Goal: Task Accomplishment & Management: Complete application form

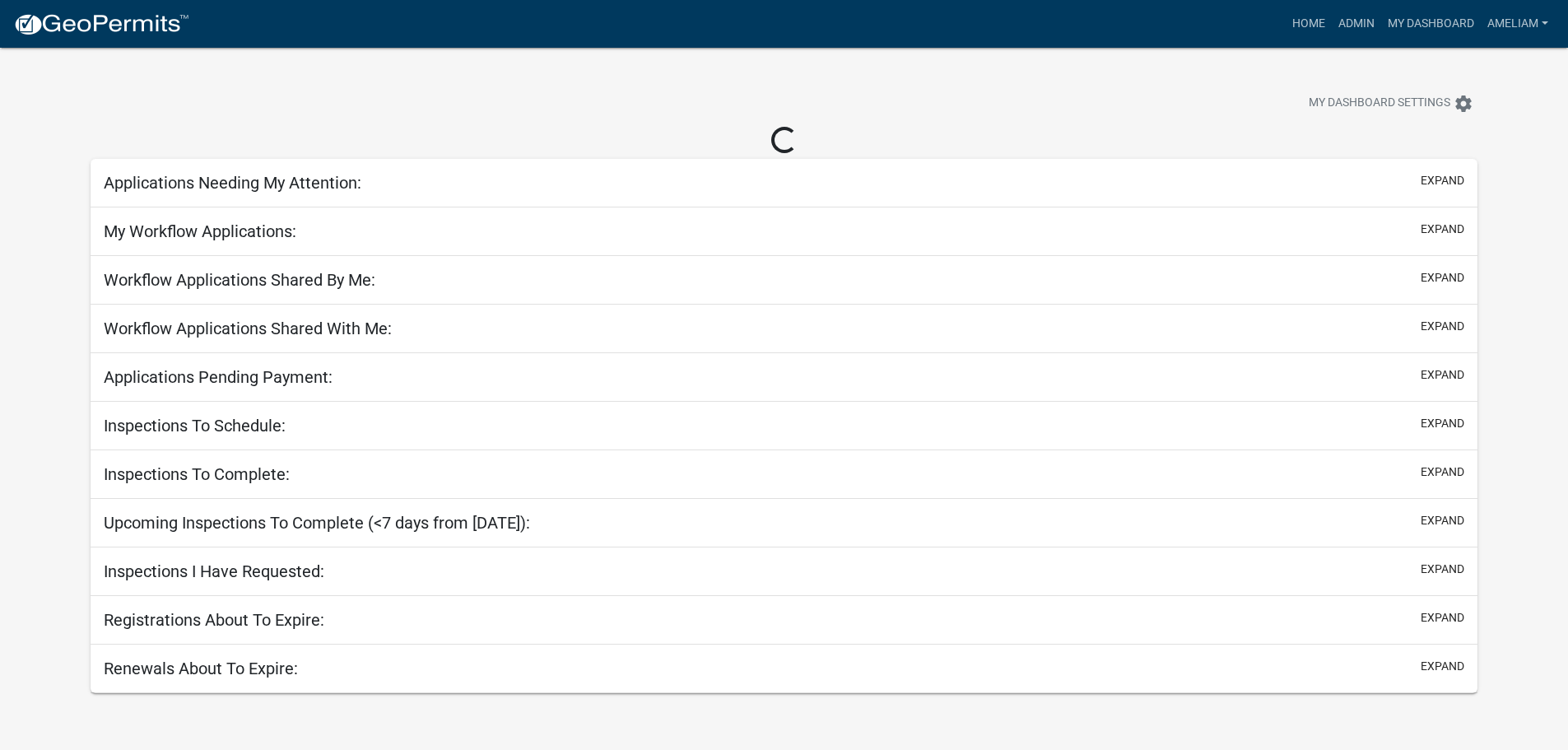
select select "3: 100"
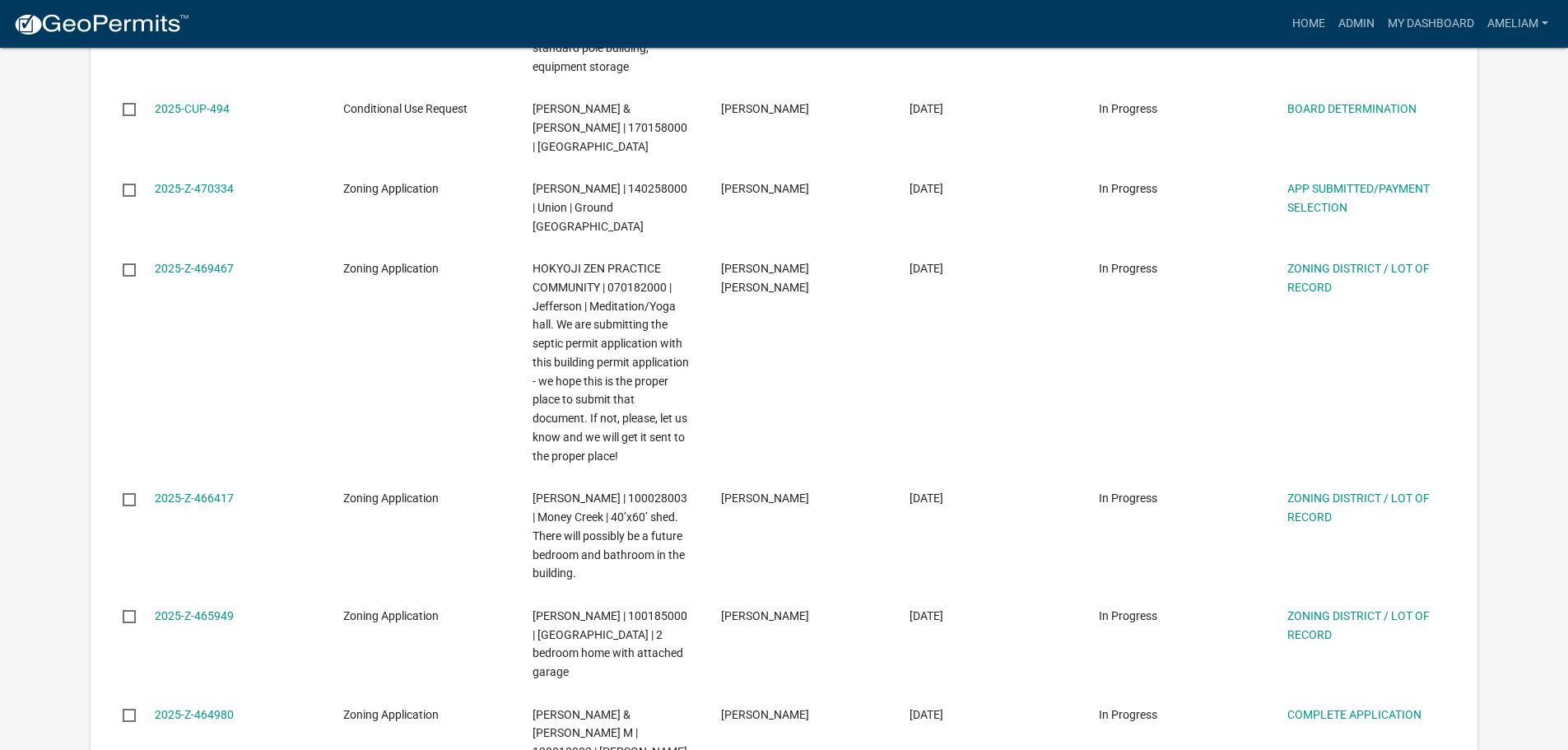
scroll to position [3127, 0]
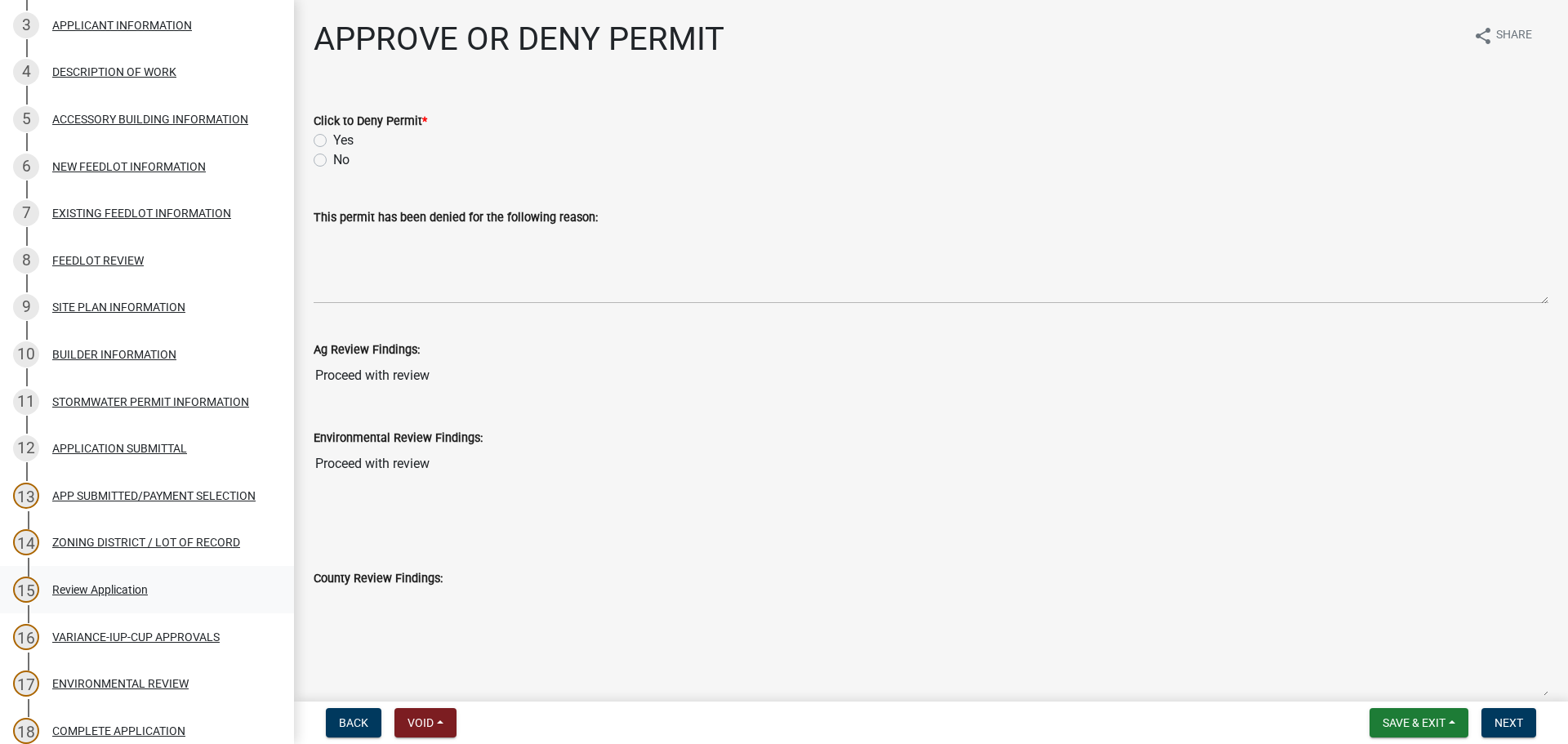
scroll to position [327, 0]
click at [103, 586] on div "Review Application" at bounding box center [100, 585] width 95 height 11
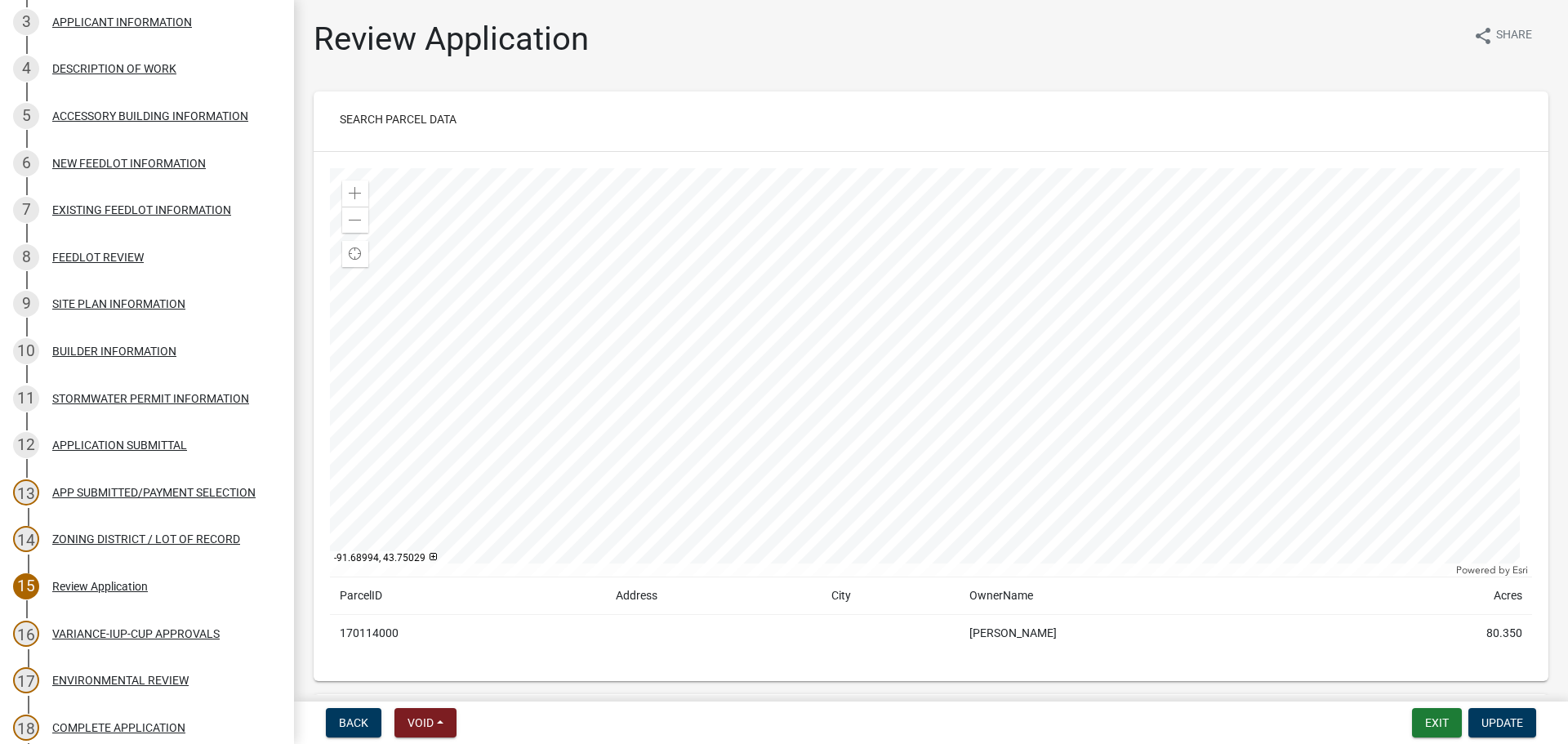
click at [831, 645] on td at bounding box center [890, 633] width 138 height 37
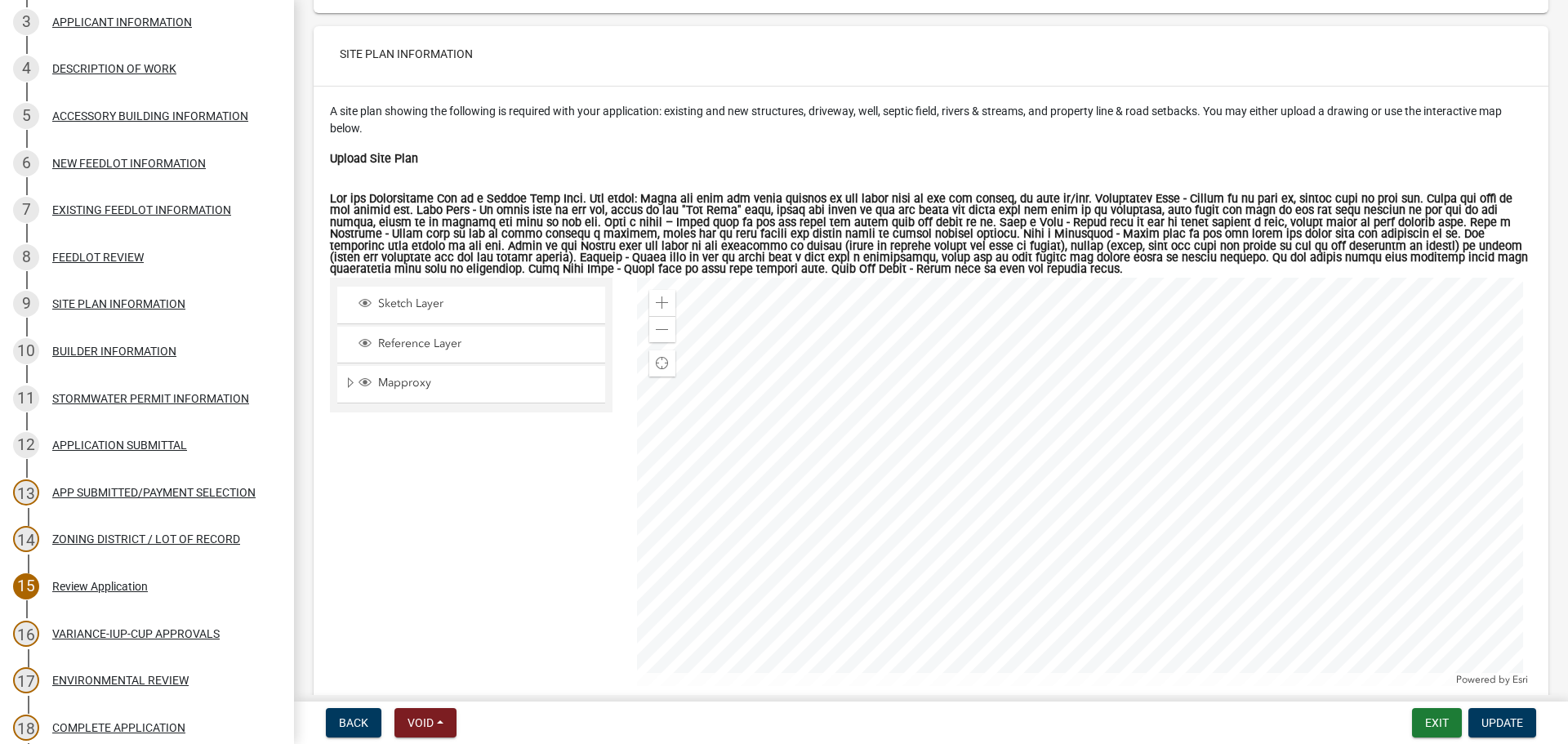
scroll to position [7185, 0]
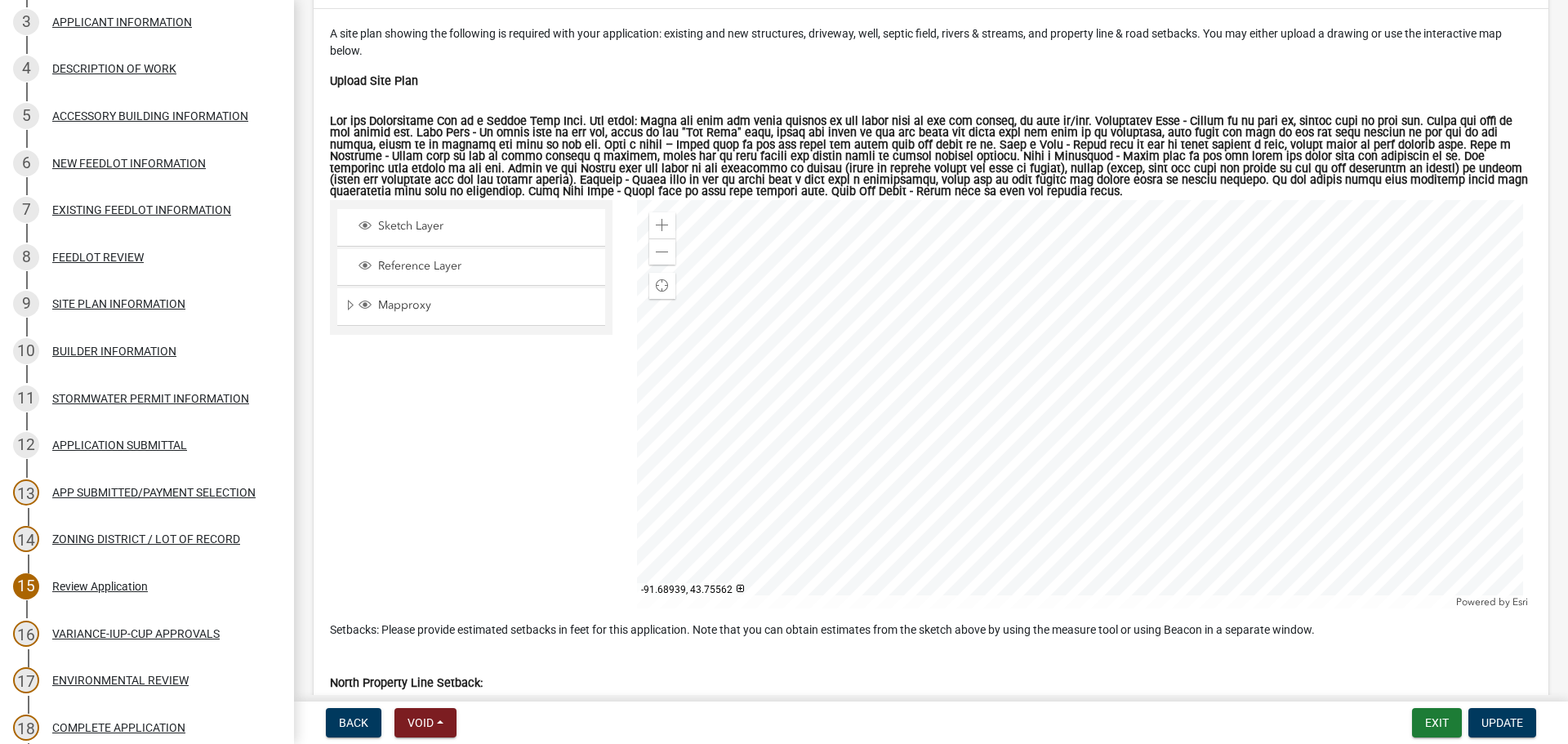
click at [1133, 429] on div at bounding box center [1085, 404] width 896 height 408
click at [649, 226] on div "Zoom in" at bounding box center [662, 225] width 26 height 26
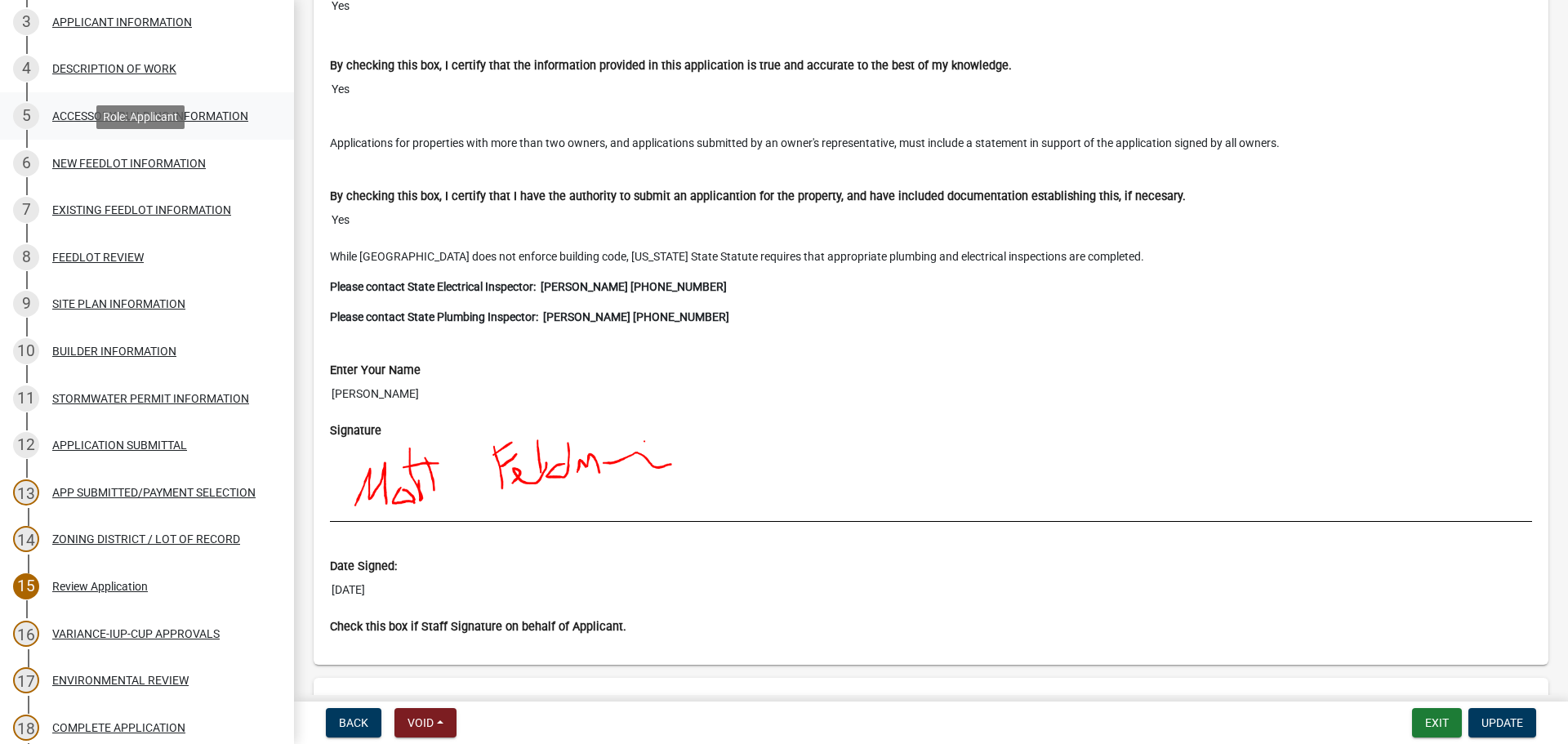
scroll to position [81, 0]
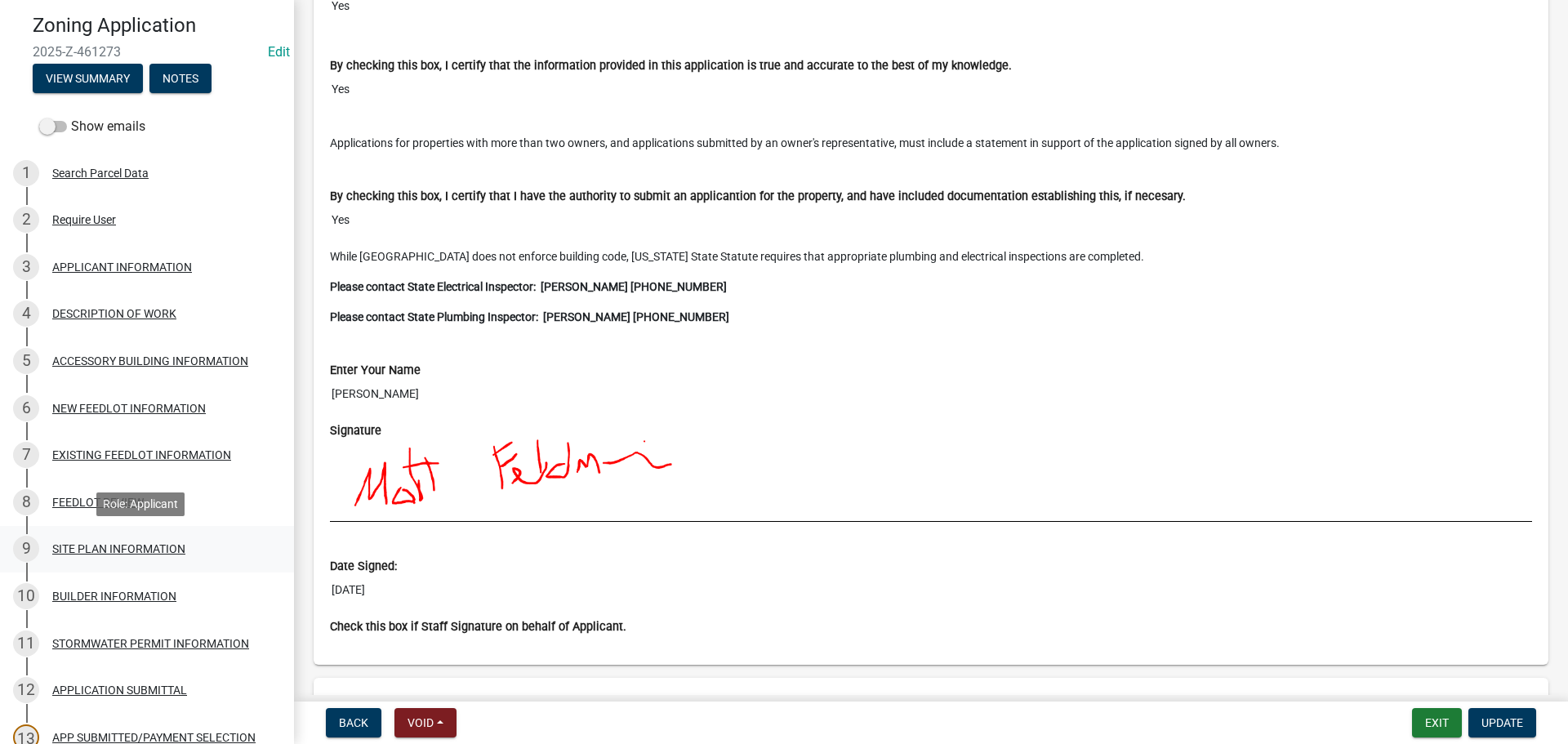
click at [105, 554] on div "SITE PLAN INFORMATION" at bounding box center [119, 548] width 133 height 11
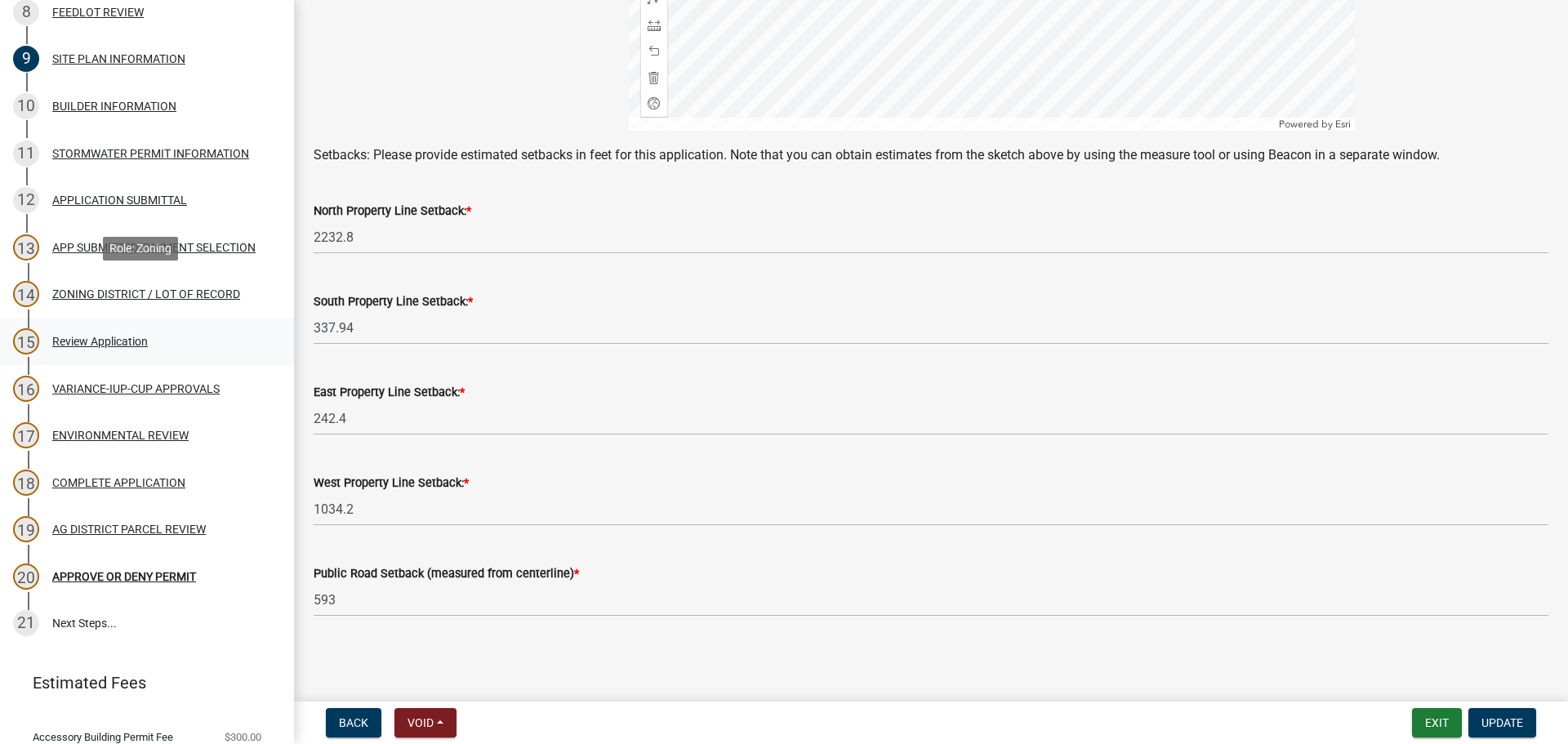
scroll to position [626, 0]
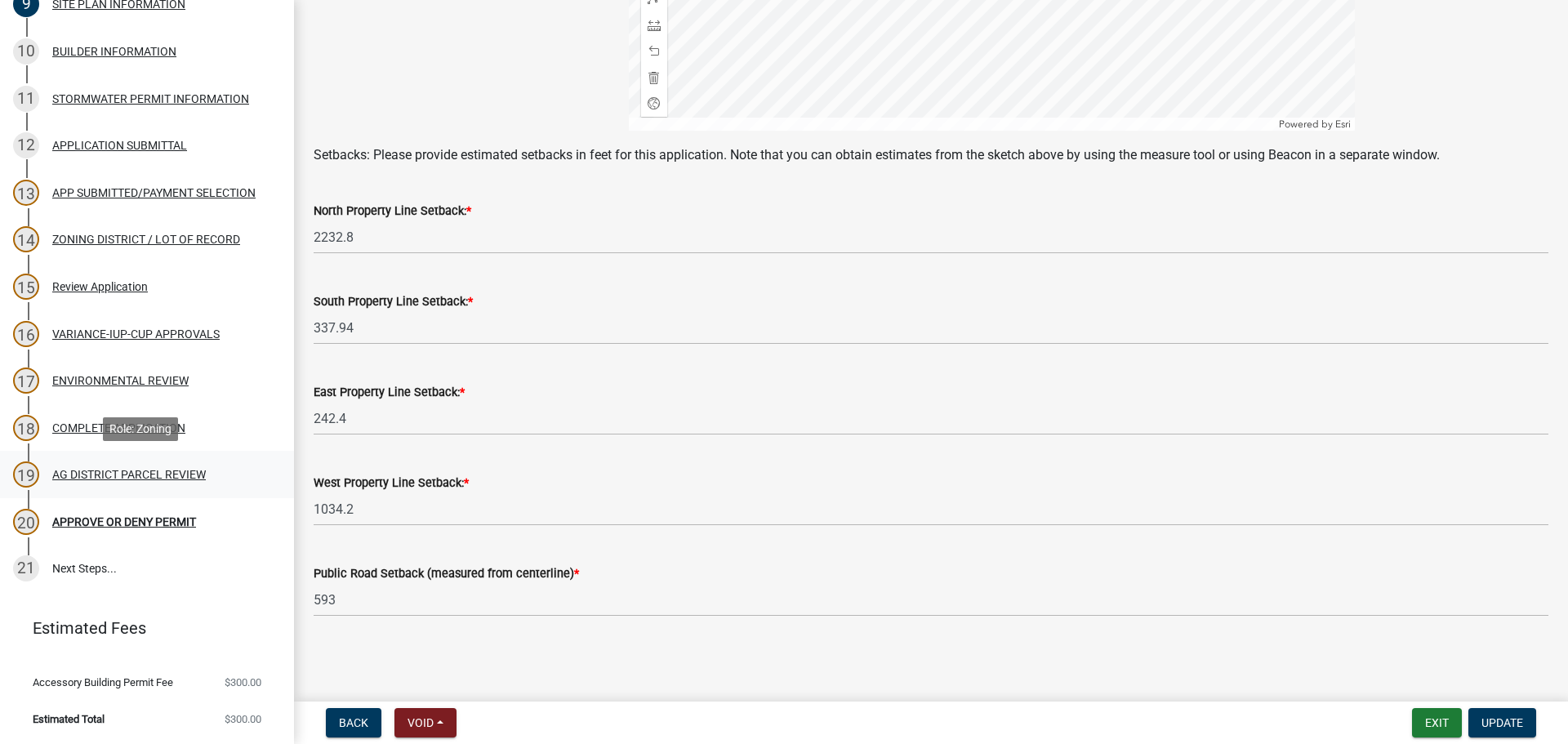
click at [191, 470] on div "AG DISTRICT PARCEL REVIEW" at bounding box center [128, 474] width 153 height 11
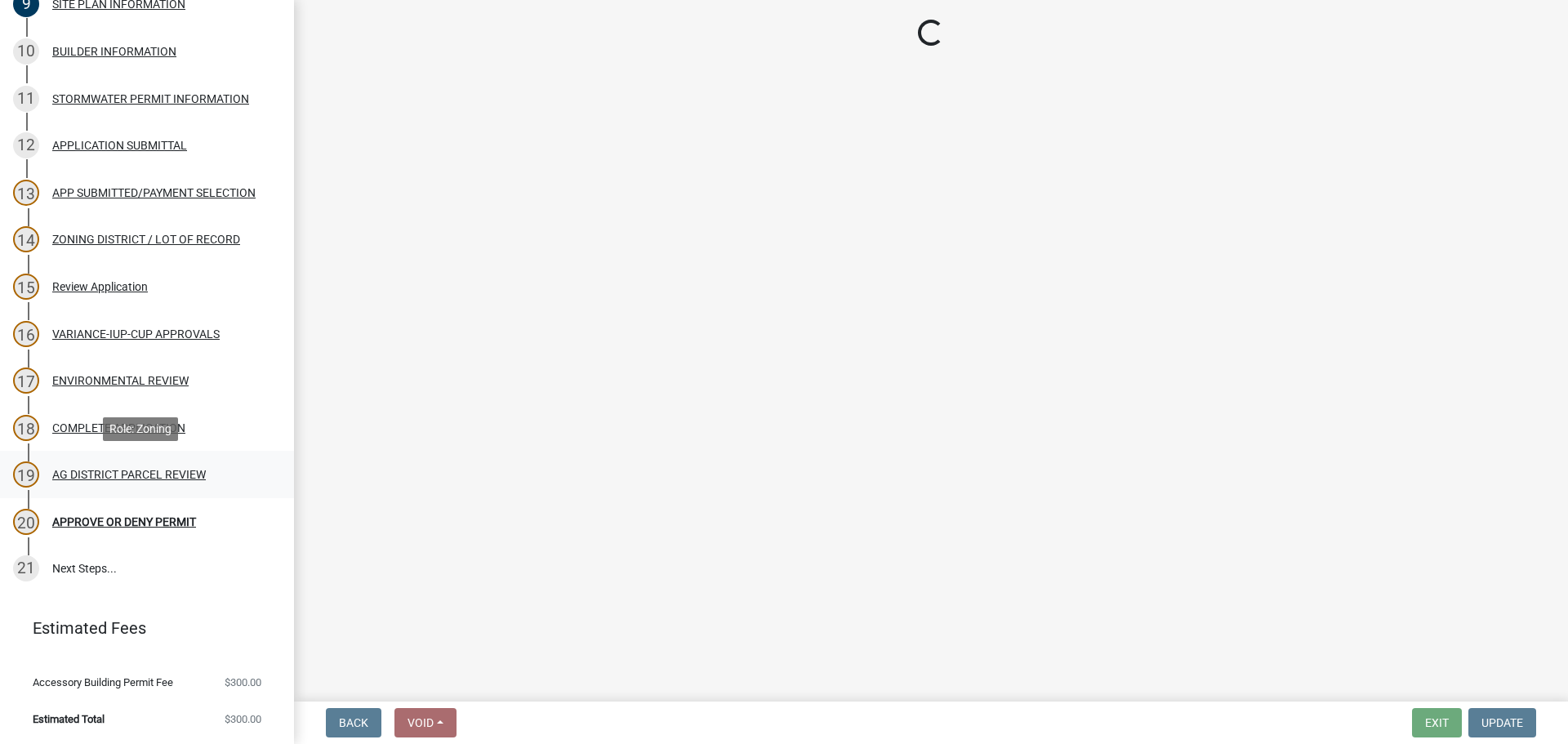
scroll to position [0, 0]
select select "fe23c68f-3976-40fb-92de-7ec6f88d0010"
select select "b48fe14e-3327-4657-9cad-e69f0ec06152"
select select "e720d887-05b7-48e7-b675-04570e4c9f75"
select select "3e342f75-9fb1-4b8c-bbeb-47cfa96347ca"
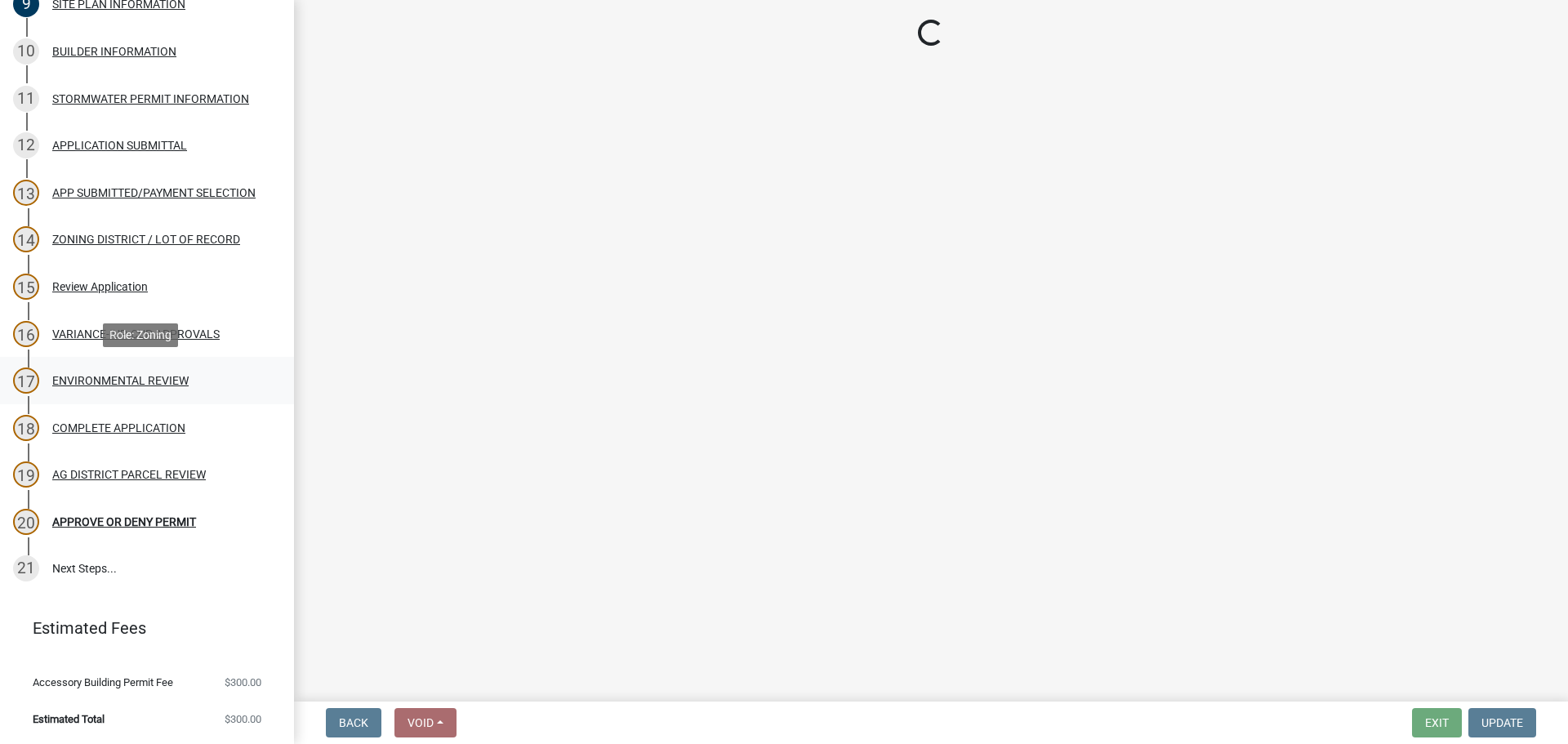
select select "c756e23e-ff22-4e58-8178-2621bc441b49"
select select "93514e09-9993-4aea-b530-60a9708c3e74"
select select "a045efff-9645-47c6-b046-89cf1e905dd6"
select select "aa1ca06f-8d34-4542-998d-1b6ccdc96445"
select select "f47993c2-143f-42b0-843f-88b20baa7a0f"
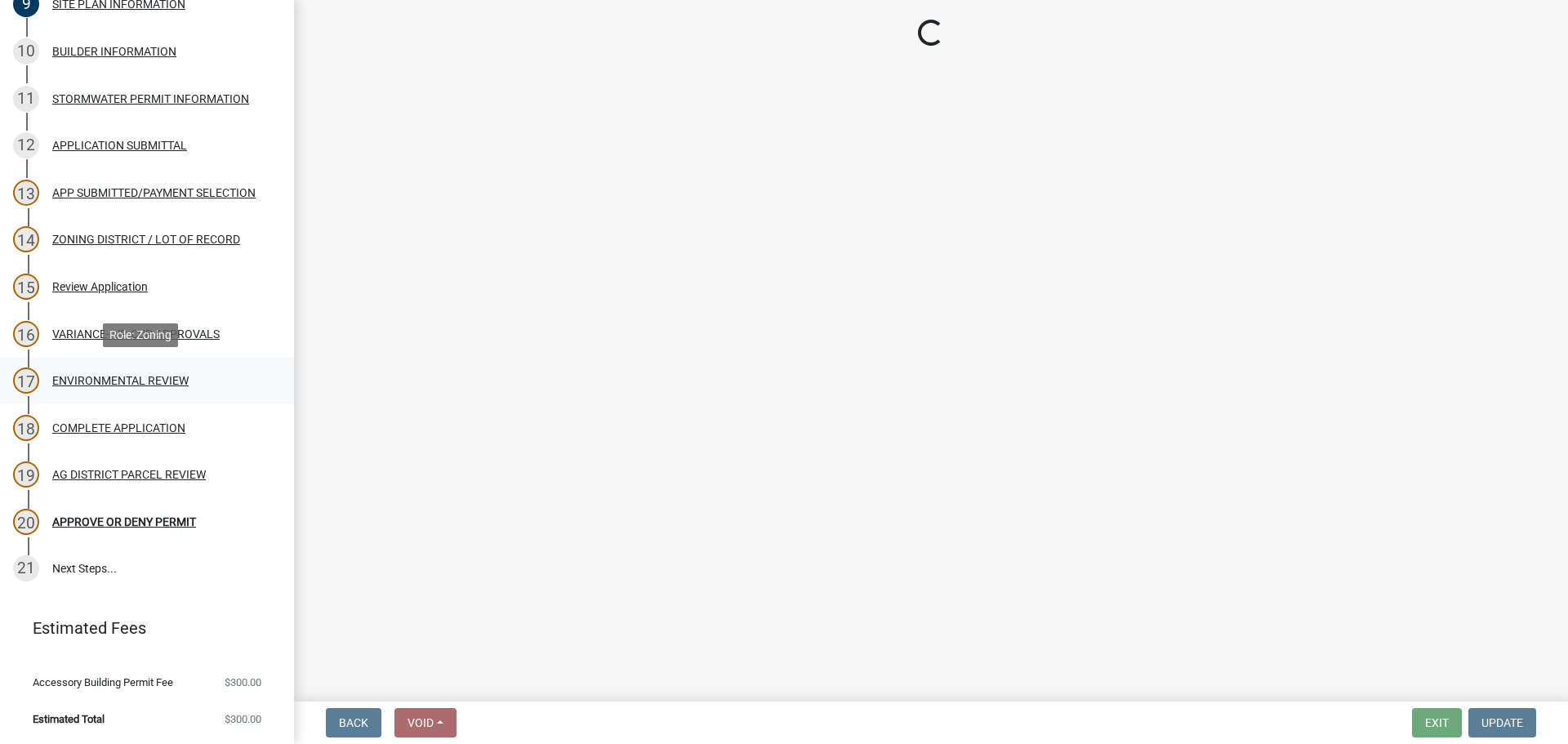
select select "010a36e8-78ab-47dd-88f8-ccc0edf139b8"
select select "617636dc-6122-45c9-991a-bd8b90cb2b24"
select select "2afcbc7a-ba70-4308-bdab-ed49491d43d0"
select select "2040f1b6-20ab-401b-9b6f-6f3fd46d4e8e"
select select "6e389f70-961b-4b78-9c47-c422b69289d9"
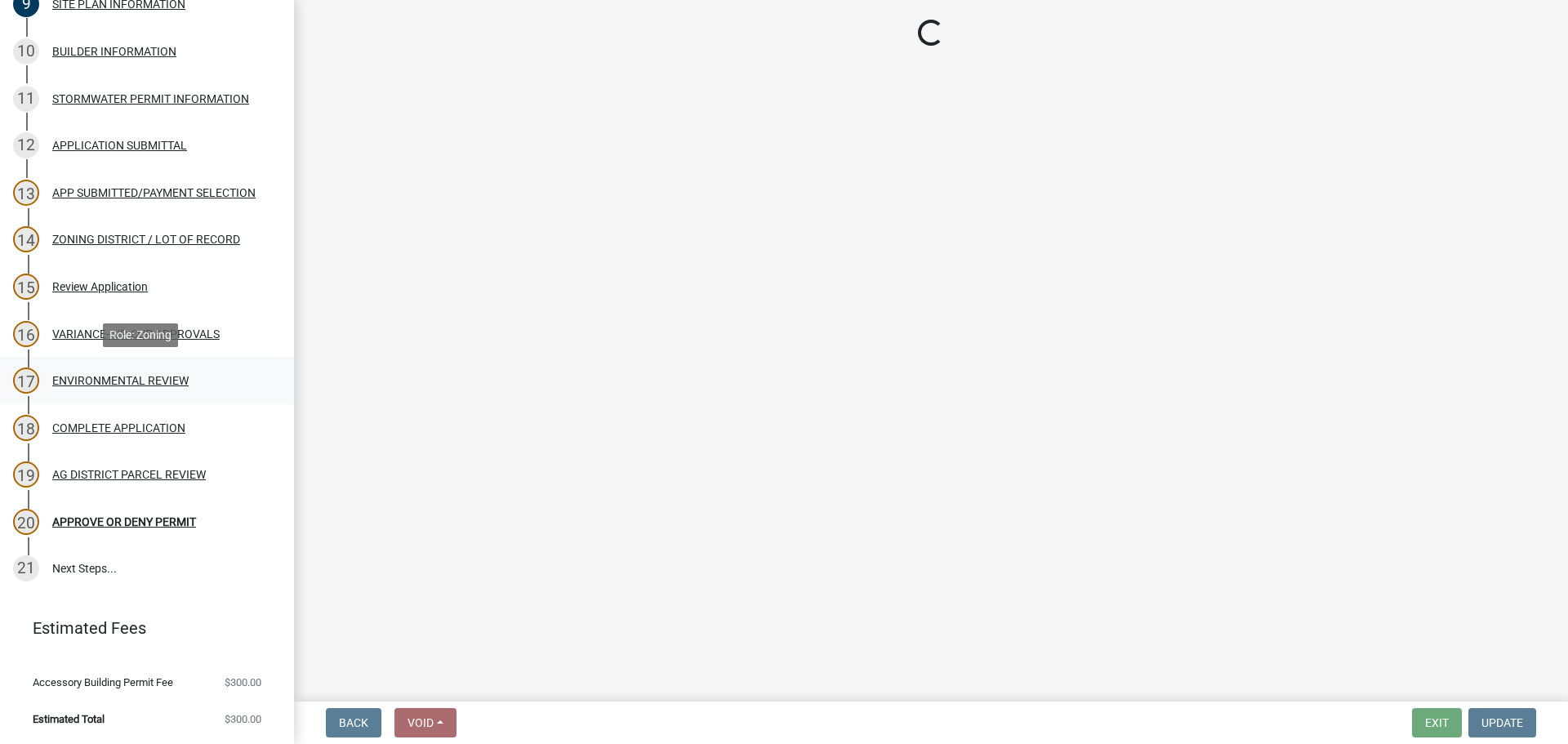
select select "1e0d970e-6746-4216-b065-d6933a69b3fa"
select select "44b75d30-e230-4ce0-8c0f-1ddadfe5cfb2"
select select "6d223645-95f1-4b70-a074-2c09099ea196"
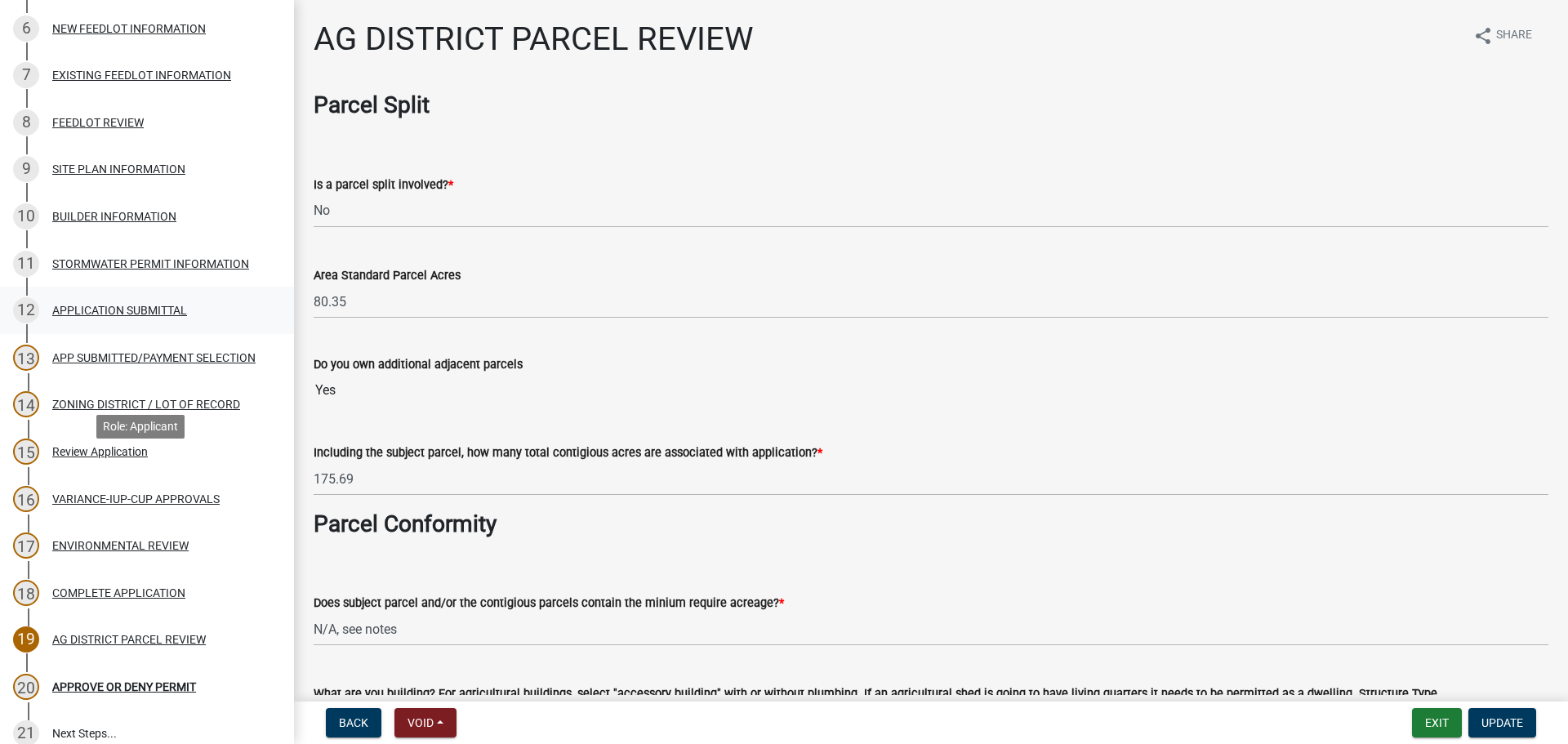
scroll to position [300, 0]
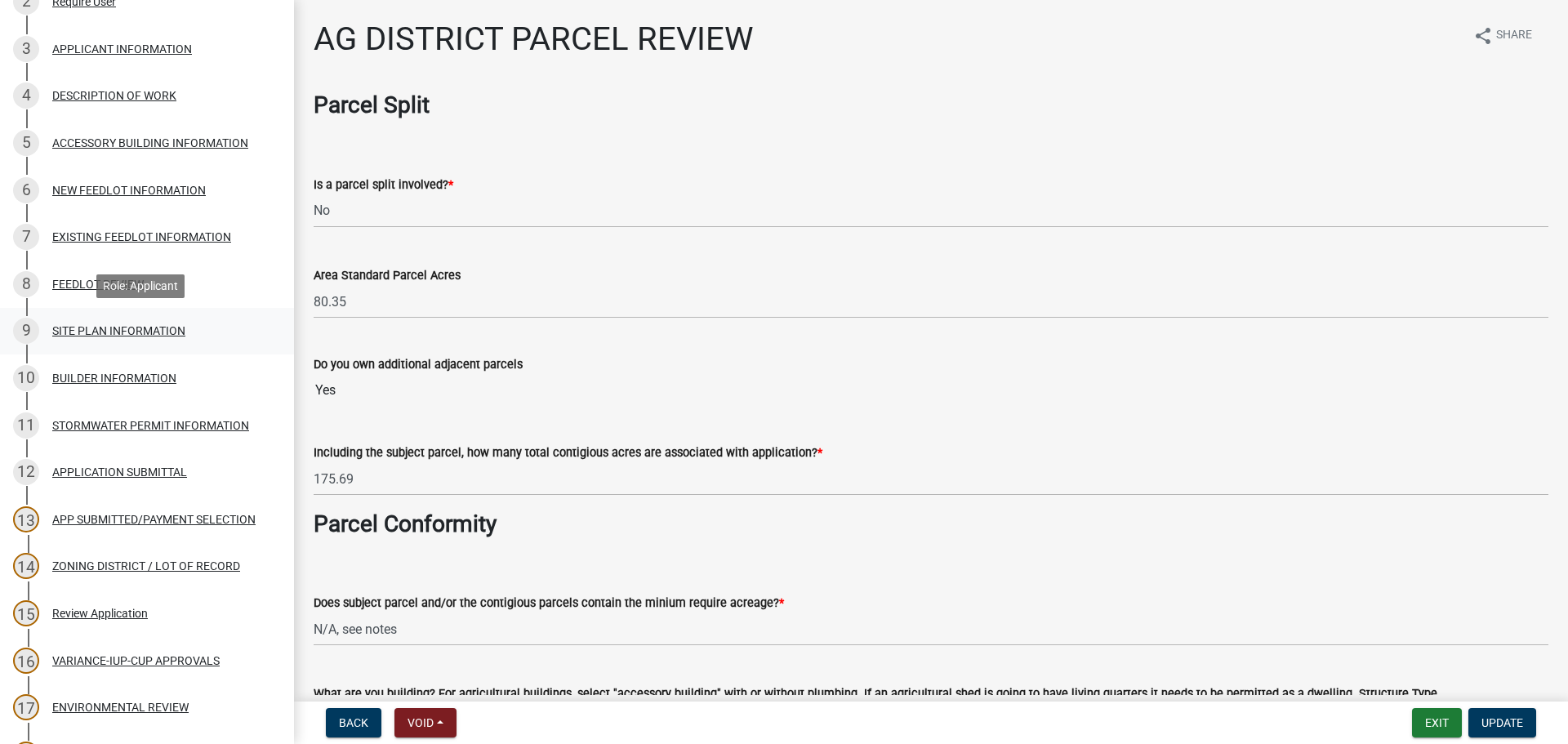
drag, startPoint x: 135, startPoint y: 333, endPoint x: 23, endPoint y: 333, distance: 112.0
click at [135, 333] on div "SITE PLAN INFORMATION" at bounding box center [119, 330] width 133 height 11
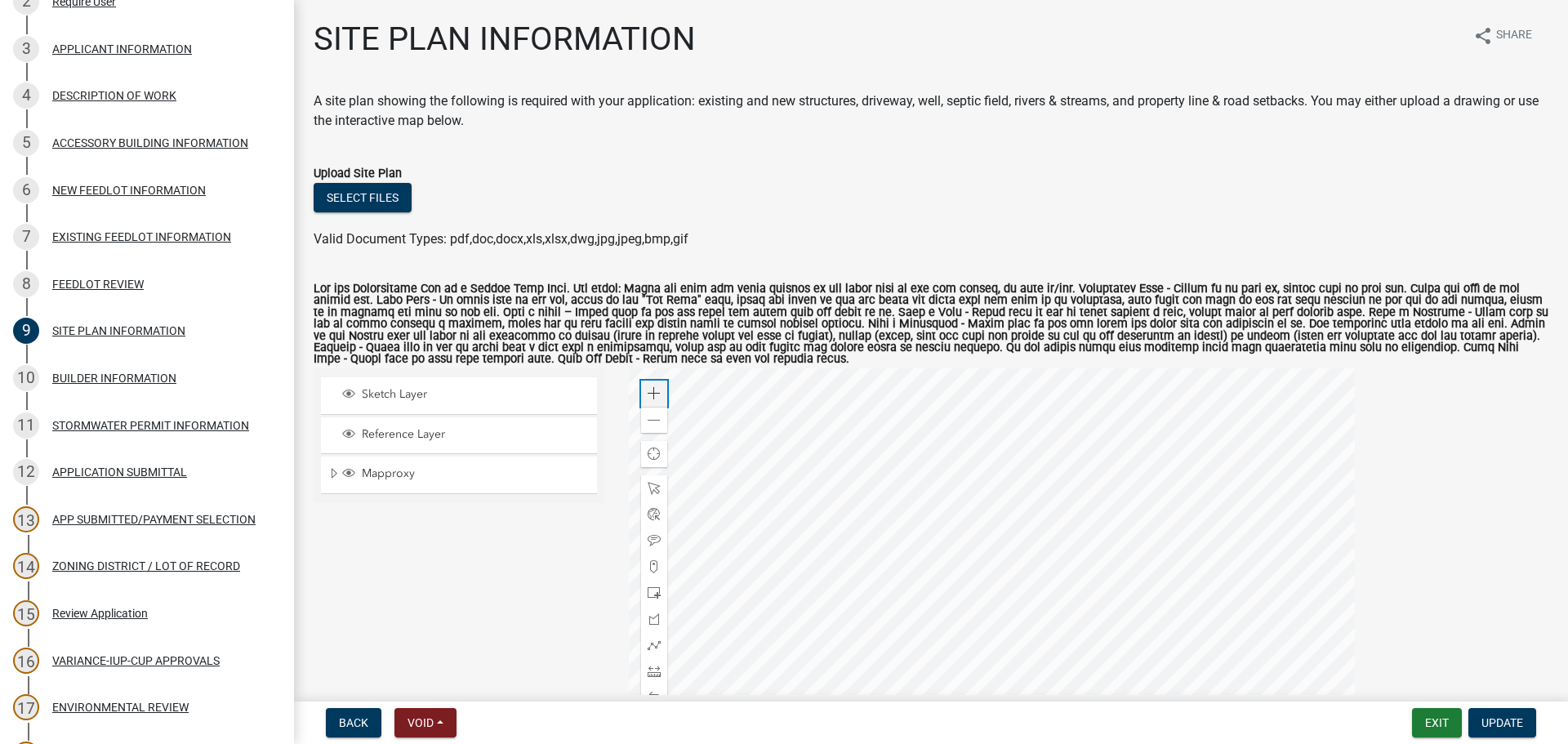
click at [659, 393] on div "Zoom in" at bounding box center [654, 393] width 26 height 26
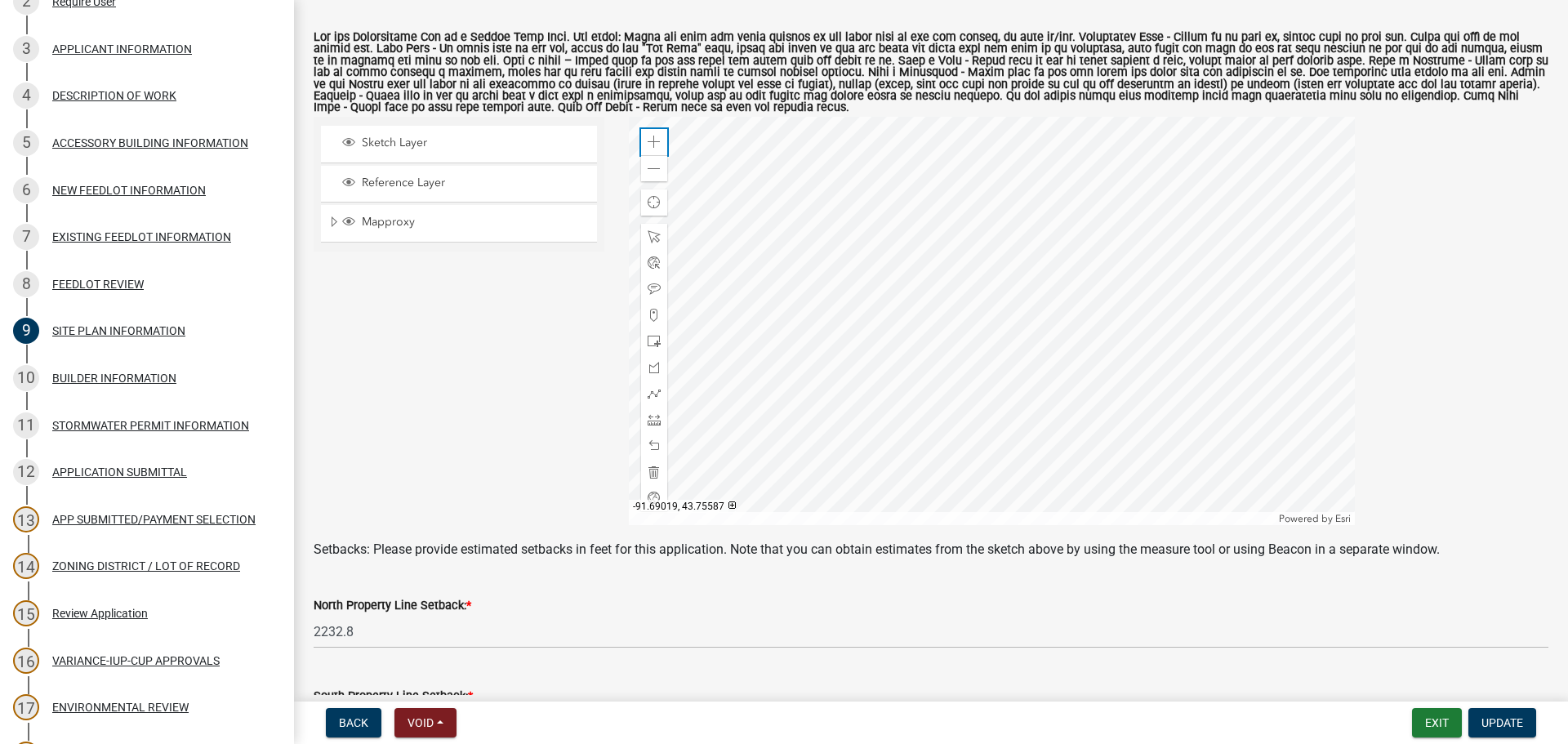
scroll to position [245, 0]
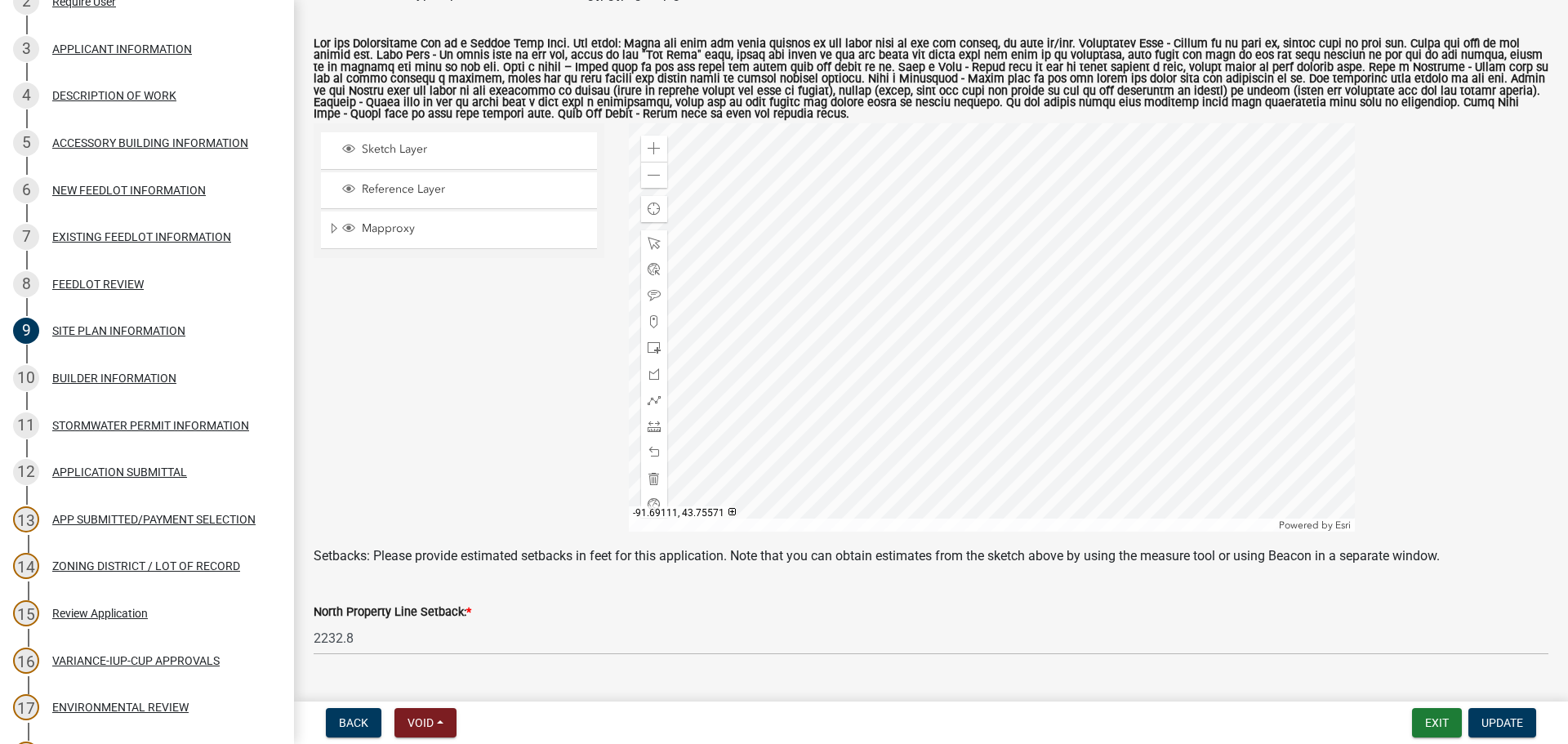
click at [891, 189] on div at bounding box center [992, 327] width 726 height 408
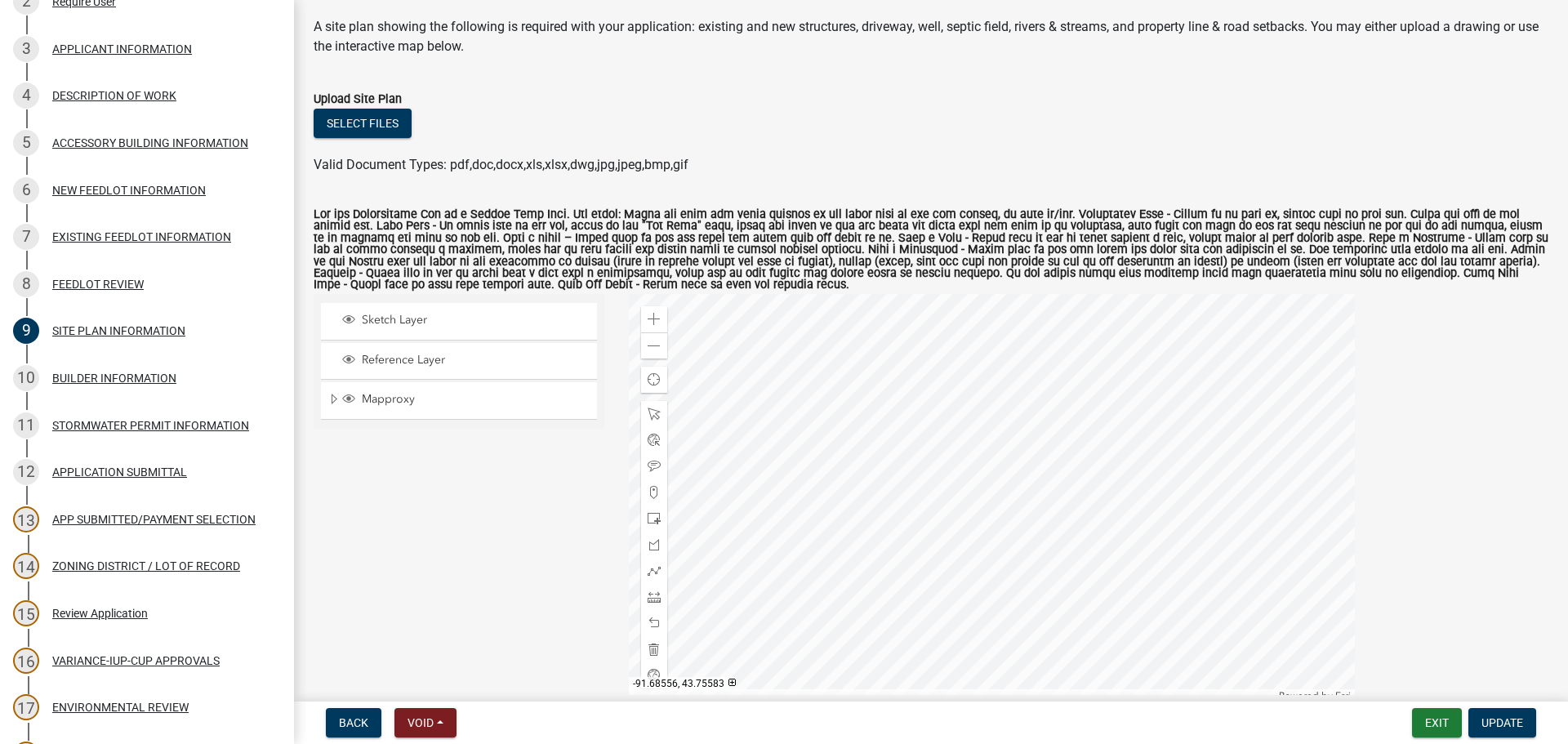
scroll to position [164, 0]
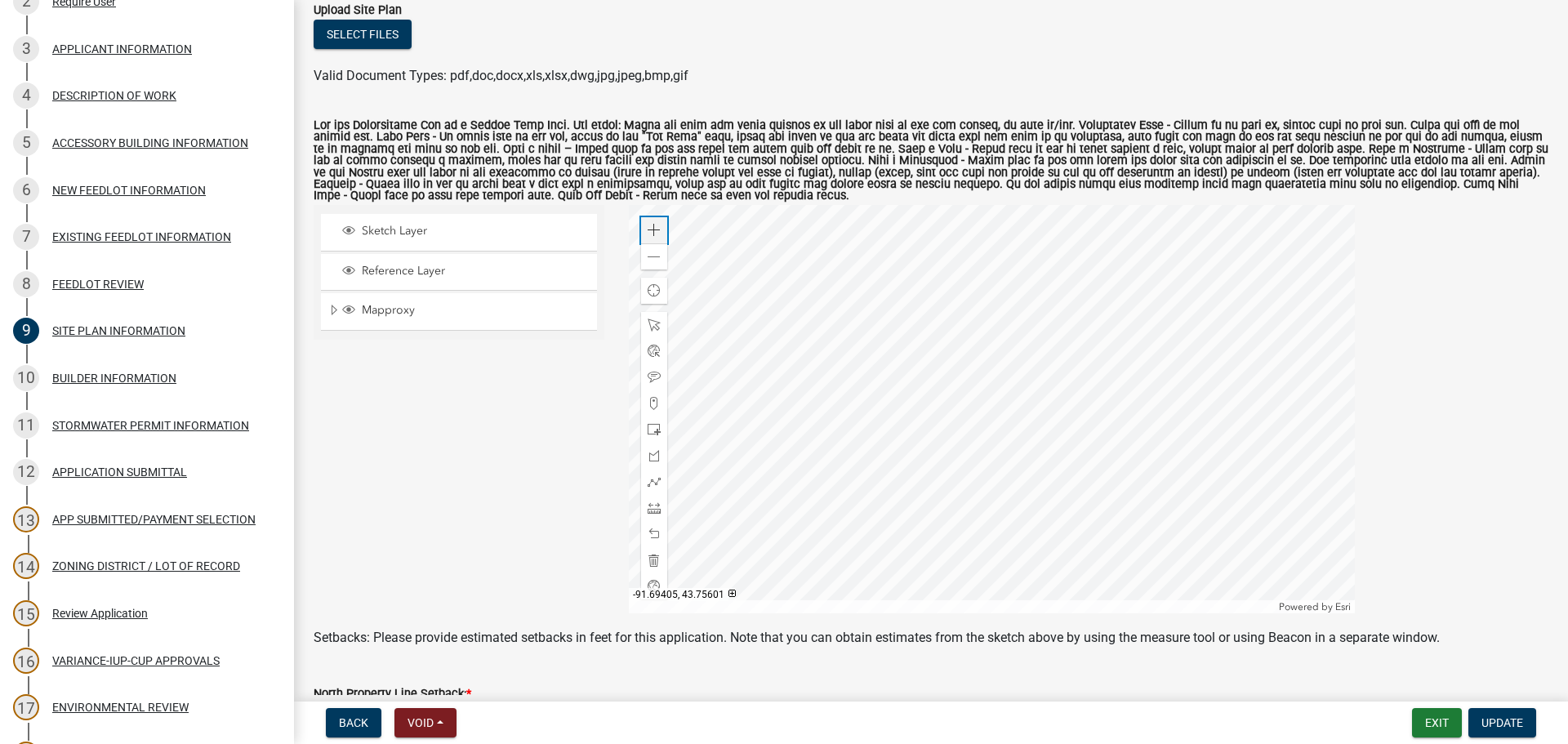
click at [660, 236] on div "Zoom in" at bounding box center [654, 230] width 26 height 26
click at [1008, 330] on div at bounding box center [992, 409] width 726 height 408
click at [136, 93] on div "DESCRIPTION OF WORK" at bounding box center [113, 95] width 124 height 11
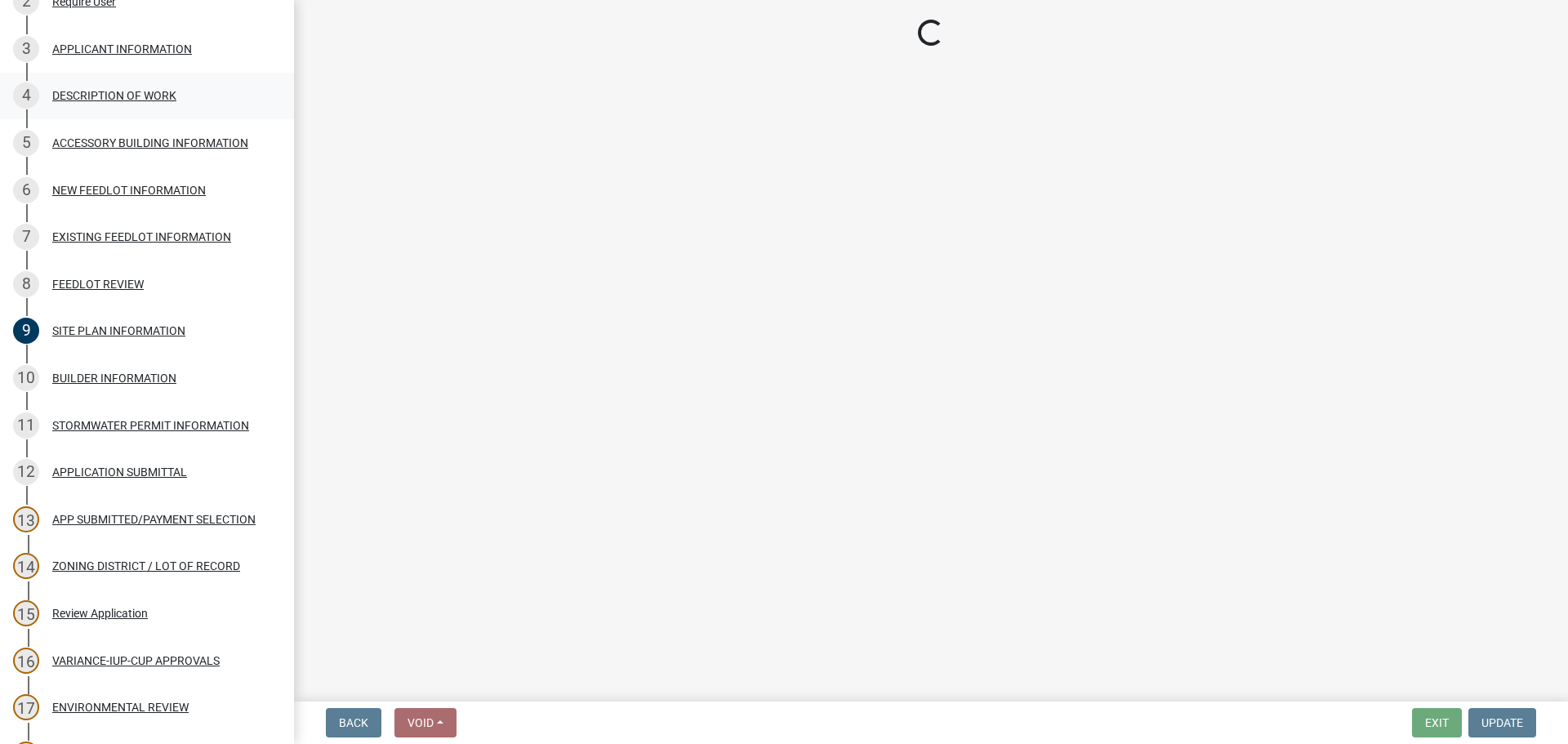
scroll to position [0, 0]
select select "8a50126a-ac8f-44d1-8890-2a914b053a60"
select select "6fa3780f-5db1-4692-8b38-e5e5a086efc1"
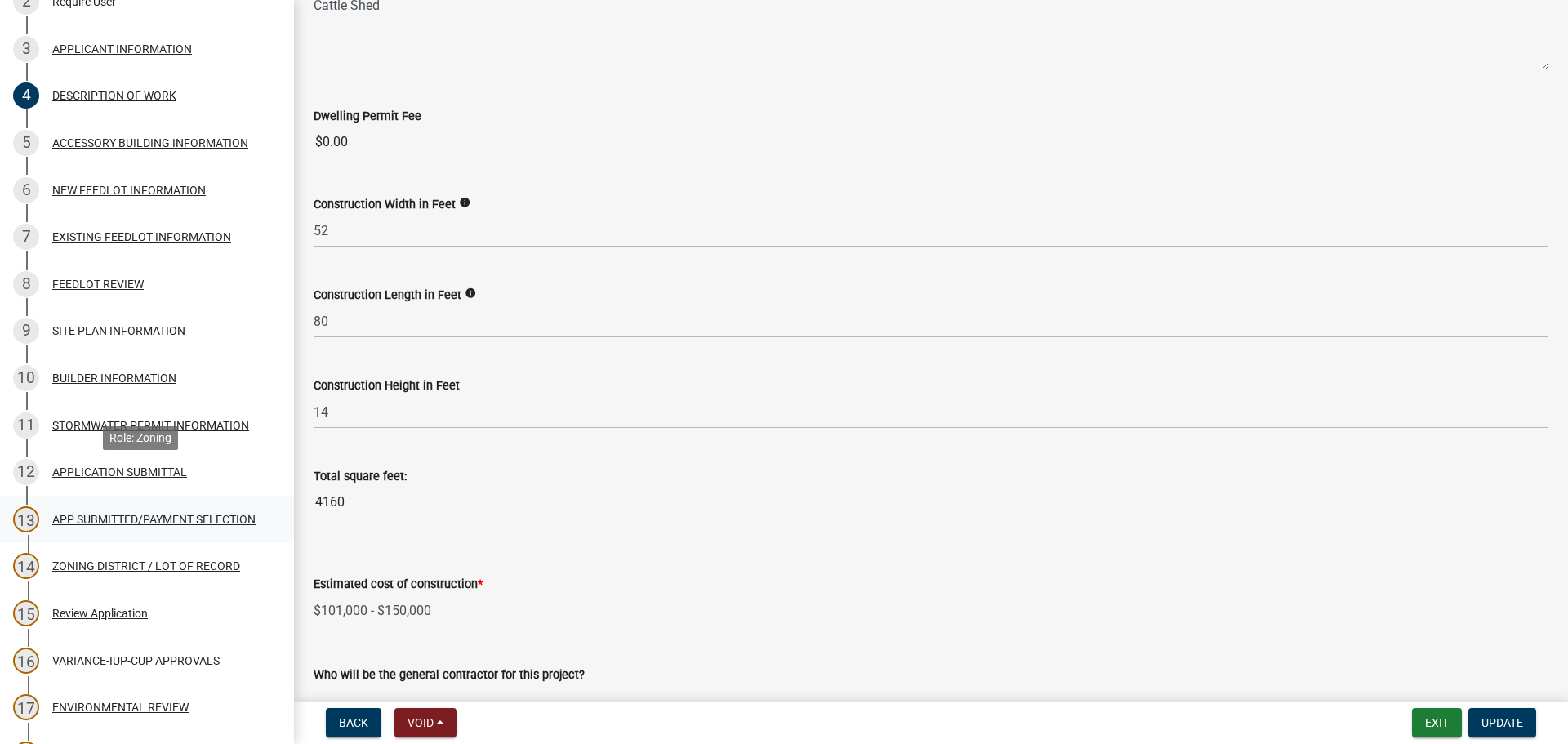
scroll to position [626, 0]
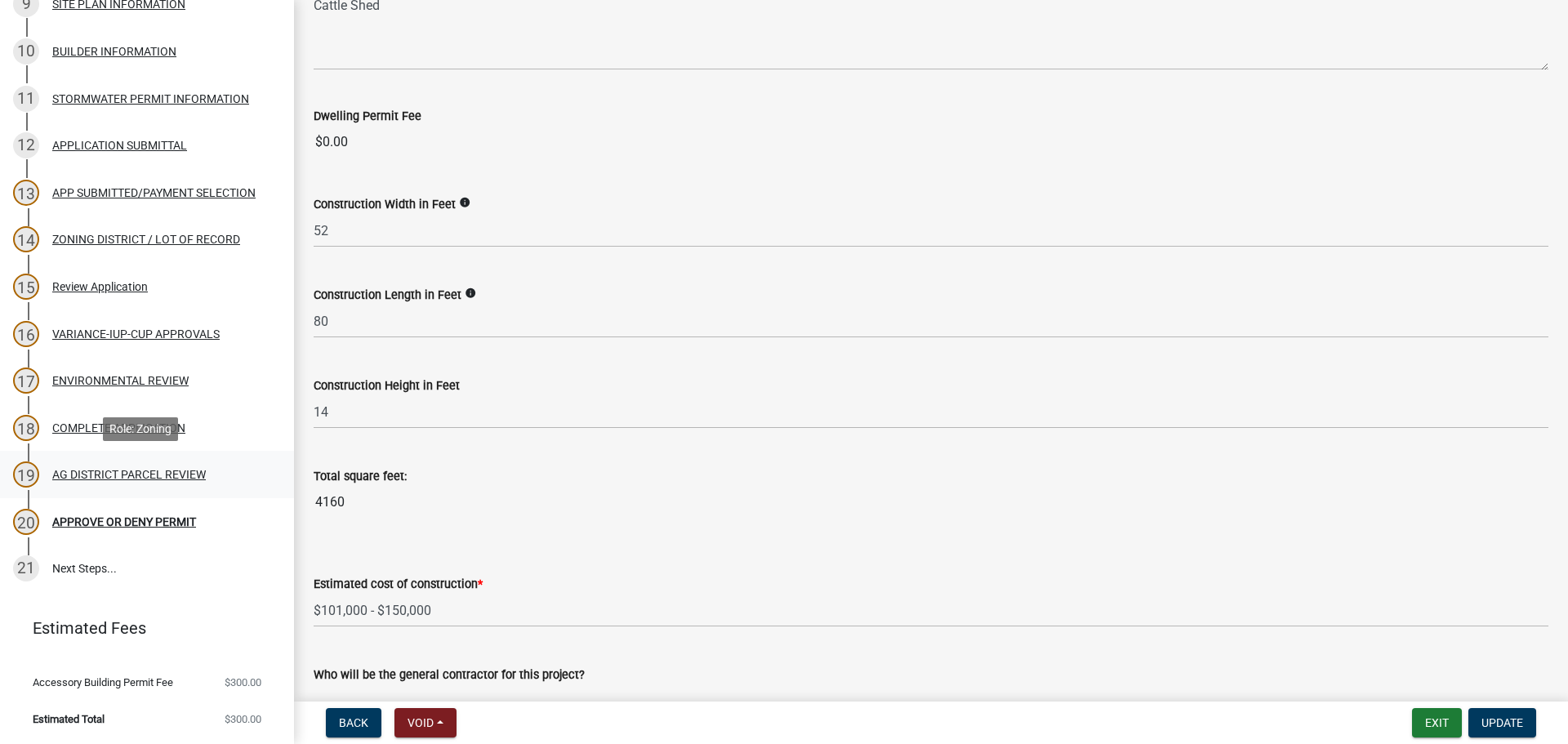
click at [167, 476] on div "AG DISTRICT PARCEL REVIEW" at bounding box center [128, 474] width 153 height 11
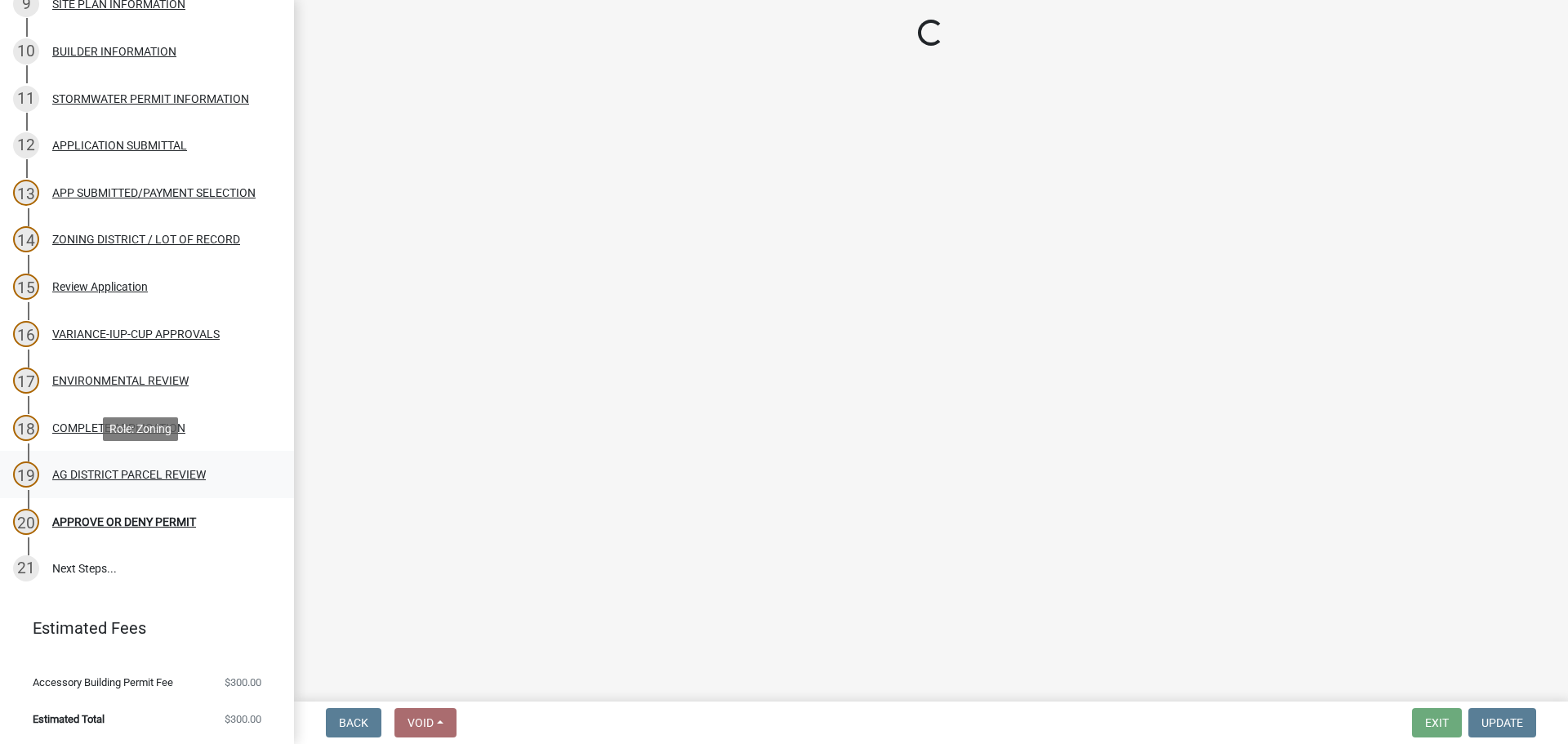
scroll to position [0, 0]
select select "fe23c68f-3976-40fb-92de-7ec6f88d0010"
select select "b48fe14e-3327-4657-9cad-e69f0ec06152"
select select "e720d887-05b7-48e7-b675-04570e4c9f75"
select select "3e342f75-9fb1-4b8c-bbeb-47cfa96347ca"
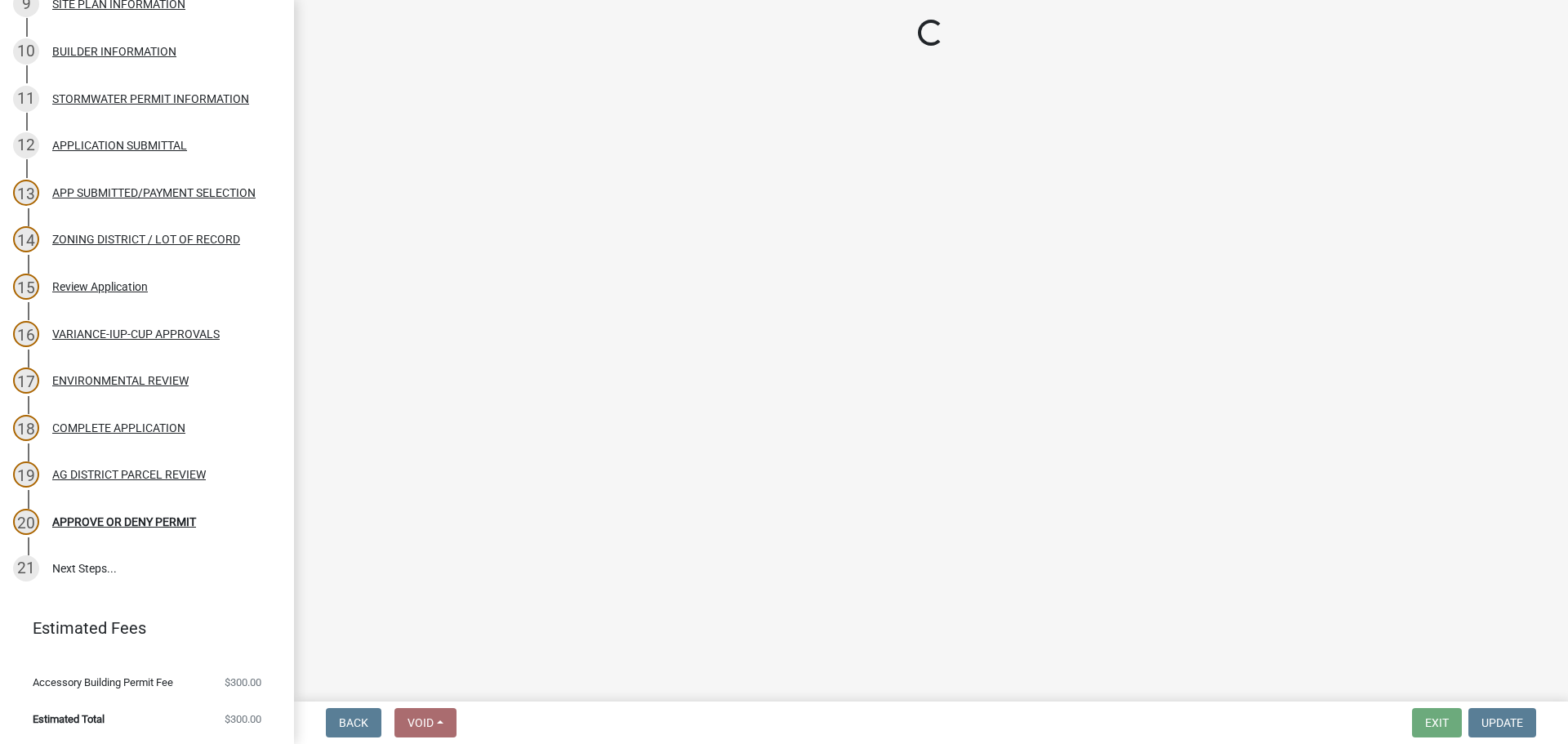
select select "c756e23e-ff22-4e58-8178-2621bc441b49"
select select "93514e09-9993-4aea-b530-60a9708c3e74"
select select "a045efff-9645-47c6-b046-89cf1e905dd6"
select select "aa1ca06f-8d34-4542-998d-1b6ccdc96445"
select select "f47993c2-143f-42b0-843f-88b20baa7a0f"
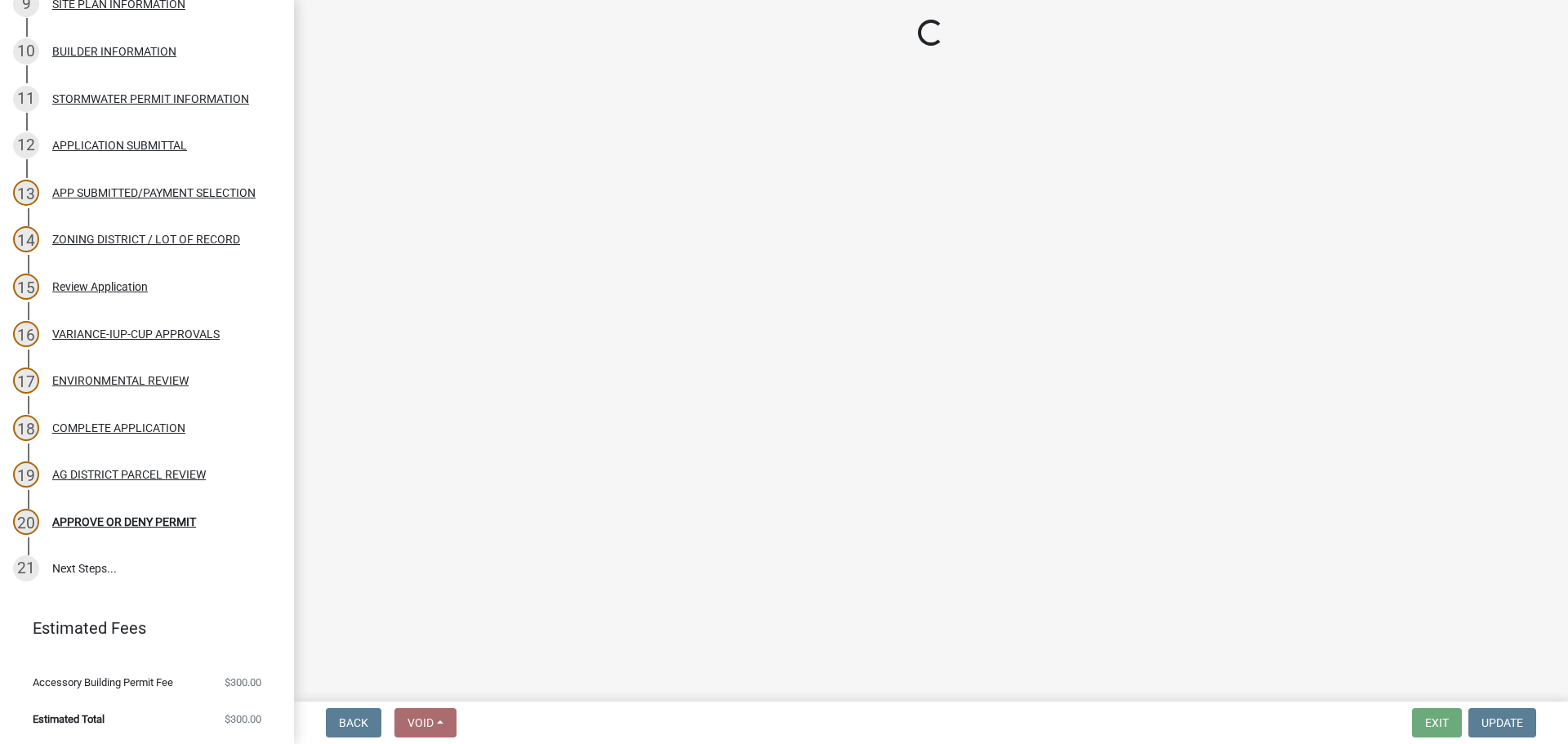
select select "010a36e8-78ab-47dd-88f8-ccc0edf139b8"
select select "617636dc-6122-45c9-991a-bd8b90cb2b24"
select select "2afcbc7a-ba70-4308-bdab-ed49491d43d0"
select select "2040f1b6-20ab-401b-9b6f-6f3fd46d4e8e"
select select "6e389f70-961b-4b78-9c47-c422b69289d9"
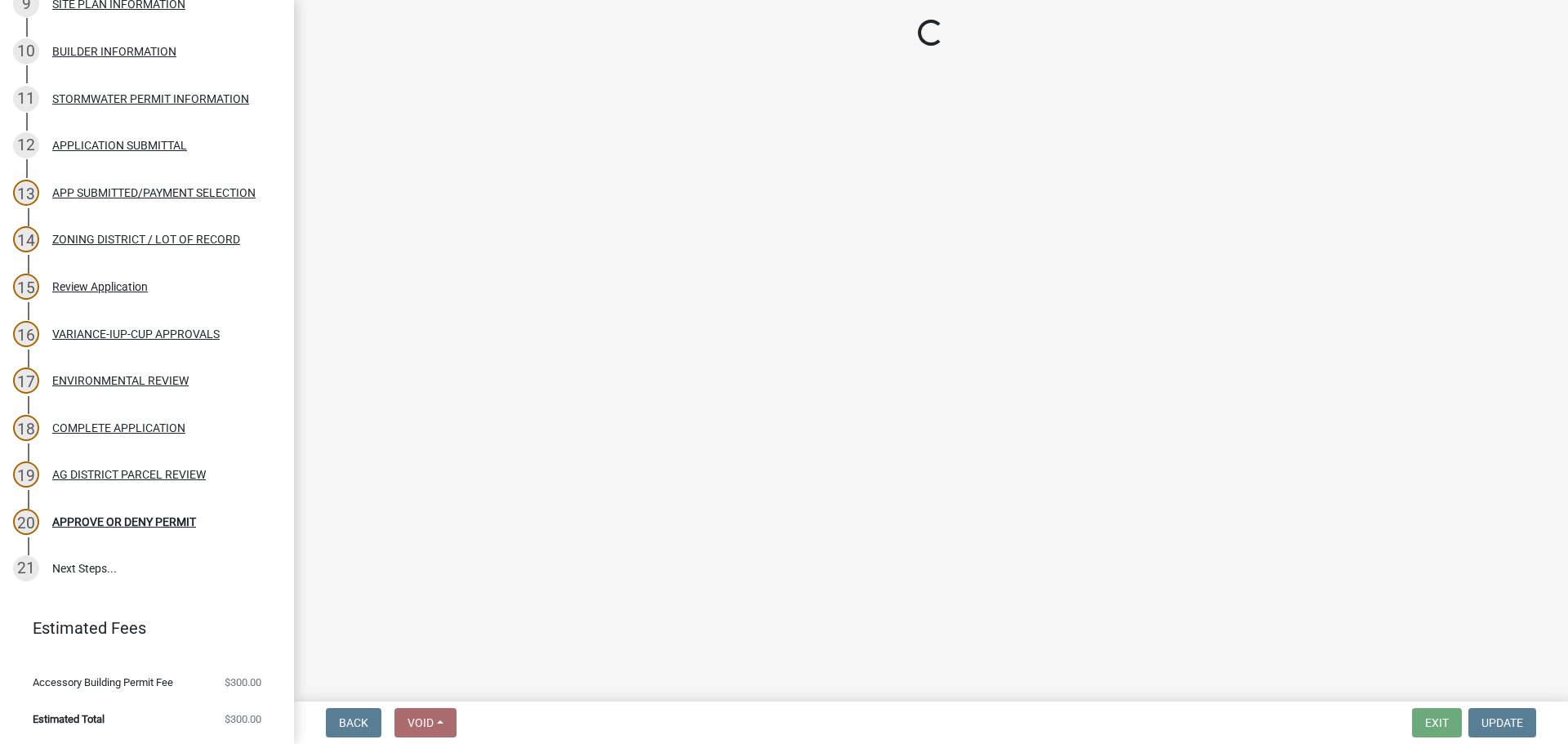
select select "1e0d970e-6746-4216-b065-d6933a69b3fa"
select select "44b75d30-e230-4ce0-8c0f-1ddadfe5cfb2"
select select "6d223645-95f1-4b70-a074-2c09099ea196"
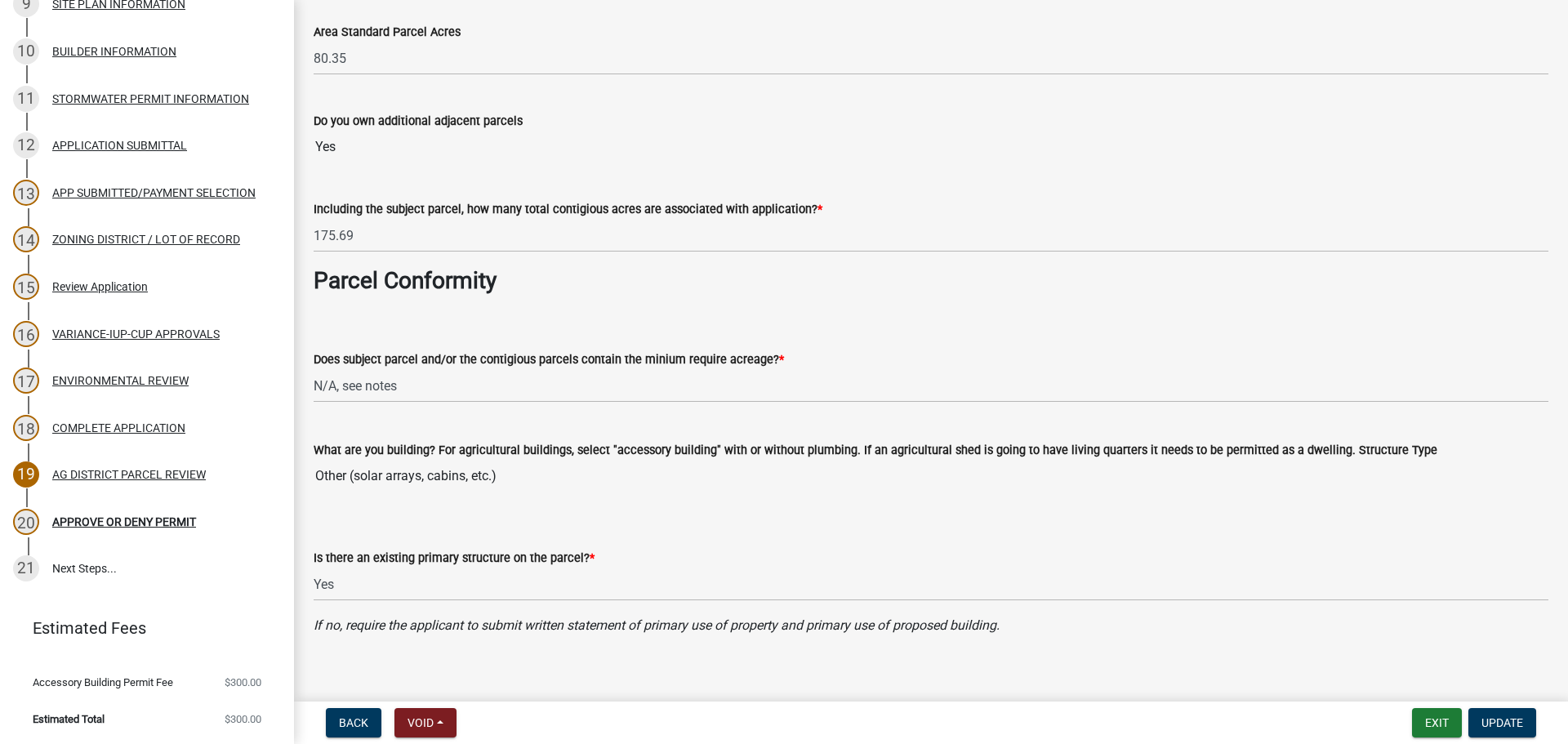
scroll to position [245, 0]
click at [586, 385] on select "Select Item... Yes, for a dwelling, 40 or more acres with one or more acres con…" at bounding box center [930, 384] width 1234 height 34
click at [314, 367] on select "Select Item... Yes, for a dwelling, 40 or more acres with one or more acres con…" at bounding box center [930, 384] width 1234 height 34
select select "c27f3562-6487-48b9-bb79-d53cdb3b0a36"
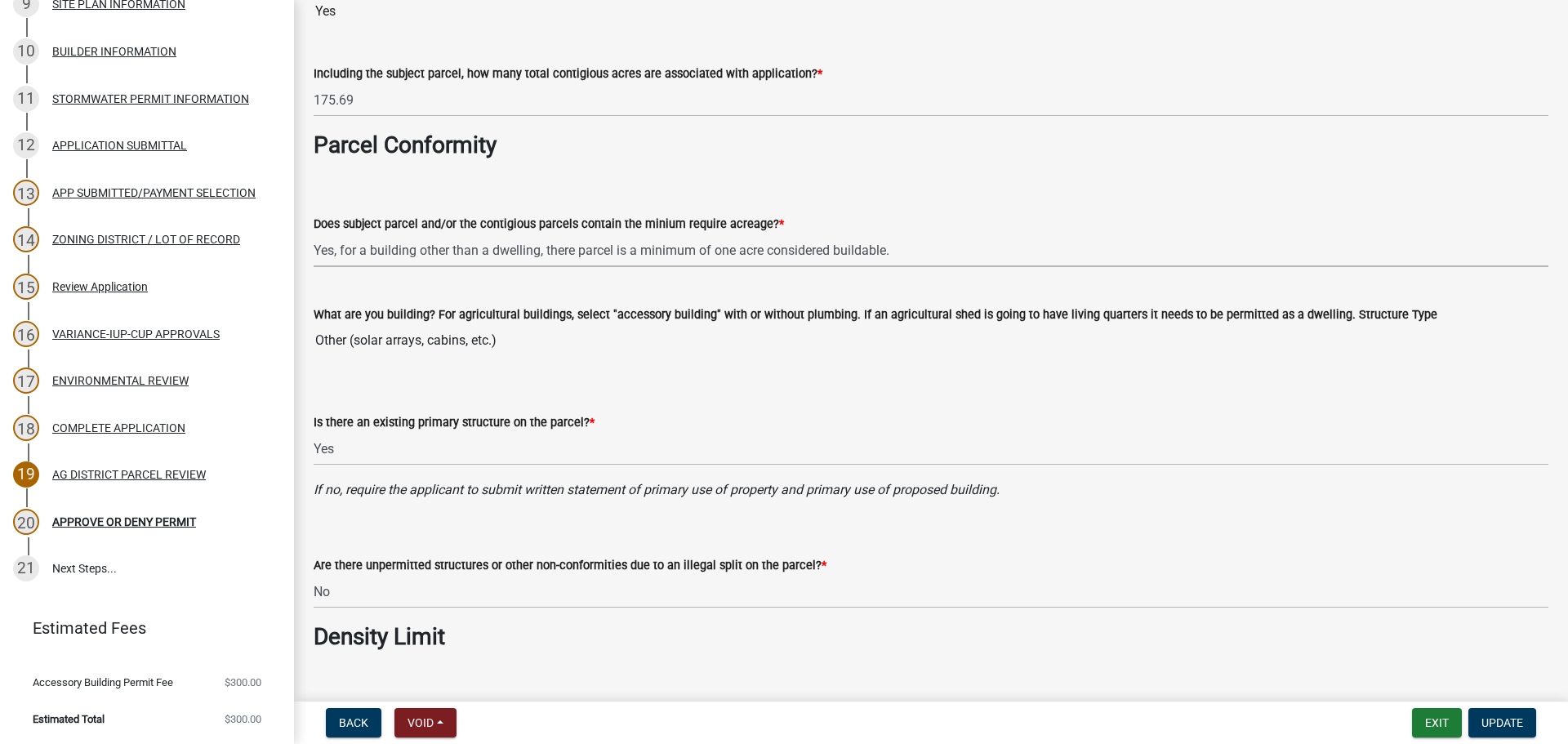
scroll to position [490, 0]
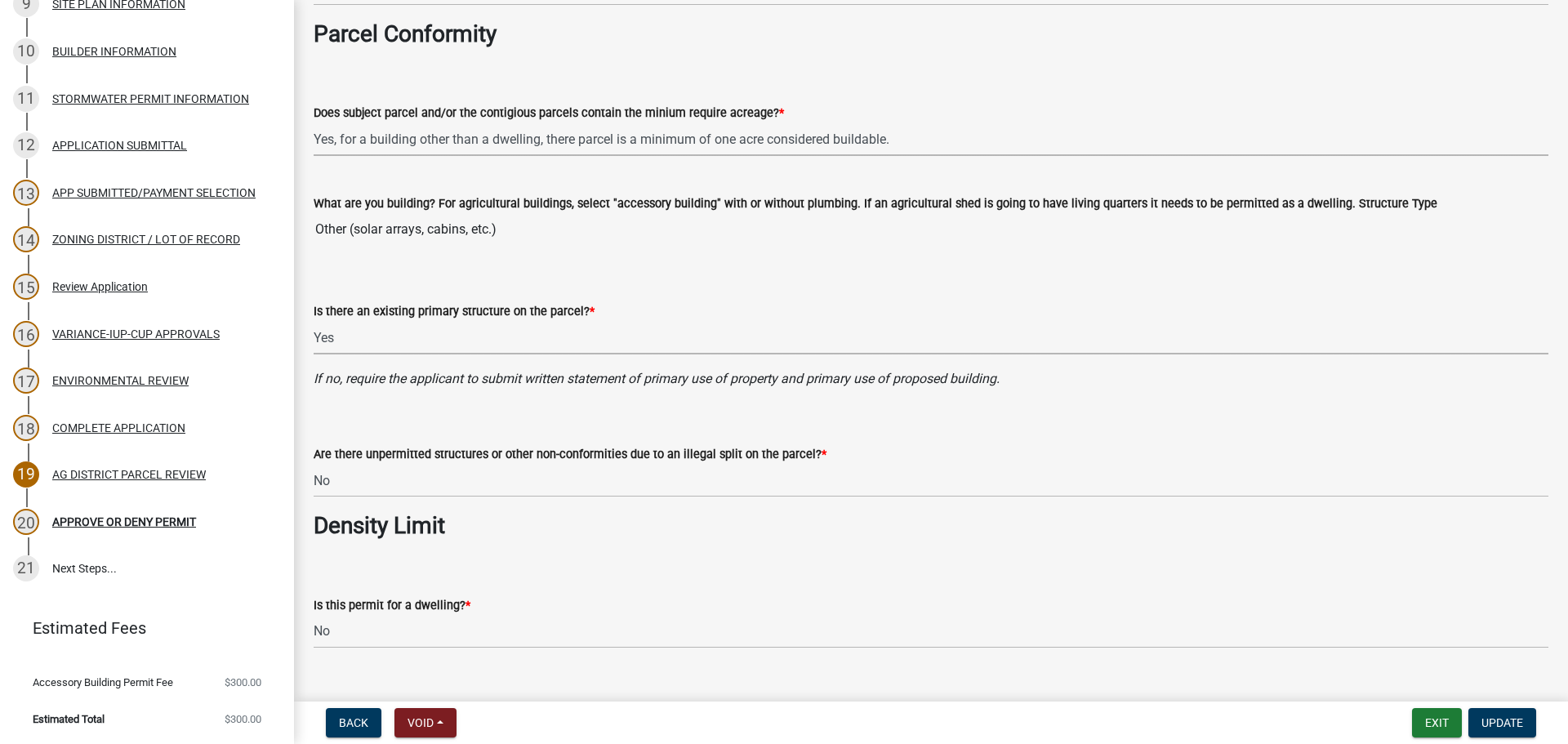
drag, startPoint x: 413, startPoint y: 341, endPoint x: 414, endPoint y: 353, distance: 12.0
click at [413, 341] on select "Select Item... Yes No" at bounding box center [930, 337] width 1234 height 34
click at [314, 320] on select "Select Item... Yes No" at bounding box center [930, 337] width 1234 height 34
select select "11f84c91-8ab9-4d12-b3eb-da8ee5526d2f"
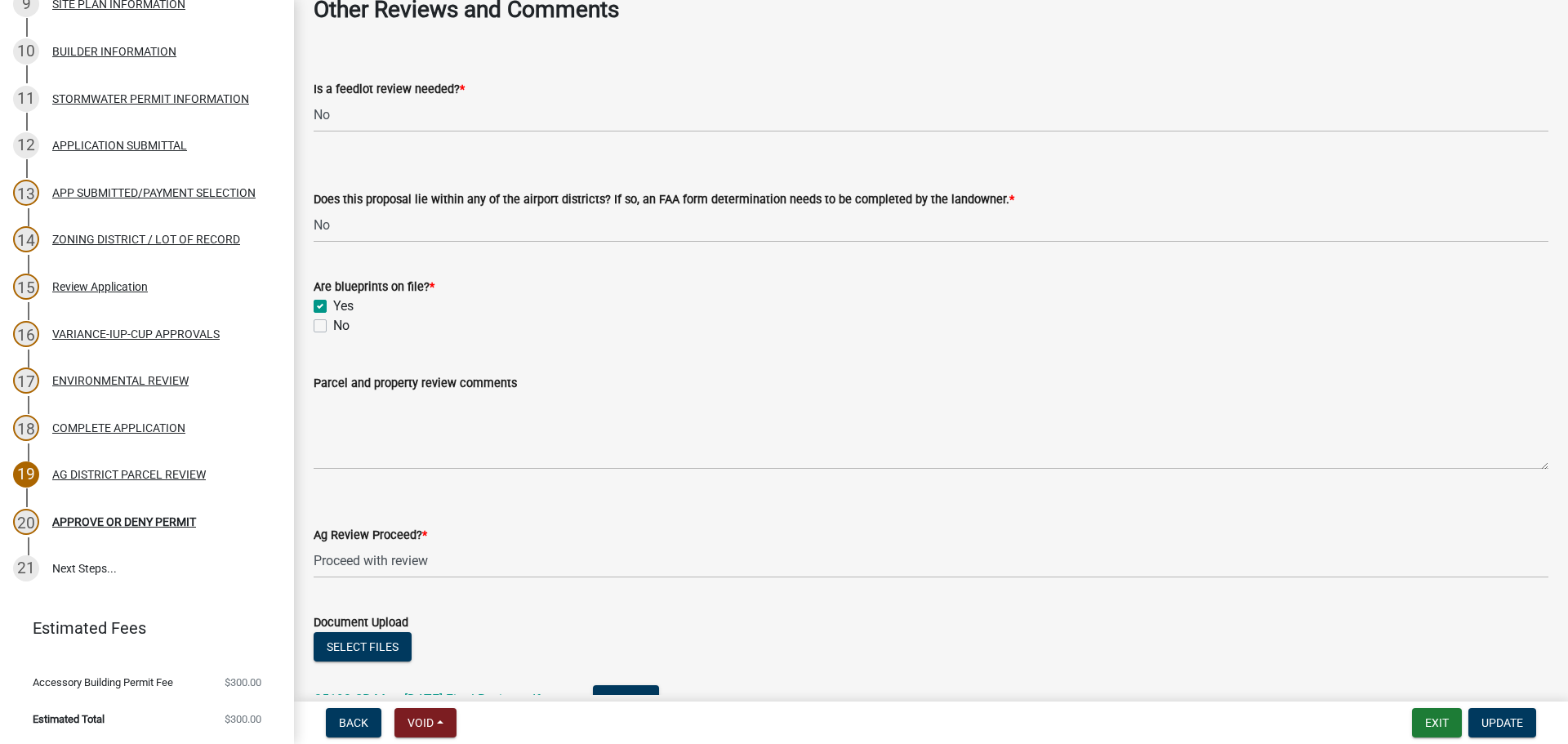
scroll to position [2948, 0]
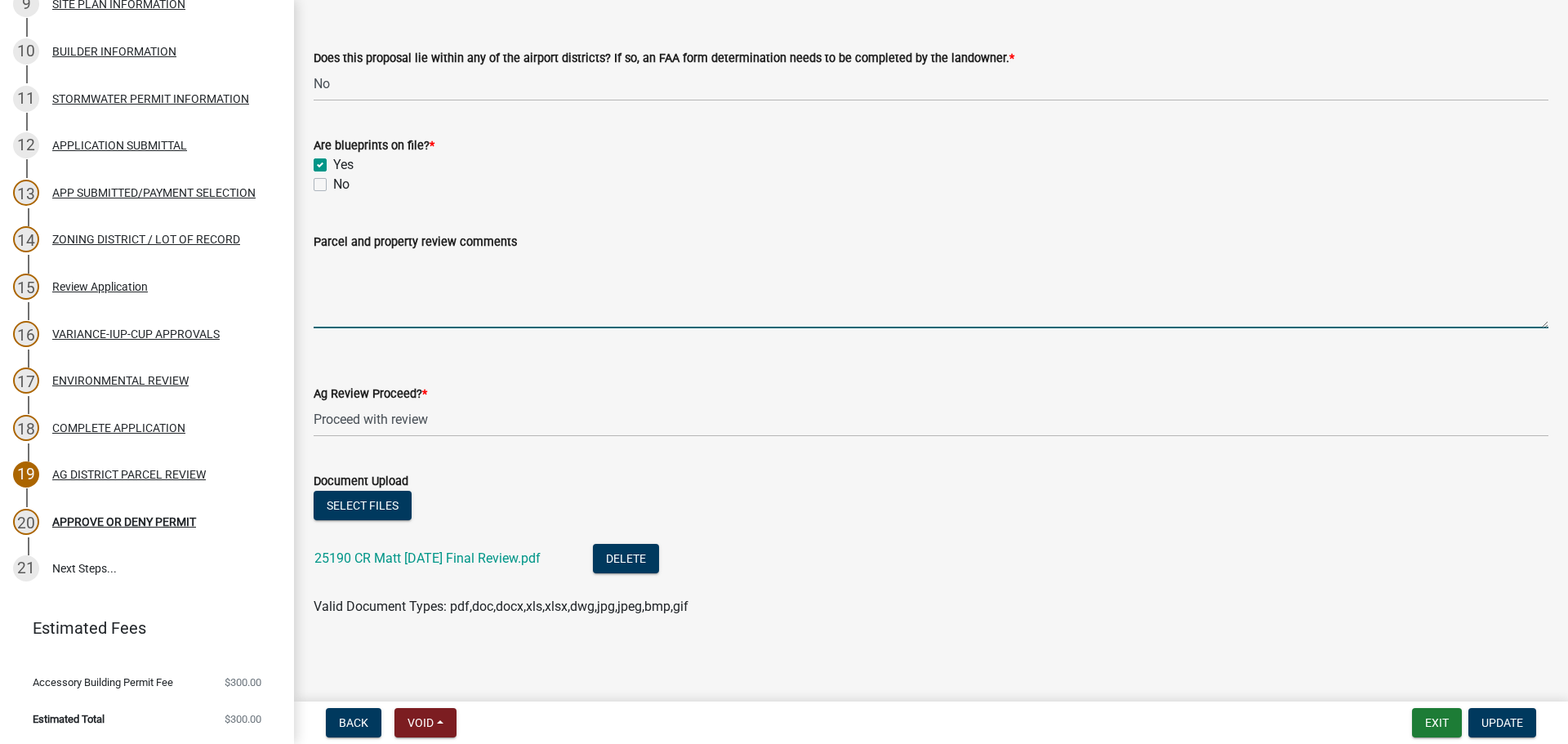
click at [626, 274] on textarea "Parcel and property review comments" at bounding box center [930, 289] width 1234 height 77
type textarea "P"
type textarea "Dwelling is on adjacent PID 17.0112.000."
click at [632, 182] on div "No" at bounding box center [930, 184] width 1234 height 20
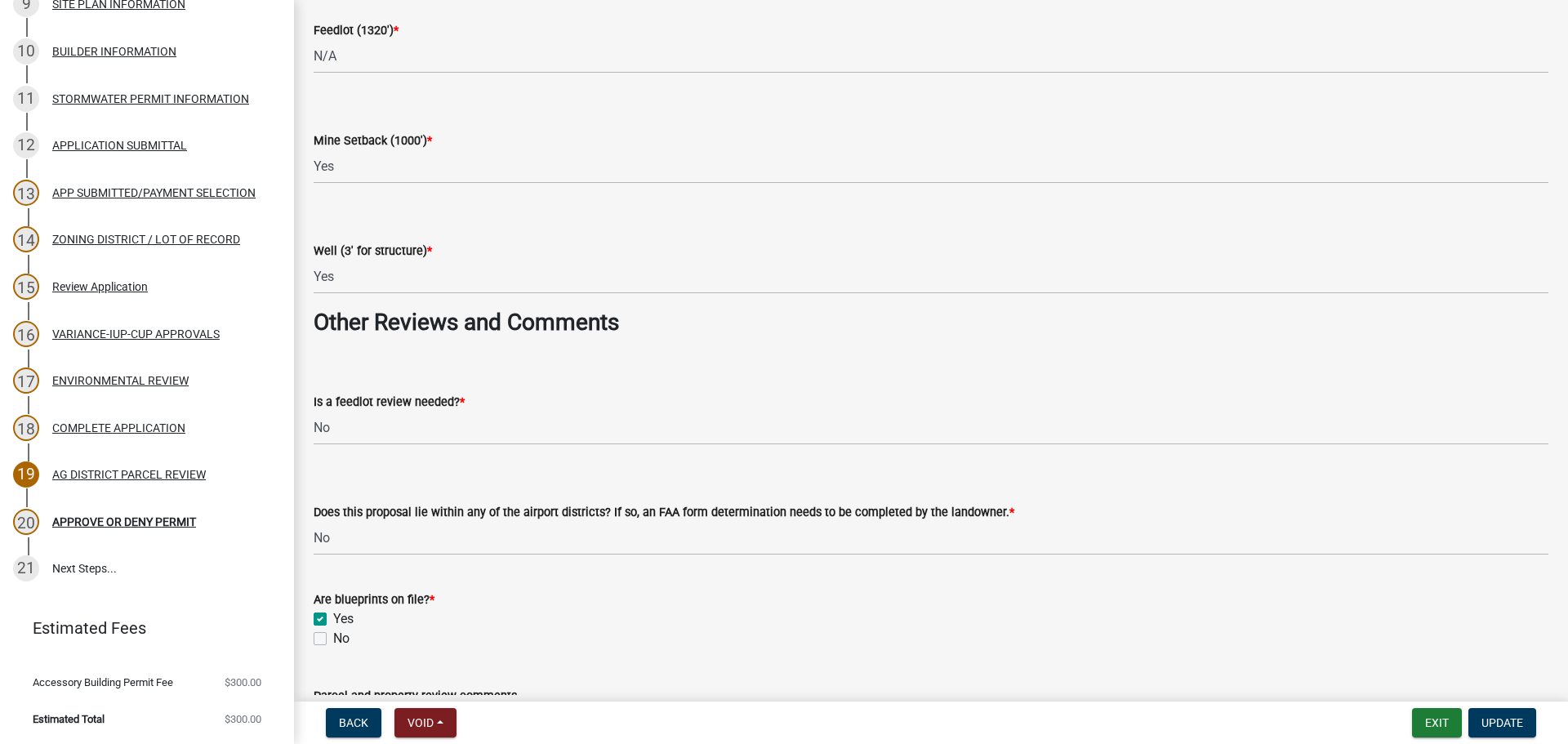
scroll to position [2458, 0]
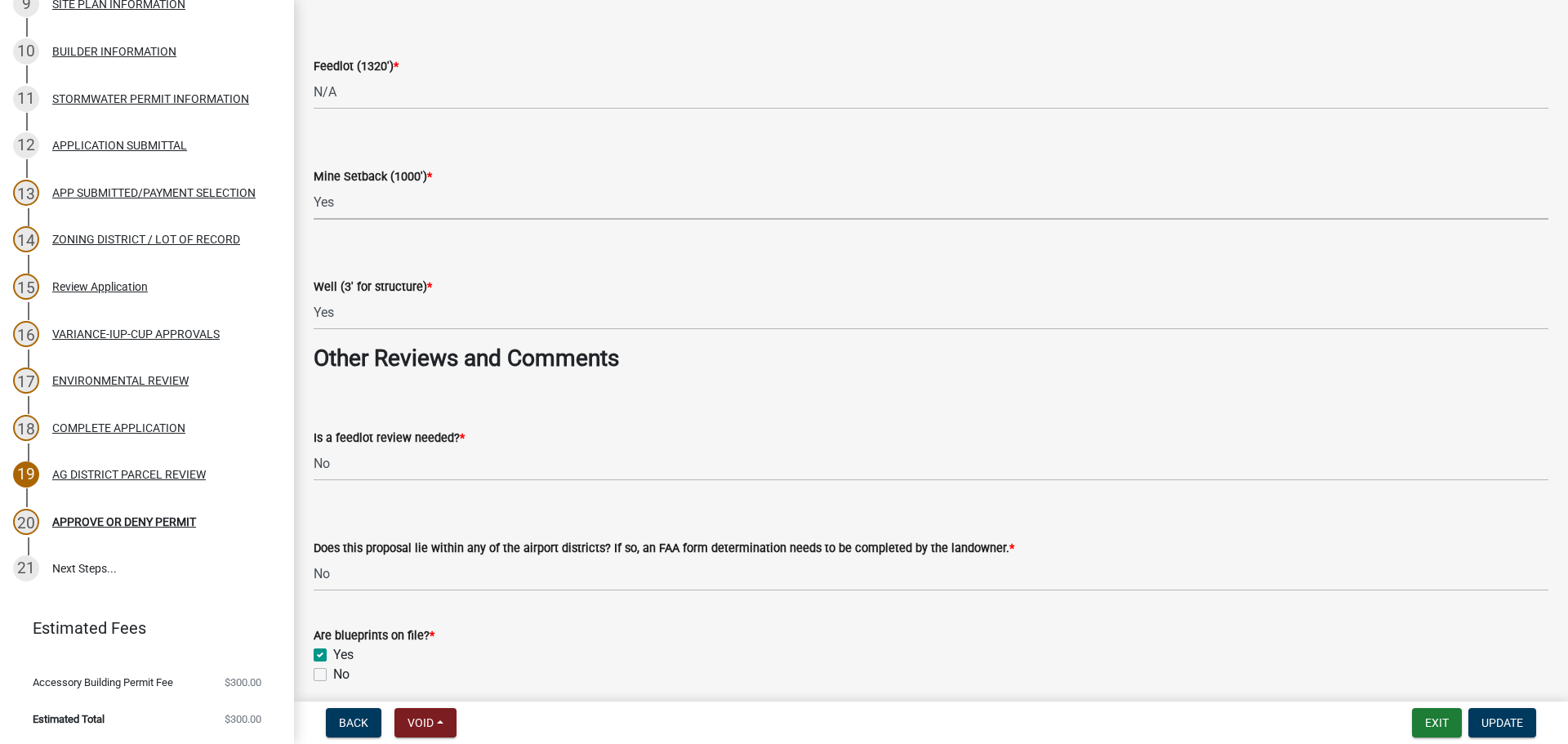
drag, startPoint x: 470, startPoint y: 210, endPoint x: 470, endPoint y: 218, distance: 8.0
click at [470, 210] on select "Select Item... Yes No N/A" at bounding box center [930, 203] width 1234 height 34
click at [314, 186] on select "Select Item... Yes No N/A" at bounding box center [930, 203] width 1234 height 34
select select "be49bf27-167c-4383-b137-854eb09e2cec"
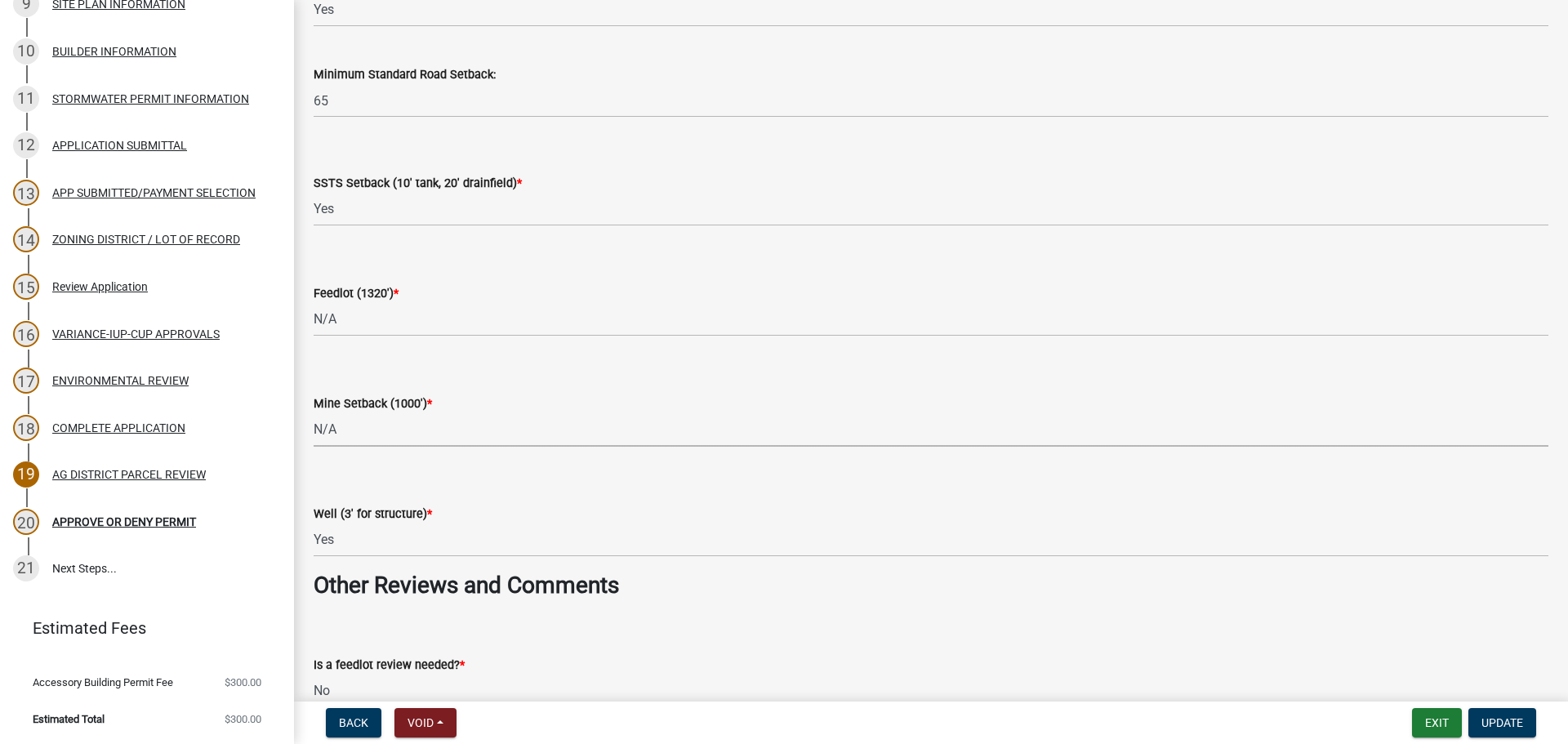
scroll to position [2214, 0]
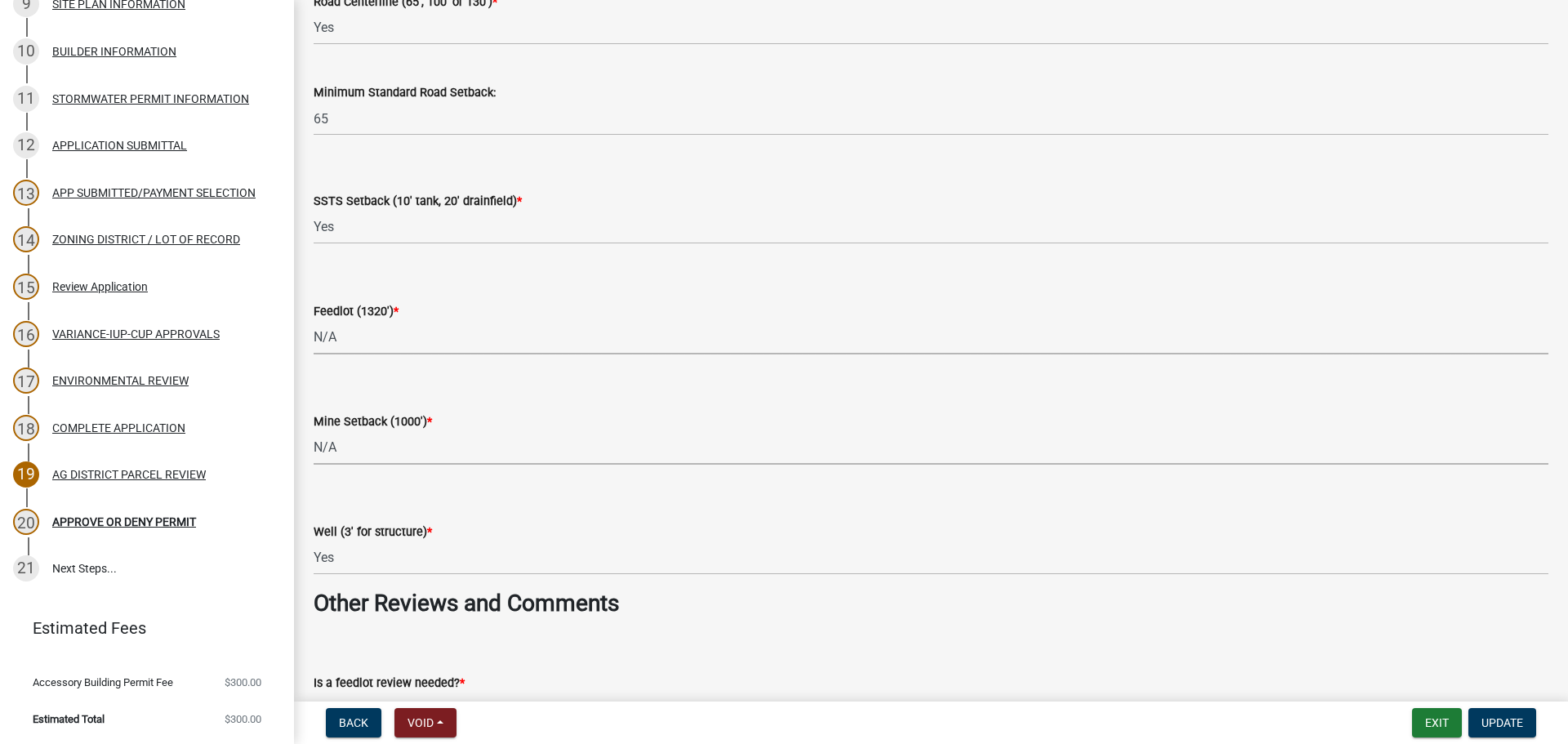
click at [406, 338] on select "Select Item... Yes No N/A" at bounding box center [930, 337] width 1234 height 34
click at [314, 320] on select "Select Item... Yes No N/A" at bounding box center [930, 337] width 1234 height 34
select select "a9ce9e2b-a26e-4782-922d-09df730091ad"
click at [577, 271] on div "Feedlot (1320') * Select Item... Yes No N/A" at bounding box center [930, 307] width 1234 height 95
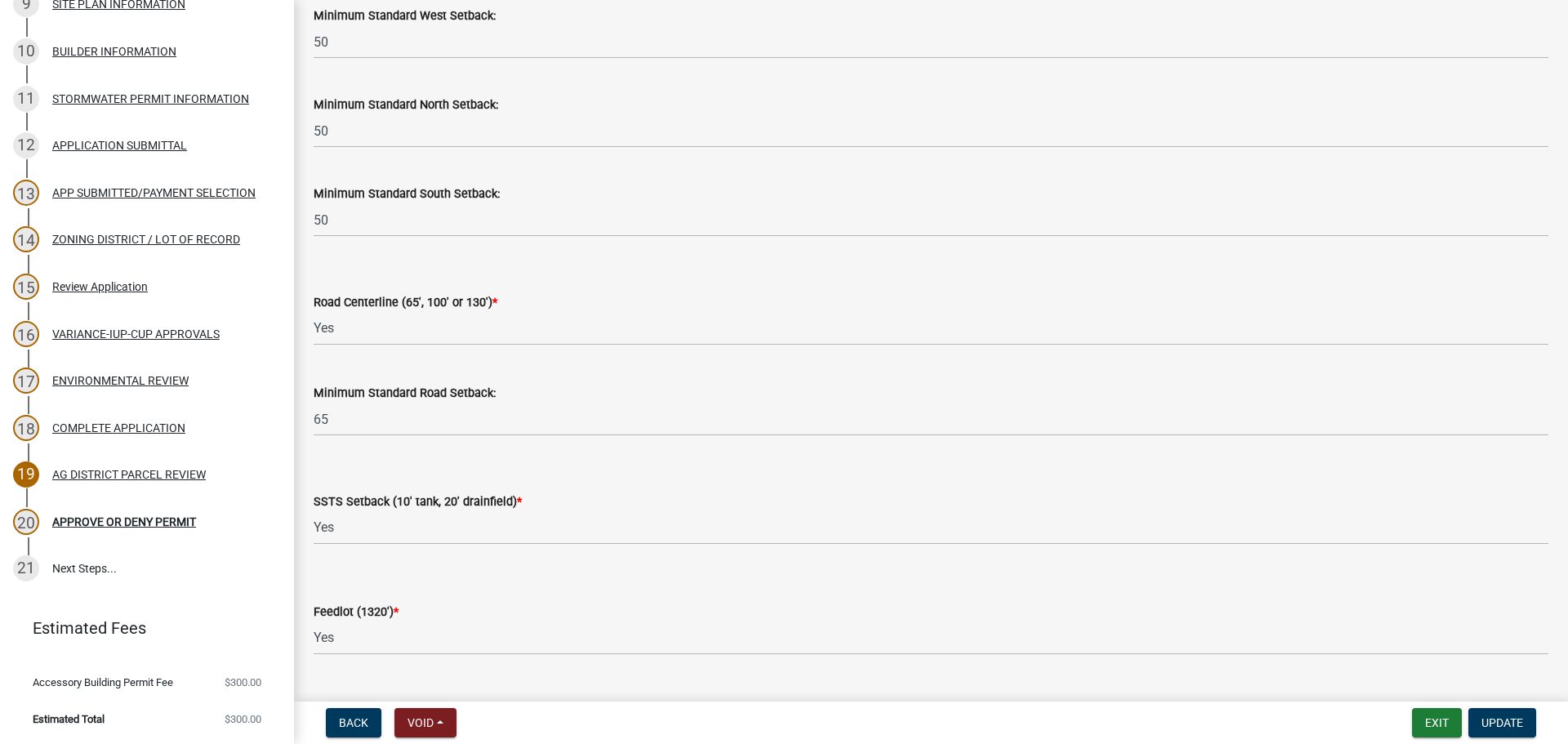
scroll to position [1887, 0]
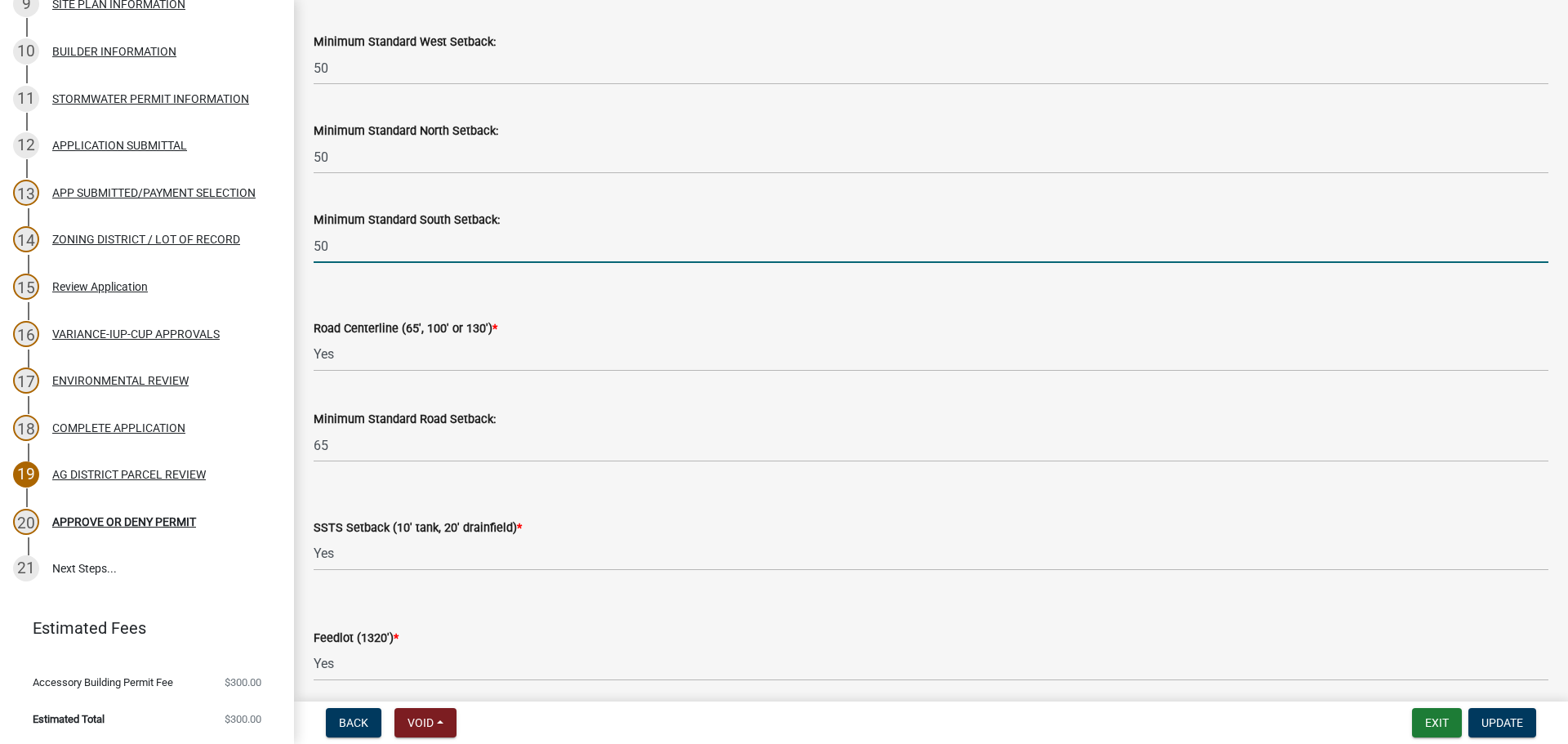
click at [475, 247] on input "50" at bounding box center [930, 246] width 1234 height 34
type input "50 ft"
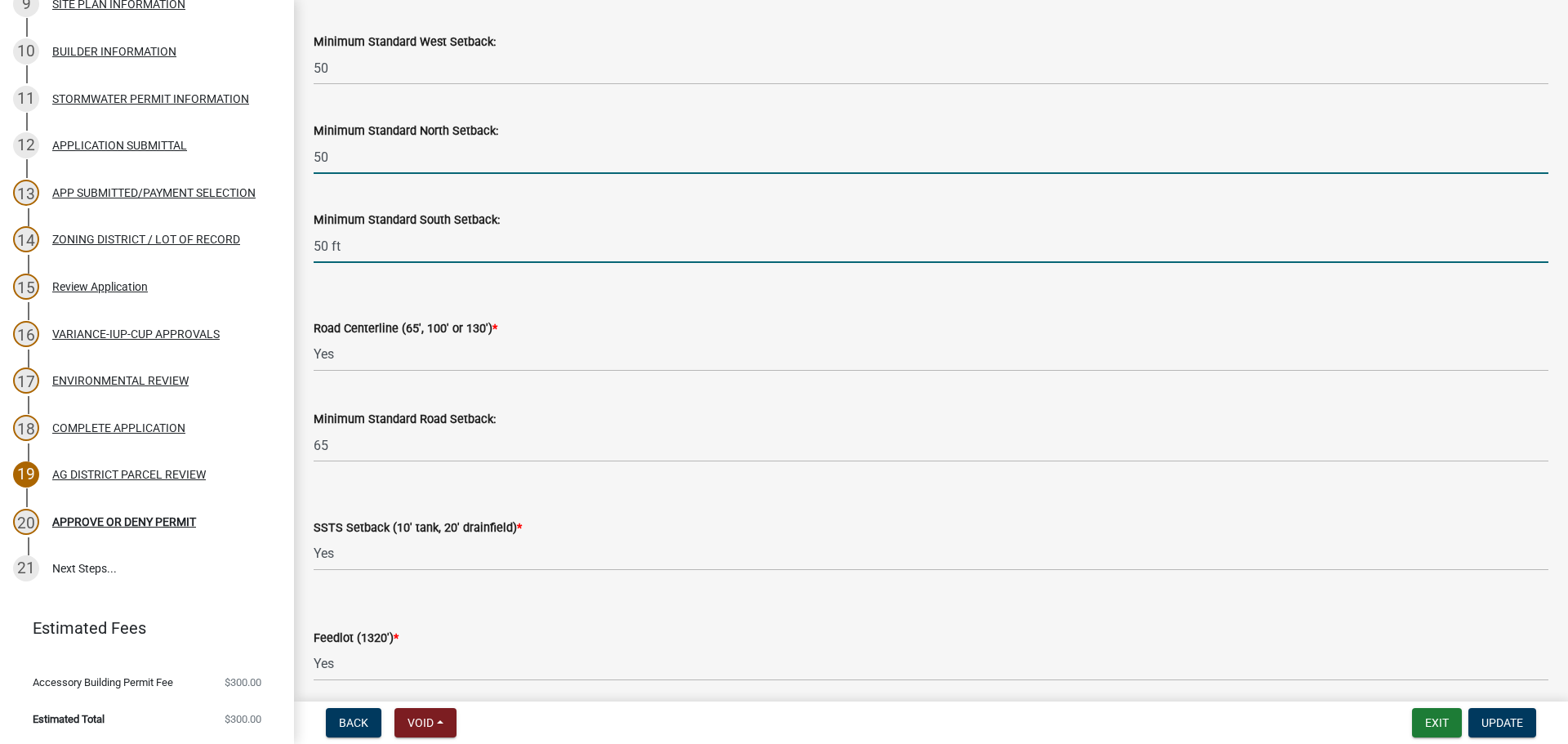
click at [439, 154] on input "50" at bounding box center [930, 157] width 1234 height 34
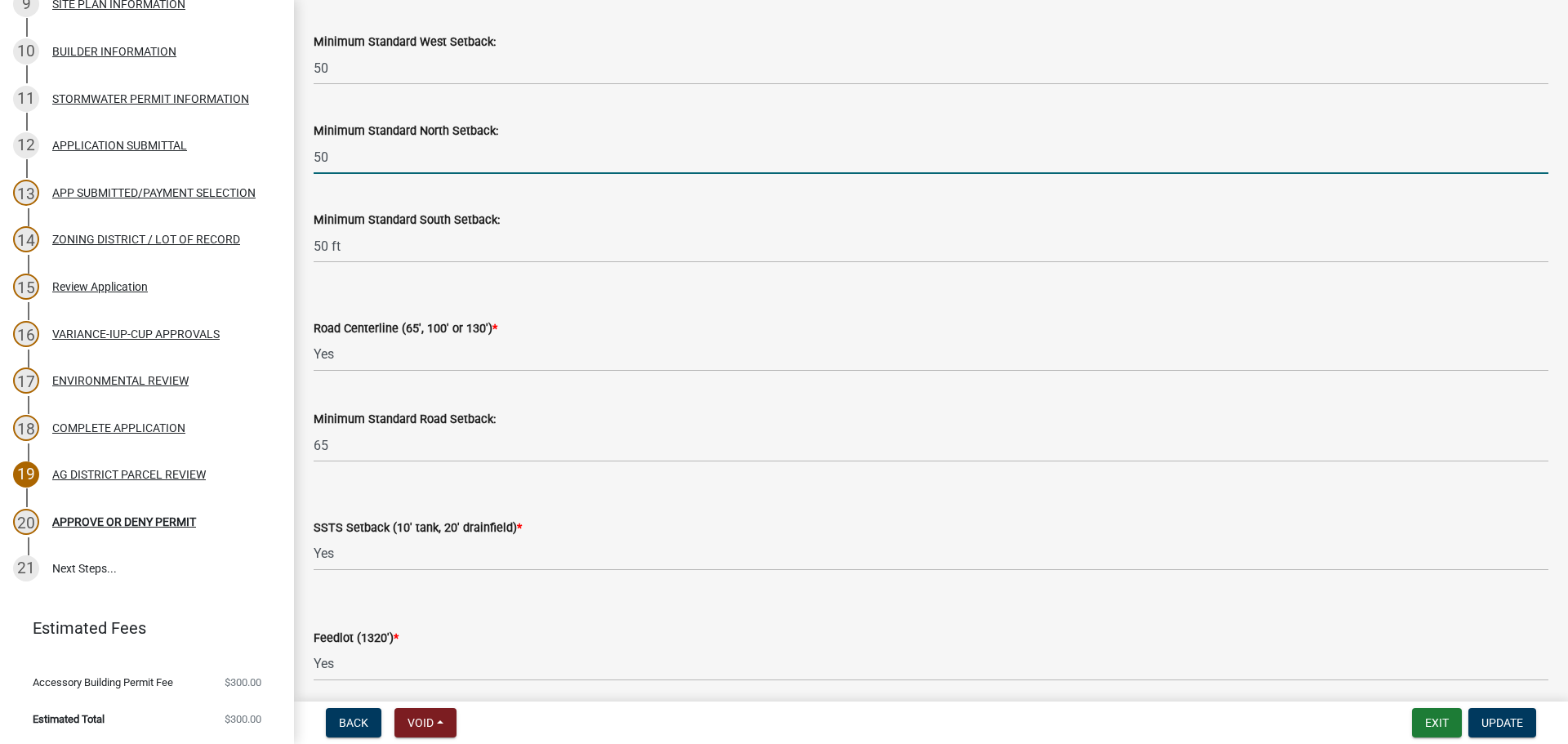
type input "50 ft"
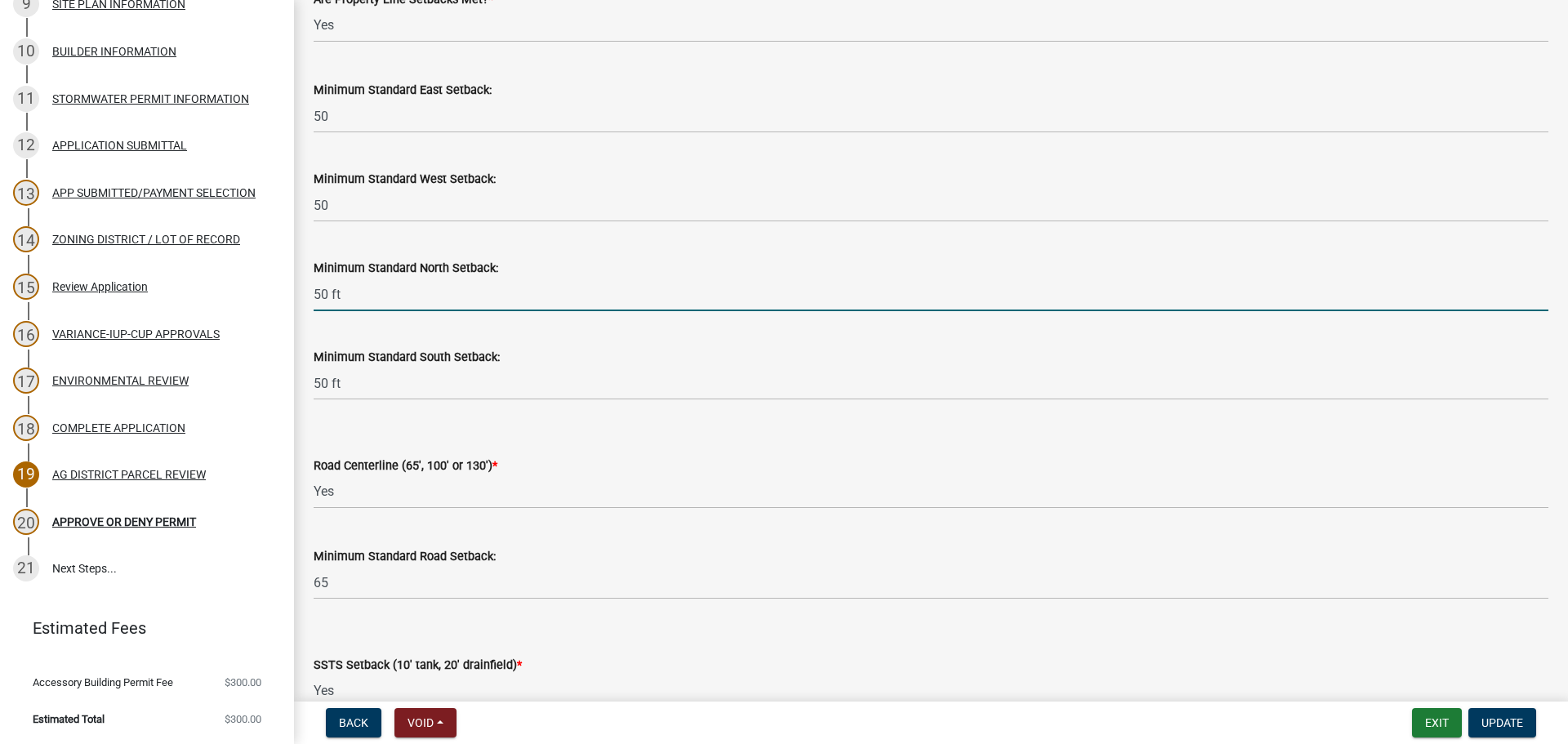
scroll to position [1724, 0]
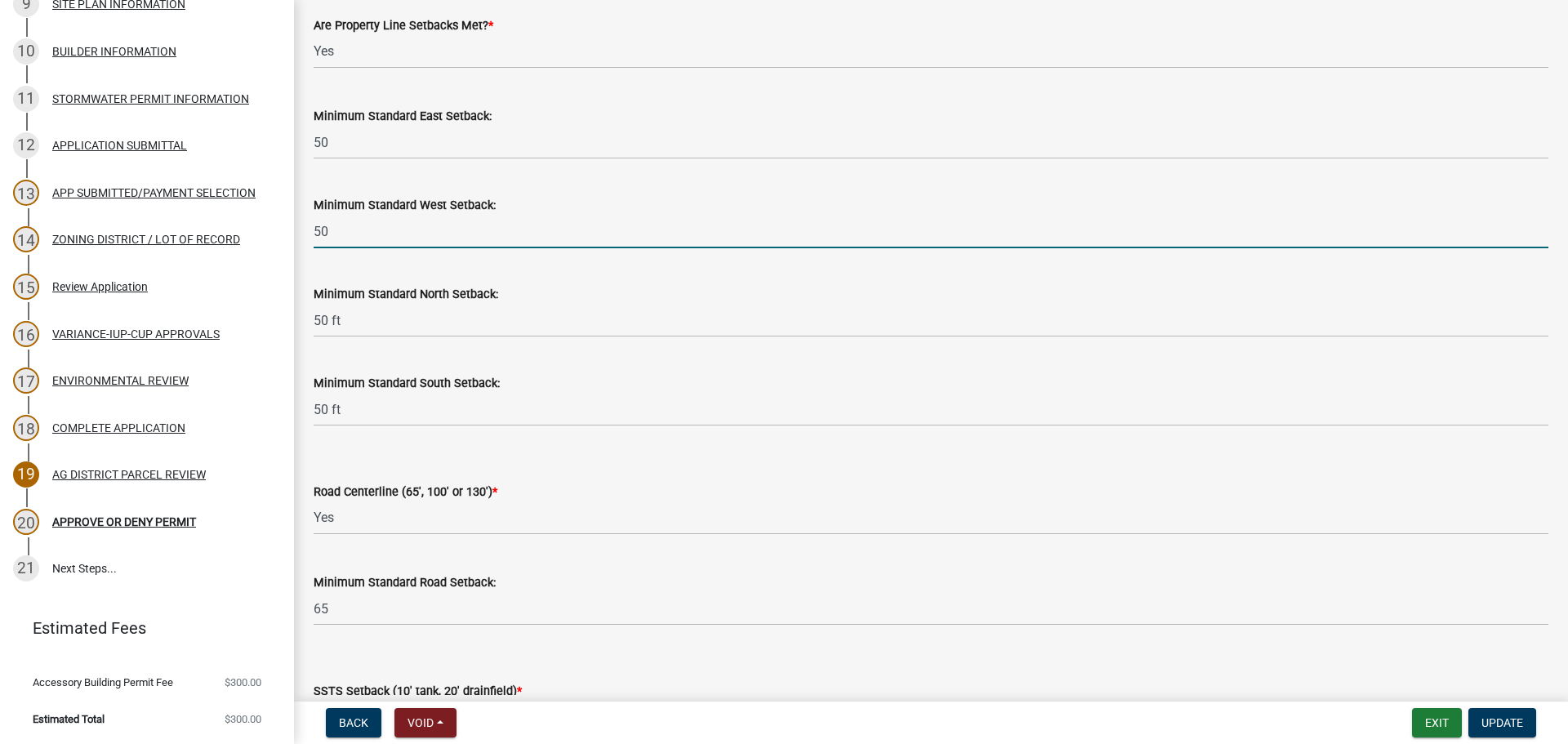
click at [492, 232] on input "50" at bounding box center [930, 231] width 1234 height 34
drag, startPoint x: 406, startPoint y: 230, endPoint x: 403, endPoint y: 245, distance: 15.3
click at [406, 230] on input "50" at bounding box center [930, 231] width 1234 height 34
type input "50 ft"
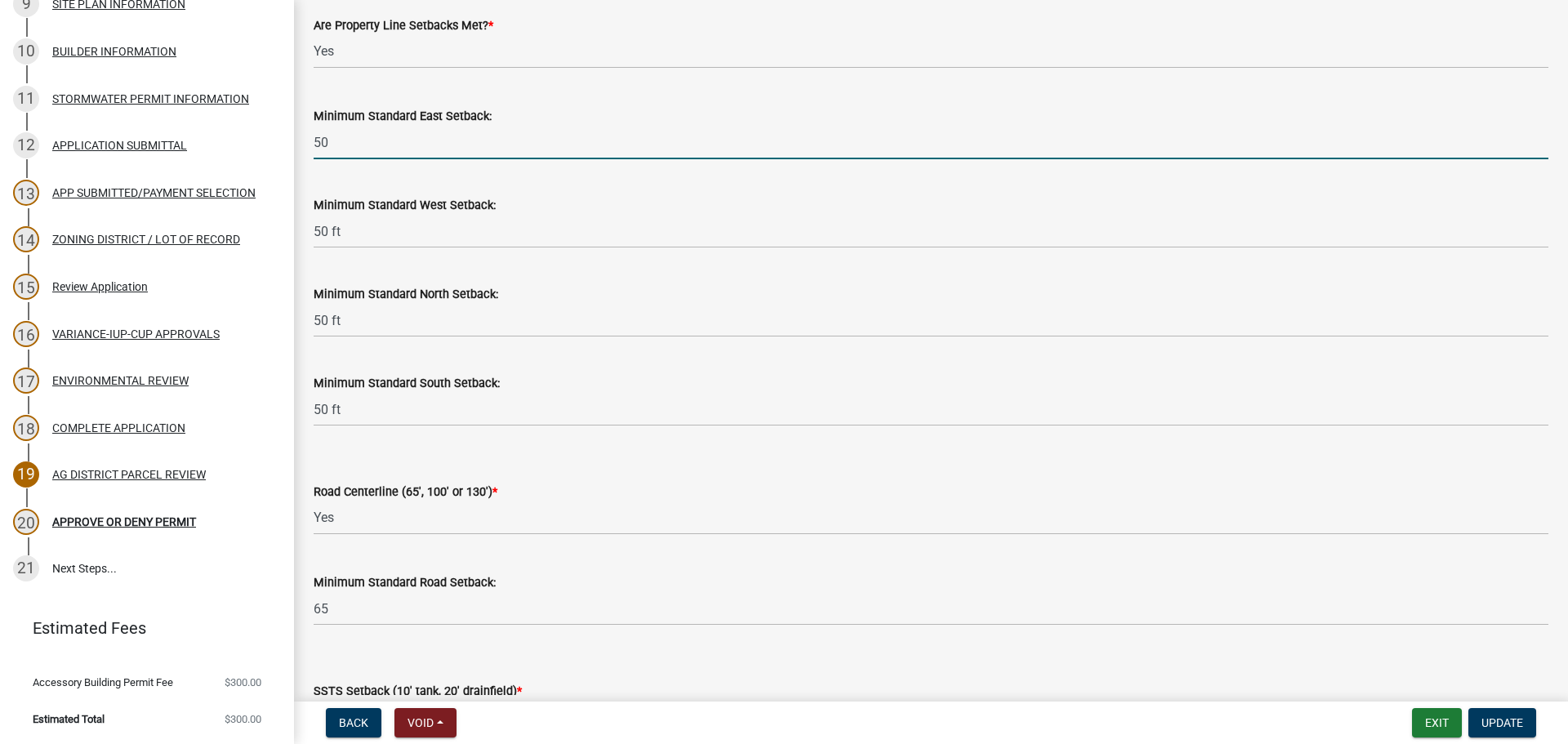
click at [427, 137] on input "50" at bounding box center [930, 142] width 1234 height 34
type input "50 ft"
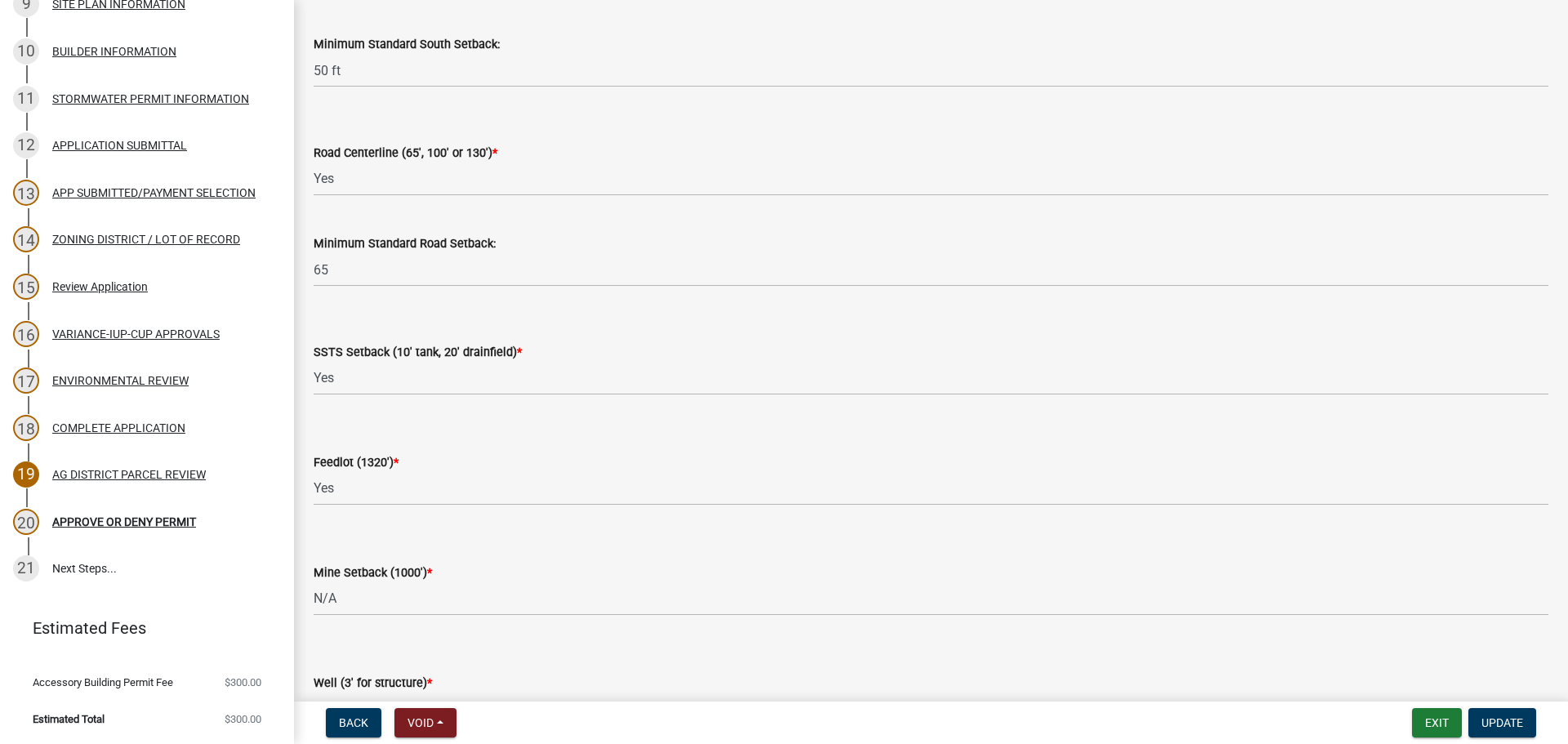
scroll to position [2214, 0]
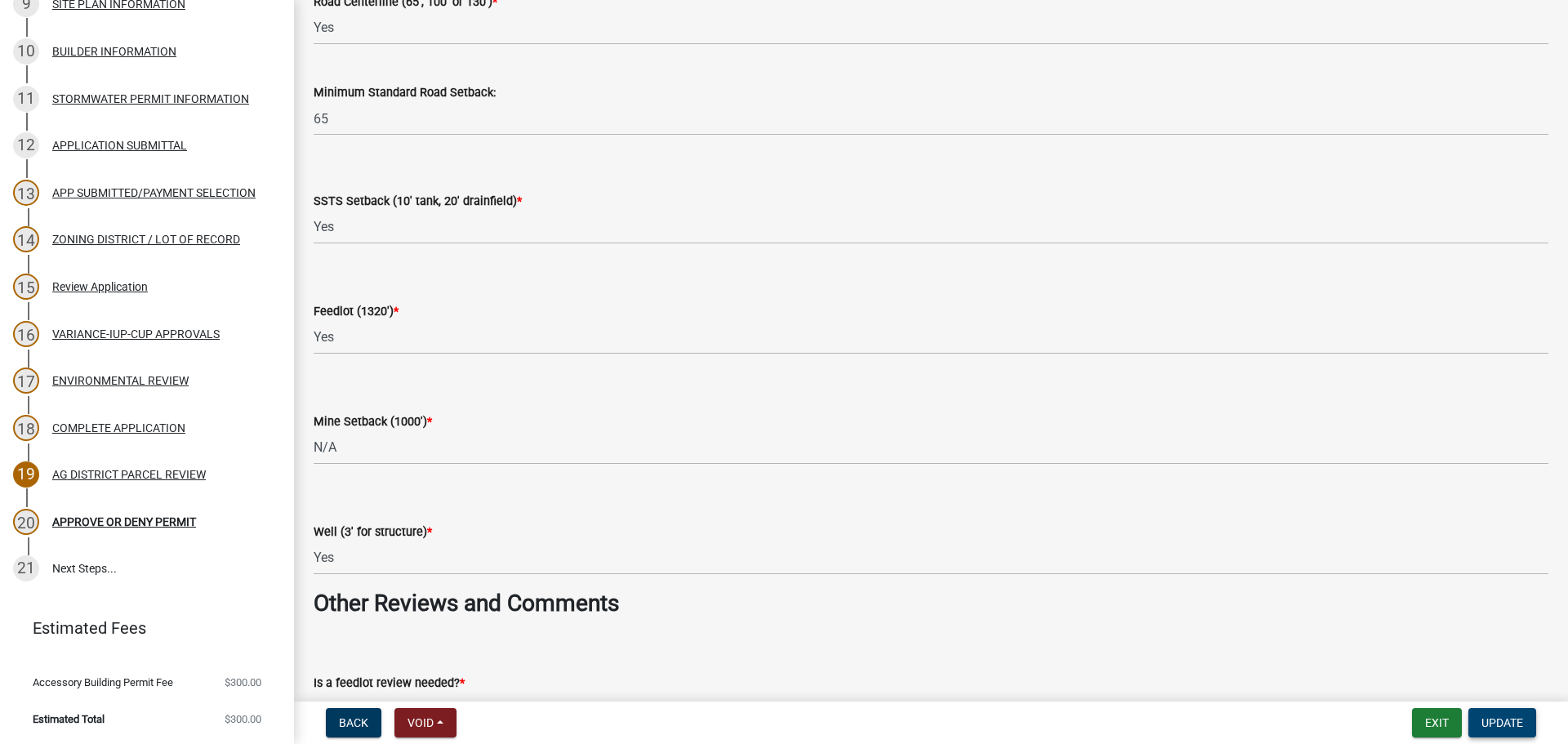
click at [1517, 718] on span "Update" at bounding box center [1502, 722] width 42 height 13
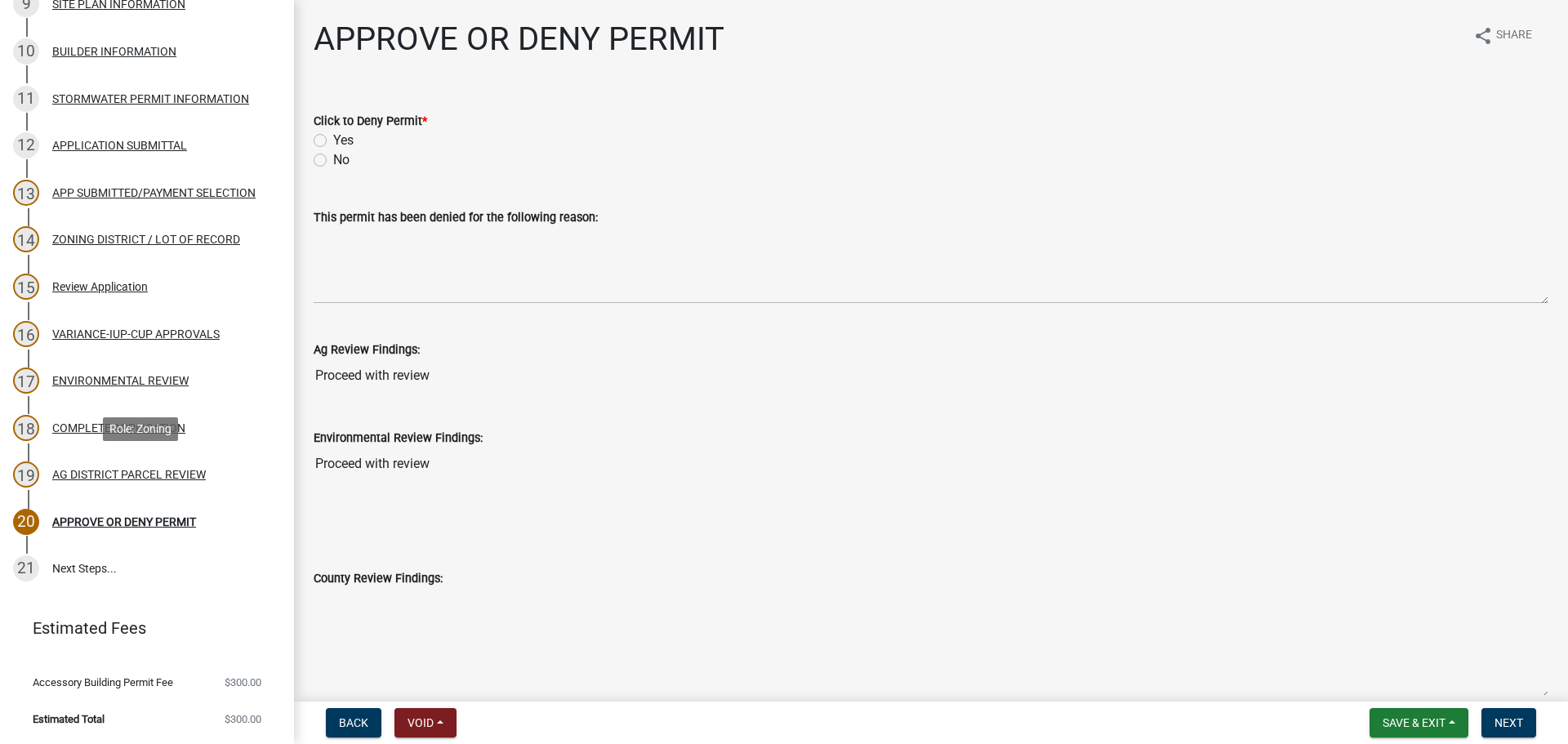
drag, startPoint x: 138, startPoint y: 467, endPoint x: 289, endPoint y: 567, distance: 181.1
click at [138, 469] on div "AG DISTRICT PARCEL REVIEW" at bounding box center [128, 474] width 153 height 11
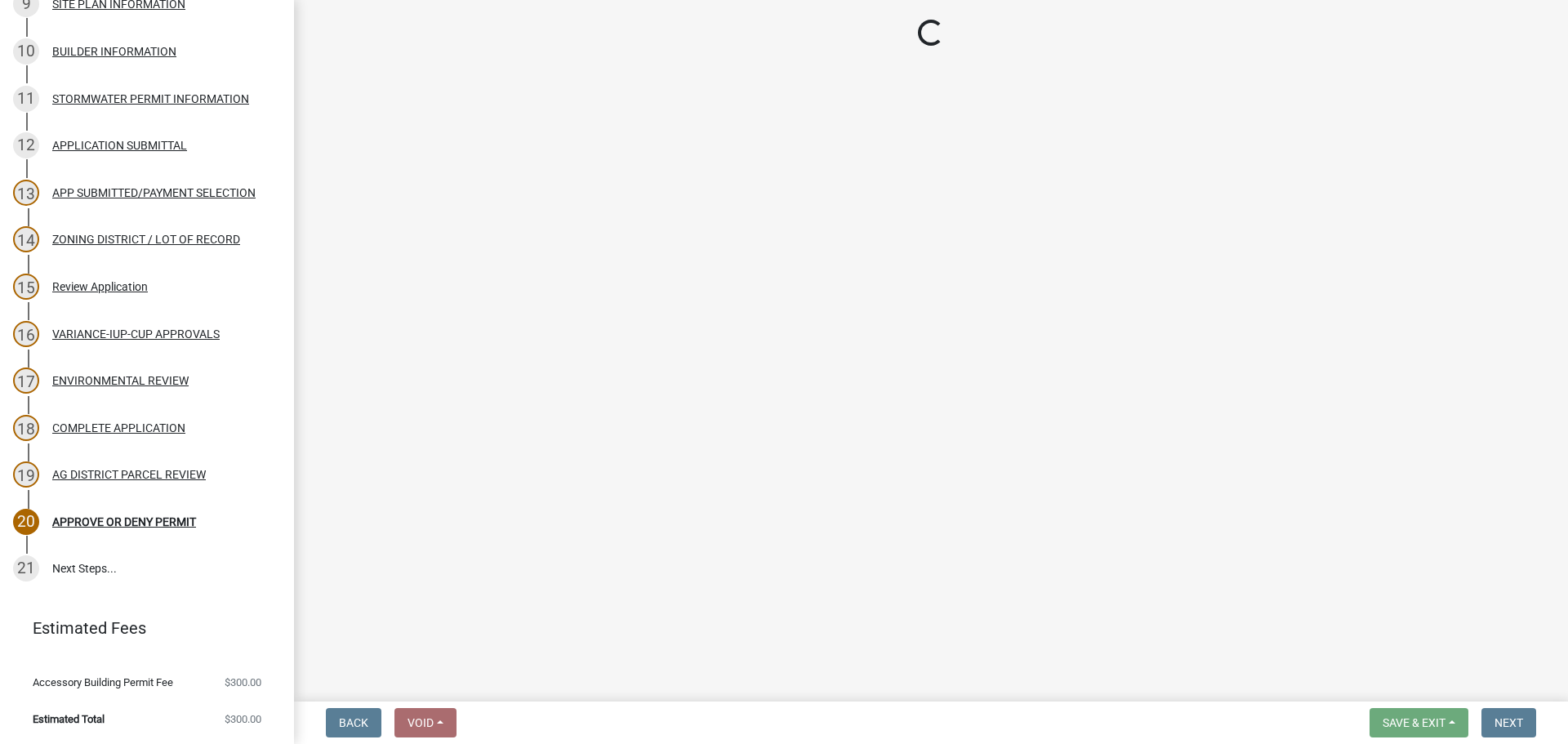
select select "fe23c68f-3976-40fb-92de-7ec6f88d0010"
select select "c27f3562-6487-48b9-bb79-d53cdb3b0a36"
select select "11f84c91-8ab9-4d12-b3eb-da8ee5526d2f"
select select "3e342f75-9fb1-4b8c-bbeb-47cfa96347ca"
select select "c756e23e-ff22-4e58-8178-2621bc441b49"
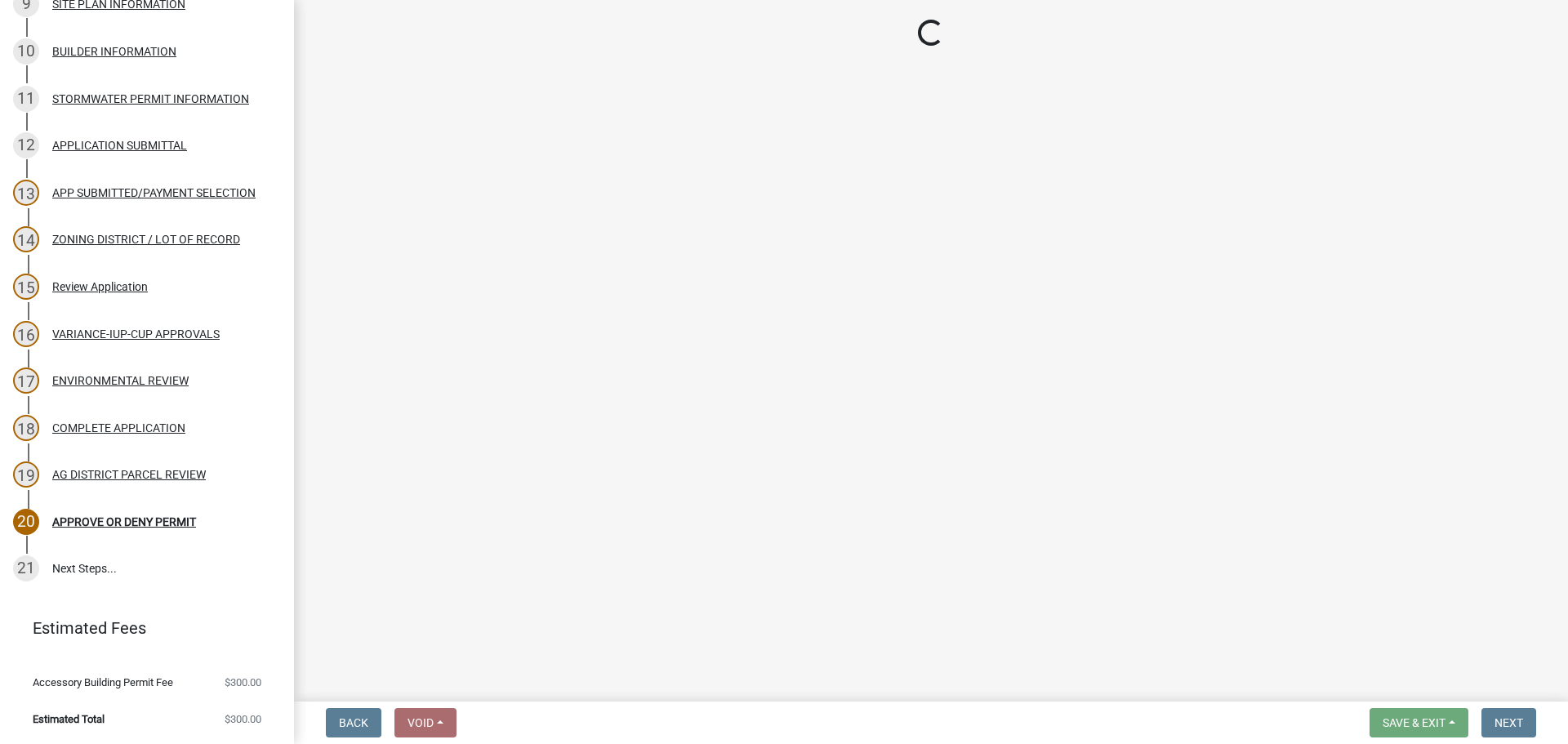
select select "93514e09-9993-4aea-b530-60a9708c3e74"
select select "a045efff-9645-47c6-b046-89cf1e905dd6"
select select "aa1ca06f-8d34-4542-998d-1b6ccdc96445"
select select "f47993c2-143f-42b0-843f-88b20baa7a0f"
select select "010a36e8-78ab-47dd-88f8-ccc0edf139b8"
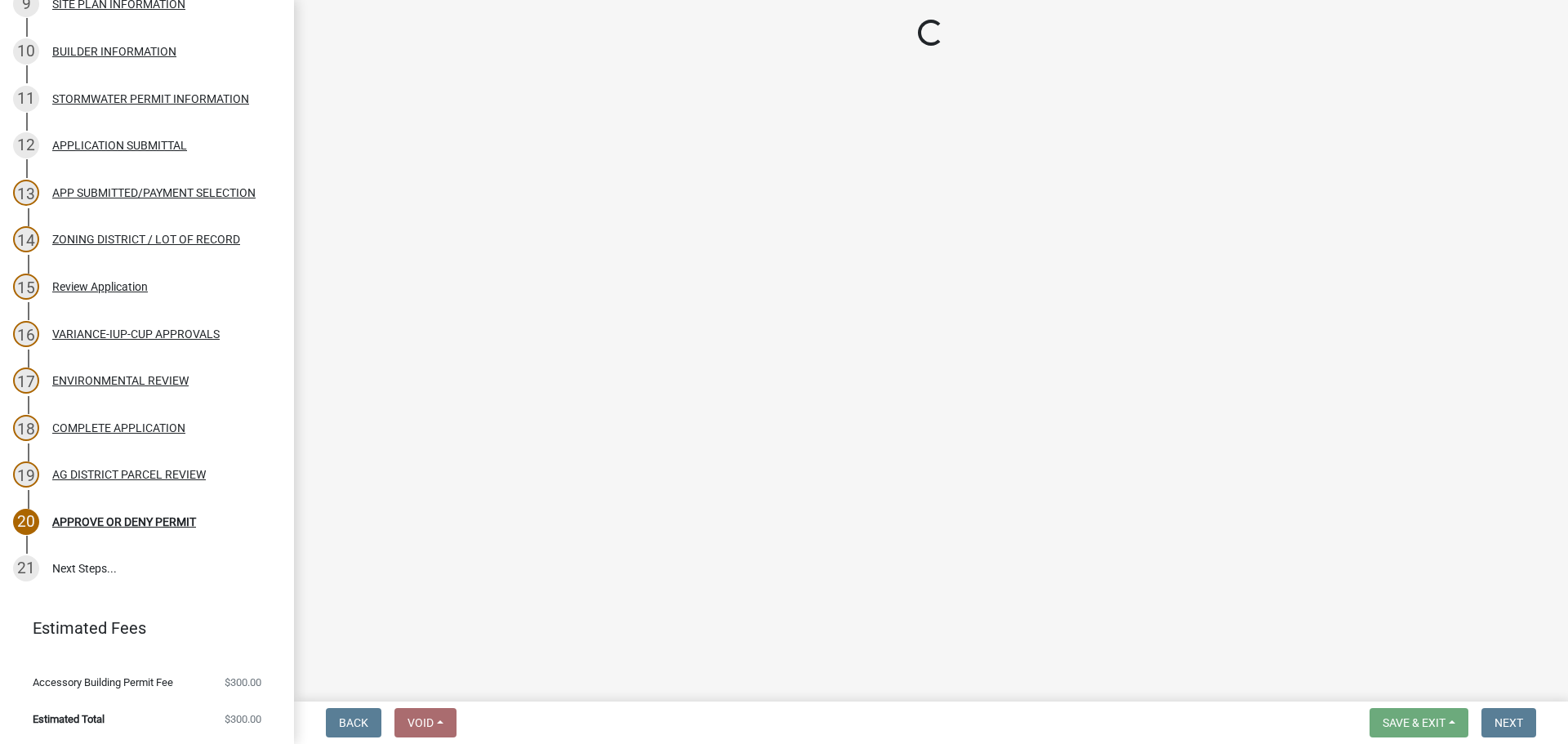
select select "617636dc-6122-45c9-991a-bd8b90cb2b24"
select select "a9ce9e2b-a26e-4782-922d-09df730091ad"
select select "be49bf27-167c-4383-b137-854eb09e2cec"
select select "6e389f70-961b-4b78-9c47-c422b69289d9"
select select "1e0d970e-6746-4216-b065-d6933a69b3fa"
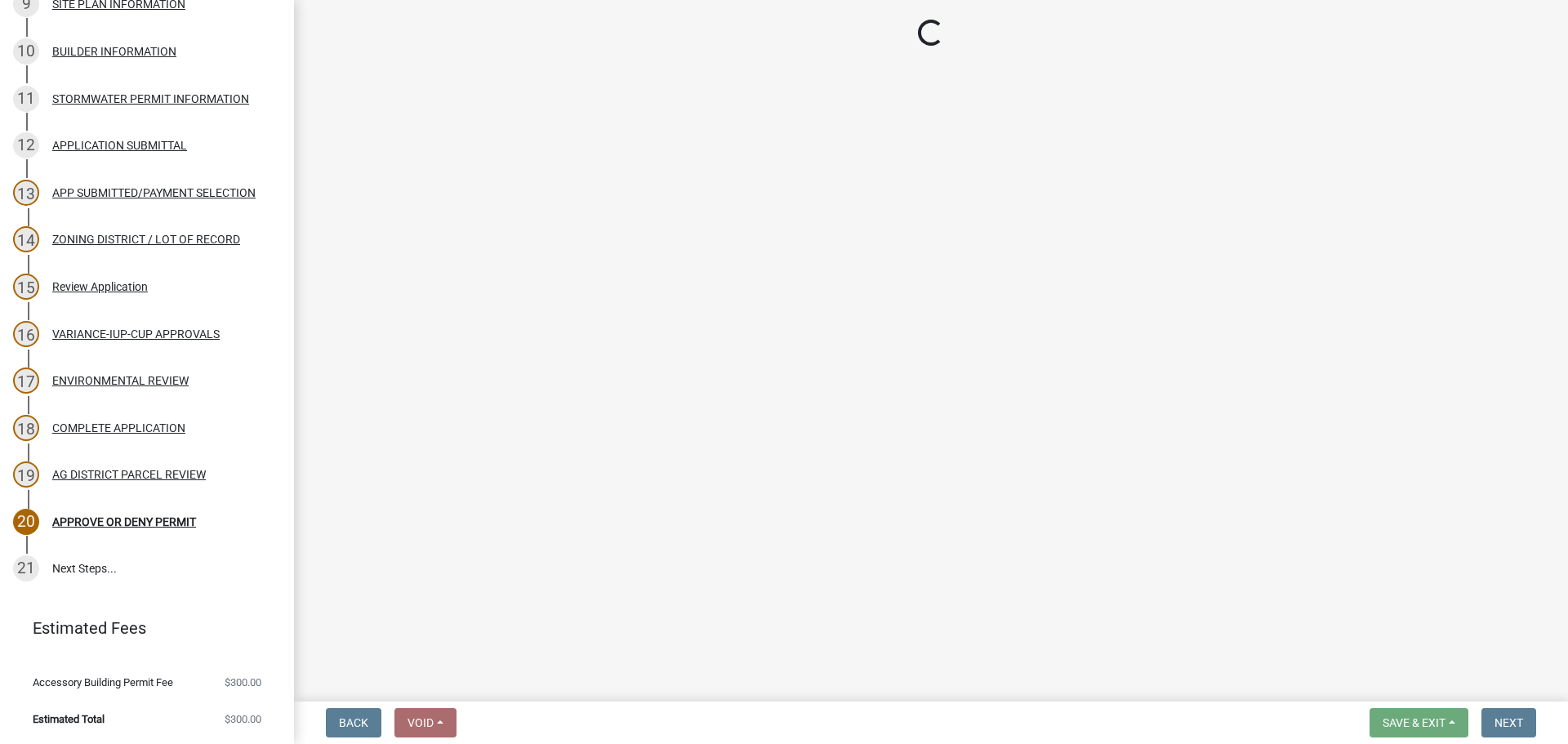
select select "44b75d30-e230-4ce0-8c0f-1ddadfe5cfb2"
select select "6d223645-95f1-4b70-a074-2c09099ea196"
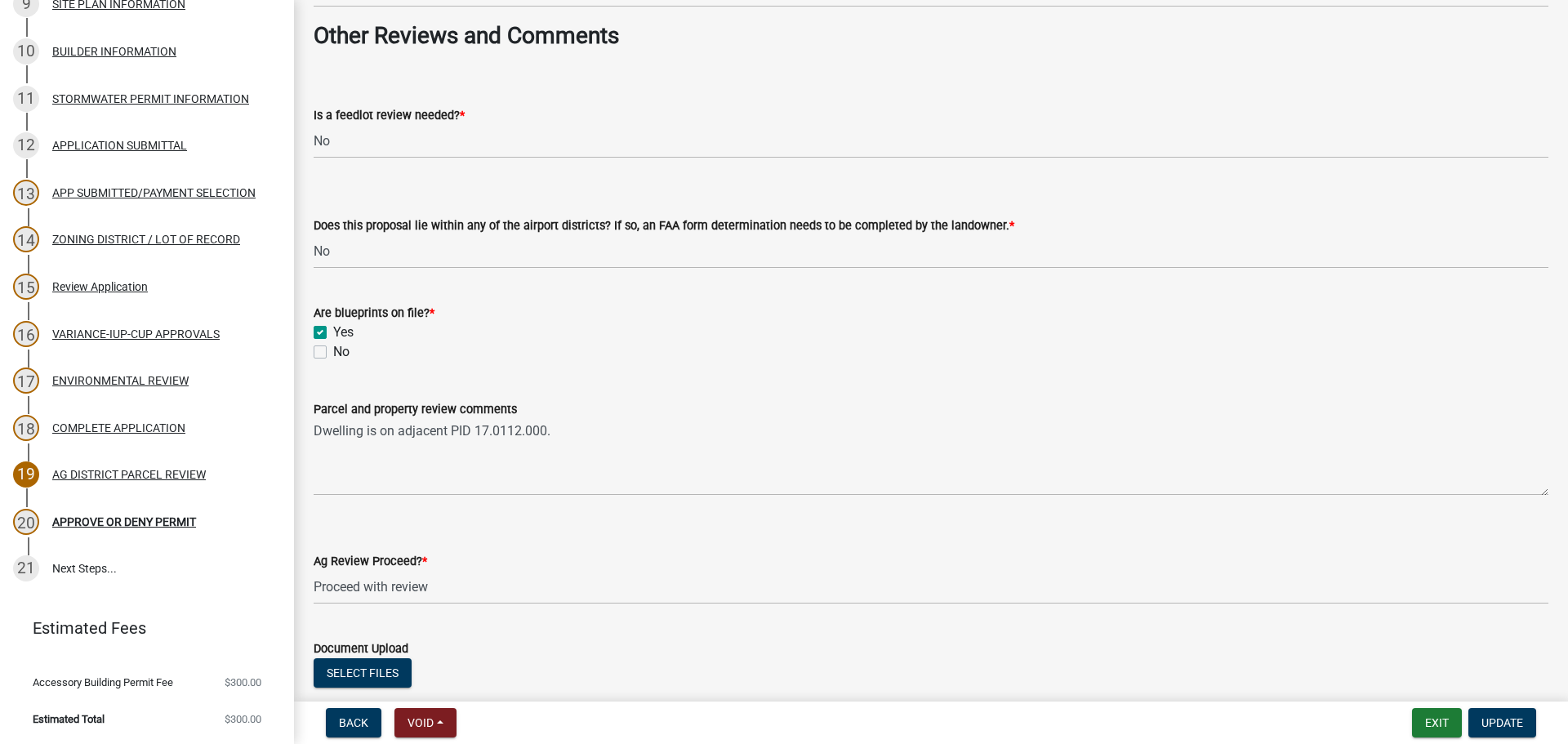
scroll to position [2948, 0]
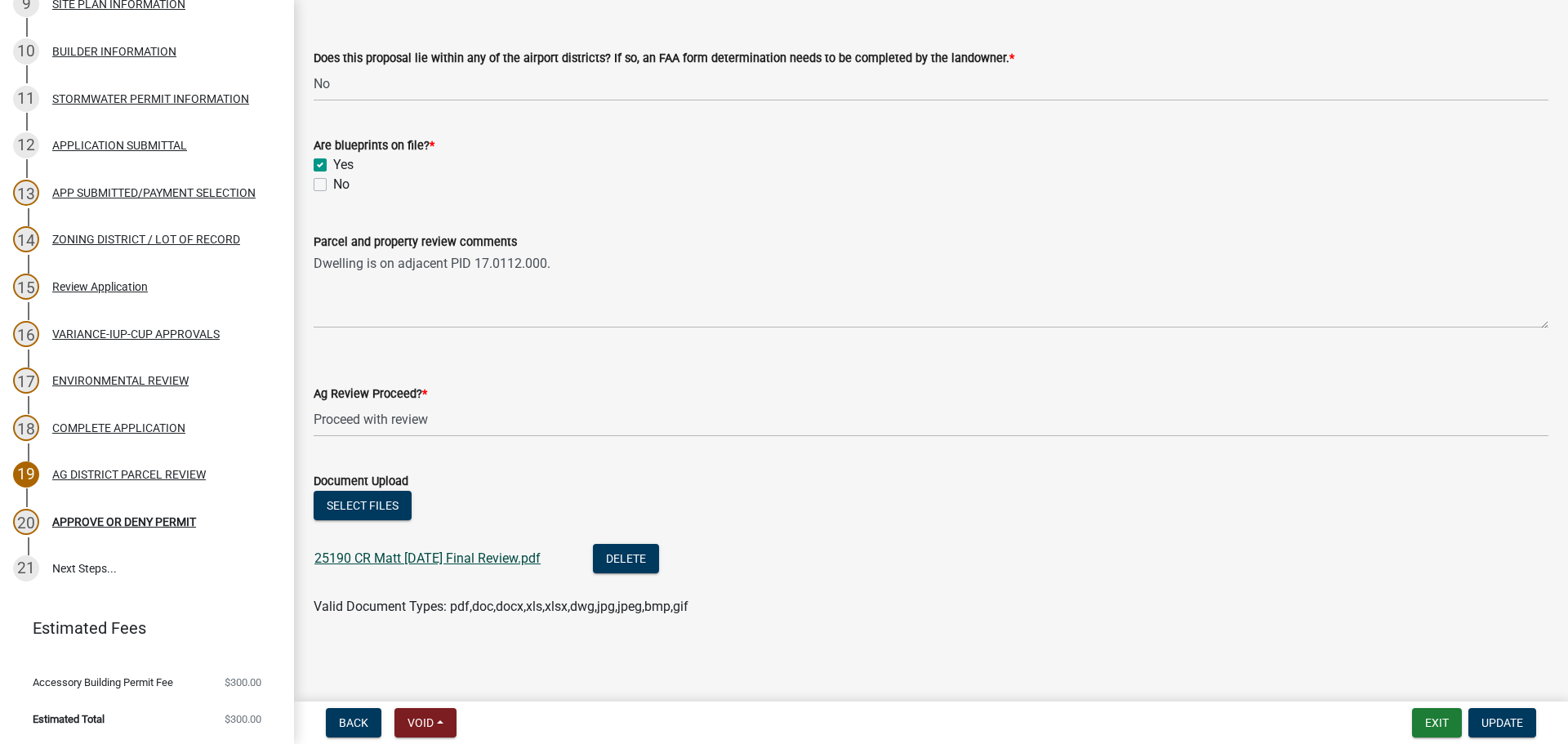
click at [392, 556] on link "25190 CR Matt [DATE] Final Review.pdf" at bounding box center [427, 558] width 226 height 16
click at [131, 378] on div "ENVIRONMENTAL REVIEW" at bounding box center [120, 380] width 136 height 11
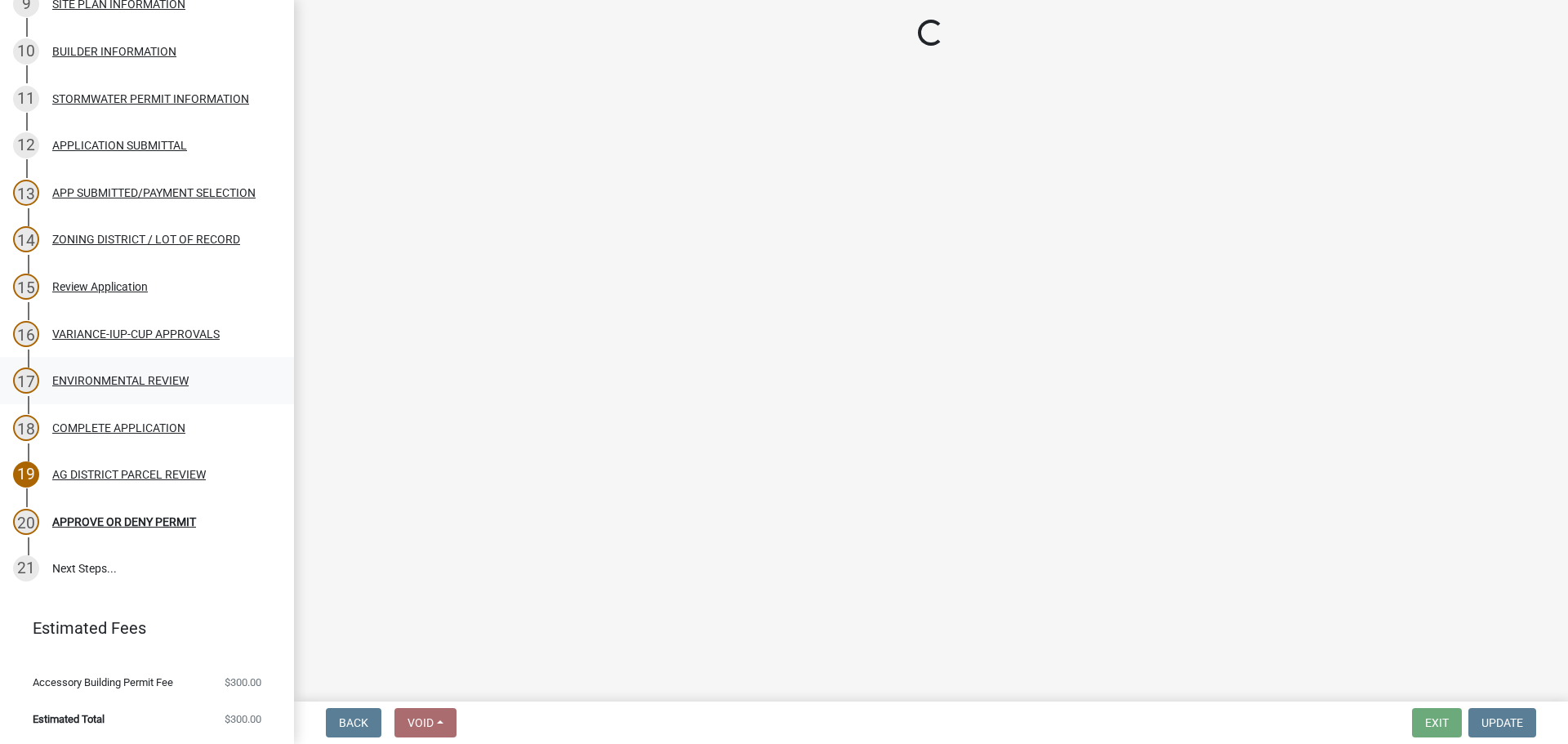
select select "c14f3f92-6027-430f-9764-3519d5e348ac"
select select "b447d638-3554-4b1c-bd63-2f8a11e1059d"
select select "8e2ba76a-b56b-4d4d-8fa8-e6743832b006"
select select "209d5a7c-fc04-460f-9e53-7d7e4ca27463"
select select "68254632-9f58-4a36-9049-00844d6a793c"
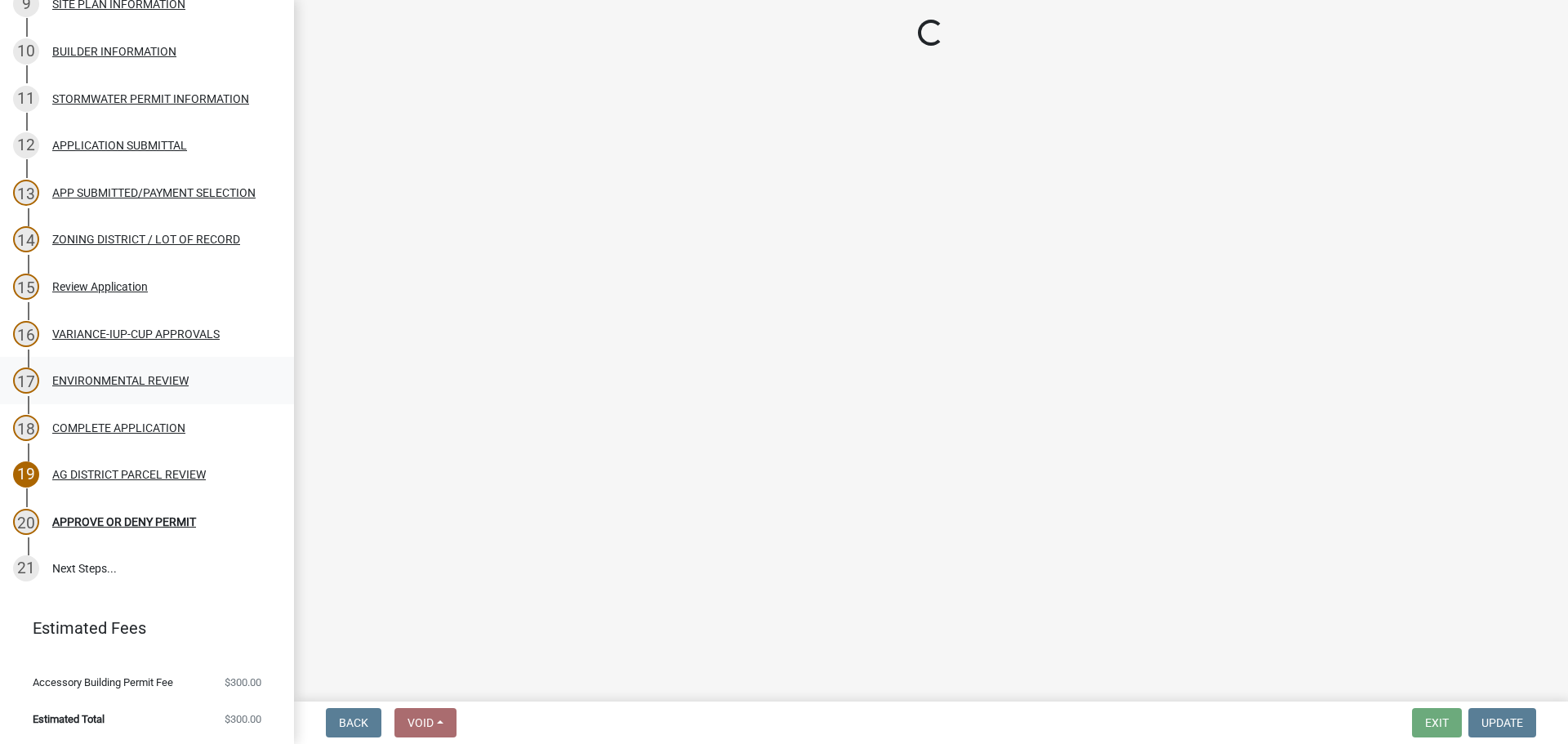
select select "294fbb0f-ef92-492d-a55d-6ae48f2d4023"
select select "5727336e-9a20-4bd2-a6f3-e7484509ff9a"
select select "e7961d78-4f82-4ea0-a075-1f680d90960e"
select select "c0fe89da-e6be-4440-b09b-6bf401eca5d4"
select select "cc045de0-ead4-414c-a886-12e51f2bc4aa"
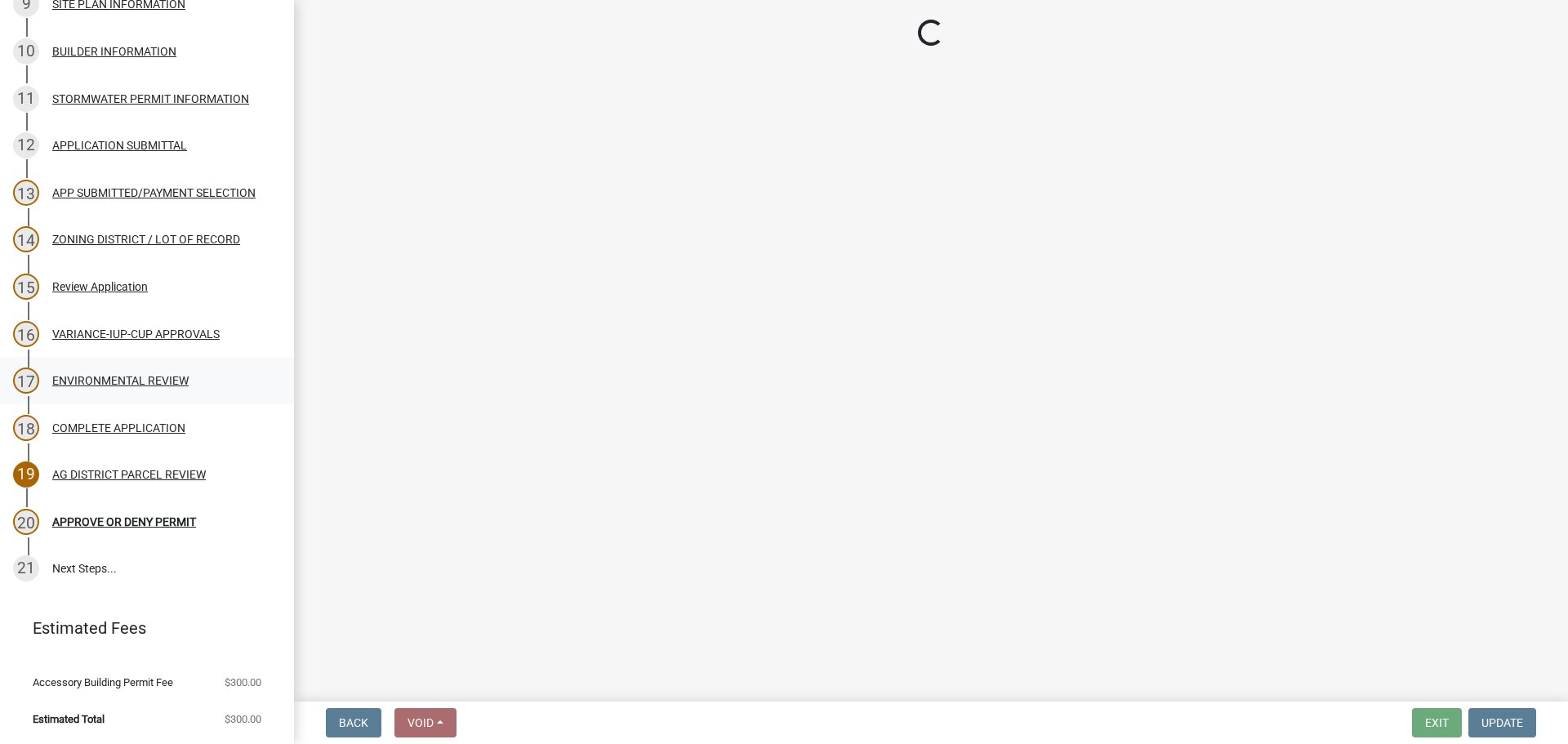
select select "c55ed237-4e75-4d9e-9e6e-534c544ae652"
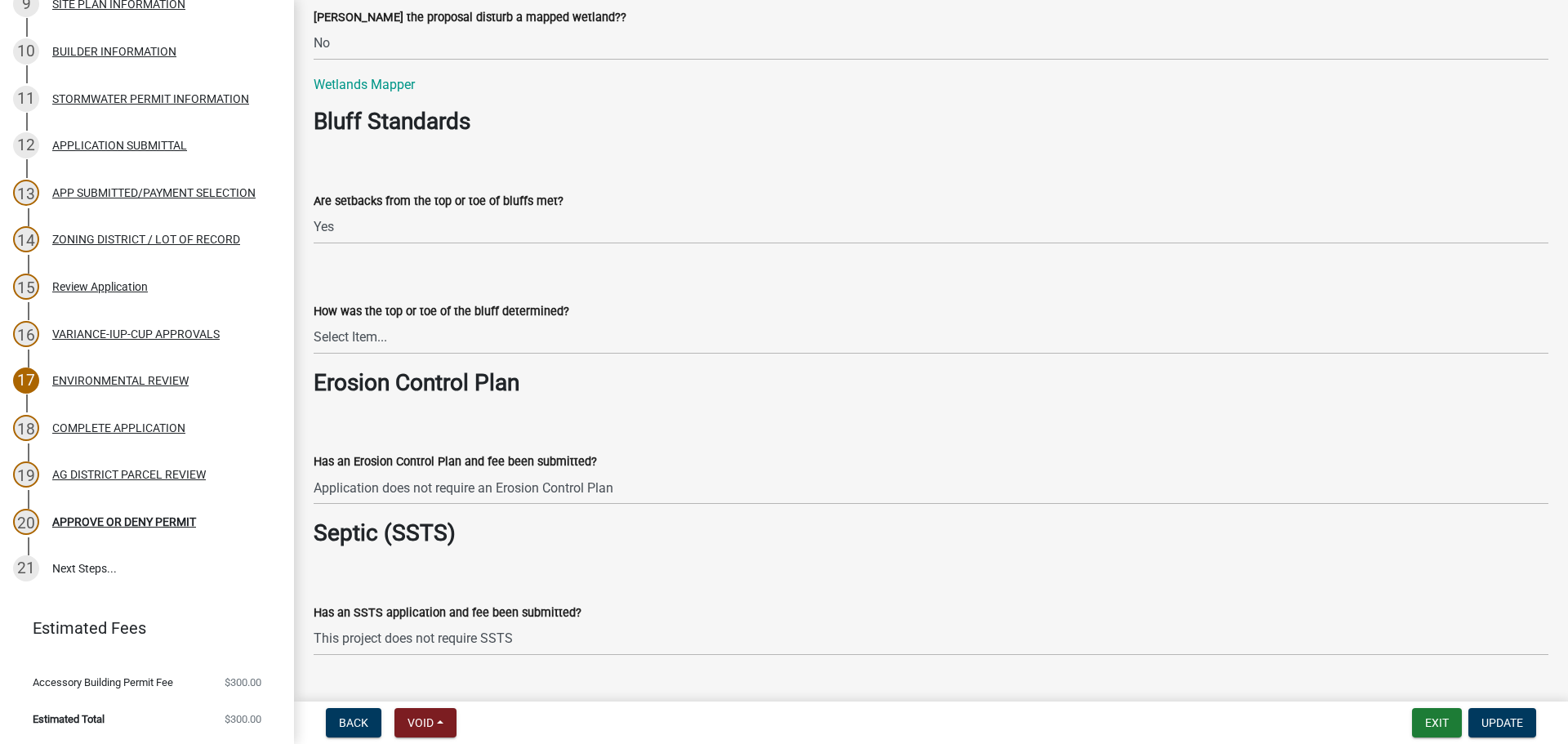
scroll to position [2368, 0]
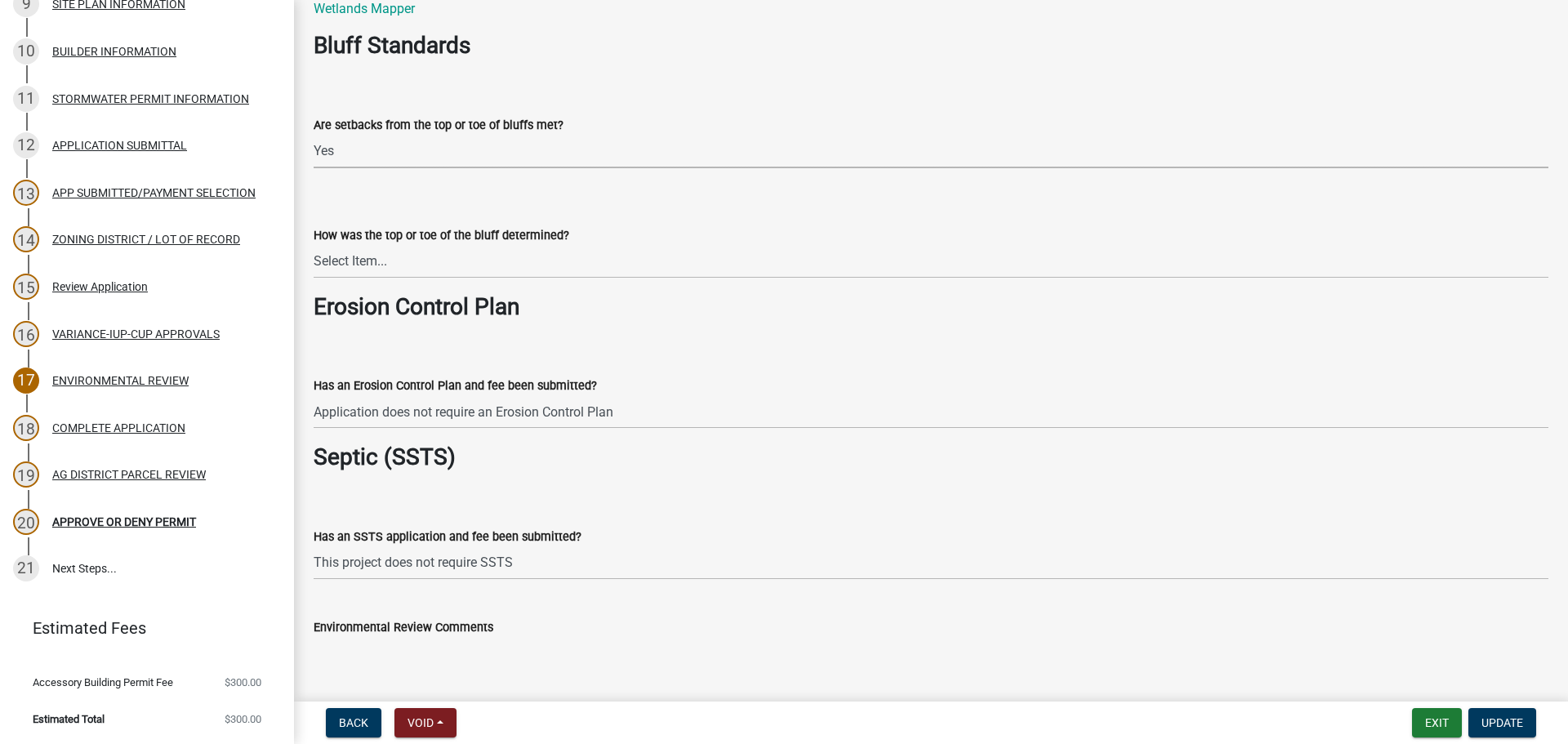
click at [358, 164] on select "Select Item... Yes No The proposal is not in the vicinity of a bluff" at bounding box center [930, 152] width 1234 height 34
click at [314, 135] on select "Select Item... Yes No The proposal is not in the vicinity of a bluff" at bounding box center [930, 152] width 1234 height 34
click at [367, 150] on select "Select Item... Yes No The proposal is not in the vicinity of a bluff" at bounding box center [930, 152] width 1234 height 34
click at [314, 135] on select "Select Item... Yes No The proposal is not in the vicinity of a bluff" at bounding box center [930, 152] width 1234 height 34
select select "e7961d78-4f82-4ea0-a075-1f680d90960e"
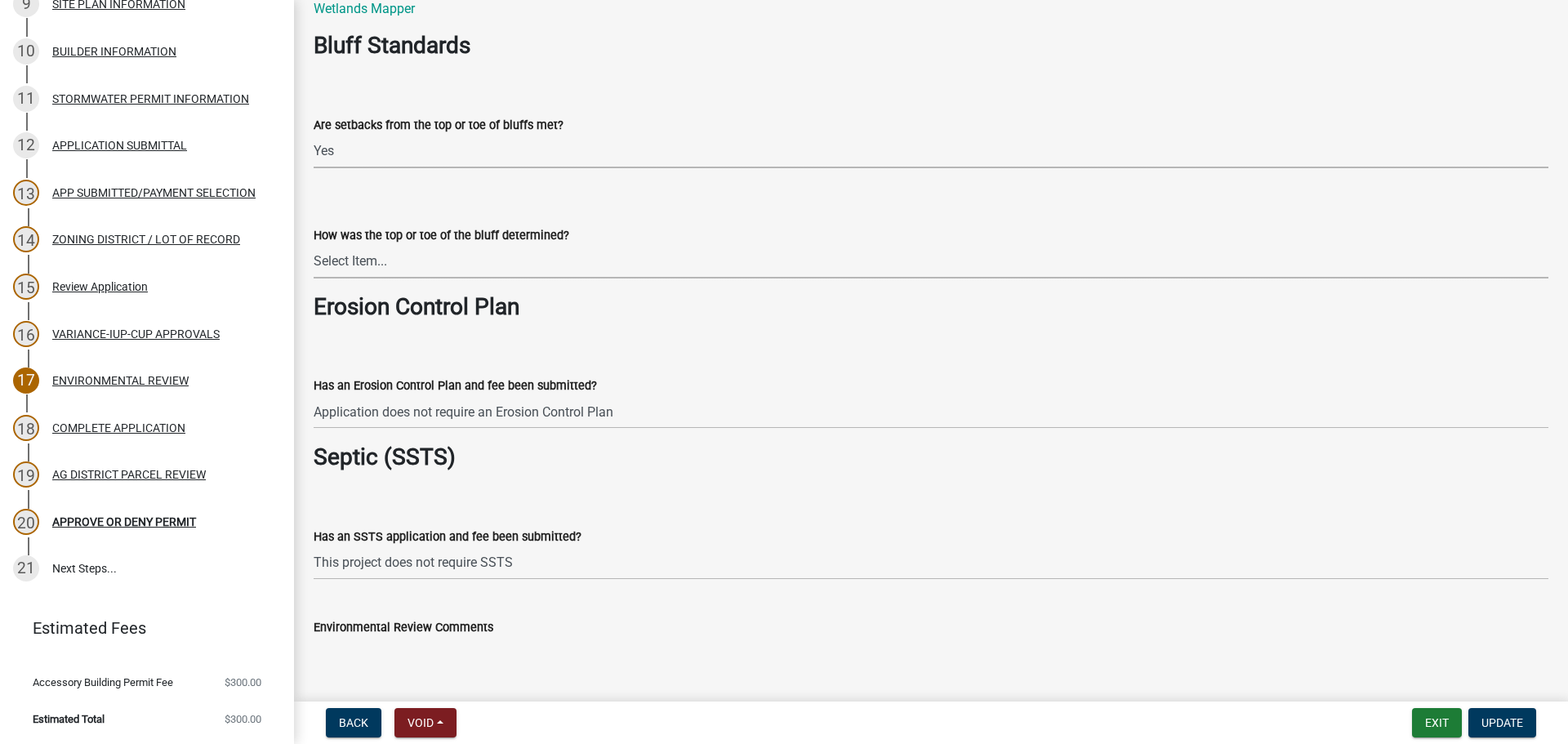
click at [421, 268] on select "Select Item... A break in slope was visually observed A 50' line segment was us…" at bounding box center [930, 262] width 1234 height 34
click at [314, 245] on select "Select Item... A break in slope was visually observed A 50' line segment was us…" at bounding box center [930, 262] width 1234 height 34
select select "8c70e245-dd90-46b4-bc6d-16ce3603621c"
click at [670, 345] on div "Has an Erosion Control Plan and fee been submitted? Select Item... Yes No Appli…" at bounding box center [930, 381] width 1234 height 95
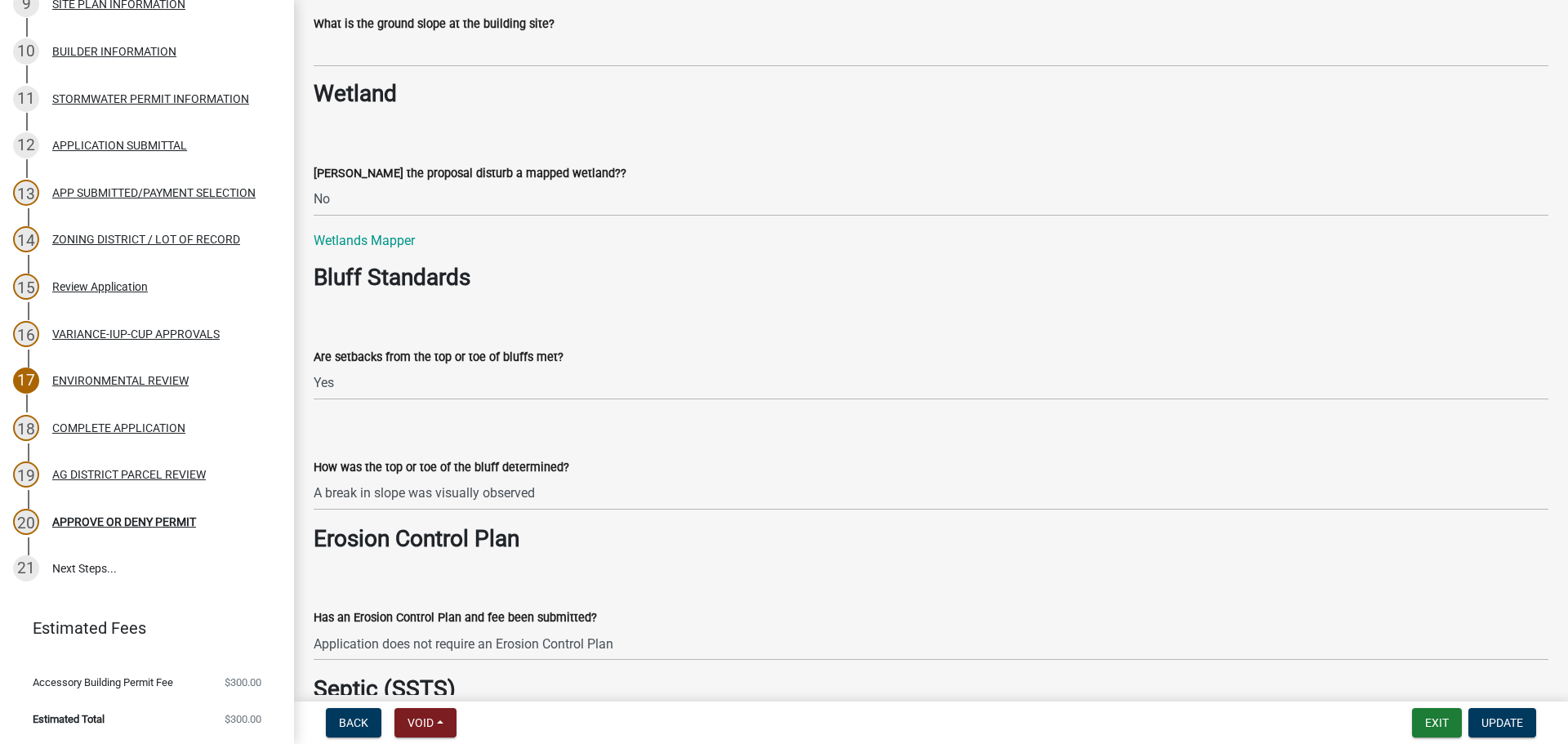
scroll to position [2122, 0]
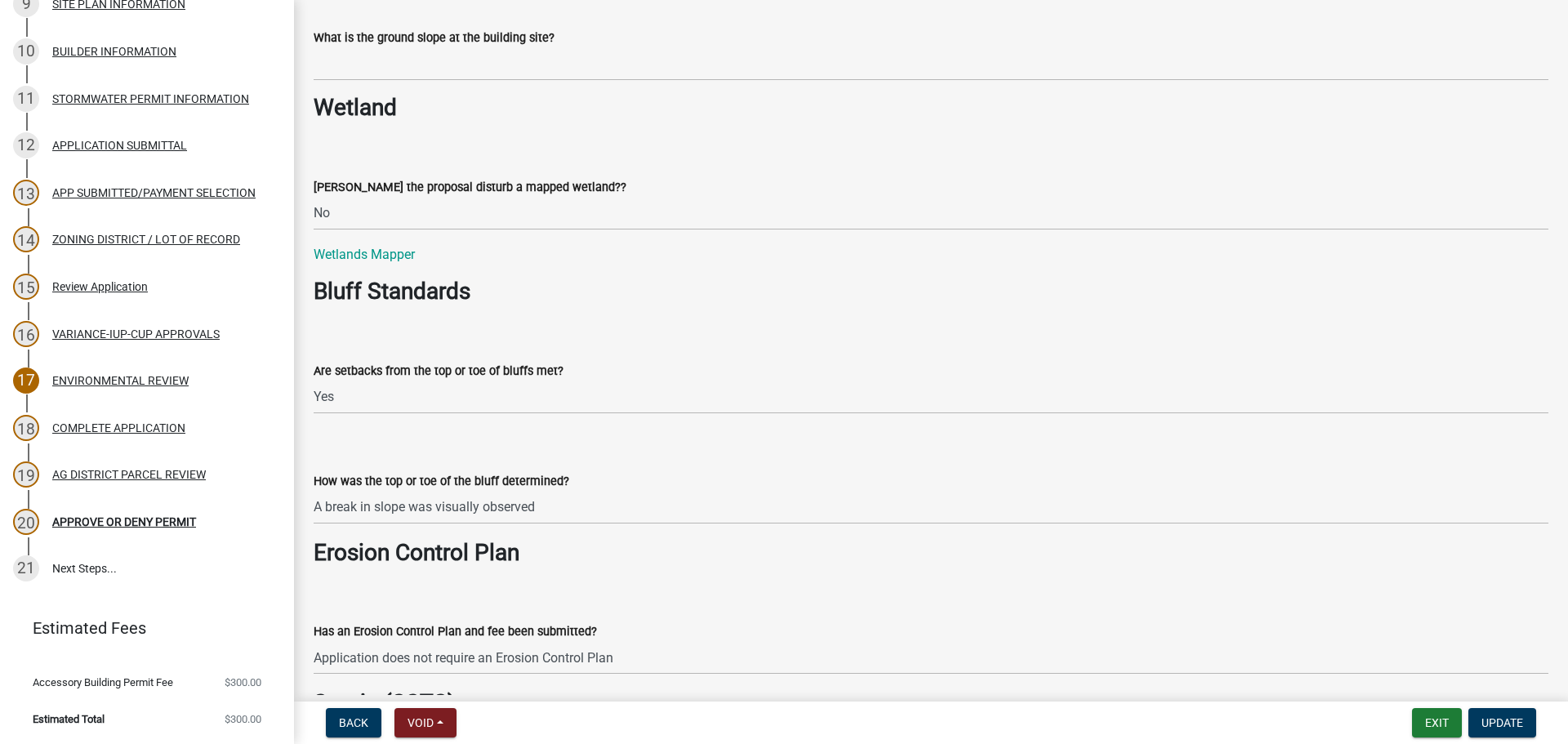
click at [398, 47] on div "What is the ground slope at the building site?" at bounding box center [930, 37] width 1234 height 20
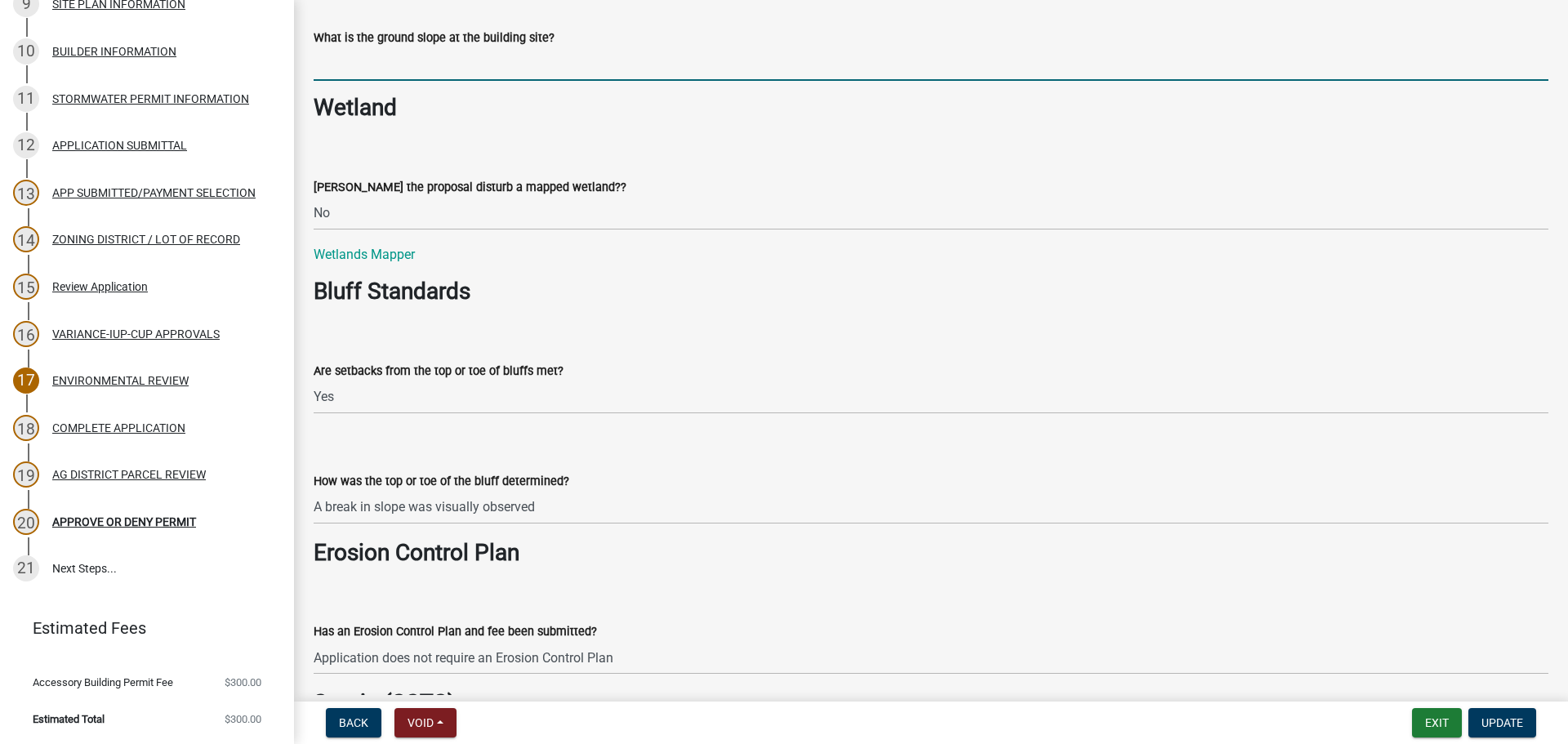
click at [396, 60] on input "What is the ground slope at the building site?" at bounding box center [930, 64] width 1234 height 34
type input "< 4%"
click at [637, 129] on wm-data-entity-input "Wetland" at bounding box center [930, 113] width 1234 height 41
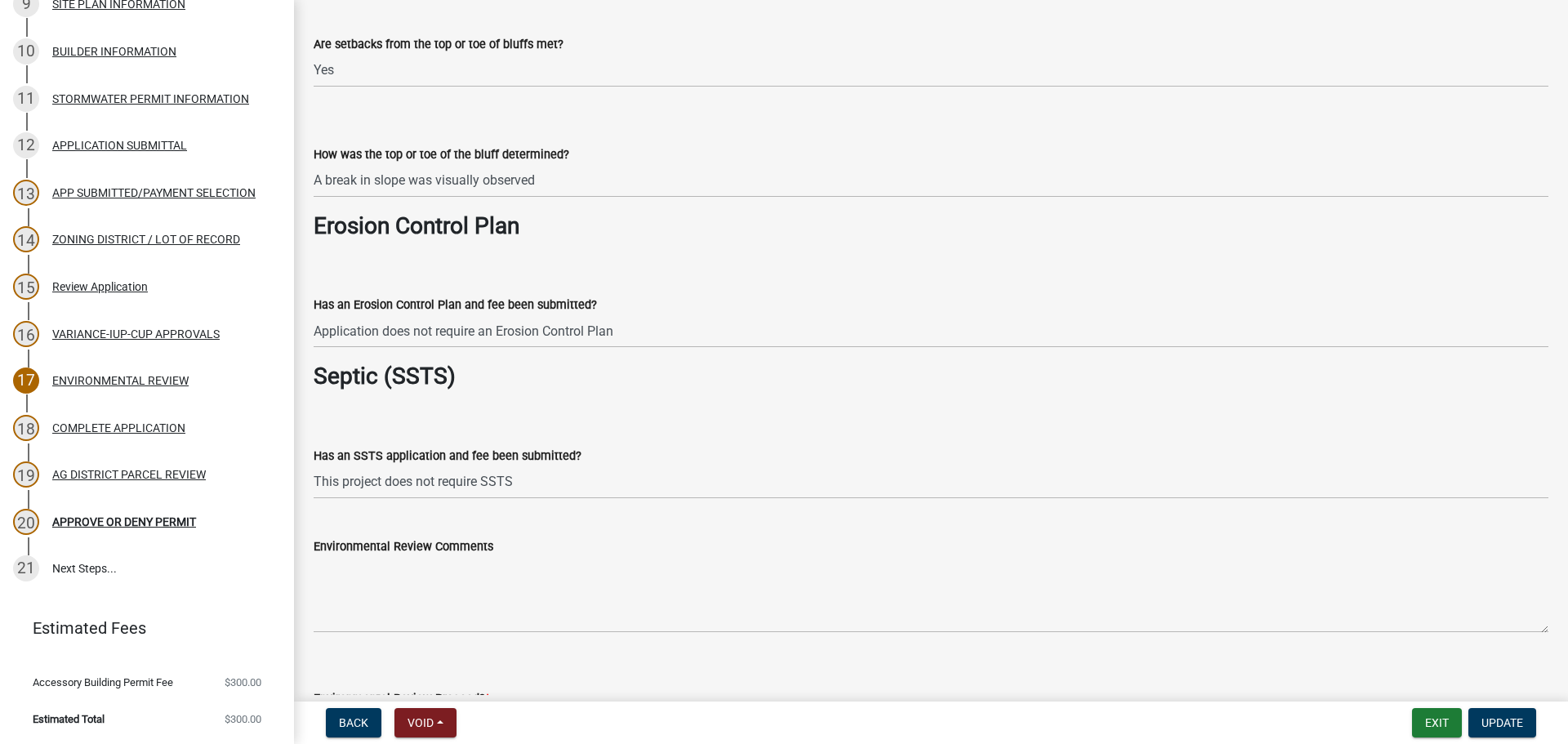
scroll to position [2694, 0]
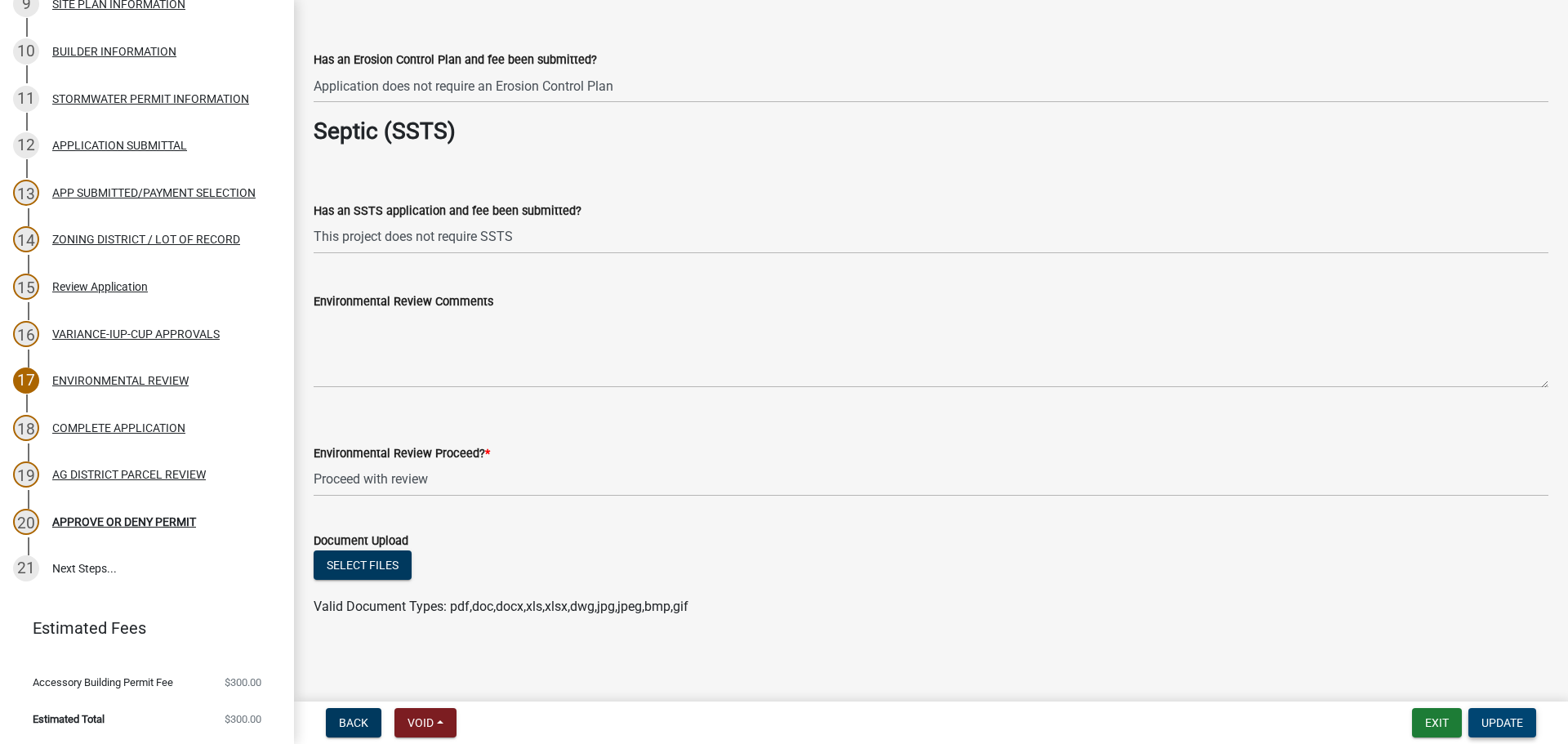
click at [1505, 734] on button "Update" at bounding box center [1502, 722] width 68 height 29
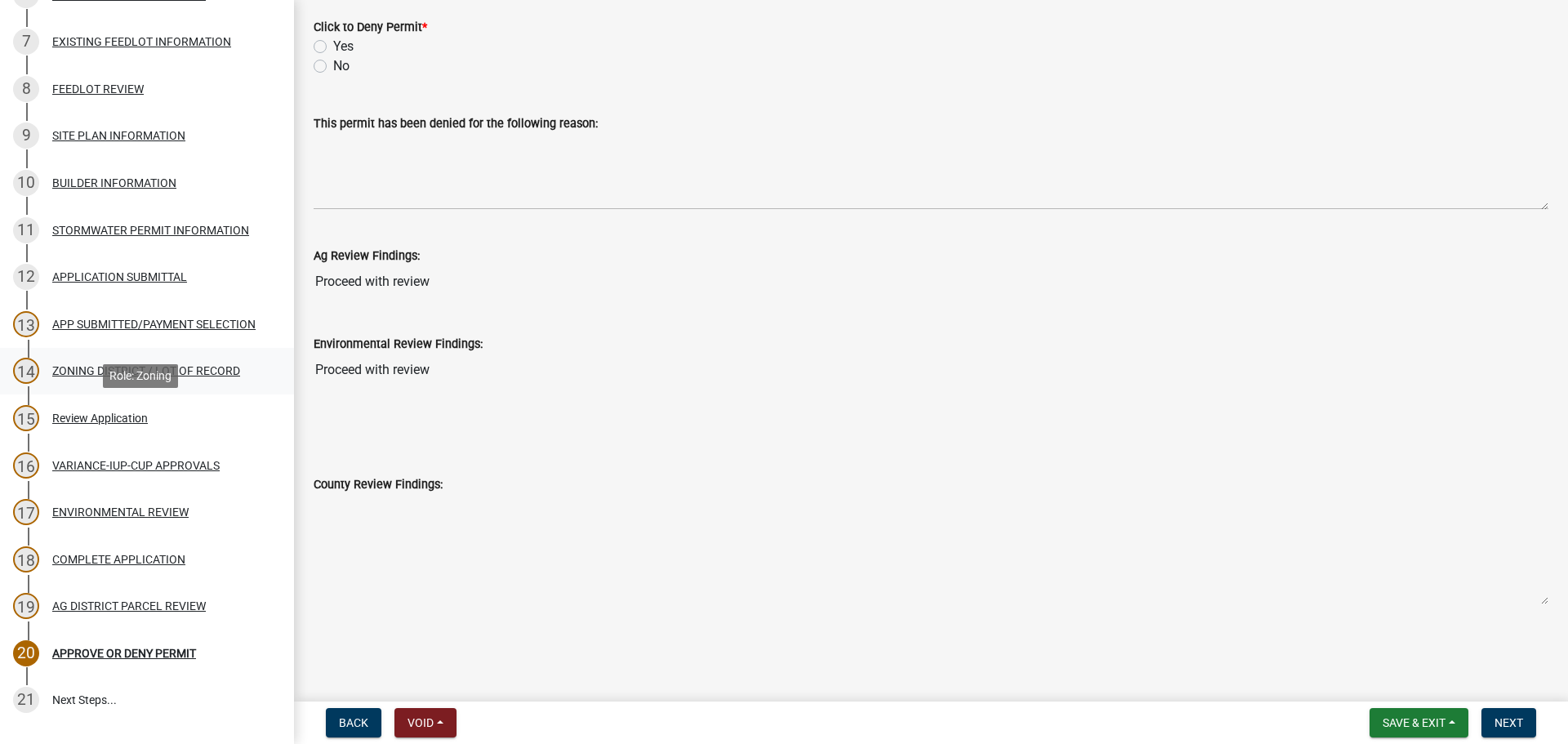
scroll to position [300, 0]
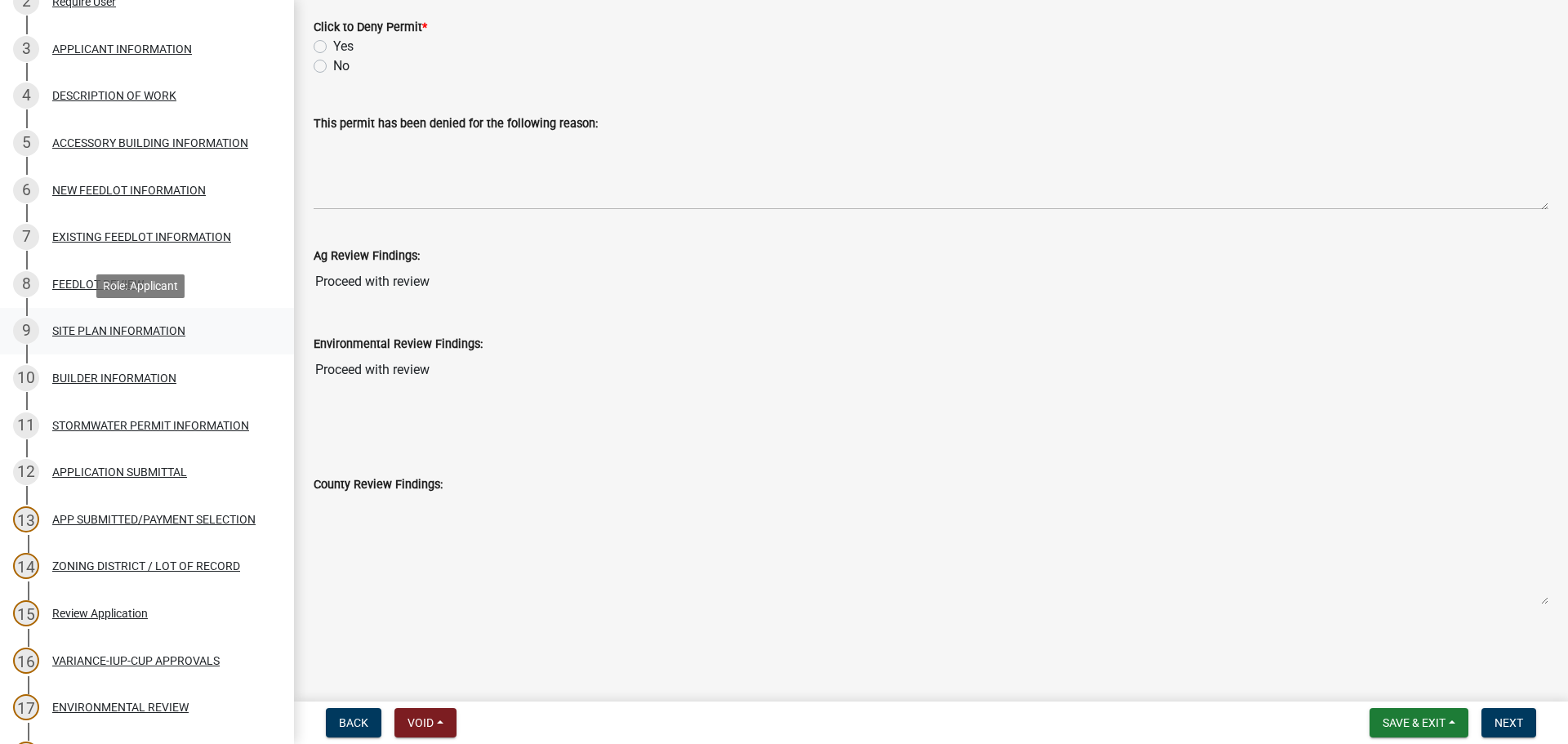
click at [101, 336] on div "SITE PLAN INFORMATION" at bounding box center [119, 330] width 133 height 11
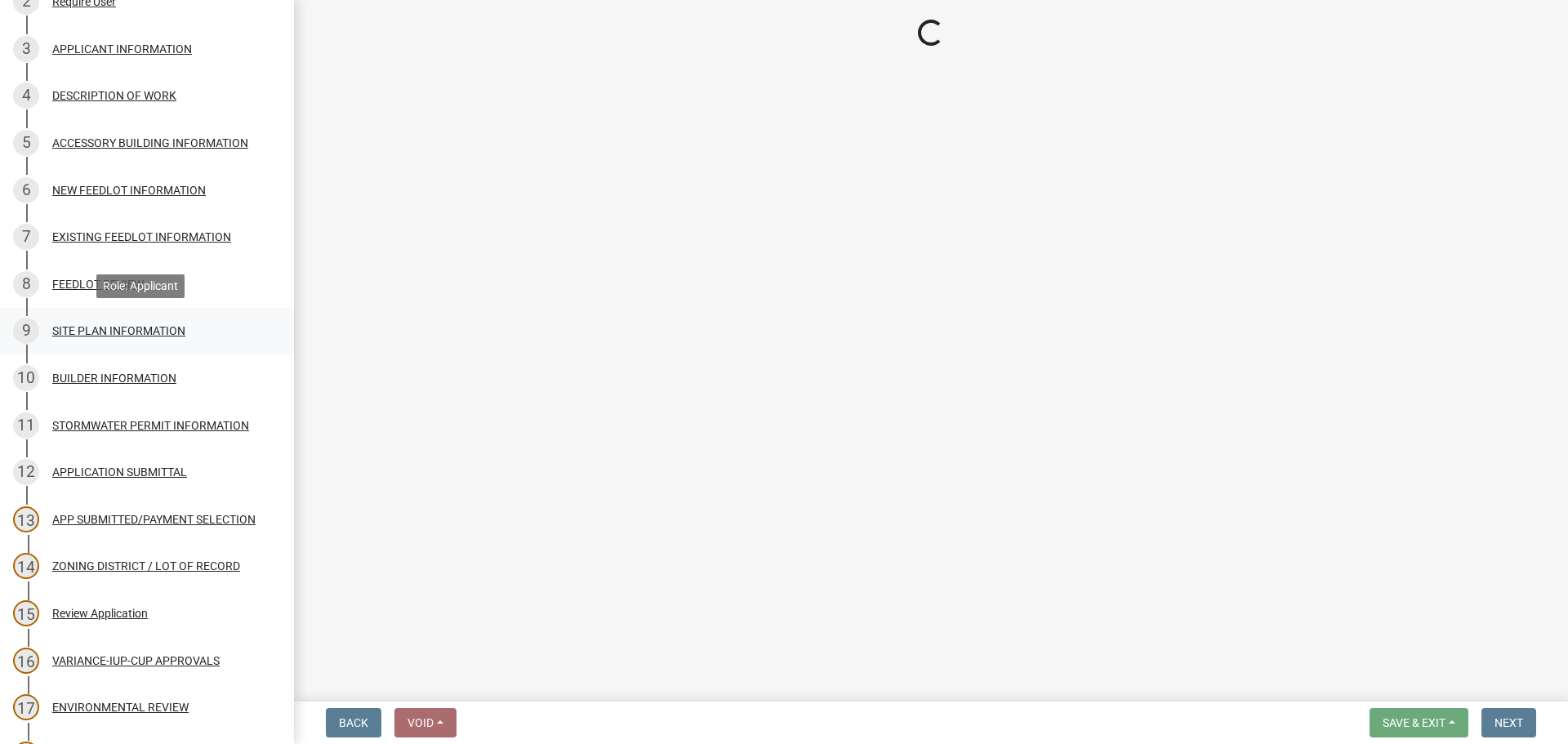
scroll to position [0, 0]
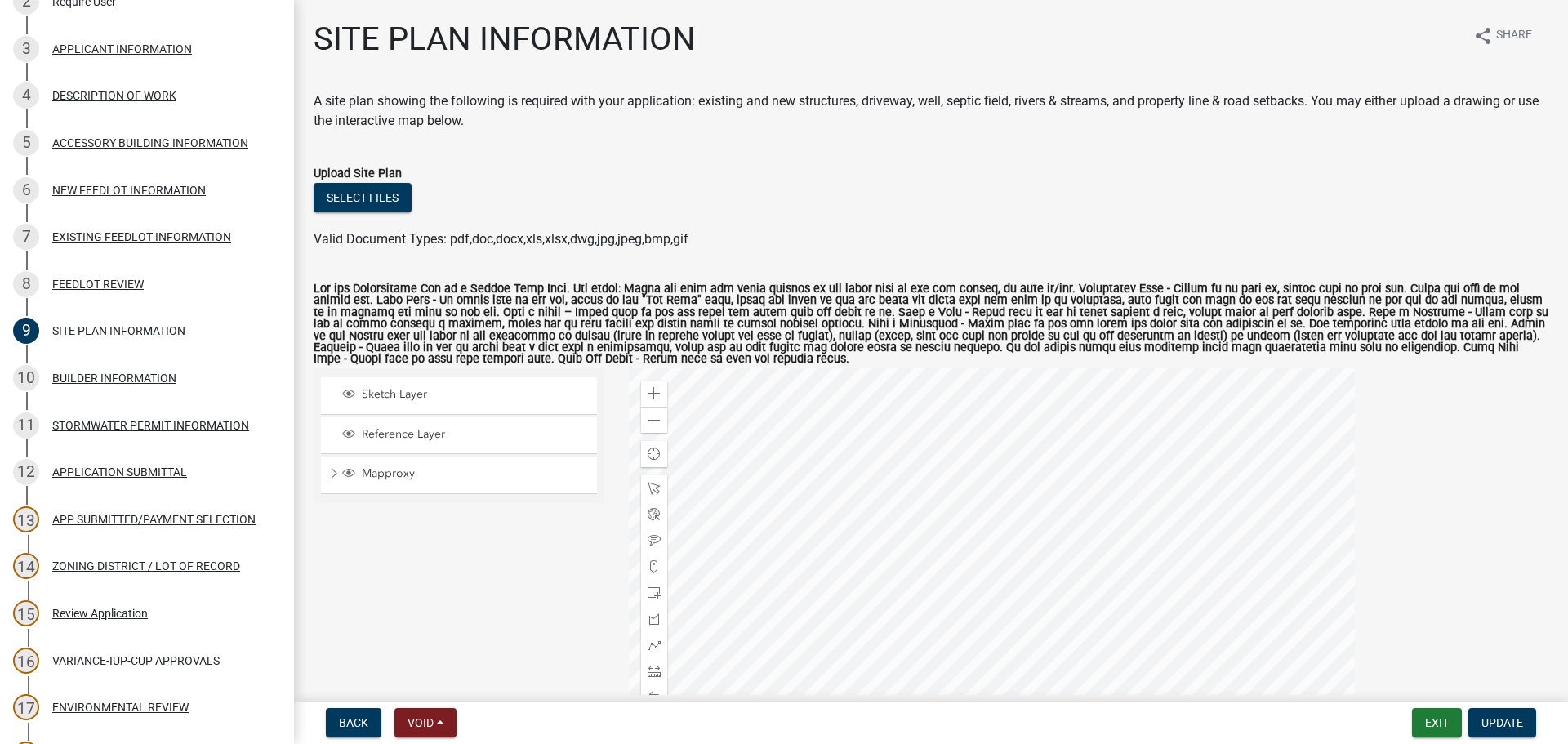
click at [982, 463] on div at bounding box center [992, 572] width 726 height 408
click at [651, 393] on span at bounding box center [654, 393] width 13 height 13
click at [916, 619] on div at bounding box center [992, 572] width 726 height 408
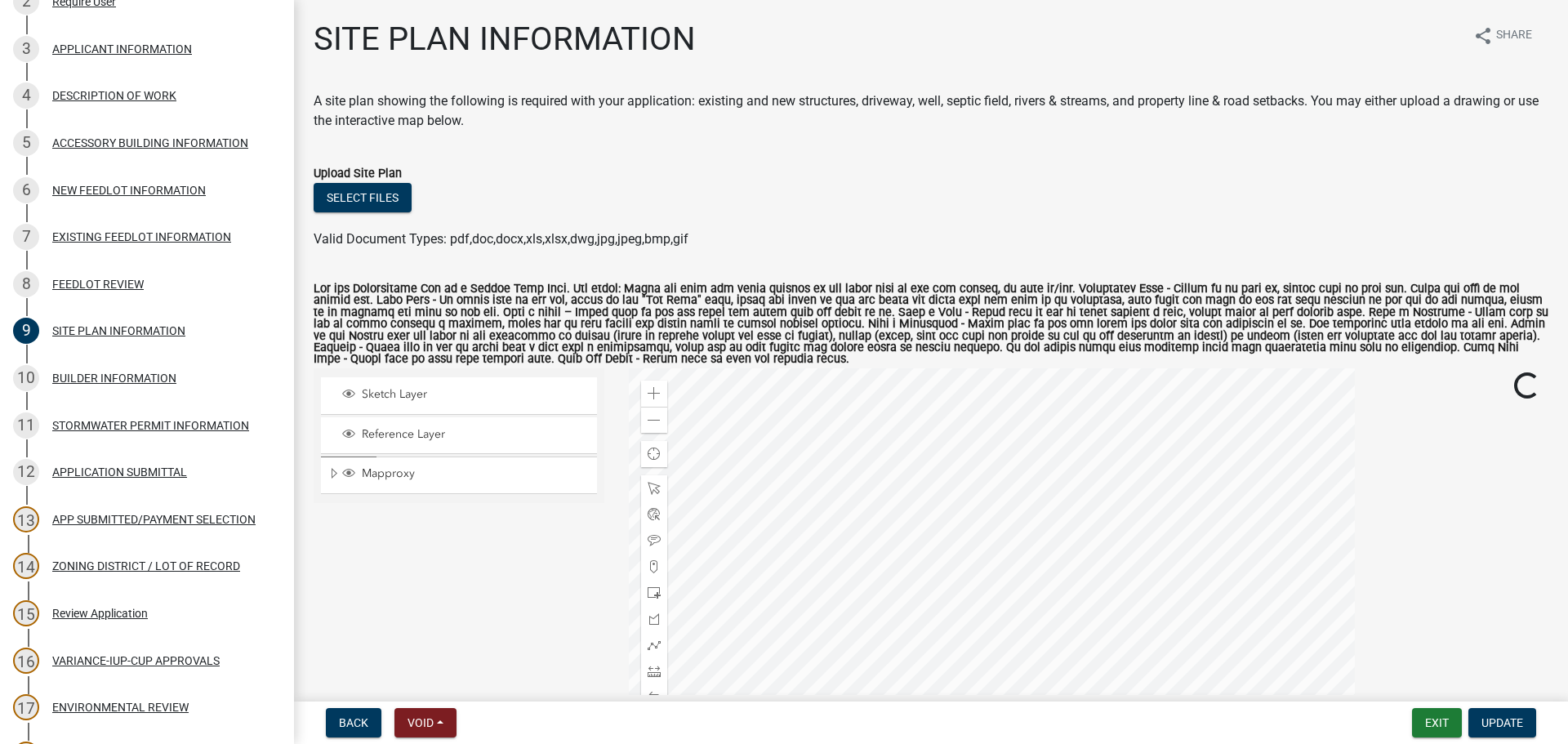
click at [947, 661] on div at bounding box center [992, 572] width 726 height 408
click at [745, 490] on div at bounding box center [992, 572] width 726 height 408
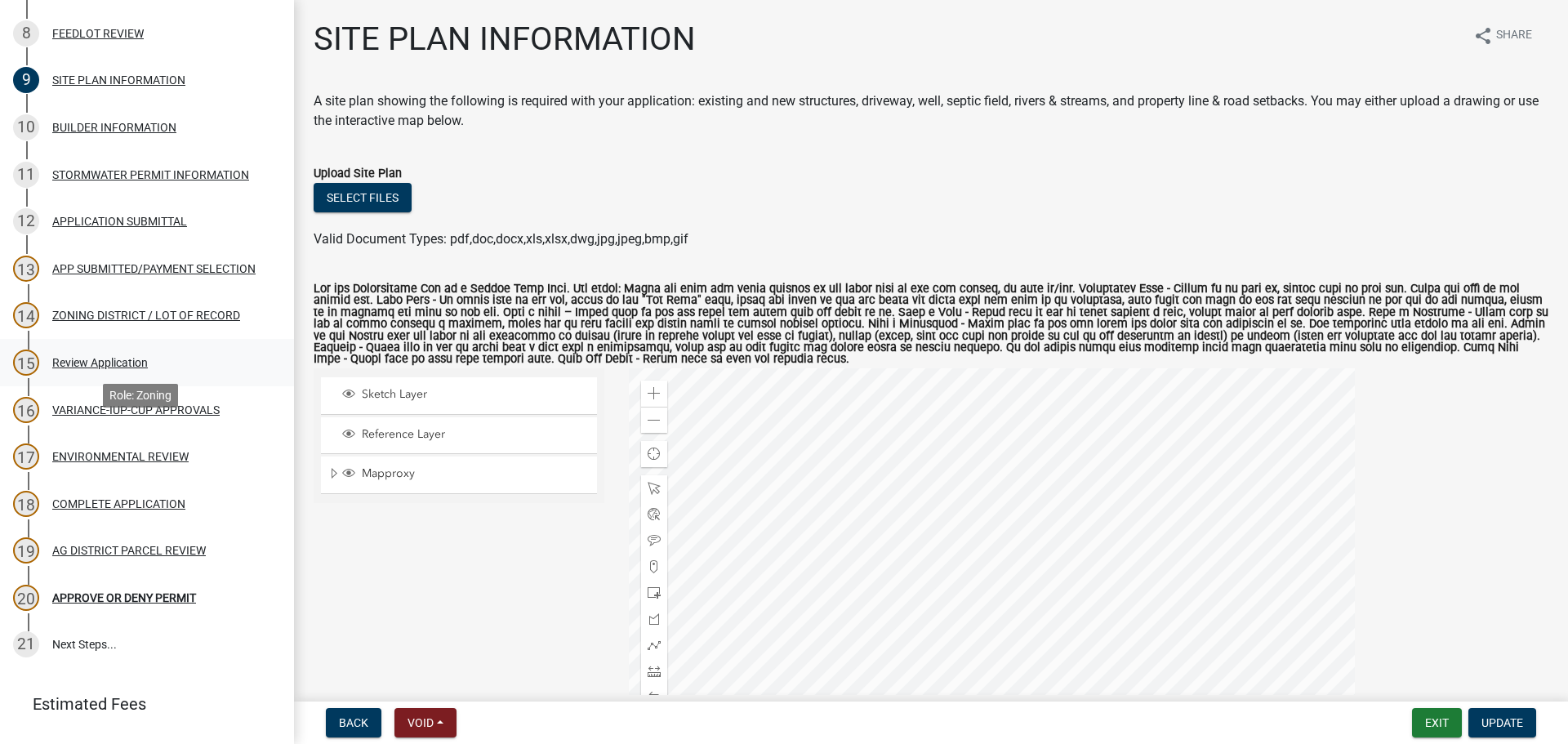
scroll to position [626, 0]
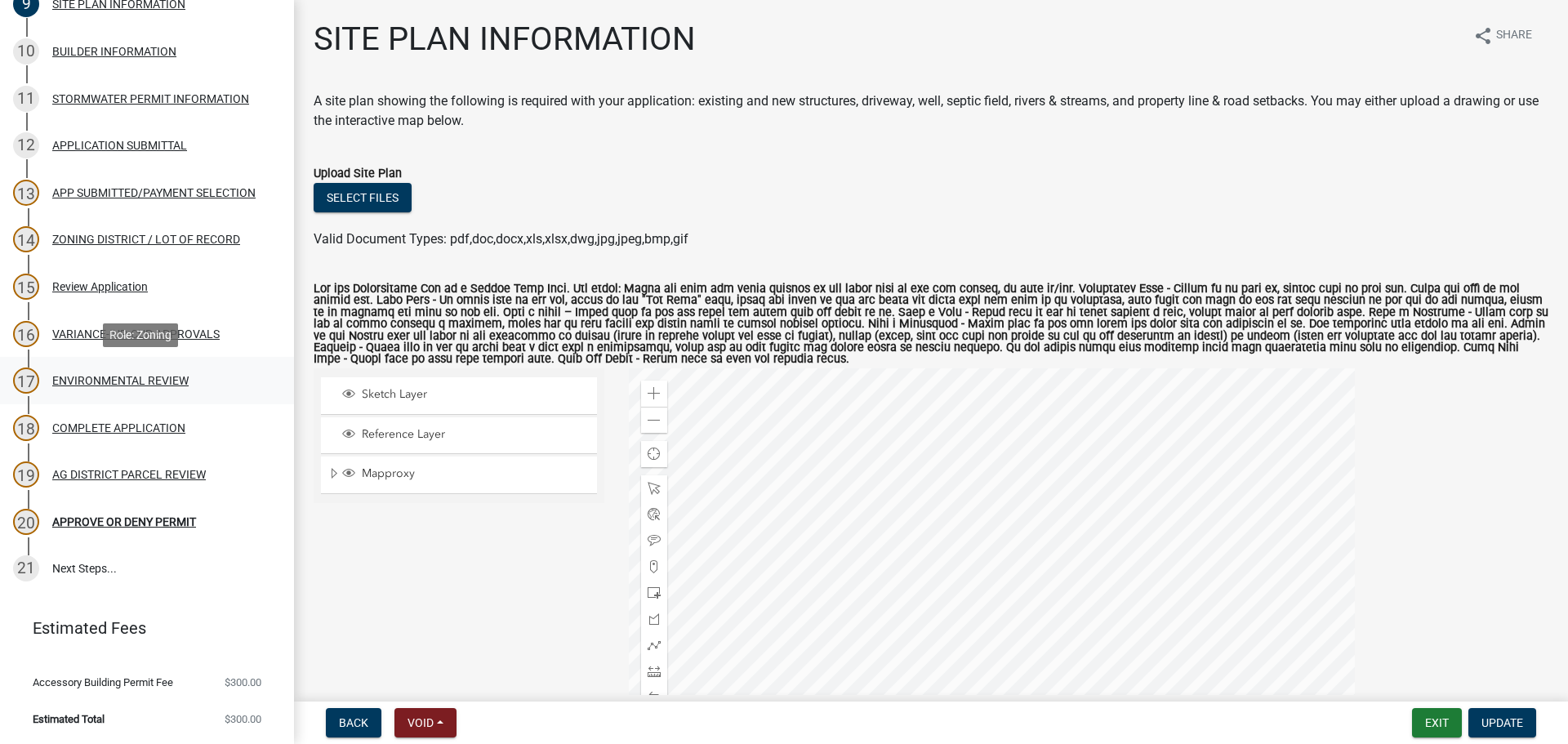
drag, startPoint x: 160, startPoint y: 391, endPoint x: 163, endPoint y: 379, distance: 12.4
click at [160, 390] on div "17 ENVIRONMENTAL REVIEW" at bounding box center [140, 380] width 255 height 26
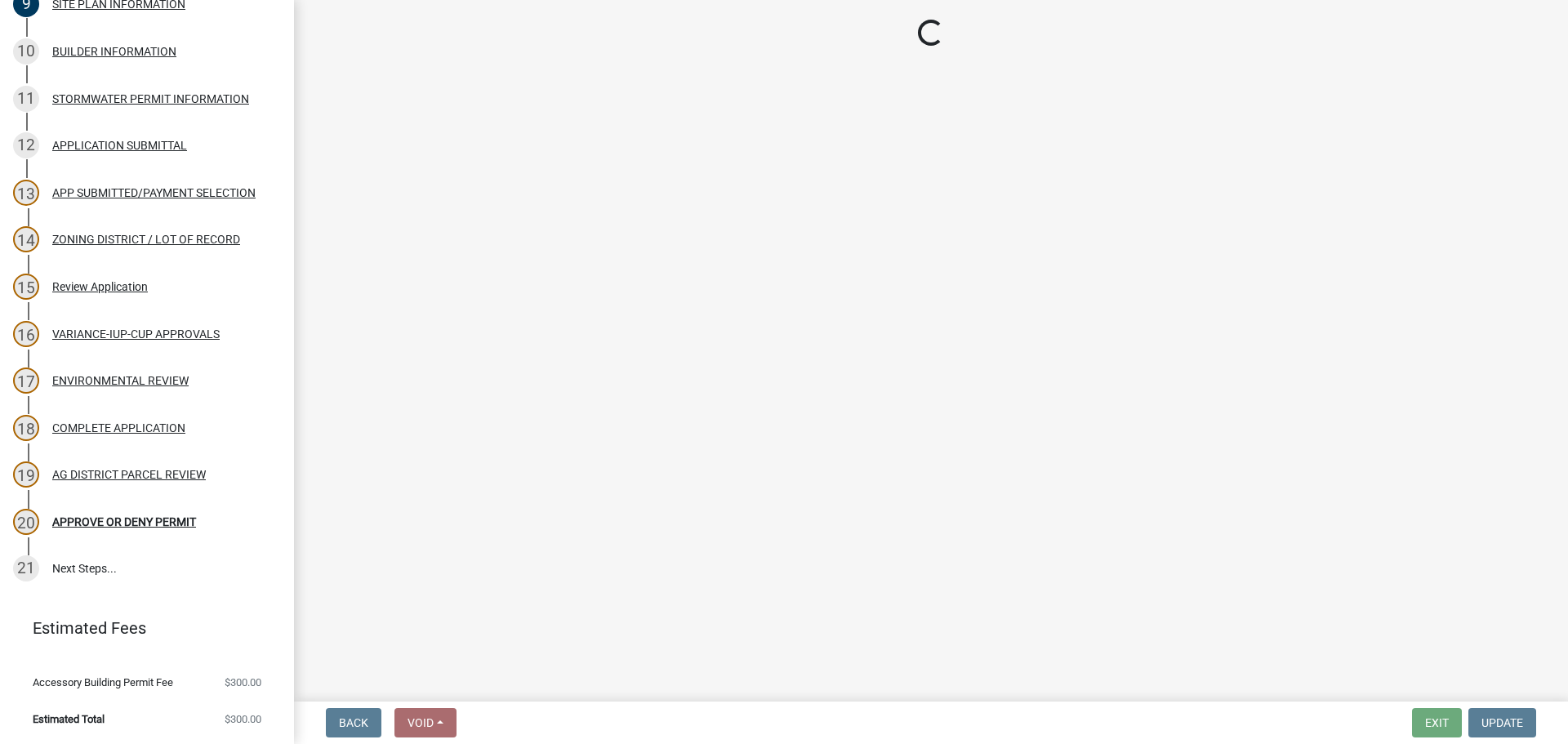
select select "c14f3f92-6027-430f-9764-3519d5e348ac"
select select "b447d638-3554-4b1c-bd63-2f8a11e1059d"
select select "8e2ba76a-b56b-4d4d-8fa8-e6743832b006"
select select "209d5a7c-fc04-460f-9e53-7d7e4ca27463"
select select "68254632-9f58-4a36-9049-00844d6a793c"
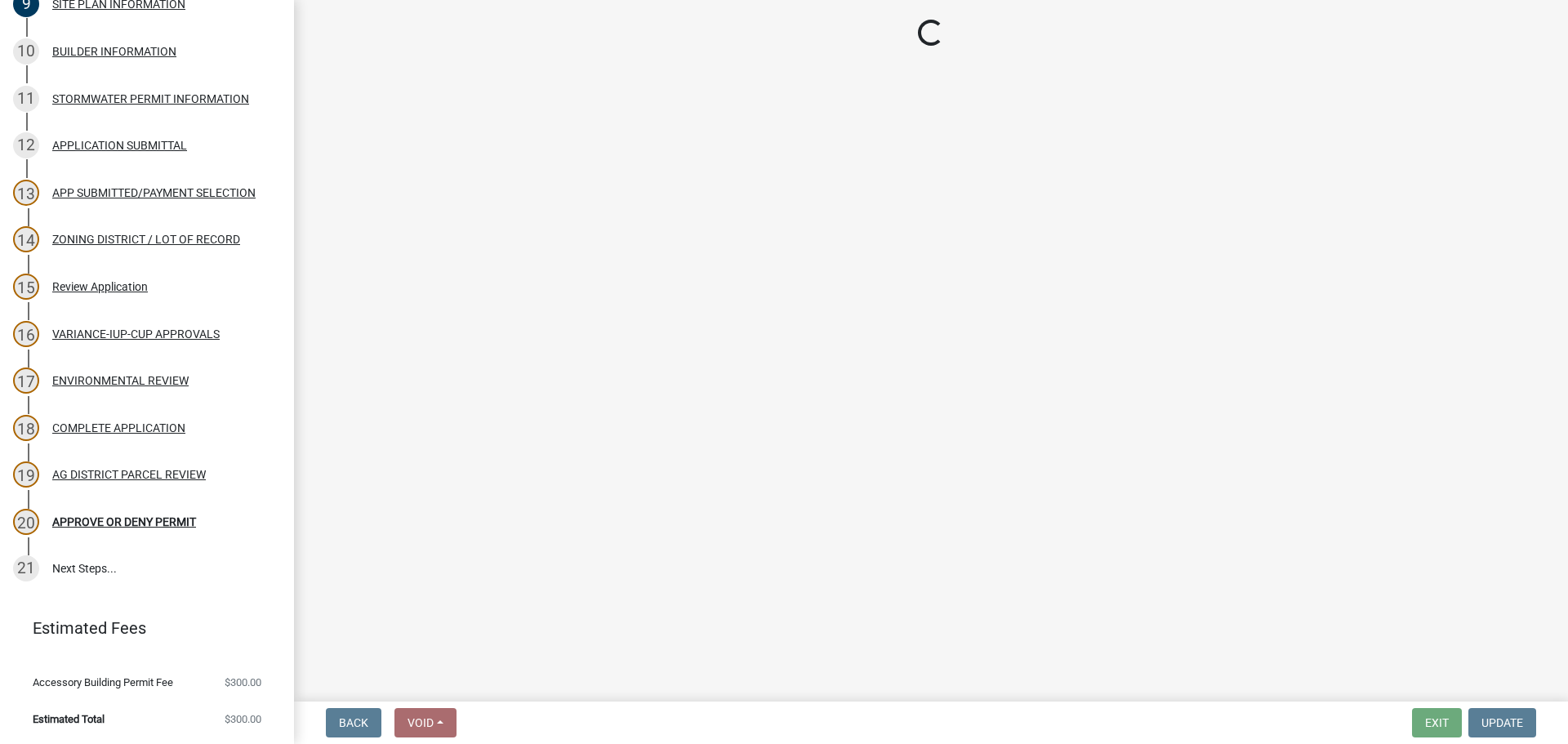
select select "294fbb0f-ef92-492d-a55d-6ae48f2d4023"
select select "5727336e-9a20-4bd2-a6f3-e7484509ff9a"
select select "e7961d78-4f82-4ea0-a075-1f680d90960e"
select select "8c70e245-dd90-46b4-bc6d-16ce3603621c"
select select "c0fe89da-e6be-4440-b09b-6bf401eca5d4"
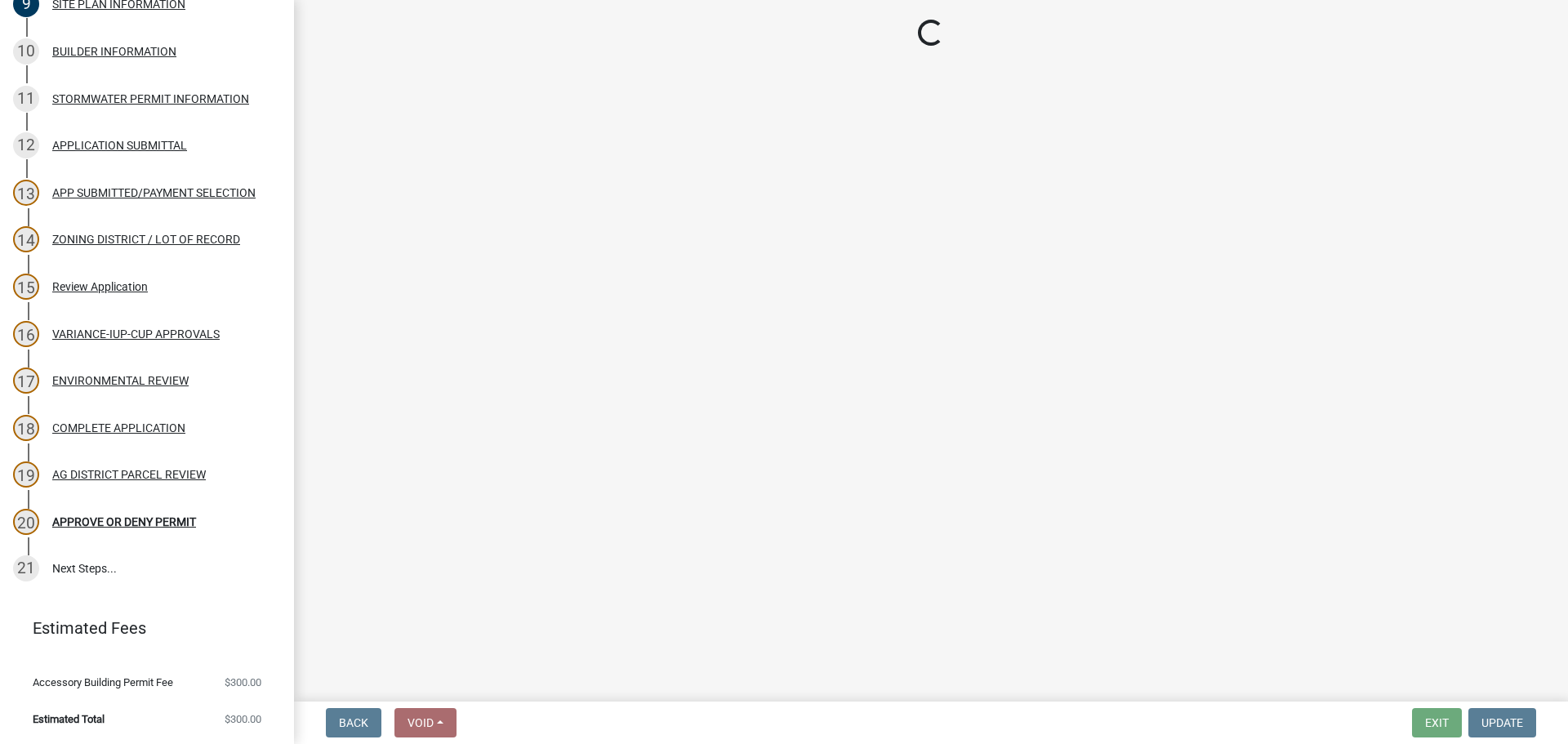
select select "cc045de0-ead4-414c-a886-12e51f2bc4aa"
select select "c55ed237-4e75-4d9e-9e6e-534c544ae652"
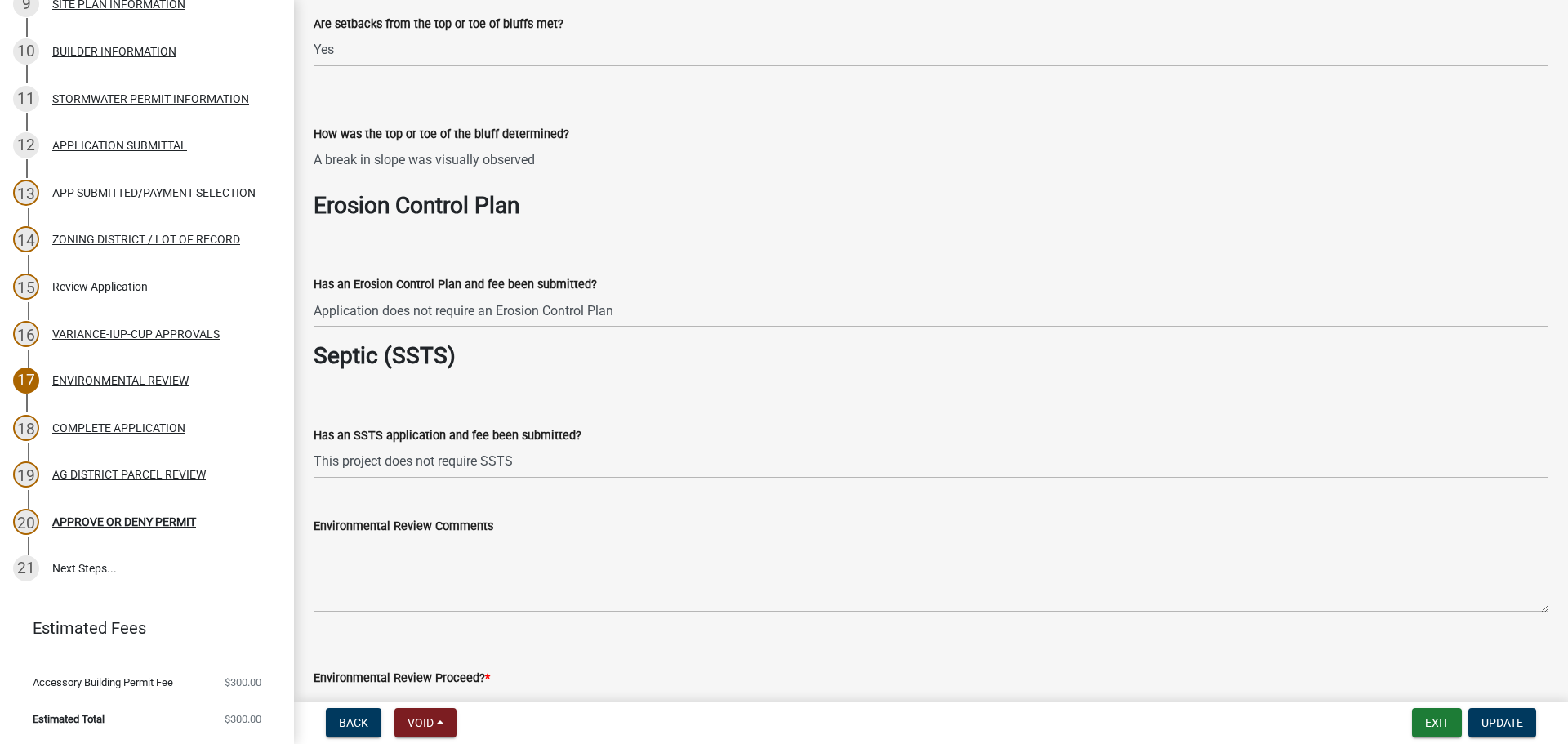
scroll to position [2613, 0]
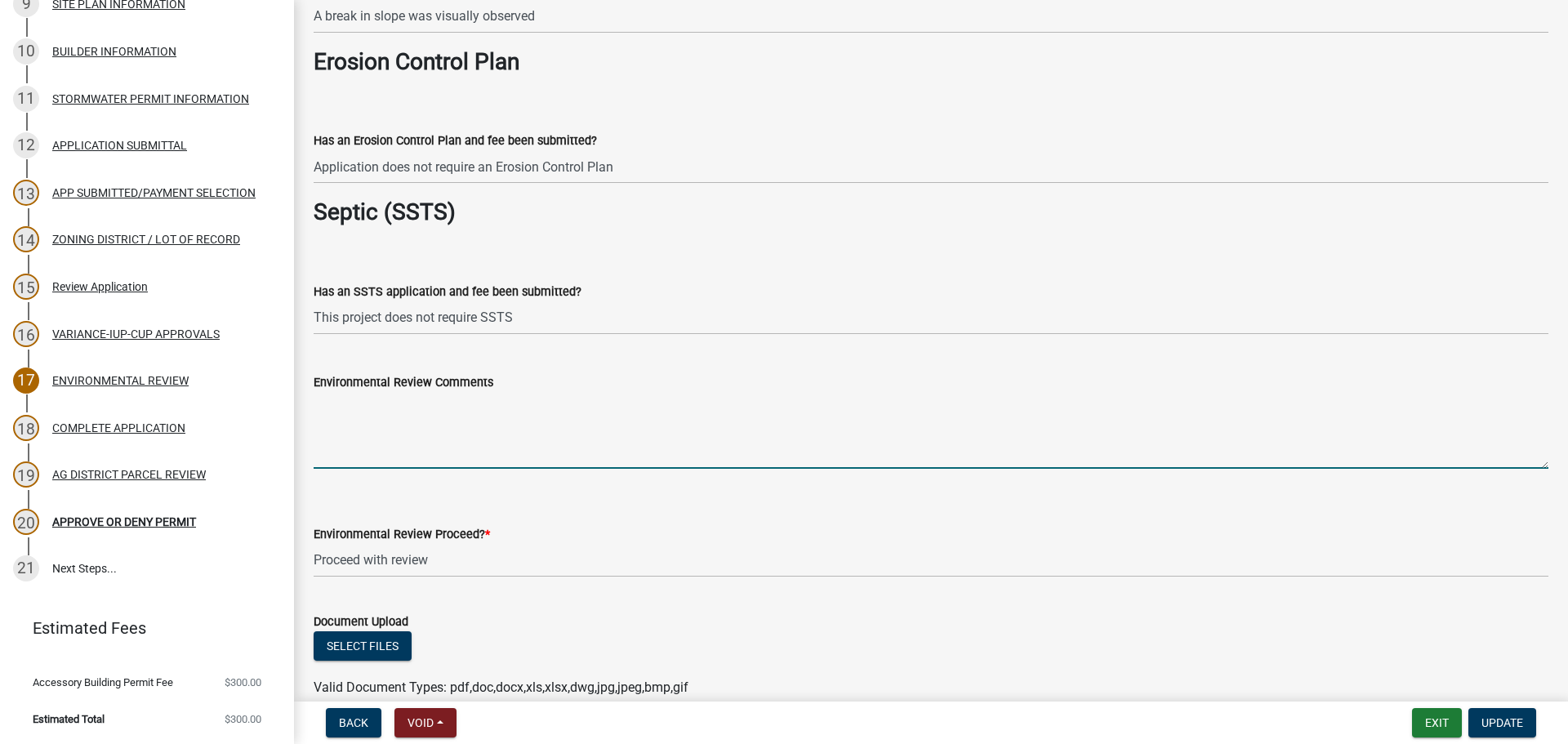
click at [567, 445] on textarea "Environmental Review Comments" at bounding box center [930, 430] width 1234 height 77
type textarea "P"
type textarea "S"
type textarea "T"
drag, startPoint x: 663, startPoint y: 401, endPoint x: 262, endPoint y: 411, distance: 401.1
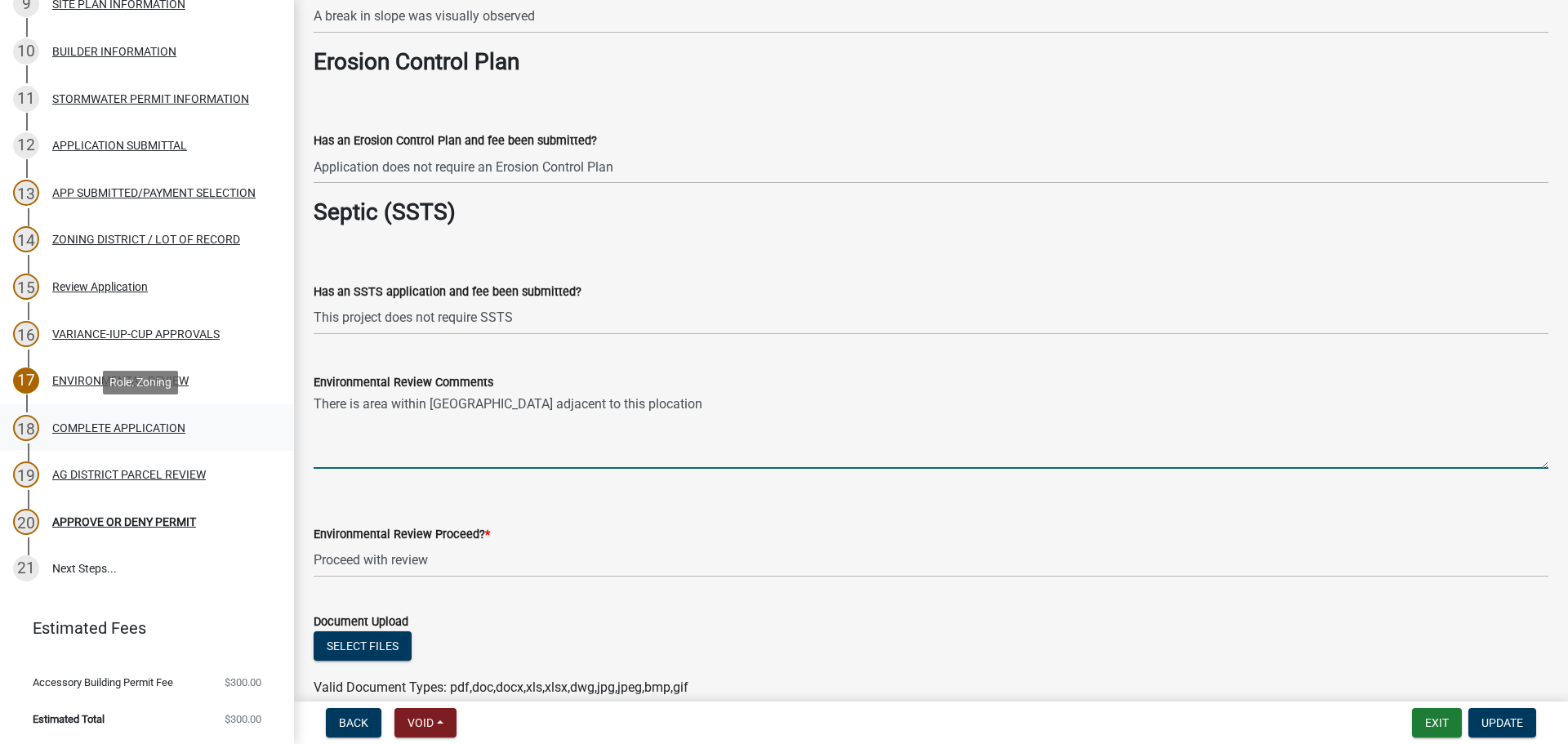
click at [262, 411] on div "Zoning Application 2025-Z-461273 Edit View Summary Notes Show emails 1 Search P…" at bounding box center [784, 372] width 1568 height 744
click at [373, 408] on textarea "[GEOGRAPHIC_DATA] - the whole feature is in [GEOGRAPHIC_DATA]," at bounding box center [930, 430] width 1234 height 77
click at [732, 404] on textarea "[GEOGRAPHIC_DATA] evaluation - the whole feature is in [GEOGRAPHIC_DATA]," at bounding box center [930, 430] width 1234 height 77
drag, startPoint x: 468, startPoint y: 404, endPoint x: 297, endPoint y: 399, distance: 171.1
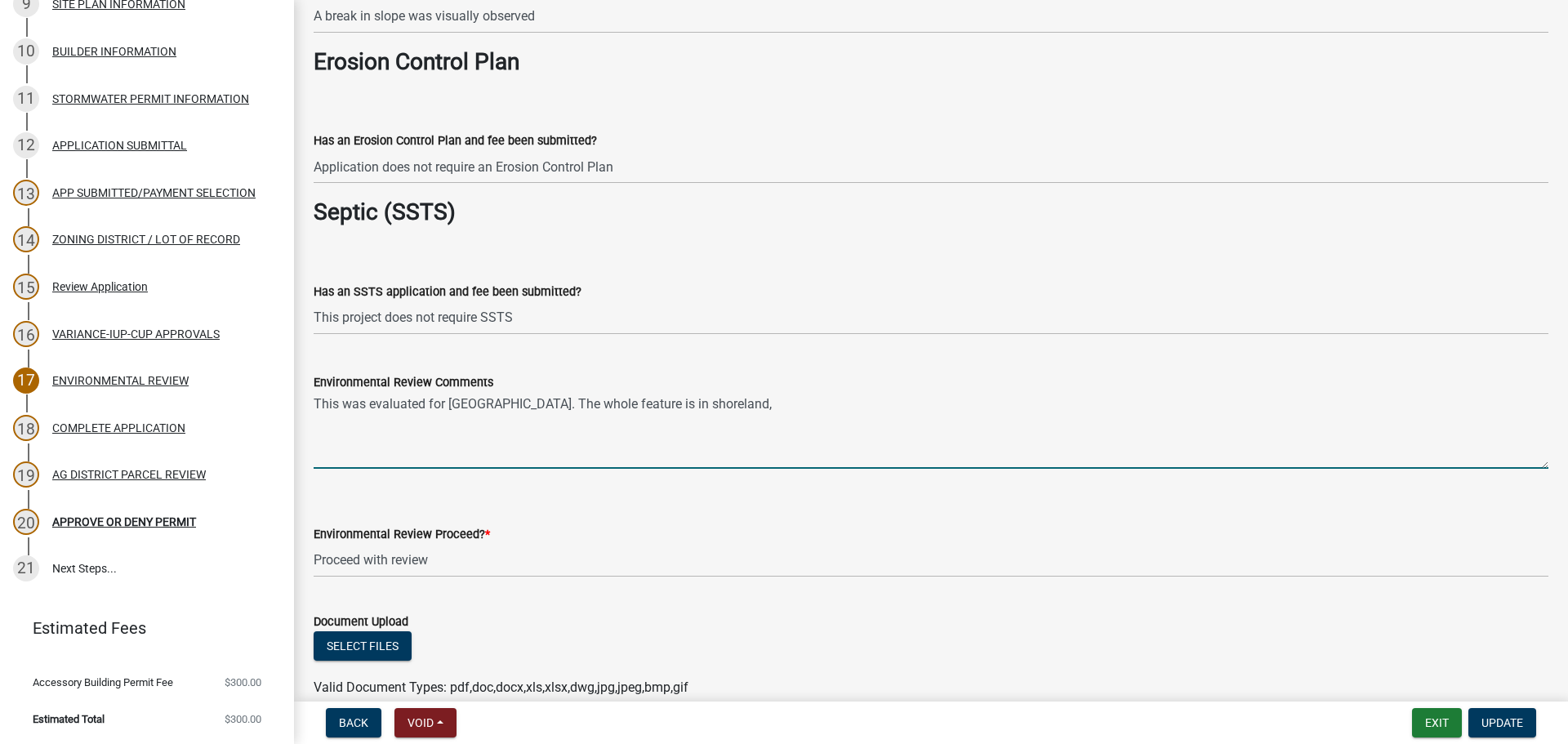
click at [773, 392] on textarea "This was evaluated for [GEOGRAPHIC_DATA]. The whole feature is in shoreland," at bounding box center [930, 430] width 1234 height 77
drag, startPoint x: 1015, startPoint y: 410, endPoint x: 863, endPoint y: 407, distance: 152.0
click at [863, 407] on textarea "This was evaluated for [GEOGRAPHIC_DATA]. The whole feature is in shoreland, it…" at bounding box center [930, 430] width 1234 height 77
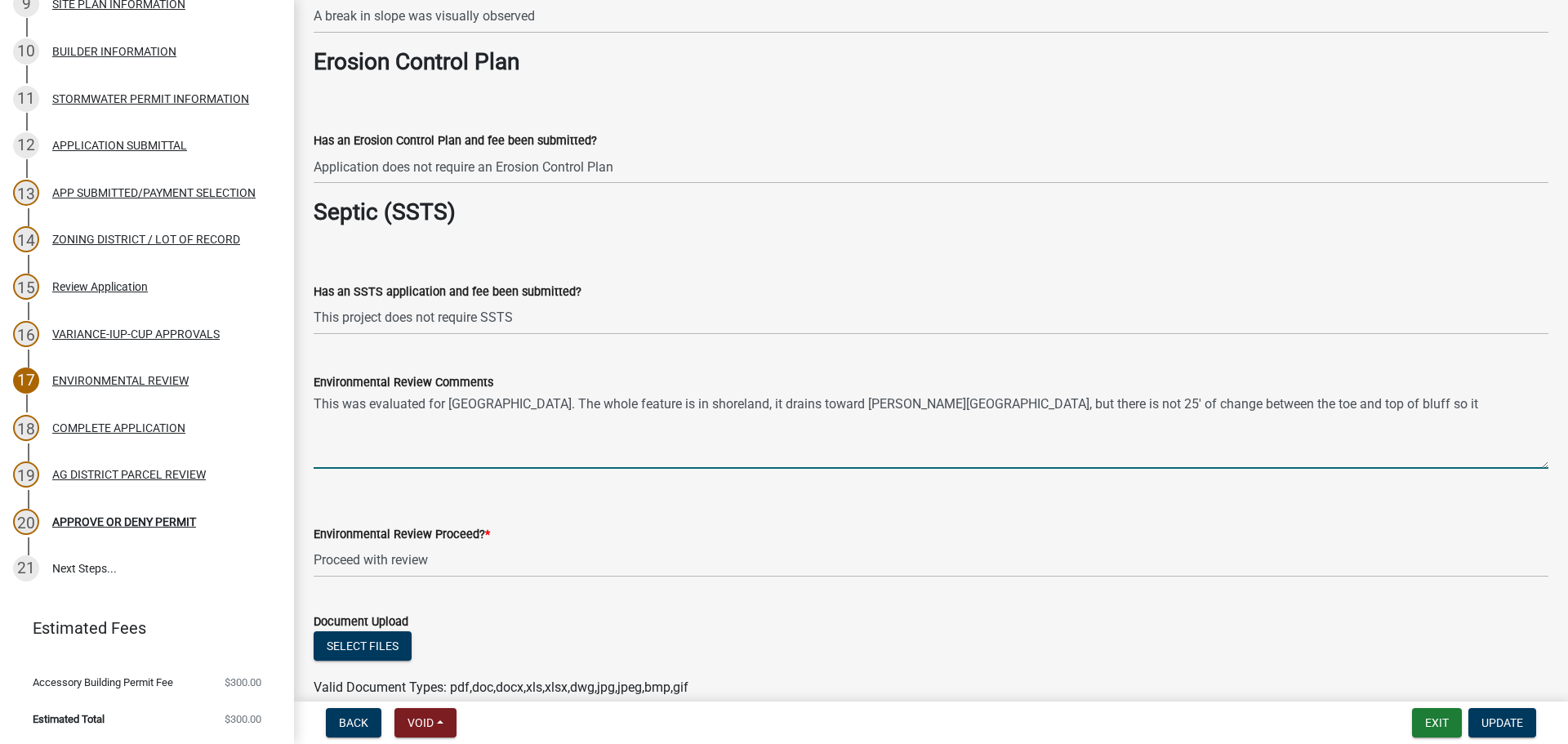
drag, startPoint x: 741, startPoint y: 404, endPoint x: 877, endPoint y: 449, distance: 143.3
click at [740, 405] on textarea "This was evaluated for [GEOGRAPHIC_DATA]. The whole feature is in shoreland, it…" at bounding box center [930, 430] width 1234 height 77
click at [1364, 402] on textarea "This was evaluated for [GEOGRAPHIC_DATA]. The whole feature is in shoreland and…" at bounding box center [930, 430] width 1234 height 77
type textarea "This was evaluated for [GEOGRAPHIC_DATA]. The whole feature is in shoreland and…"
click at [1519, 649] on div "Select files" at bounding box center [930, 648] width 1234 height 34
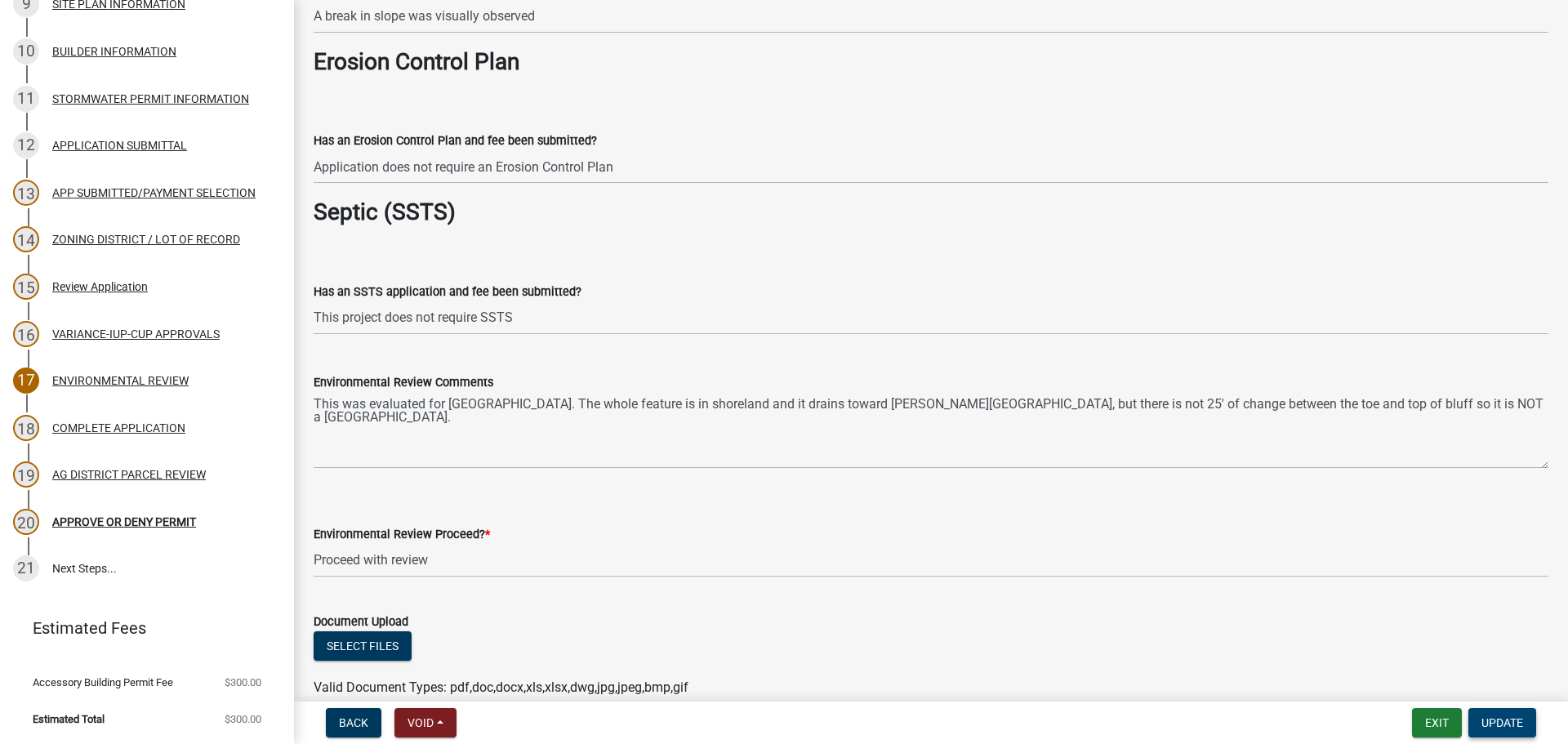
click at [1512, 721] on span "Update" at bounding box center [1502, 722] width 42 height 13
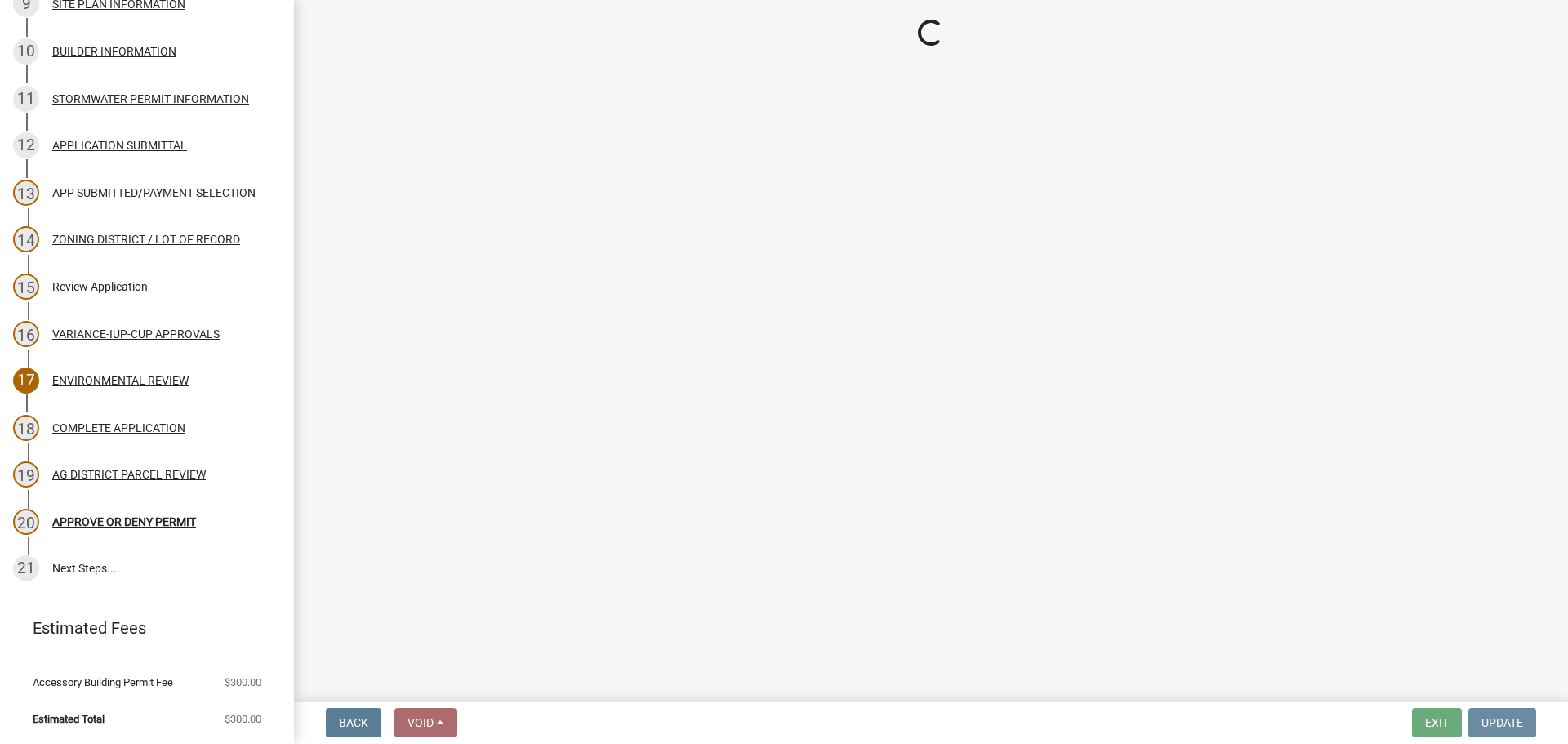
scroll to position [0, 0]
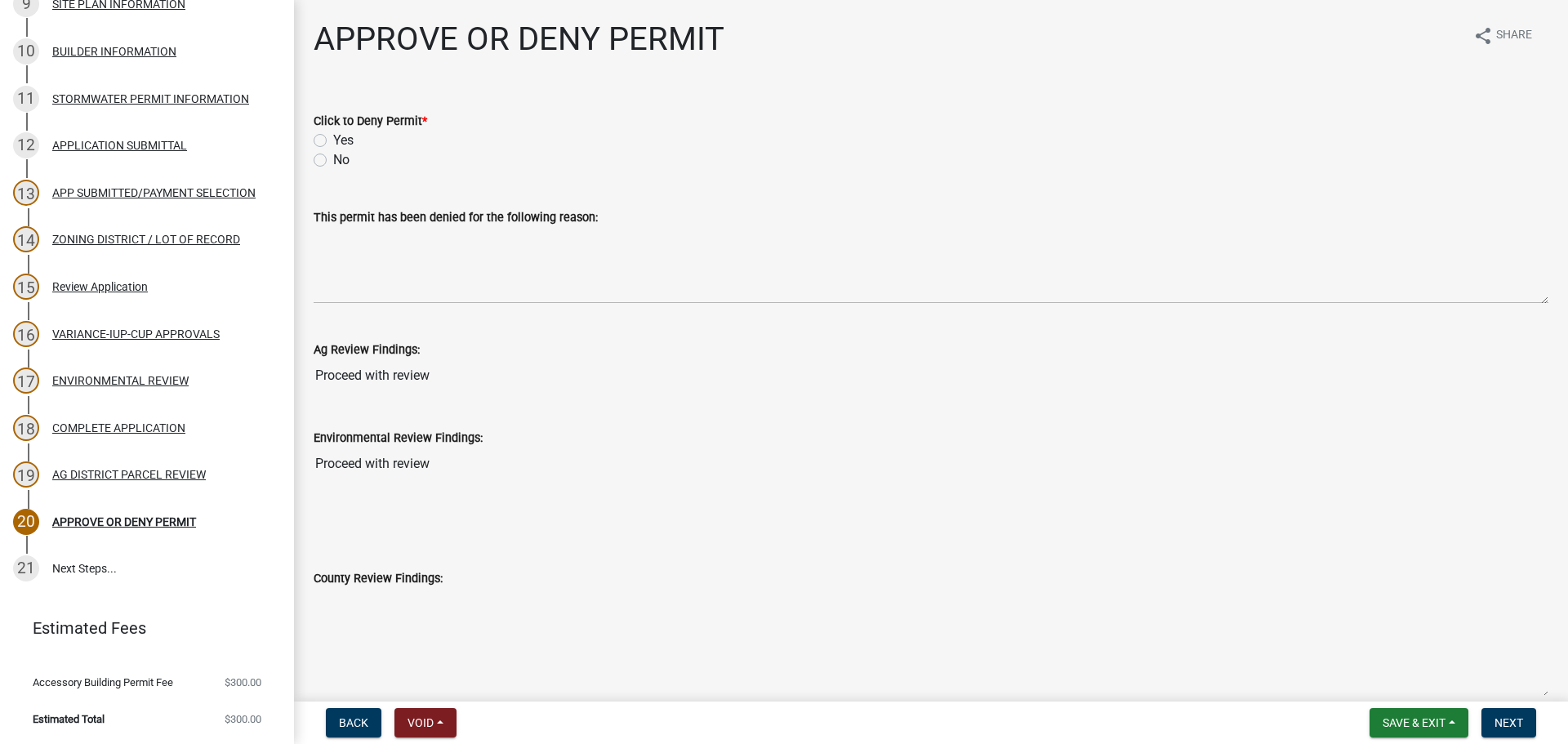
click at [735, 391] on input "Proceed with review" at bounding box center [930, 376] width 1234 height 33
click at [324, 169] on div "No" at bounding box center [930, 159] width 1234 height 20
click at [334, 158] on label "No" at bounding box center [341, 159] width 16 height 20
click at [334, 158] on input "No" at bounding box center [339, 155] width 10 height 10
radio input "true"
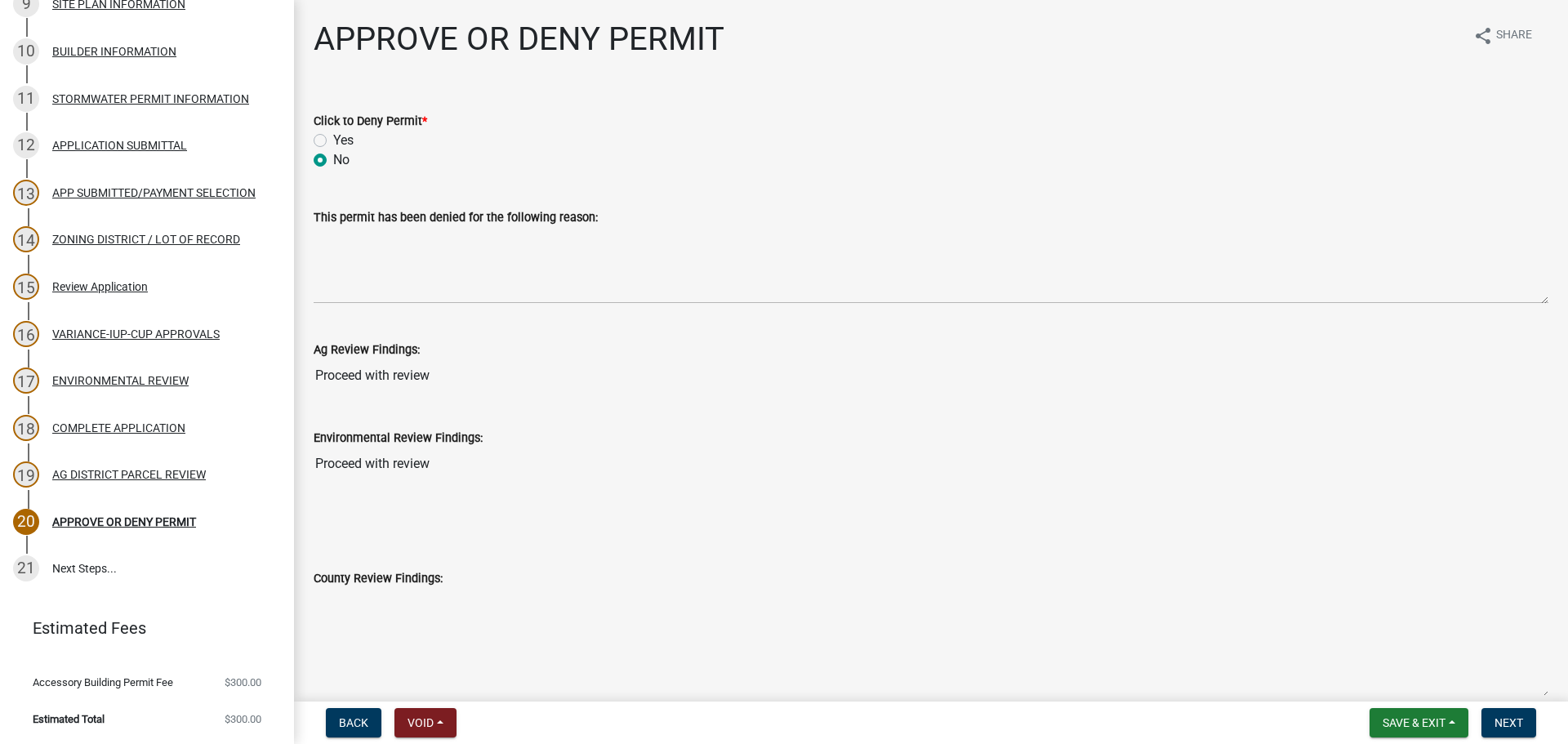
click at [803, 477] on input "Proceed with review" at bounding box center [930, 464] width 1234 height 33
click at [1506, 403] on wm-data-entity-input "Ag Review Findings: Proceed with review" at bounding box center [930, 361] width 1234 height 88
click at [1514, 721] on span "Next" at bounding box center [1508, 722] width 29 height 13
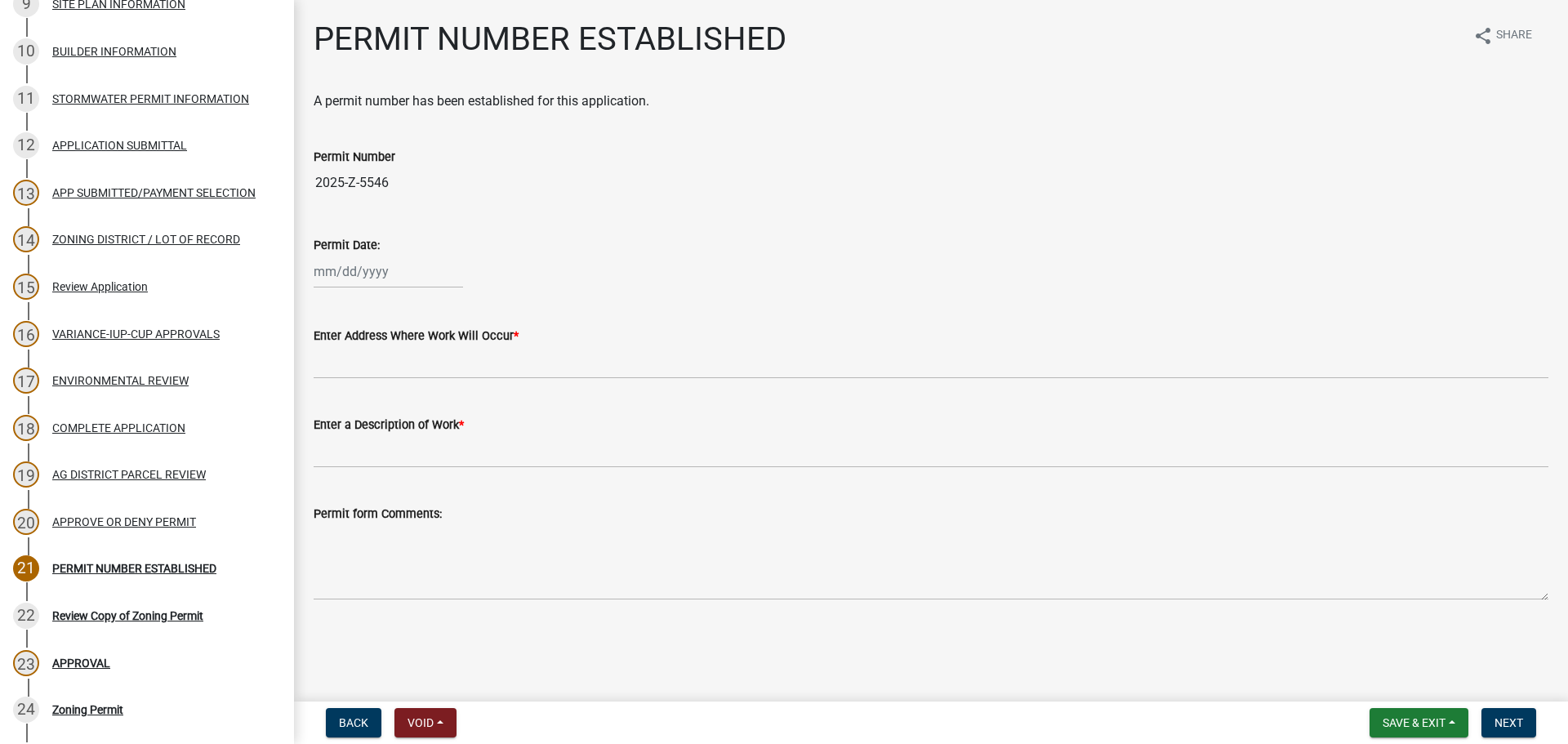
scroll to position [814, 0]
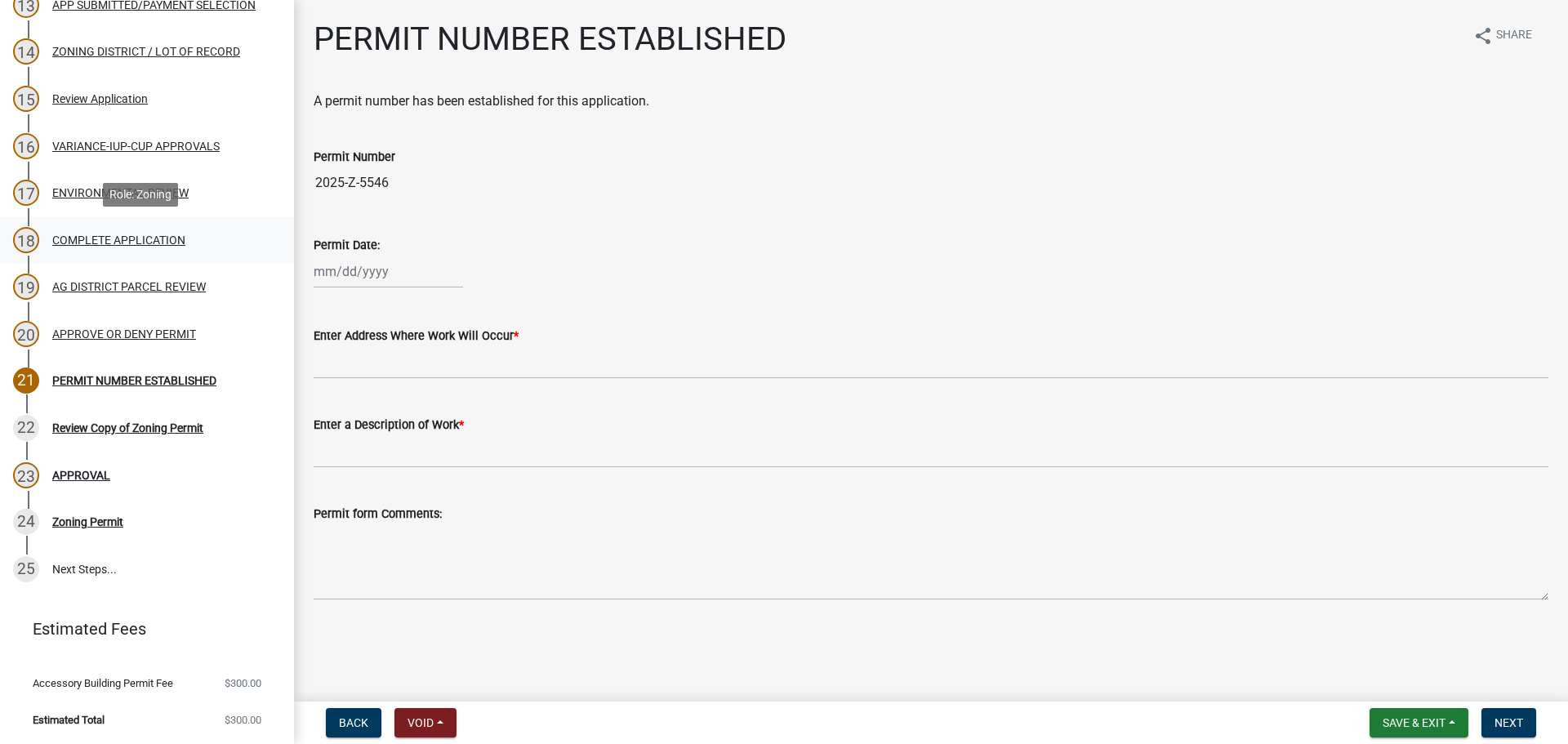
click at [175, 249] on div "18 COMPLETE APPLICATION" at bounding box center [140, 240] width 255 height 26
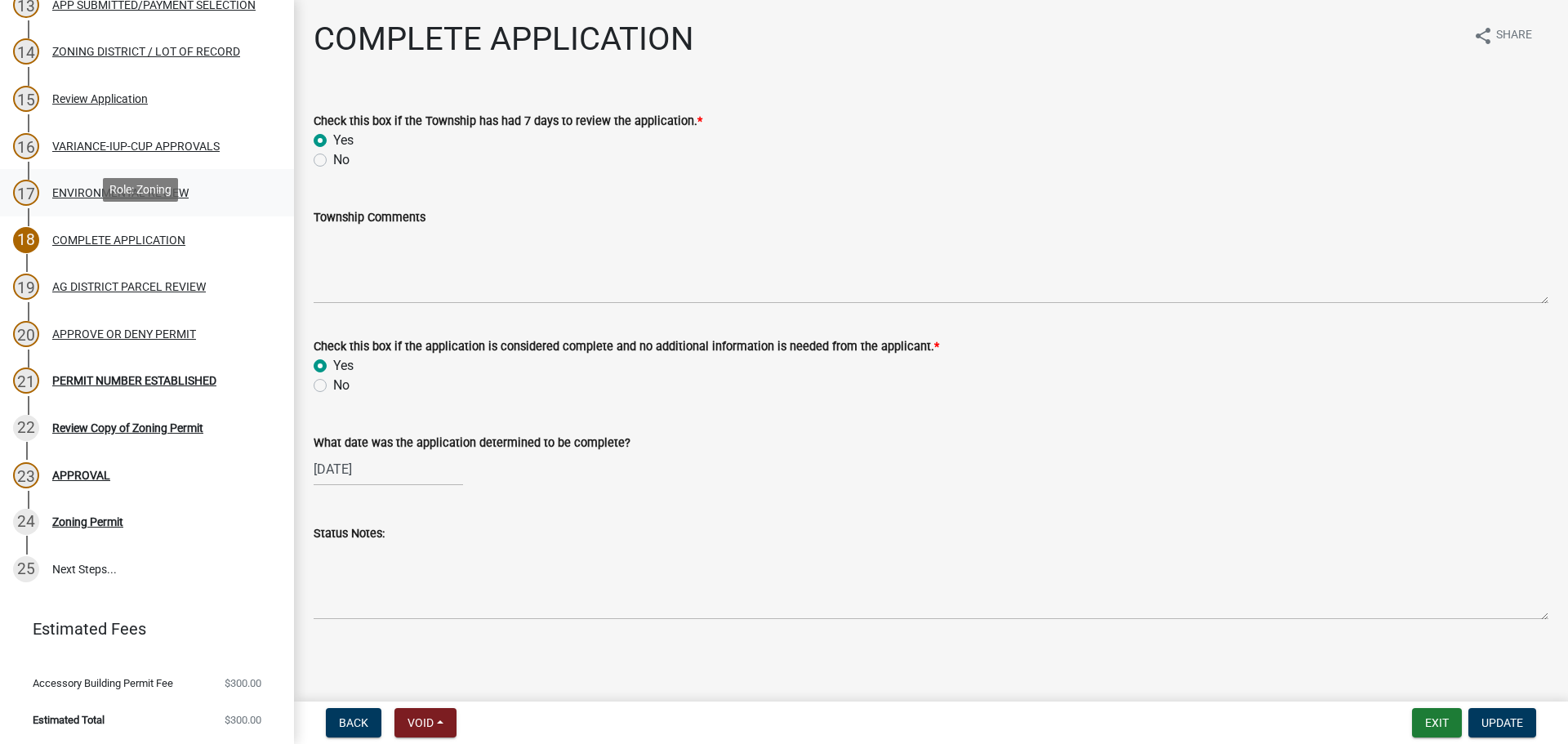
scroll to position [733, 0]
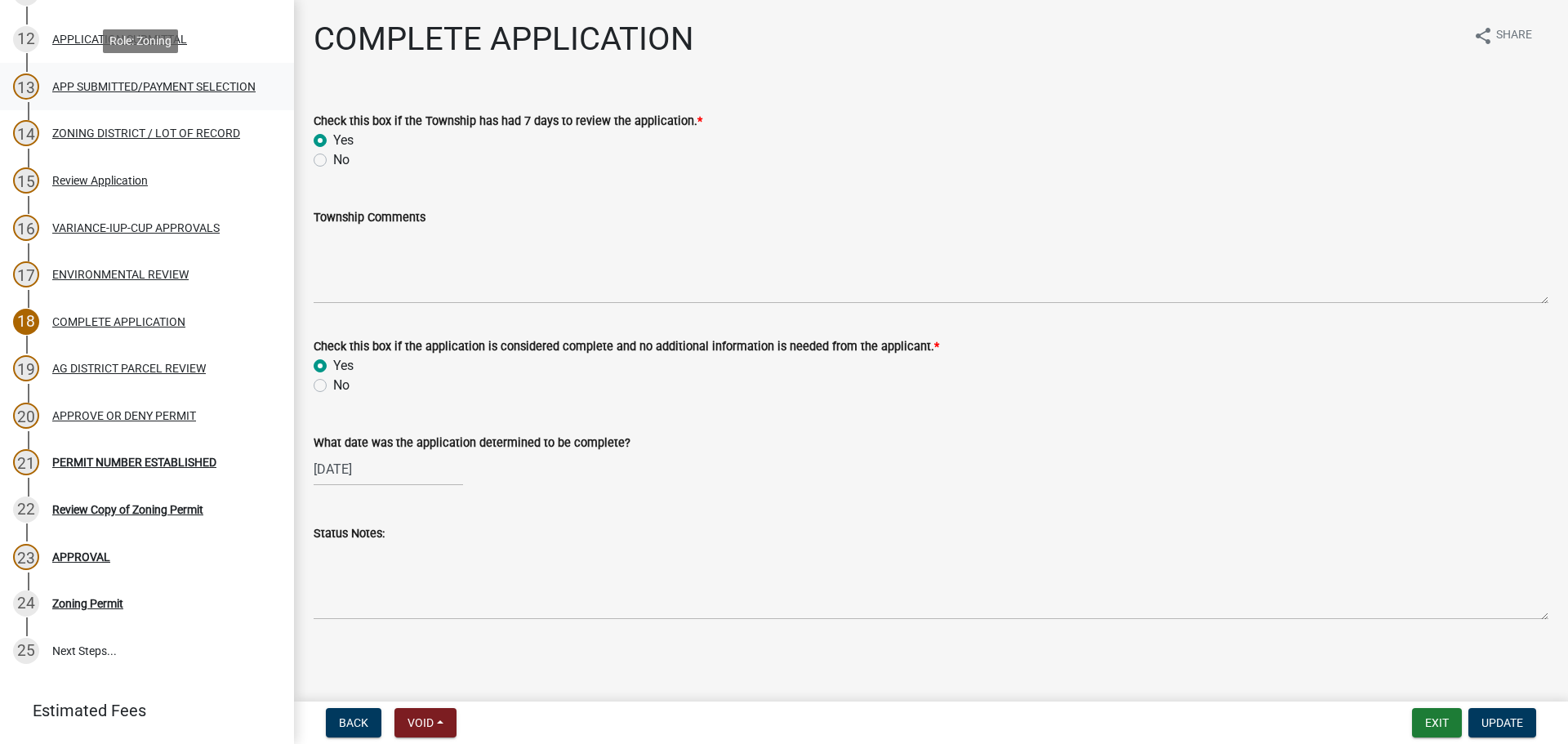
click at [114, 81] on div "APP SUBMITTED/PAYMENT SELECTION" at bounding box center [153, 86] width 204 height 11
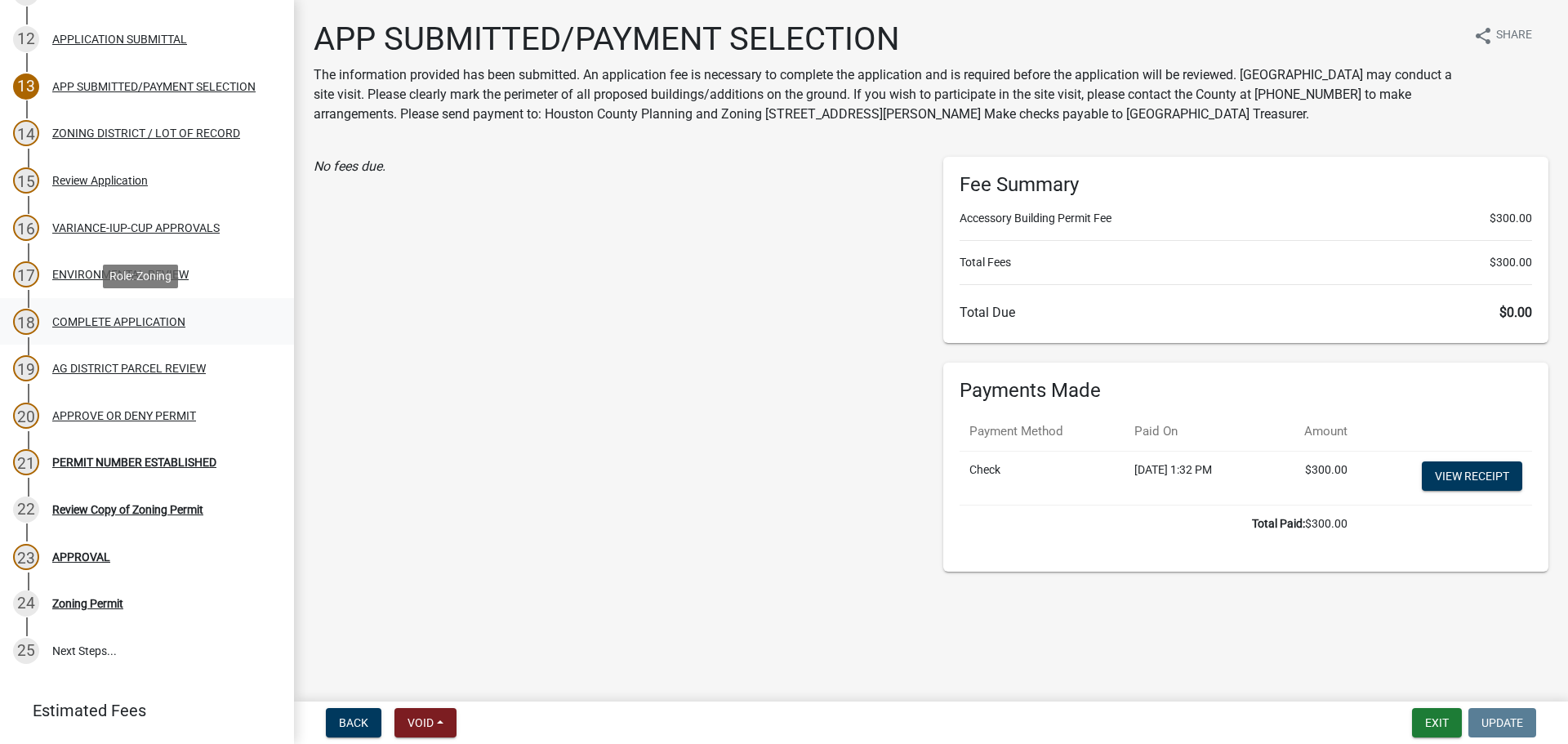
click at [156, 316] on div "COMPLETE APPLICATION" at bounding box center [119, 321] width 133 height 11
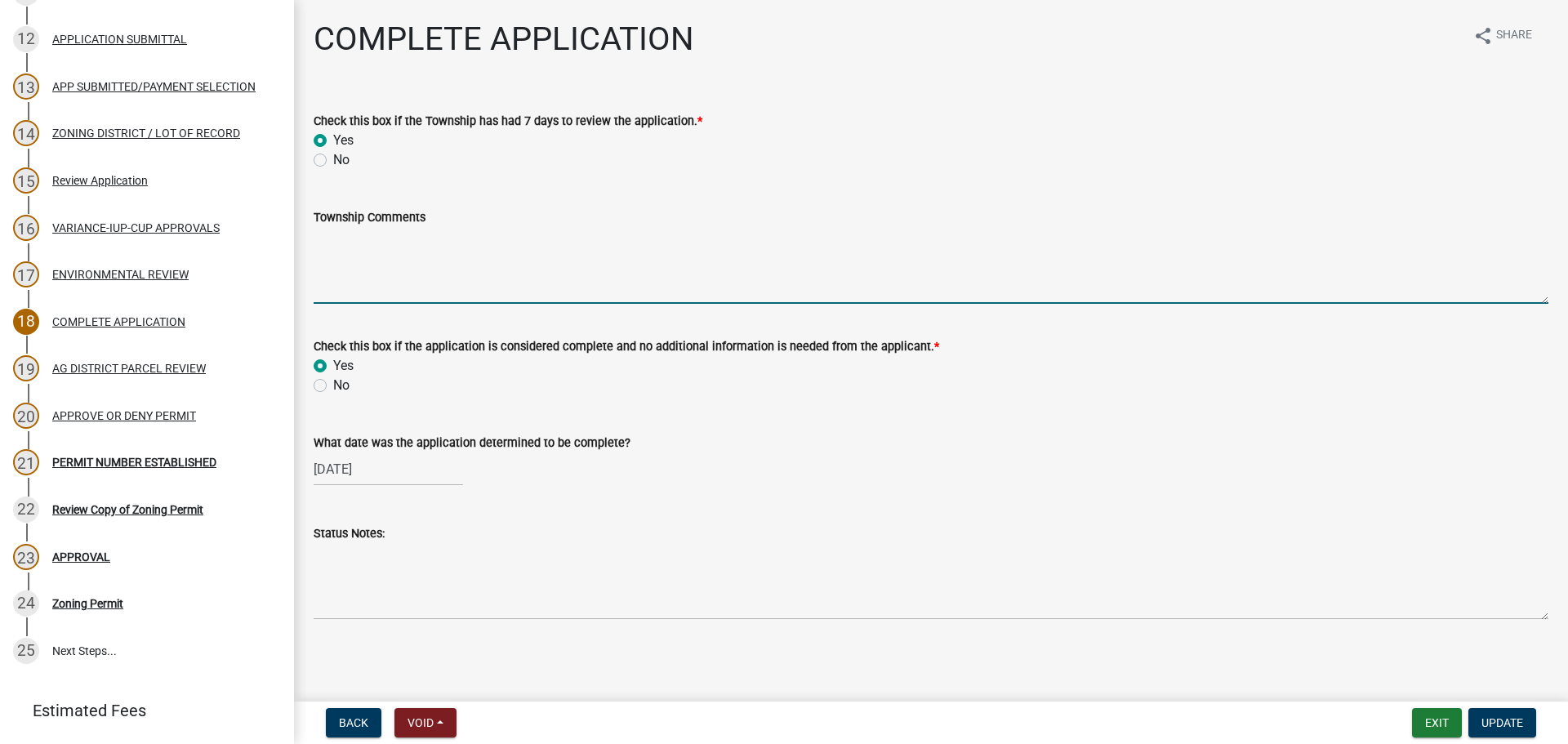
click at [406, 267] on textarea "Township Comments" at bounding box center [930, 265] width 1234 height 77
click at [477, 244] on textarea "Notice was sent to" at bounding box center [930, 265] width 1234 height 77
click at [576, 235] on textarea "Notice was sent to [GEOGRAPHIC_DATA] on 9/112025 and no comments were received." at bounding box center [930, 265] width 1234 height 77
type textarea "Notice was sent to [GEOGRAPHIC_DATA] on [DATE] and no comments were received."
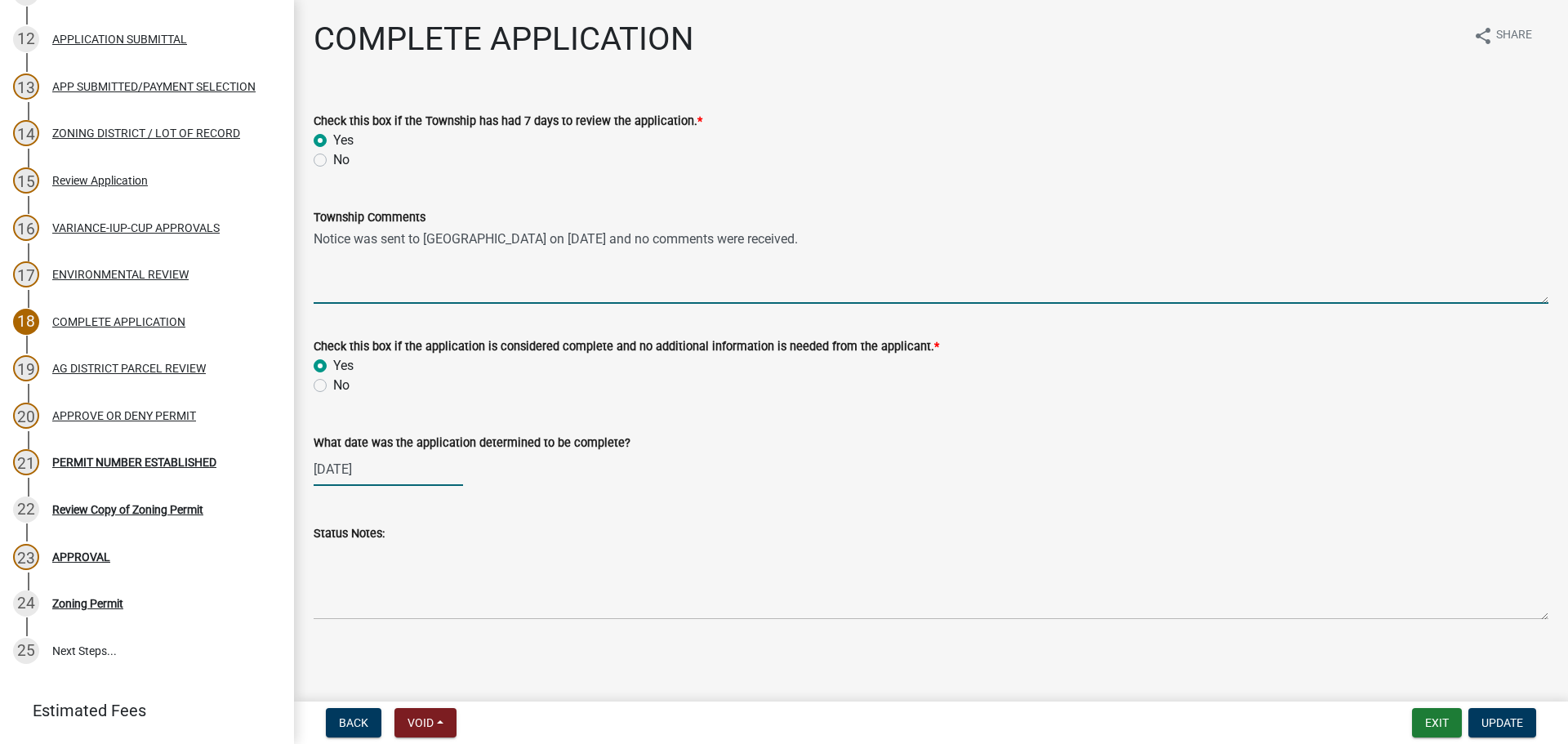
click at [353, 477] on div "[DATE]" at bounding box center [388, 469] width 150 height 34
select select "9"
select select "2025"
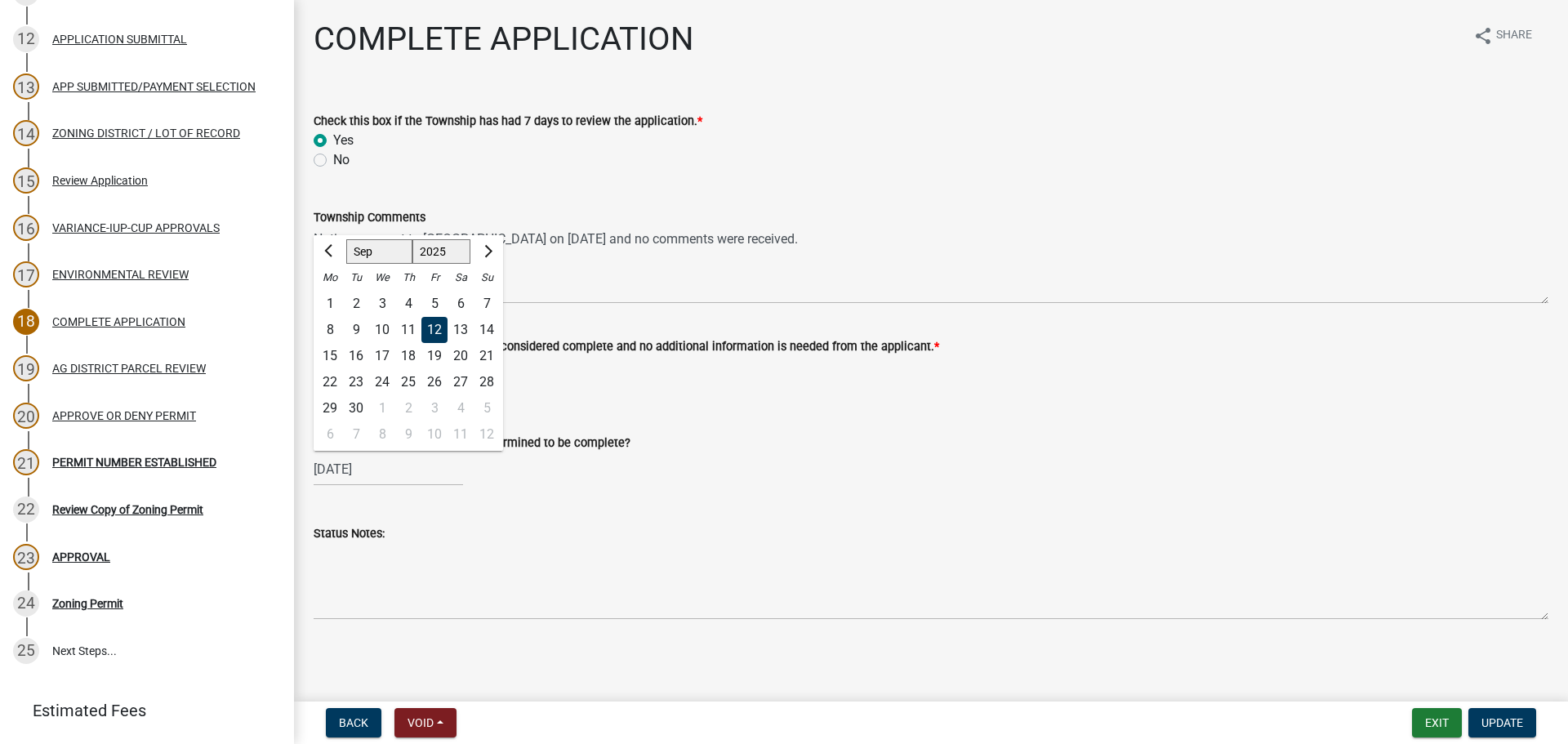
click at [411, 333] on div "11" at bounding box center [408, 330] width 26 height 26
type input "[DATE]"
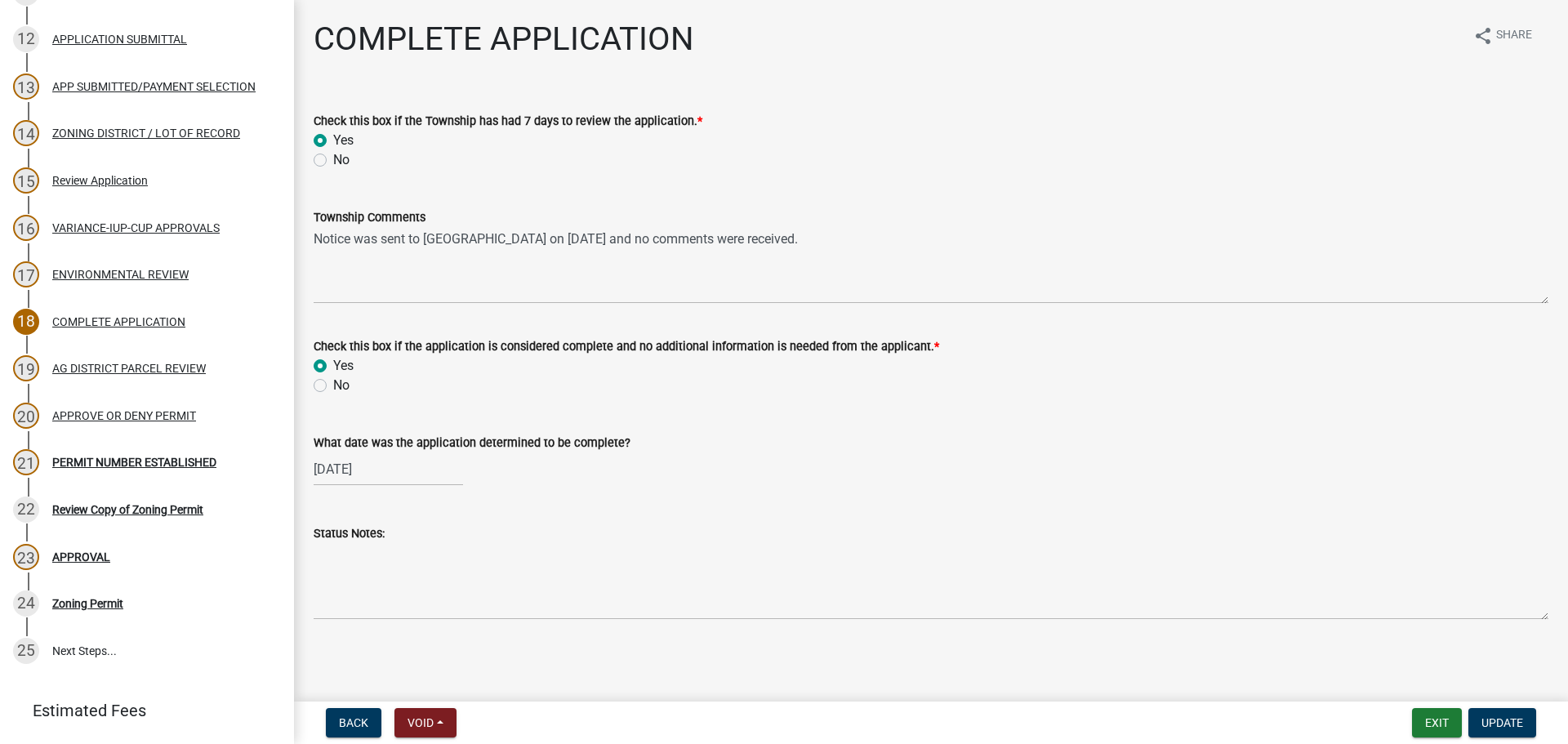
click at [710, 502] on div "Status Notes:" at bounding box center [930, 560] width 1234 height 120
drag, startPoint x: 1516, startPoint y: 726, endPoint x: 1504, endPoint y: 726, distance: 12.0
click at [1516, 726] on span "Update" at bounding box center [1502, 722] width 42 height 13
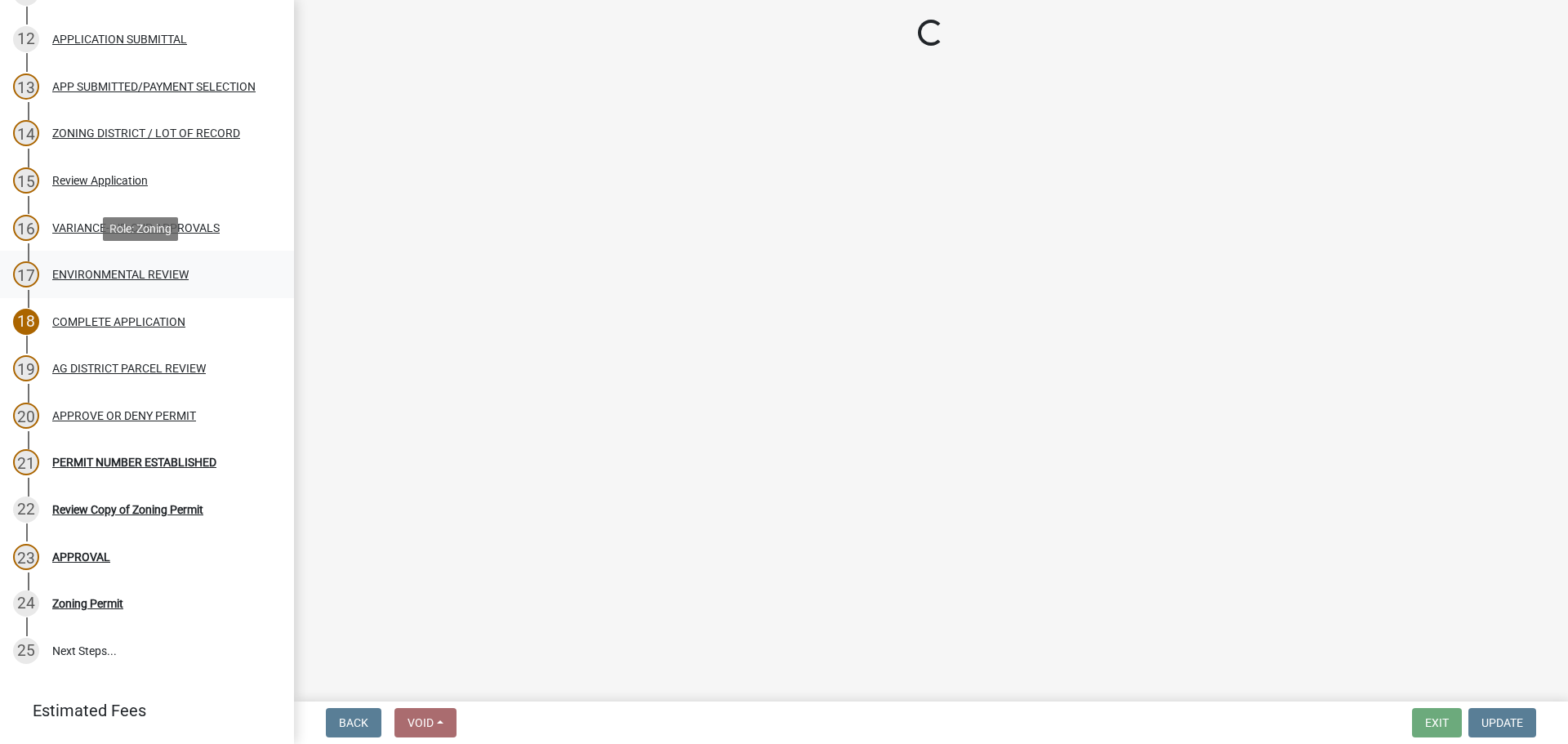
click at [126, 268] on div "ENVIRONMENTAL REVIEW" at bounding box center [120, 274] width 136 height 11
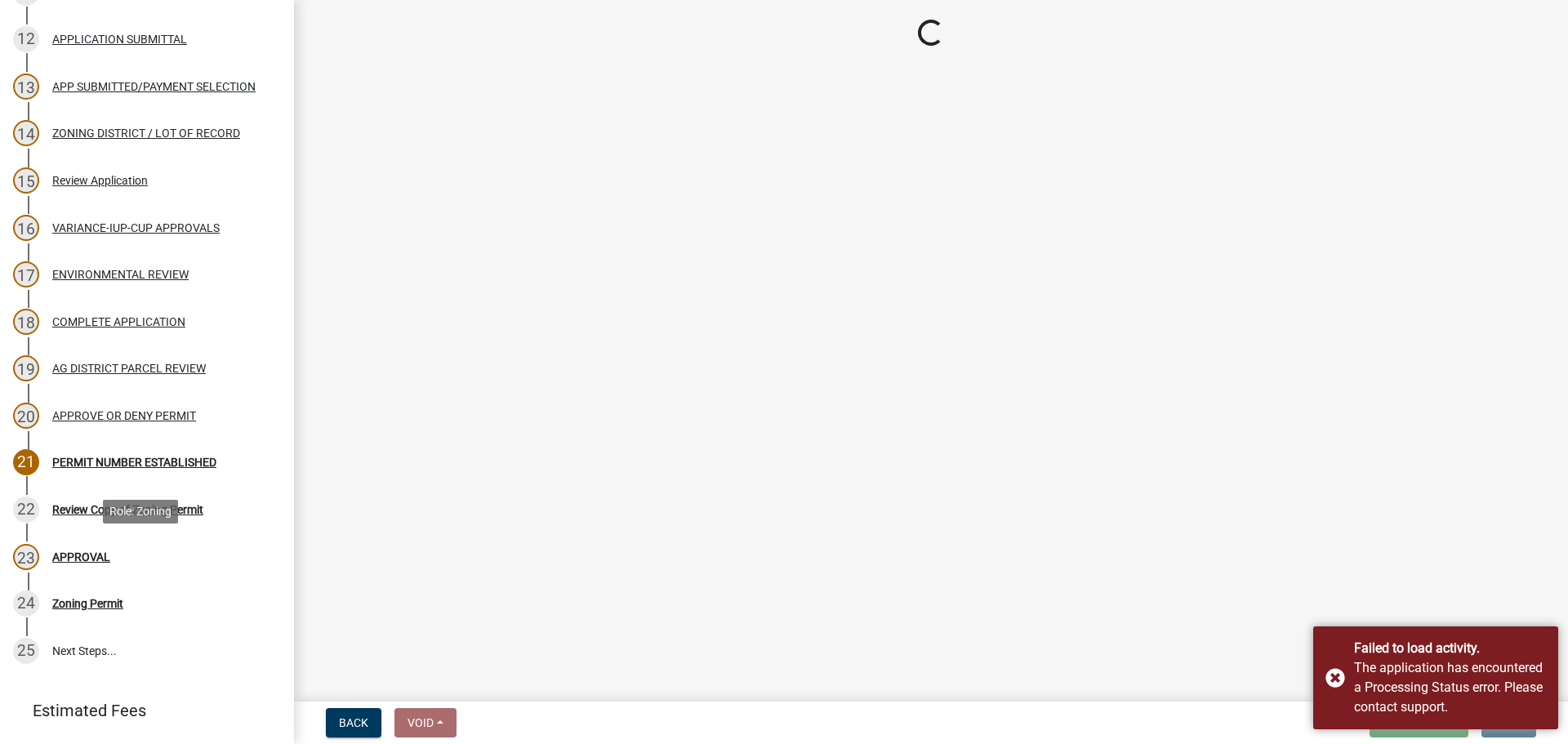
select select "c14f3f92-6027-430f-9764-3519d5e348ac"
select select "b447d638-3554-4b1c-bd63-2f8a11e1059d"
select select "8e2ba76a-b56b-4d4d-8fa8-e6743832b006"
select select "209d5a7c-fc04-460f-9e53-7d7e4ca27463"
select select "68254632-9f58-4a36-9049-00844d6a793c"
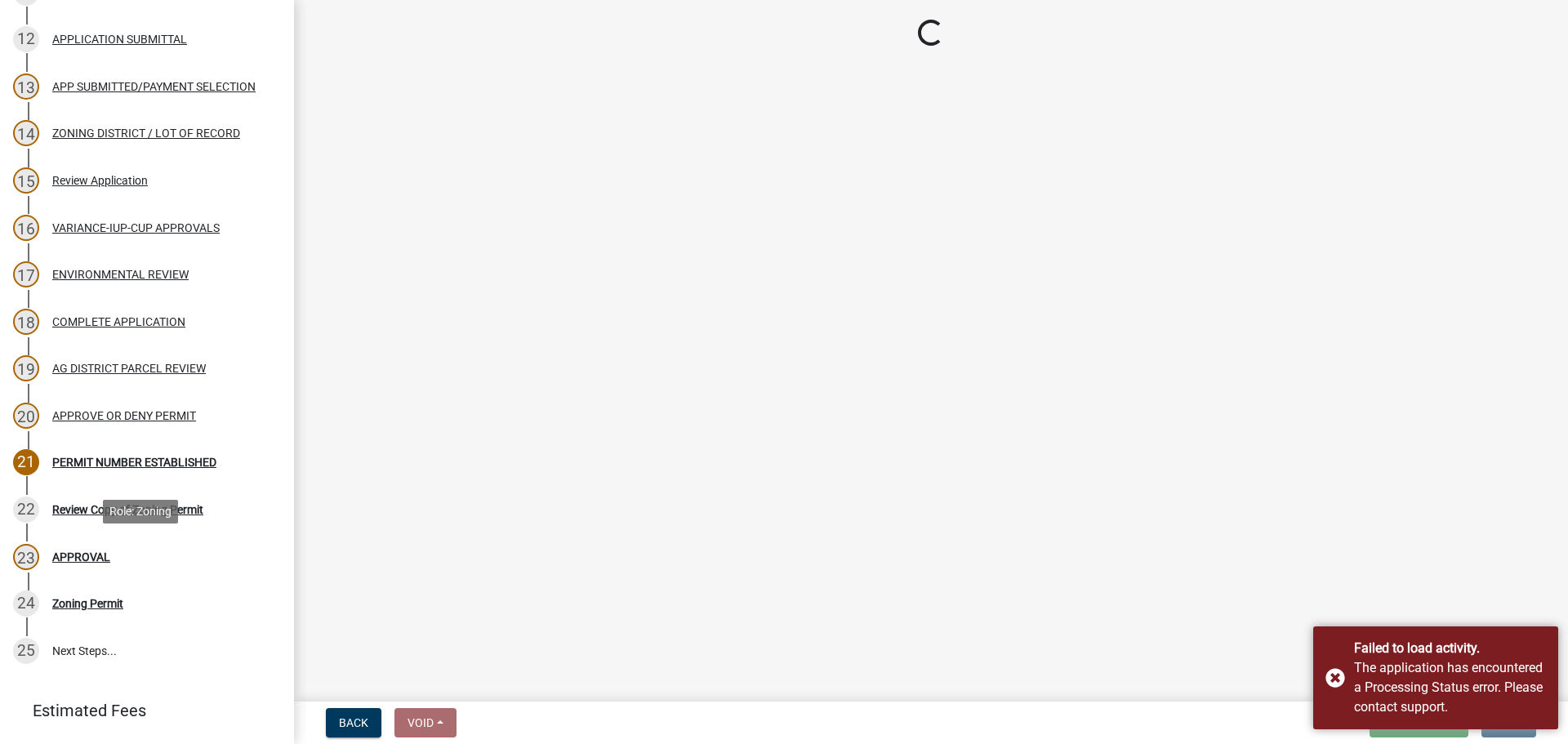
select select "294fbb0f-ef92-492d-a55d-6ae48f2d4023"
select select "5727336e-9a20-4bd2-a6f3-e7484509ff9a"
select select "e7961d78-4f82-4ea0-a075-1f680d90960e"
select select "8c70e245-dd90-46b4-bc6d-16ce3603621c"
select select "c0fe89da-e6be-4440-b09b-6bf401eca5d4"
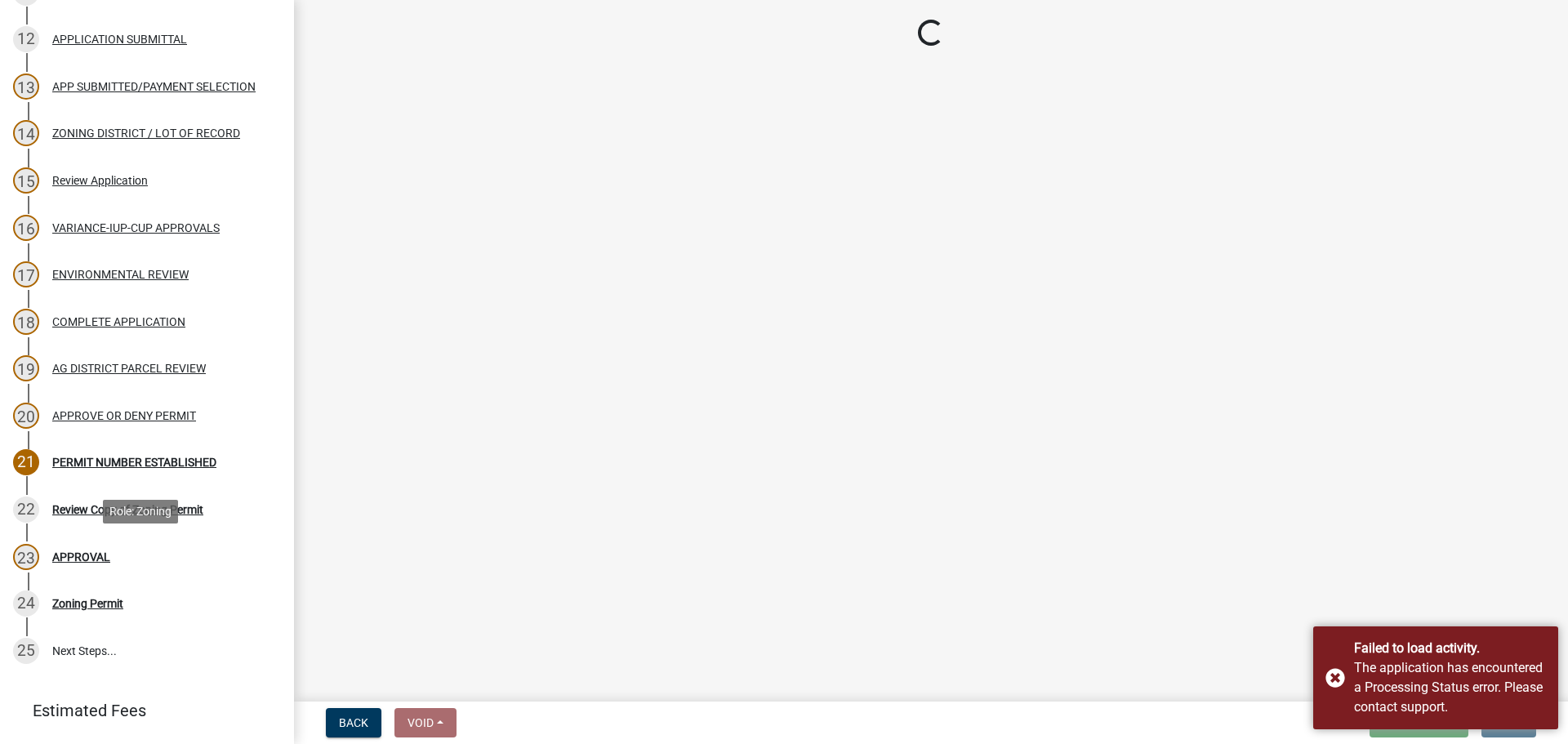
select select "cc045de0-ead4-414c-a886-12e51f2bc4aa"
select select "c55ed237-4e75-4d9e-9e6e-534c544ae652"
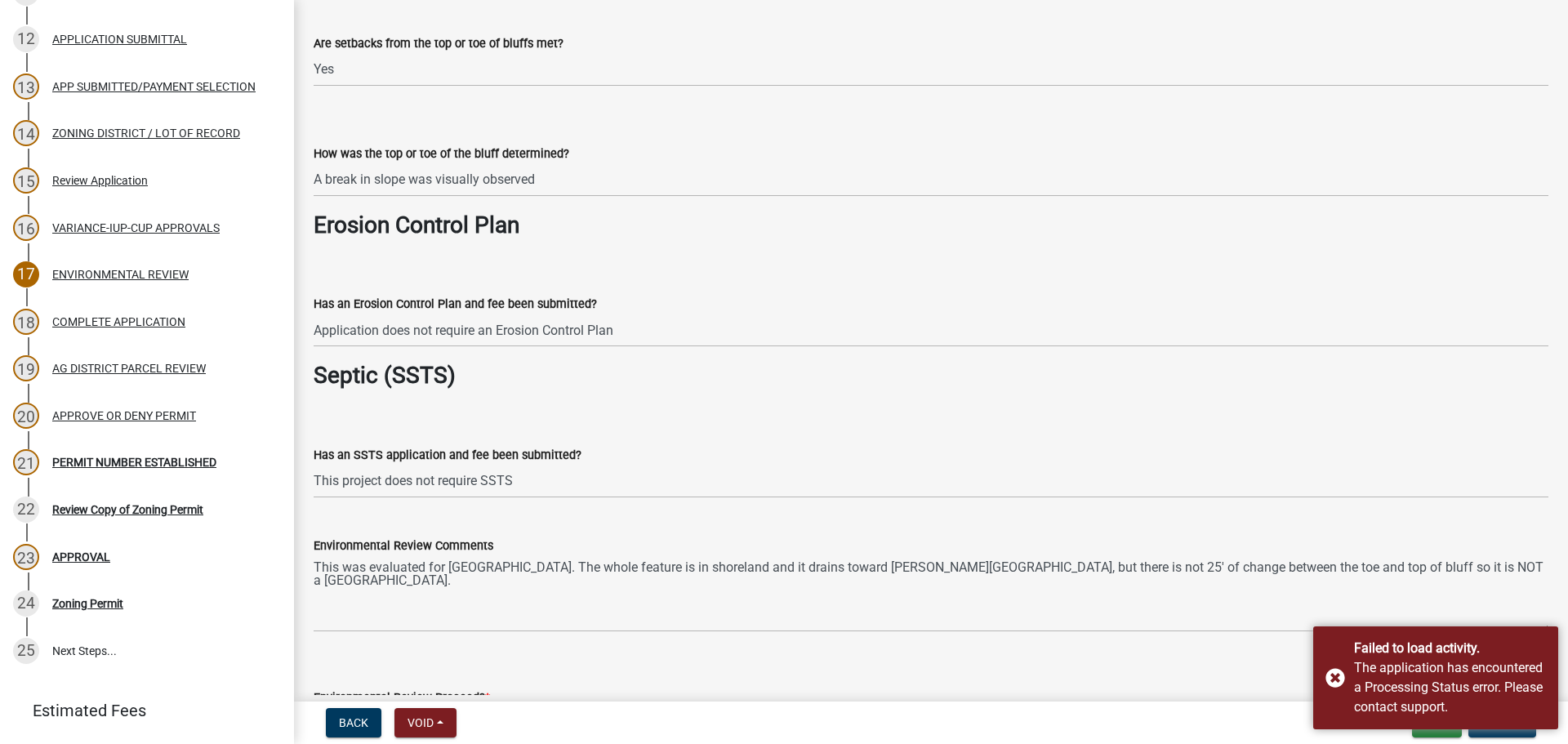
scroll to position [2694, 0]
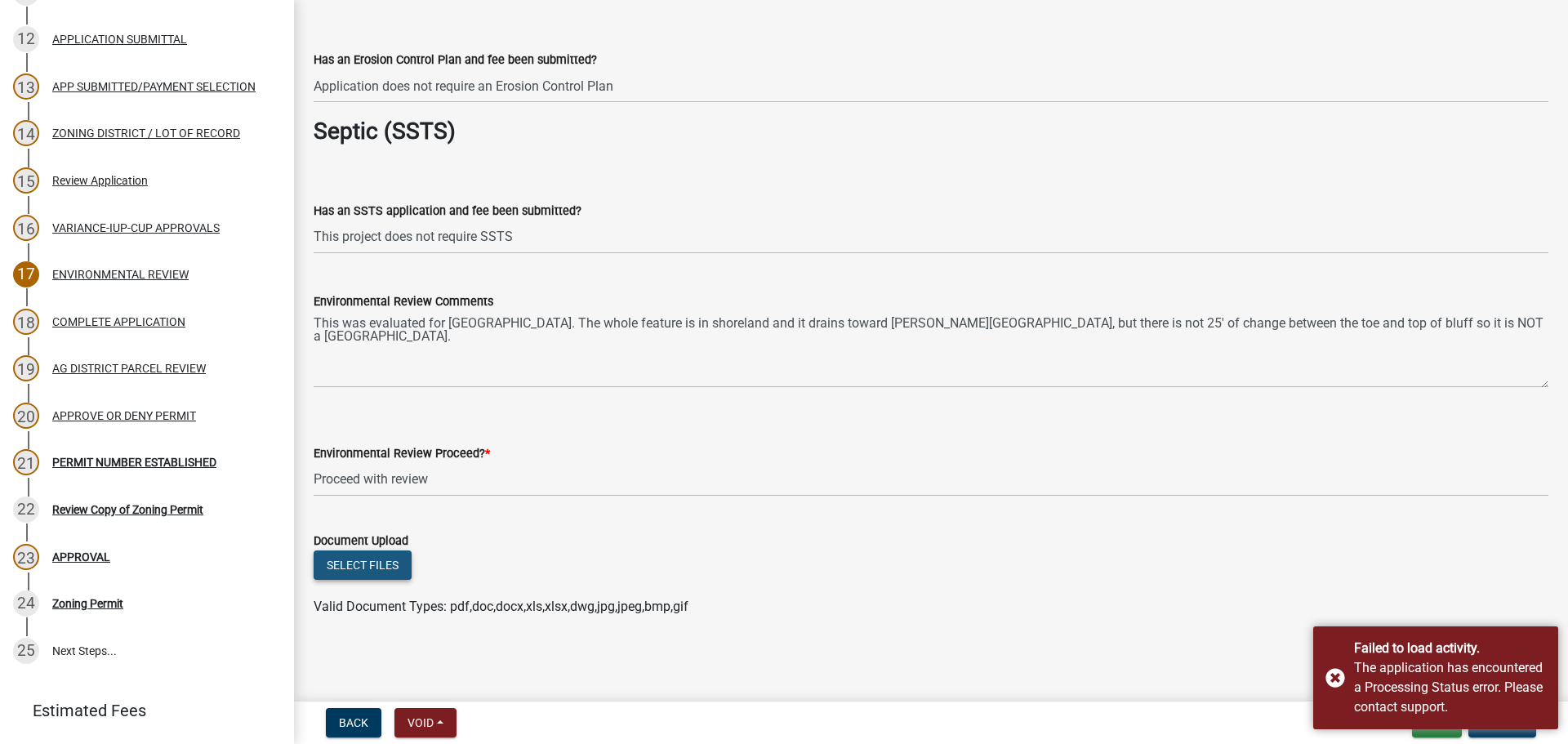
click at [392, 552] on button "Select files" at bounding box center [362, 565] width 98 height 29
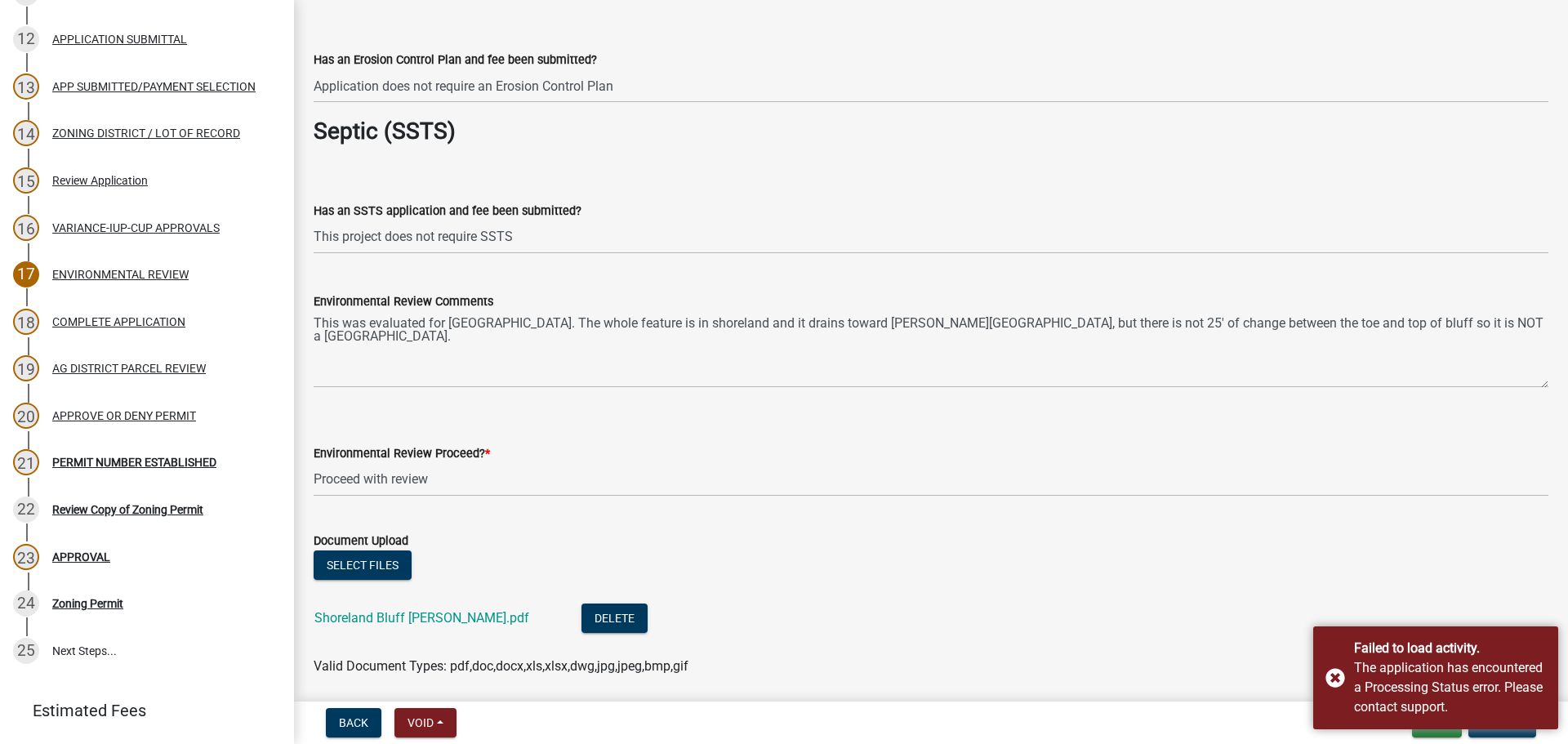
click at [1086, 651] on ul "Shoreland Bluff [PERSON_NAME].pdf Delete" at bounding box center [930, 620] width 1234 height 73
click at [1495, 735] on button "Update" at bounding box center [1502, 722] width 68 height 29
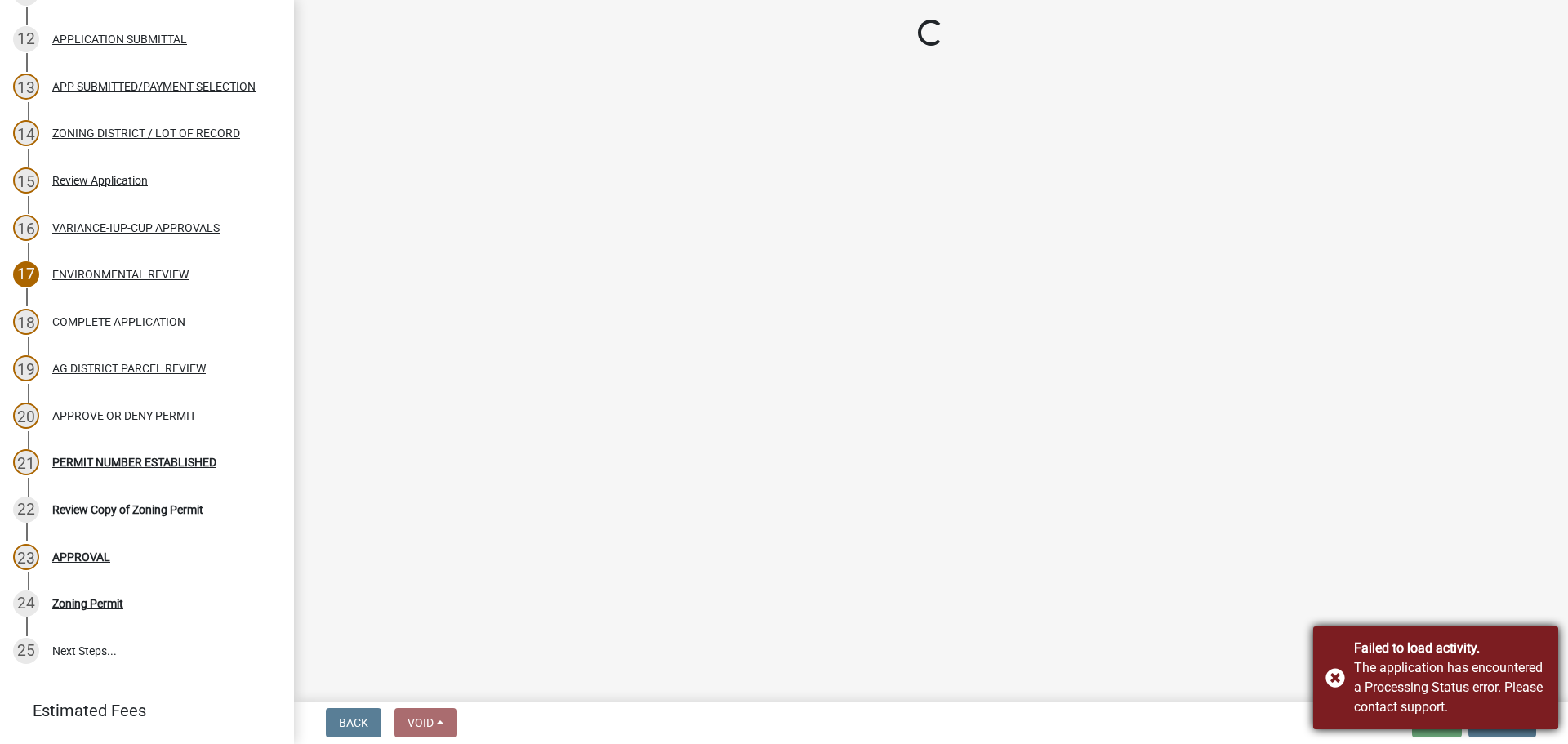
click at [1338, 681] on div "Failed to load activity. The application has encountered a Processing Status er…" at bounding box center [1435, 677] width 245 height 103
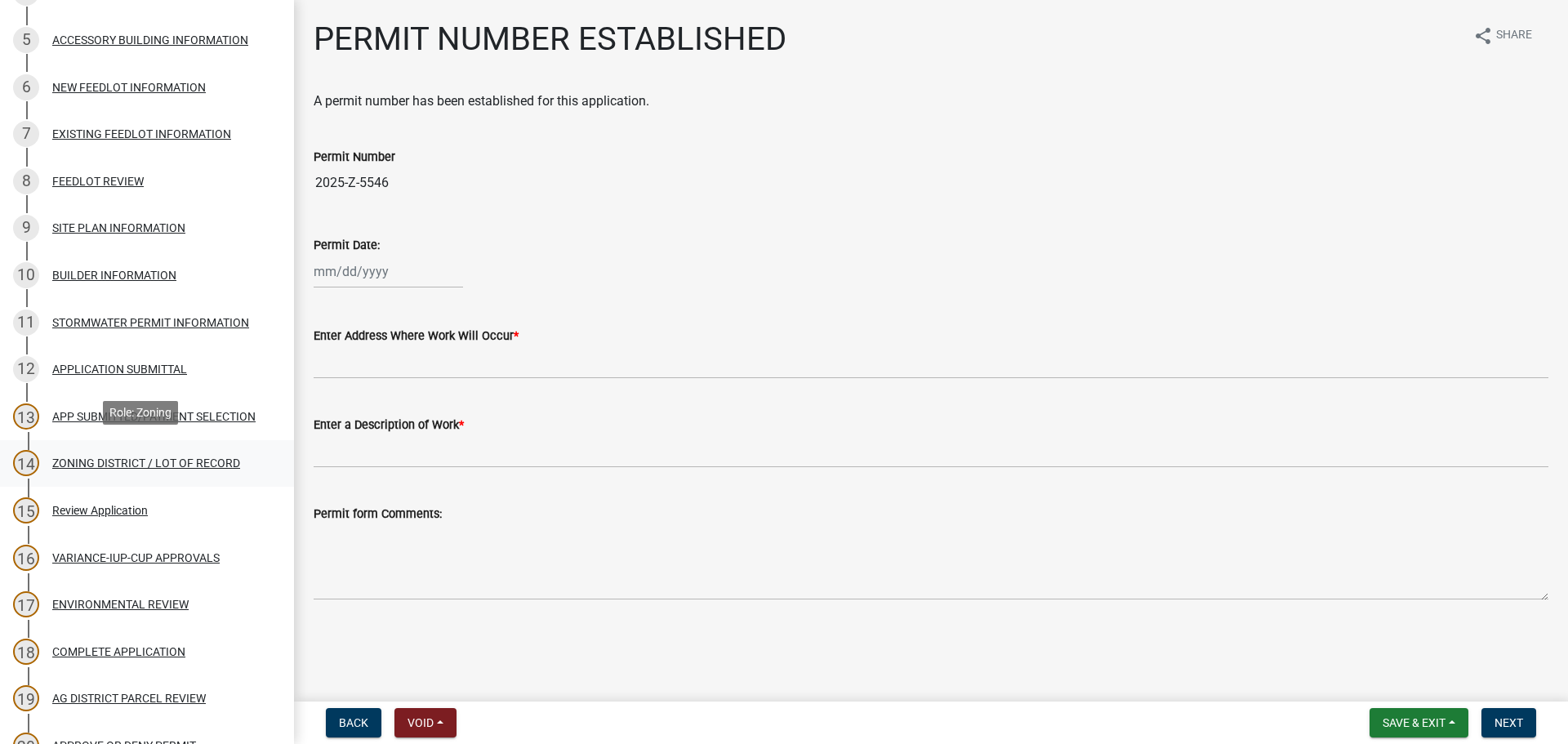
scroll to position [408, 0]
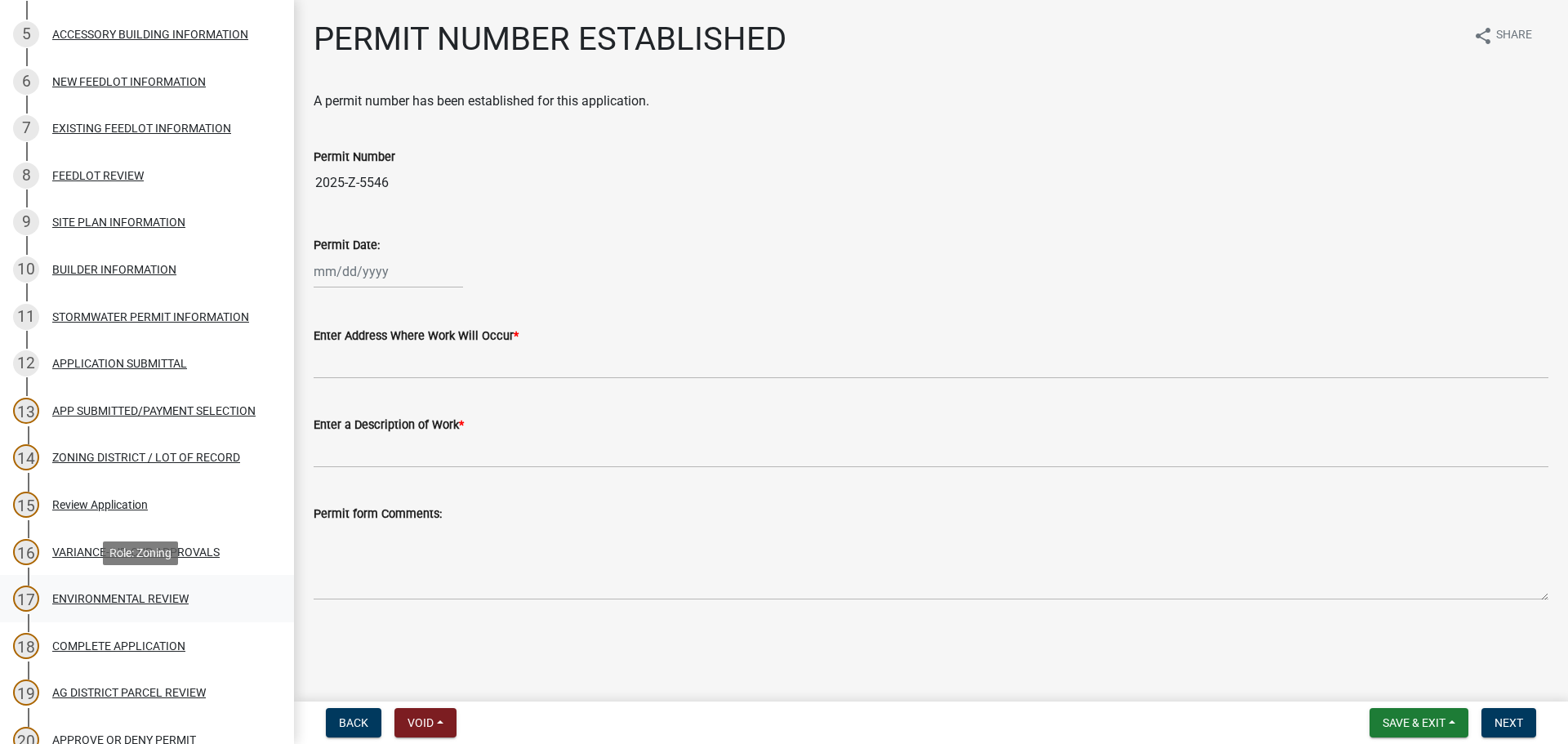
click at [148, 592] on div "ENVIRONMENTAL REVIEW" at bounding box center [120, 598] width 136 height 11
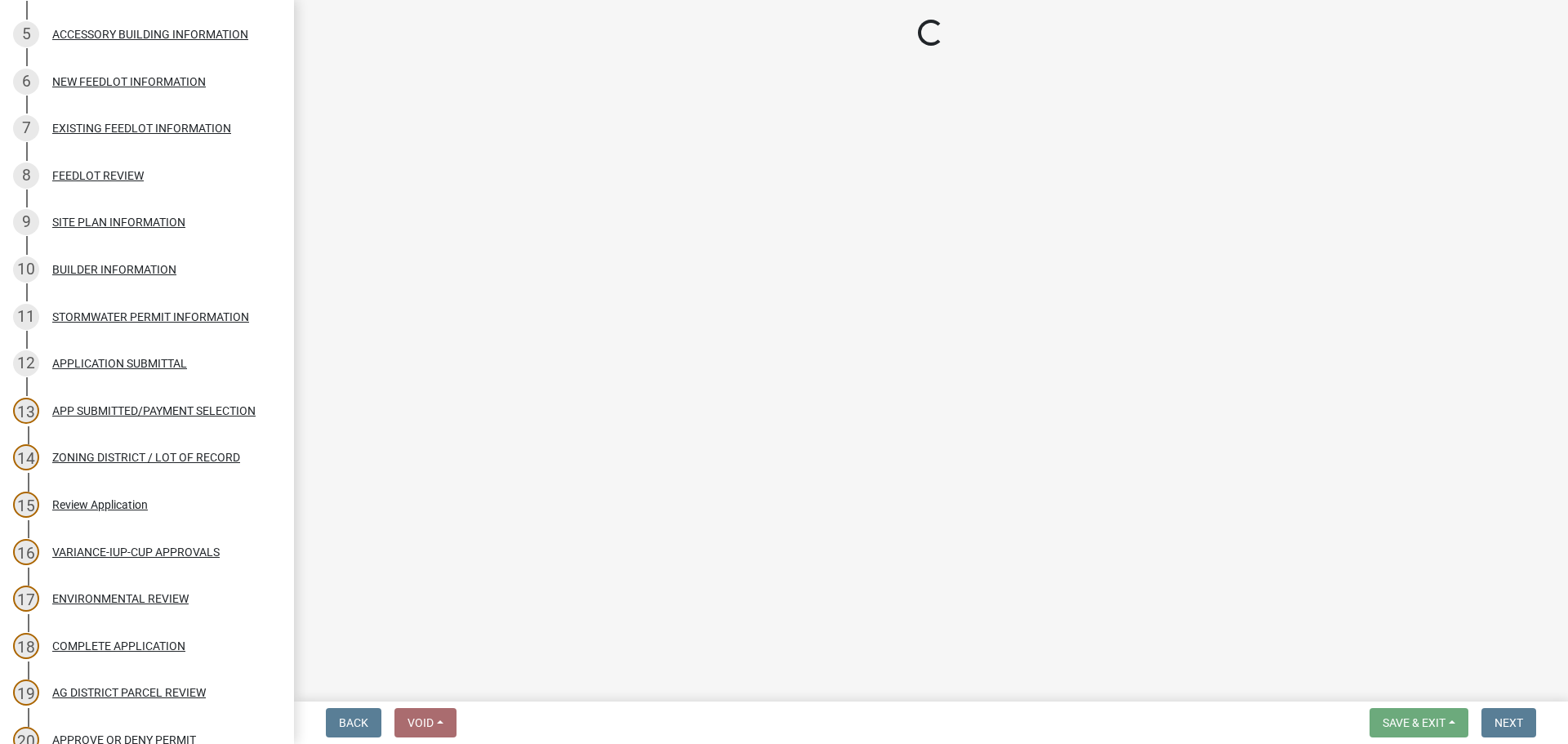
select select "c14f3f92-6027-430f-9764-3519d5e348ac"
select select "b447d638-3554-4b1c-bd63-2f8a11e1059d"
select select "8e2ba76a-b56b-4d4d-8fa8-e6743832b006"
select select "209d5a7c-fc04-460f-9e53-7d7e4ca27463"
select select "68254632-9f58-4a36-9049-00844d6a793c"
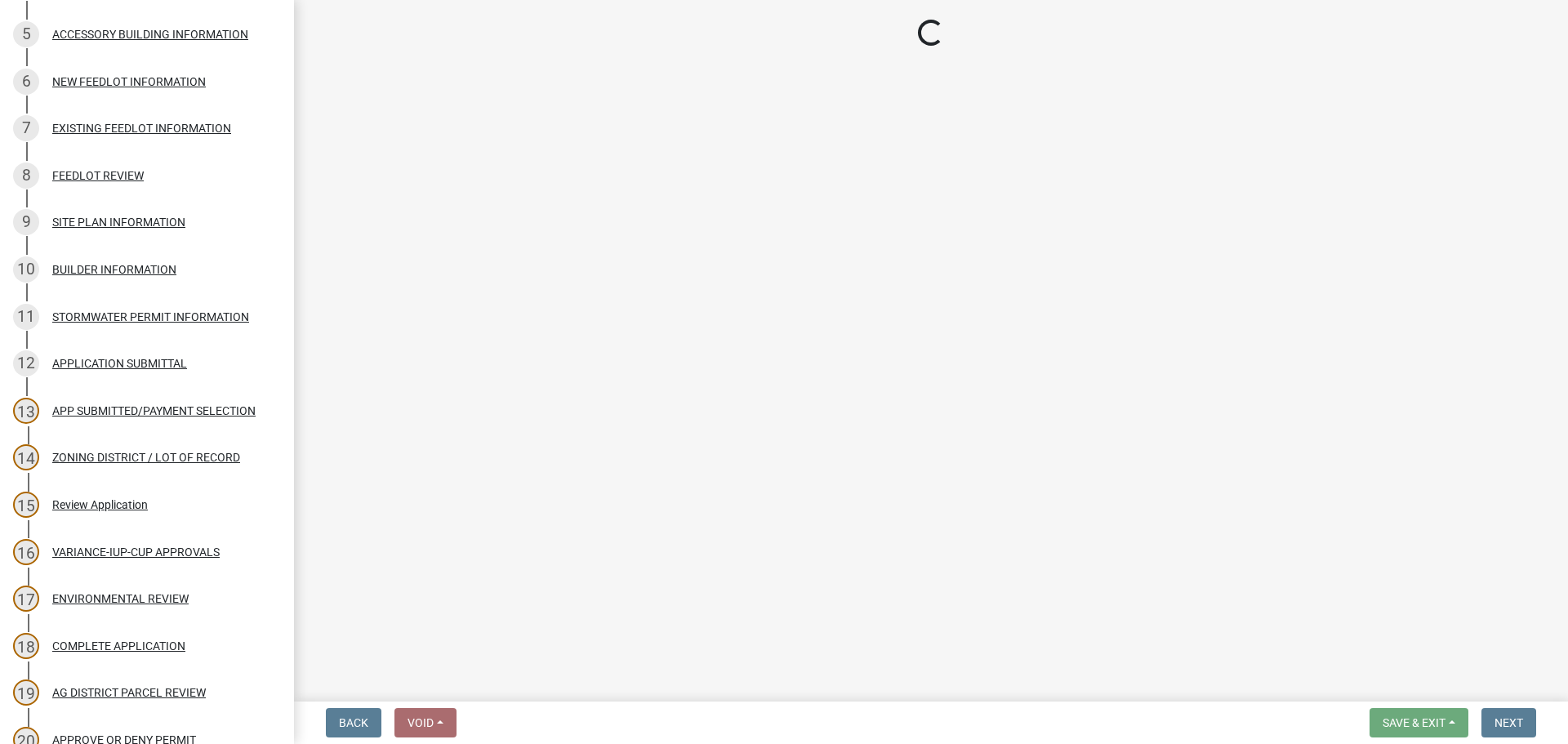
select select "294fbb0f-ef92-492d-a55d-6ae48f2d4023"
select select "5727336e-9a20-4bd2-a6f3-e7484509ff9a"
select select "e7961d78-4f82-4ea0-a075-1f680d90960e"
select select "8c70e245-dd90-46b4-bc6d-16ce3603621c"
select select "c0fe89da-e6be-4440-b09b-6bf401eca5d4"
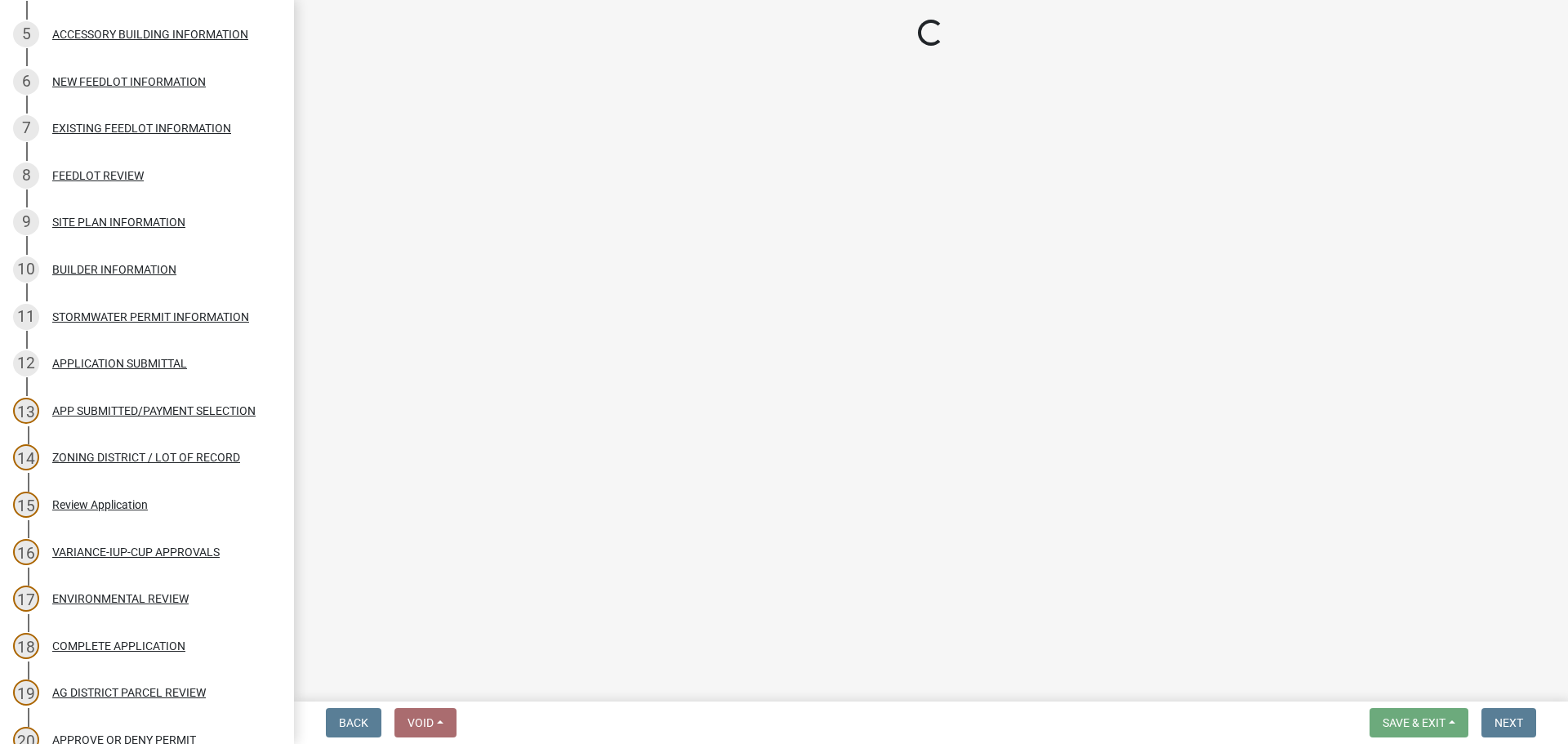
select select "cc045de0-ead4-414c-a886-12e51f2bc4aa"
select select "c55ed237-4e75-4d9e-9e6e-534c544ae652"
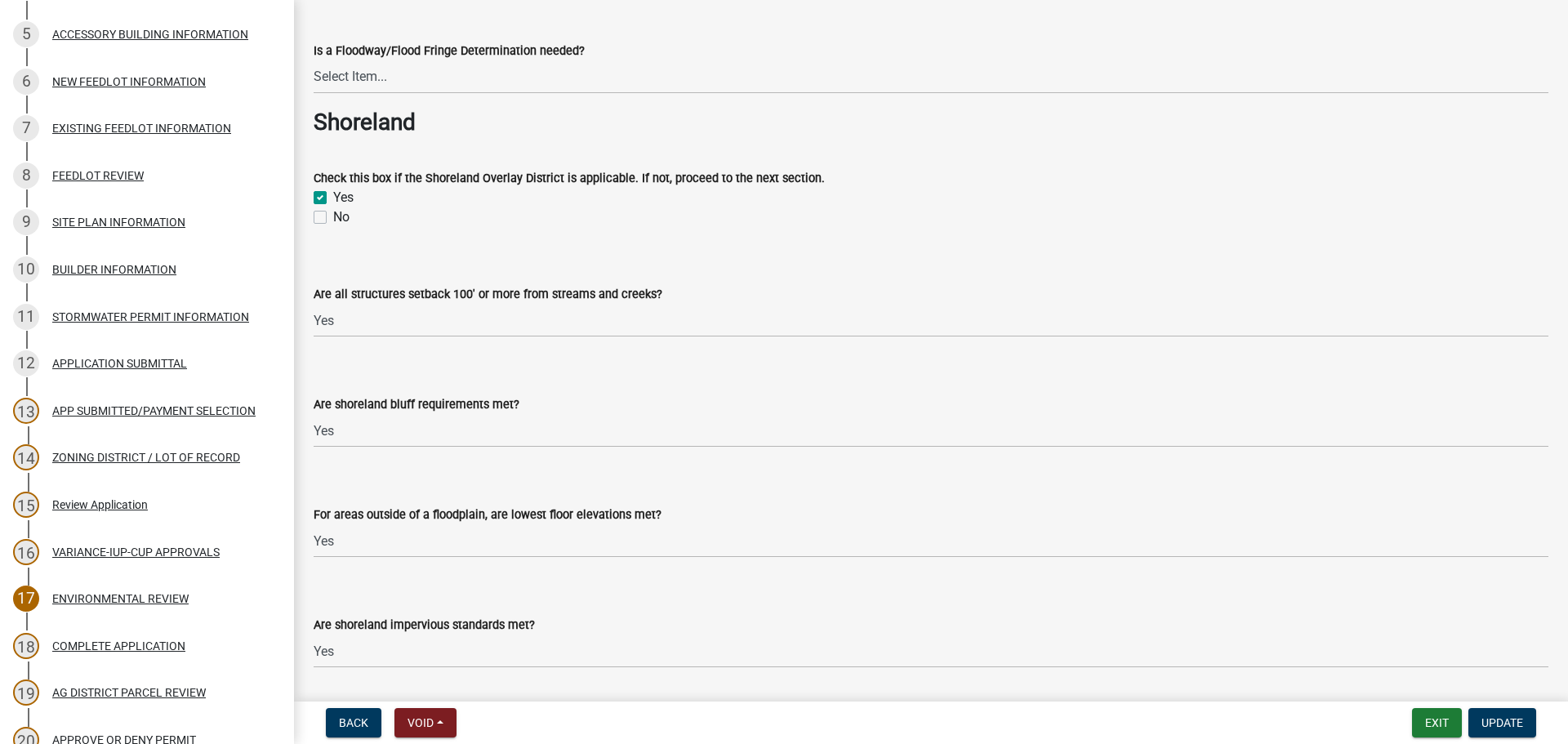
scroll to position [1143, 0]
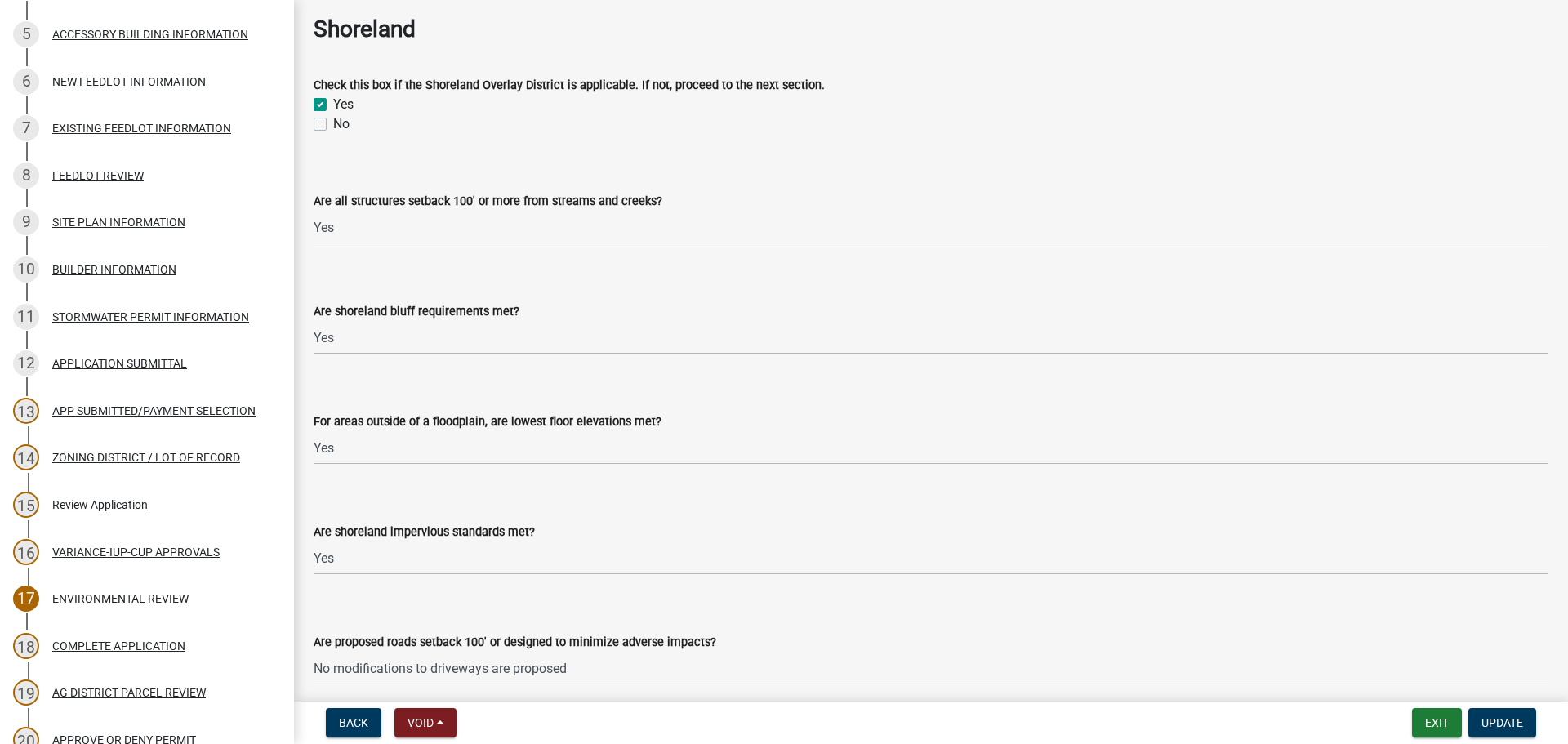
drag, startPoint x: 537, startPoint y: 340, endPoint x: 535, endPoint y: 353, distance: 13.2
click at [537, 340] on select "Select Item... Yes No N/A" at bounding box center [930, 337] width 1234 height 34
click at [314, 320] on select "Select Item... Yes No N/A" at bounding box center [930, 337] width 1234 height 34
select select "7aca1538-656d-4041-bc9c-0502696c1fa3"
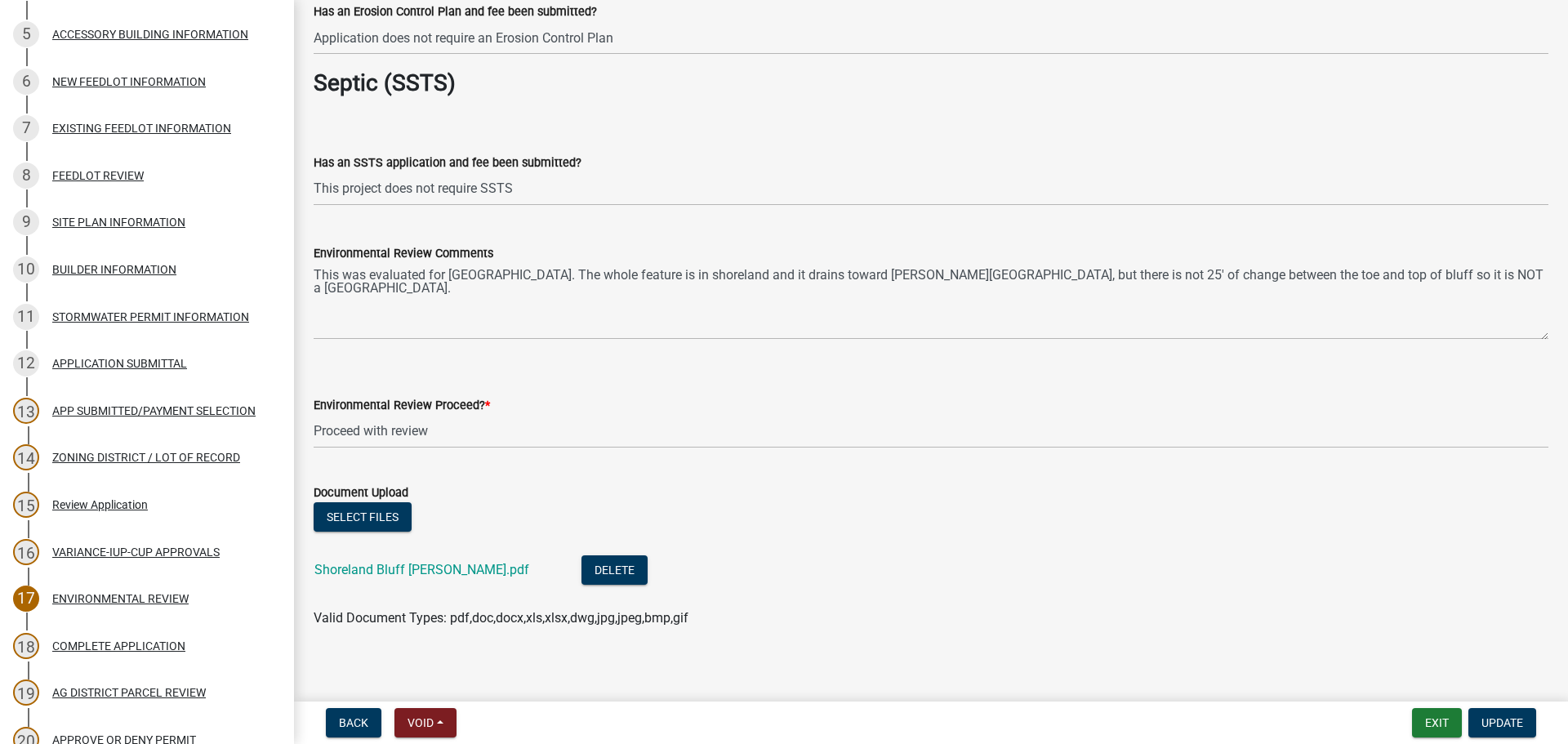
scroll to position [2753, 0]
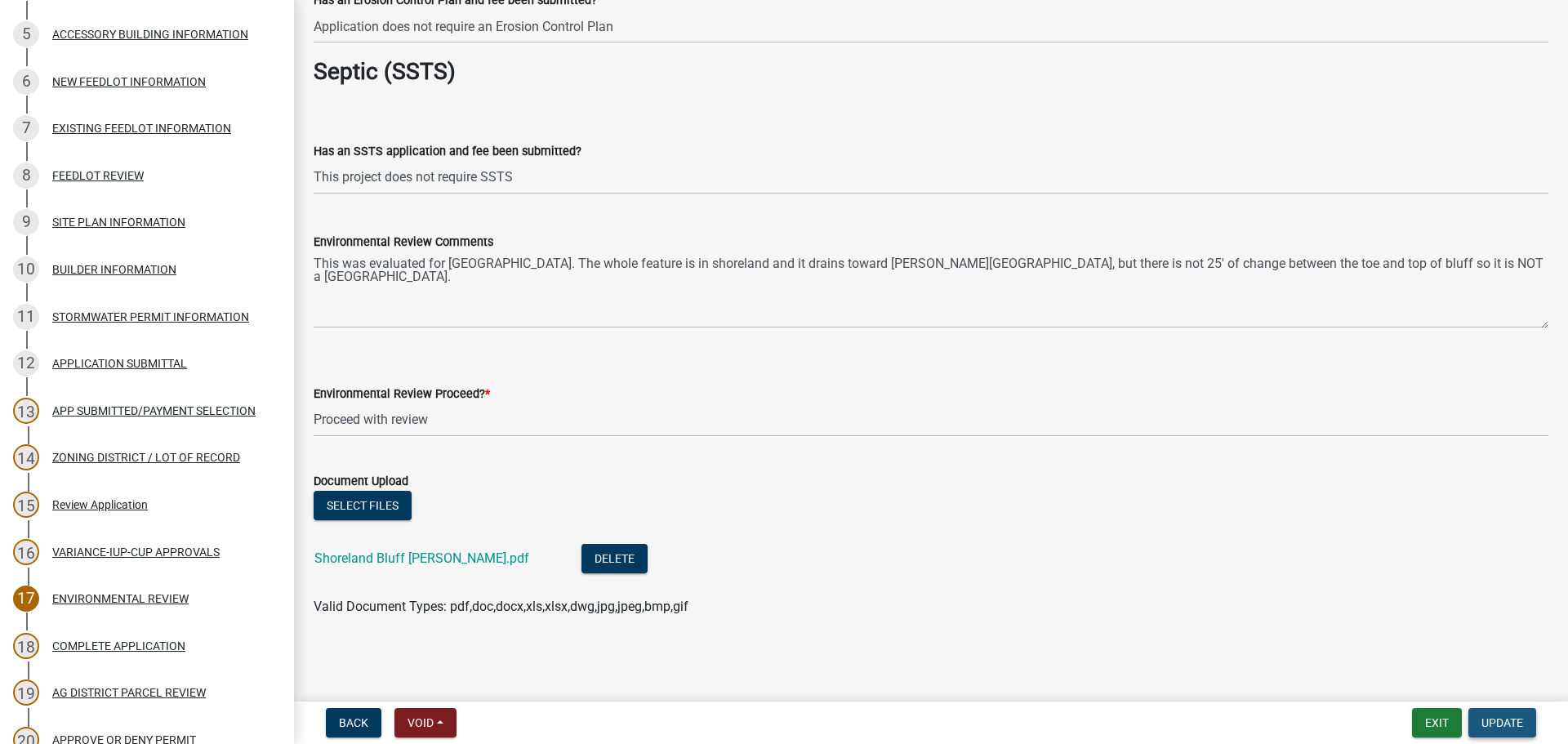
click at [1495, 726] on span "Update" at bounding box center [1502, 722] width 42 height 13
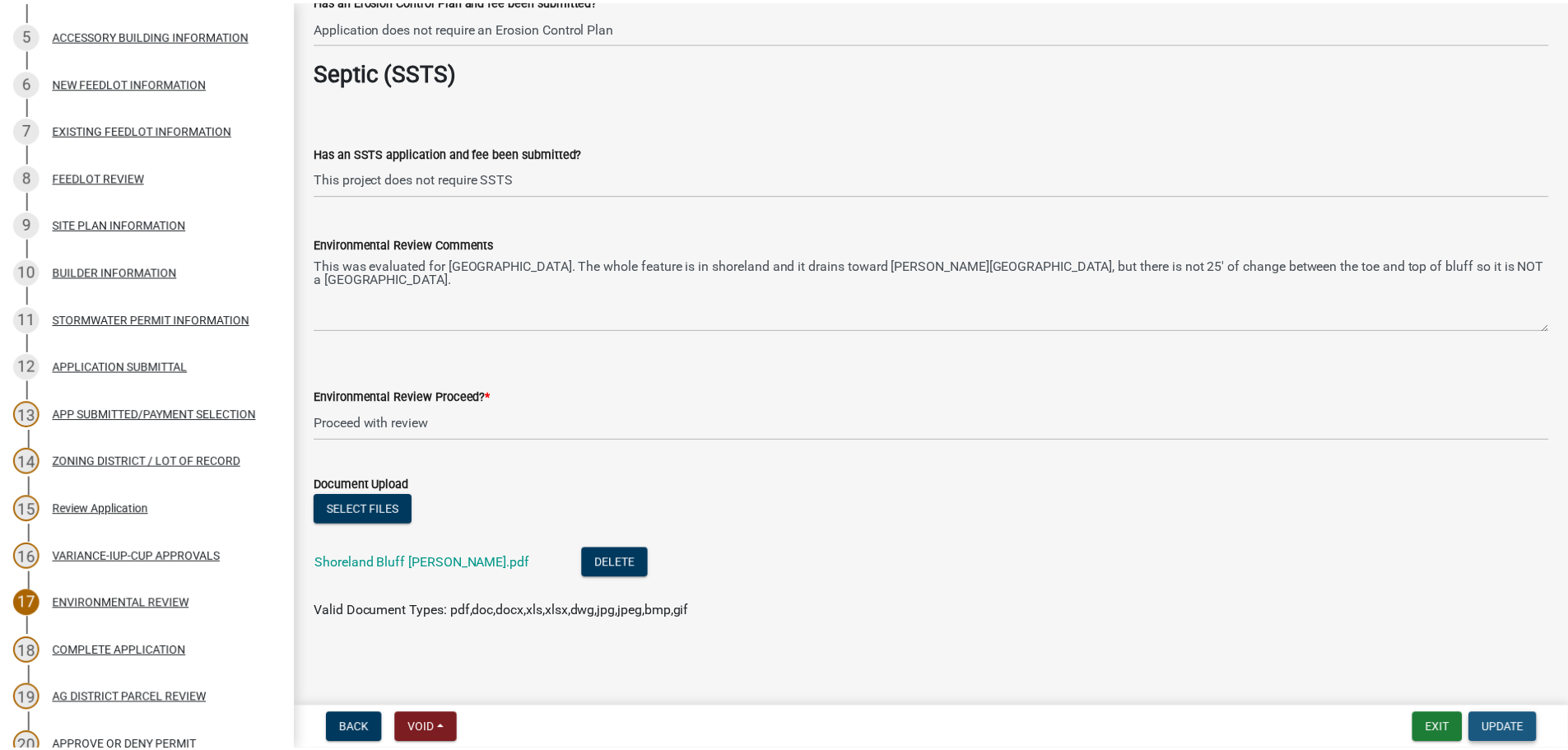
scroll to position [0, 0]
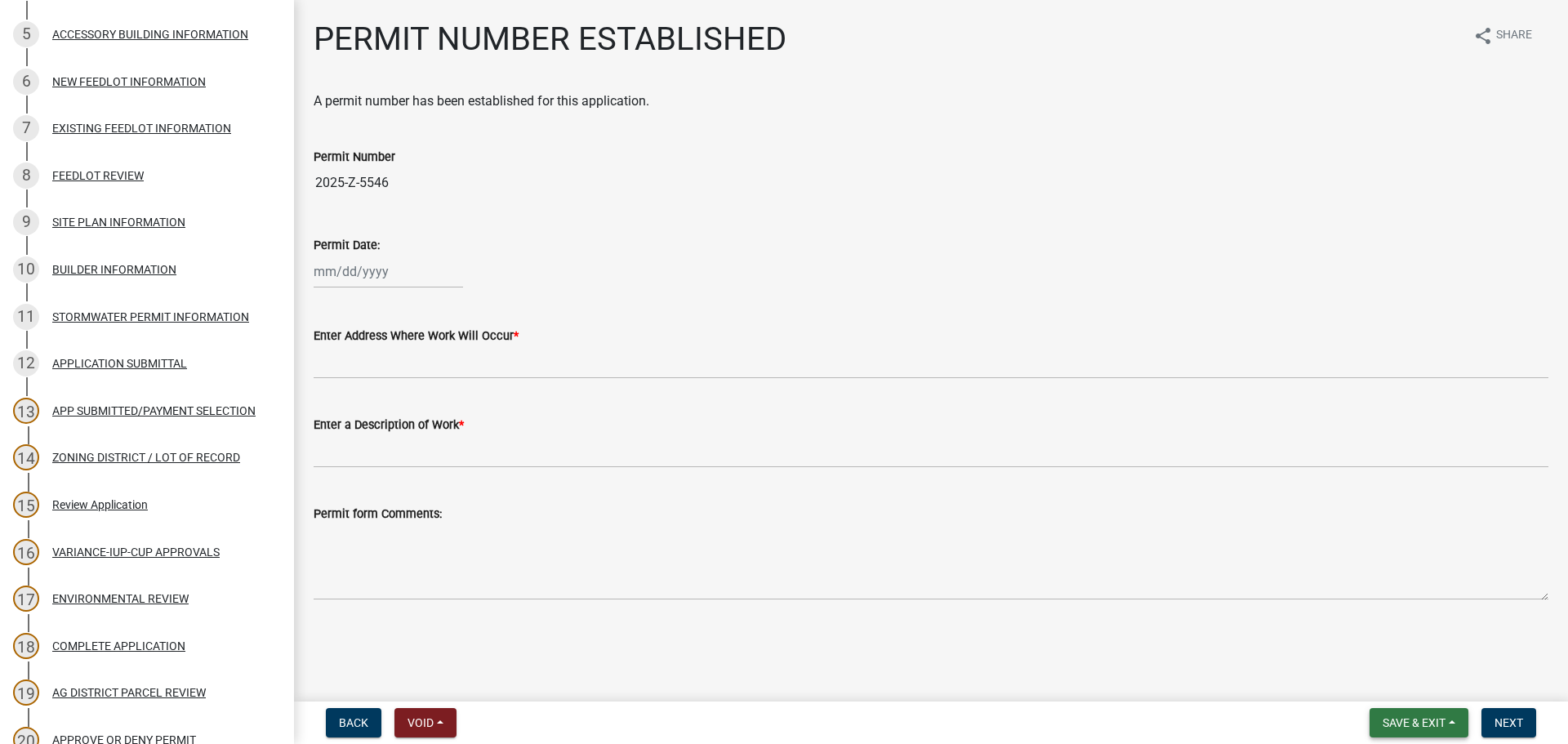
click at [1461, 717] on button "Save & Exit" at bounding box center [1419, 722] width 99 height 29
click at [1447, 690] on button "Save & Exit" at bounding box center [1403, 680] width 131 height 39
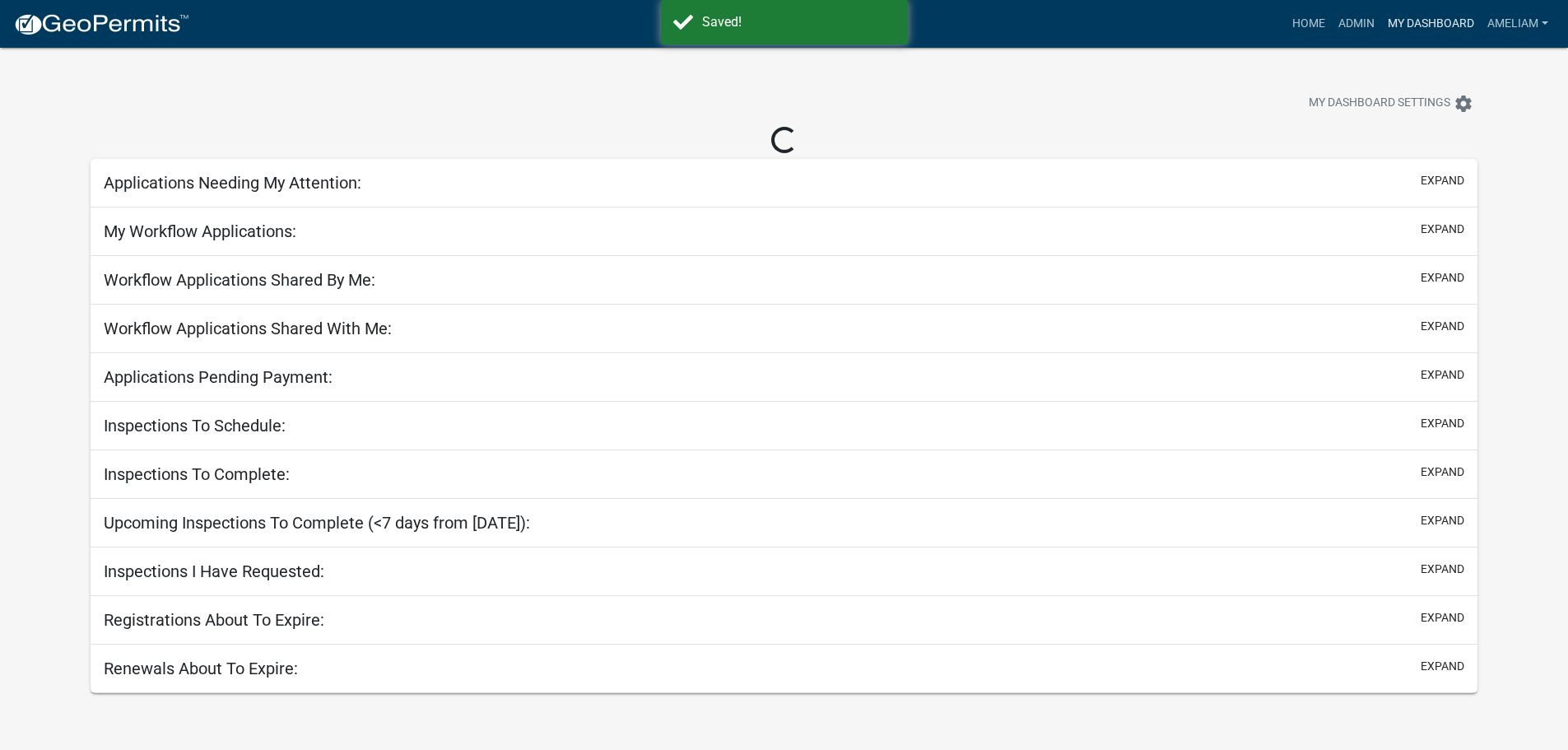
click at [1456, 33] on link "My Dashboard" at bounding box center [1431, 24] width 100 height 31
select select "3: 100"
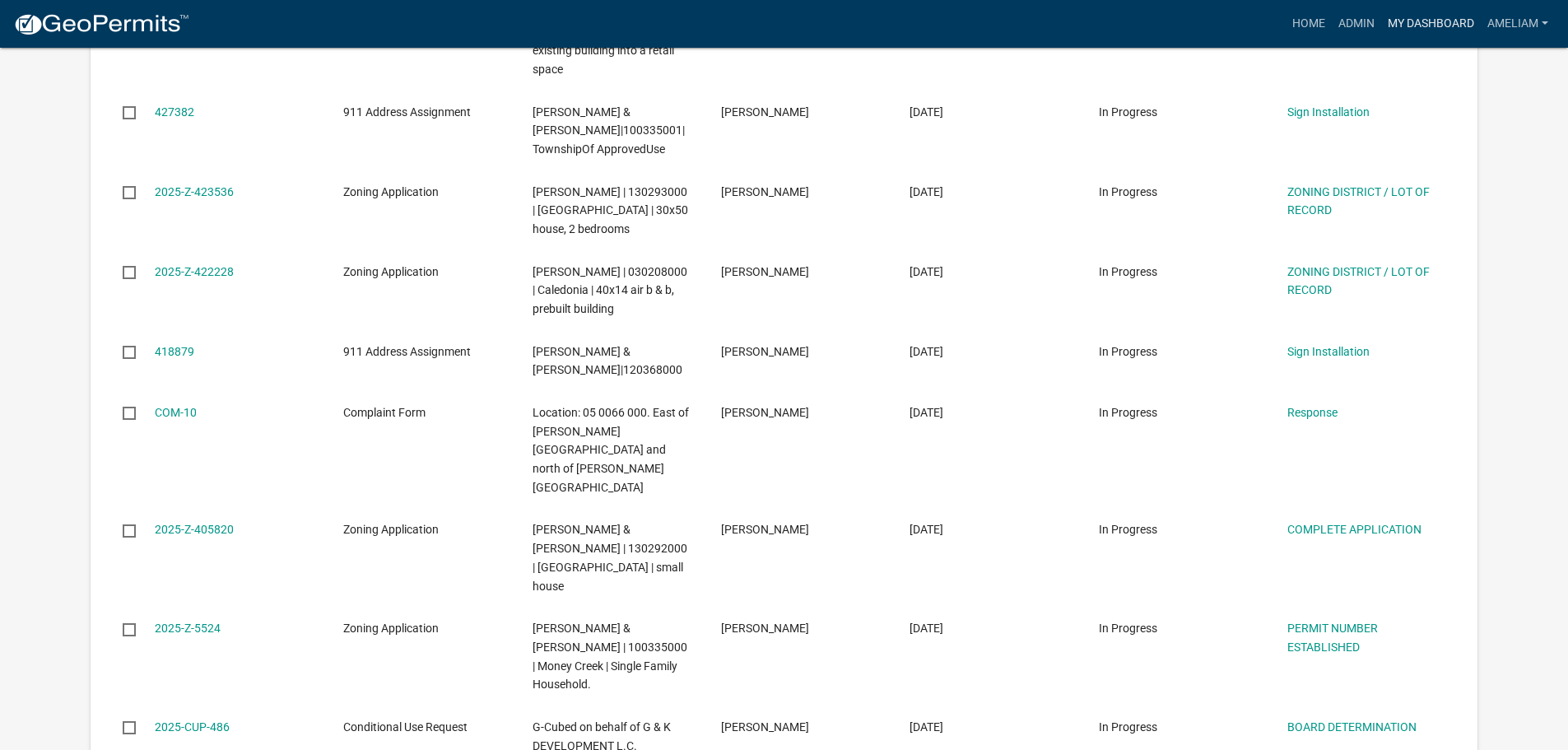
scroll to position [5432, 0]
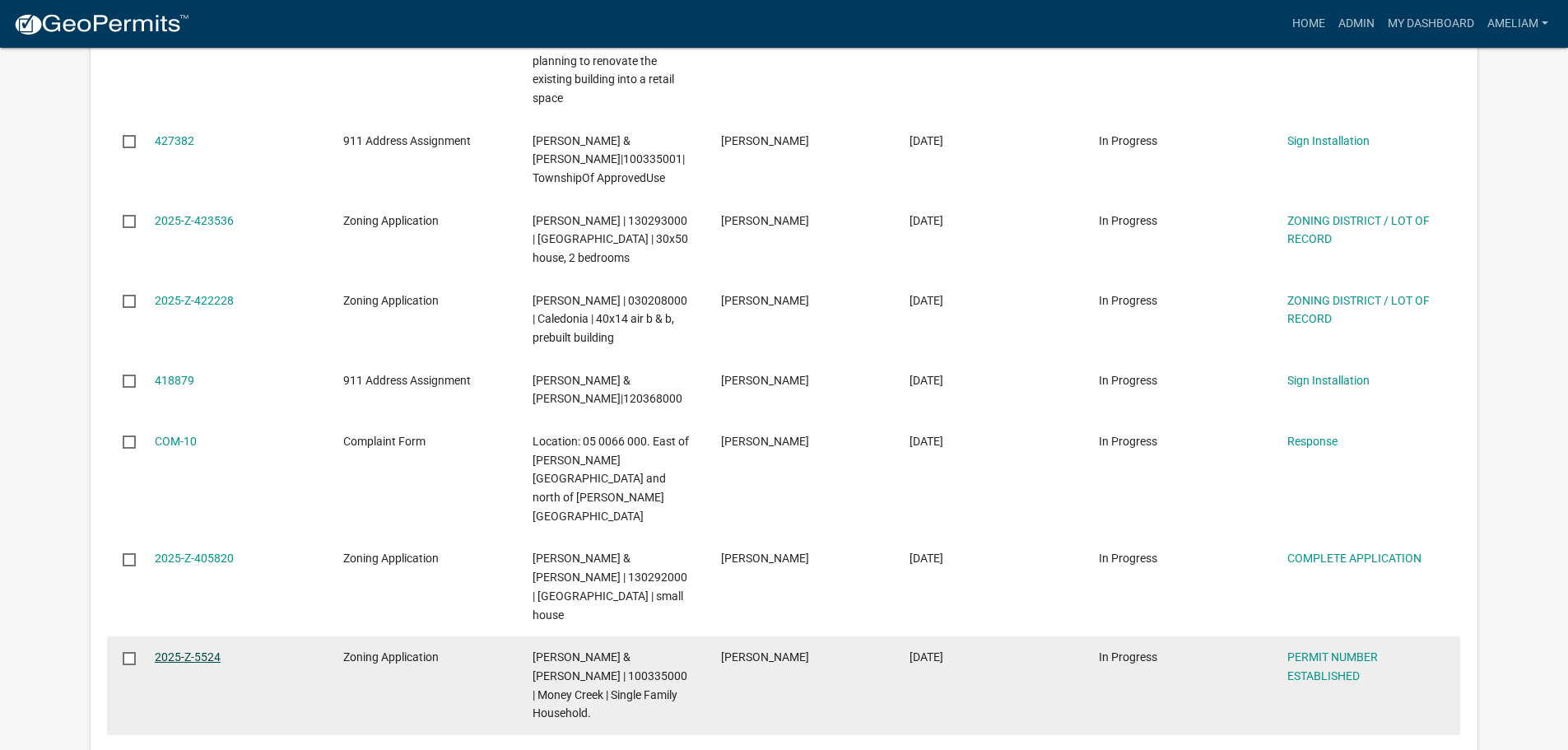
click at [177, 650] on link "2025-Z-5524" at bounding box center [187, 657] width 65 height 13
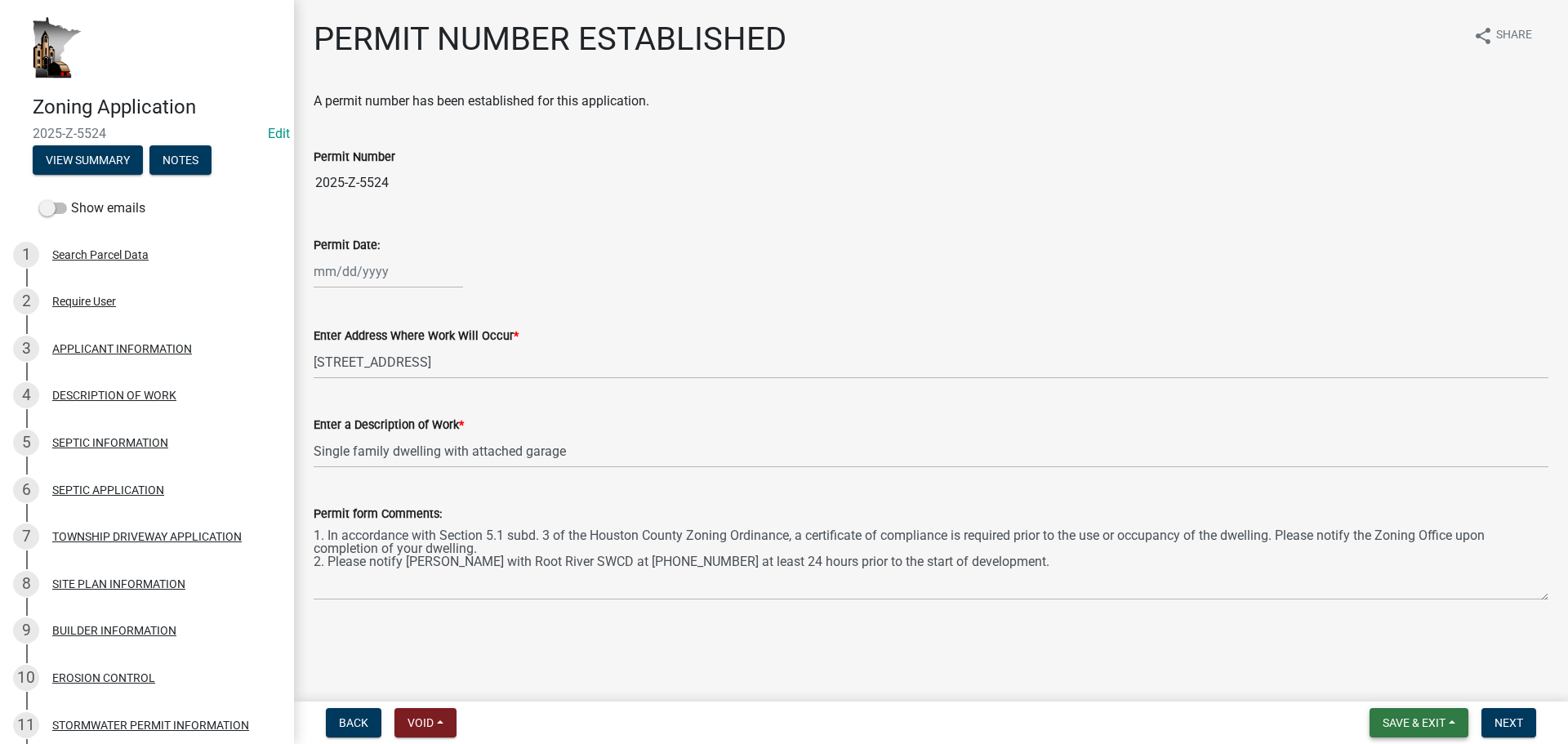
click at [1451, 725] on button "Save & Exit" at bounding box center [1419, 722] width 99 height 29
click at [1438, 689] on button "Save & Exit" at bounding box center [1403, 680] width 131 height 39
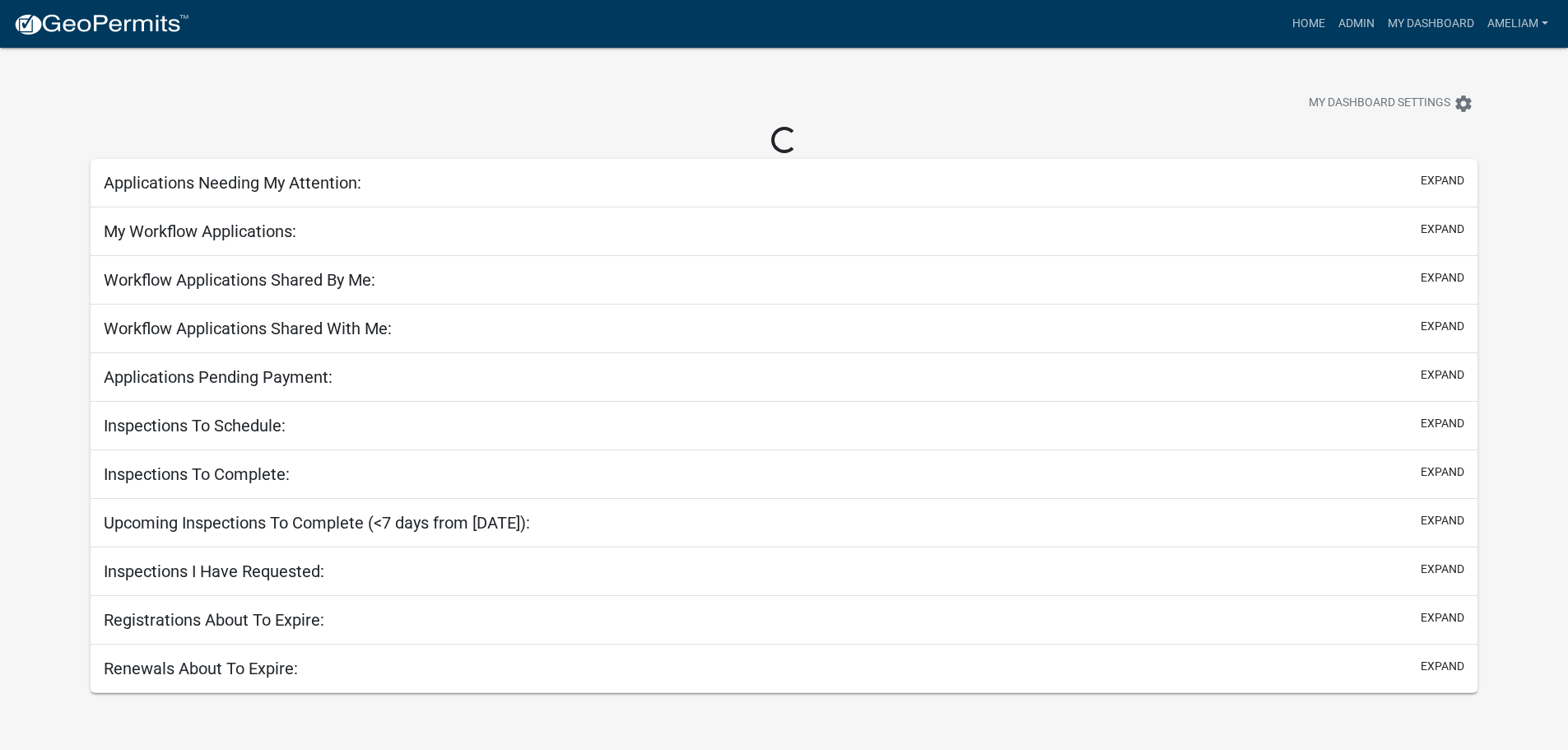
select select "3: 100"
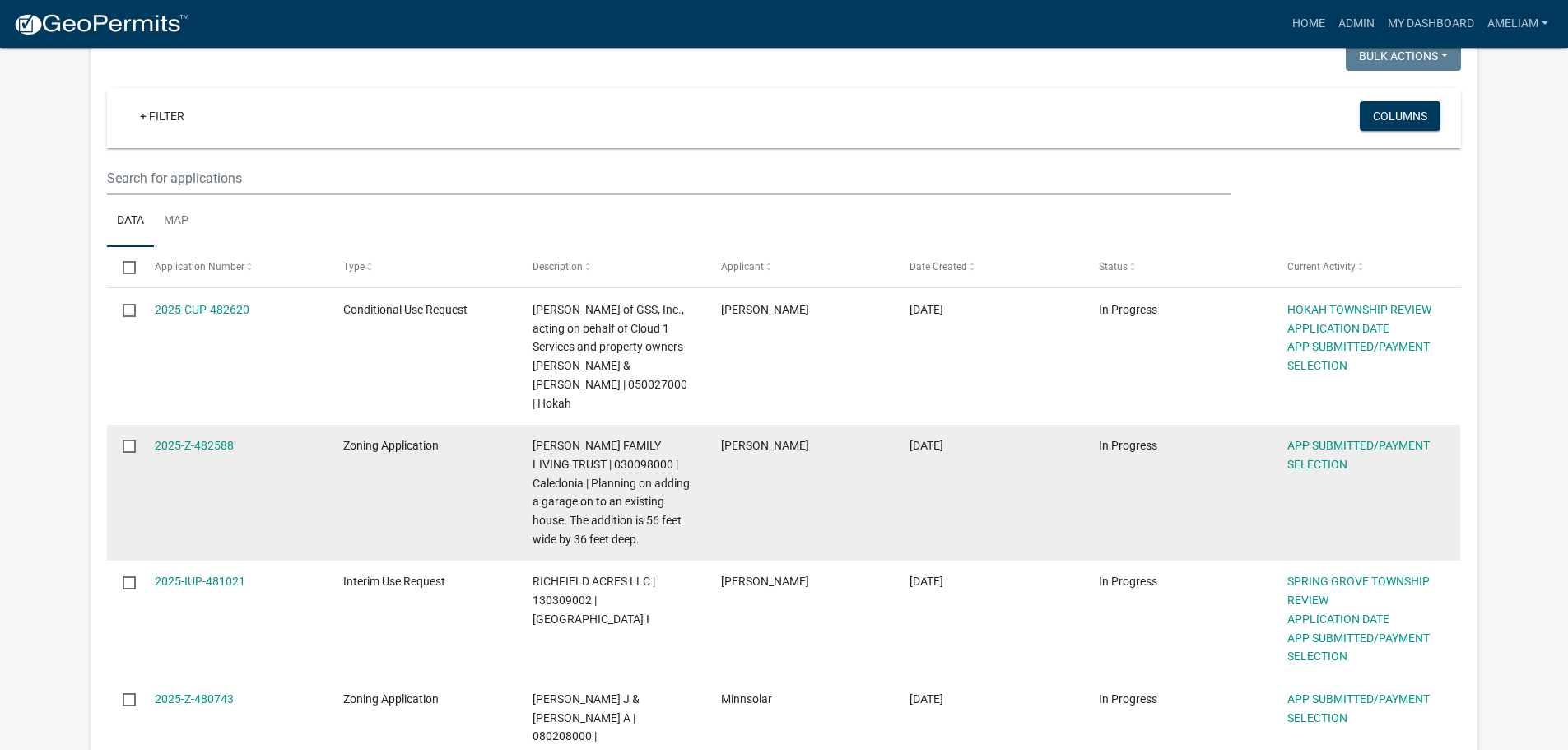
scroll to position [165, 0]
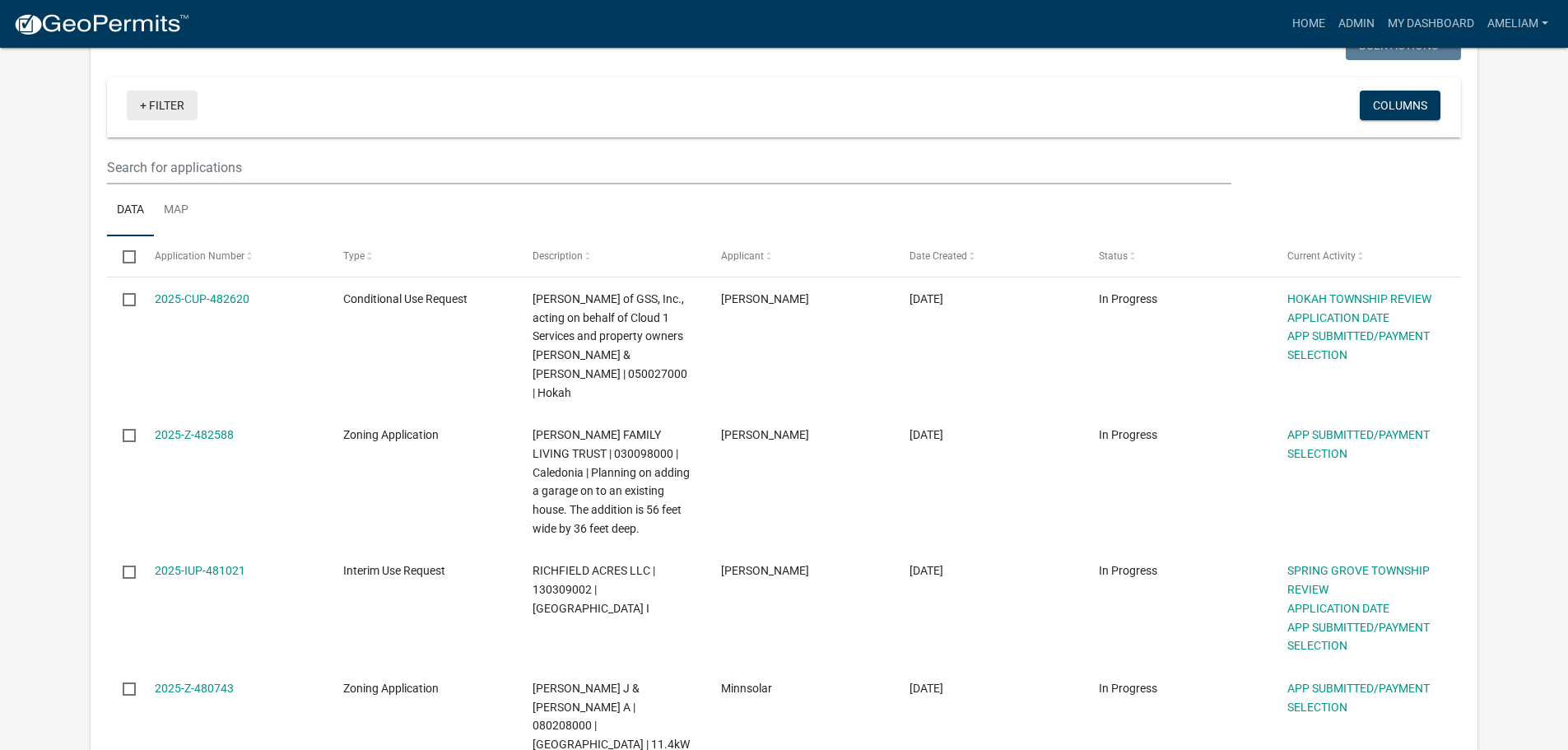
click at [162, 105] on link "+ Filter" at bounding box center [162, 106] width 71 height 30
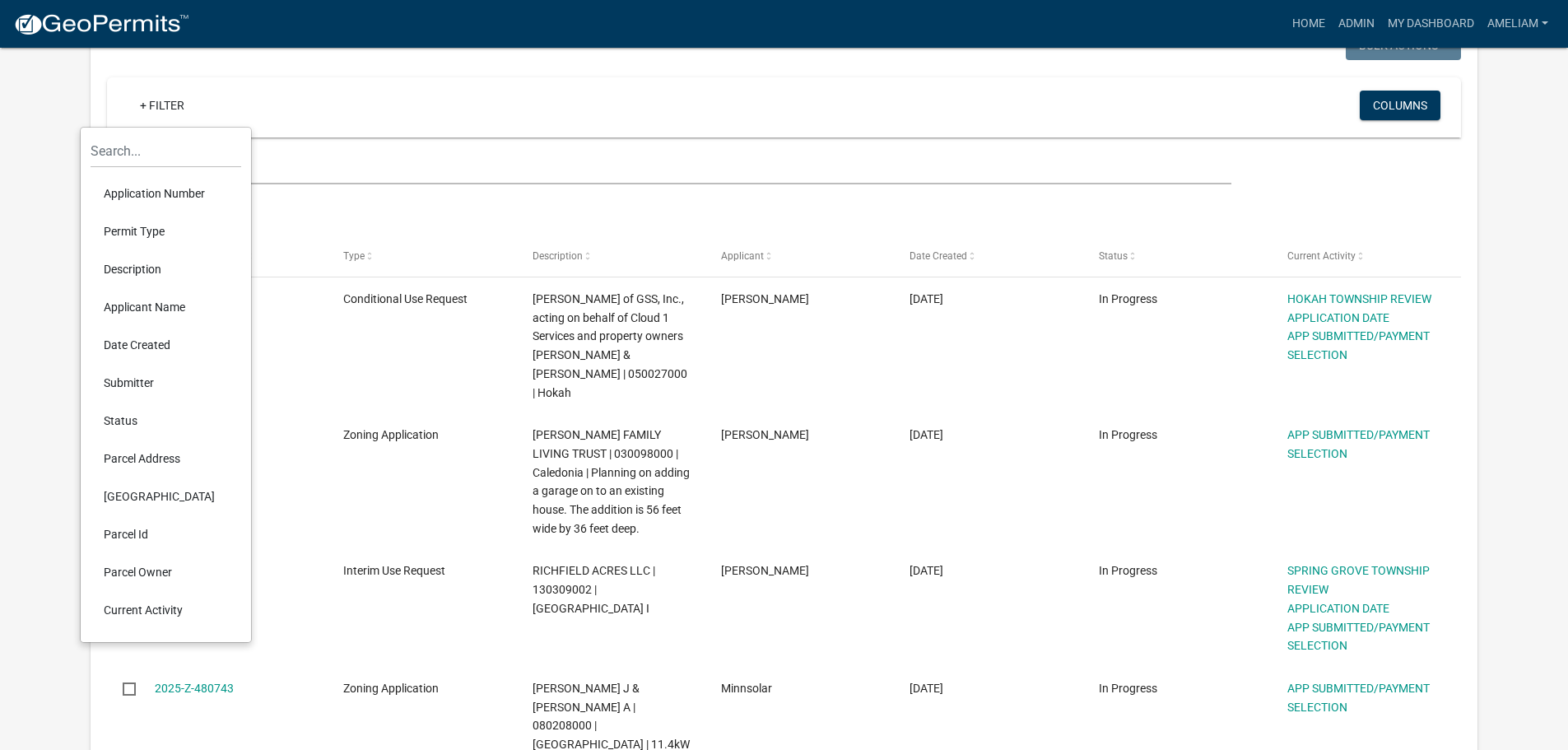
click at [135, 226] on li "Permit Type" at bounding box center [166, 231] width 151 height 38
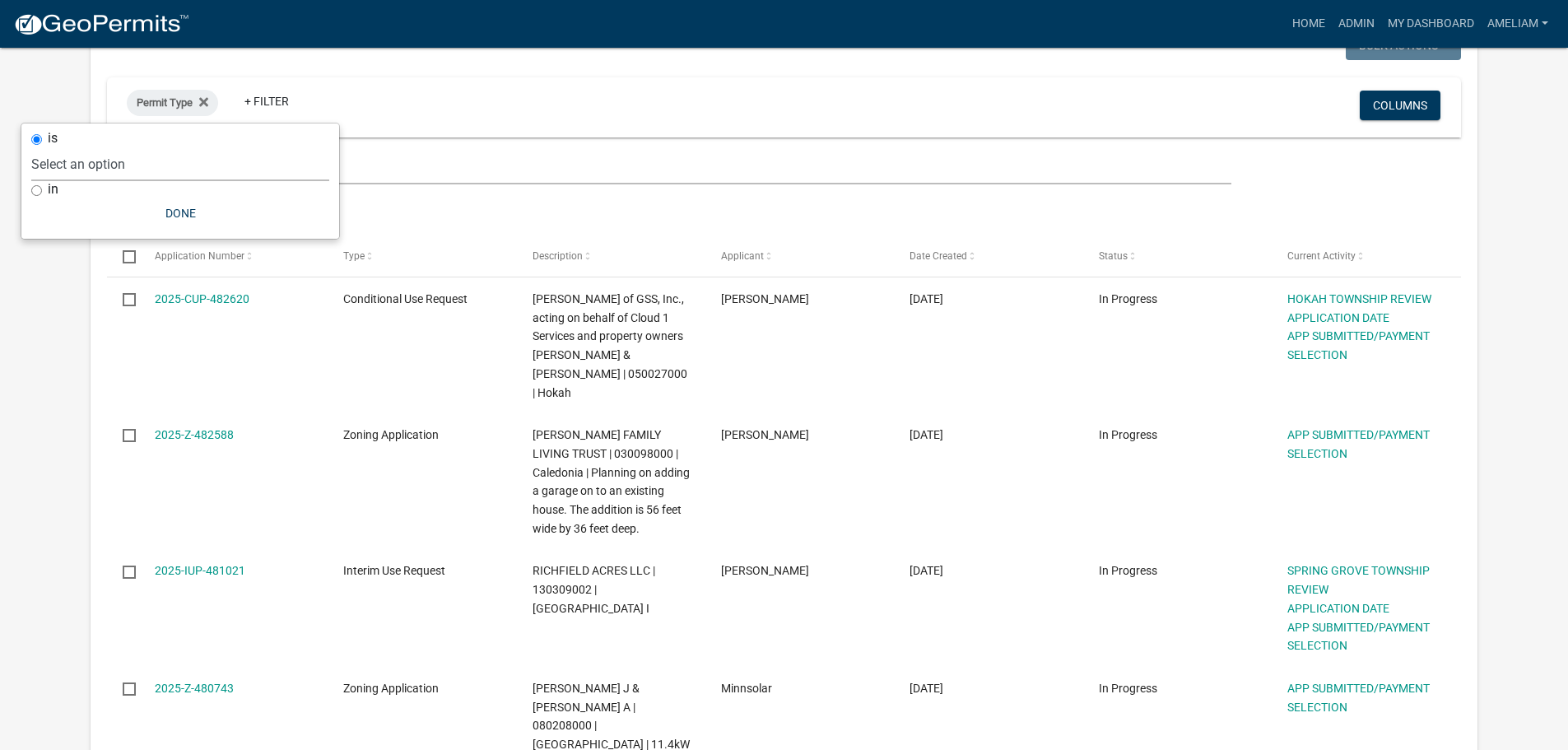
click at [122, 161] on select "Select an option 911 Address Assignment Building Contractor (Registration) Buil…" at bounding box center [180, 164] width 298 height 34
select select "bc324cb9-e0e9-4a62-a498-83b9cdb5bb02"
click at [96, 148] on select "Select an option 911 Address Assignment Building Contractor (Registration) Buil…" at bounding box center [180, 164] width 298 height 34
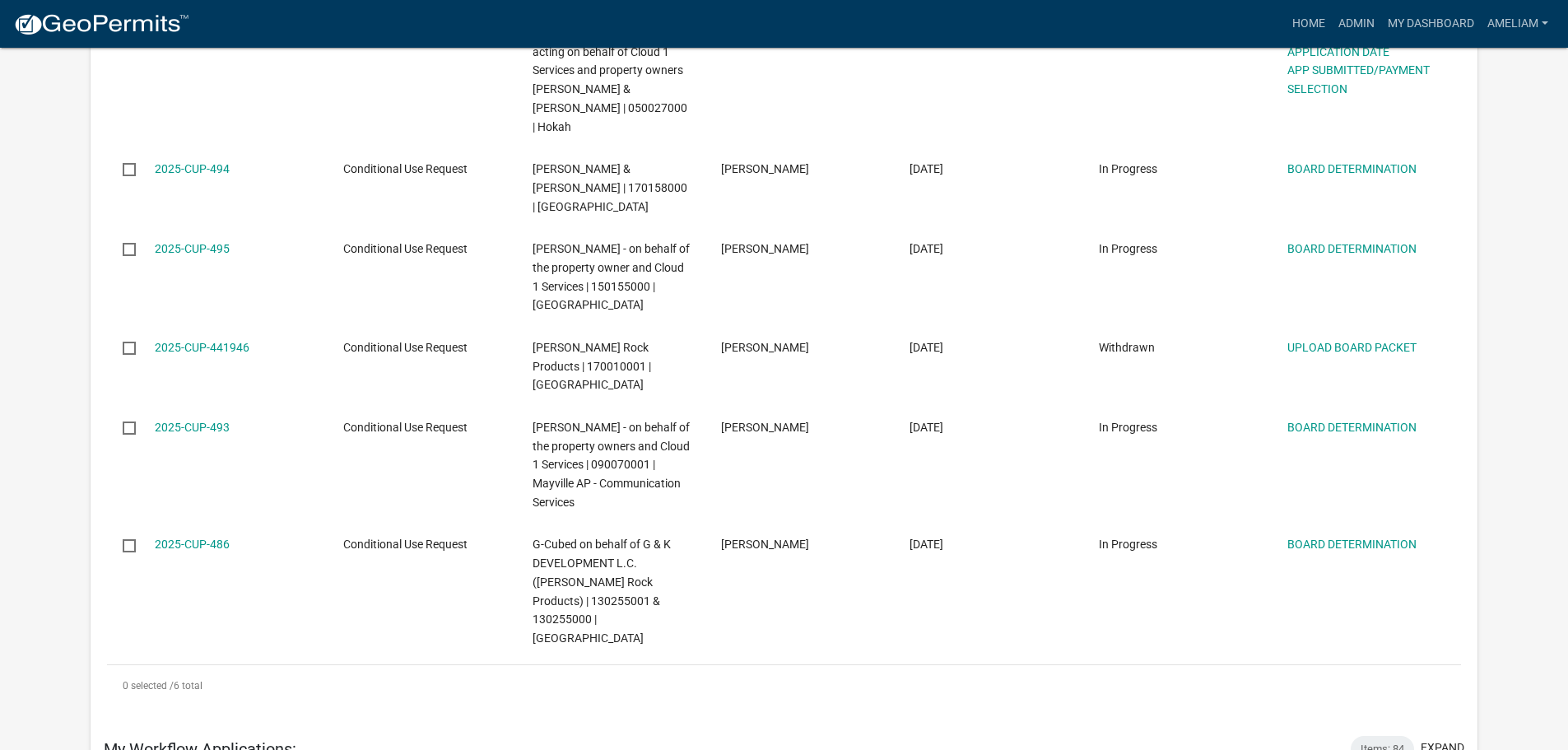
scroll to position [576, 0]
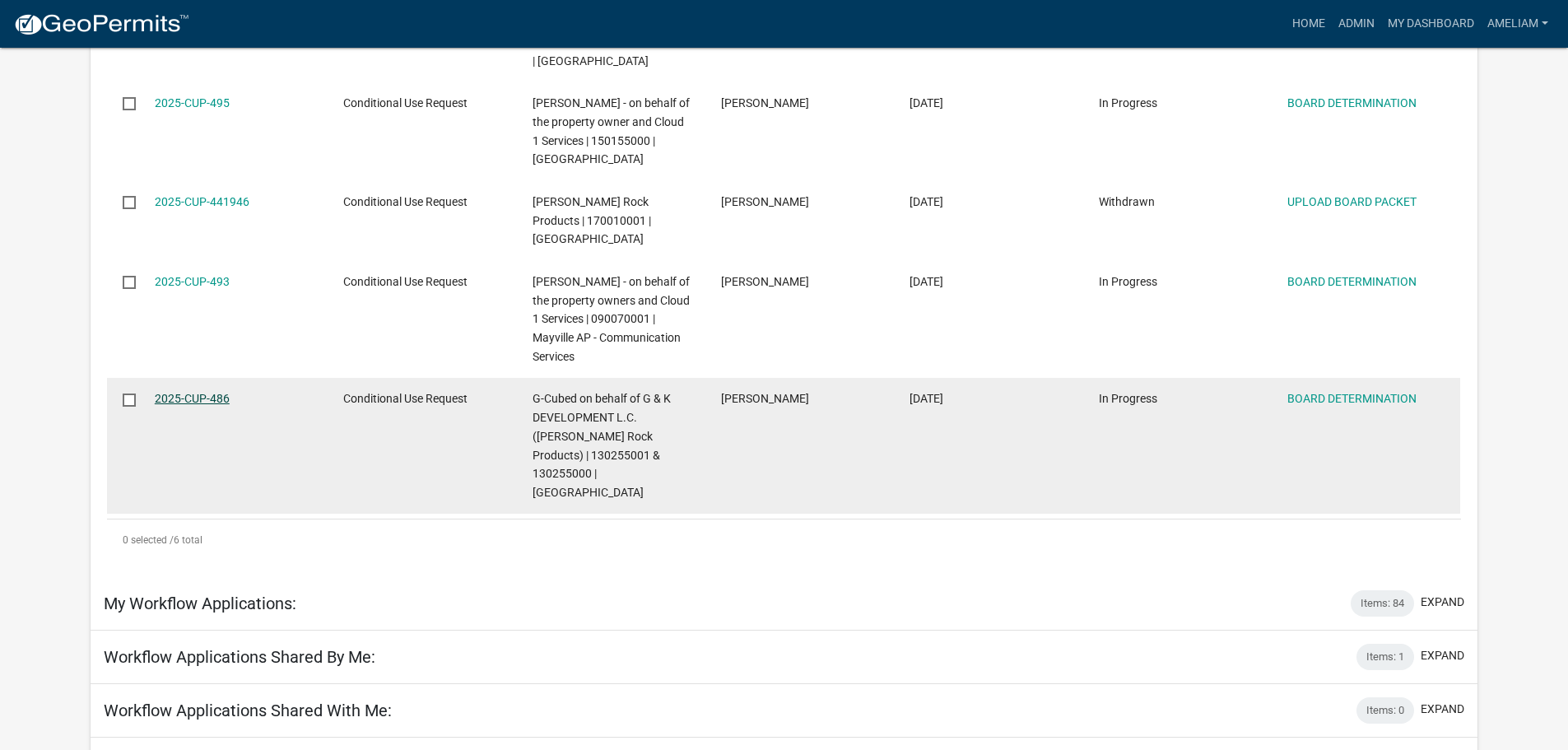
click at [204, 392] on link "2025-CUP-486" at bounding box center [192, 398] width 75 height 13
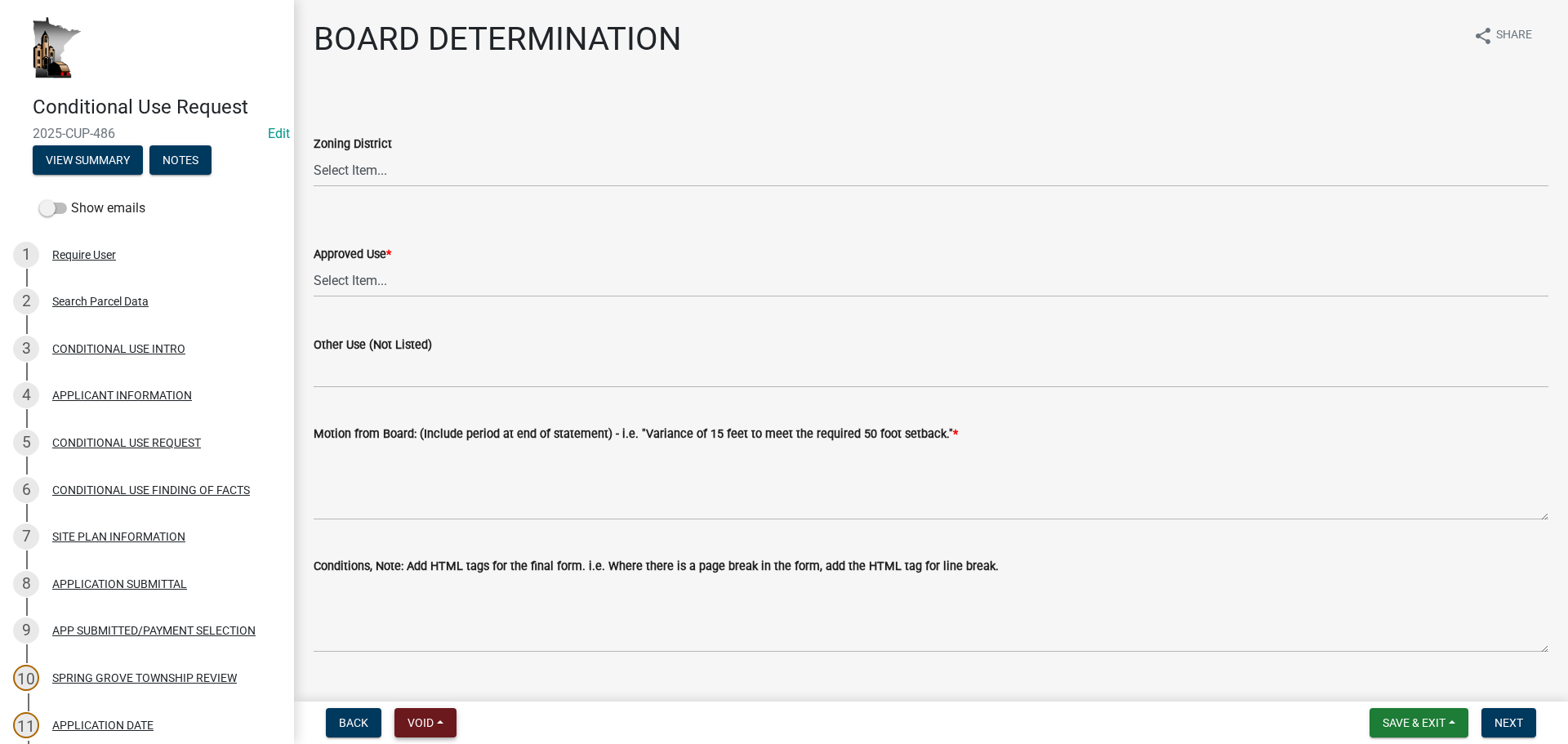
click at [445, 723] on button "Void" at bounding box center [425, 722] width 62 height 29
click at [439, 678] on button "Void" at bounding box center [459, 680] width 131 height 39
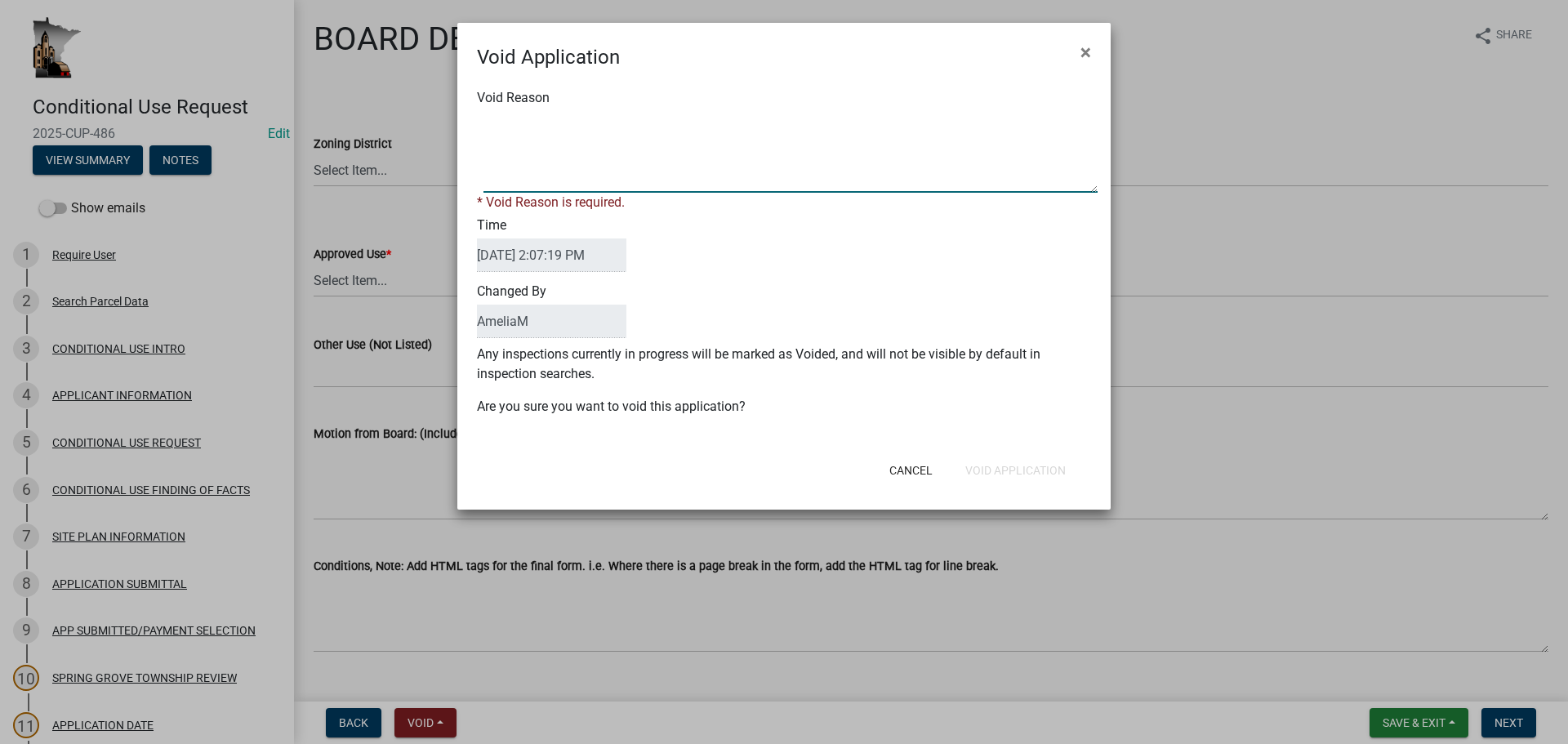
click at [563, 165] on textarea "Void Reason" at bounding box center [790, 152] width 614 height 81
type textarea "This was requested to be withdrawn and was reviewed again later in the summer. …"
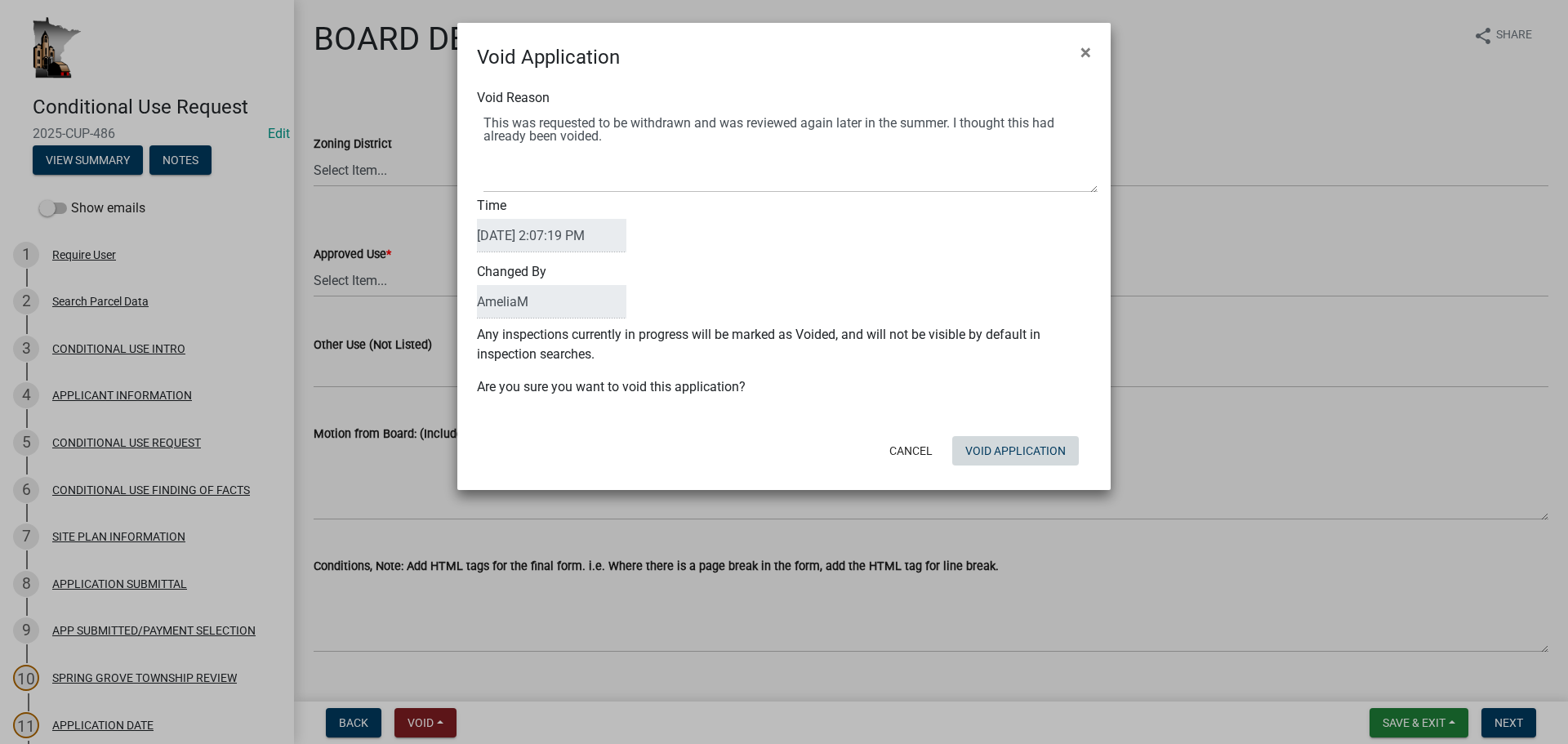
click at [1072, 456] on button "Void Application" at bounding box center [1015, 450] width 126 height 29
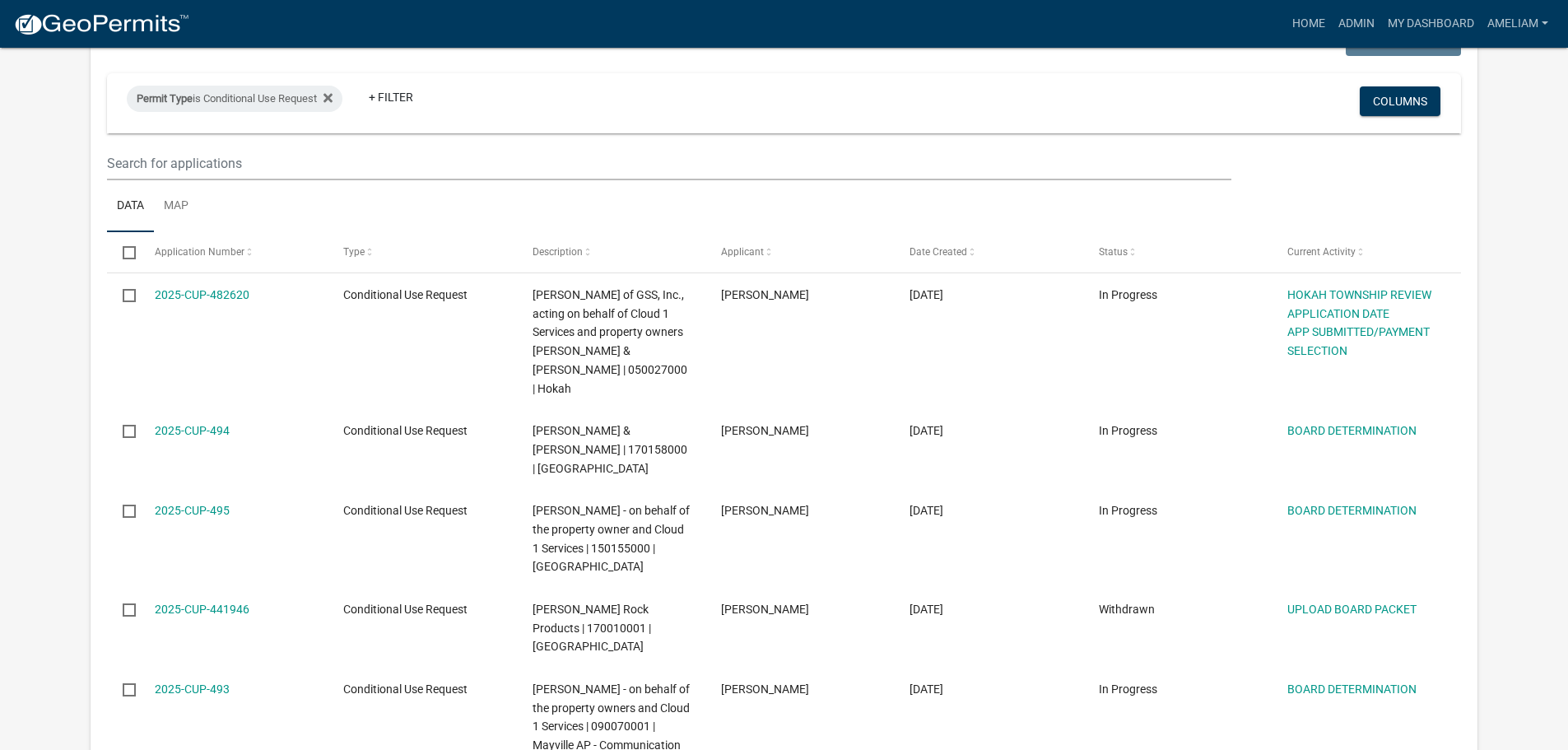
scroll to position [143, 0]
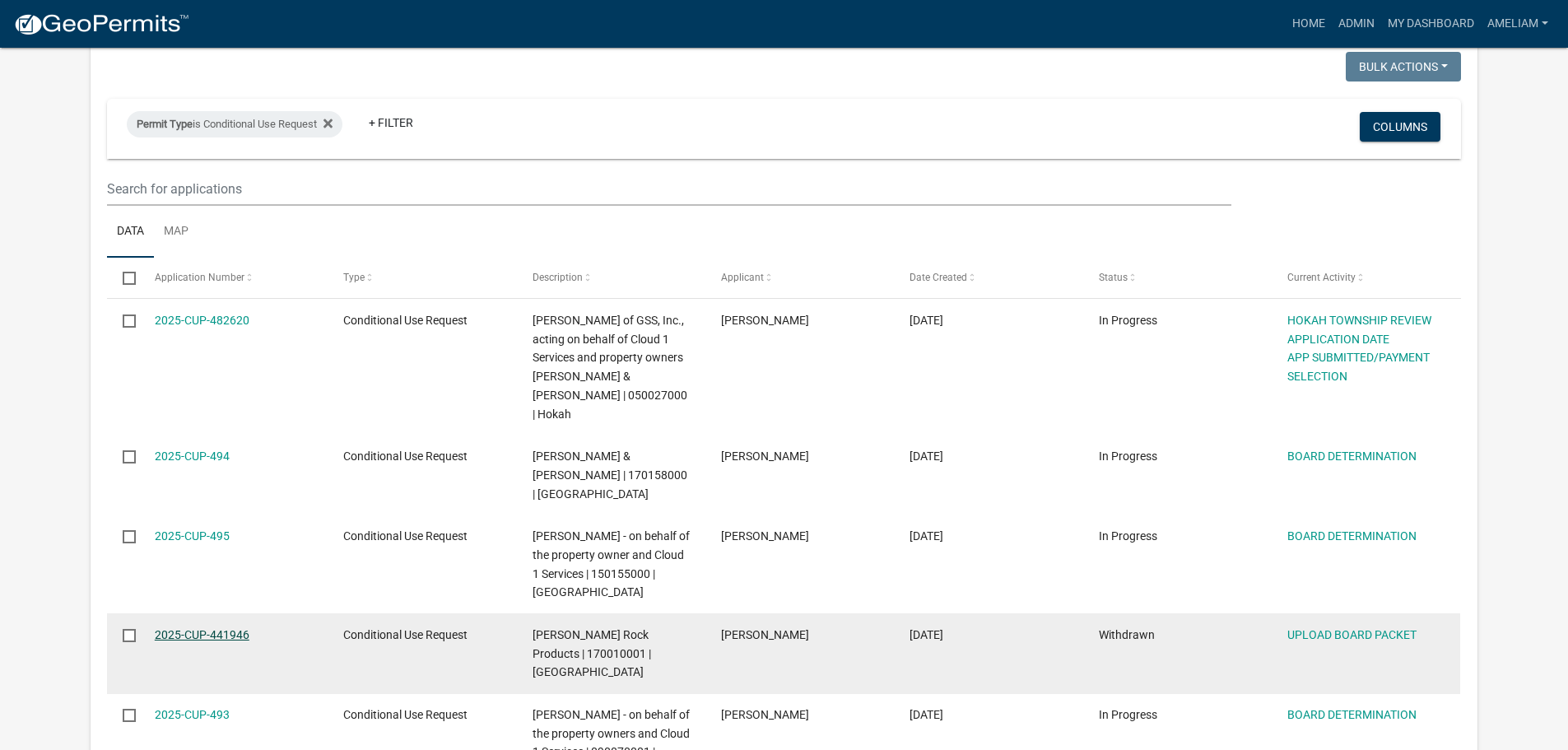
click at [236, 628] on link "2025-CUP-441946" at bounding box center [202, 634] width 94 height 13
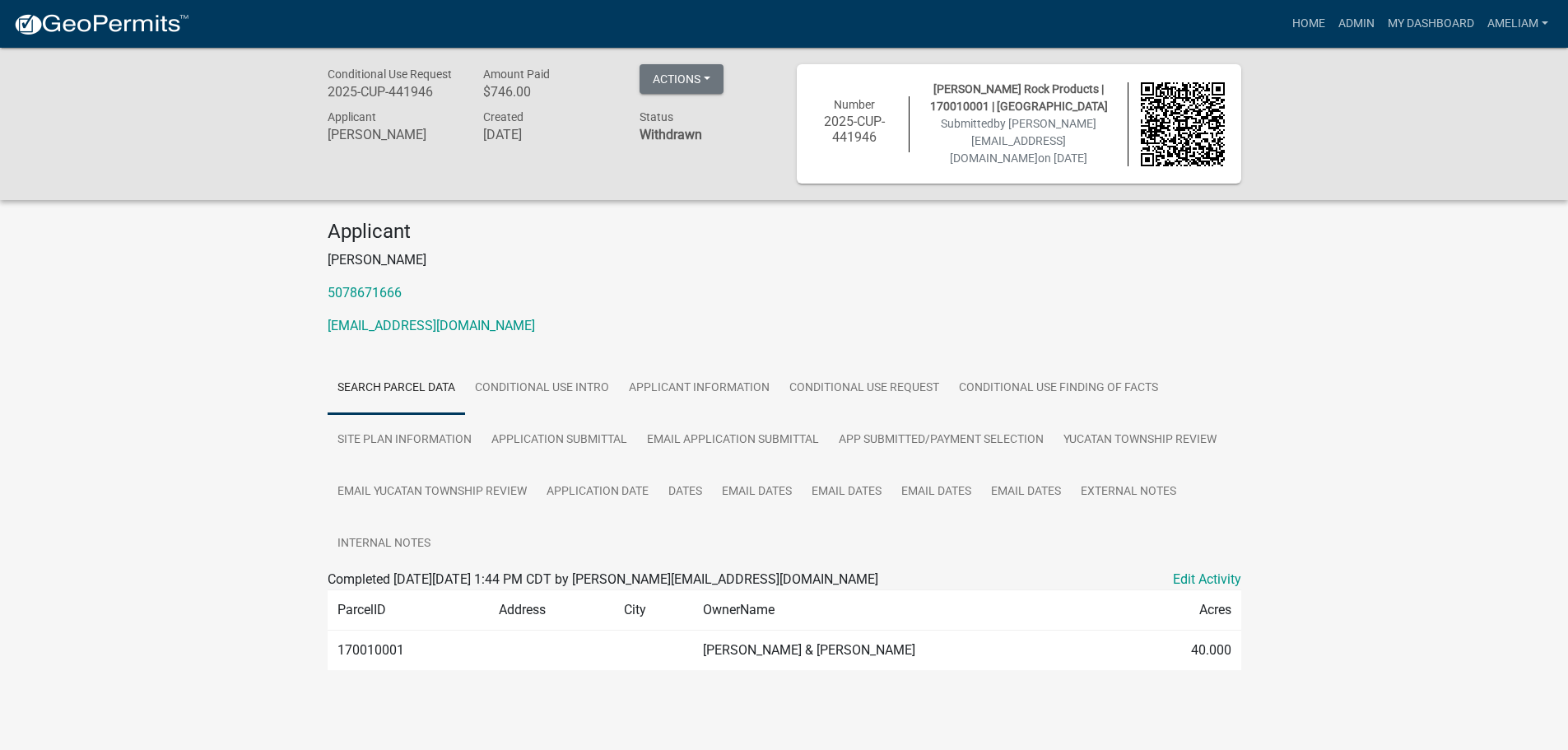
click at [707, 94] on div "Actions View receipt Reopen Printer Friendly Recalculate Application Descriptio…" at bounding box center [681, 81] width 84 height 34
click at [707, 86] on button "Actions" at bounding box center [681, 79] width 84 height 30
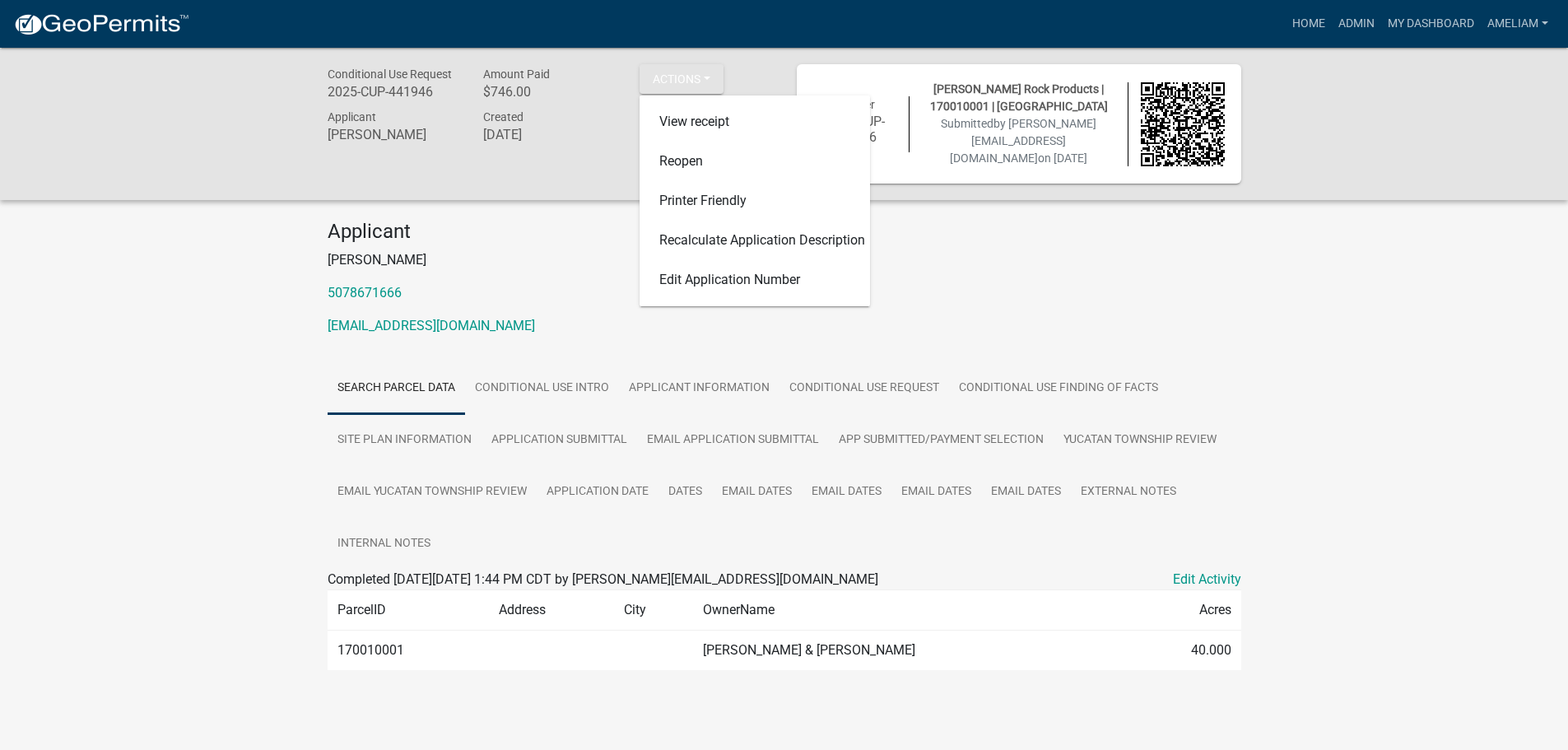
click at [553, 327] on p "[EMAIL_ADDRESS][DOMAIN_NAME]" at bounding box center [784, 326] width 913 height 20
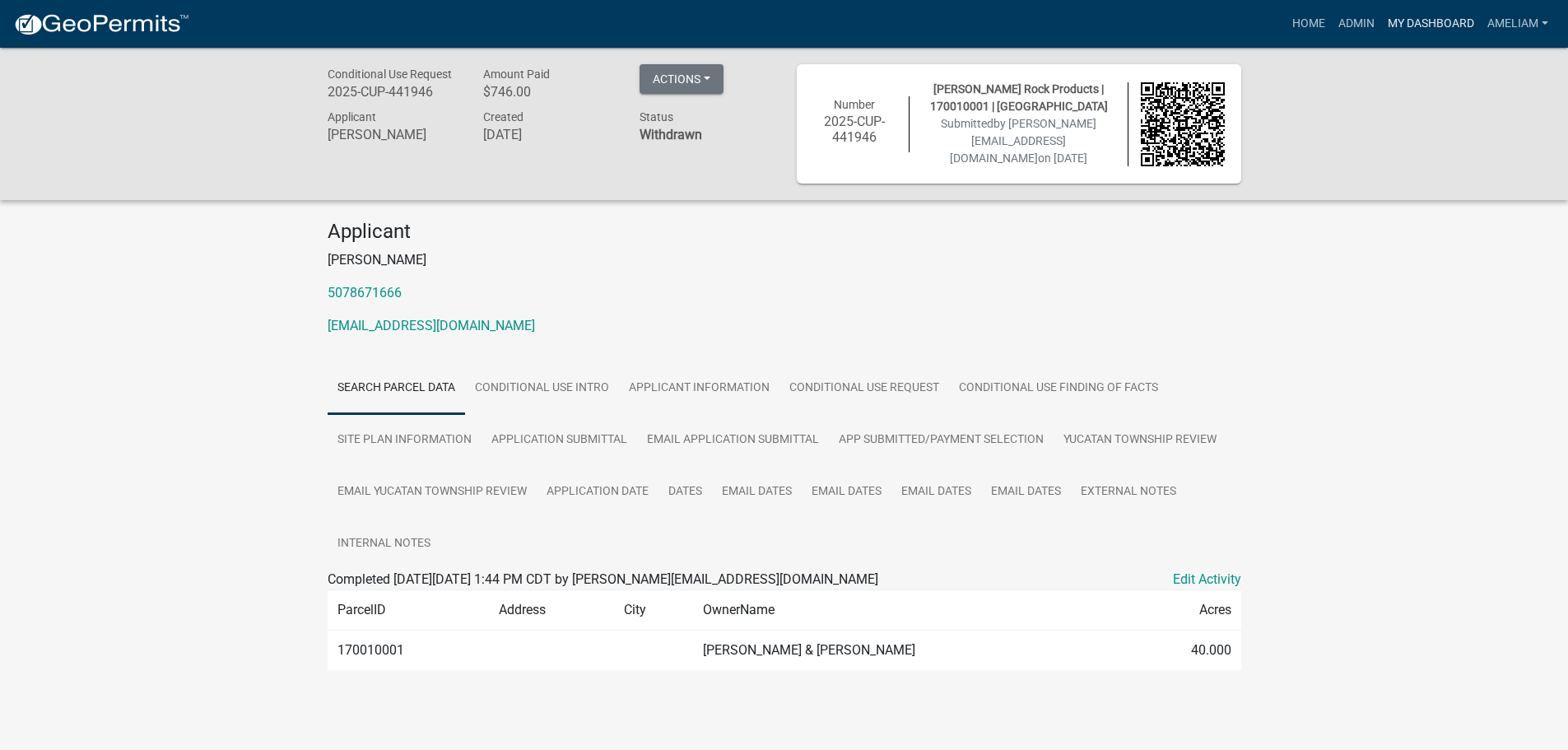
click at [1410, 17] on link "My Dashboard" at bounding box center [1431, 24] width 100 height 31
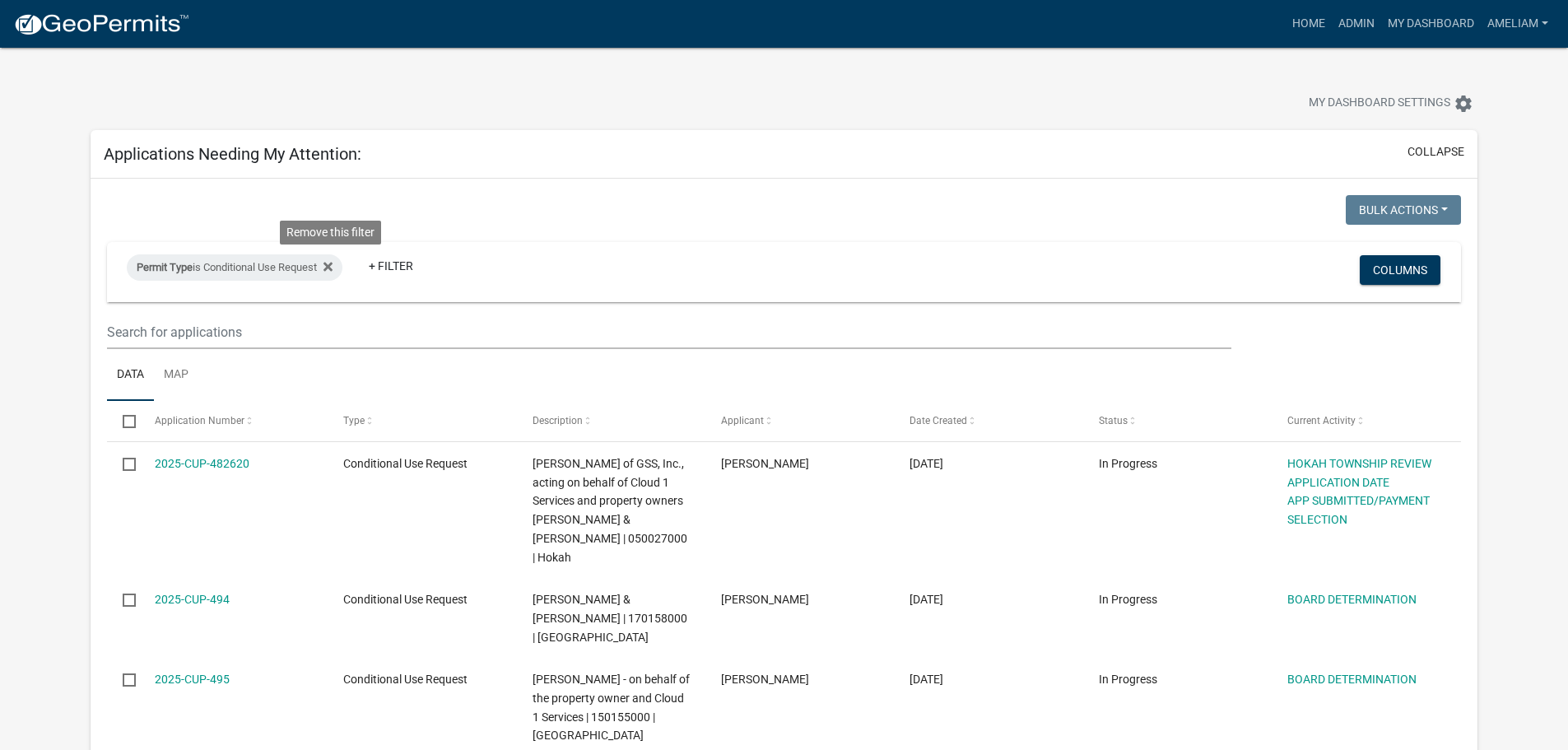
drag, startPoint x: 334, startPoint y: 272, endPoint x: 347, endPoint y: 303, distance: 33.6
click at [333, 272] on icon at bounding box center [327, 266] width 9 height 13
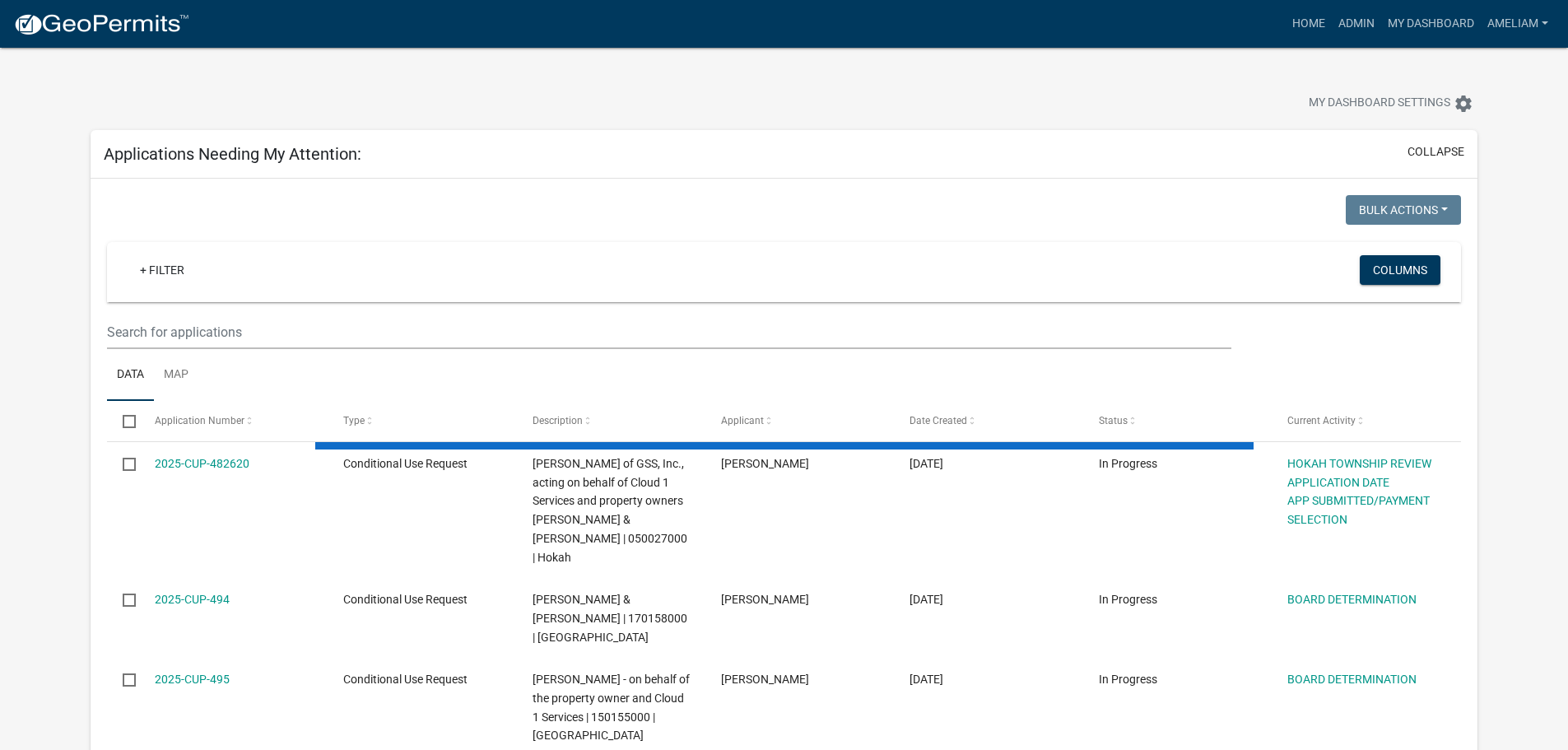
select select "3: 100"
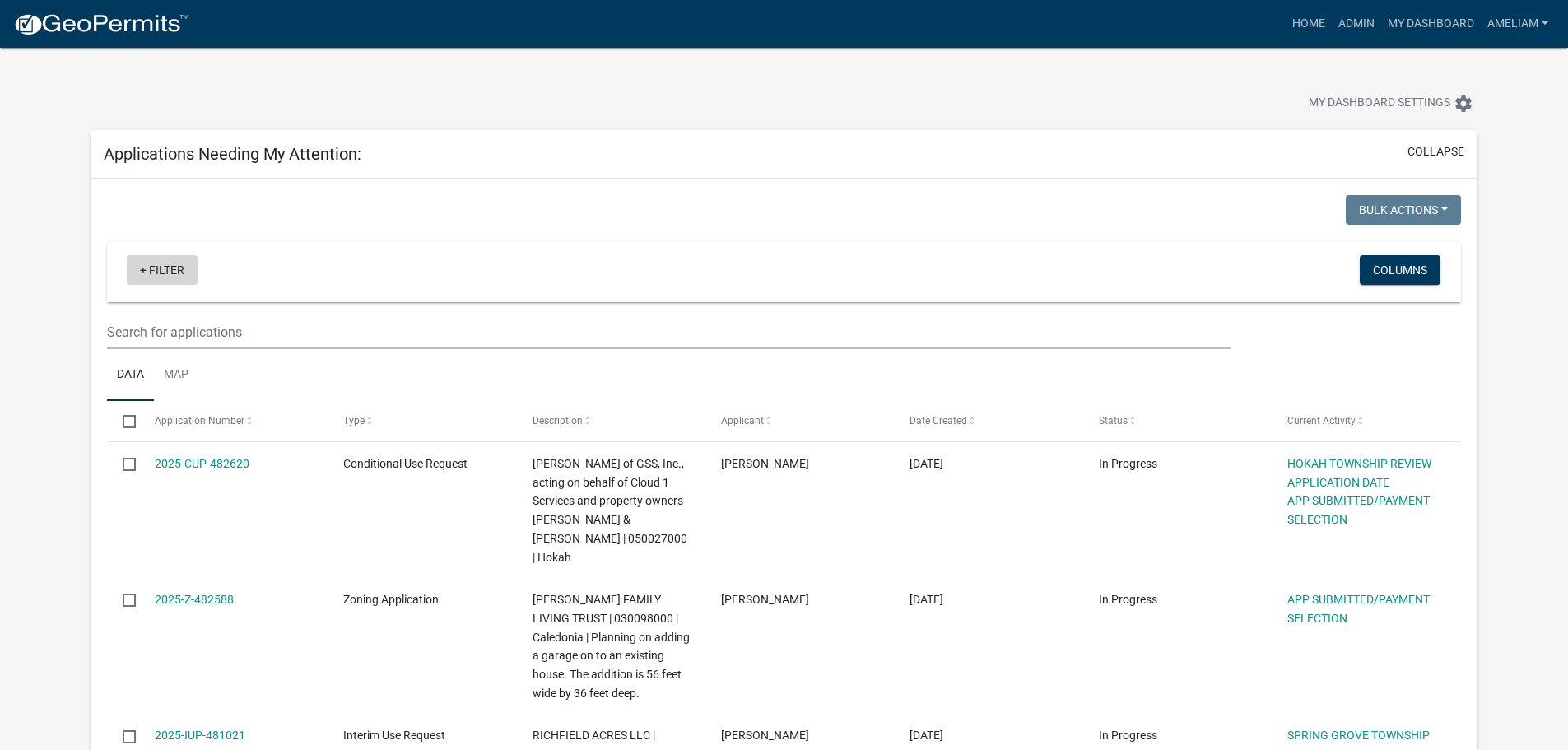
click at [142, 279] on link "+ Filter" at bounding box center [162, 270] width 71 height 30
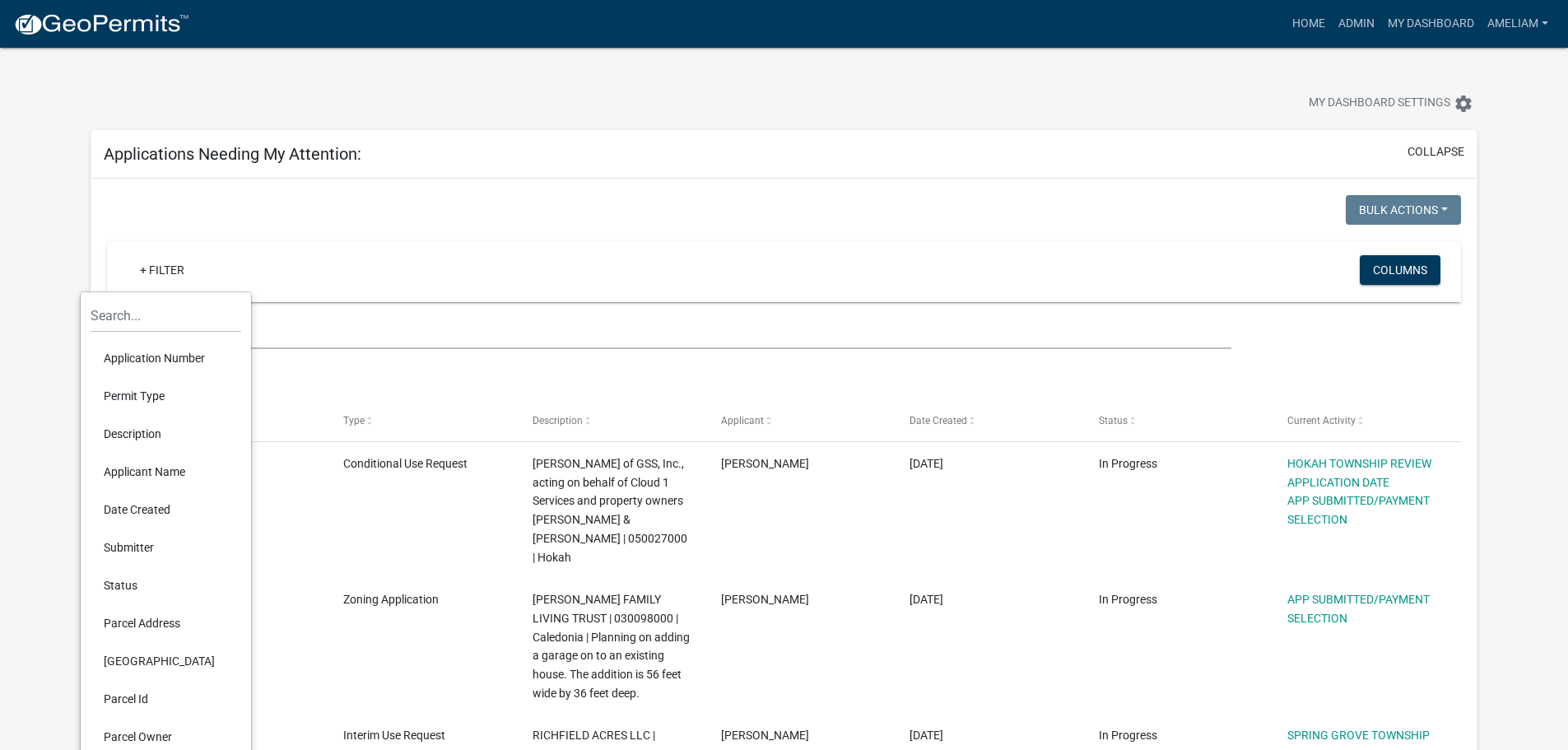
click at [143, 392] on li "Permit Type" at bounding box center [166, 396] width 151 height 38
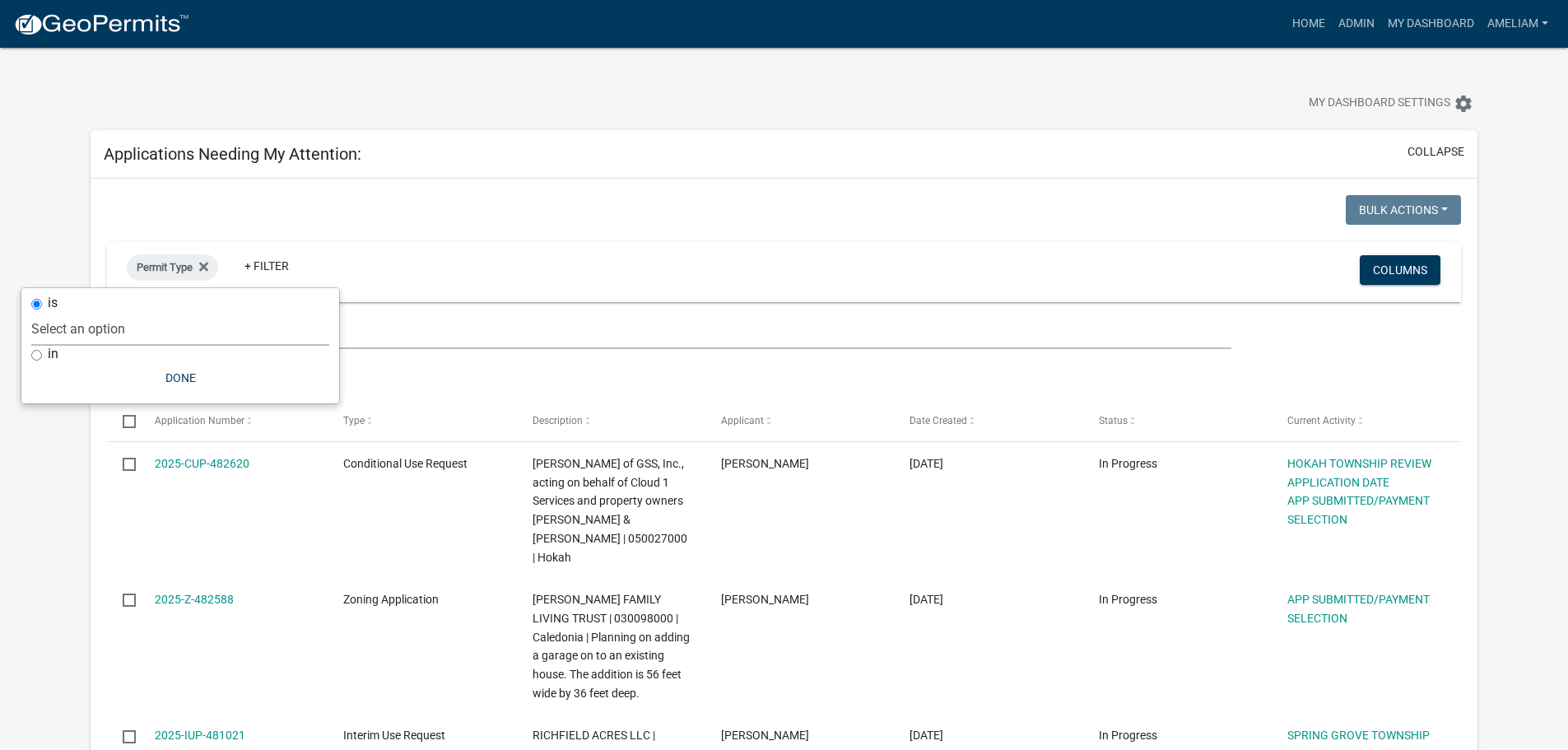
click at [155, 341] on select "Select an option 911 Address Assignment Building Contractor (Registration) Buil…" at bounding box center [180, 328] width 298 height 34
select select "ab47ea82-e657-482e-ae9b-2200b05822c4"
click at [83, 312] on select "Select an option 911 Address Assignment Building Contractor (Registration) Buil…" at bounding box center [180, 328] width 298 height 34
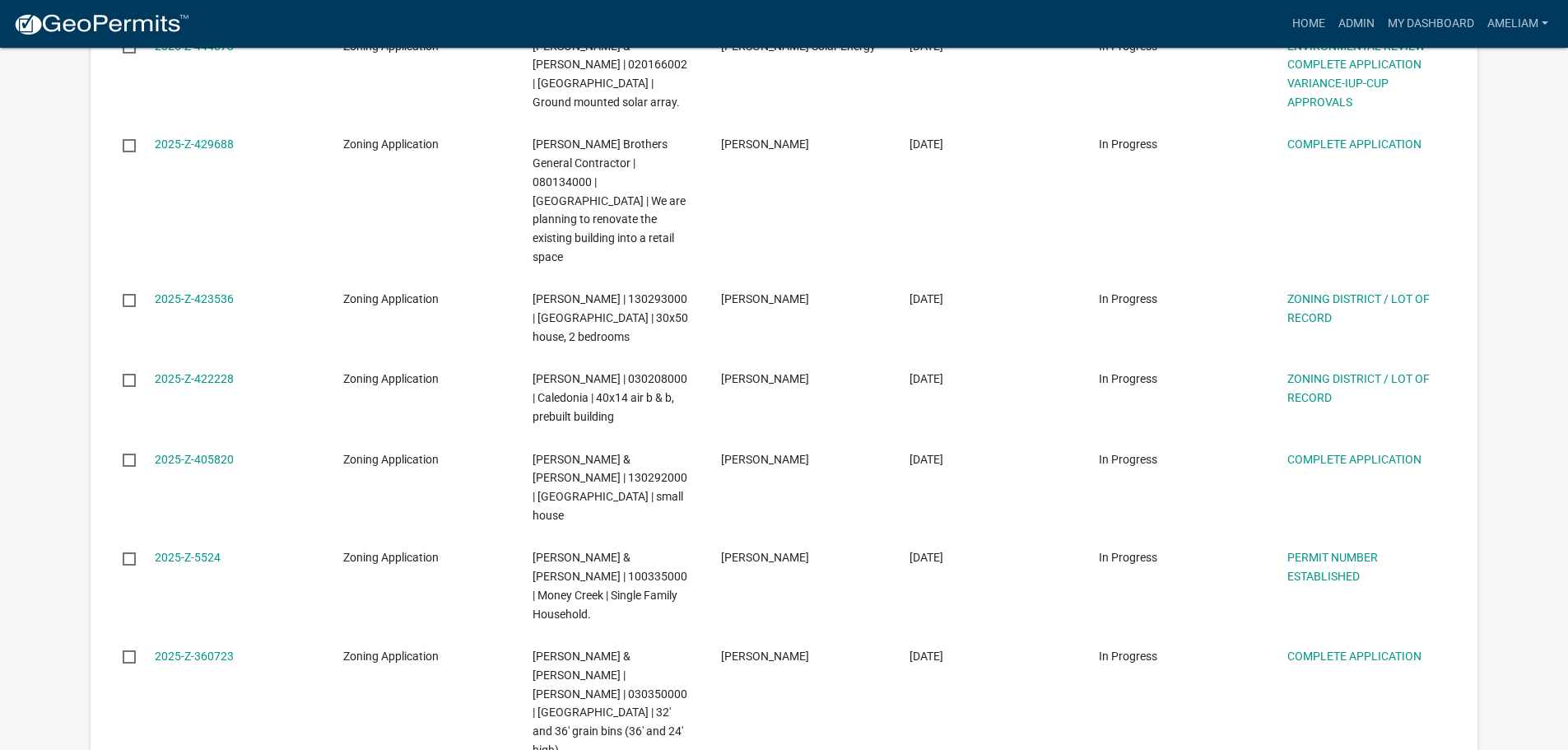
scroll to position [3457, 0]
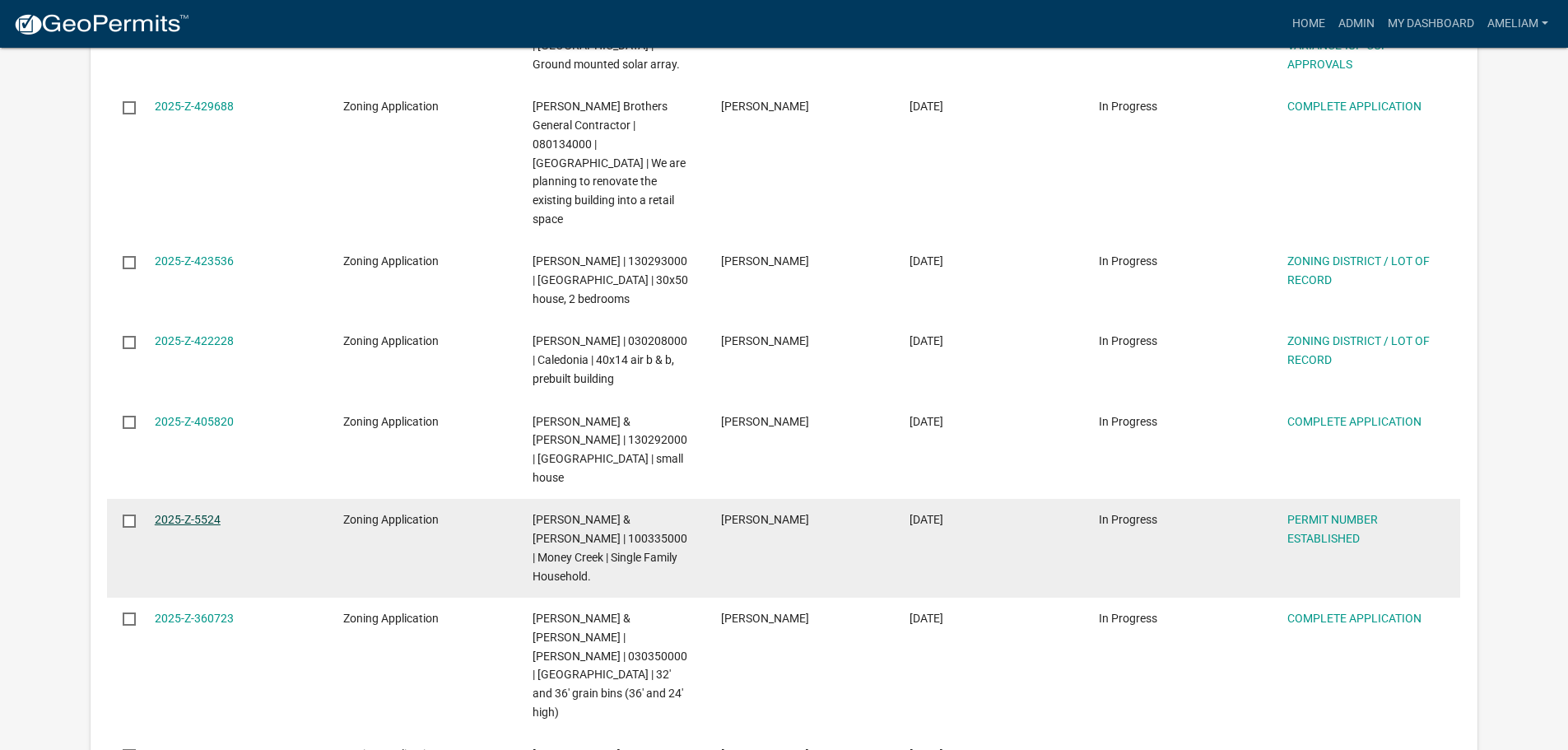
click at [209, 513] on link "2025-Z-5524" at bounding box center [187, 519] width 65 height 13
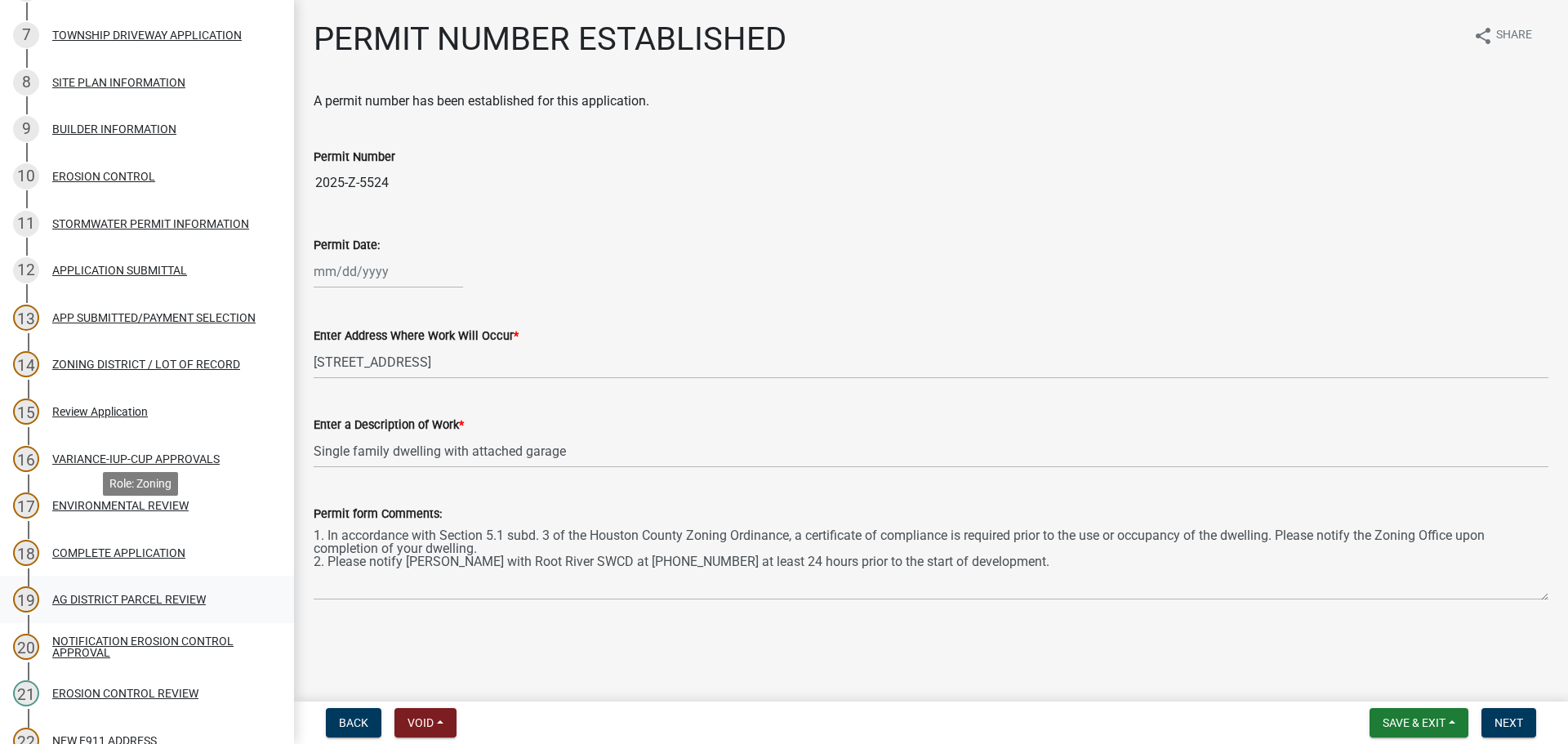
scroll to position [572, 0]
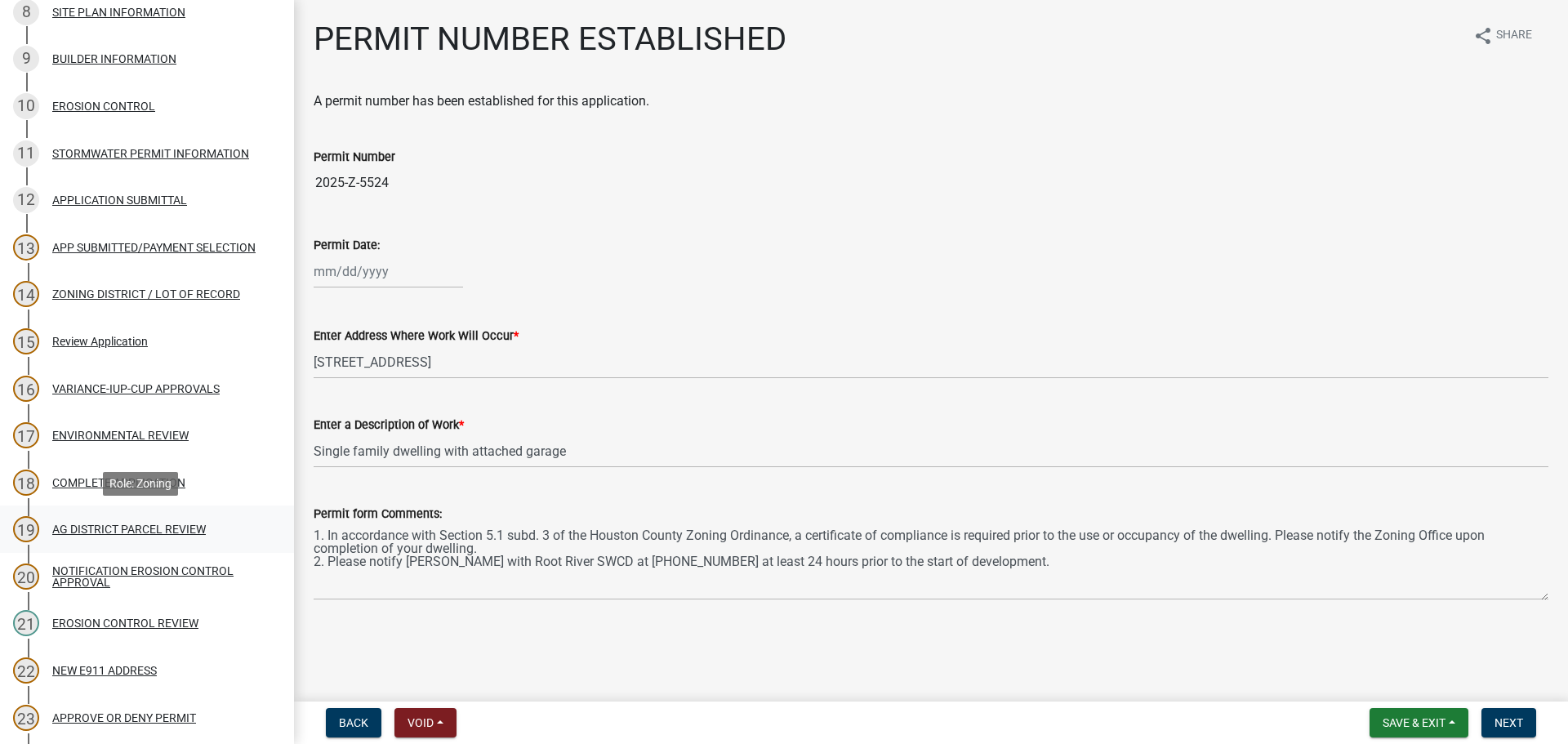
click at [114, 526] on div "AG DISTRICT PARCEL REVIEW" at bounding box center [128, 528] width 153 height 11
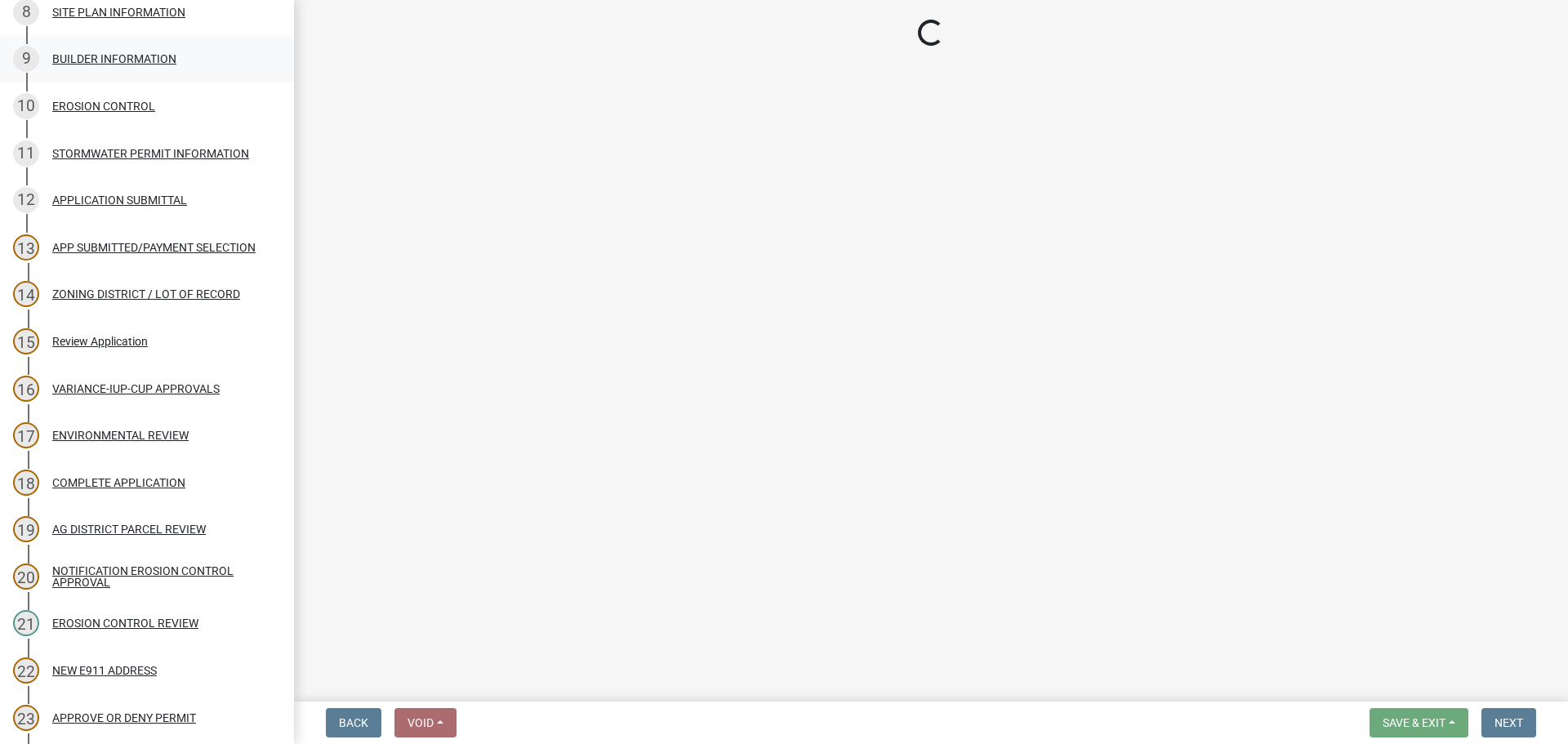
select select "8e0bff8d-e733-4d0f-8ffd-e8e35eff59c5"
select select "21c0194f-f8d4-4f59-b41a-3fef99d5bf38"
select select "11f84c91-8ab9-4d12-b3eb-da8ee5526d2f"
select select "3e342f75-9fb1-4b8c-bbeb-47cfa96347ca"
select select "a03889cb-6a67-4a6f-b14c-908bef68dd91"
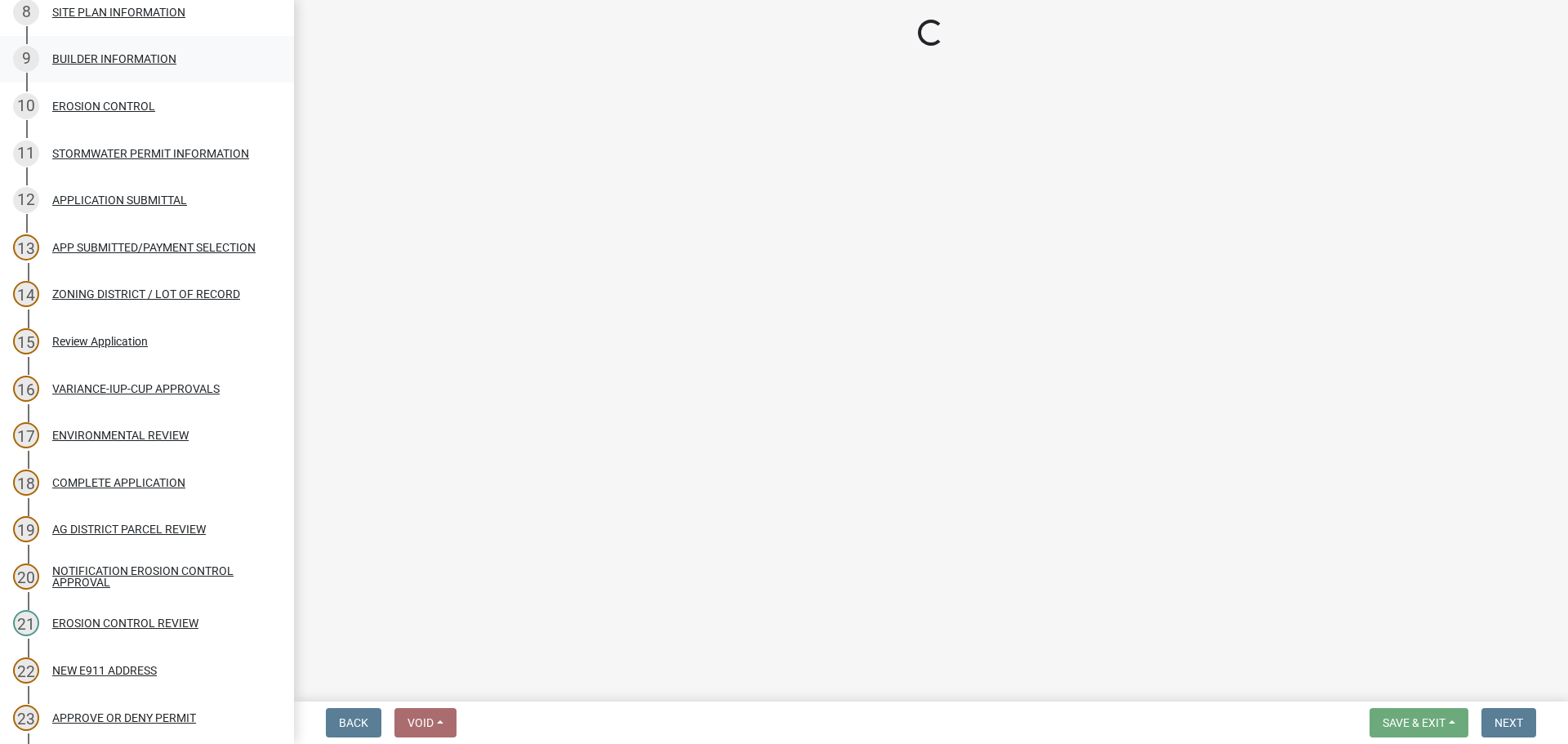
select select "d90819d3-3f0f-4d6b-ac1a-ec6f96f5399c"
select select "cb75f437-0af0-4657-874e-3244739979fc"
select select "4125b28f-eff4-4a4f-91ac-a0224d6e09bd"
select select "f47993c2-143f-42b0-843f-88b20baa7a0f"
select select "010a36e8-78ab-47dd-88f8-ccc0edf139b8"
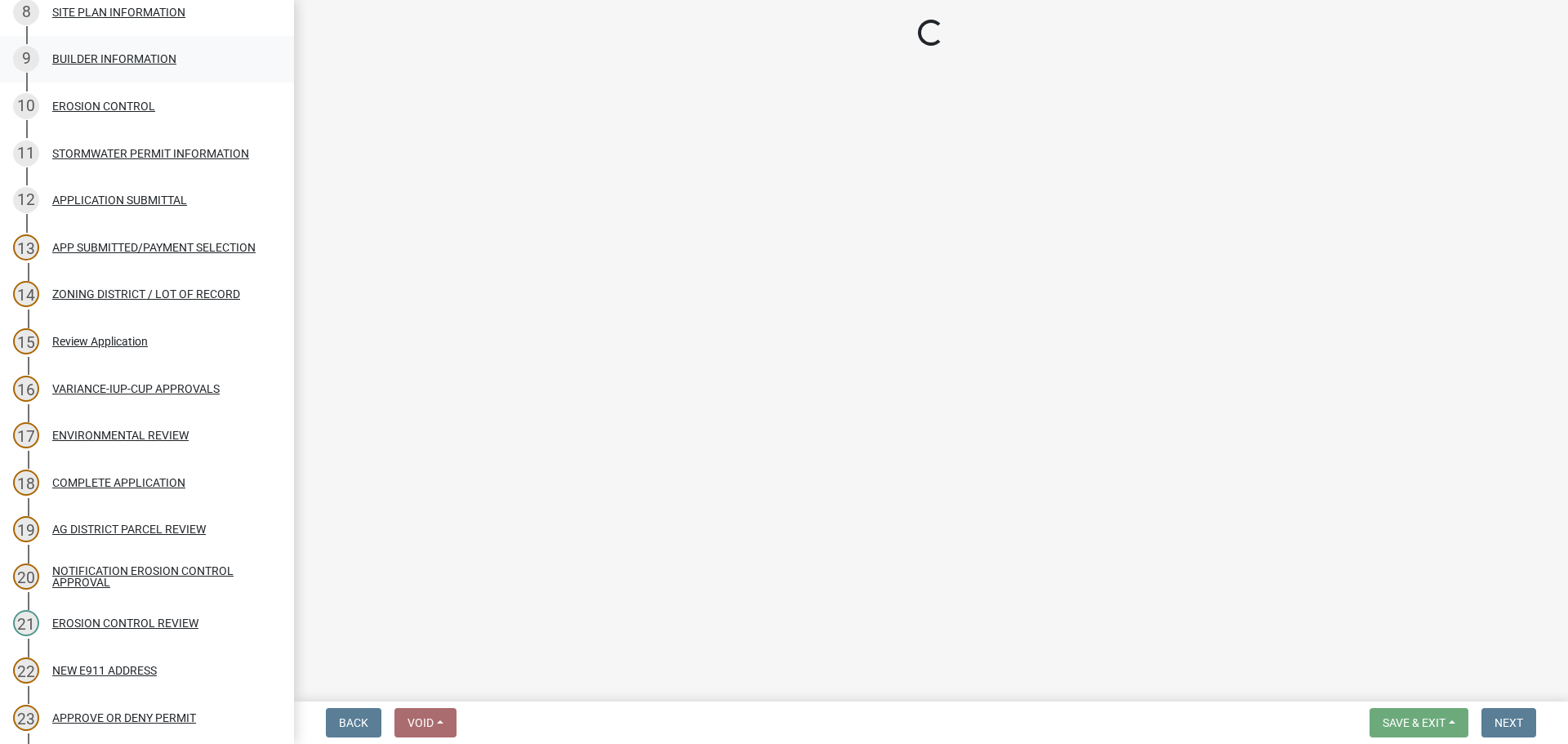
select select "617636dc-6122-45c9-991a-bd8b90cb2b24"
select select "a9ce9e2b-a26e-4782-922d-09df730091ad"
select select "2040f1b6-20ab-401b-9b6f-6f3fd46d4e8e"
select select "6e389f70-961b-4b78-9c47-c422b69289d9"
select select "1e0d970e-6746-4216-b065-d6933a69b3fa"
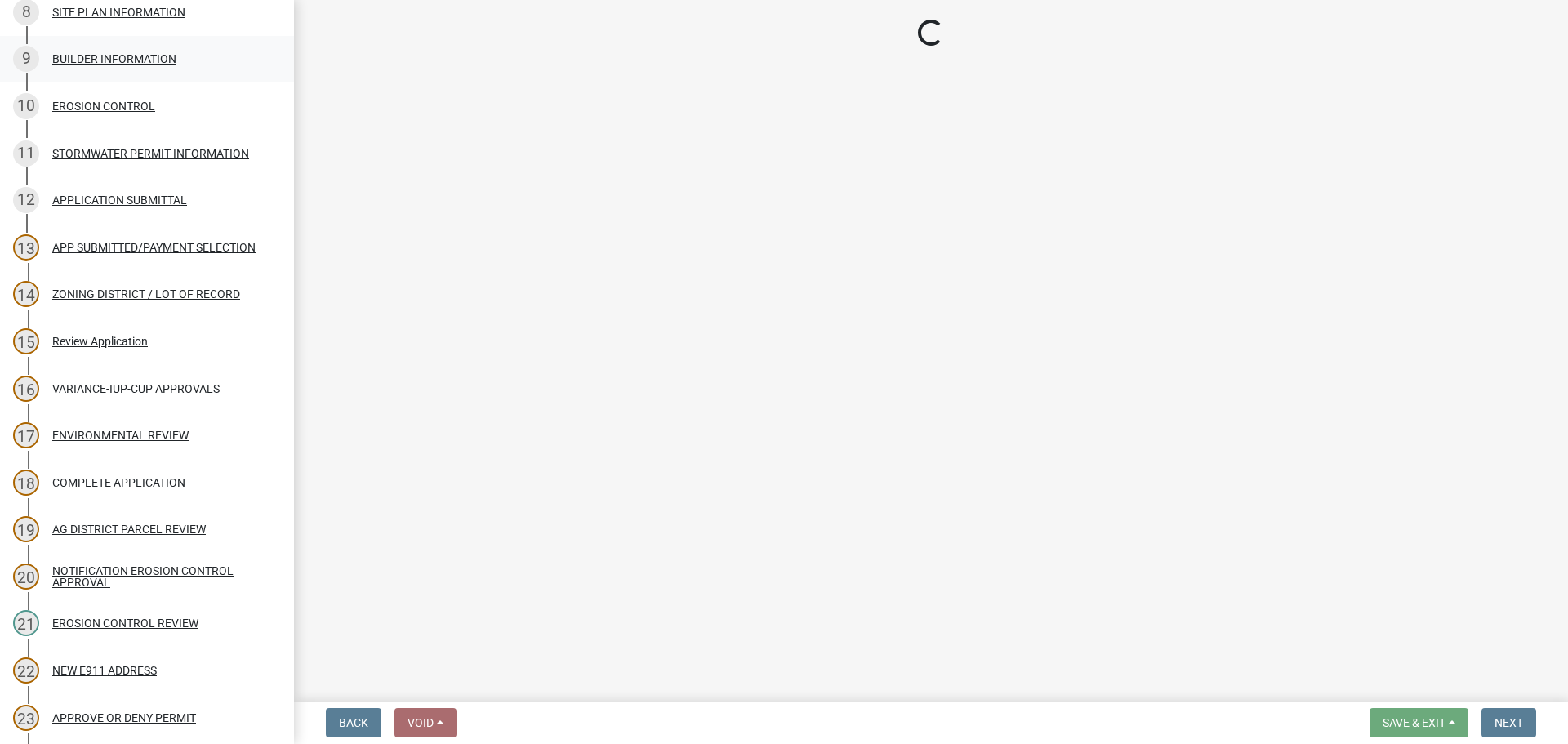
select select "44b75d30-e230-4ce0-8c0f-1ddadfe5cfb2"
select select "6d223645-95f1-4b70-a074-2c09099ea196"
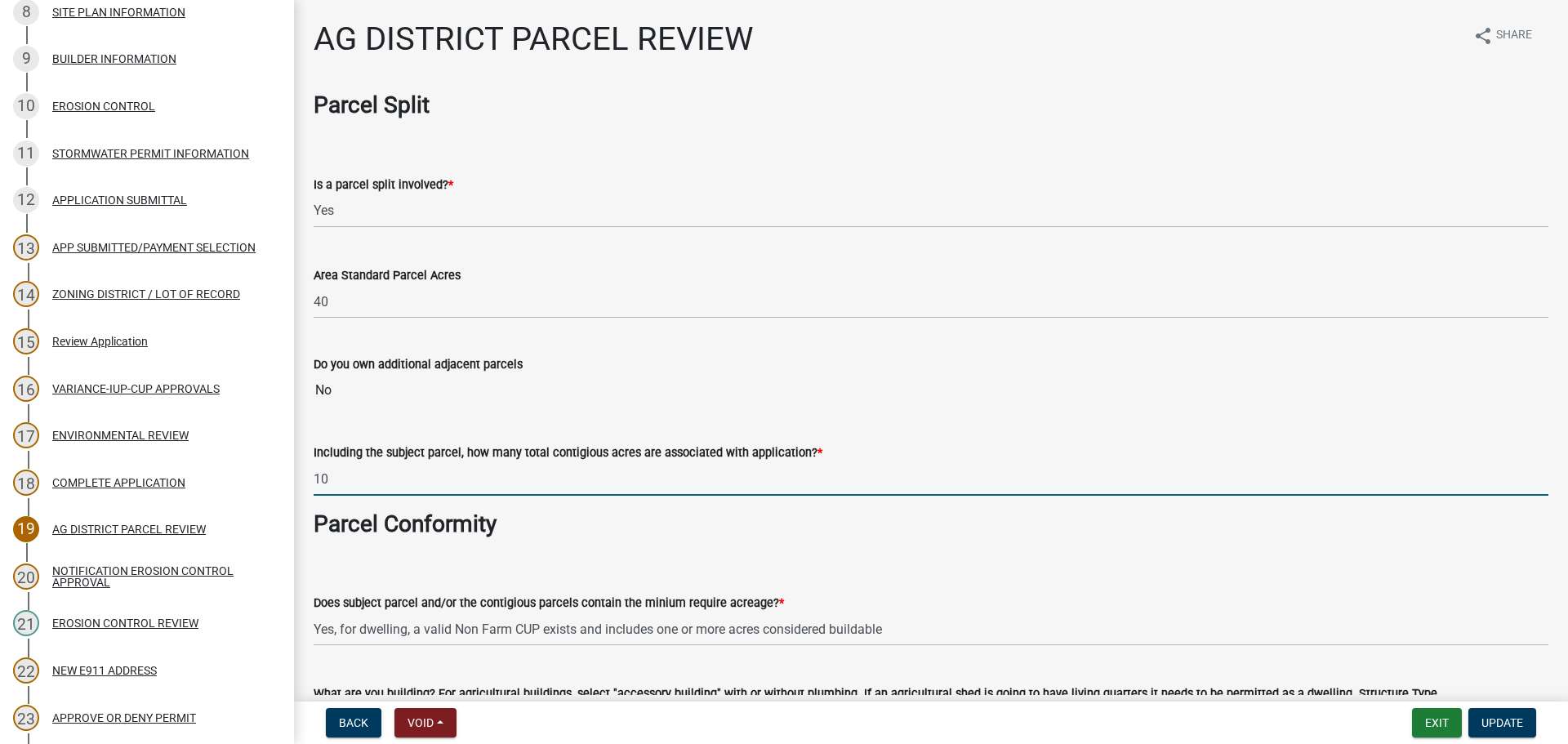
drag, startPoint x: 321, startPoint y: 482, endPoint x: 295, endPoint y: 482, distance: 26.0
type input "11.5"
click at [768, 576] on form "Does subject parcel and/or the contigious parcels contain the minium require ac…" at bounding box center [930, 610] width 1234 height 73
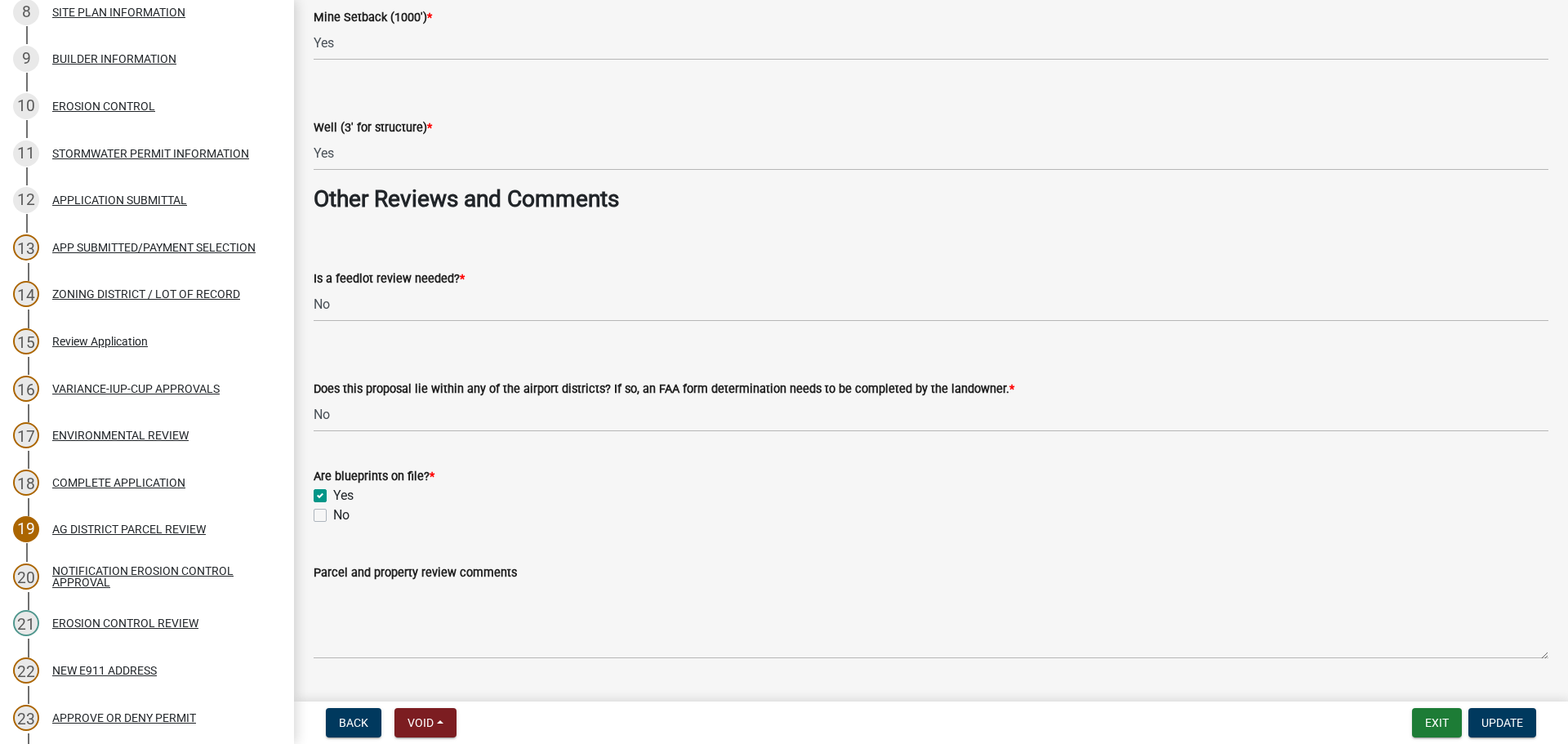
scroll to position [2613, 0]
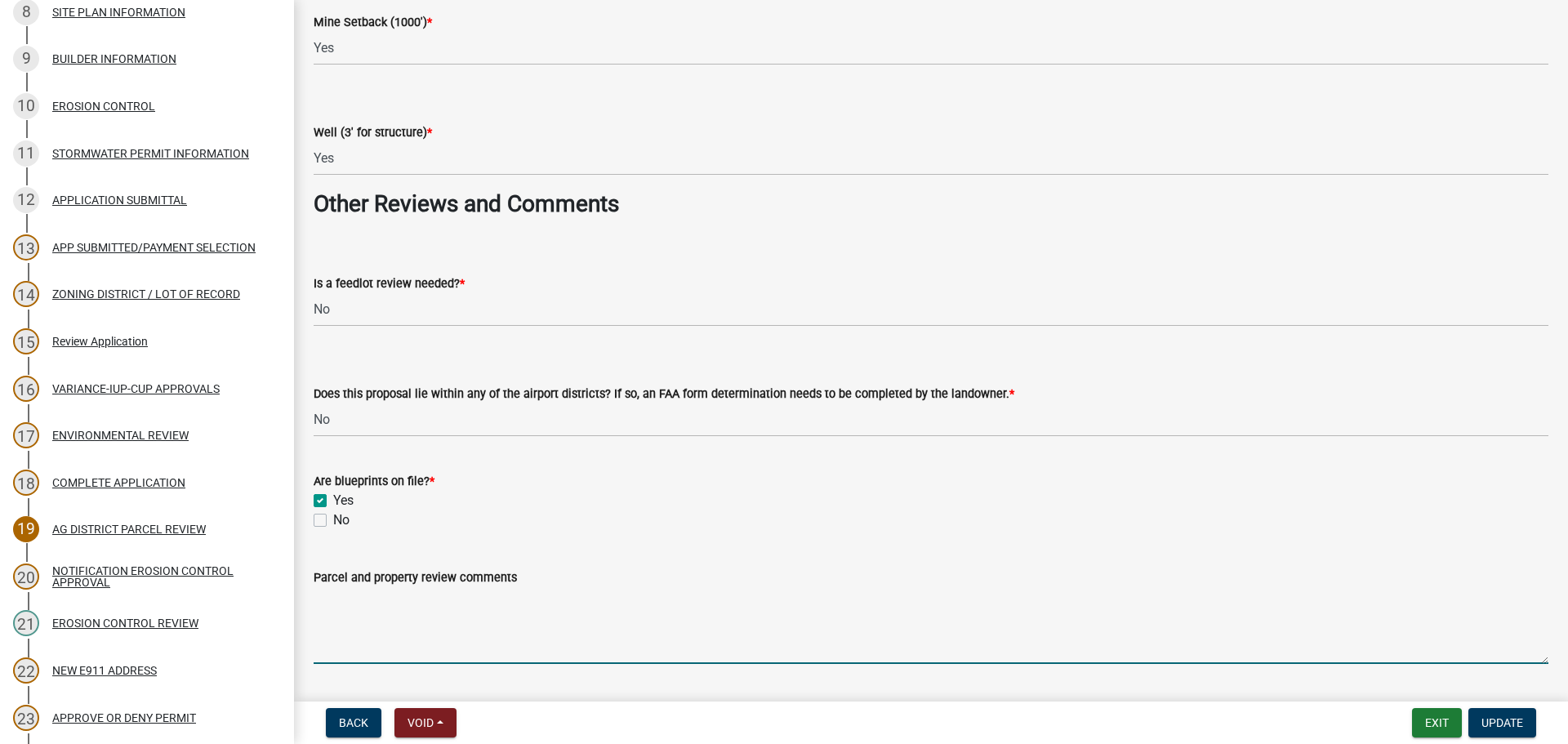
click at [514, 605] on textarea "Parcel and property review comments" at bounding box center [930, 625] width 1234 height 77
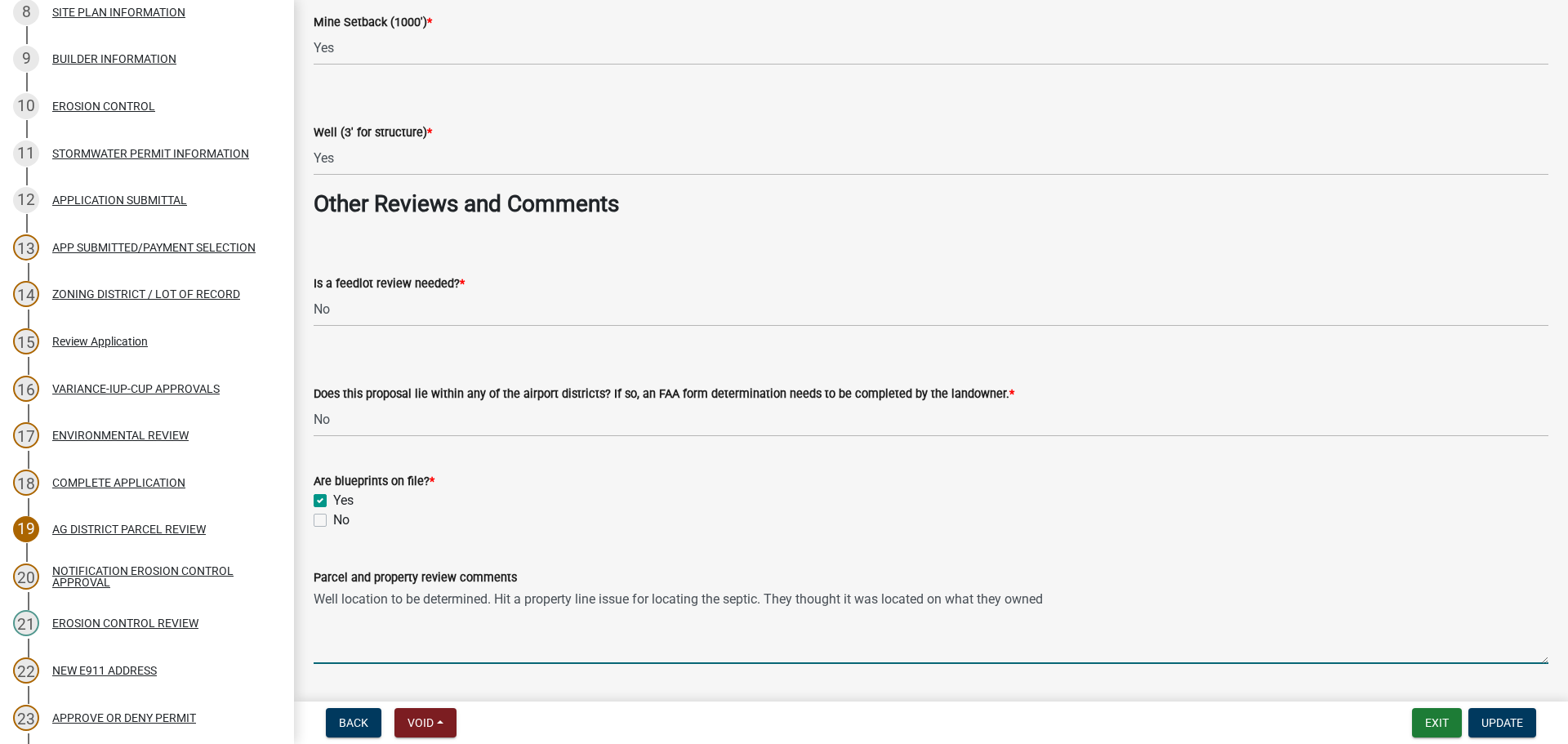
click at [1125, 595] on textarea "Well location to be determined. Hit a property line issue for locating the sept…" at bounding box center [930, 625] width 1234 height 77
type textarea "Well location to be determined. Hit a property line issue for locating the sept…"
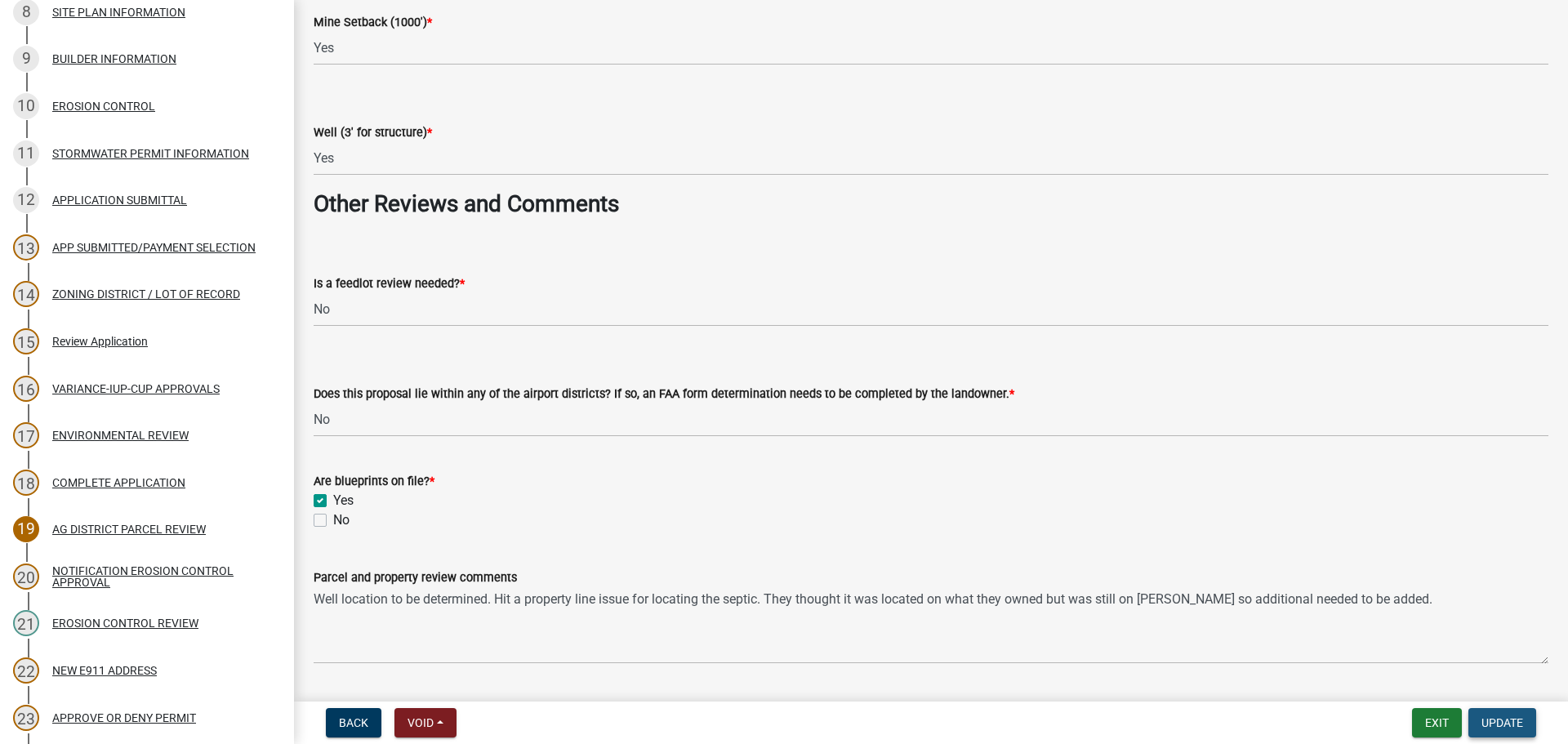
click at [1522, 731] on button "Update" at bounding box center [1502, 722] width 68 height 29
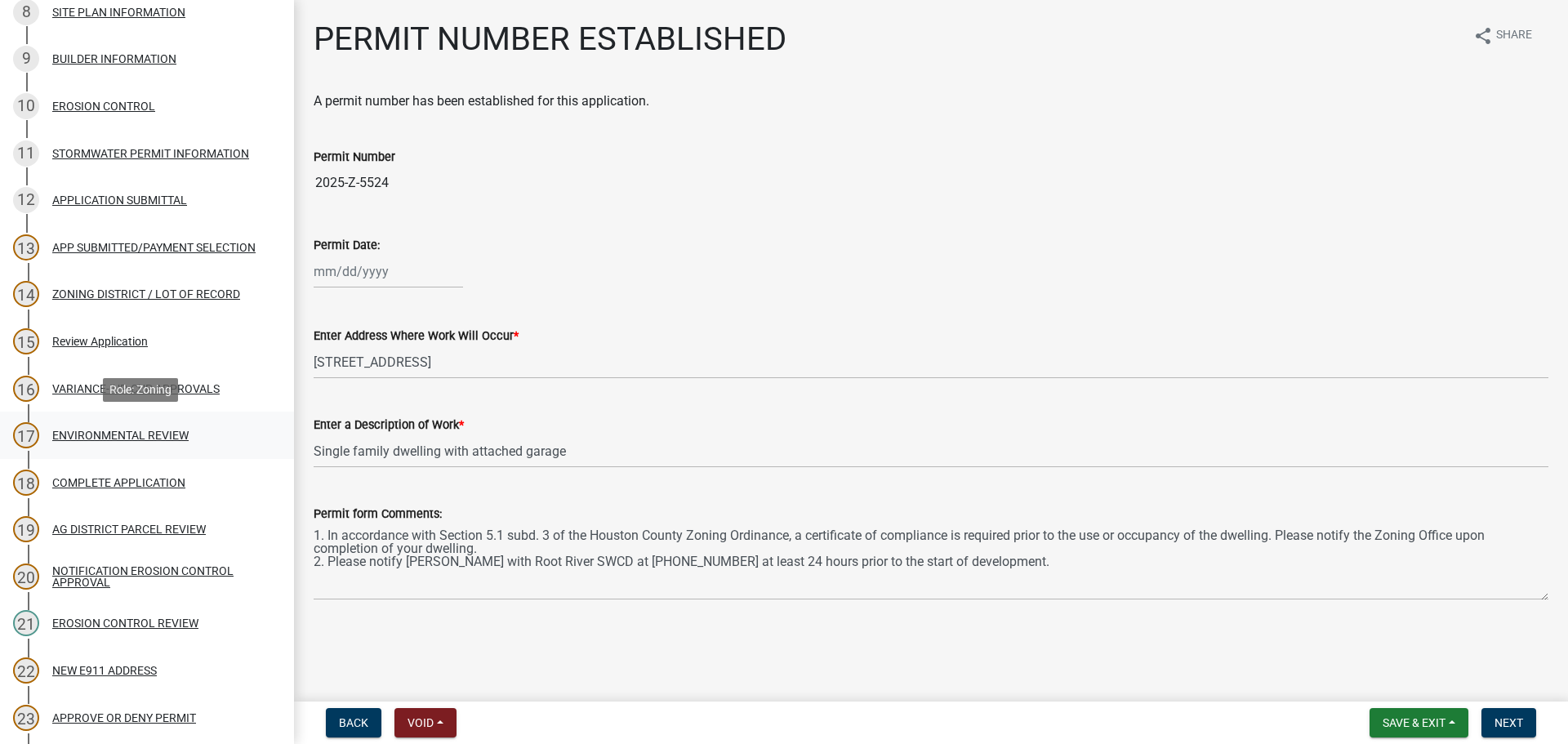
drag, startPoint x: 151, startPoint y: 435, endPoint x: 95, endPoint y: 304, distance: 142.5
click at [151, 435] on div "ENVIRONMENTAL REVIEW" at bounding box center [120, 435] width 136 height 11
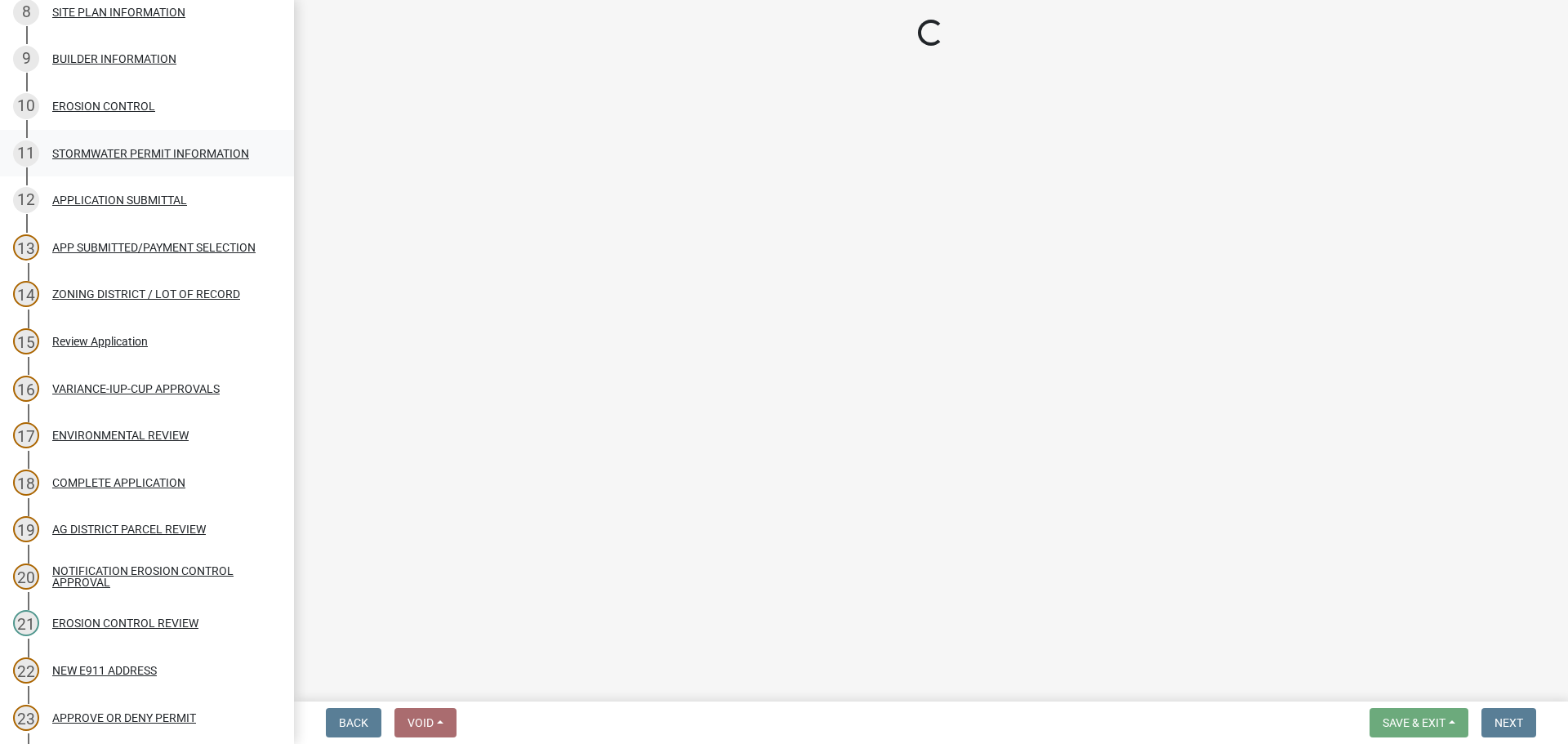
select select "294fbb0f-ef92-492d-a55d-6ae48f2d4023"
select select "5727336e-9a20-4bd2-a6f3-e7484509ff9a"
select select "92cce49e-9eda-4313-95a5-3dd445bd85bb"
select select "32538aac-6b8c-4188-bd52-8c62054b7e7b"
select select "e3c62ce0-4a31-4be4-a5d8-c377cfd38899"
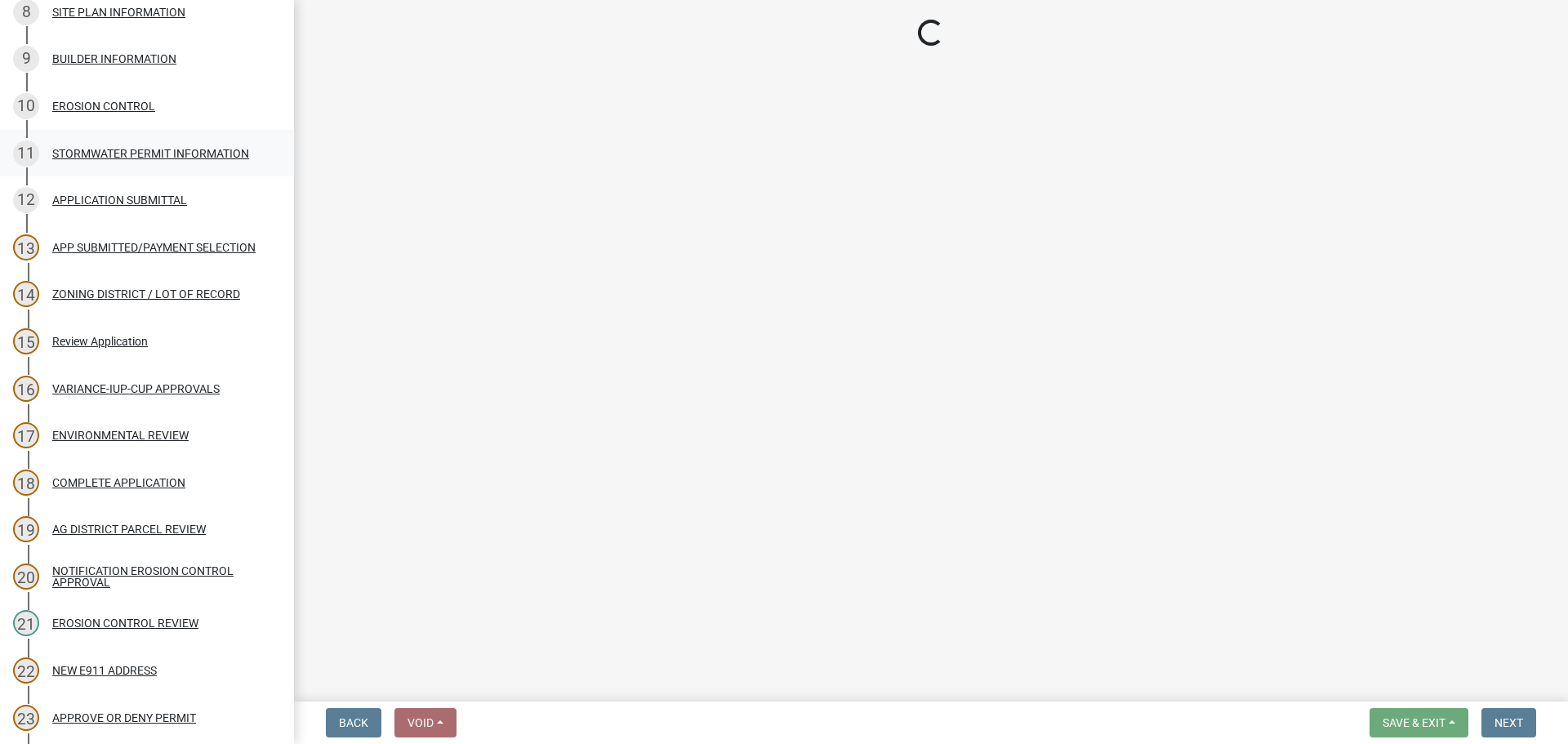
select select "aed836e3-d918-4f29-87e4-f40620a38c65"
select select "c55ed237-4e75-4d9e-9e6e-534c544ae652"
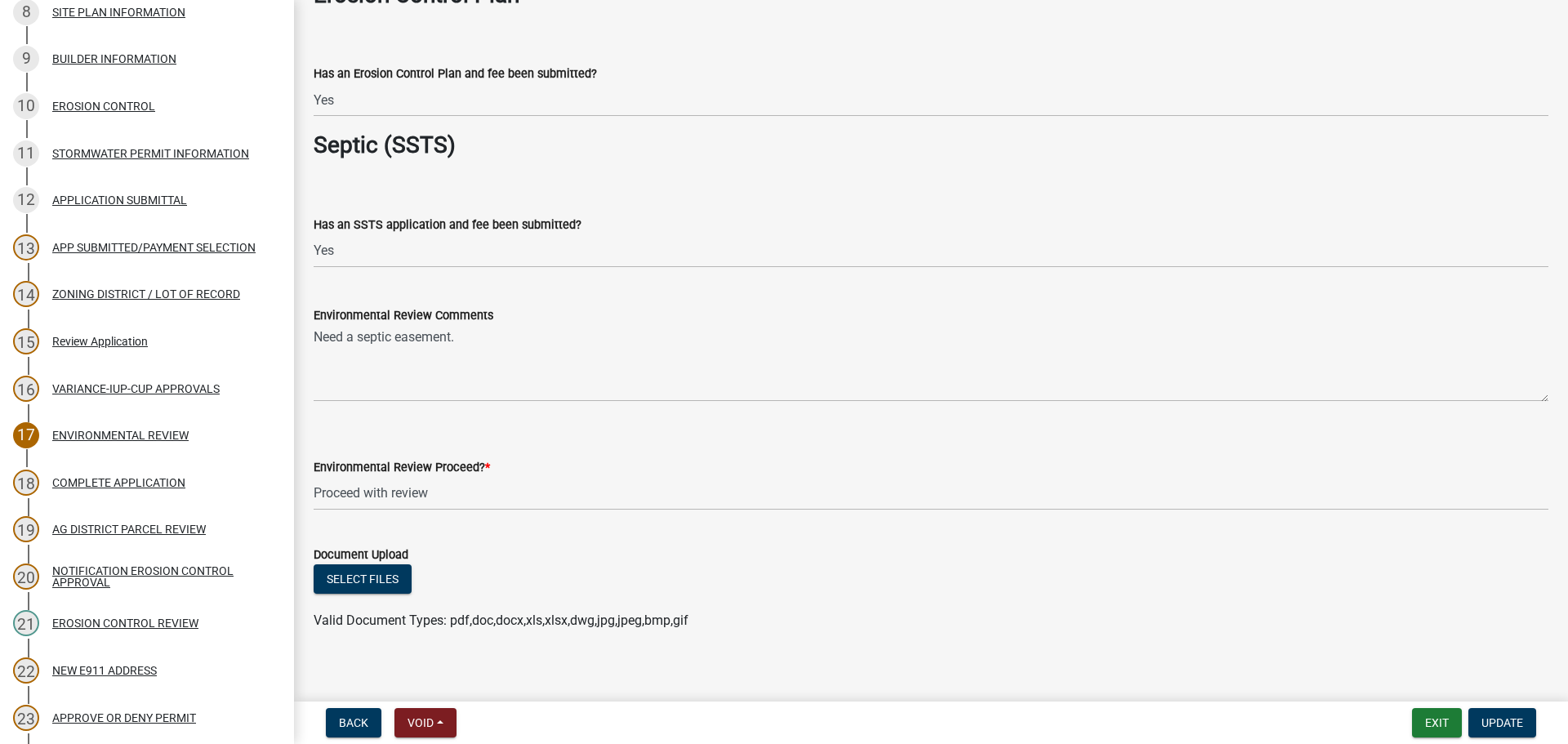
scroll to position [2694, 0]
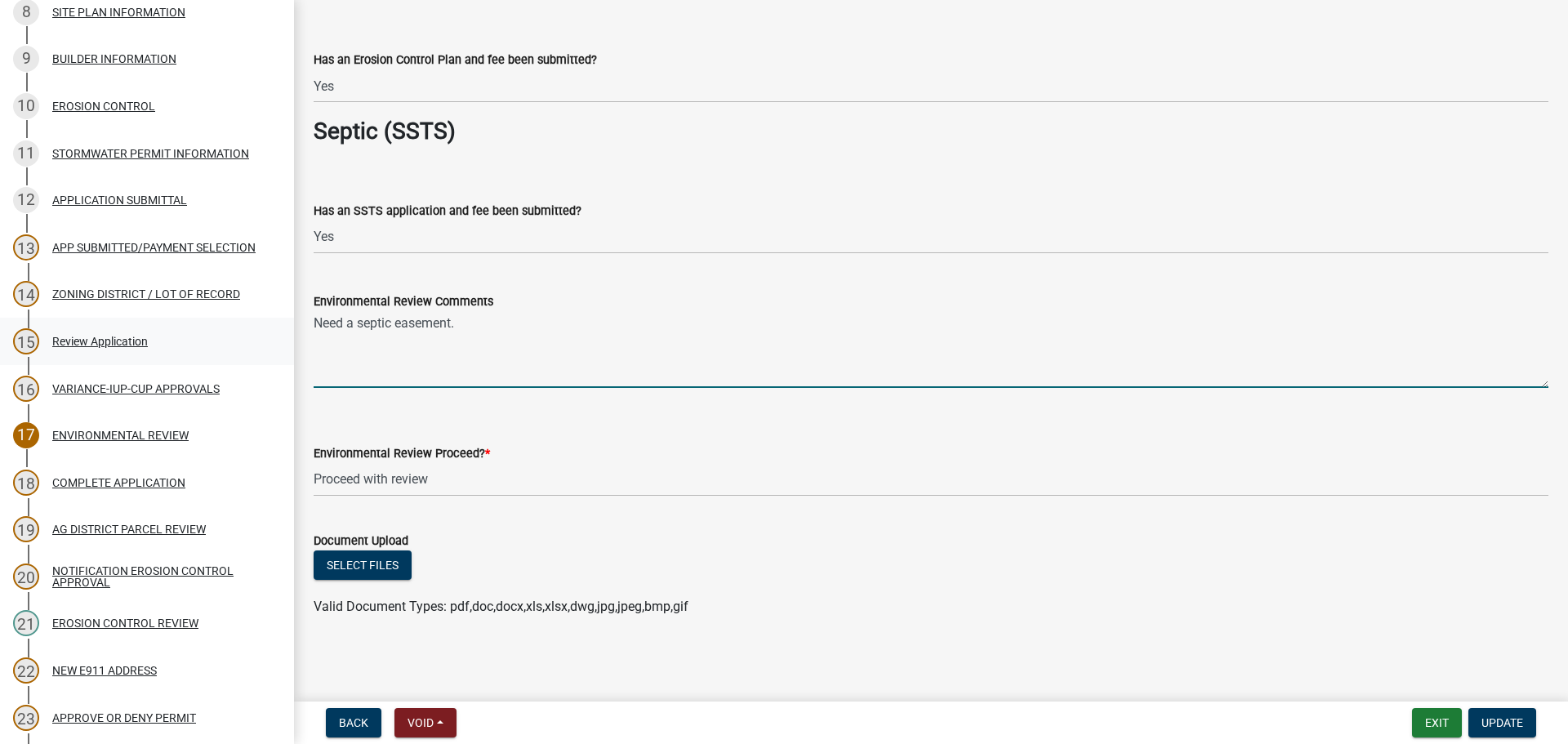
drag, startPoint x: 485, startPoint y: 326, endPoint x: 217, endPoint y: 332, distance: 268.1
click at [217, 332] on div "Zoning Application 2025-Z-5524 Edit View Summary Notes Show emails 1 Search Par…" at bounding box center [784, 372] width 1568 height 744
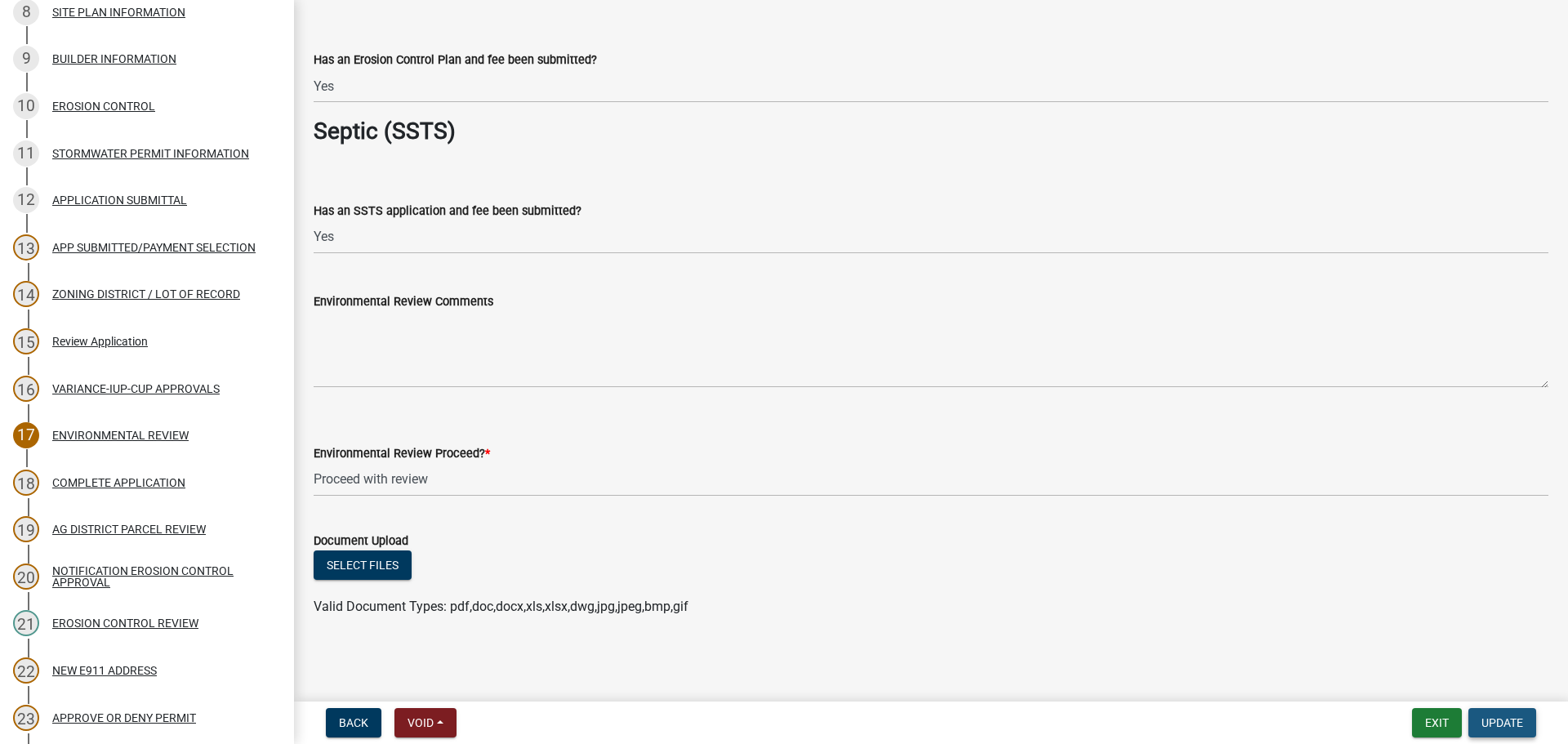
click at [1507, 725] on span "Update" at bounding box center [1502, 722] width 42 height 13
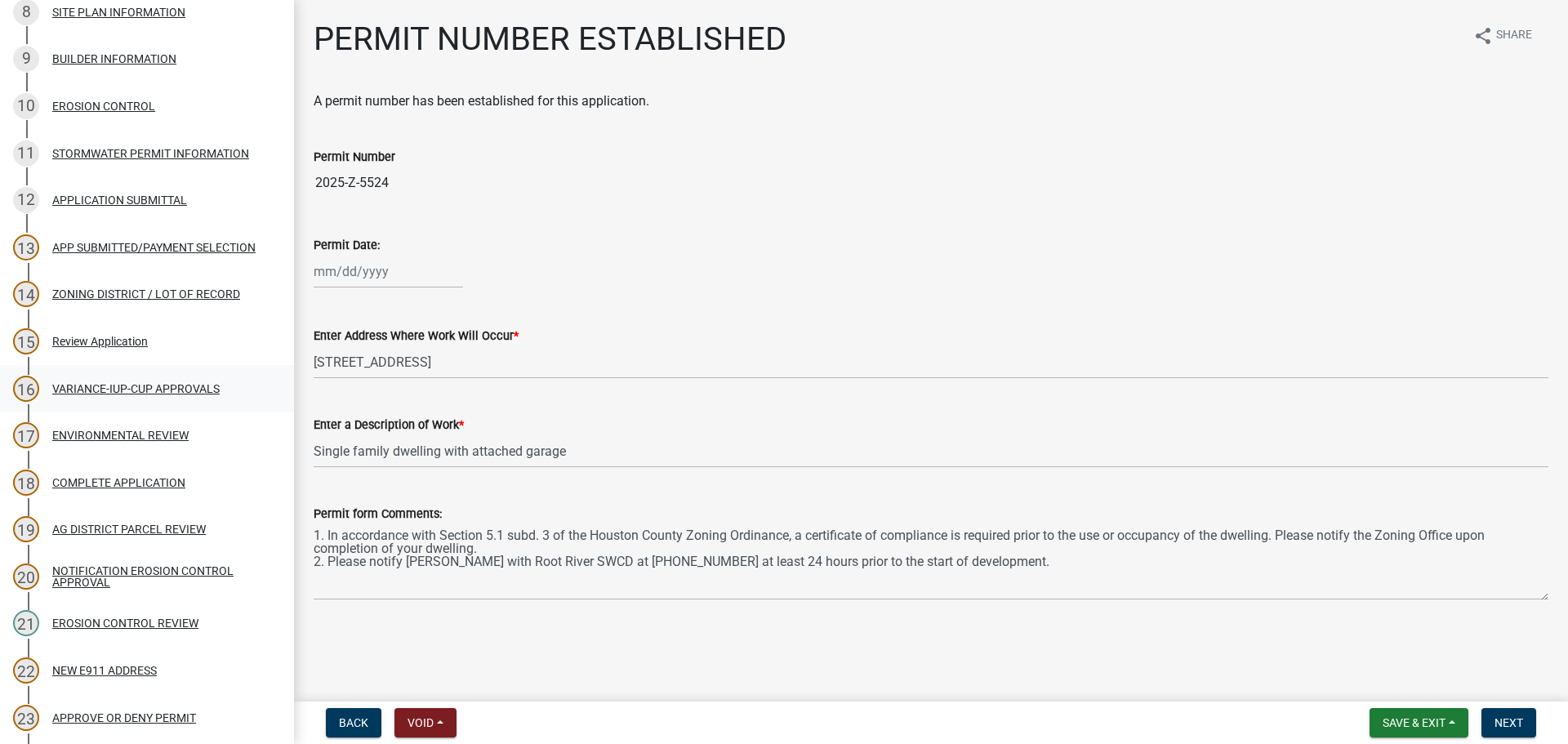
click at [163, 391] on div "VARIANCE-IUP-CUP APPROVALS" at bounding box center [135, 388] width 167 height 11
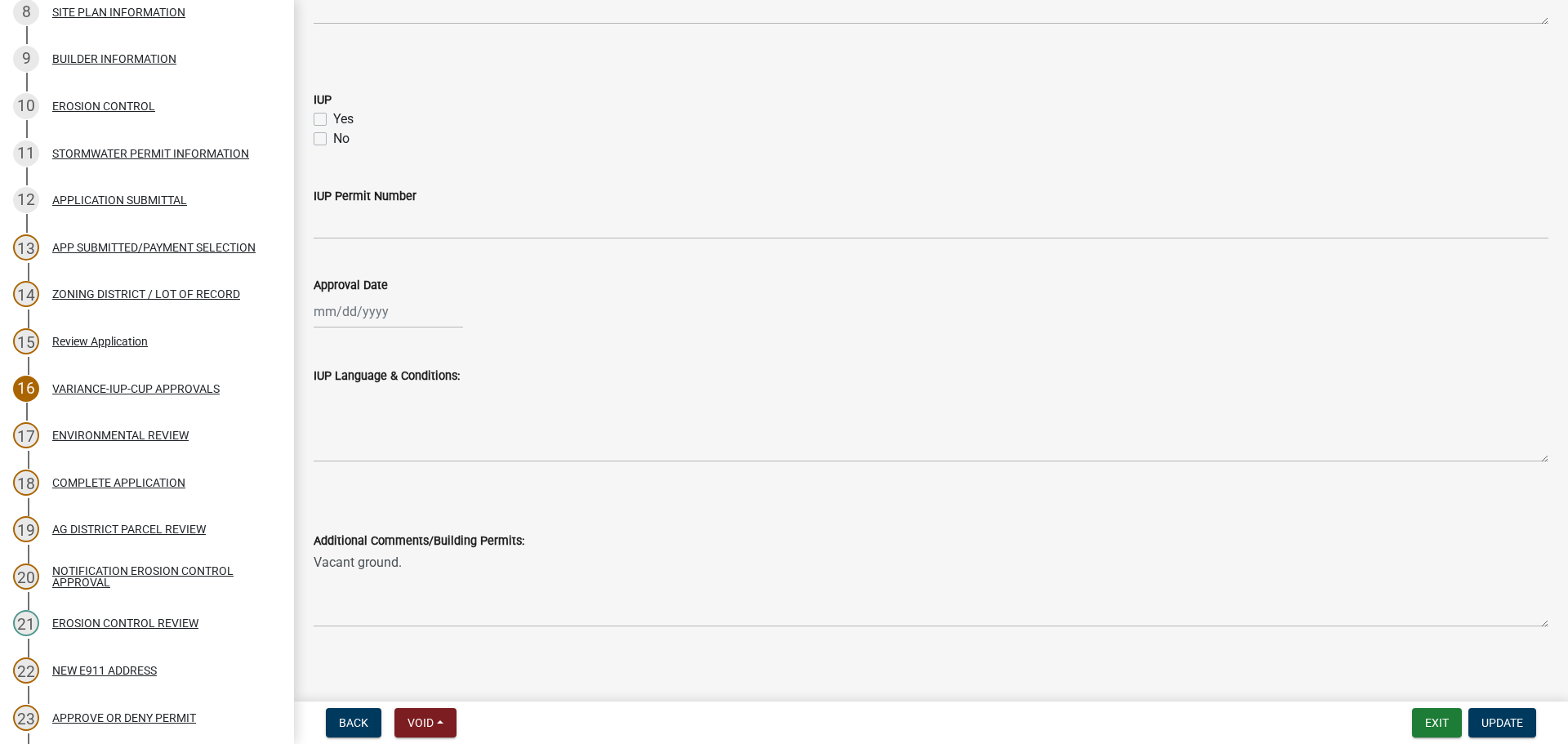
scroll to position [932, 0]
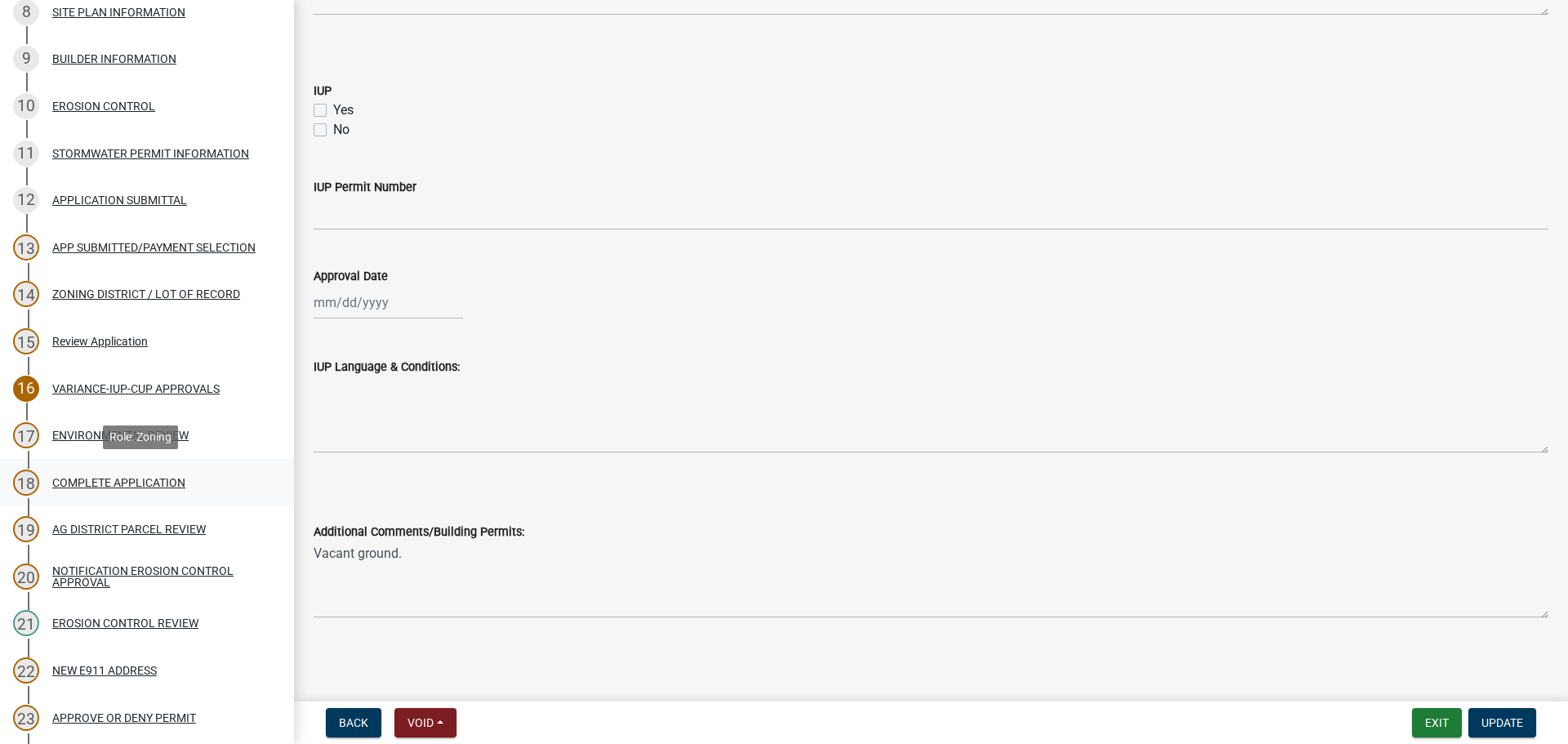
click at [151, 492] on div "18 COMPLETE APPLICATION" at bounding box center [140, 482] width 255 height 26
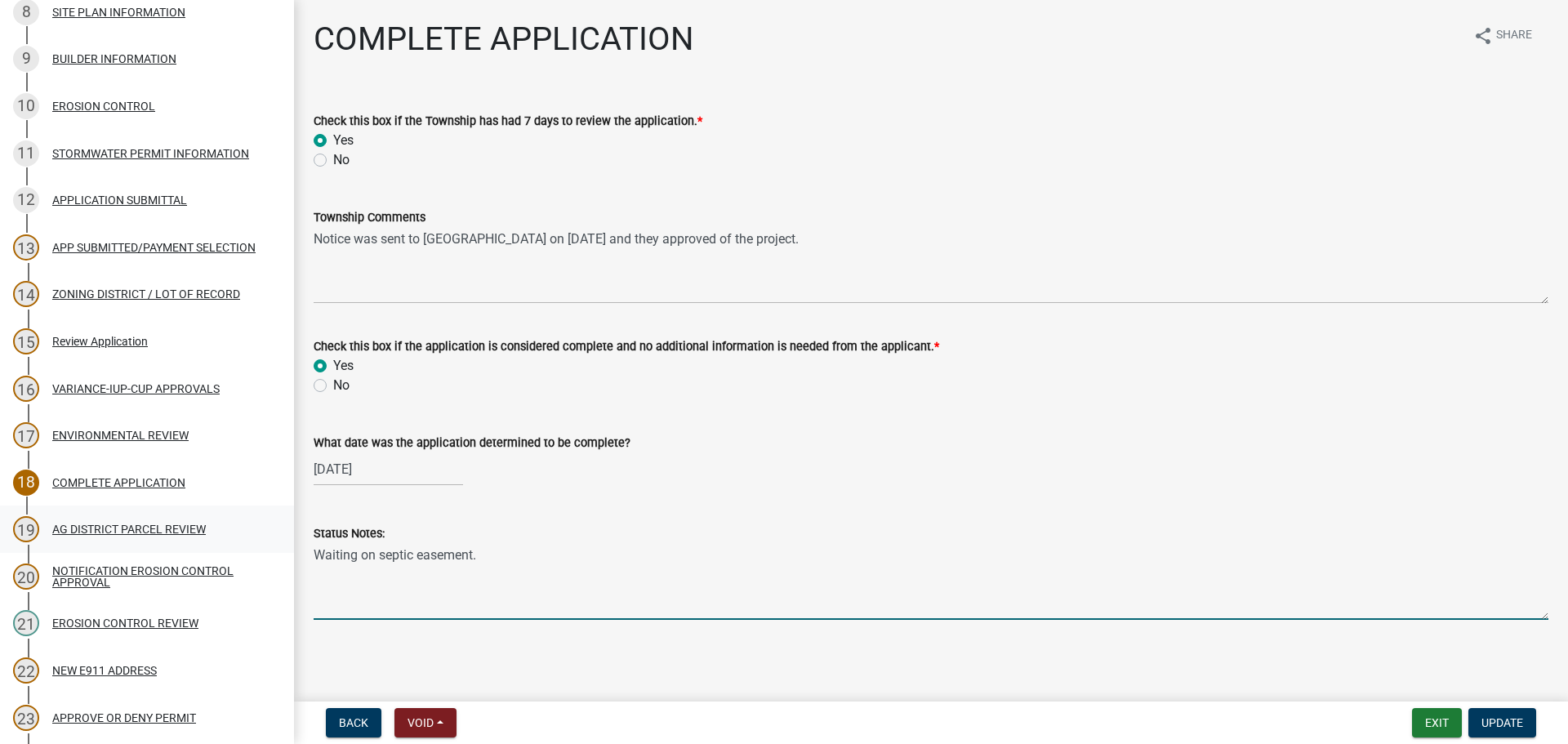
drag, startPoint x: 519, startPoint y: 564, endPoint x: 195, endPoint y: 545, distance: 324.6
click at [195, 545] on div "Zoning Application 2025-Z-5524 Edit View Summary Notes Show emails 1 Search Par…" at bounding box center [784, 372] width 1568 height 744
click at [374, 472] on div "[DATE]" at bounding box center [388, 469] width 150 height 34
select select "7"
select select "2025"
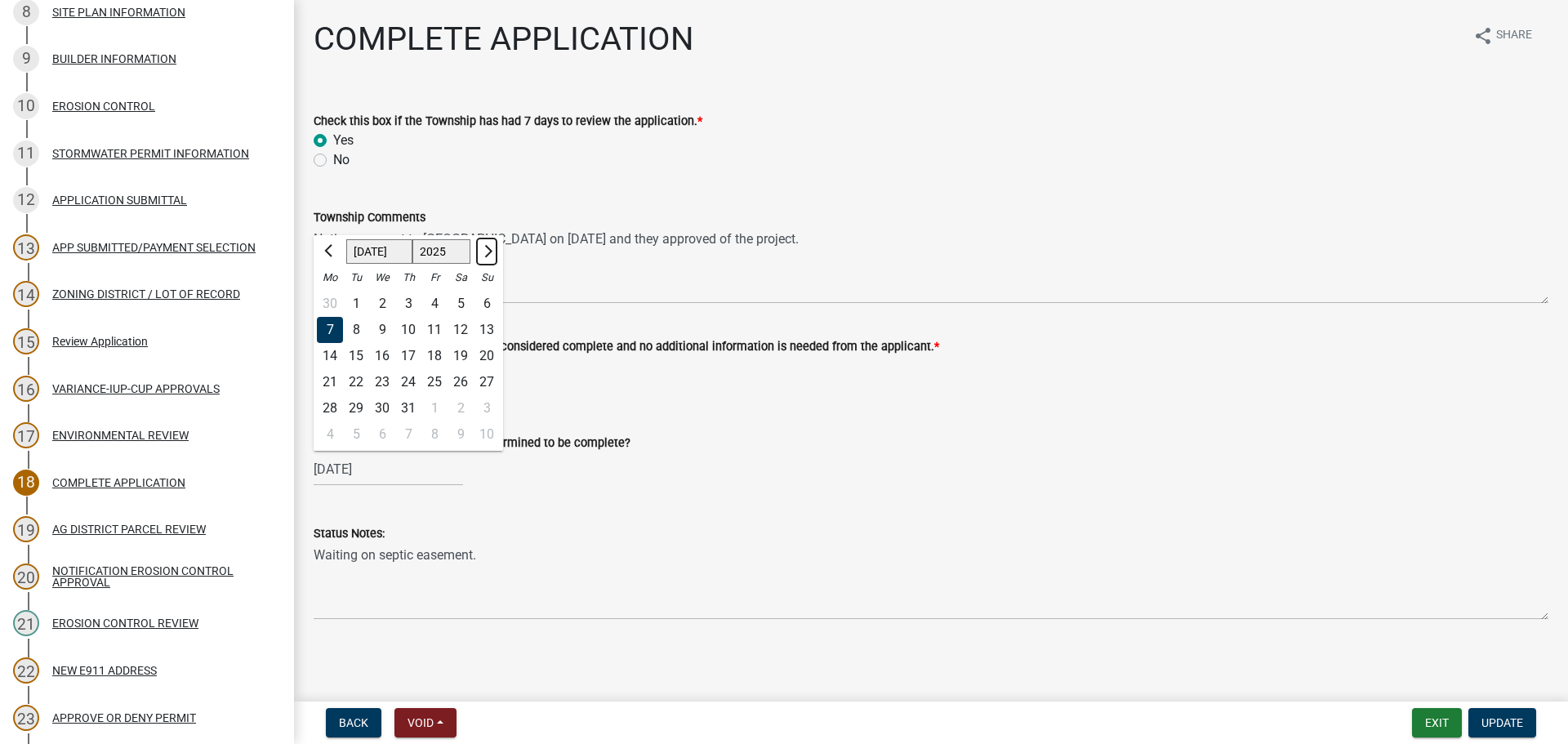
click at [489, 257] on button "Next month" at bounding box center [487, 251] width 20 height 26
click at [323, 249] on button "Previous month" at bounding box center [330, 251] width 20 height 26
select select "9"
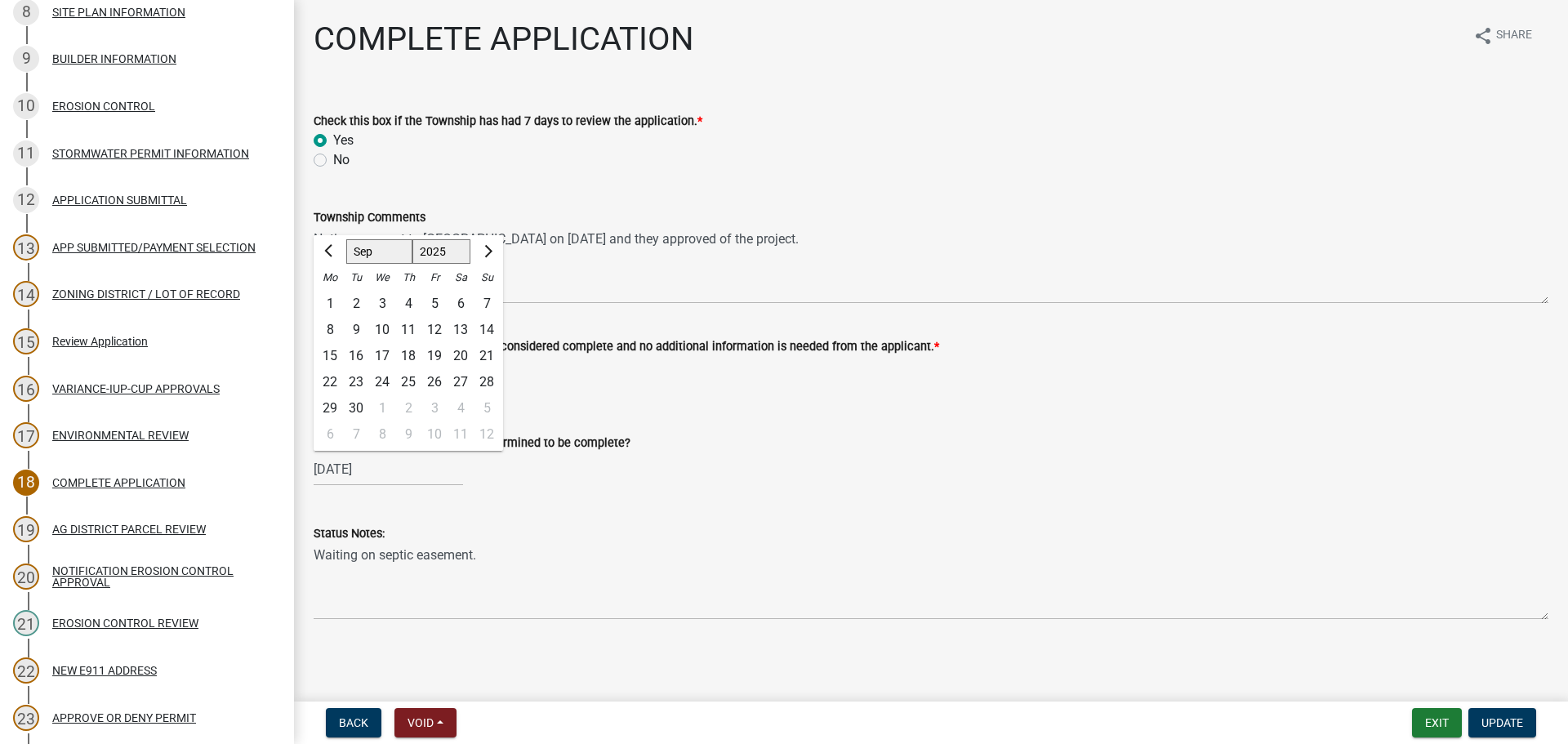
click at [431, 357] on div "19" at bounding box center [434, 356] width 26 height 26
type input "[DATE]"
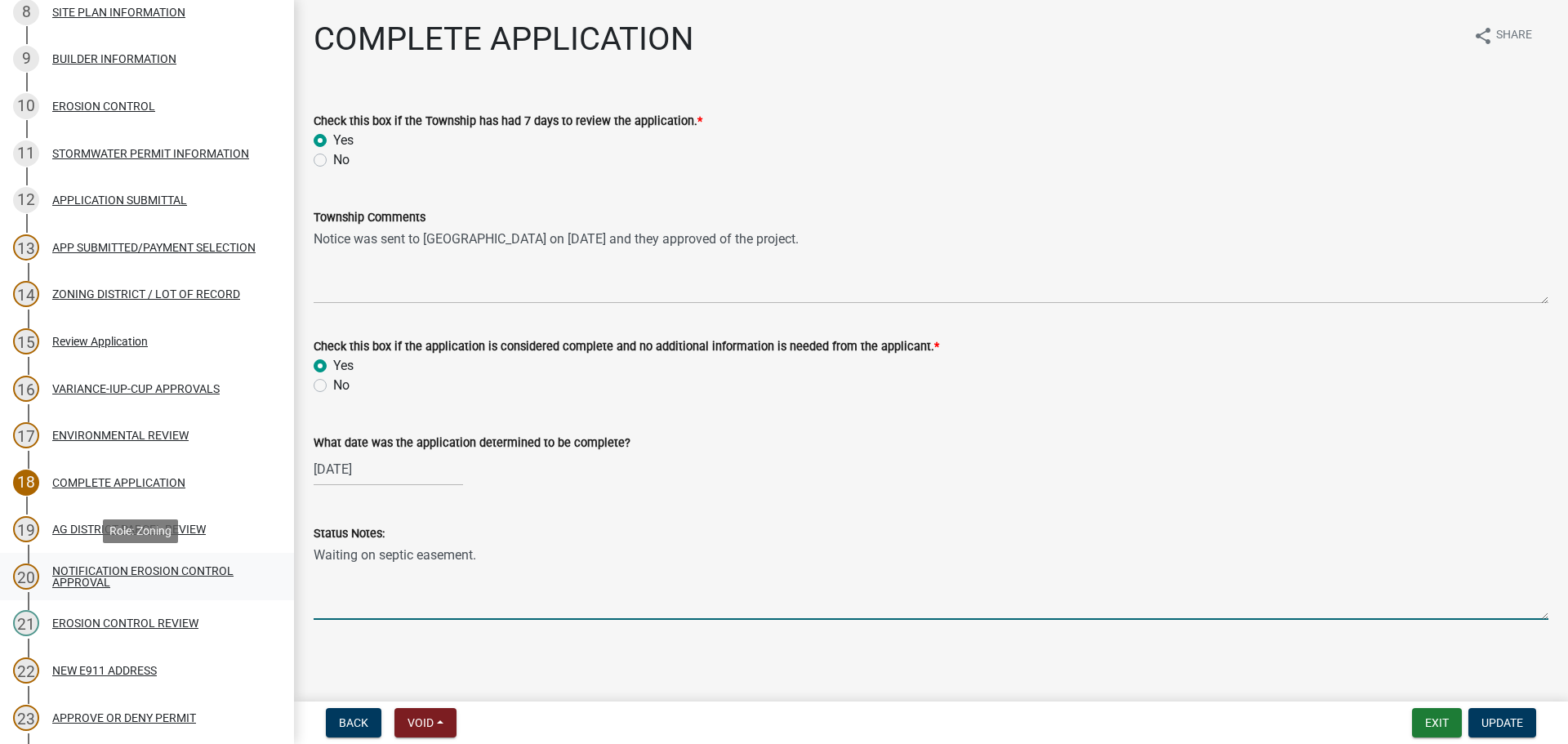
drag, startPoint x: 494, startPoint y: 560, endPoint x: 217, endPoint y: 555, distance: 277.0
click at [217, 555] on div "Zoning Application 2025-Z-5524 Edit View Summary Notes Show emails 1 Search Par…" at bounding box center [784, 372] width 1568 height 744
type textarea "[DATE] - Land transfer for septic area was recorded."
click at [1506, 729] on span "Update" at bounding box center [1502, 722] width 42 height 13
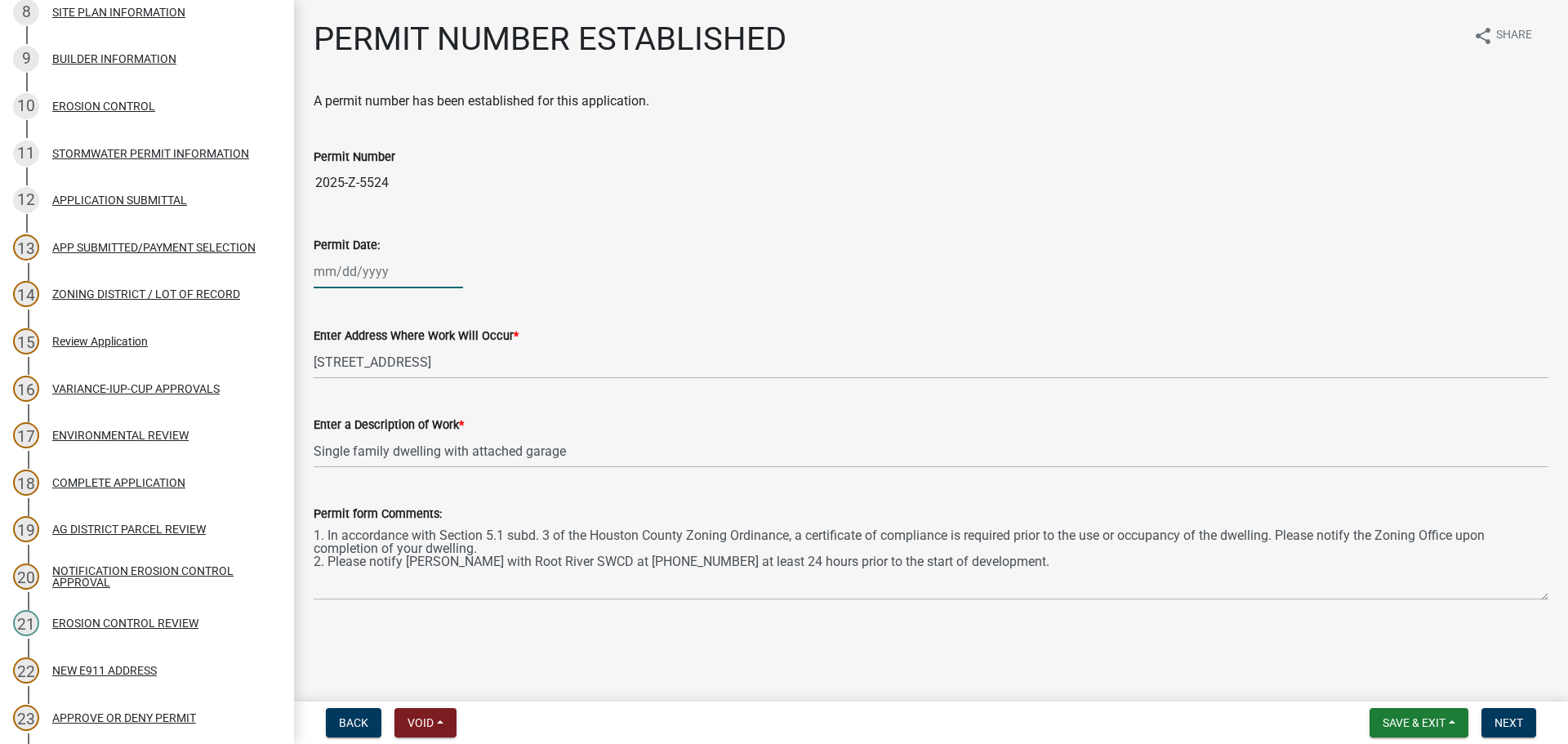
click at [369, 269] on div at bounding box center [388, 271] width 150 height 34
select select "9"
select select "2025"
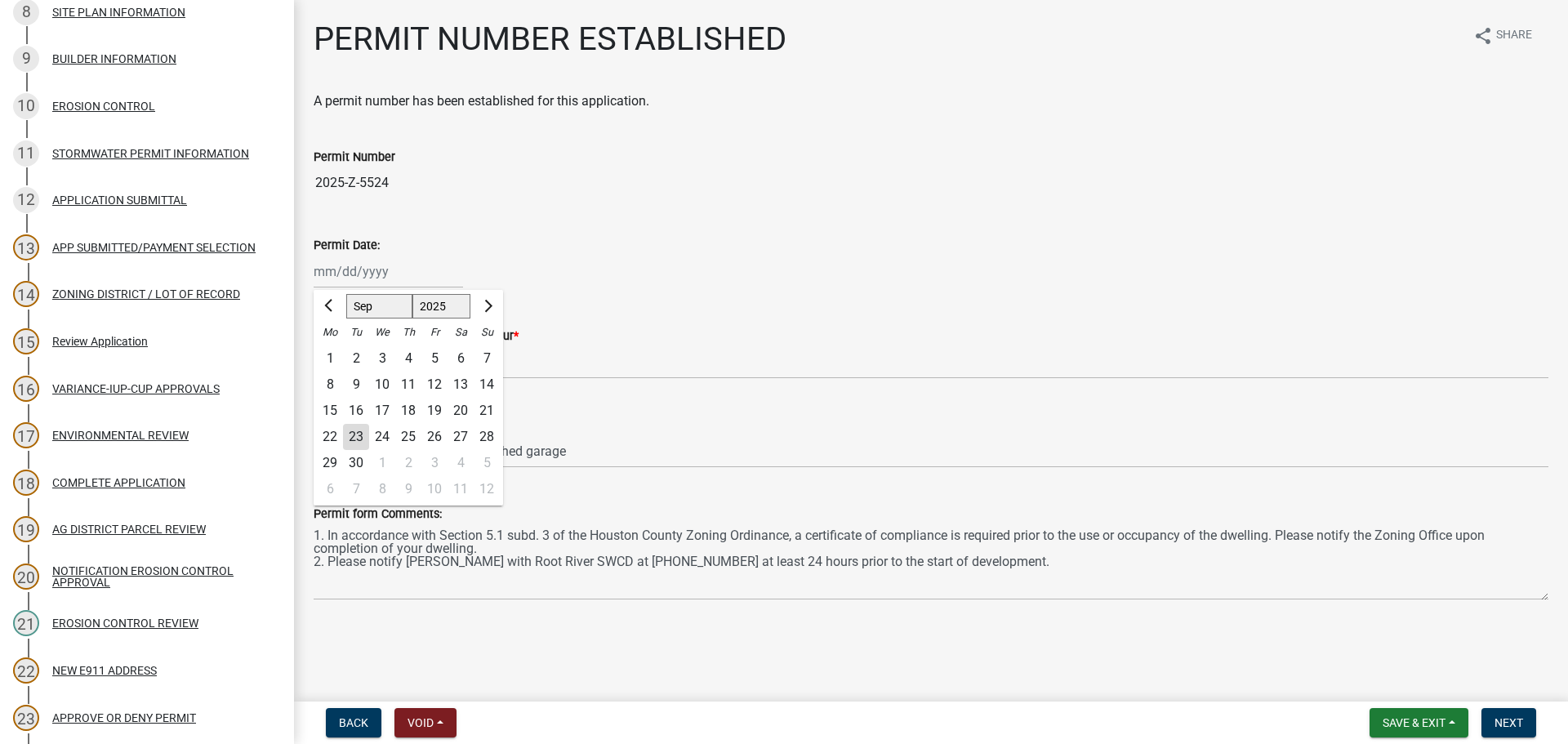
click at [356, 437] on div "23" at bounding box center [356, 437] width 26 height 26
type input "[DATE]"
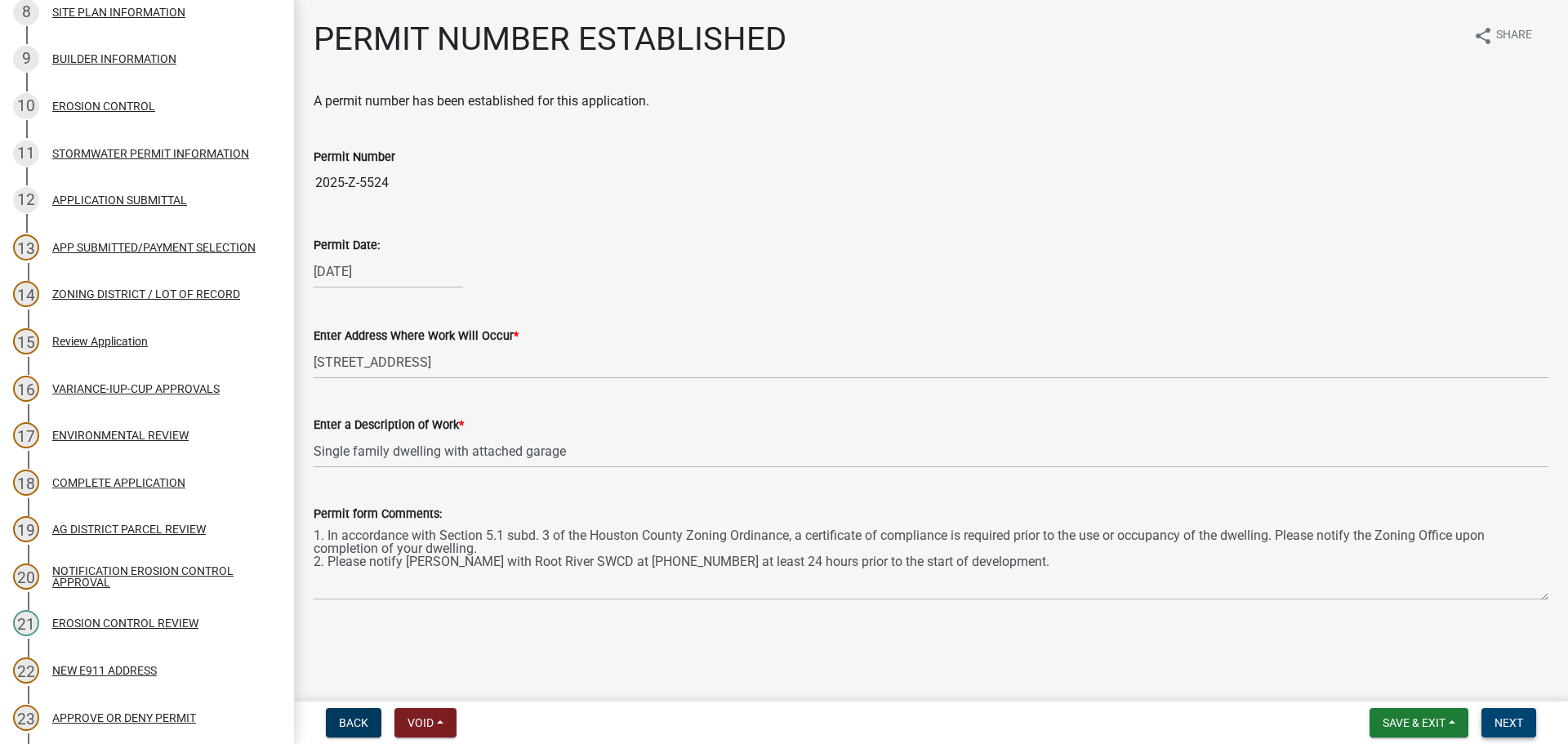
click at [1500, 724] on span "Next" at bounding box center [1508, 722] width 29 height 13
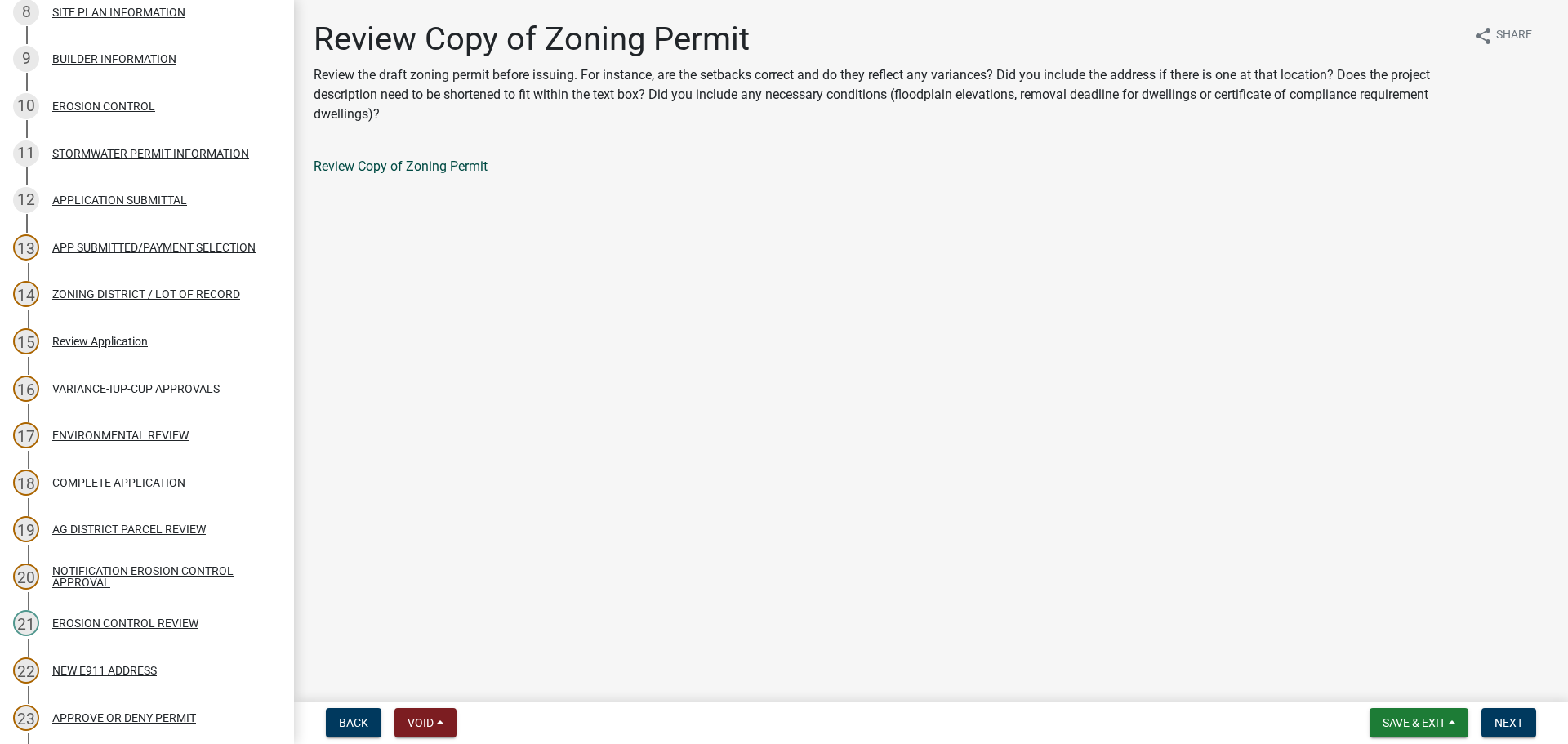
click at [392, 166] on link "Review Copy of Zoning Permit" at bounding box center [400, 166] width 174 height 16
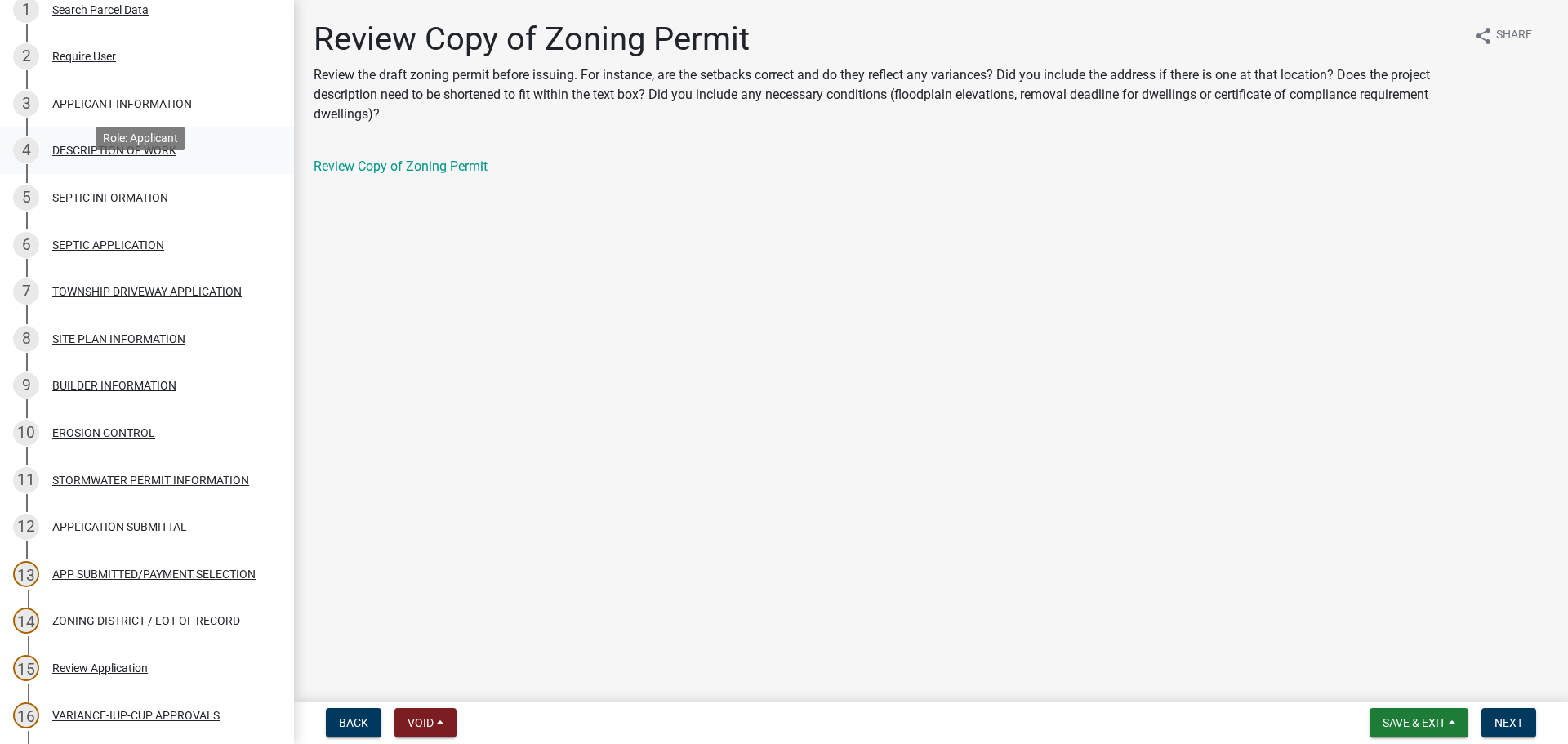
scroll to position [81, 0]
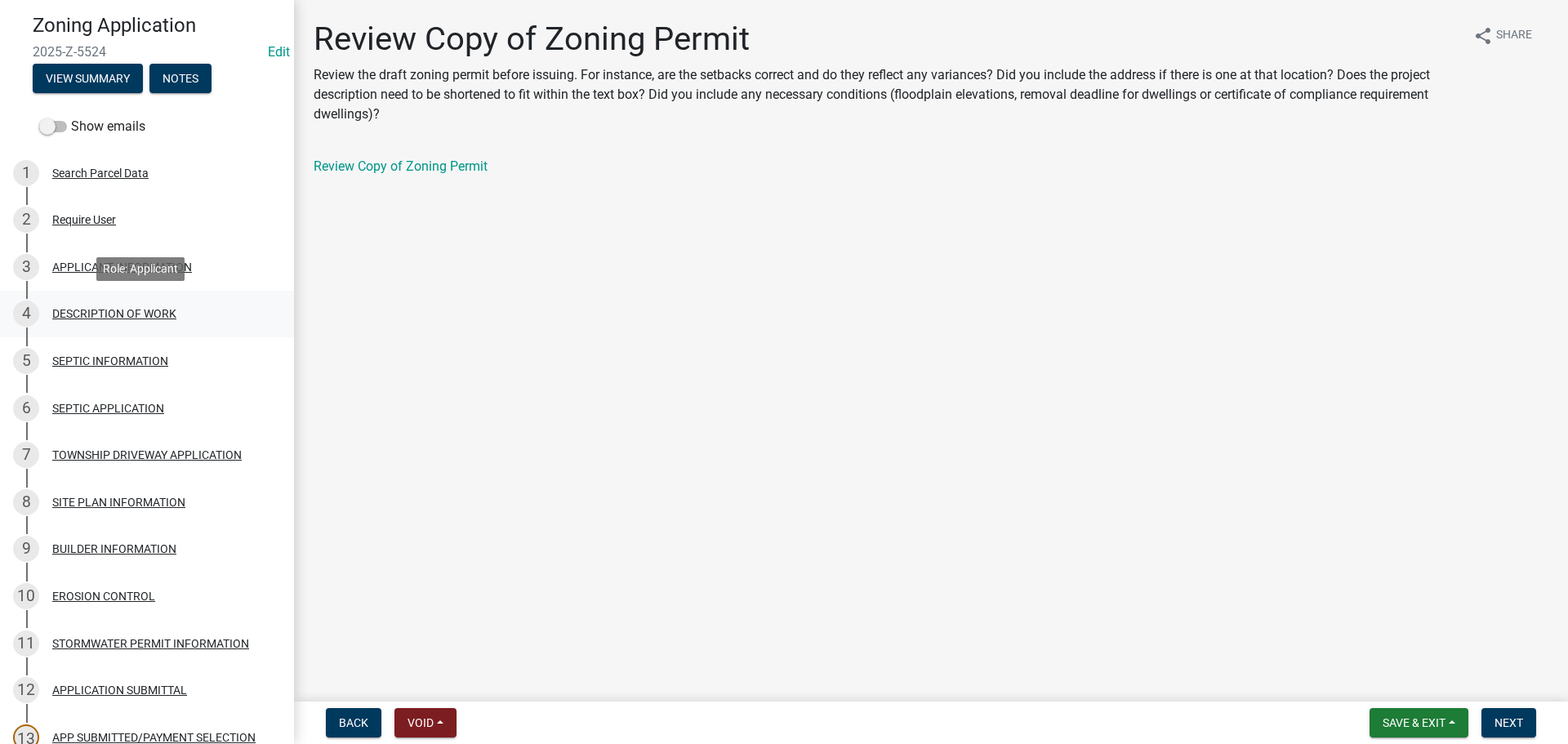
click at [132, 325] on div "4 DESCRIPTION OF WORK" at bounding box center [140, 314] width 255 height 26
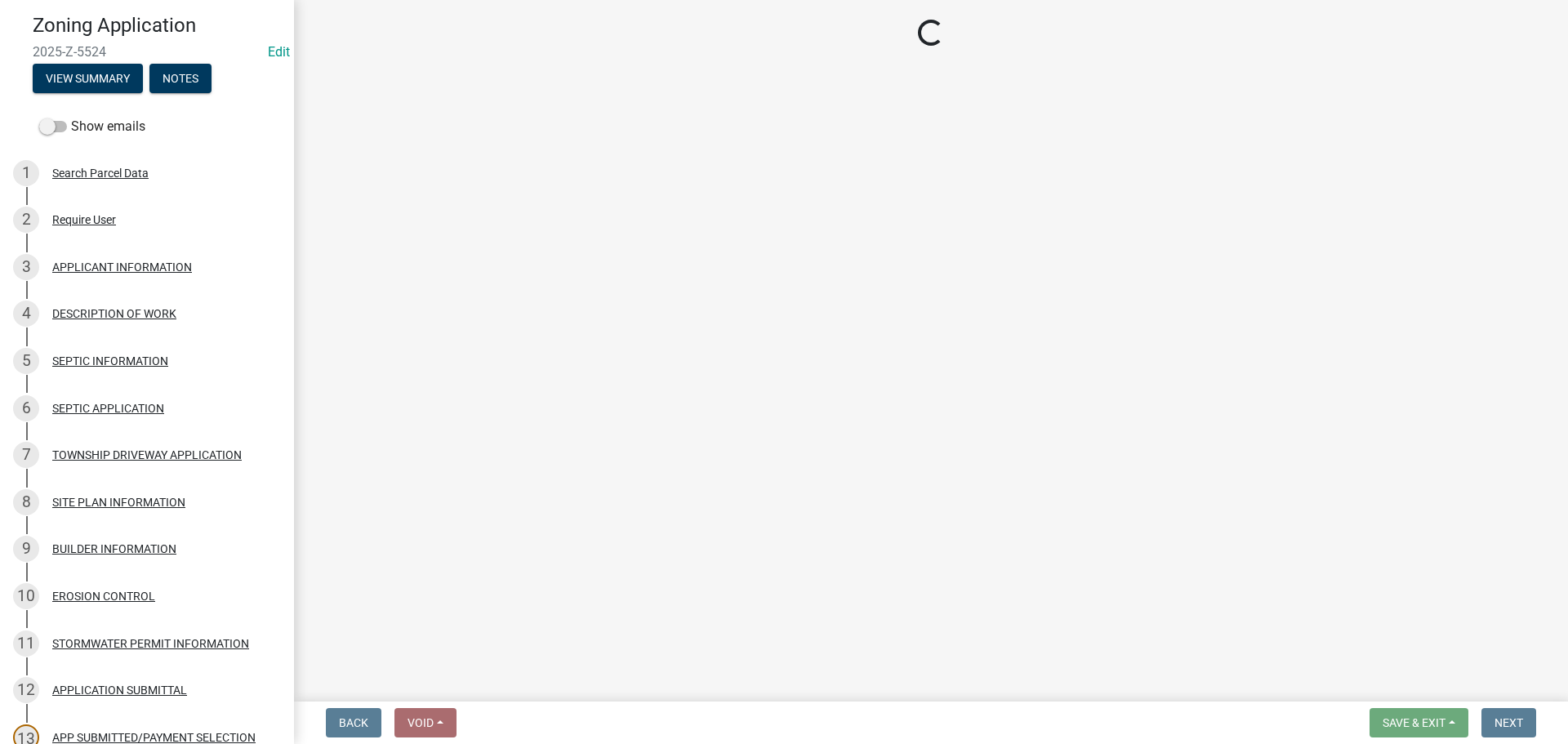
select select "ee49324e-6bbc-48fe-982e-4c2d7e8c1c0f"
select select "e929572a-d3c1-4656-a5cb-745867c8f3e2"
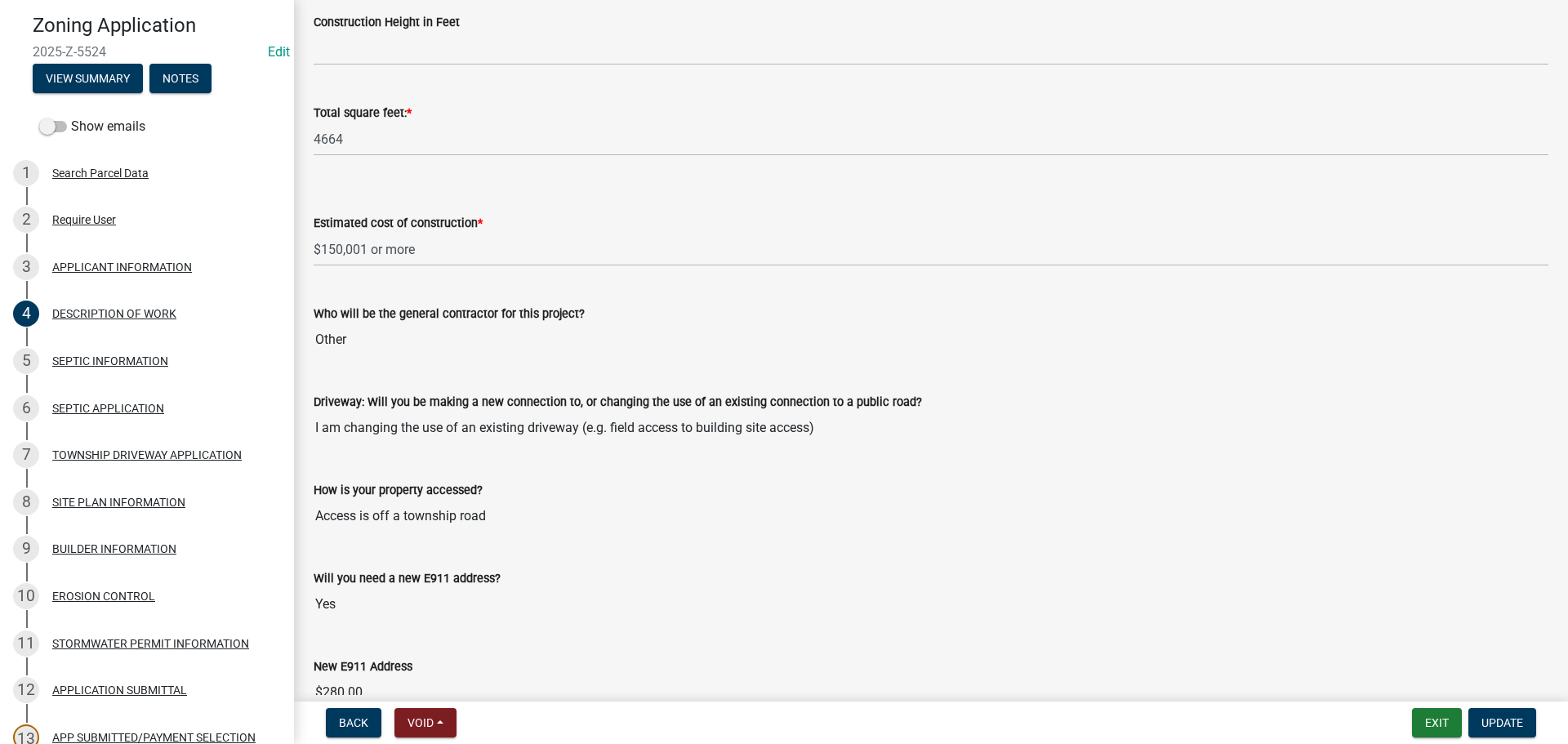
scroll to position [1005, 0]
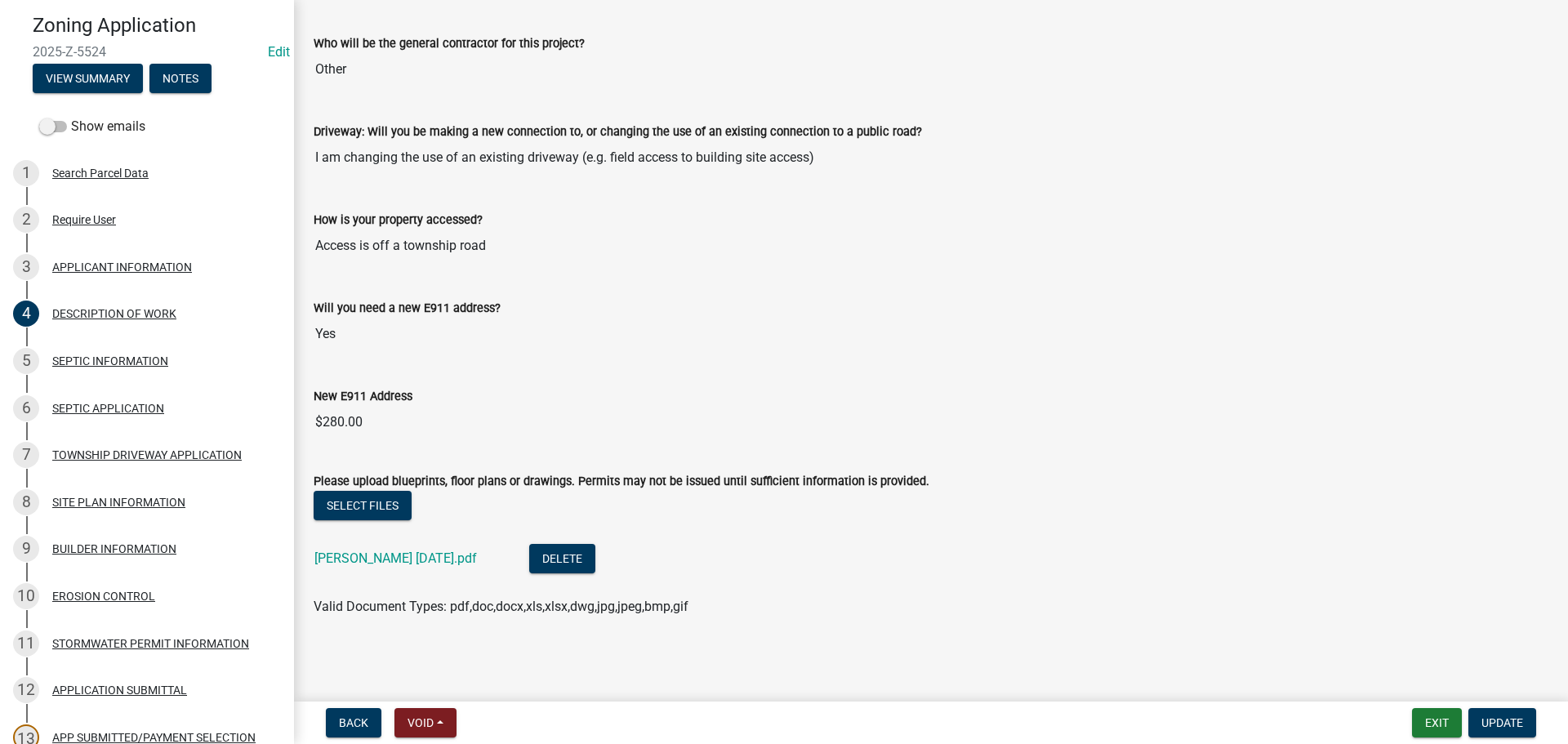
click at [396, 566] on div "[PERSON_NAME] [DATE].pdf" at bounding box center [409, 560] width 189 height 34
click at [393, 553] on link "[PERSON_NAME] [DATE].pdf" at bounding box center [396, 558] width 163 height 16
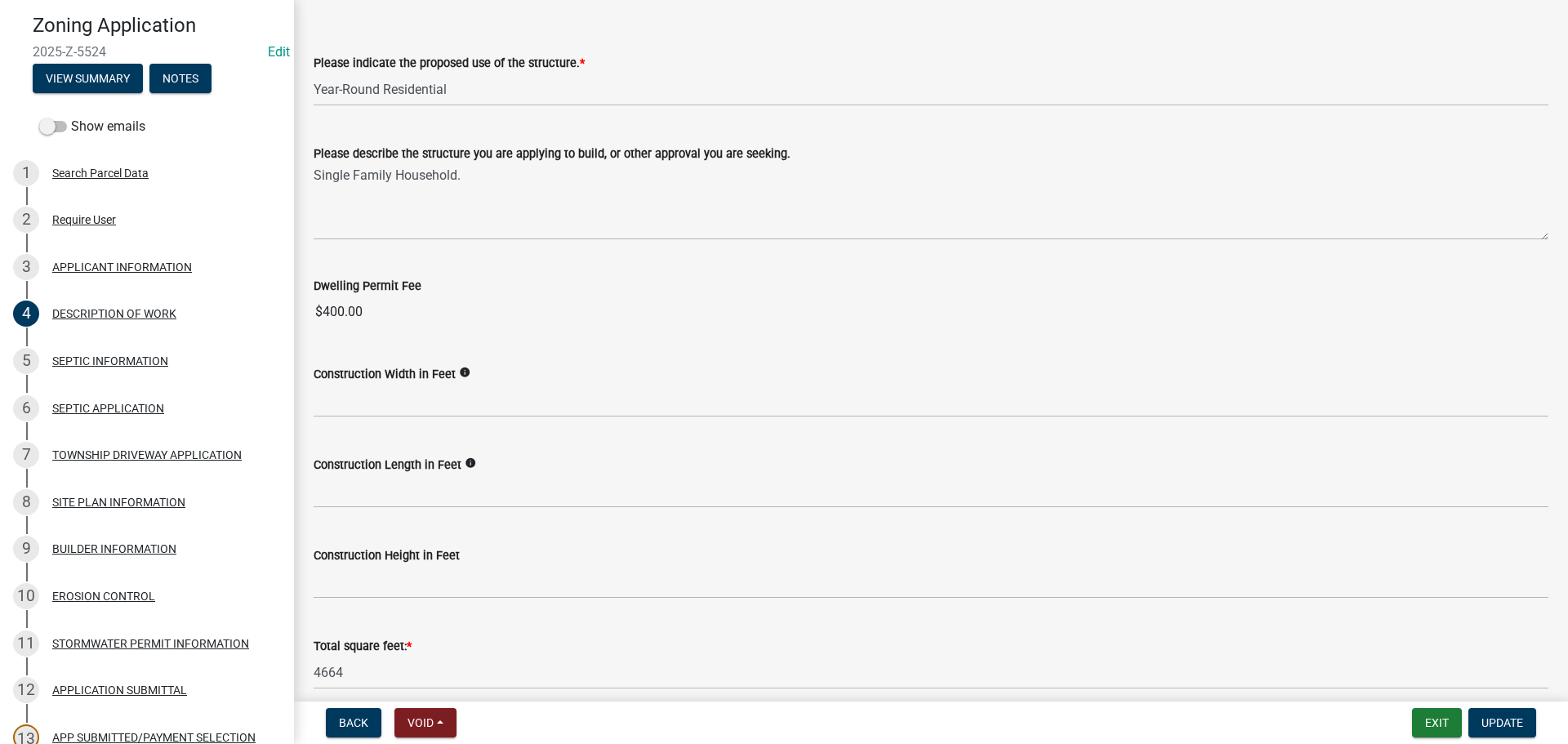
scroll to position [189, 0]
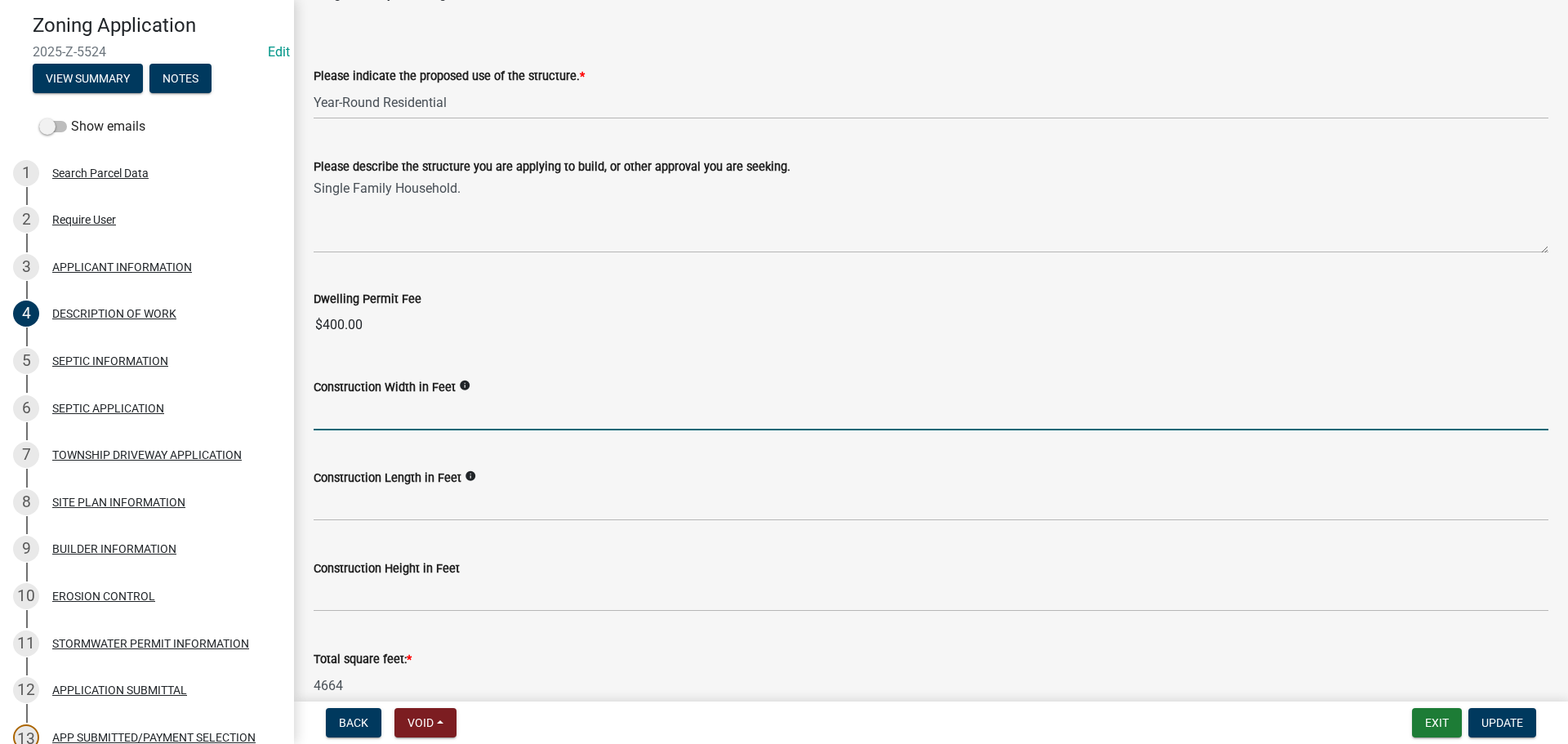
click at [481, 428] on input "text" at bounding box center [930, 413] width 1234 height 34
type input "36"
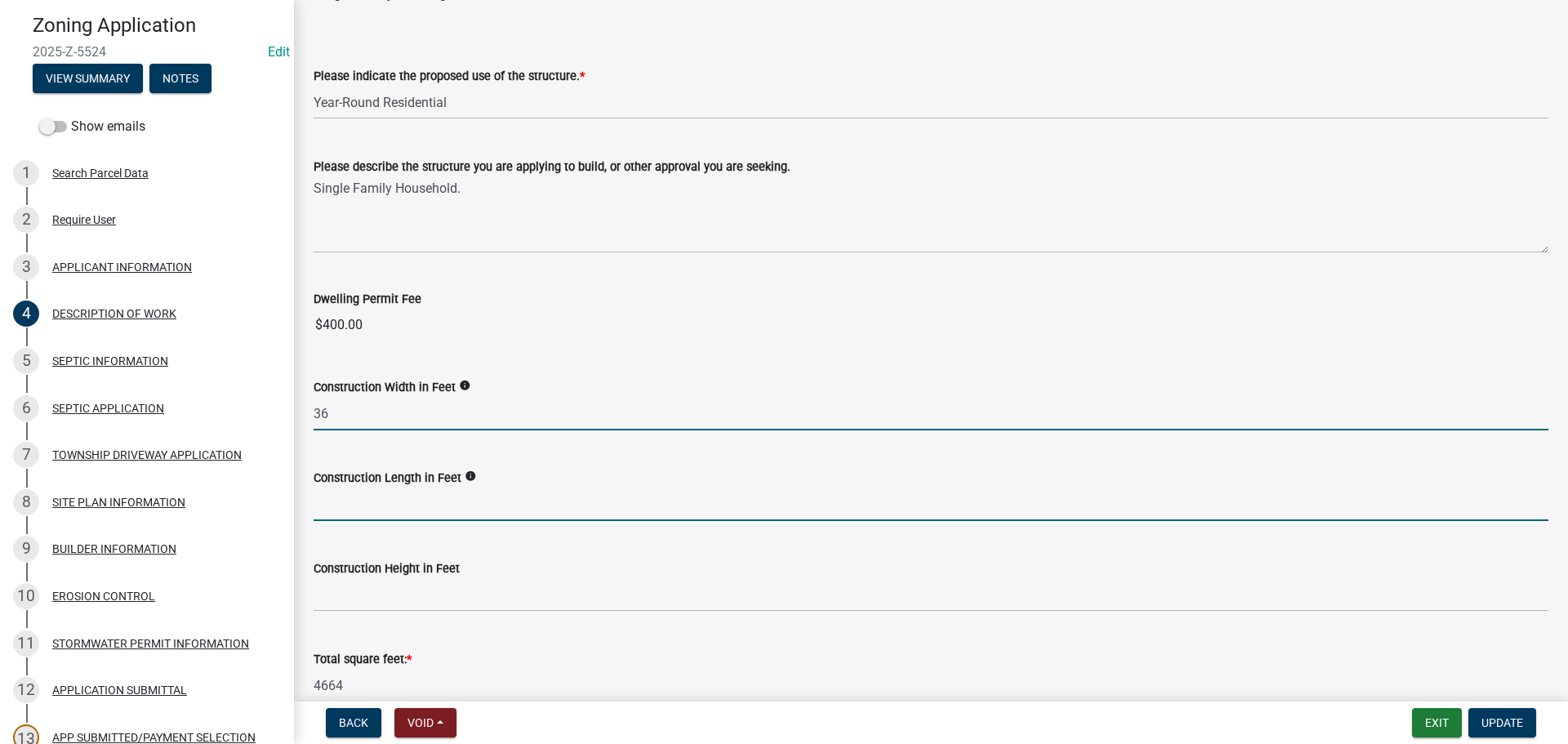
click at [496, 509] on input "text" at bounding box center [930, 504] width 1234 height 34
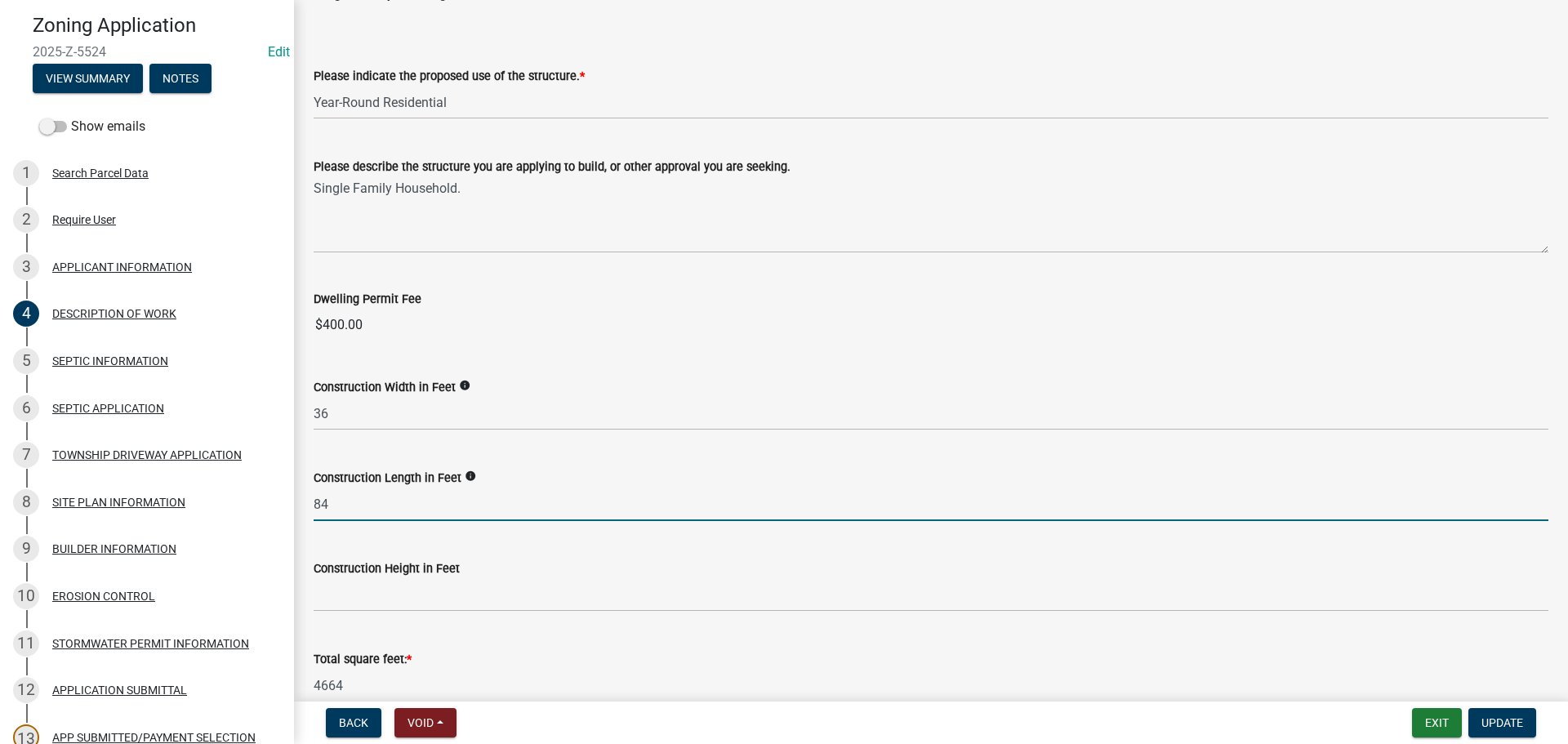
type input "84"
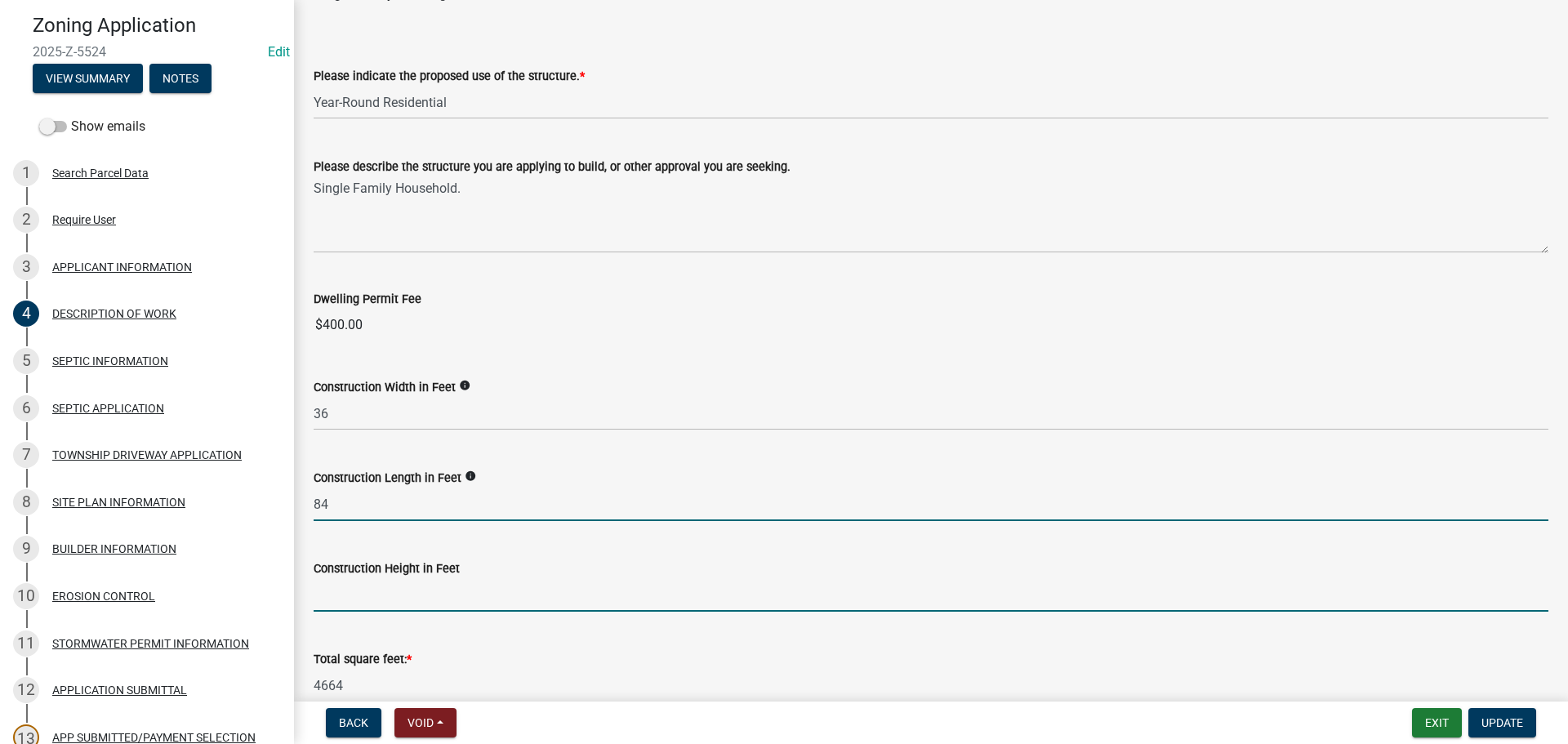
click at [398, 589] on input "text" at bounding box center [930, 594] width 1234 height 34
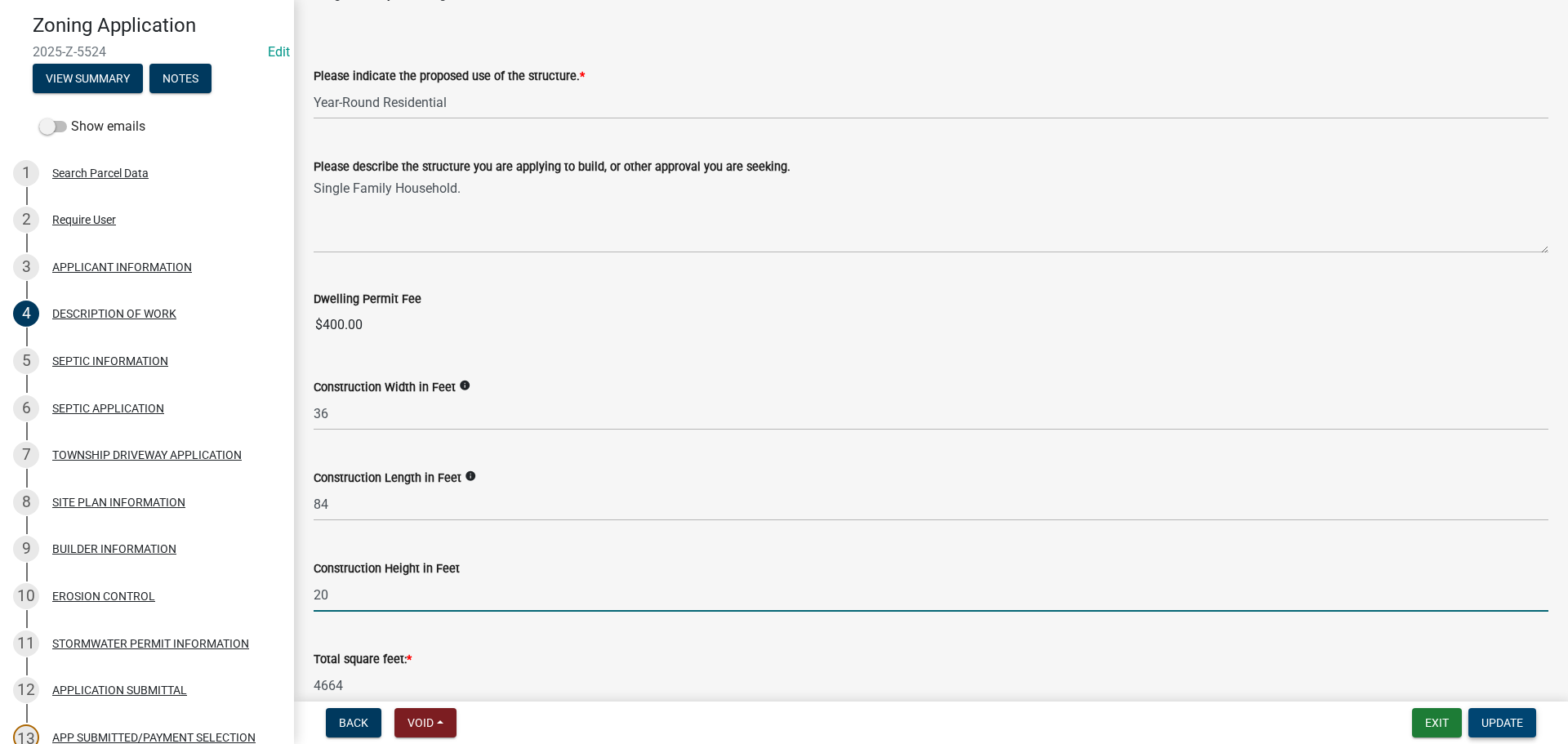
type input "20"
click at [1496, 722] on span "Update" at bounding box center [1502, 722] width 42 height 13
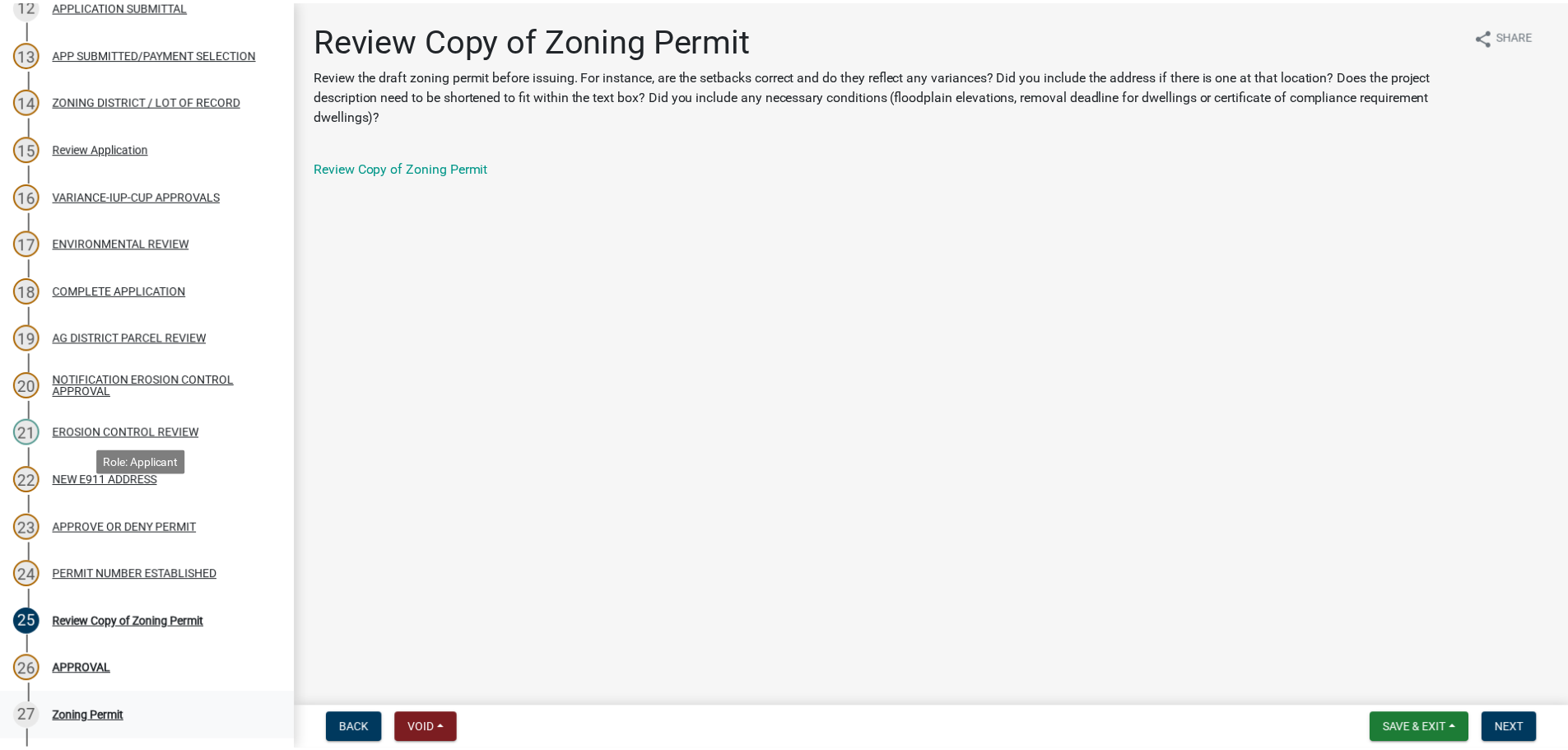
scroll to position [987, 0]
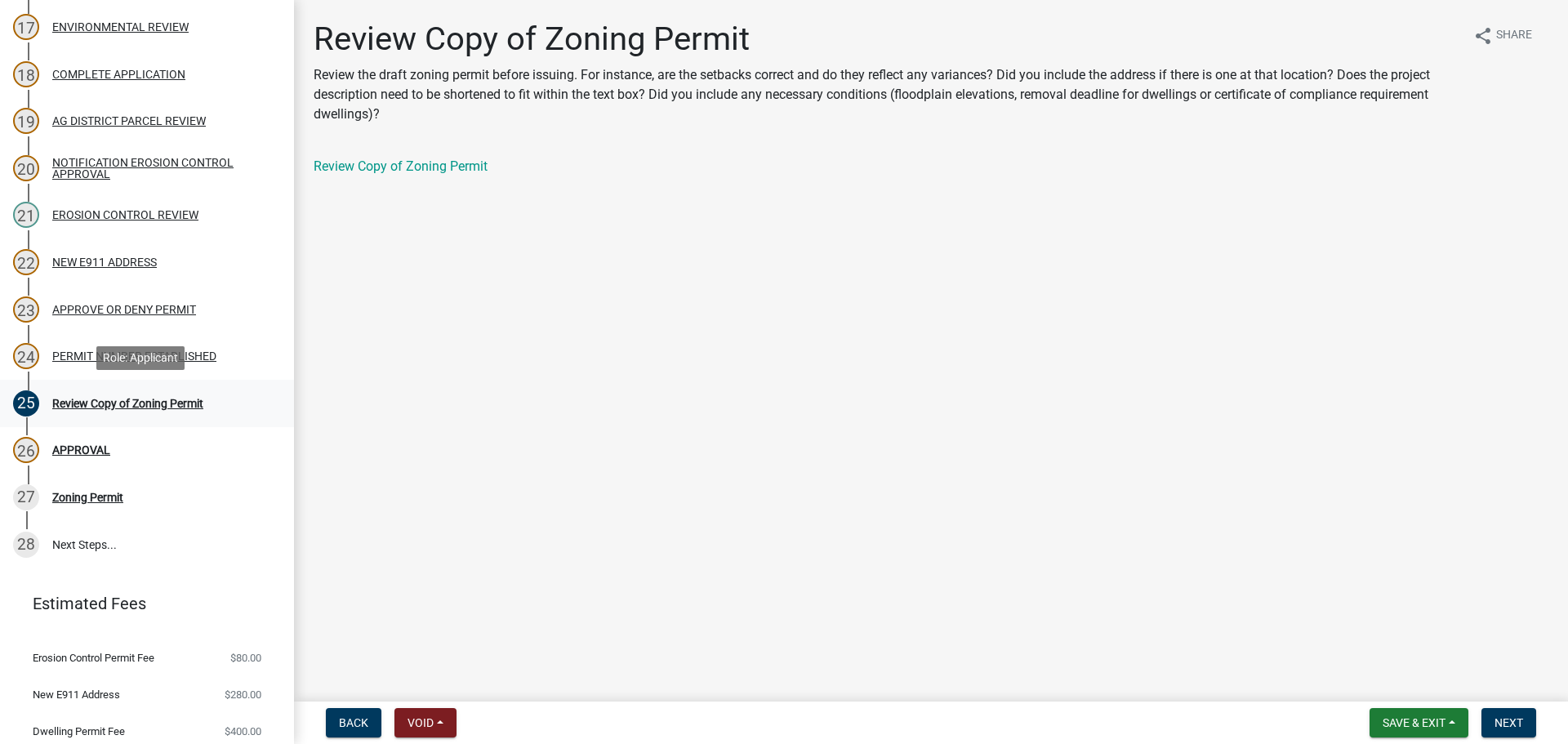
click at [130, 404] on div "Review Copy of Zoning Permit" at bounding box center [127, 403] width 151 height 11
click at [214, 360] on div "PERMIT NUMBER ESTABLISHED" at bounding box center [133, 355] width 164 height 11
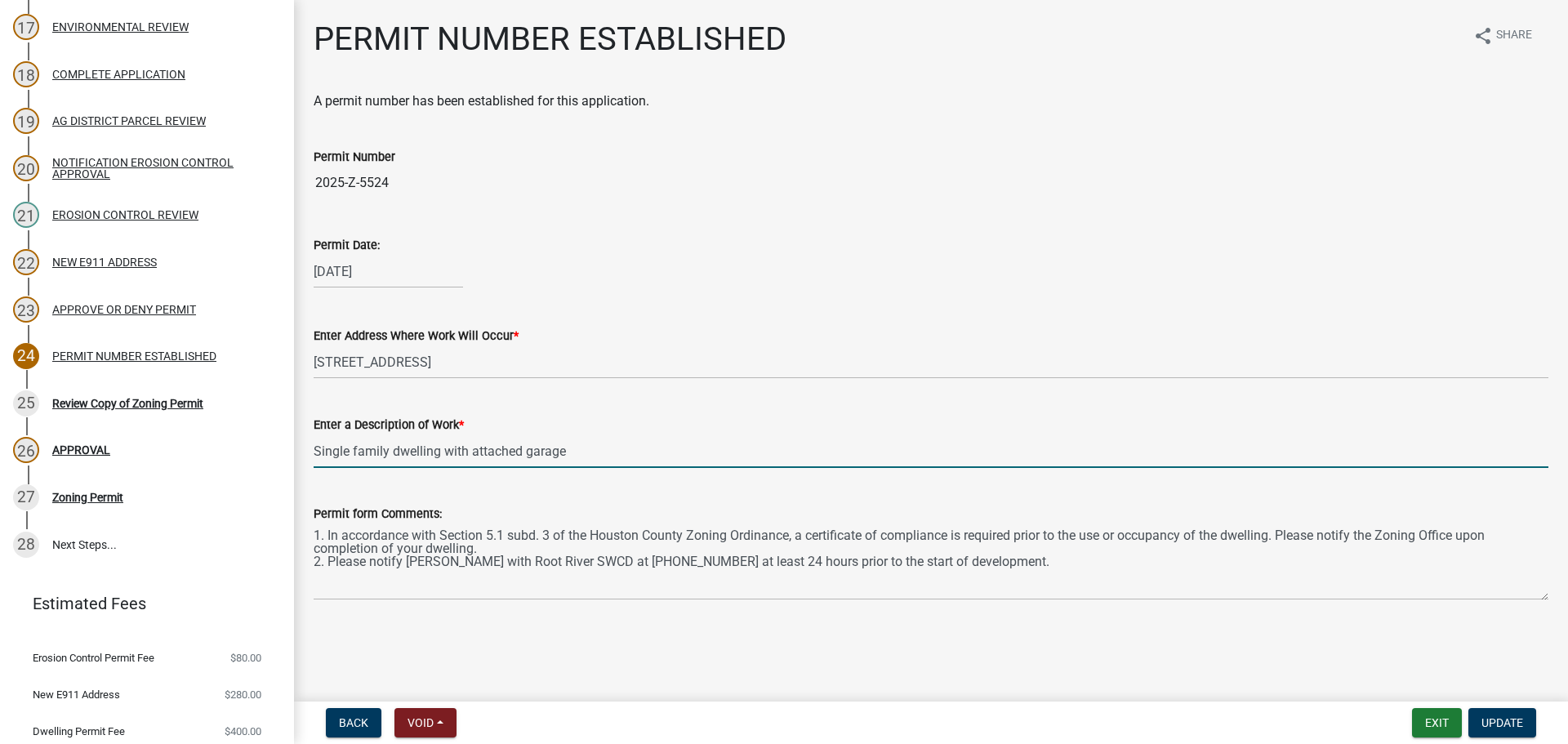
click at [614, 460] on input "Single family dwelling with attached garage" at bounding box center [930, 451] width 1234 height 34
type input "Single family dwelling with attached garage, deck and porch"
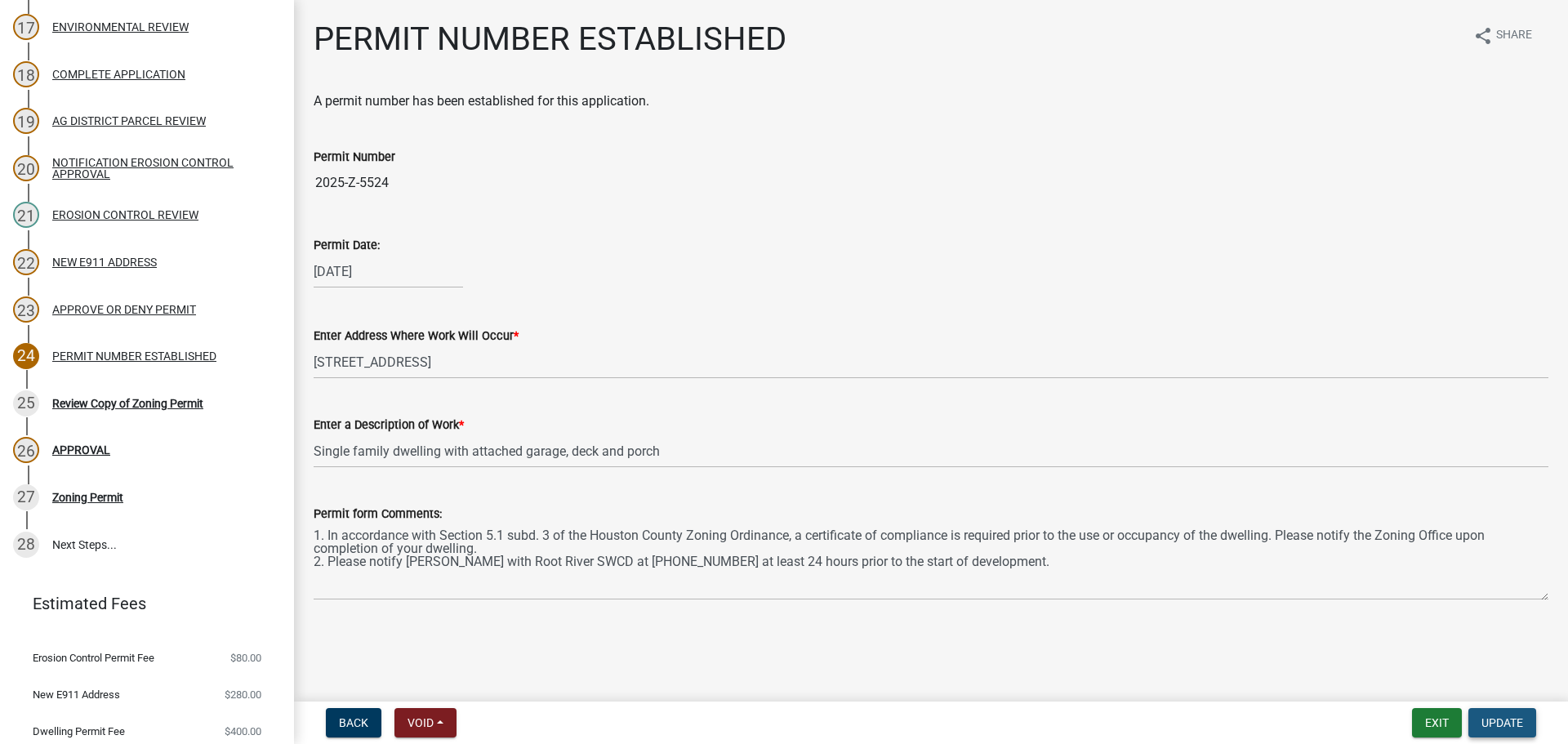
click at [1490, 711] on button "Update" at bounding box center [1502, 722] width 68 height 29
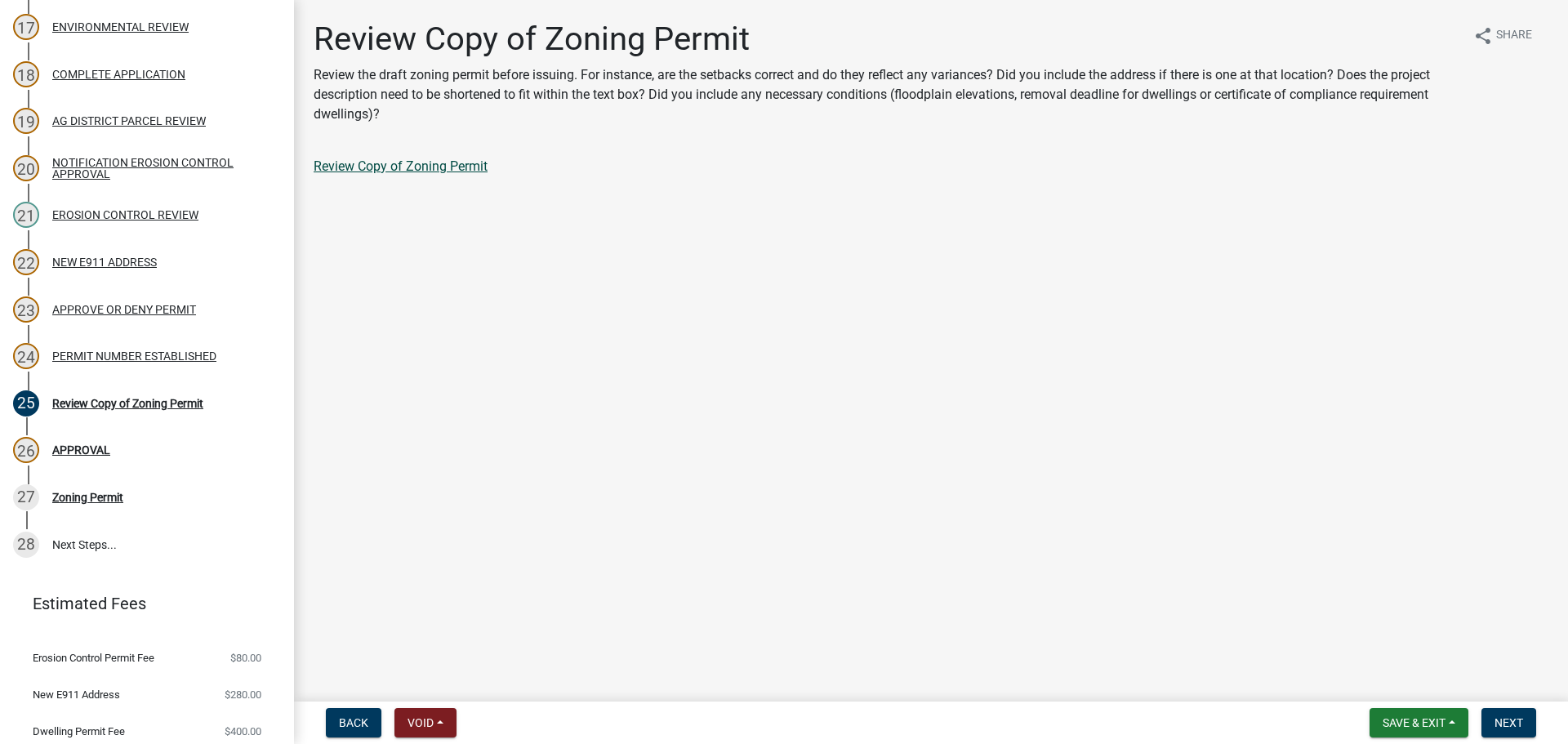
click at [481, 169] on link "Review Copy of Zoning Permit" at bounding box center [400, 166] width 174 height 16
click at [1500, 721] on span "Next" at bounding box center [1508, 722] width 29 height 13
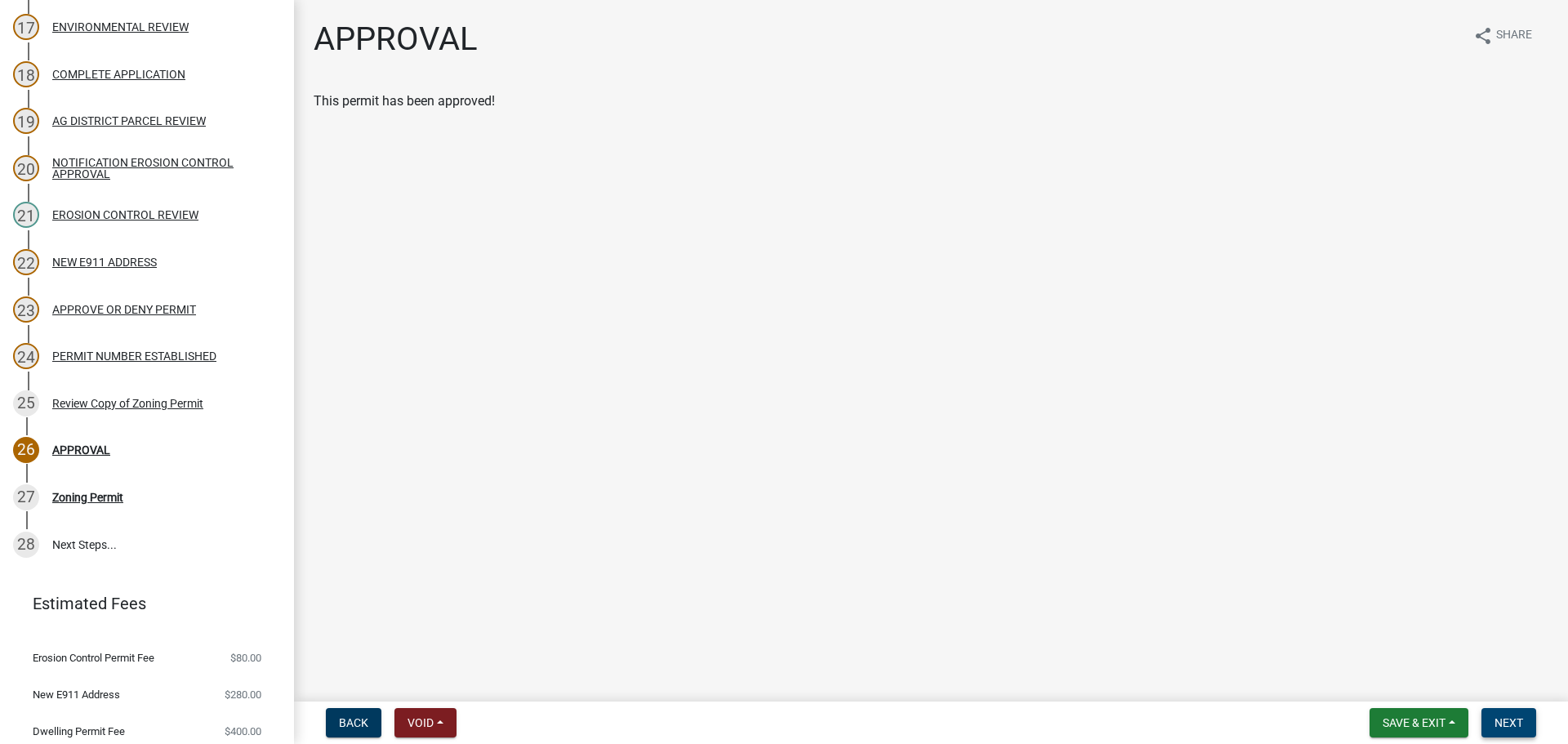
click at [1532, 725] on button "Next" at bounding box center [1508, 722] width 55 height 29
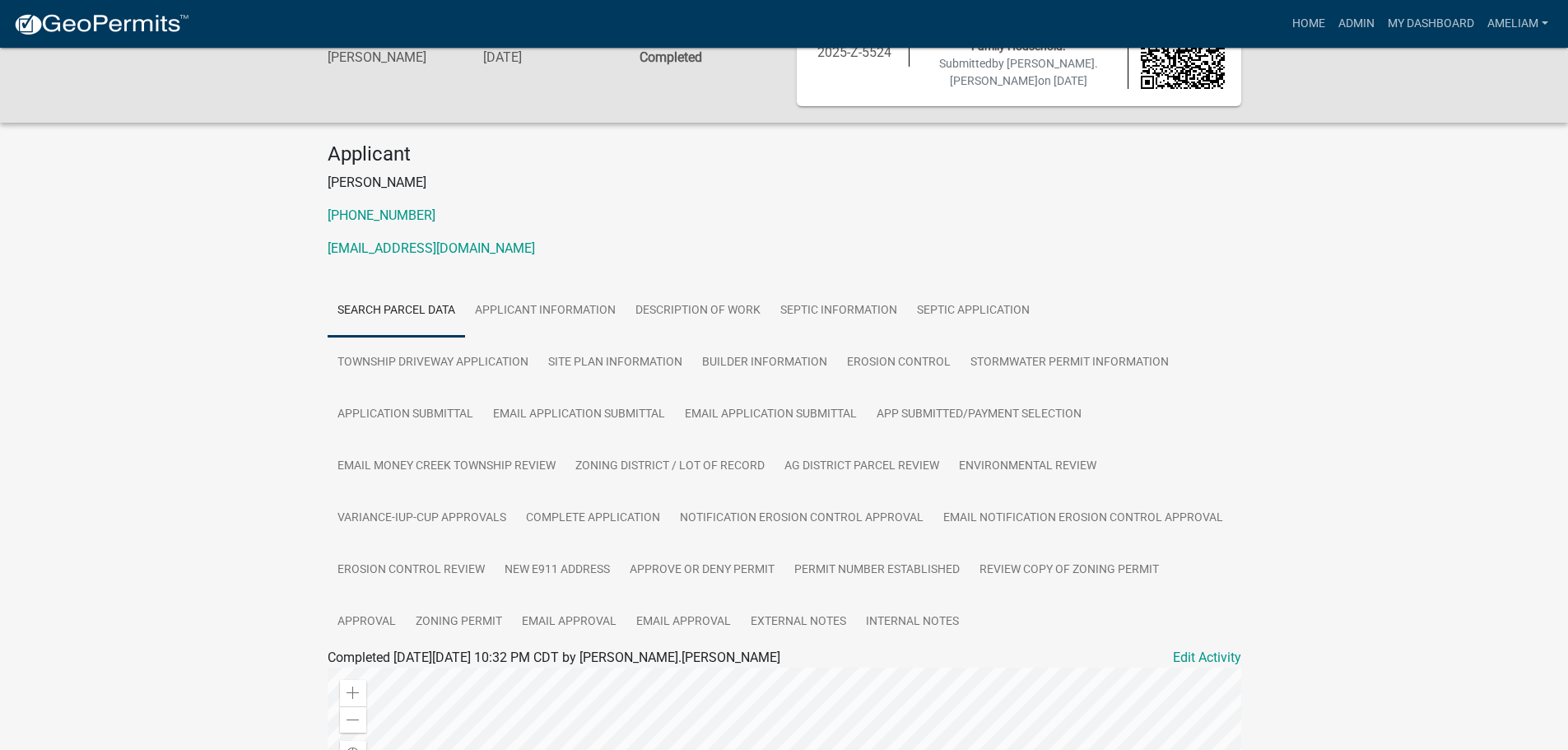
scroll to position [76, 0]
click at [1441, 27] on link "My Dashboard" at bounding box center [1431, 24] width 100 height 31
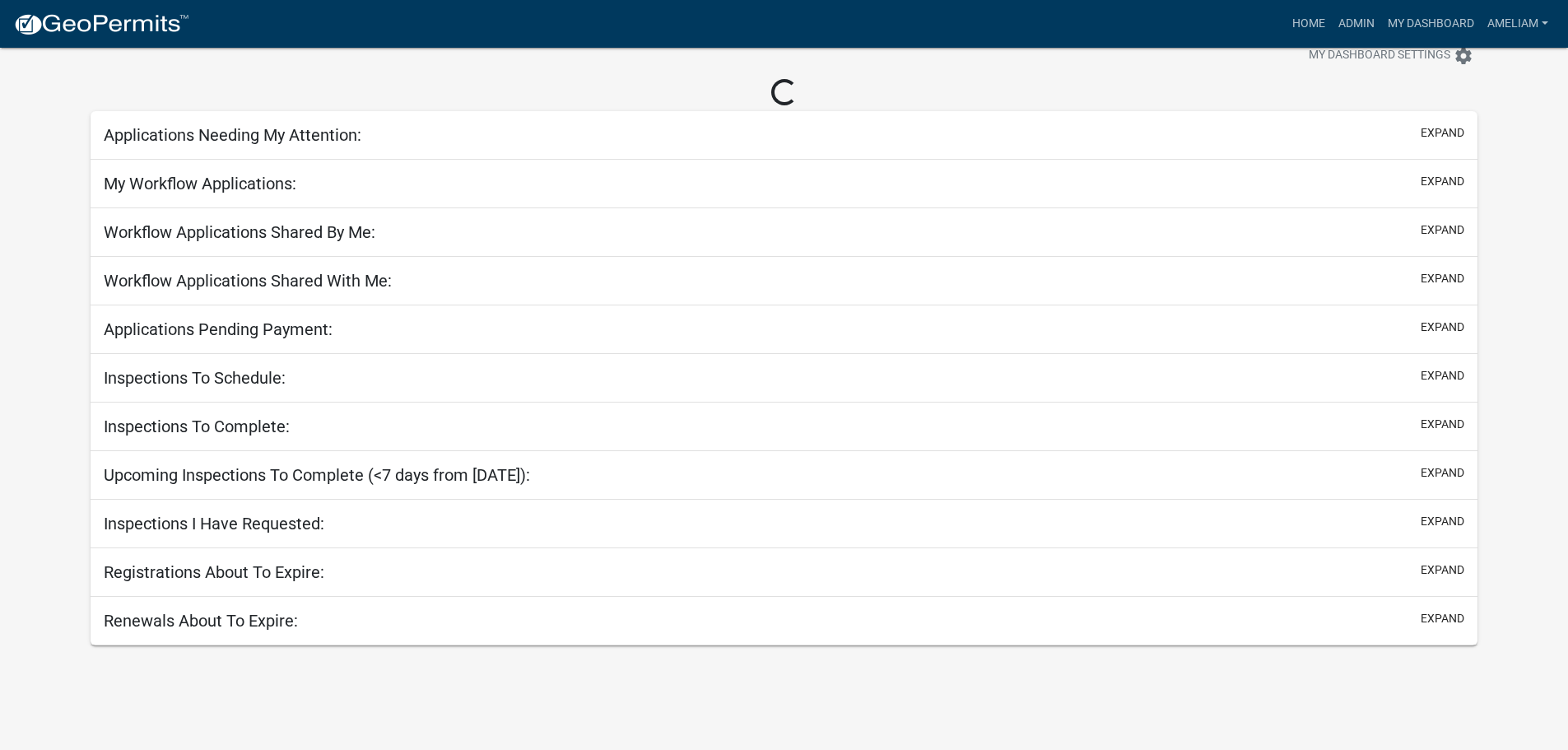
select select "3: 100"
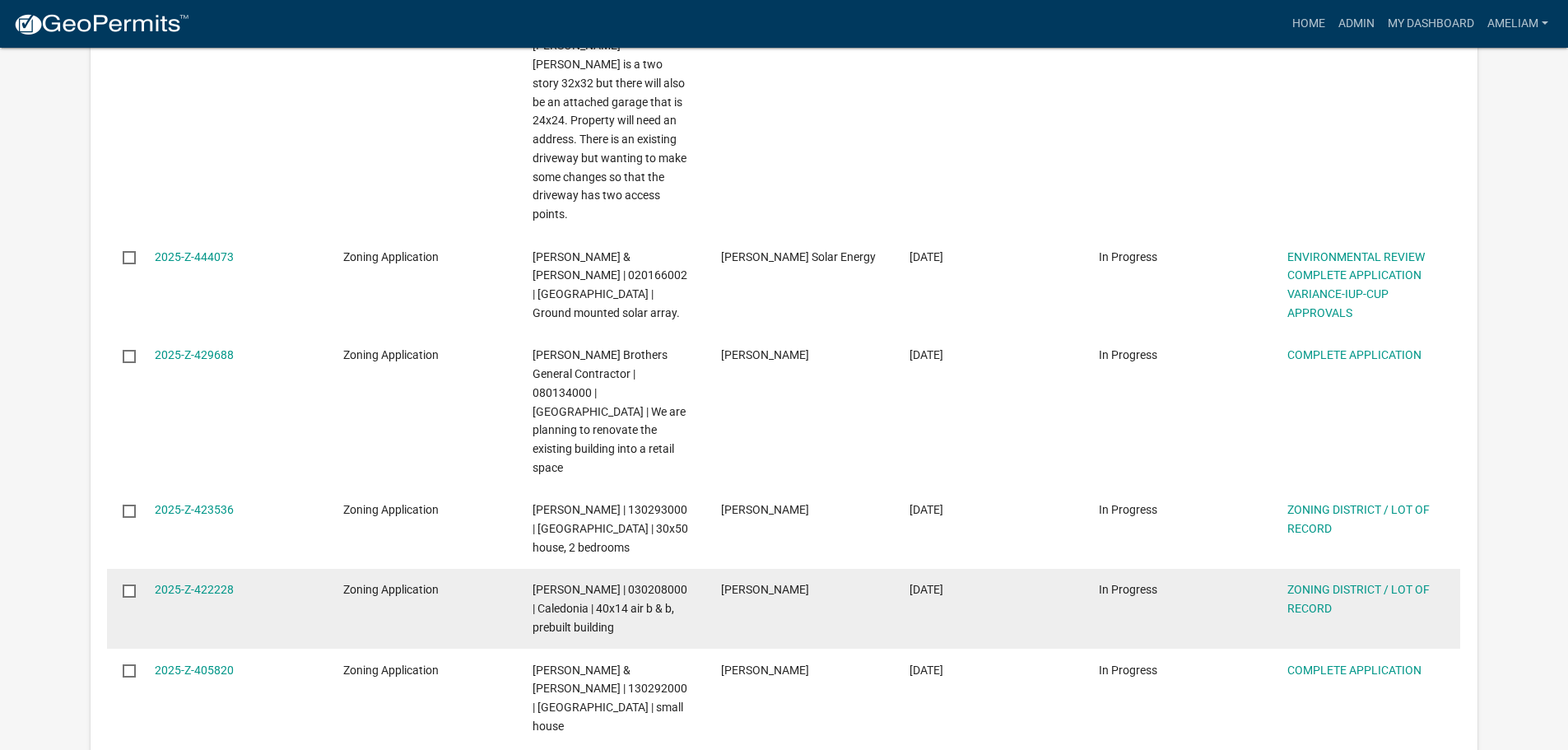
scroll to position [3138, 0]
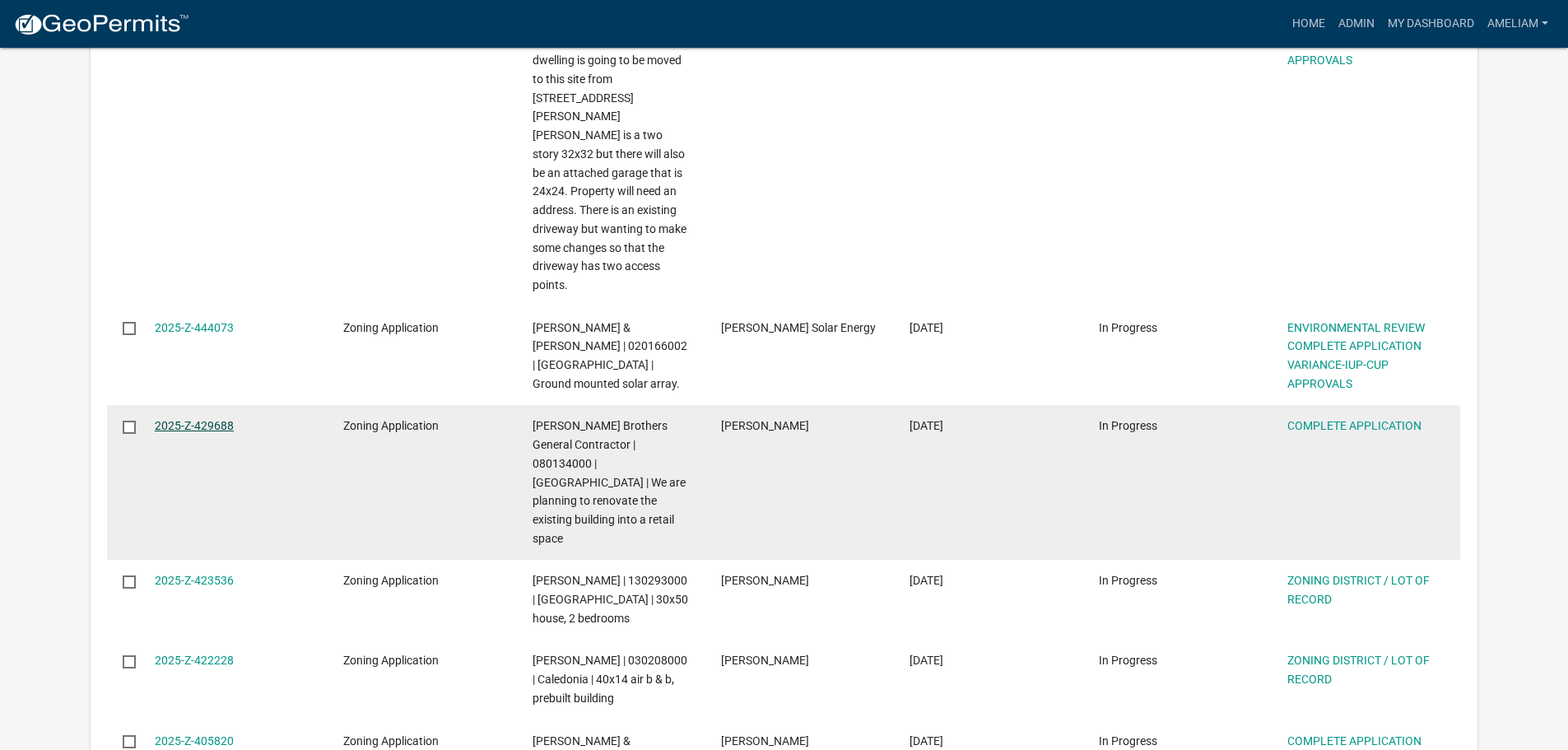
click at [208, 419] on link "2025-Z-429688" at bounding box center [194, 425] width 79 height 13
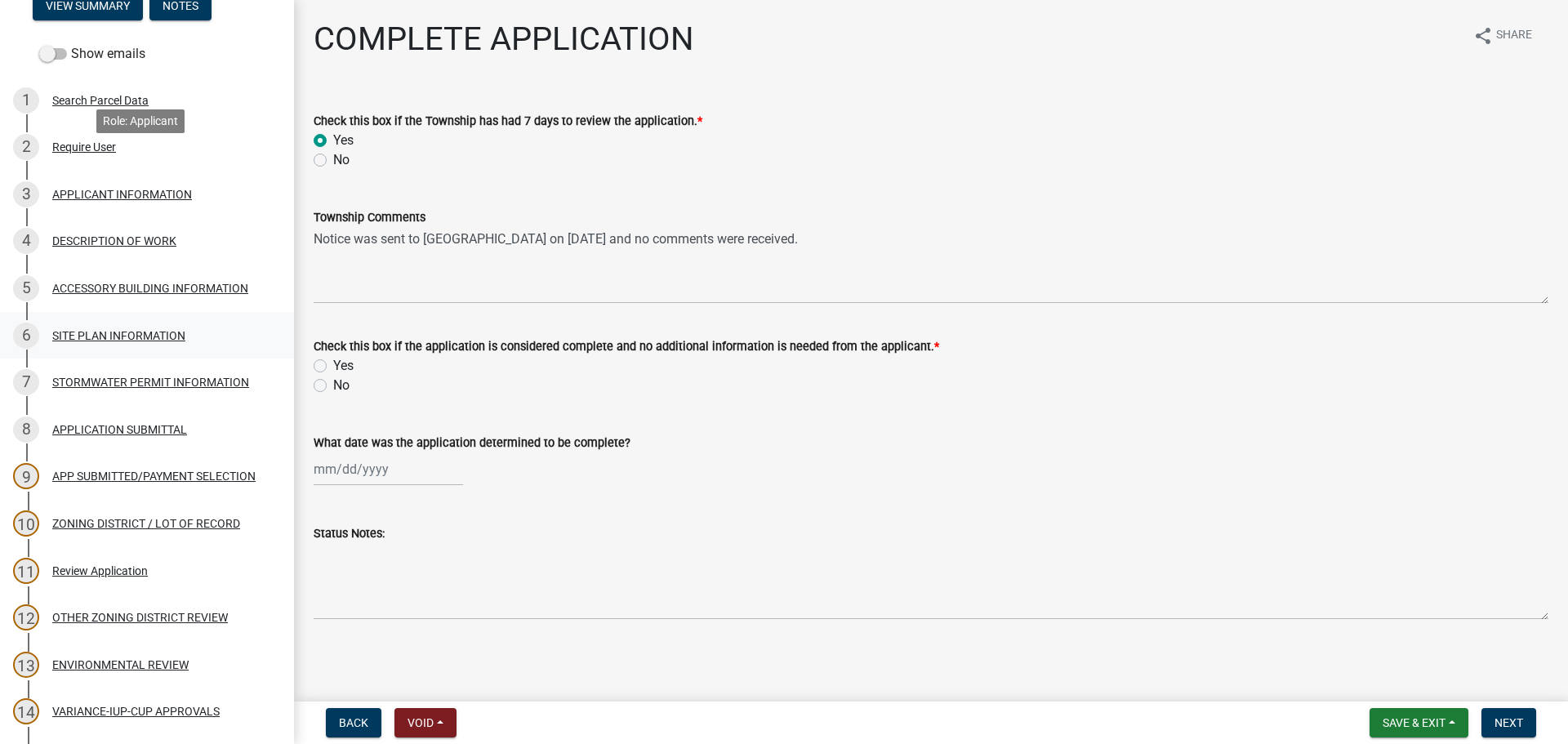
scroll to position [327, 0]
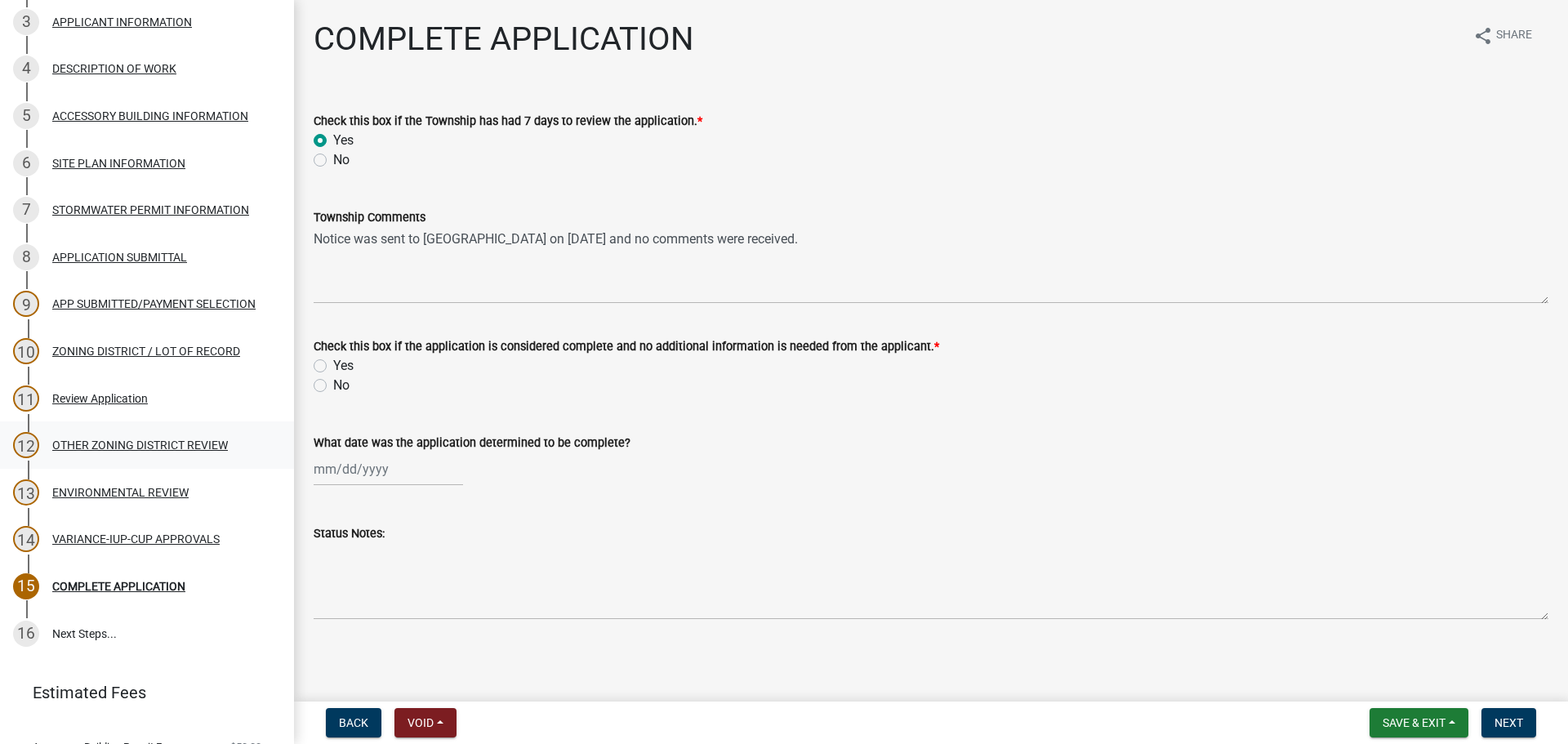
click at [150, 440] on div "OTHER ZONING DISTRICT REVIEW" at bounding box center [139, 444] width 176 height 11
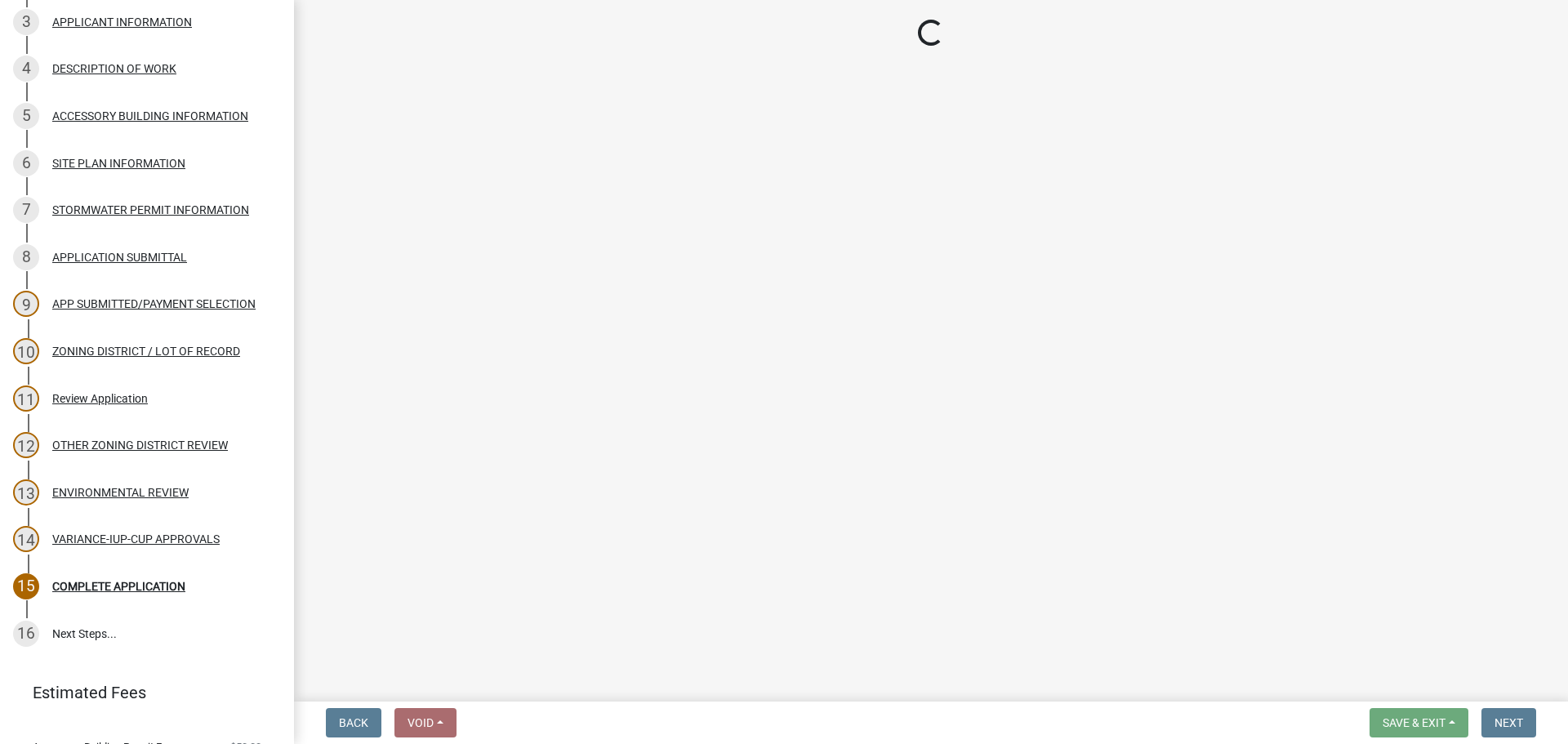
select select "4368b848-0f84-40f2-a745-944f265d3b3f"
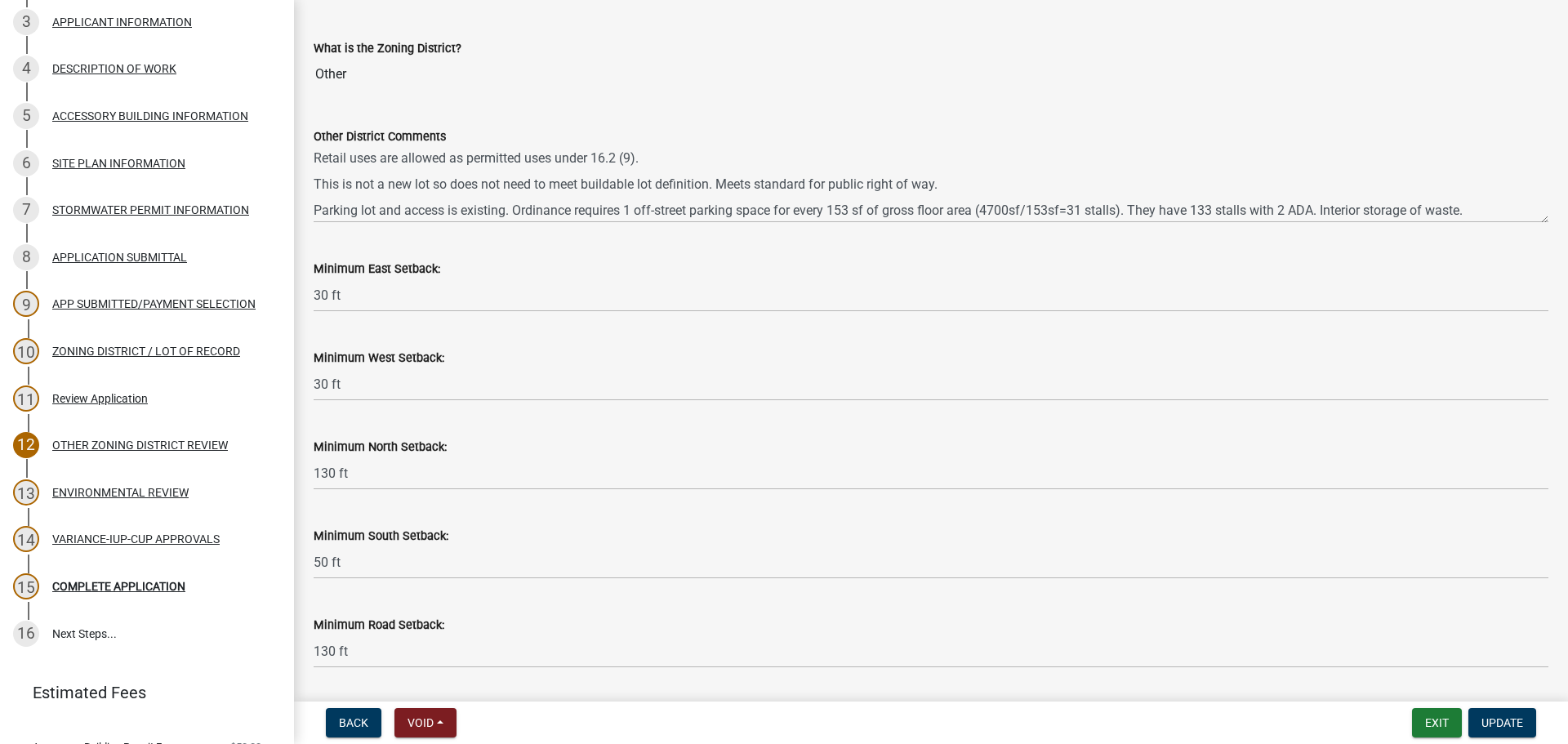
scroll to position [0, 0]
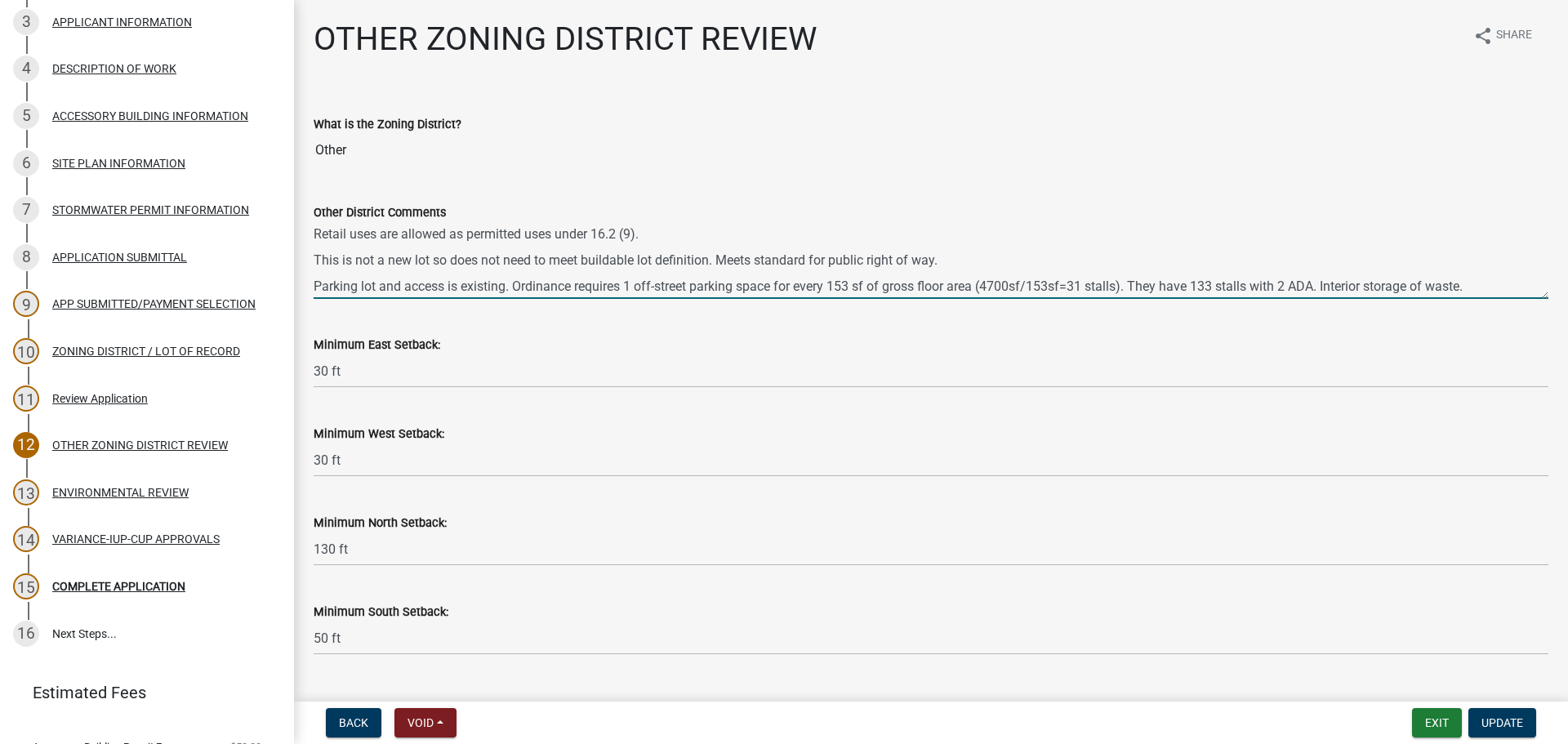
click at [794, 228] on textarea "Retail uses are allowed as permitted uses under 16.2 (9). This is not a new lot…" at bounding box center [930, 260] width 1234 height 77
type textarea "Retail uses are allowed as permitted uses under 16.2 (9). This is an existing s…"
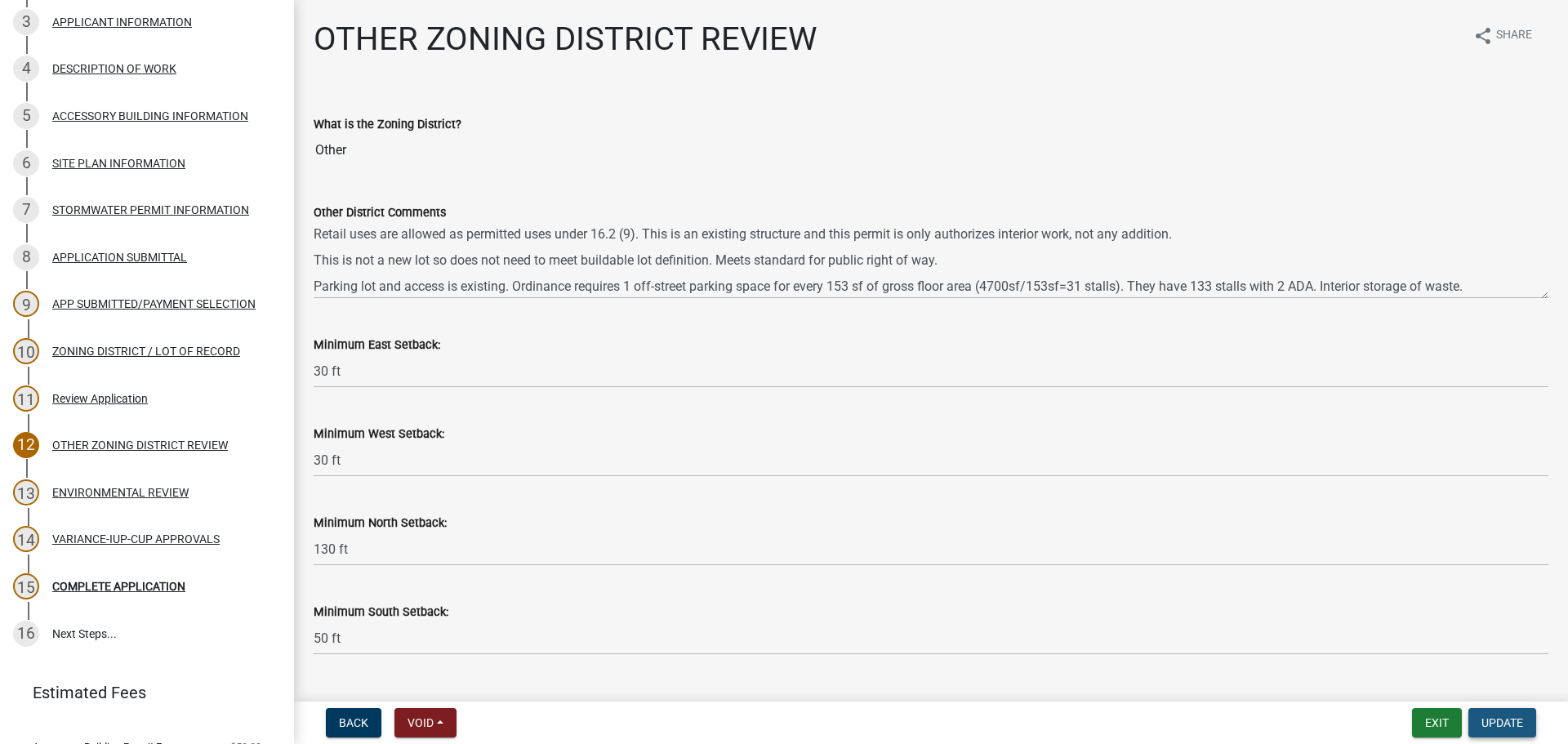
click at [1505, 715] on button "Update" at bounding box center [1502, 722] width 68 height 29
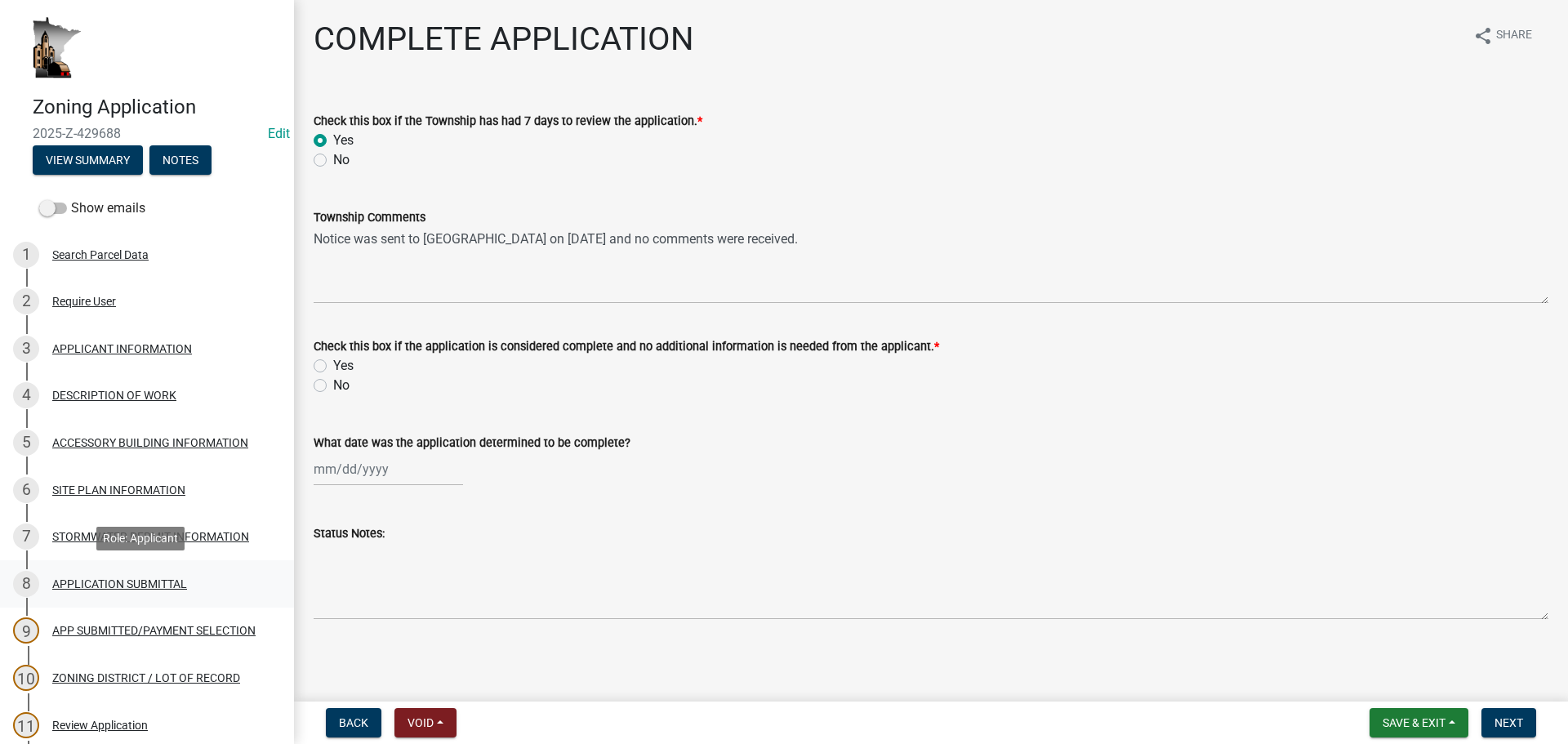
scroll to position [245, 0]
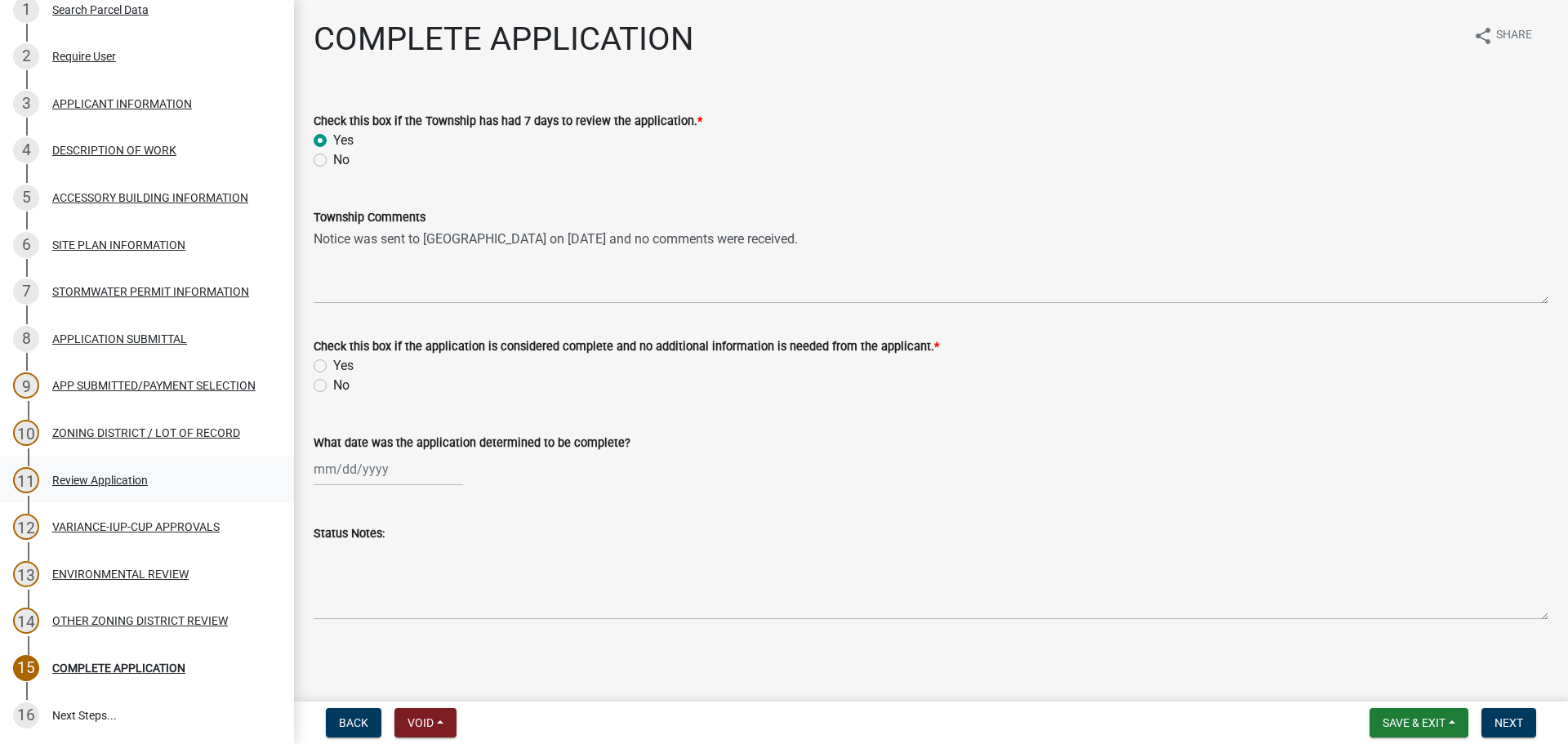
click at [120, 484] on div "Review Application" at bounding box center [100, 480] width 95 height 11
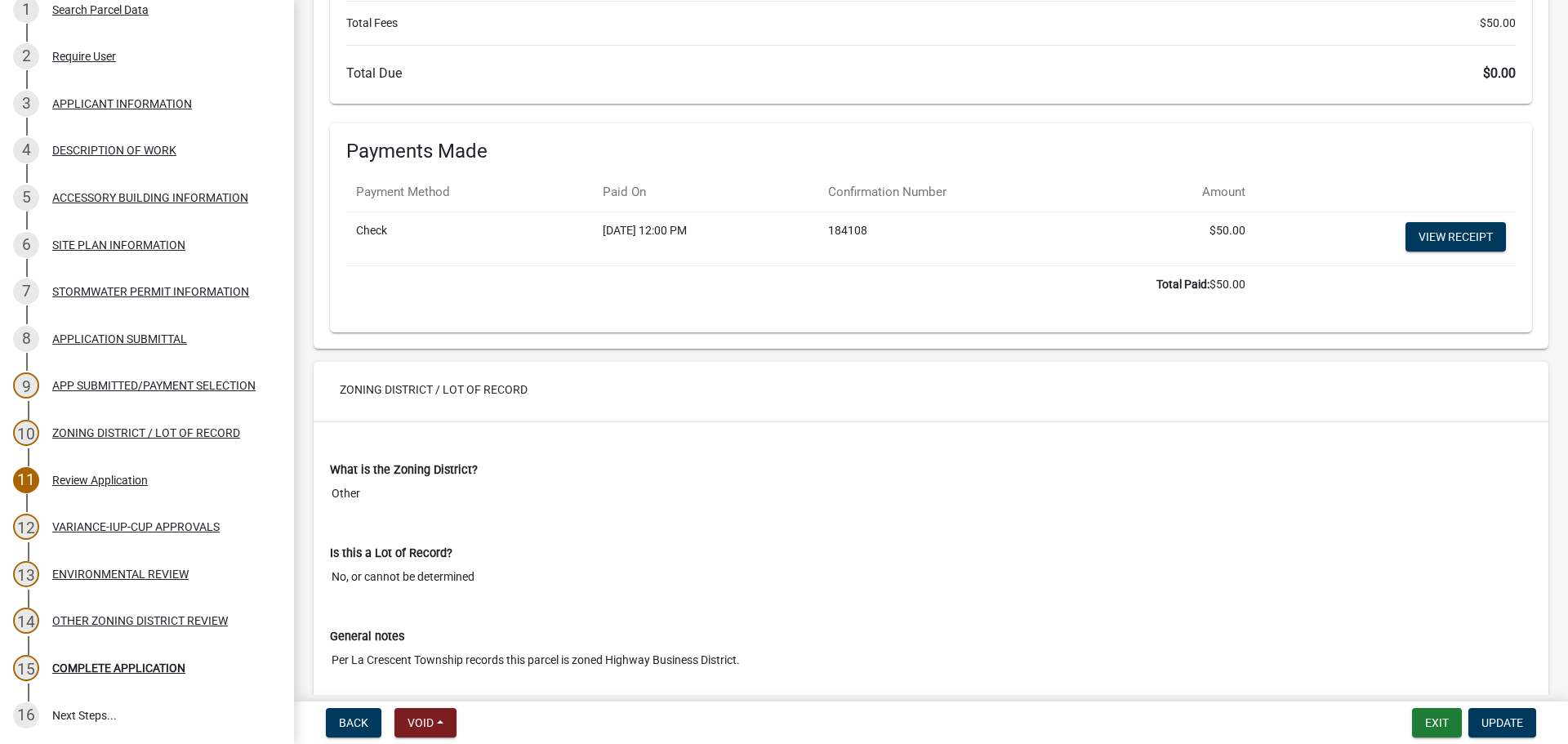
scroll to position [6757, 0]
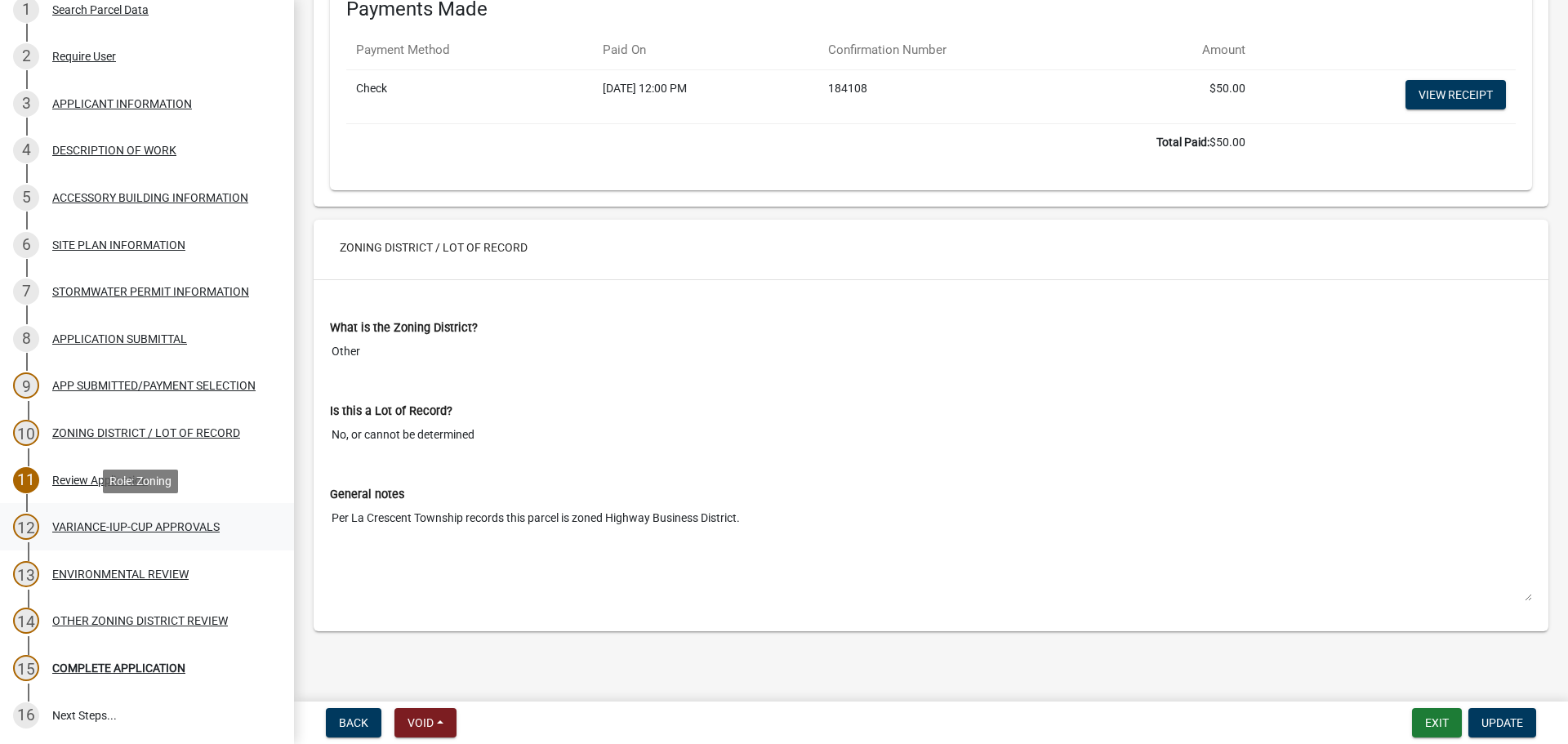
click at [134, 525] on div "VARIANCE-IUP-CUP APPROVALS" at bounding box center [135, 526] width 167 height 11
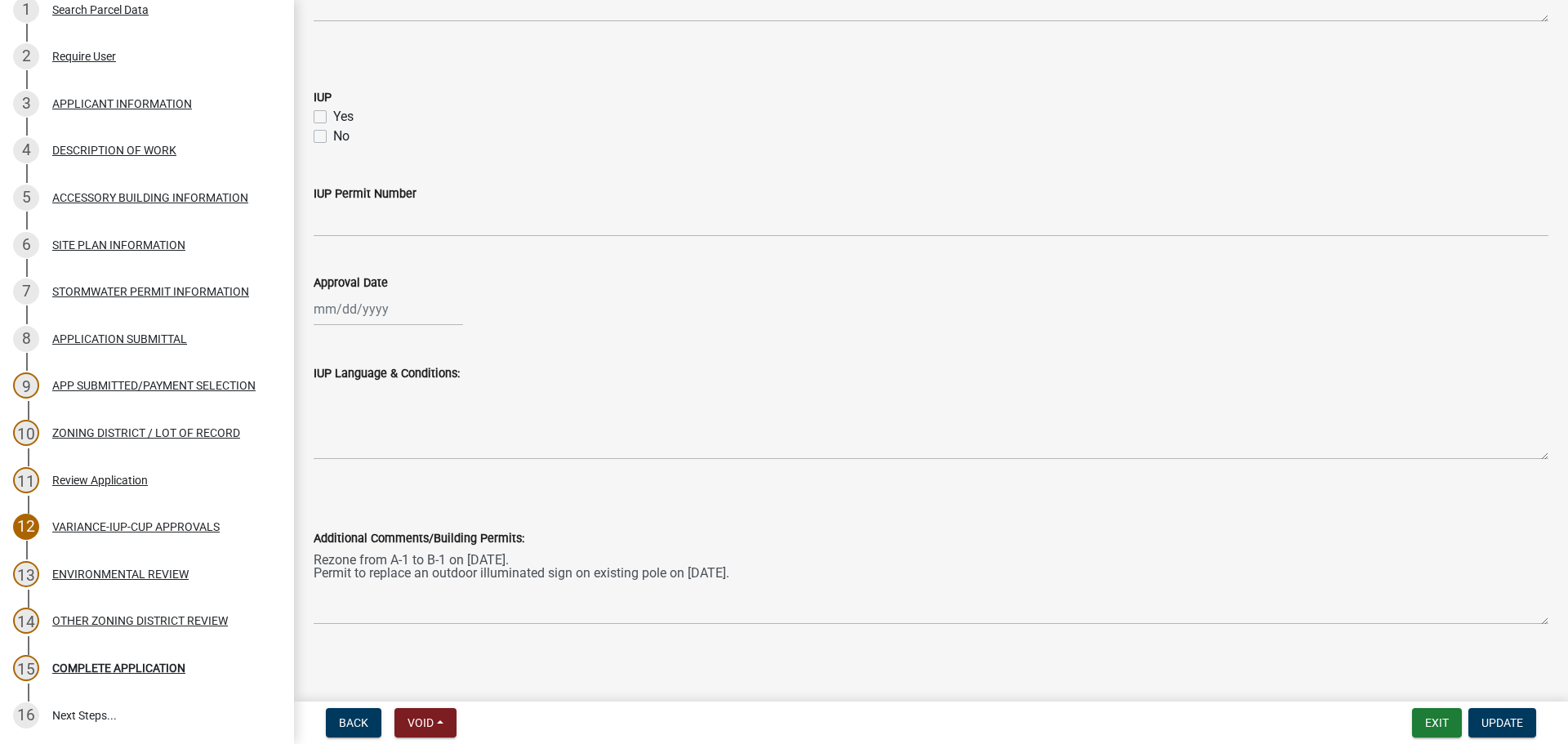
scroll to position [932, 0]
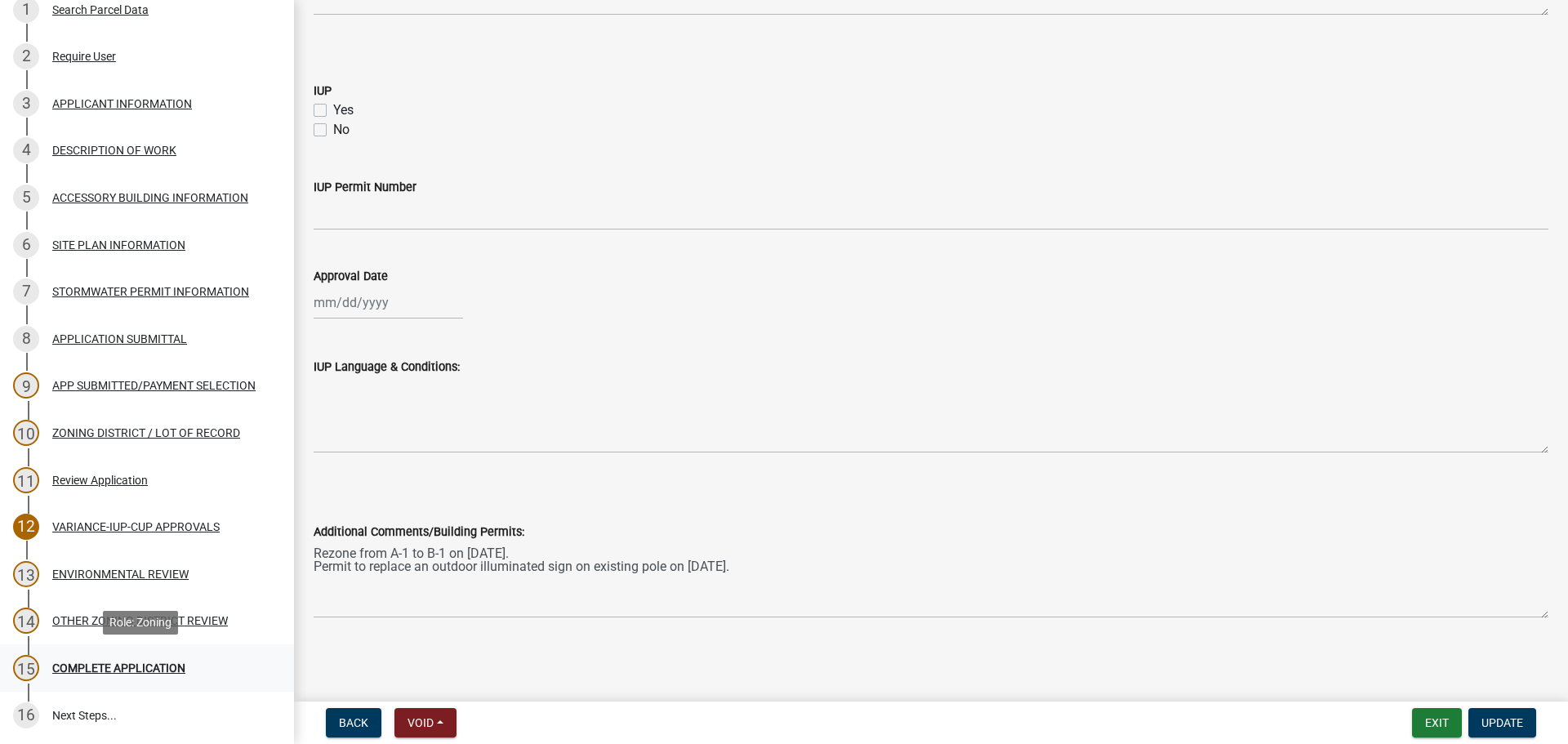
click at [161, 664] on div "COMPLETE APPLICATION" at bounding box center [119, 668] width 133 height 11
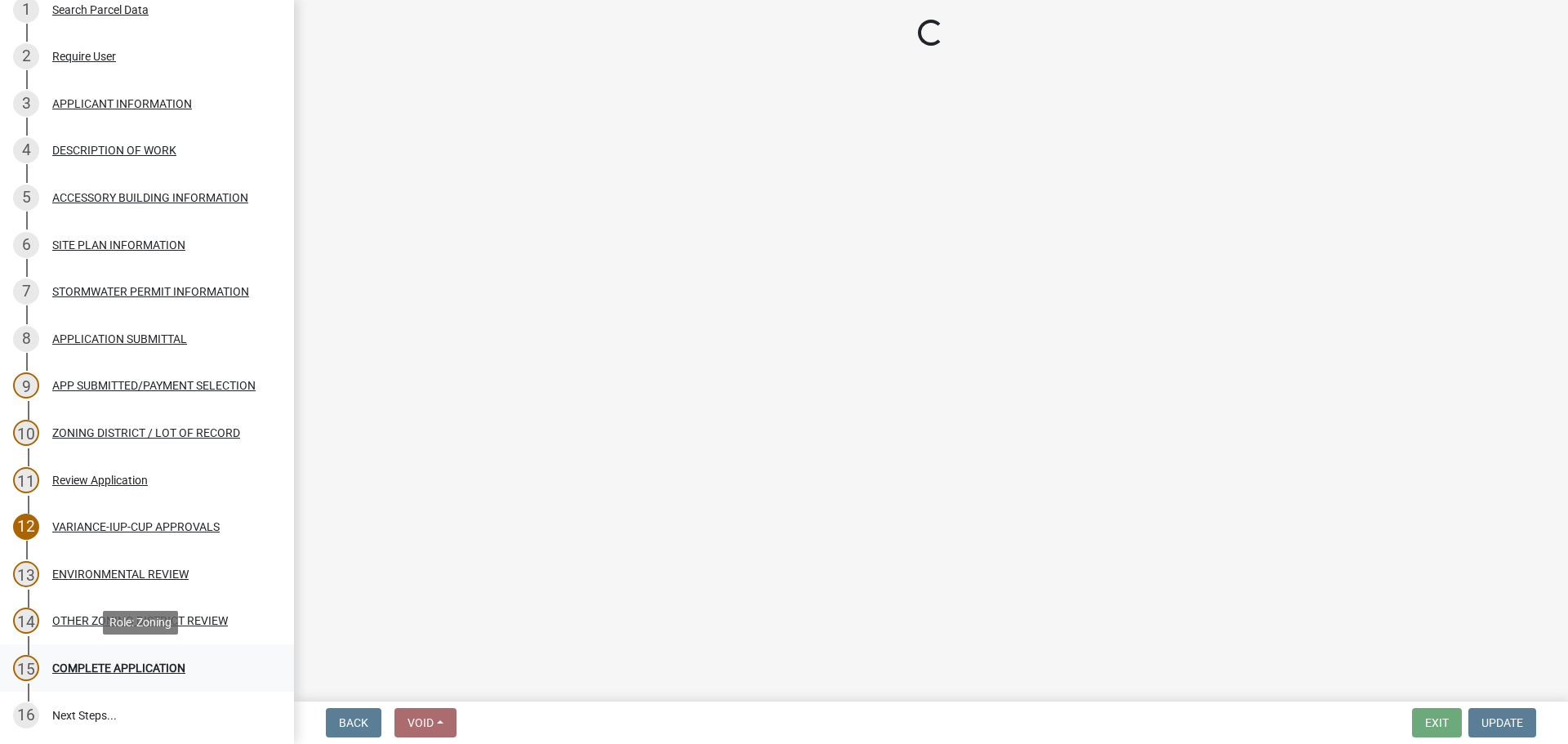
scroll to position [0, 0]
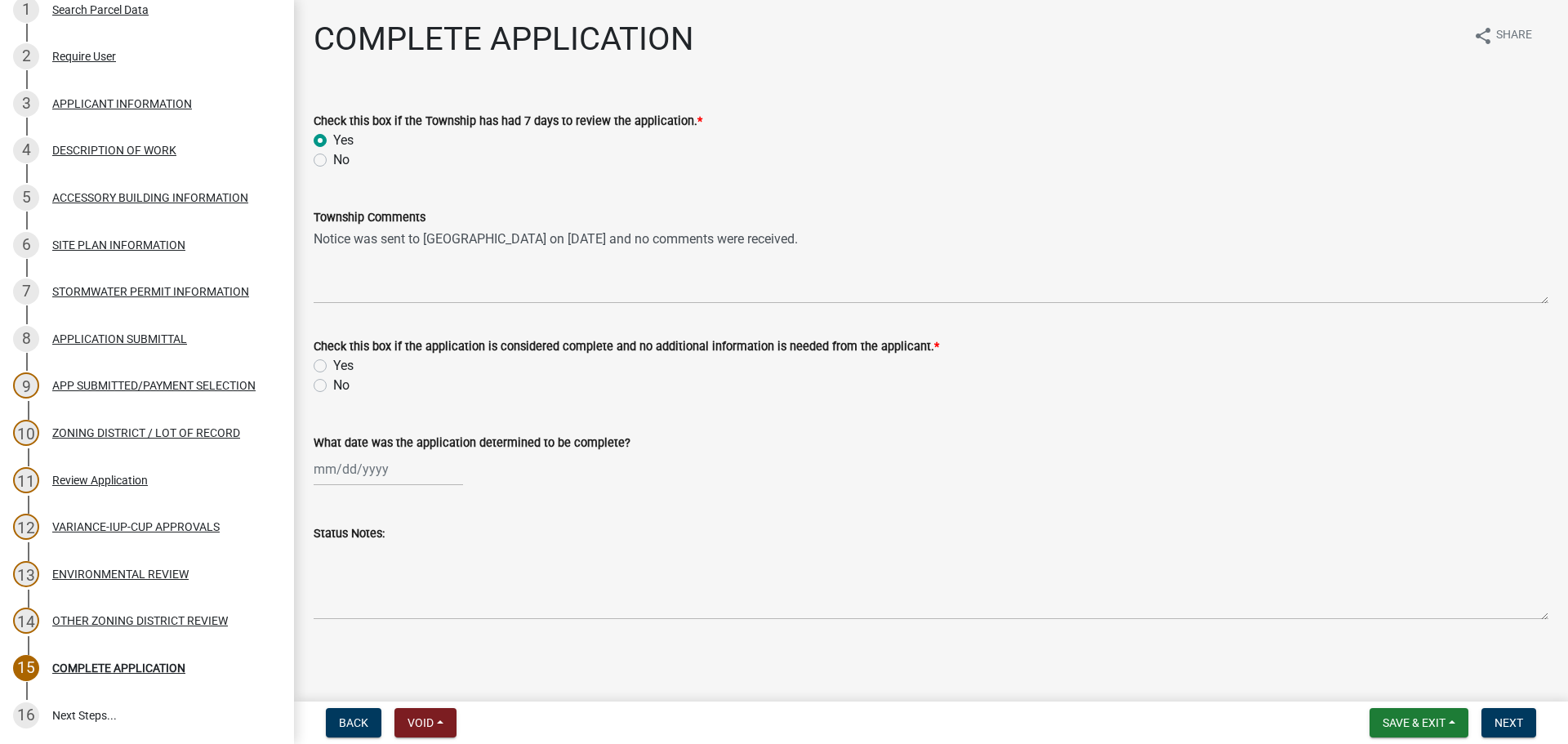
click at [323, 359] on div "Yes" at bounding box center [930, 366] width 1234 height 20
click at [334, 364] on label "Yes" at bounding box center [344, 366] width 21 height 20
click at [334, 364] on input "Yes" at bounding box center [339, 361] width 10 height 10
radio input "true"
click at [327, 459] on div at bounding box center [388, 469] width 150 height 34
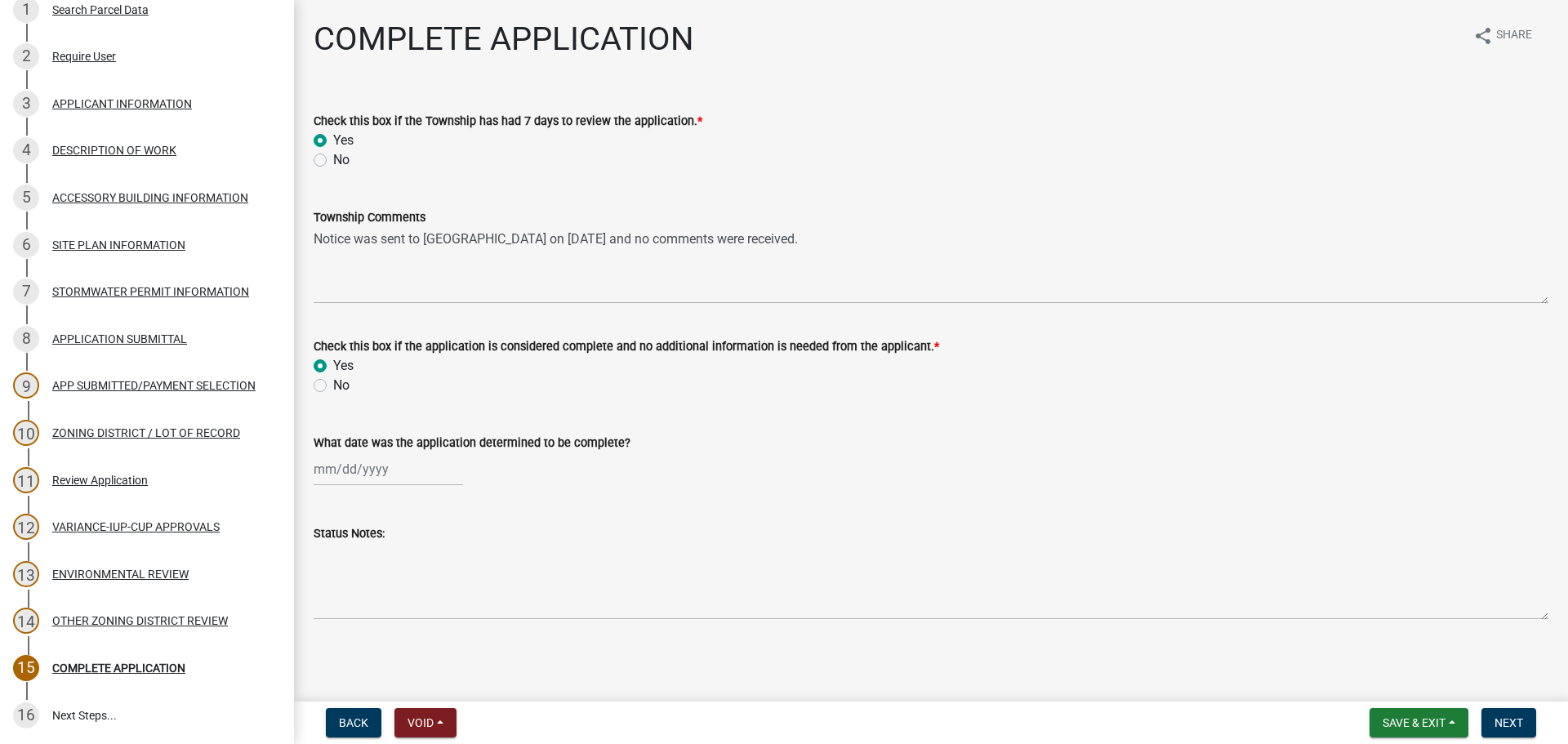
select select "9"
select select "2025"
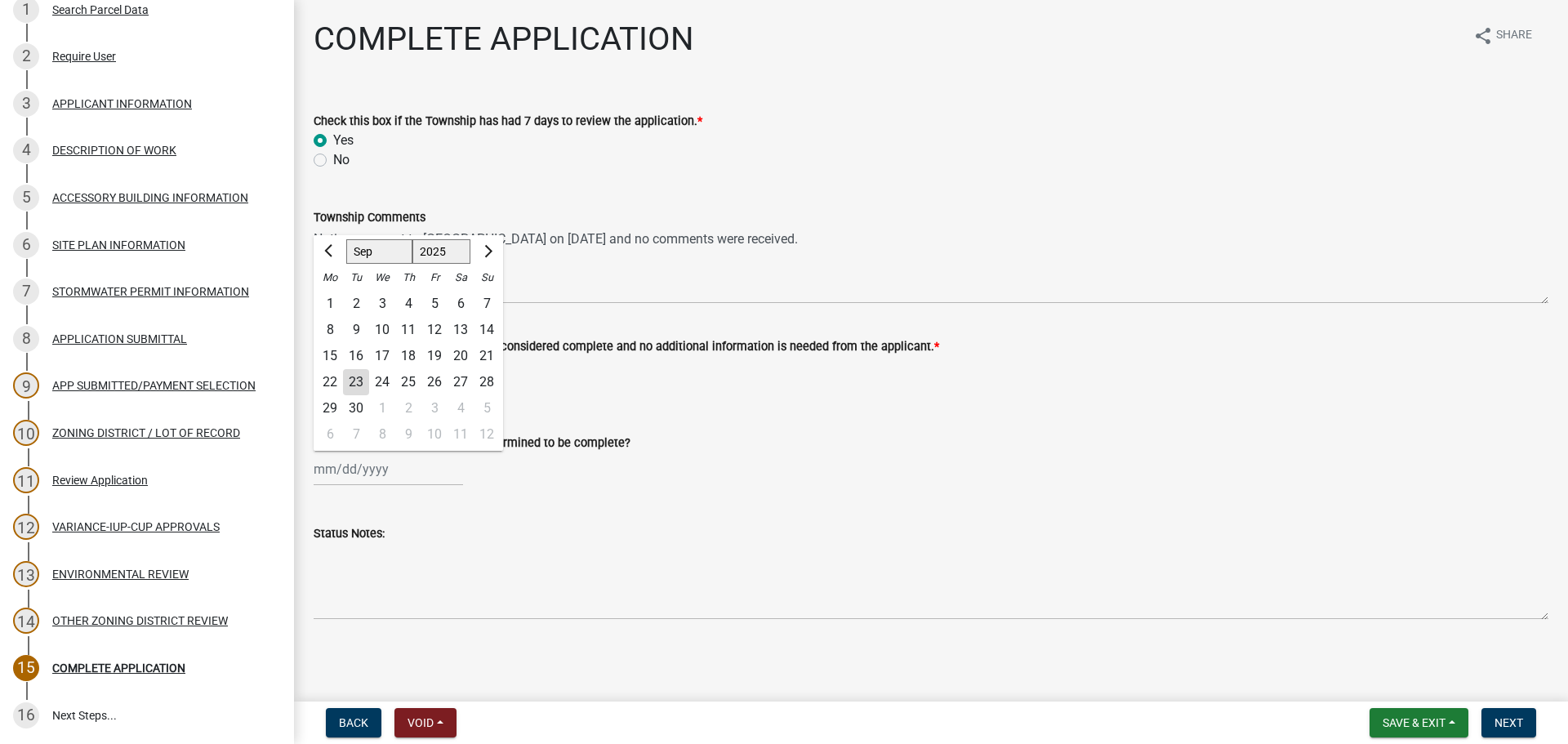
click at [361, 384] on div "23" at bounding box center [356, 382] width 26 height 26
type input "[DATE]"
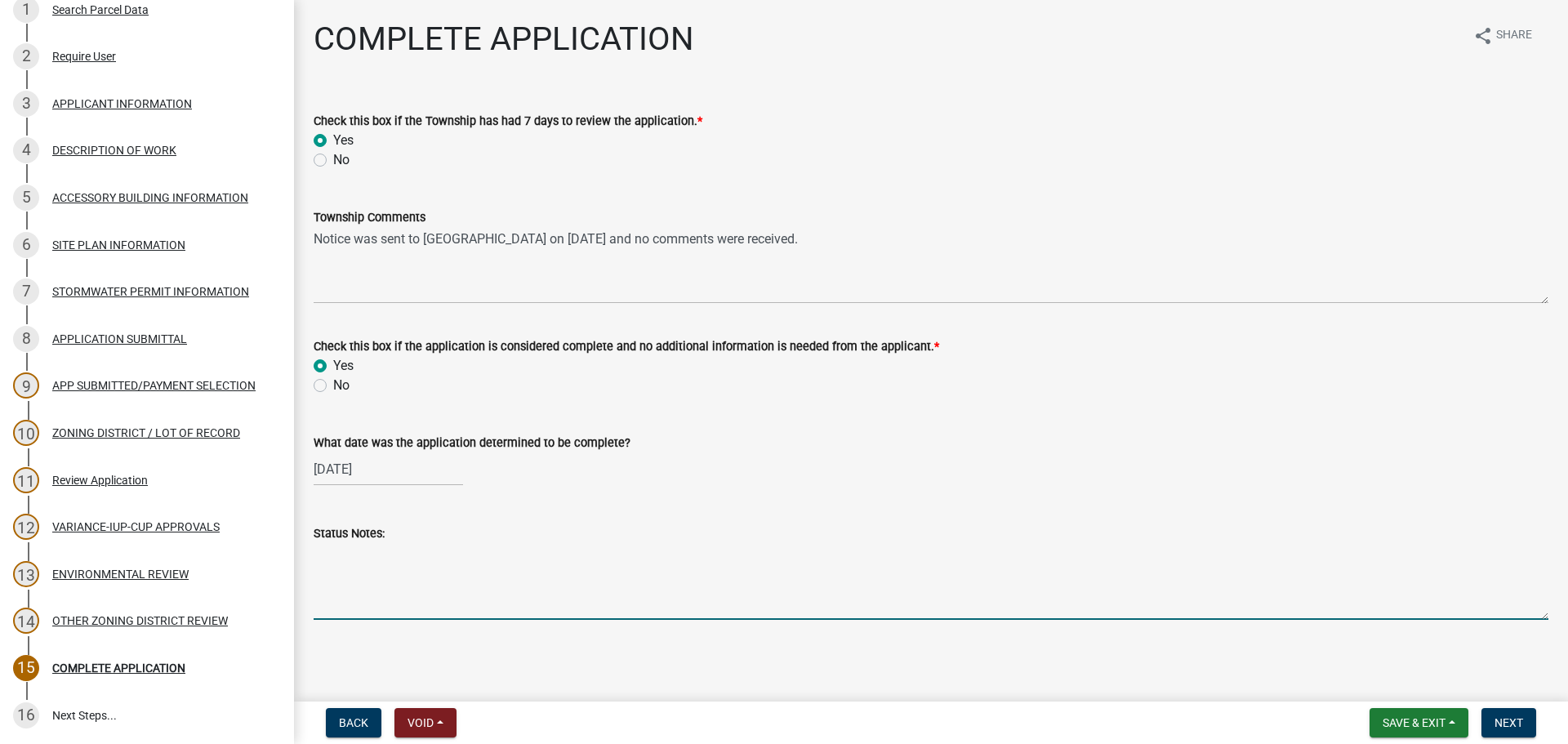
click at [373, 584] on textarea "Status Notes:" at bounding box center [930, 581] width 1234 height 77
type textarea "0"
type textarea "[DATE] - Cannabis retail registration was approved."
click at [1529, 728] on button "Next" at bounding box center [1508, 722] width 55 height 29
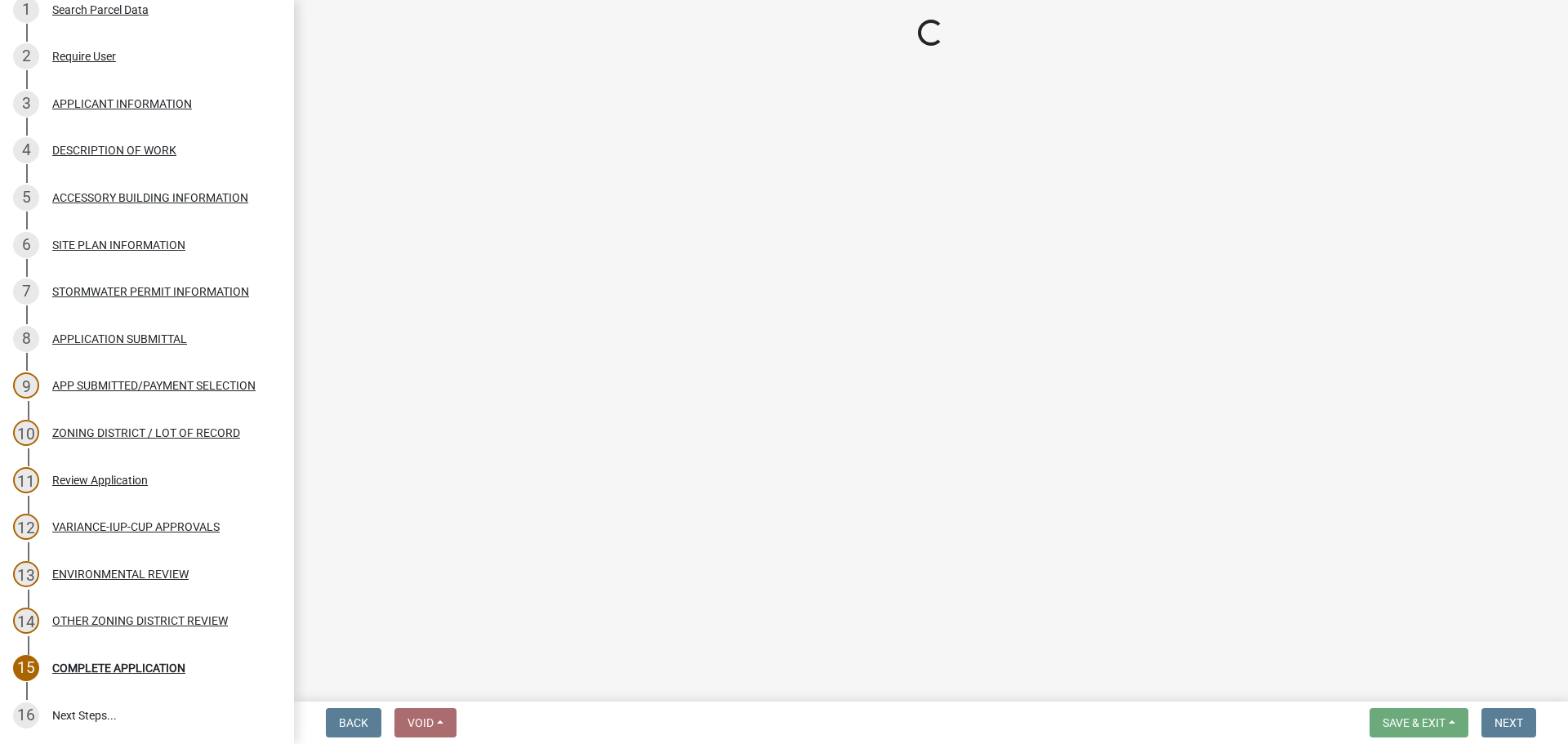
scroll to position [292, 0]
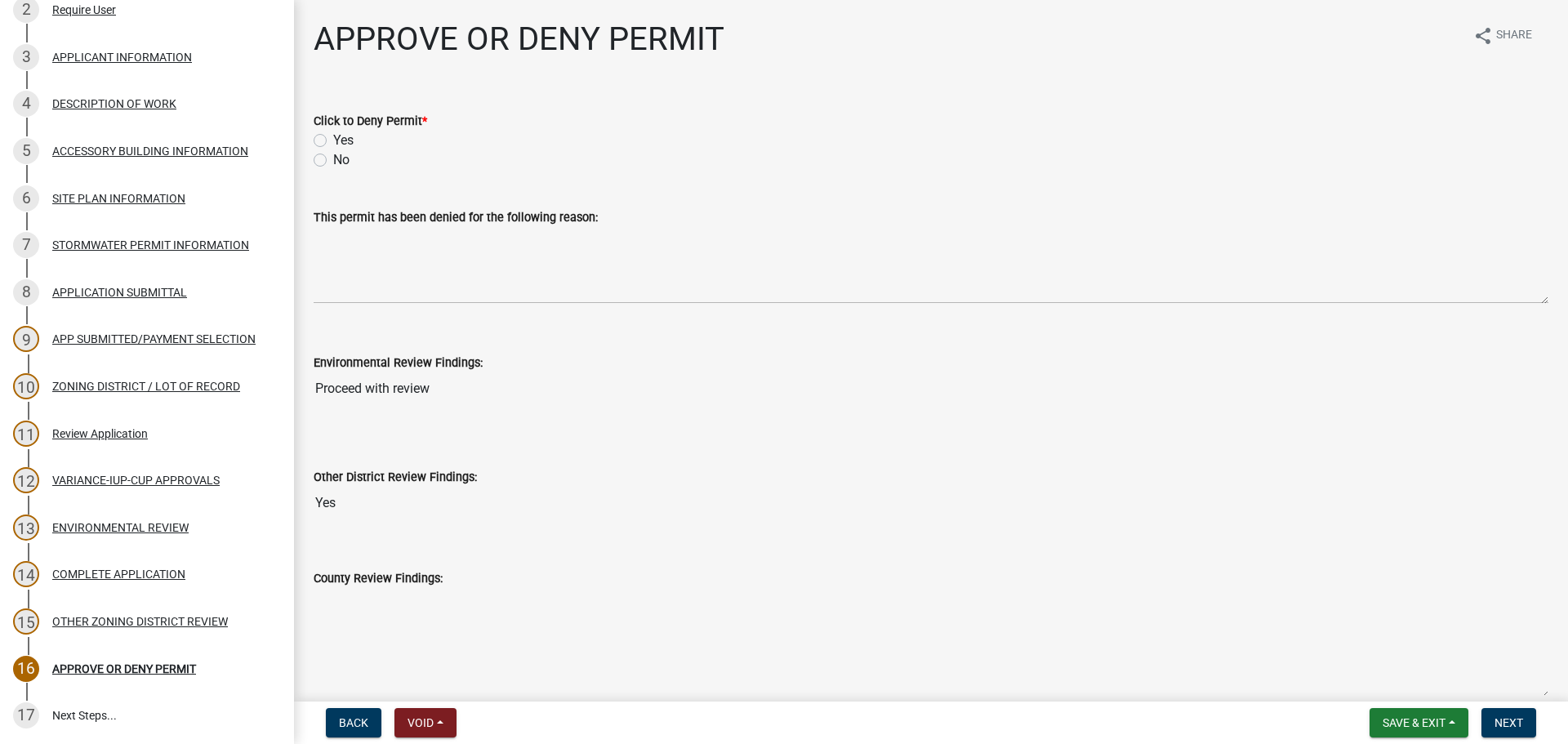
click at [327, 157] on div "No" at bounding box center [930, 159] width 1234 height 20
click at [334, 162] on label "No" at bounding box center [341, 159] width 16 height 20
click at [334, 161] on input "No" at bounding box center [339, 155] width 10 height 10
radio input "true"
click at [784, 451] on div "Other District Review Findings: Yes" at bounding box center [930, 482] width 1234 height 75
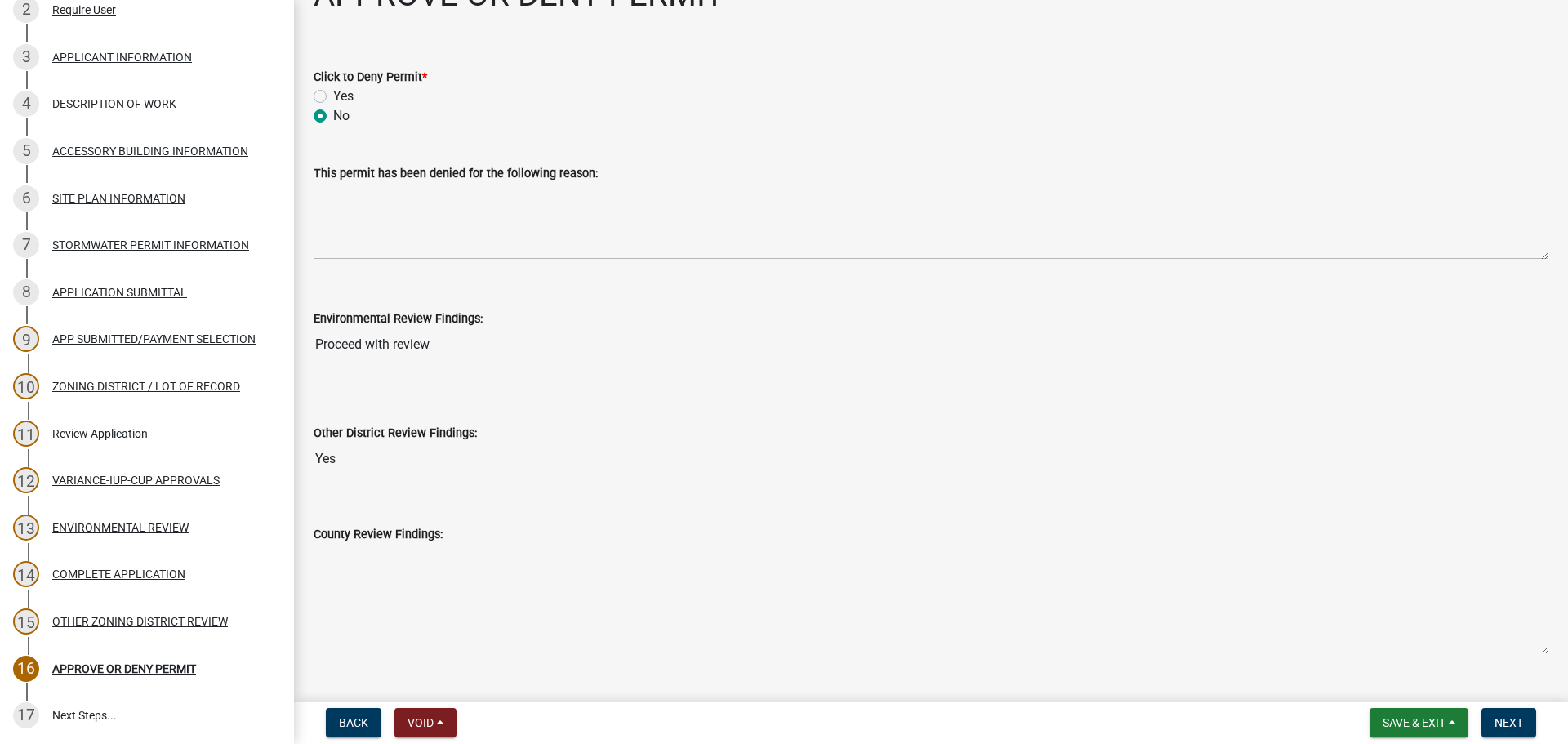
scroll to position [0, 0]
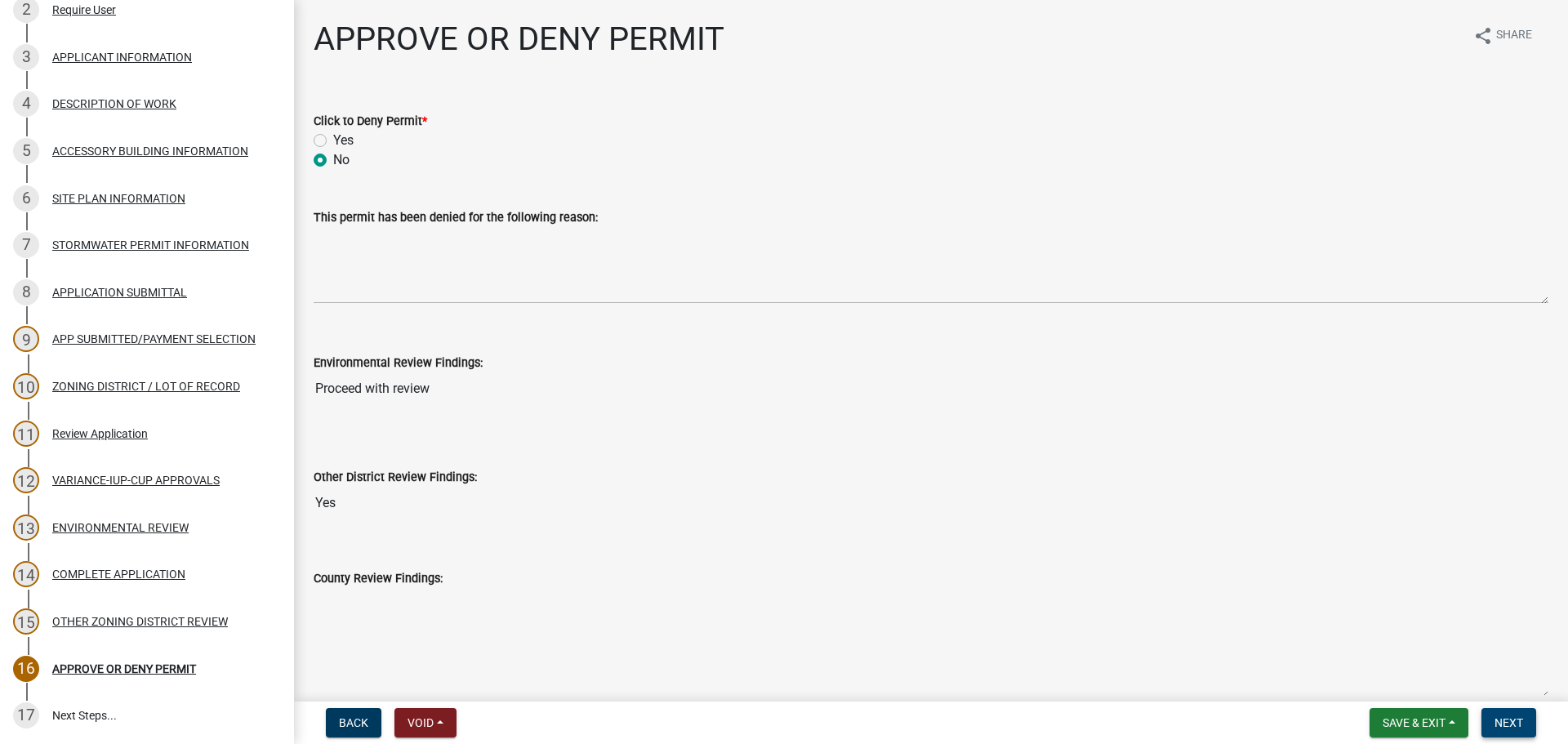
click at [1511, 734] on button "Next" at bounding box center [1508, 722] width 55 height 29
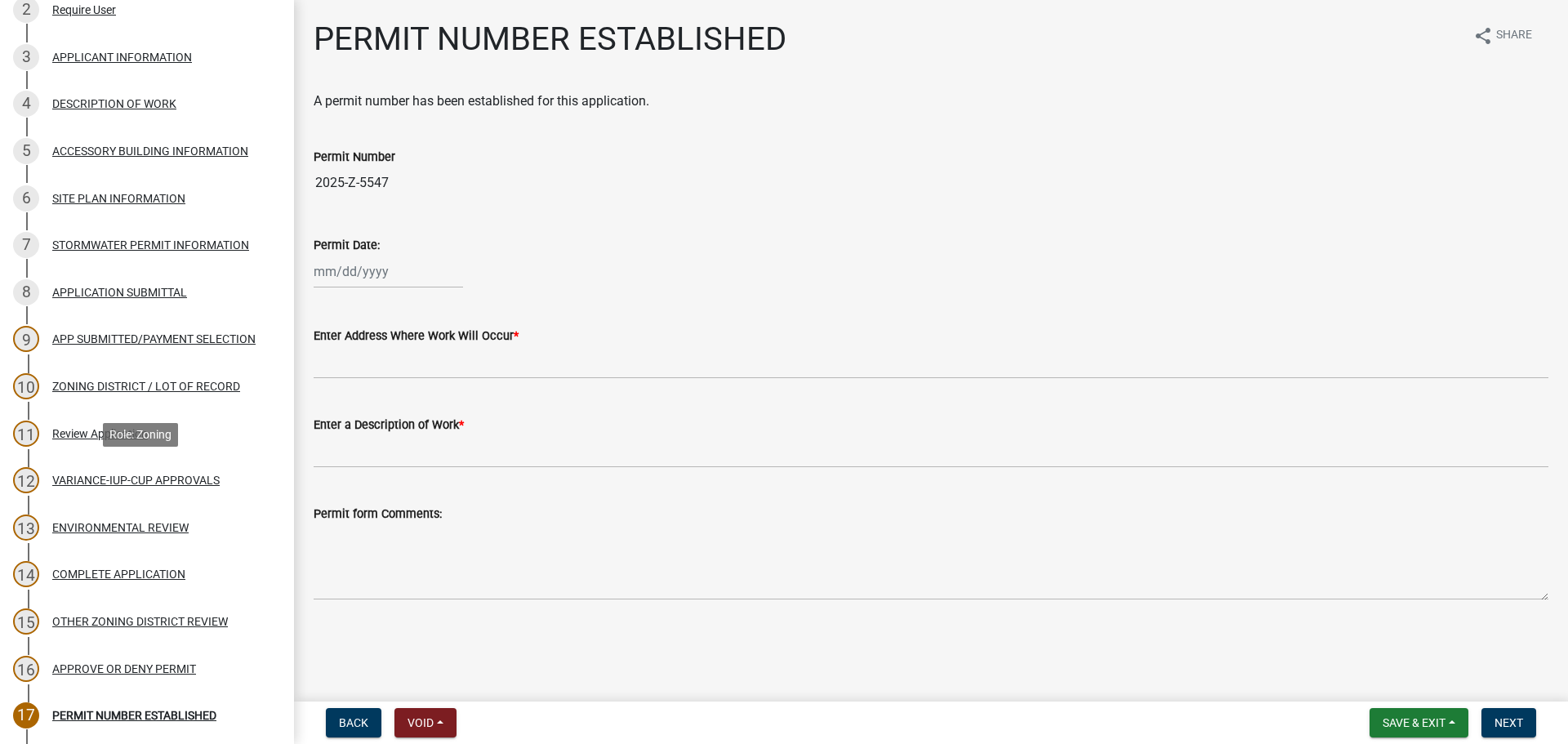
scroll to position [480, 0]
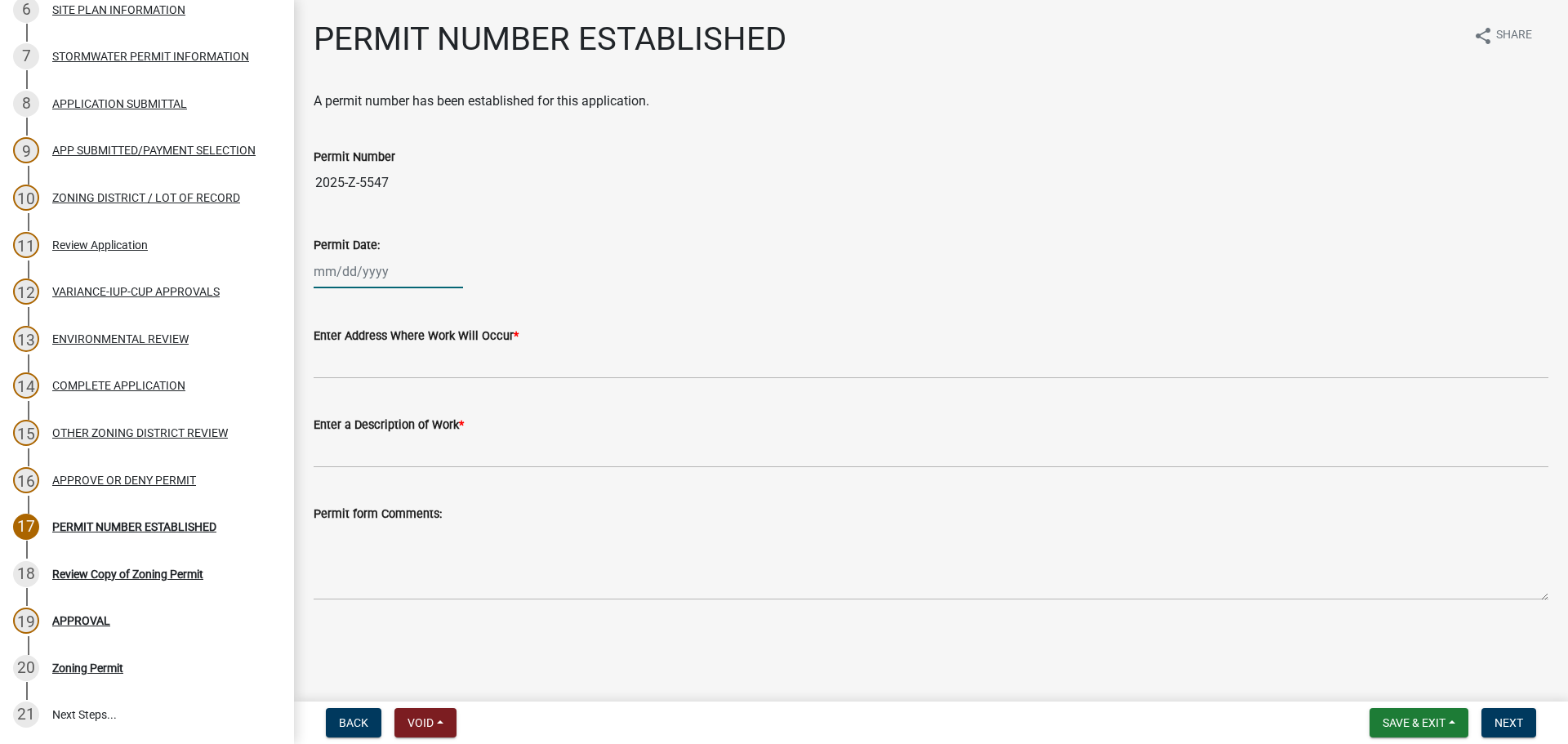
click at [327, 272] on div at bounding box center [388, 271] width 150 height 34
select select "9"
select select "2025"
click at [359, 438] on div "23" at bounding box center [356, 437] width 26 height 26
type input "[DATE]"
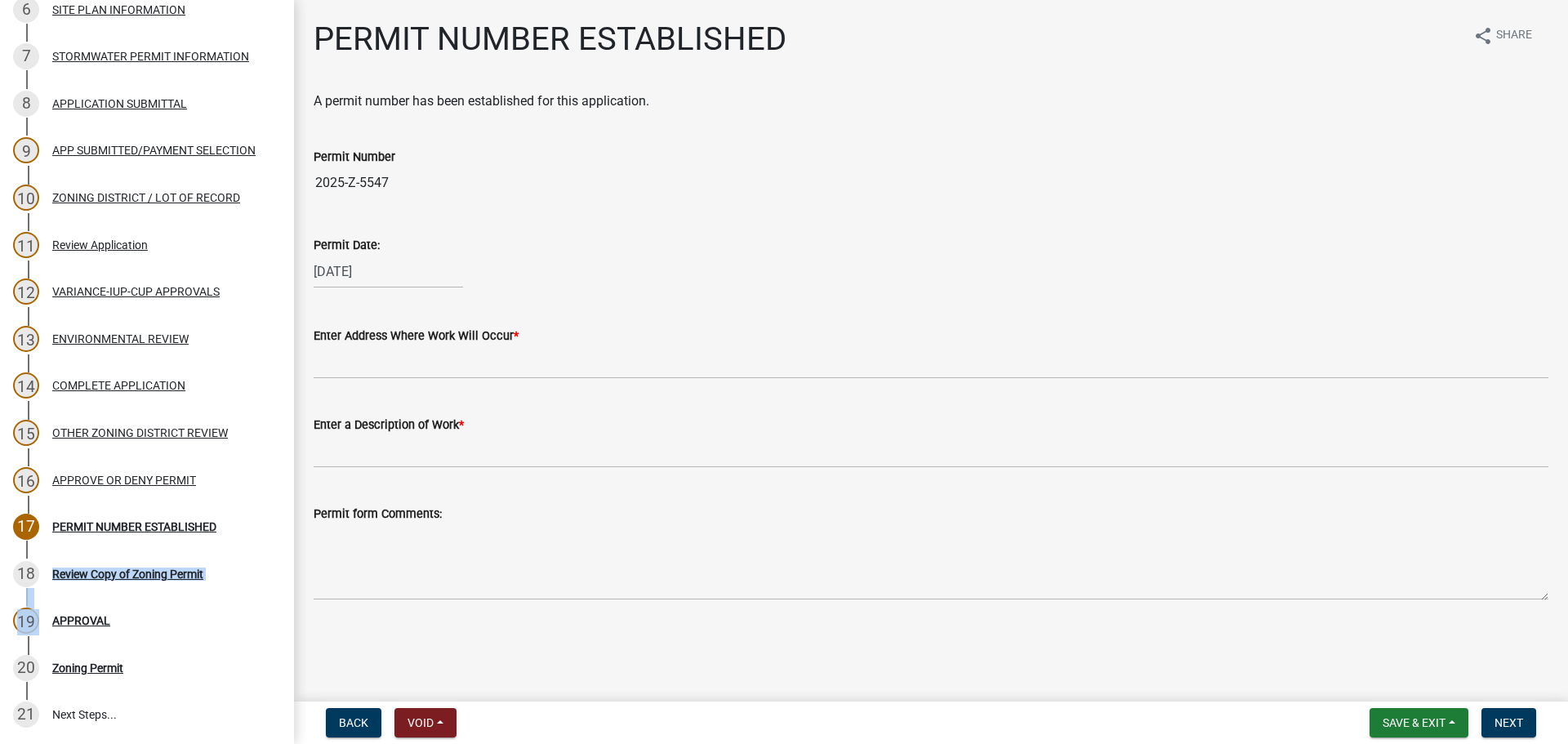
drag, startPoint x: 4, startPoint y: 637, endPoint x: -152, endPoint y: 591, distance: 162.6
click at [0, 591] on html "Internet Explorer does NOT work with GeoPermits. Get a new browser for more sec…" at bounding box center [784, 372] width 1568 height 744
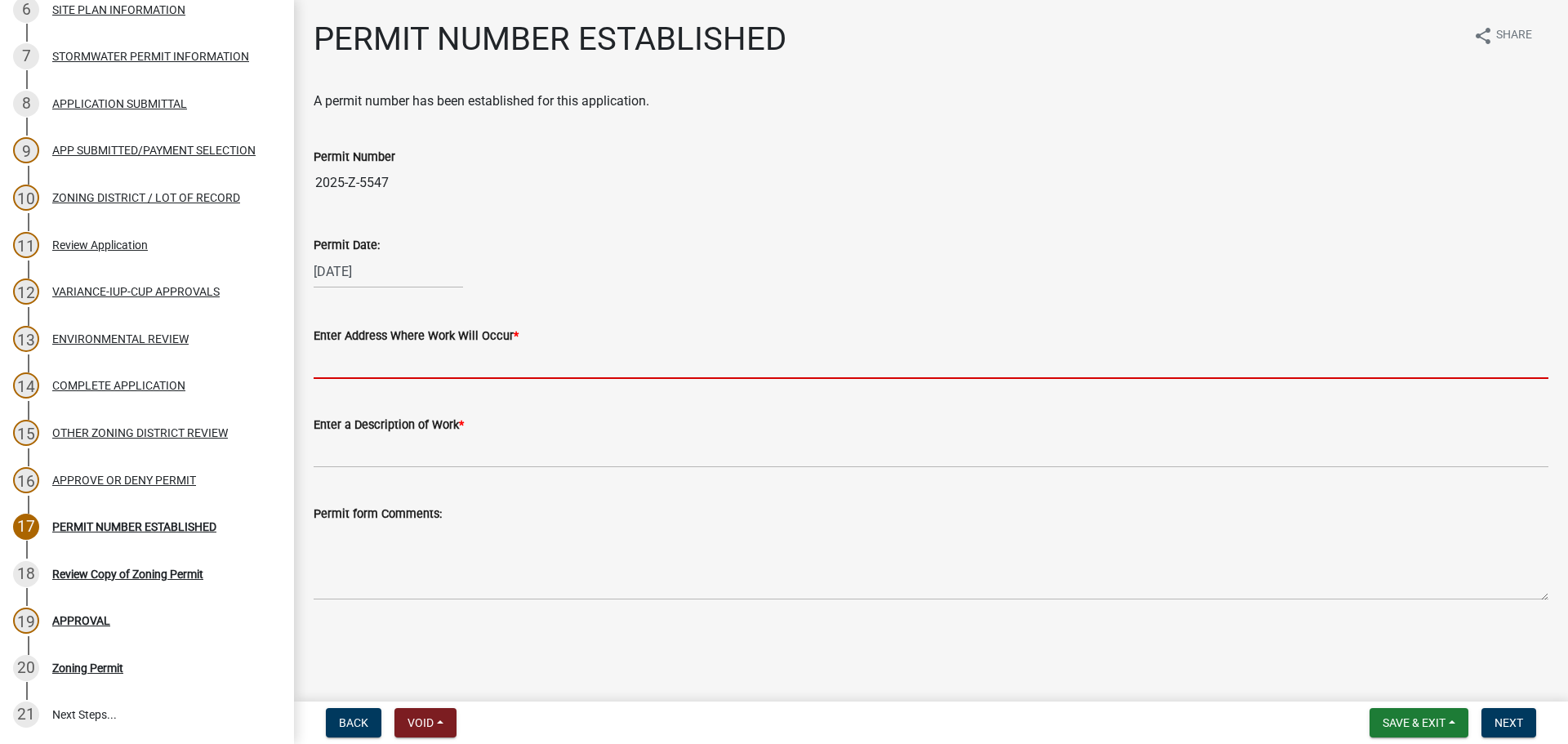
click at [457, 353] on input "Enter Address Where Work Will Occur *" at bounding box center [930, 362] width 1234 height 34
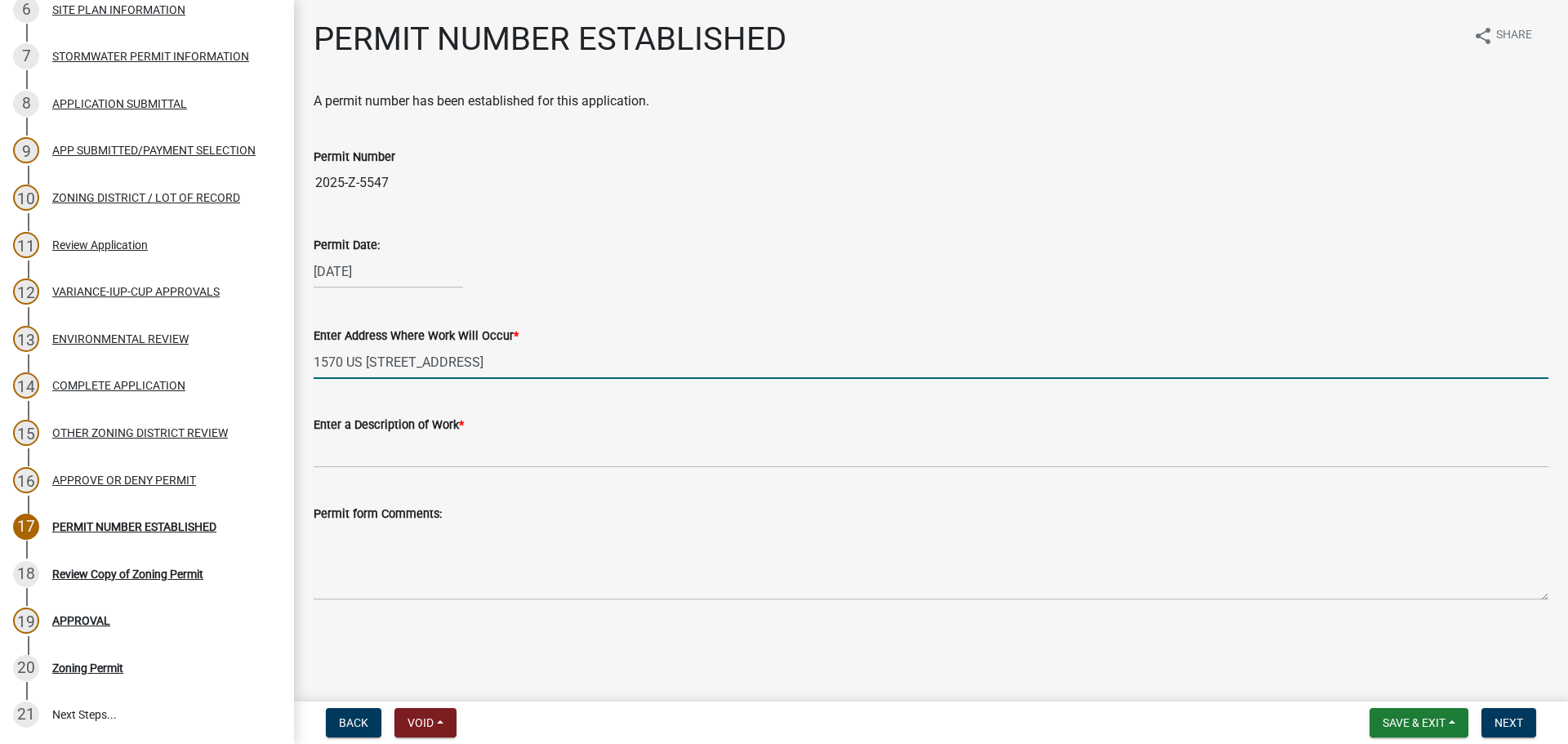
type input "1570 US [STREET_ADDRESS]"
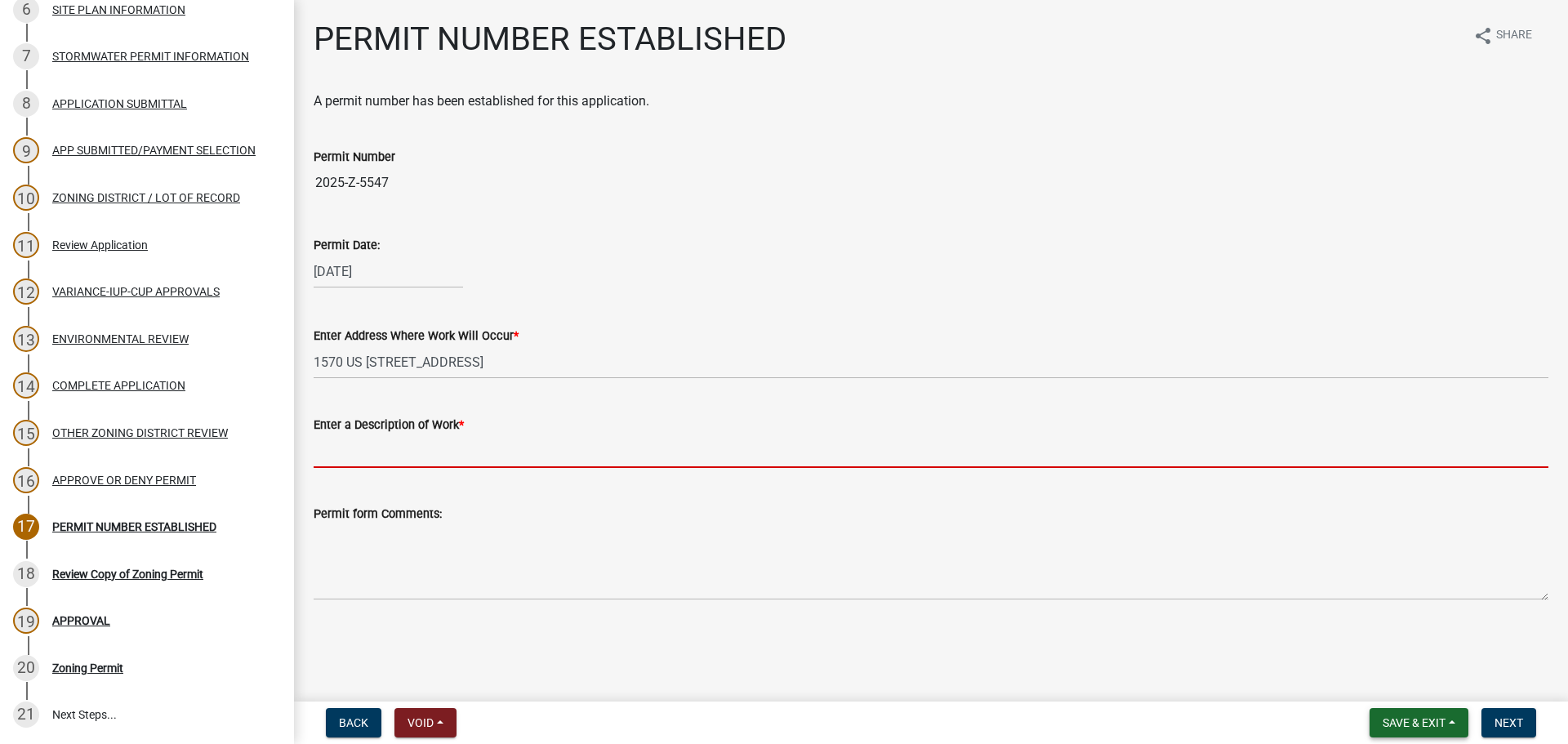
click at [1451, 712] on button "Save & Exit" at bounding box center [1419, 722] width 99 height 29
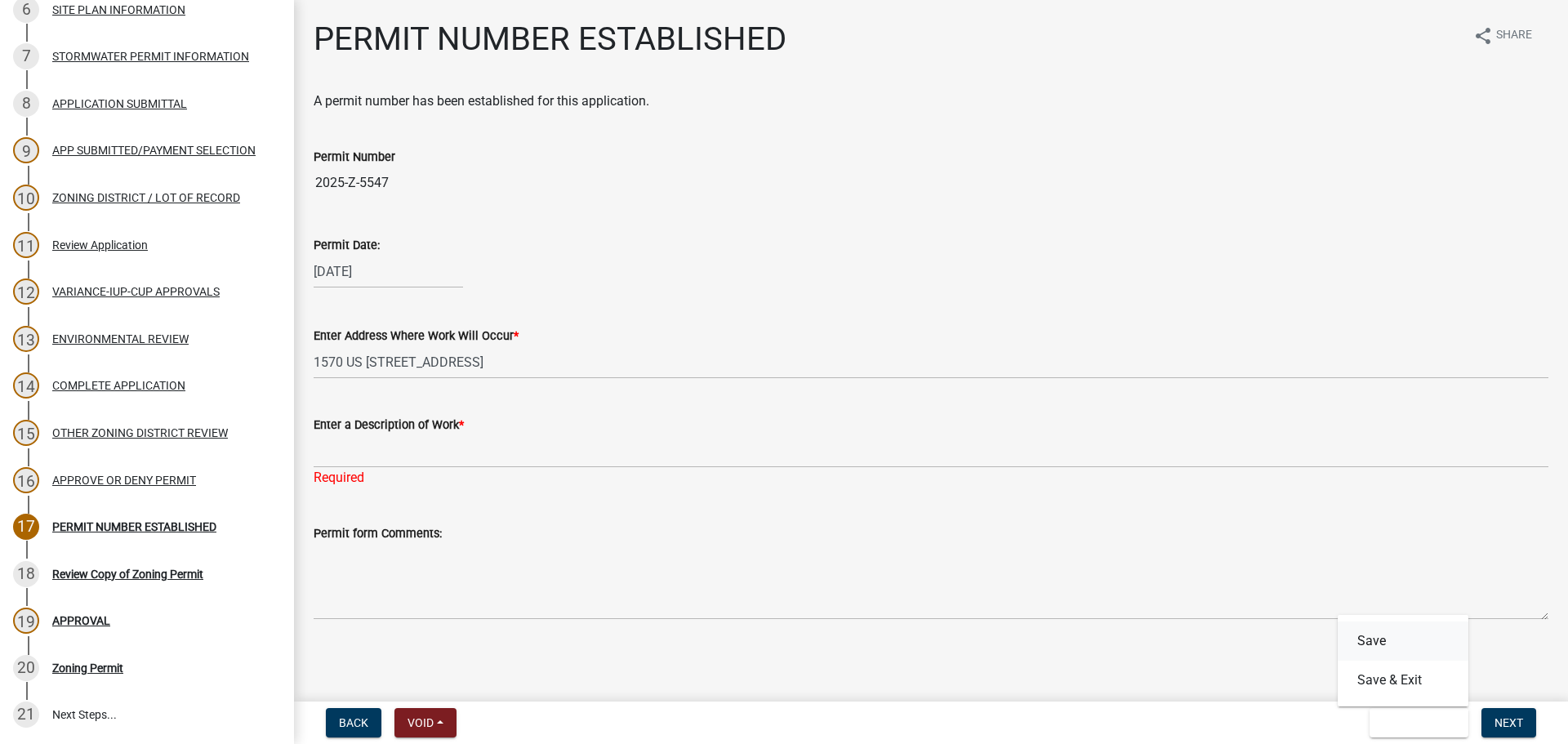
click at [1390, 637] on button "Save" at bounding box center [1403, 640] width 131 height 39
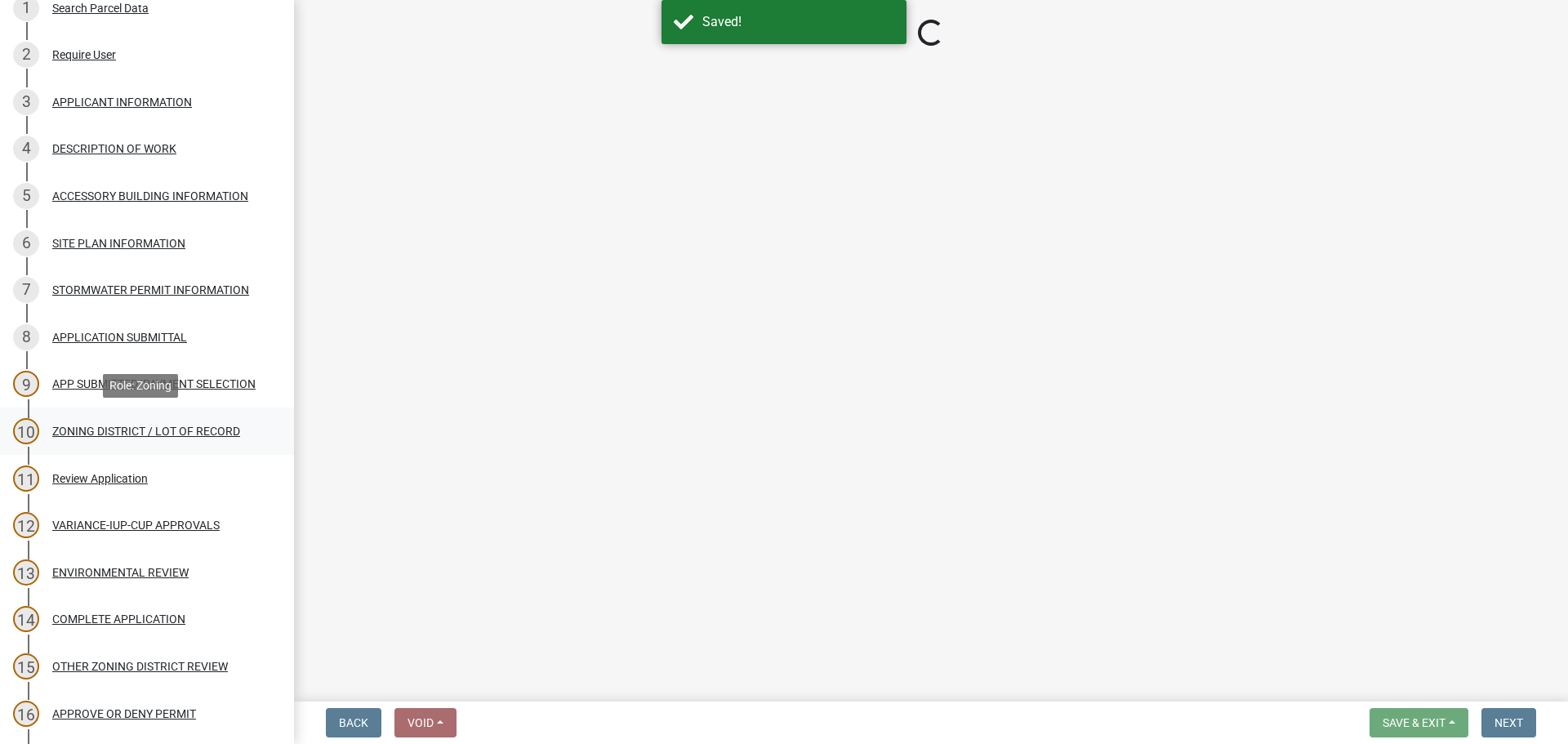
scroll to position [153, 0]
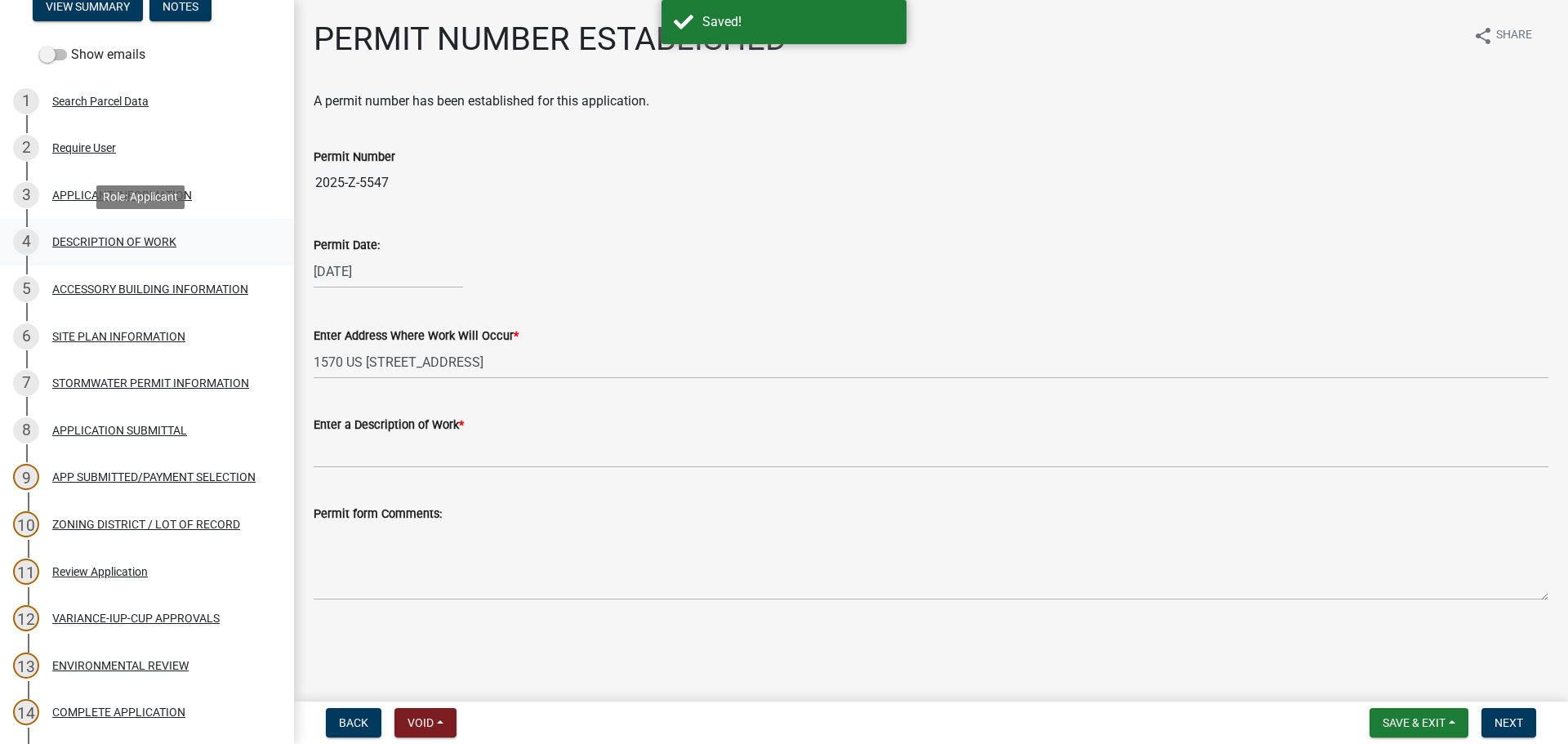
drag, startPoint x: 166, startPoint y: 239, endPoint x: 186, endPoint y: 243, distance: 20.4
click at [167, 239] on div "DESCRIPTION OF WORK" at bounding box center [113, 241] width 124 height 11
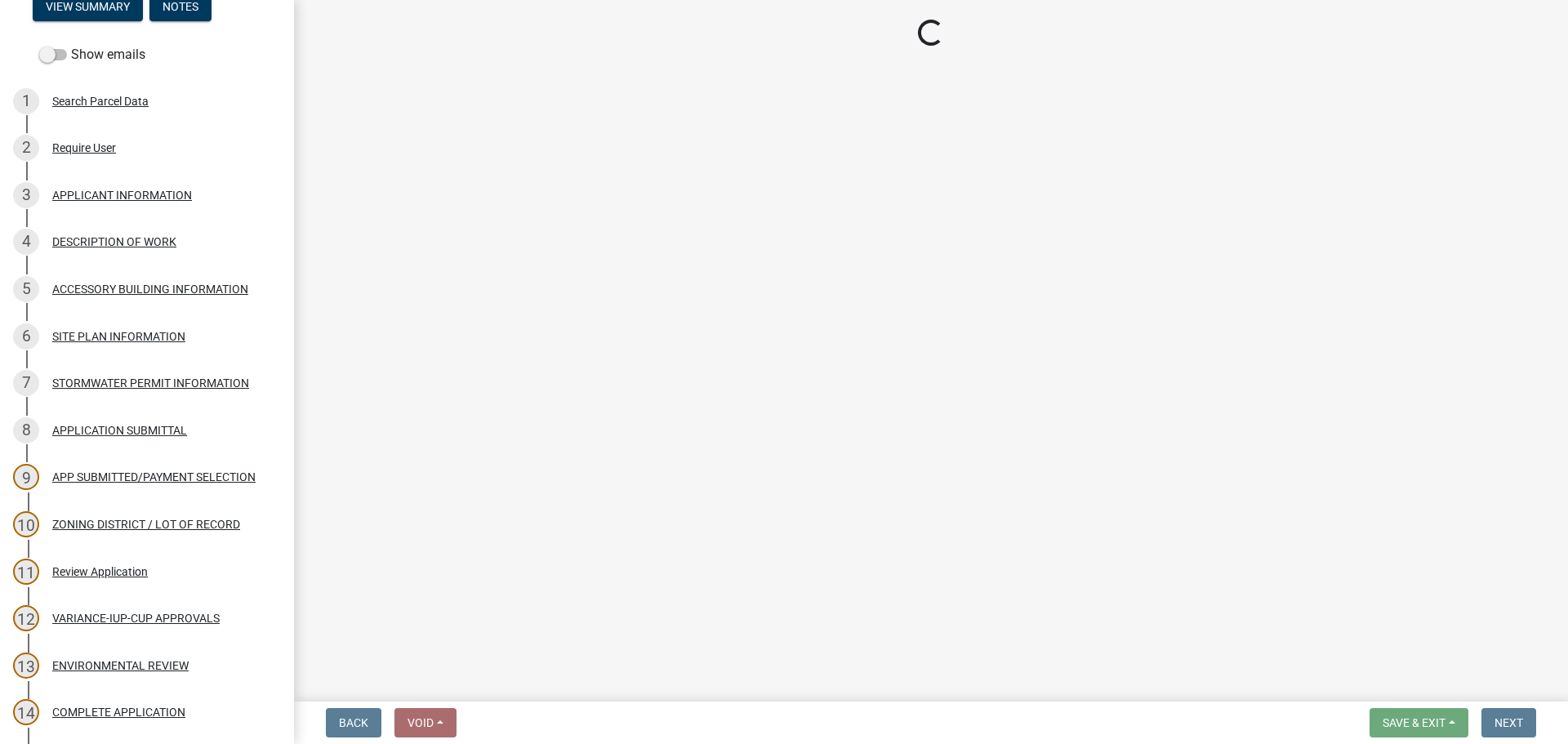
select select "7ca7611f-bb22-4a3d-a5f1-f2c7569c6a0f"
select select "e929572a-d3c1-4656-a5cb-745867c8f3e2"
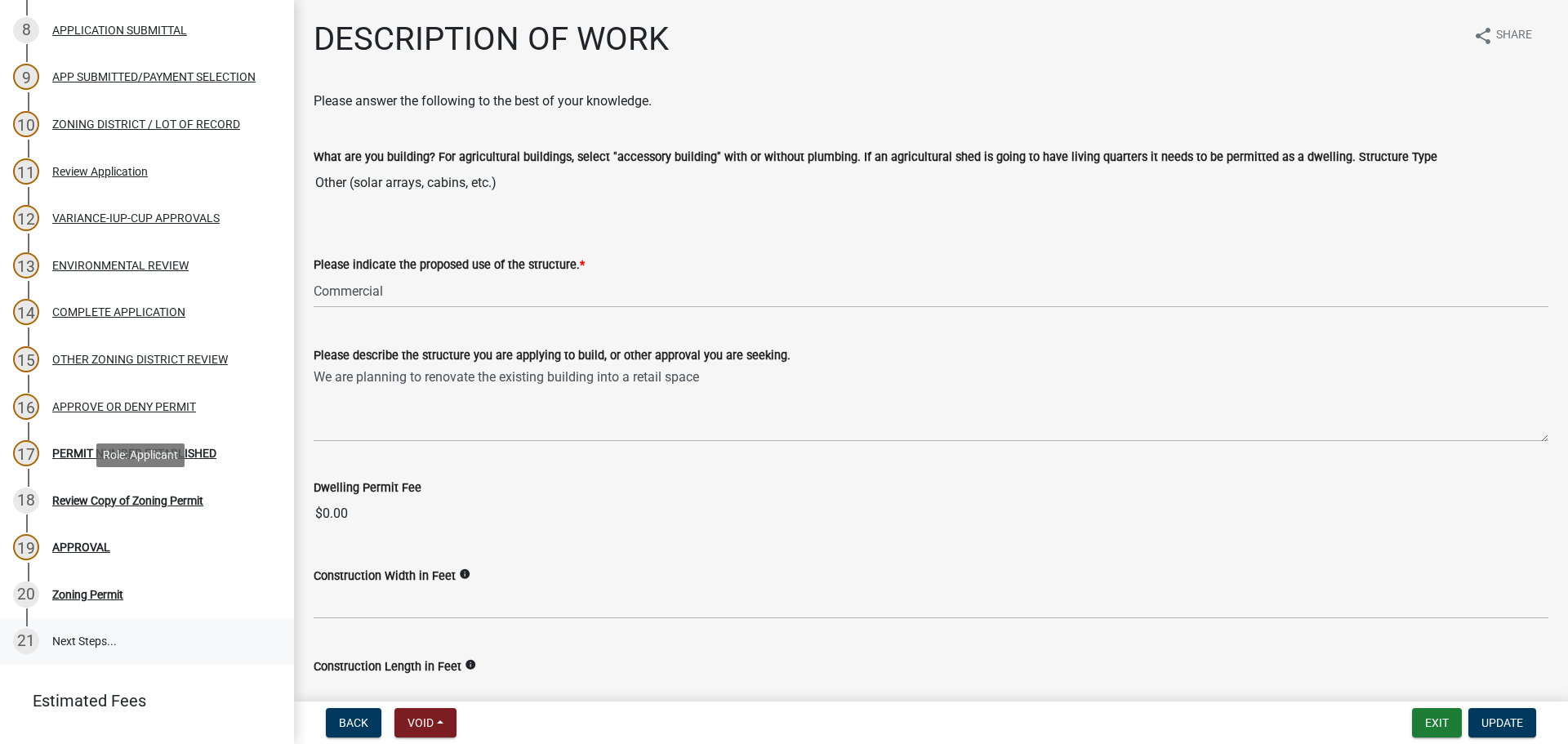
scroll to position [626, 0]
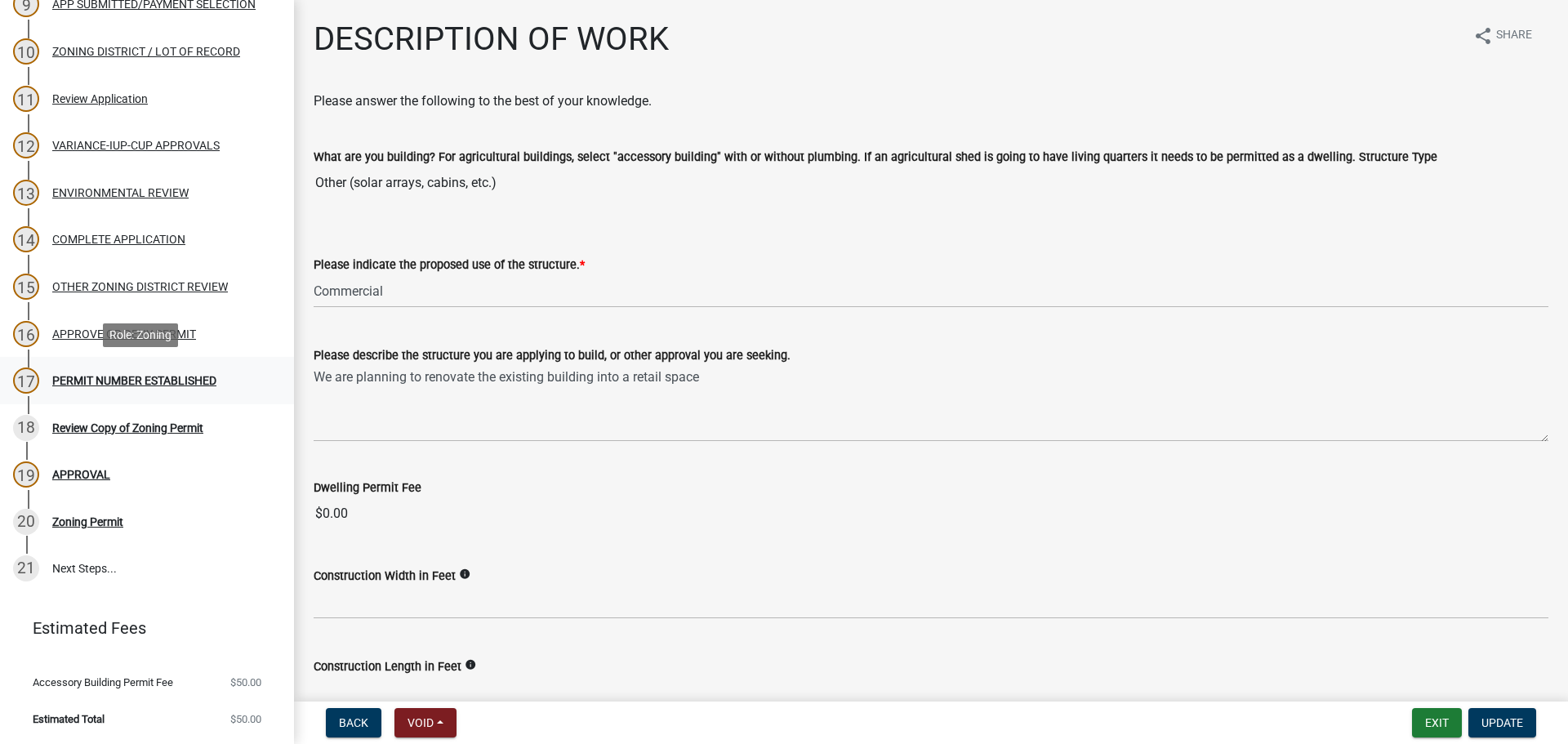
click at [207, 377] on div "PERMIT NUMBER ESTABLISHED" at bounding box center [133, 380] width 164 height 11
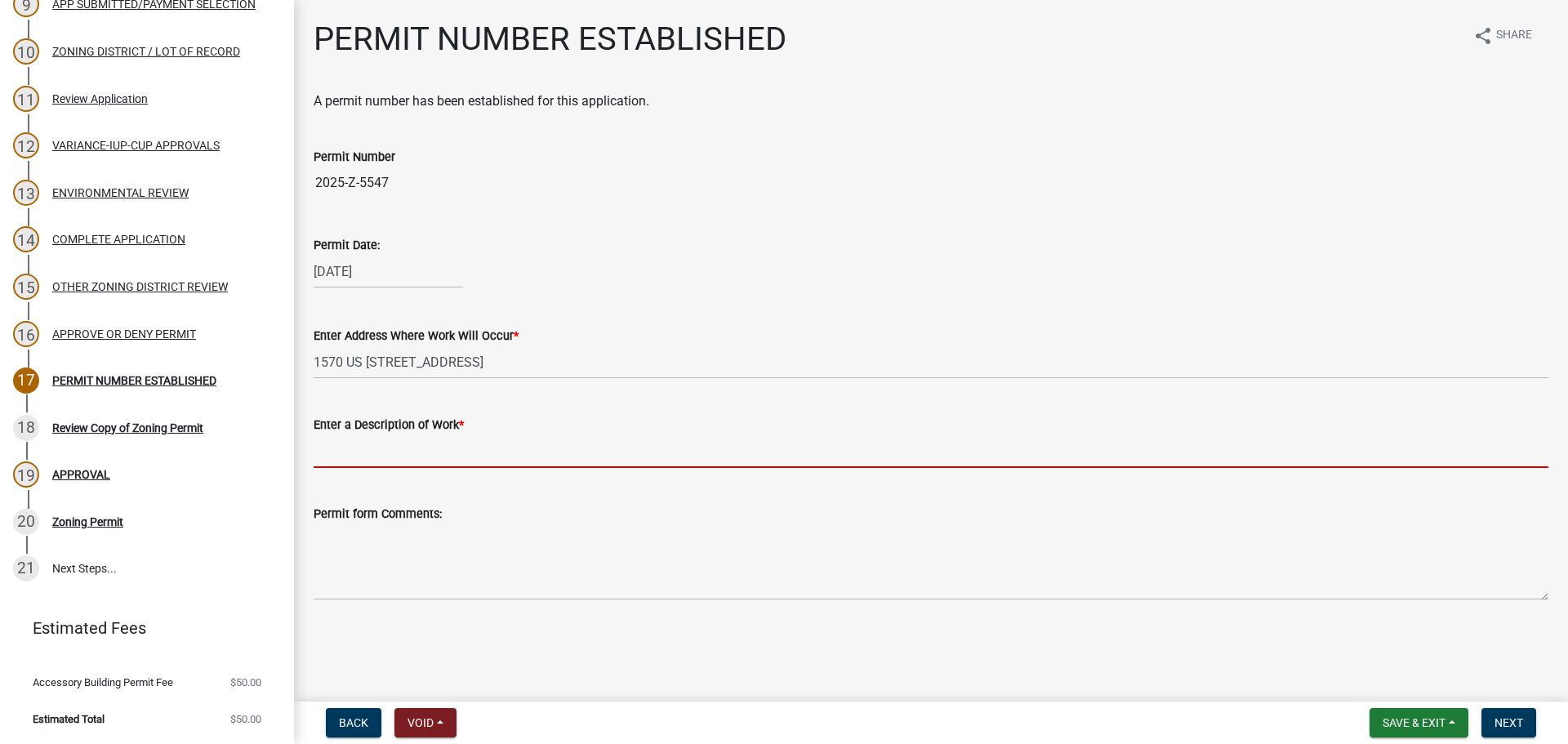
drag, startPoint x: 429, startPoint y: 464, endPoint x: 438, endPoint y: 462, distance: 9.2
click at [430, 464] on input "Enter a Description of Work *" at bounding box center [930, 451] width 1234 height 34
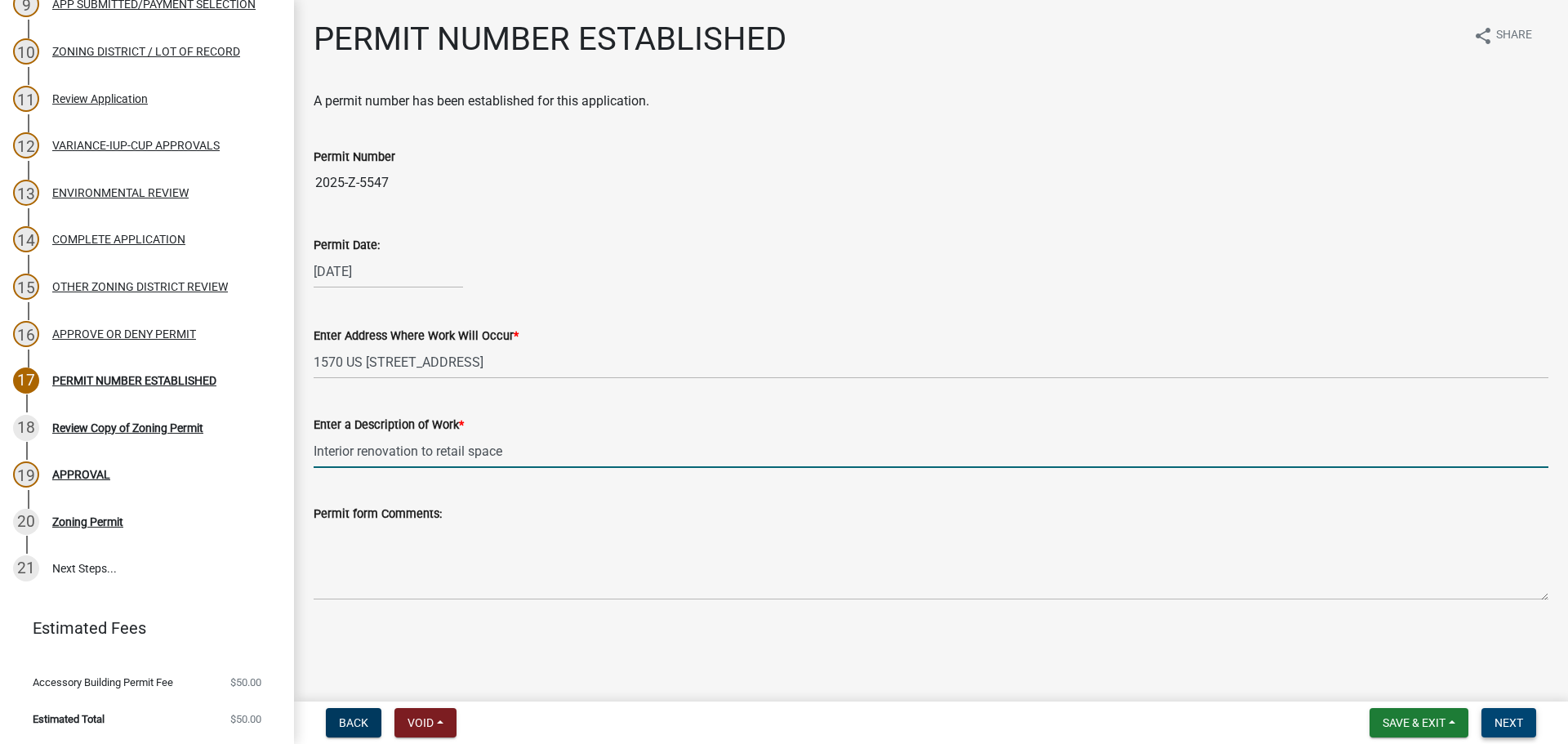
type input "Interior renovation to retail space"
click at [1502, 722] on span "Next" at bounding box center [1508, 722] width 29 height 13
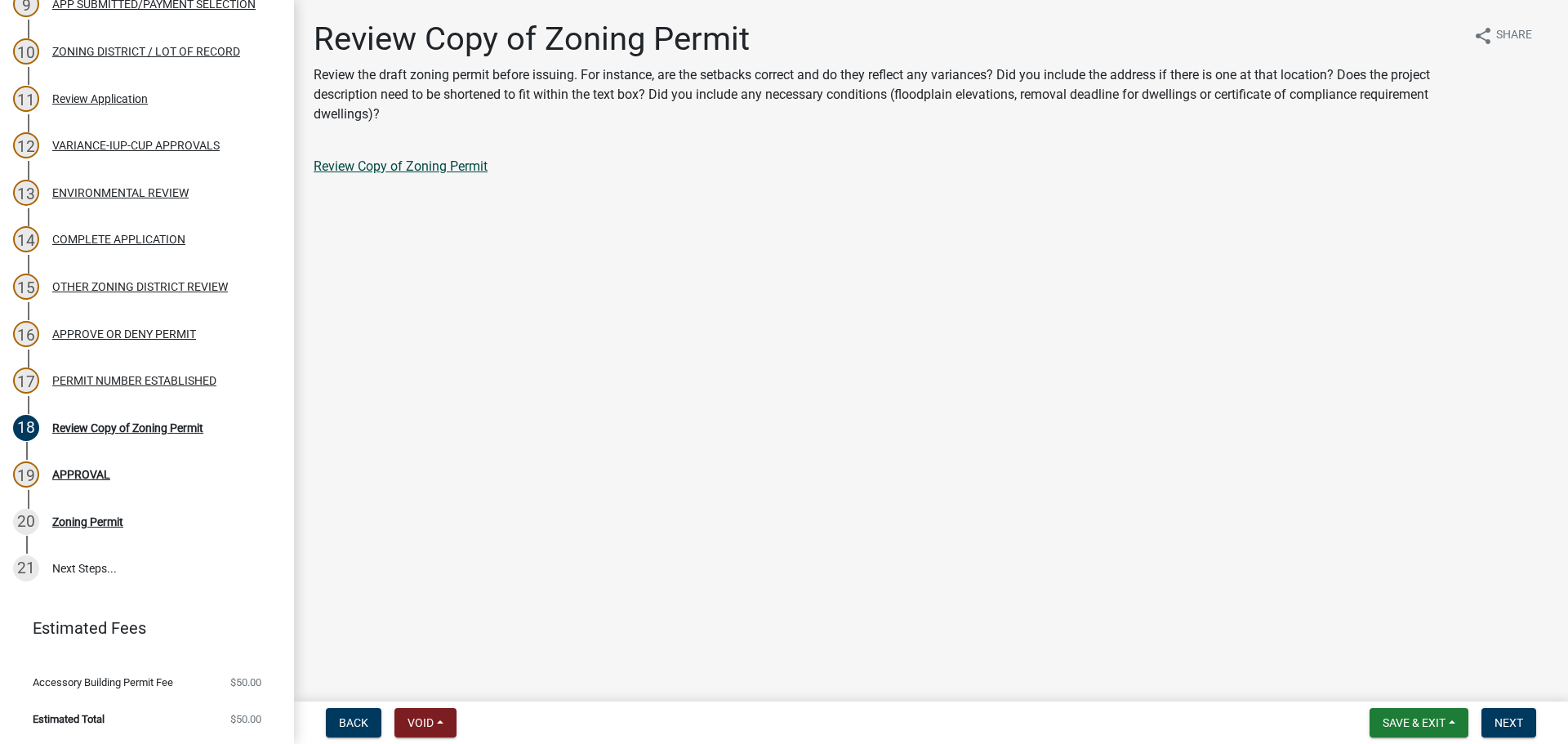
drag, startPoint x: 491, startPoint y: 171, endPoint x: 477, endPoint y: 172, distance: 14.0
click at [488, 171] on div "Review Copy of Zoning Permit" at bounding box center [930, 166] width 1234 height 20
click at [476, 172] on link "Review Copy of Zoning Permit" at bounding box center [400, 166] width 174 height 16
click at [215, 386] on div "PERMIT NUMBER ESTABLISHED" at bounding box center [133, 380] width 164 height 11
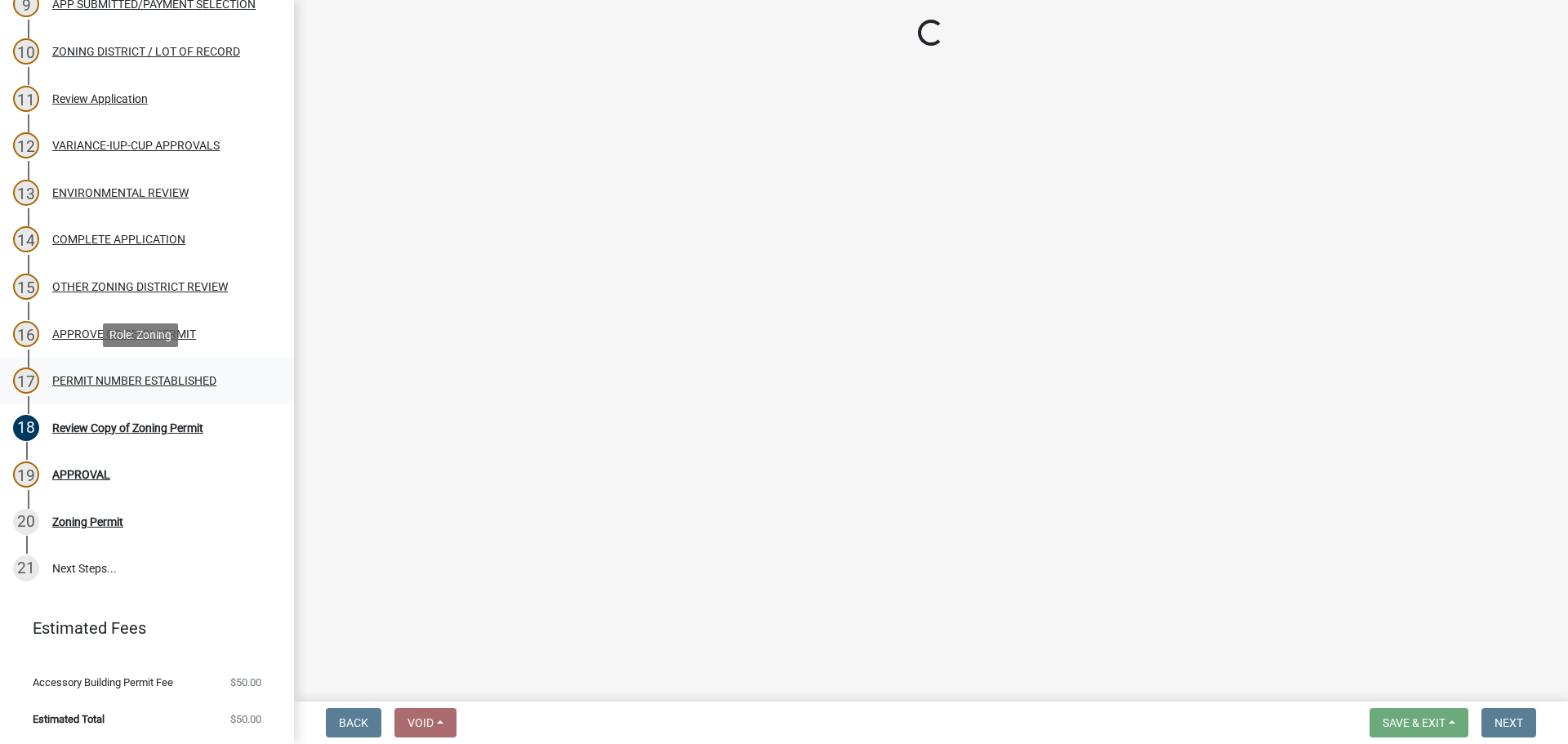
click at [196, 375] on div "PERMIT NUMBER ESTABLISHED" at bounding box center [133, 380] width 164 height 11
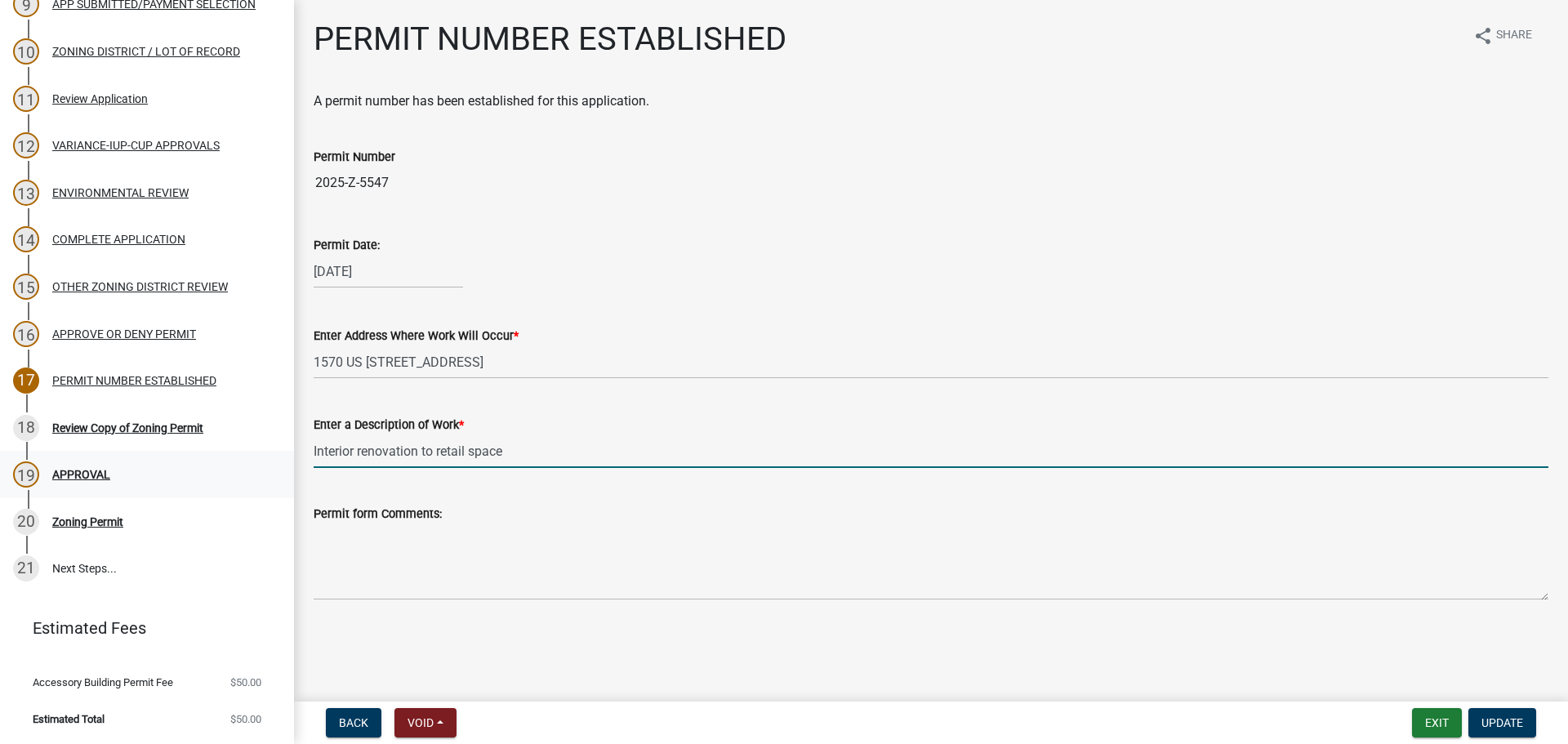
drag, startPoint x: 529, startPoint y: 455, endPoint x: 275, endPoint y: 469, distance: 254.4
click at [275, 469] on div "Zoning Application 2025-Z-5547 Edit View Summary Notes Show emails 1 Search Par…" at bounding box center [784, 372] width 1568 height 744
click at [569, 459] on input "Change of use and interior renovation" at bounding box center [930, 451] width 1234 height 34
type input "Change of use and interior renovation to retail space"
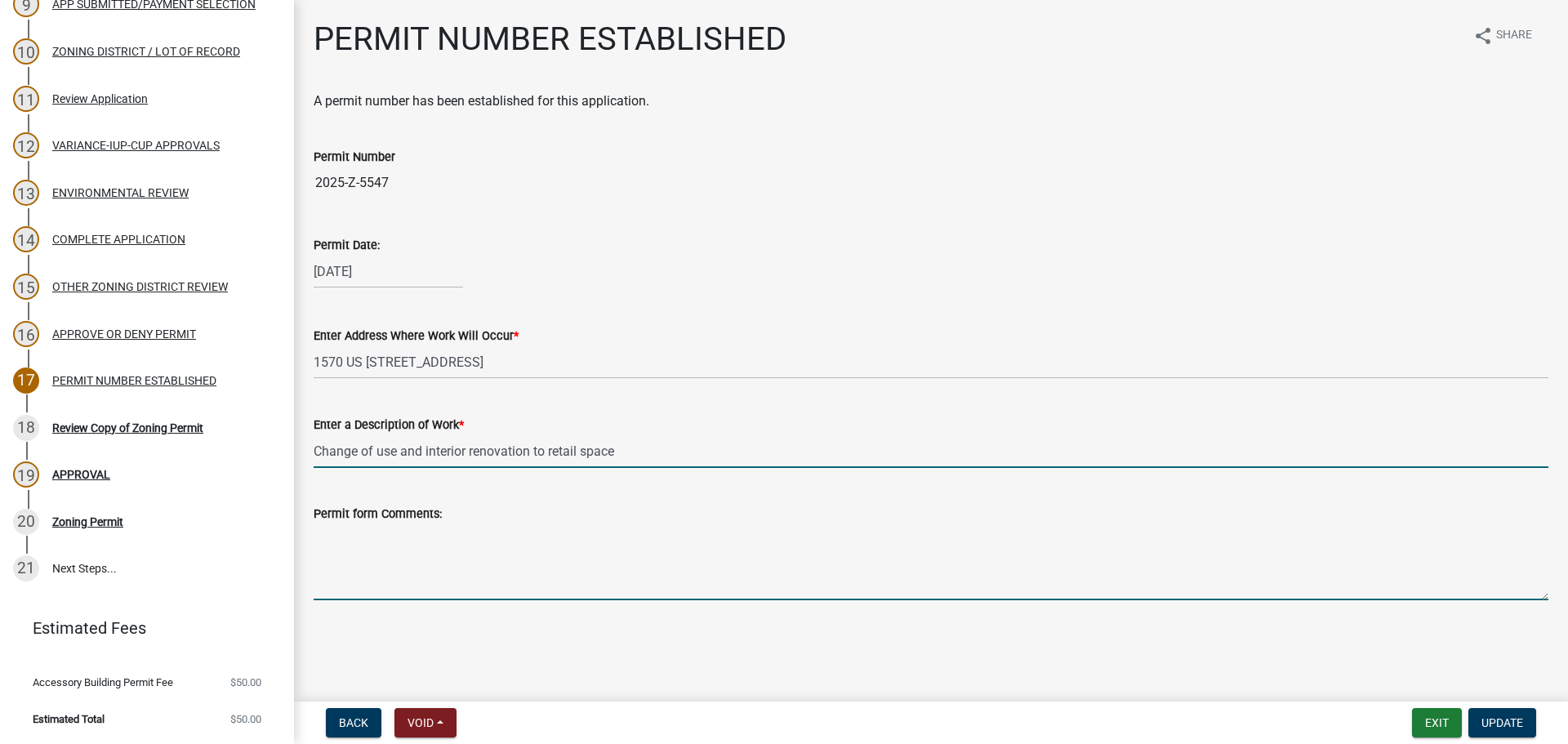
click at [584, 552] on textarea "Permit form Comments:" at bounding box center [930, 561] width 1234 height 77
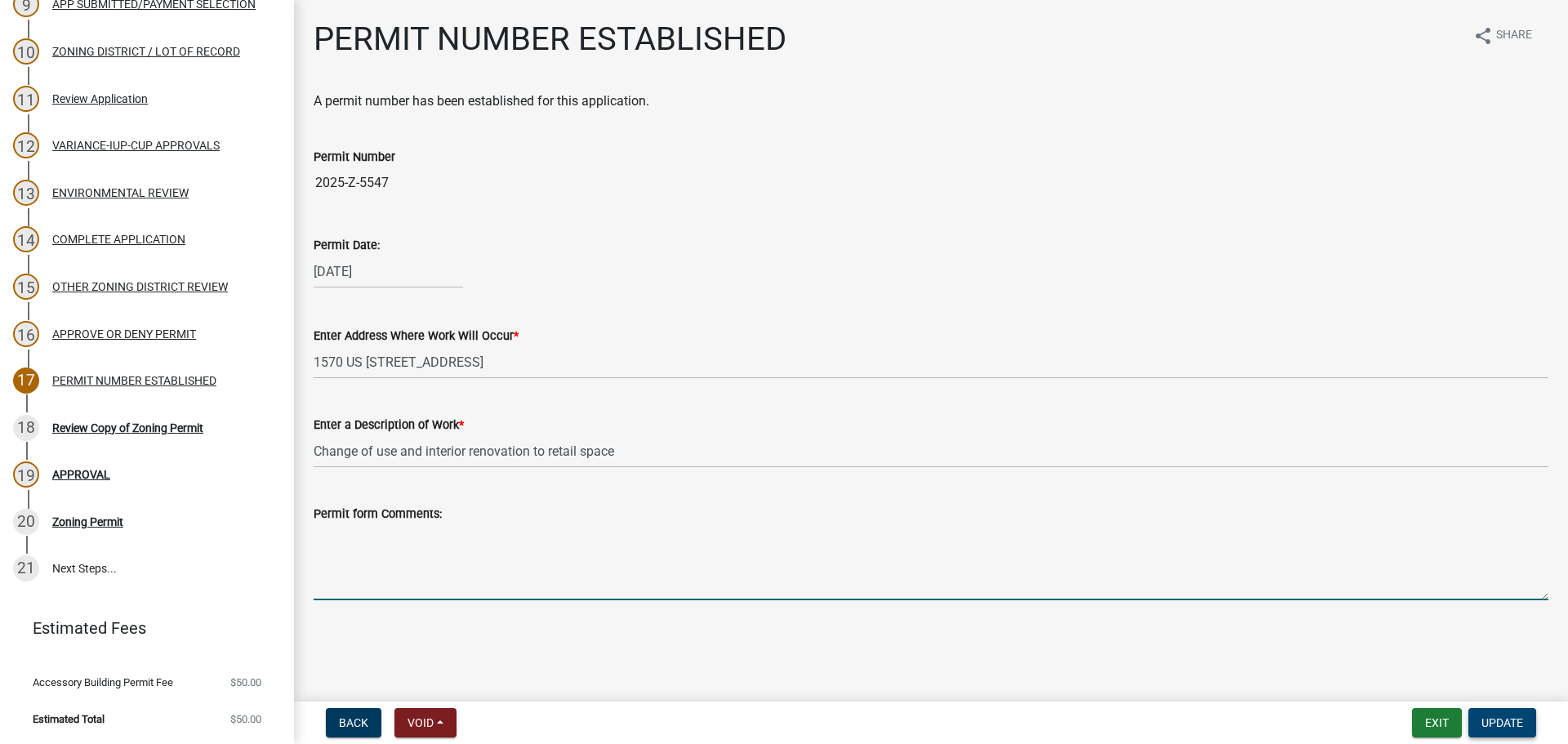
click at [1514, 730] on button "Update" at bounding box center [1502, 722] width 68 height 29
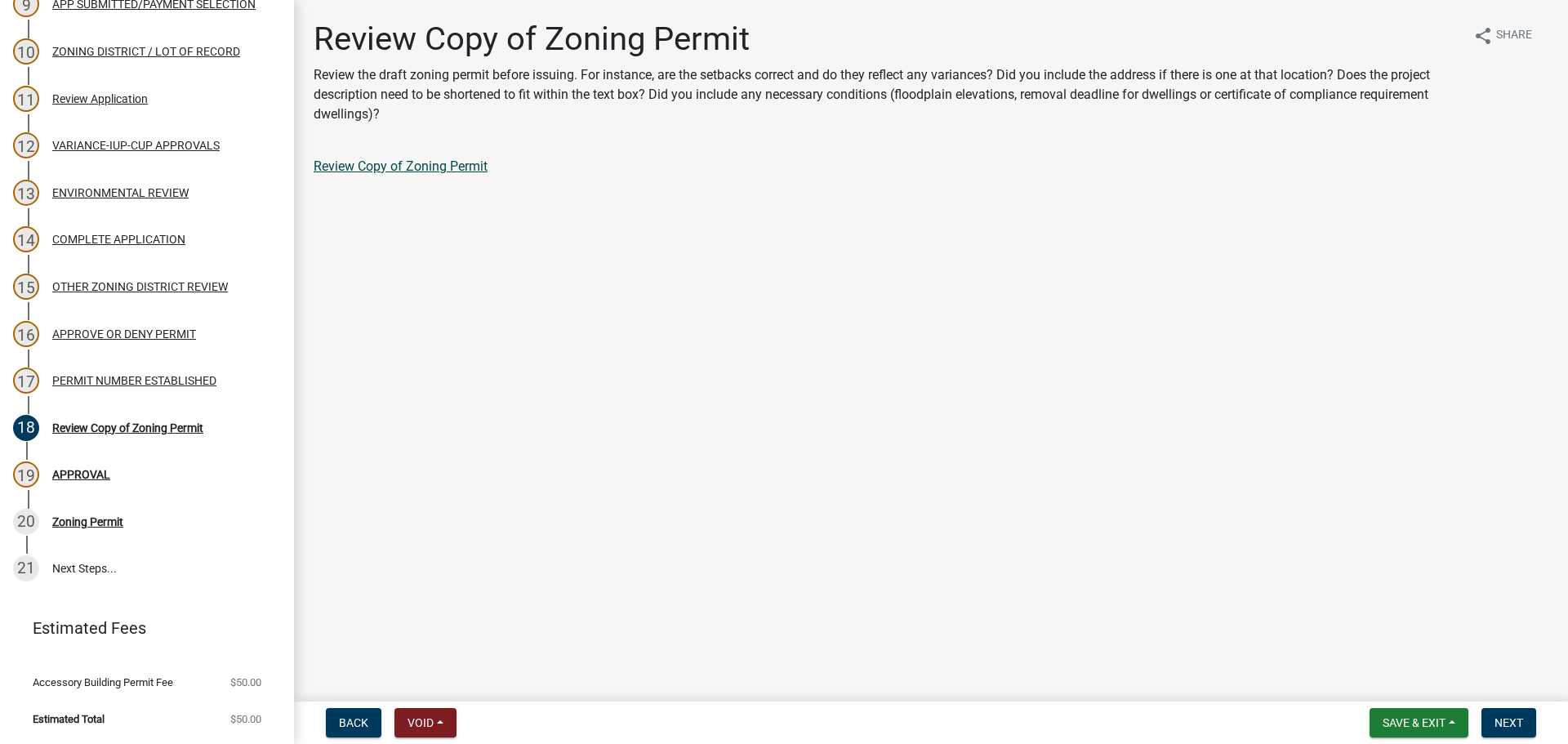
click at [409, 159] on link "Review Copy of Zoning Permit" at bounding box center [400, 166] width 174 height 16
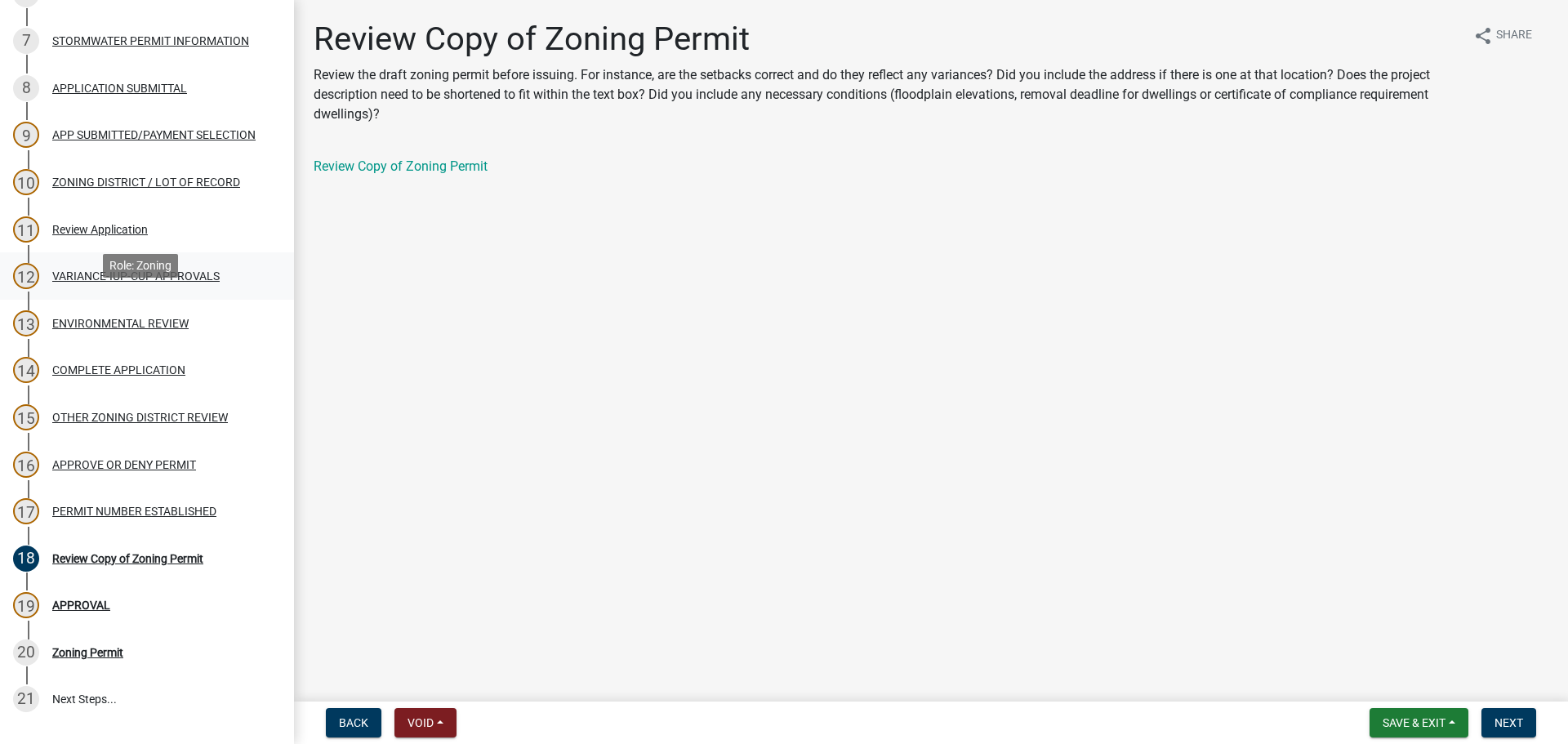
scroll to position [381, 0]
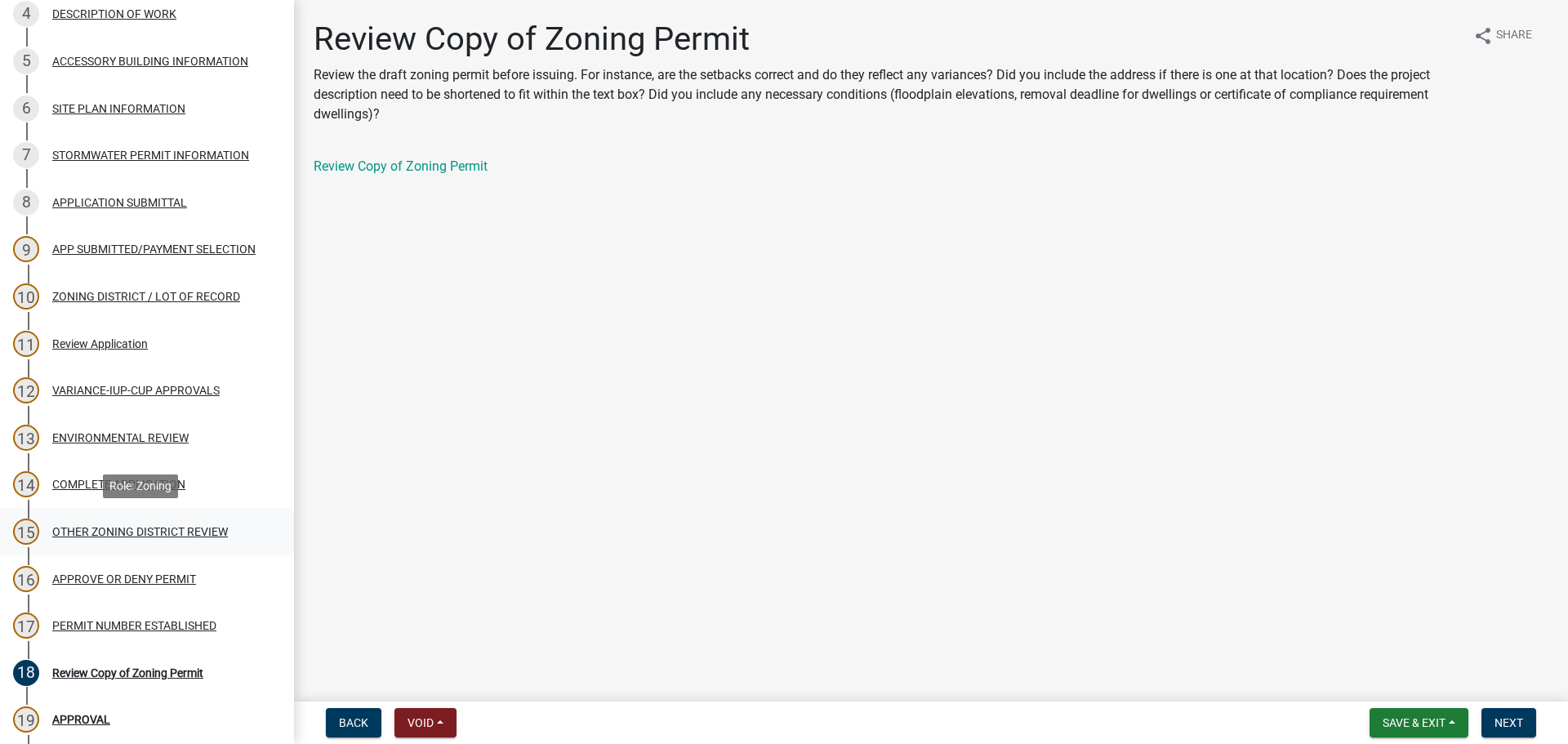
click at [172, 528] on div "OTHER ZONING DISTRICT REVIEW" at bounding box center [139, 531] width 176 height 11
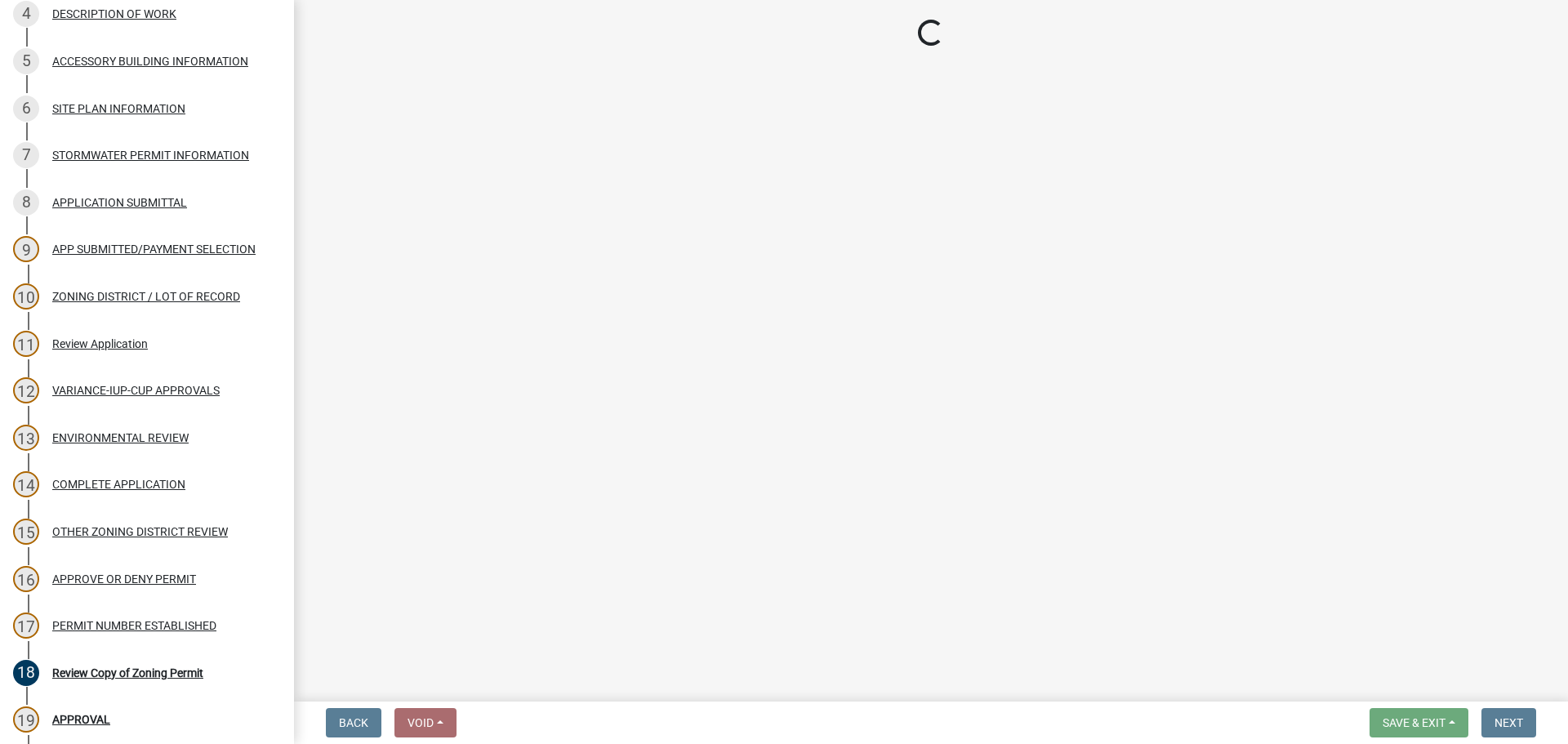
select select "4368b848-0f84-40f2-a745-944f265d3b3f"
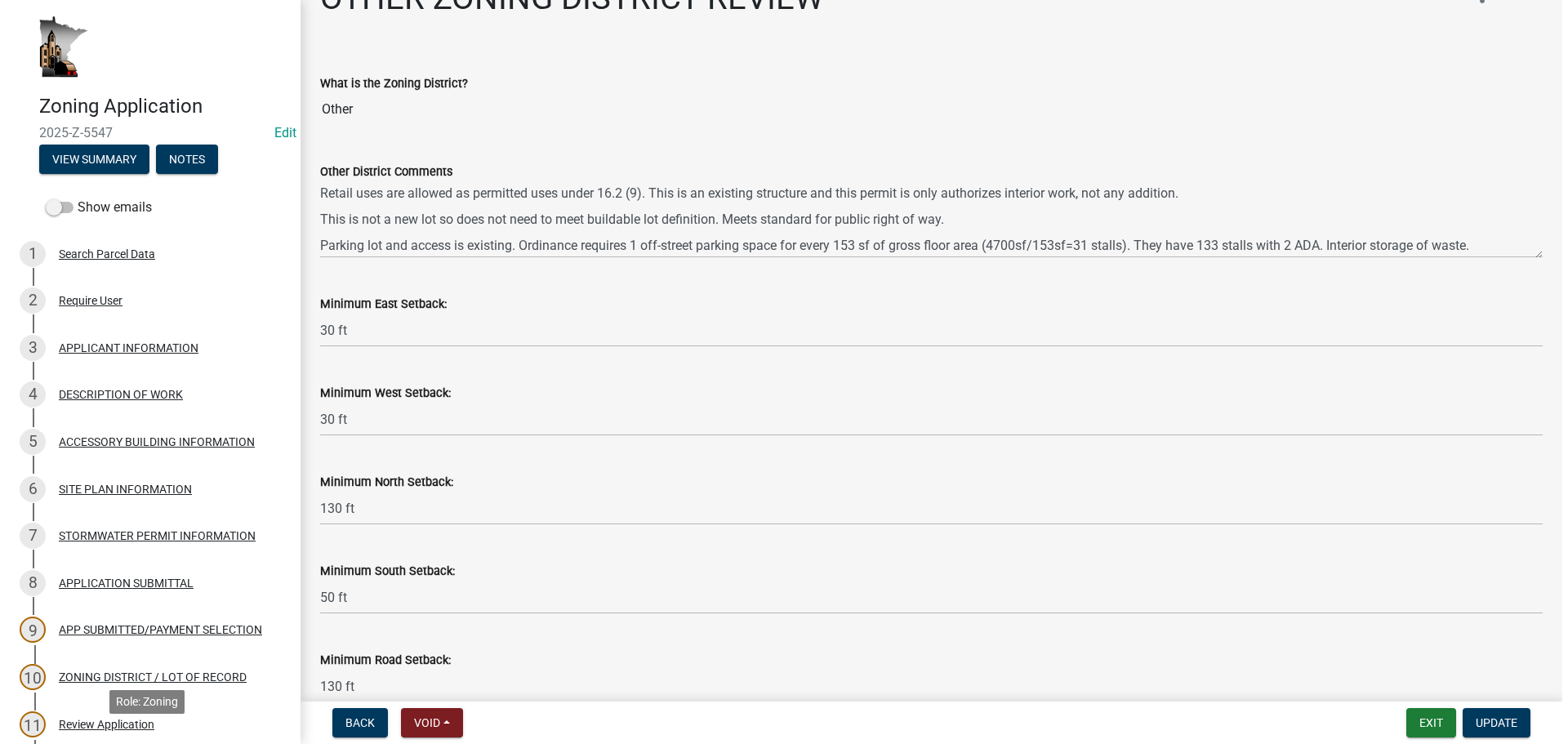
scroll to position [0, 0]
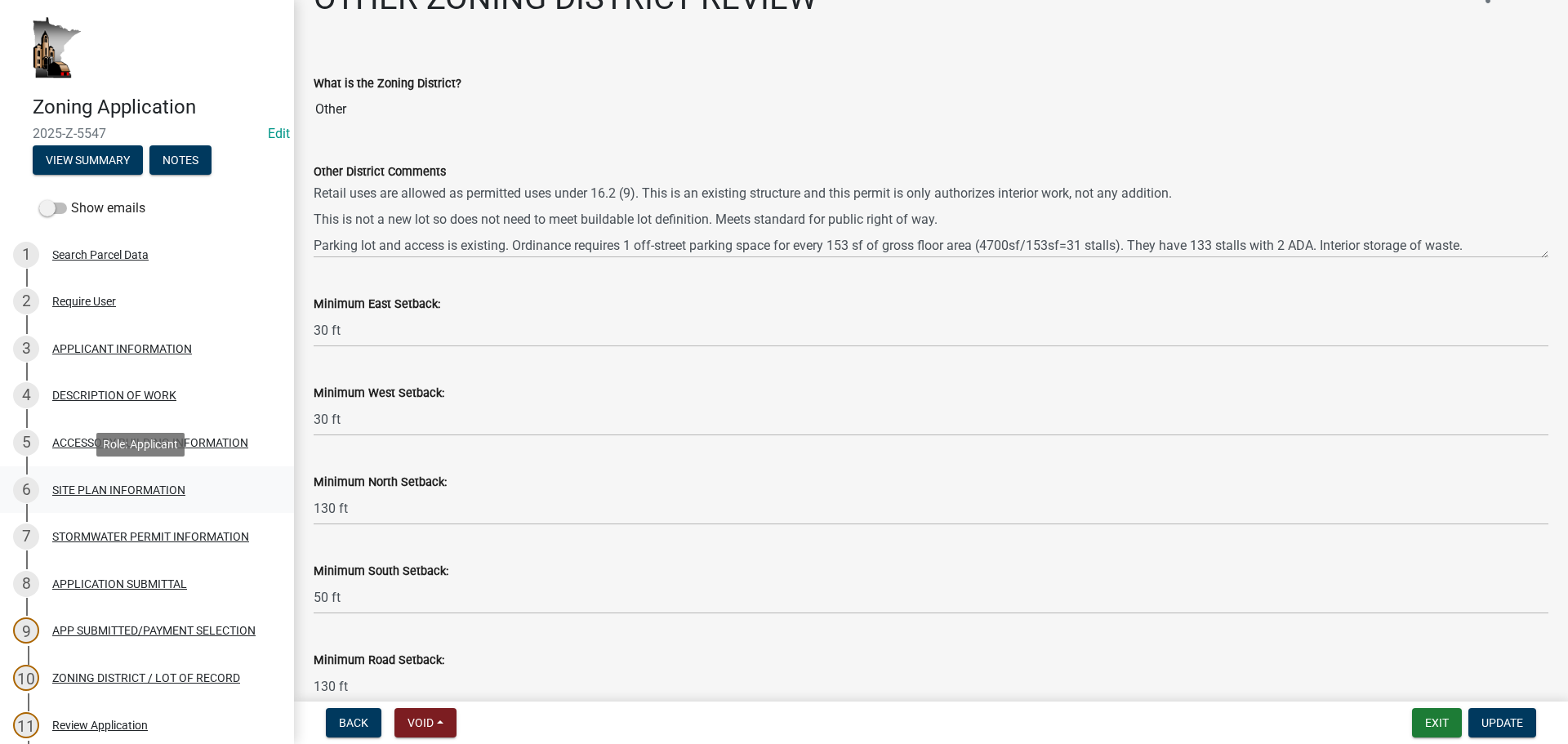
click at [144, 481] on div "6 SITE PLAN INFORMATION" at bounding box center [140, 490] width 255 height 26
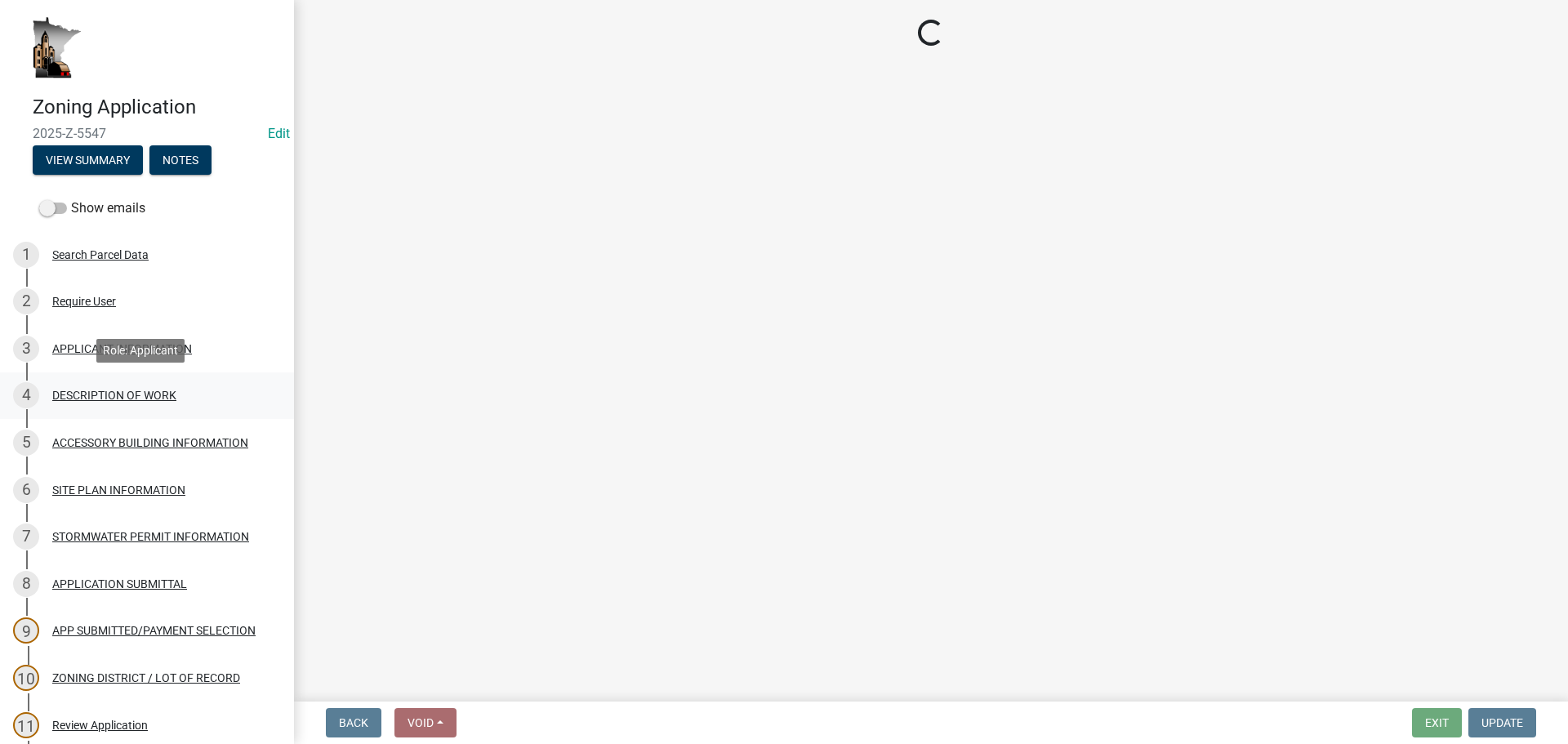
click at [164, 392] on div "DESCRIPTION OF WORK" at bounding box center [113, 395] width 124 height 11
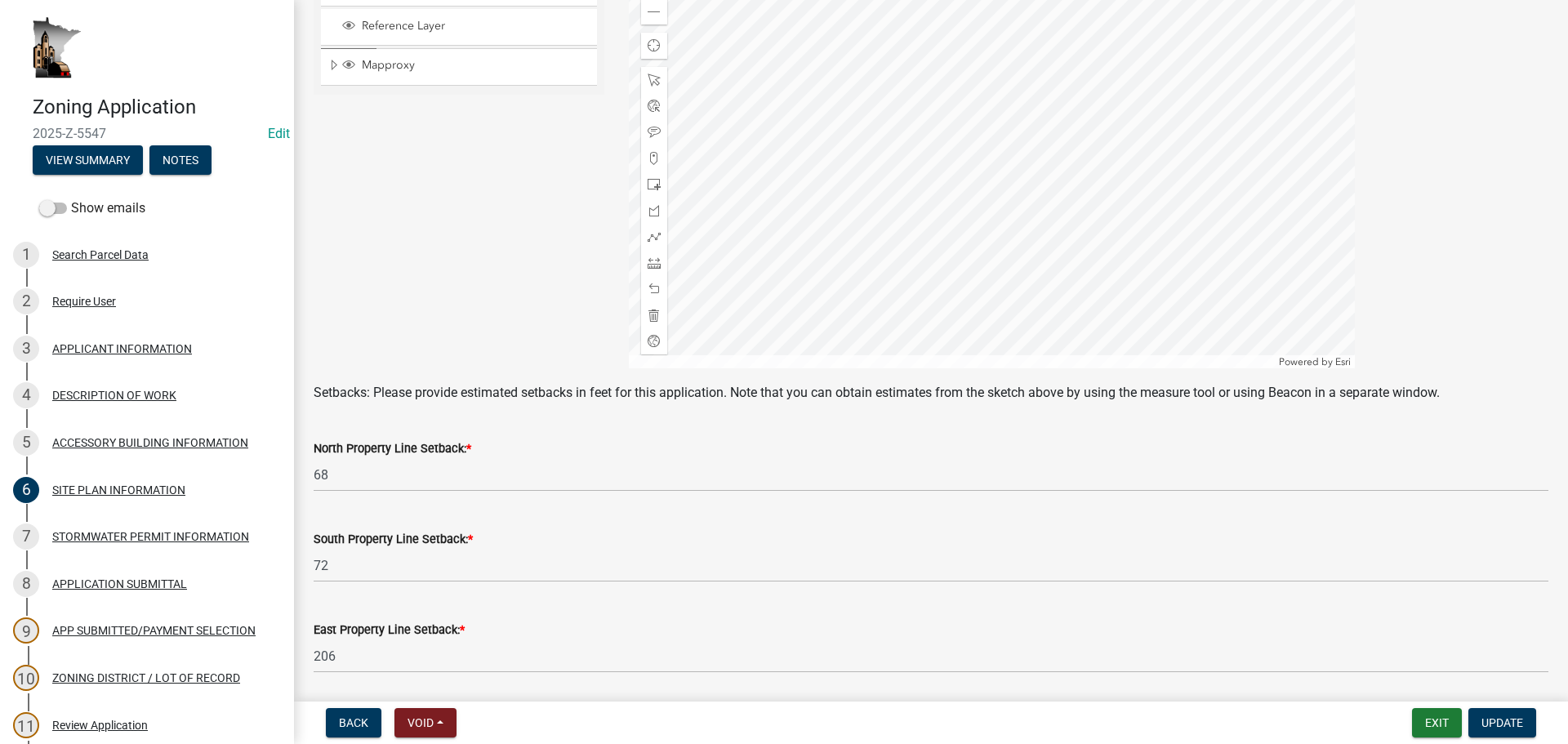
scroll to position [647, 0]
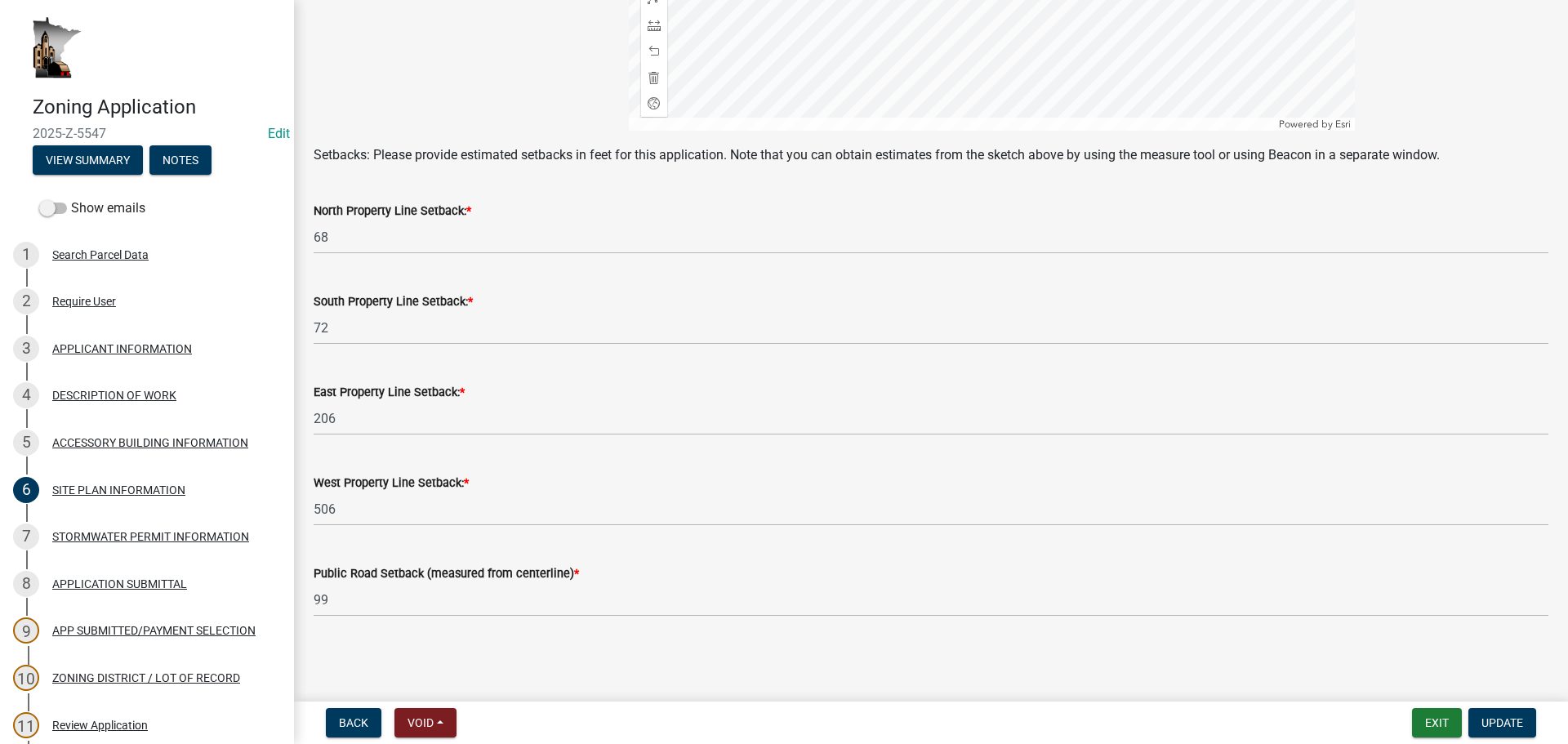
select select "7ca7611f-bb22-4a3d-a5f1-f2c7569c6a0f"
select select "e929572a-d3c1-4656-a5cb-745867c8f3e2"
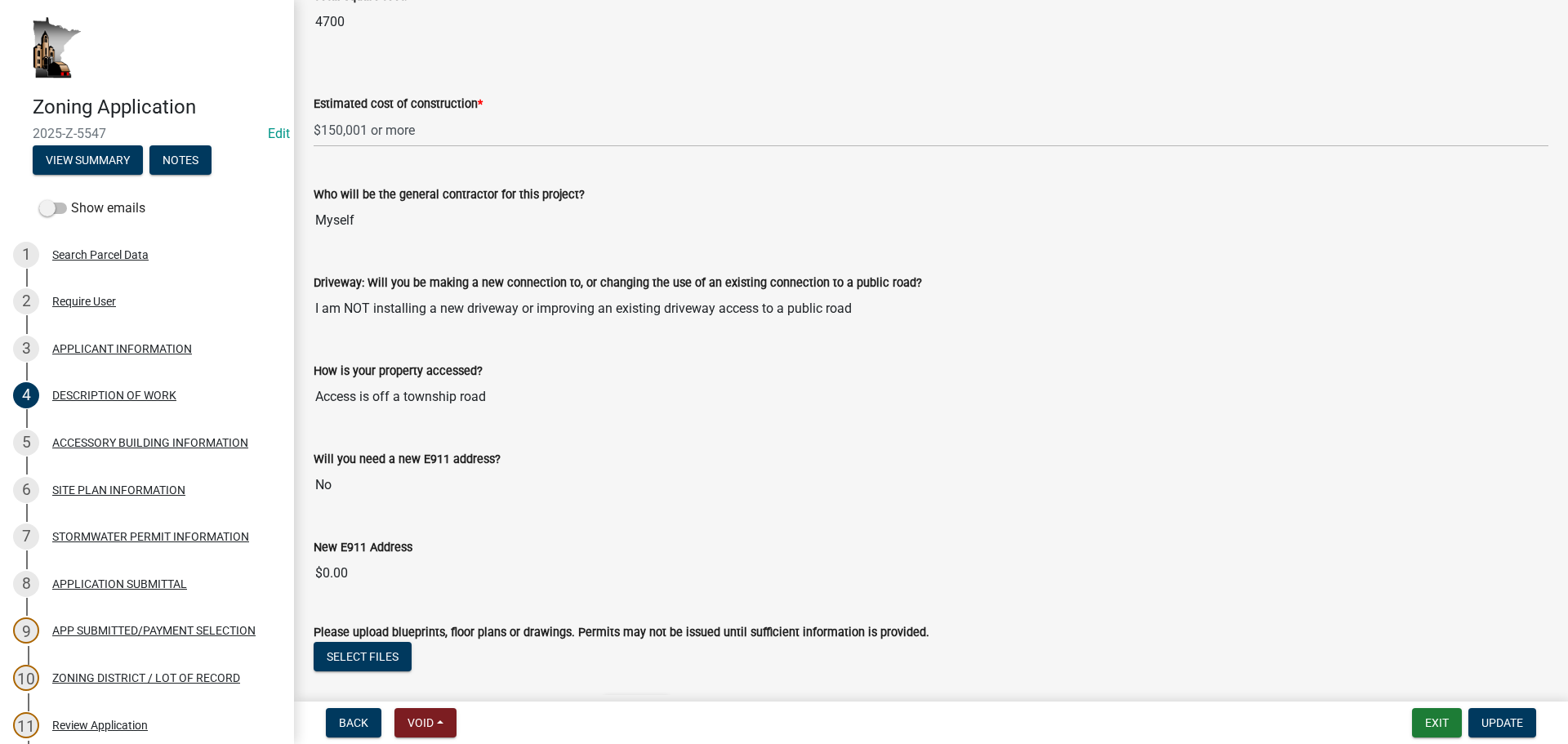
scroll to position [1003, 0]
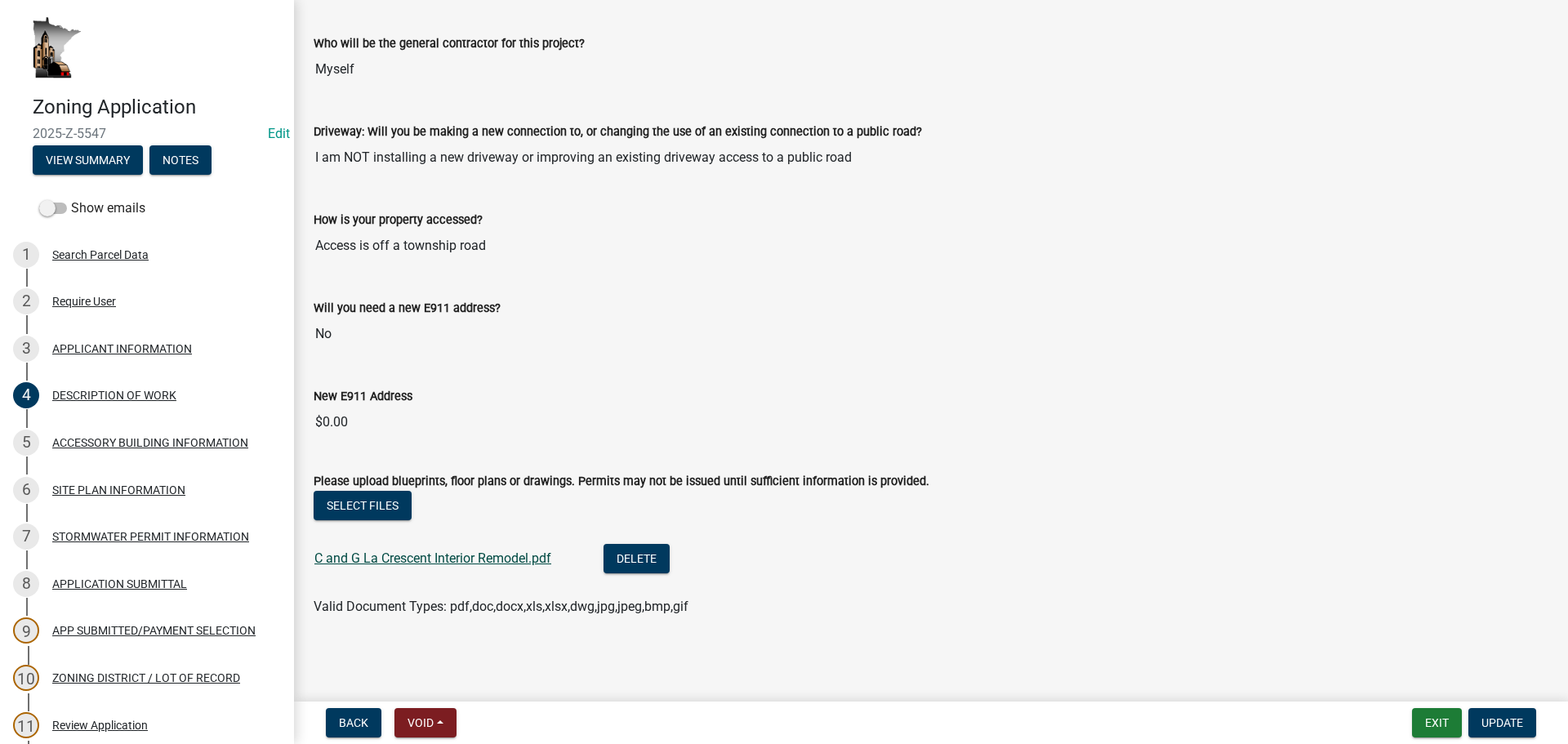
click at [494, 563] on link "C and G La Crescent Interior Remodel.pdf" at bounding box center [432, 558] width 236 height 16
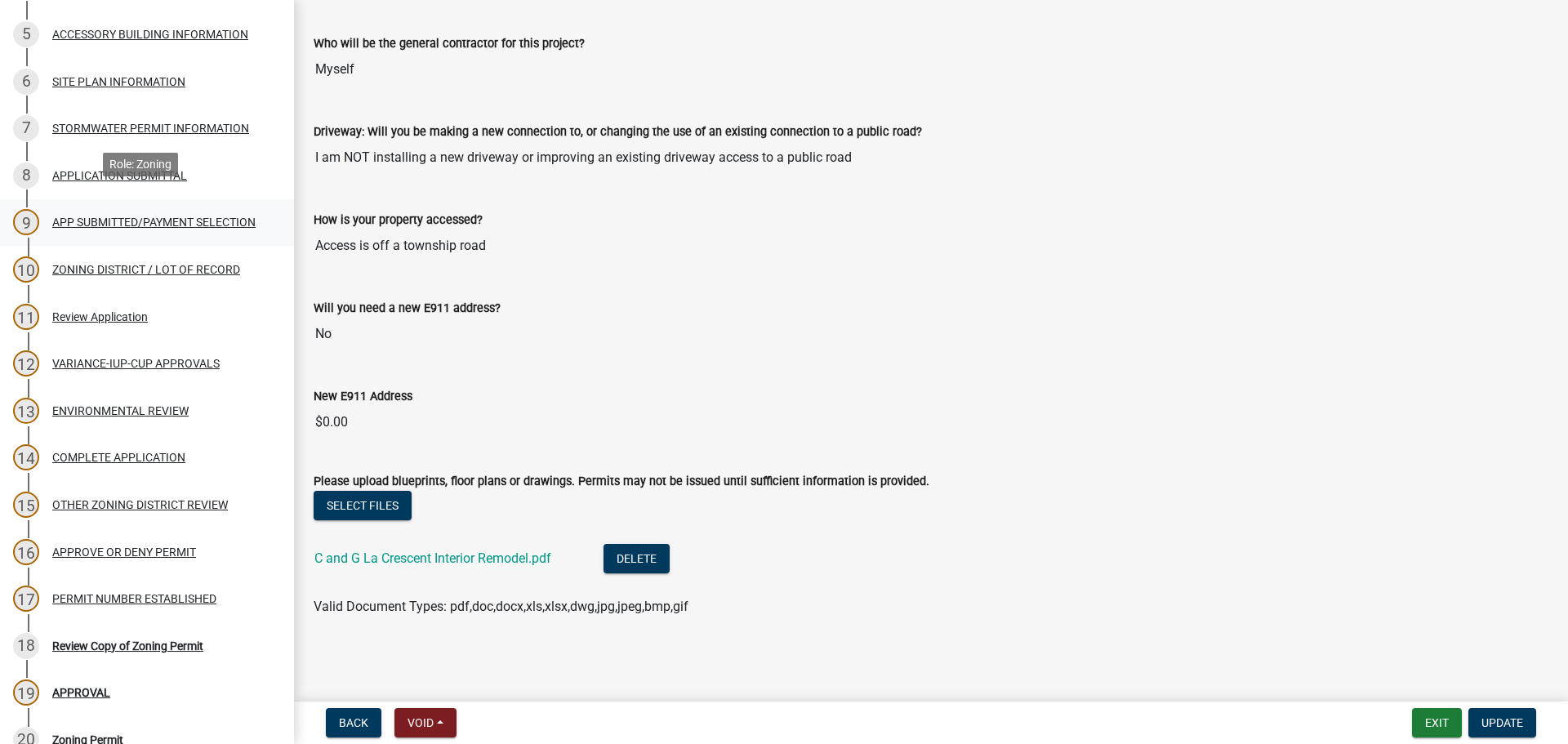
scroll to position [626, 0]
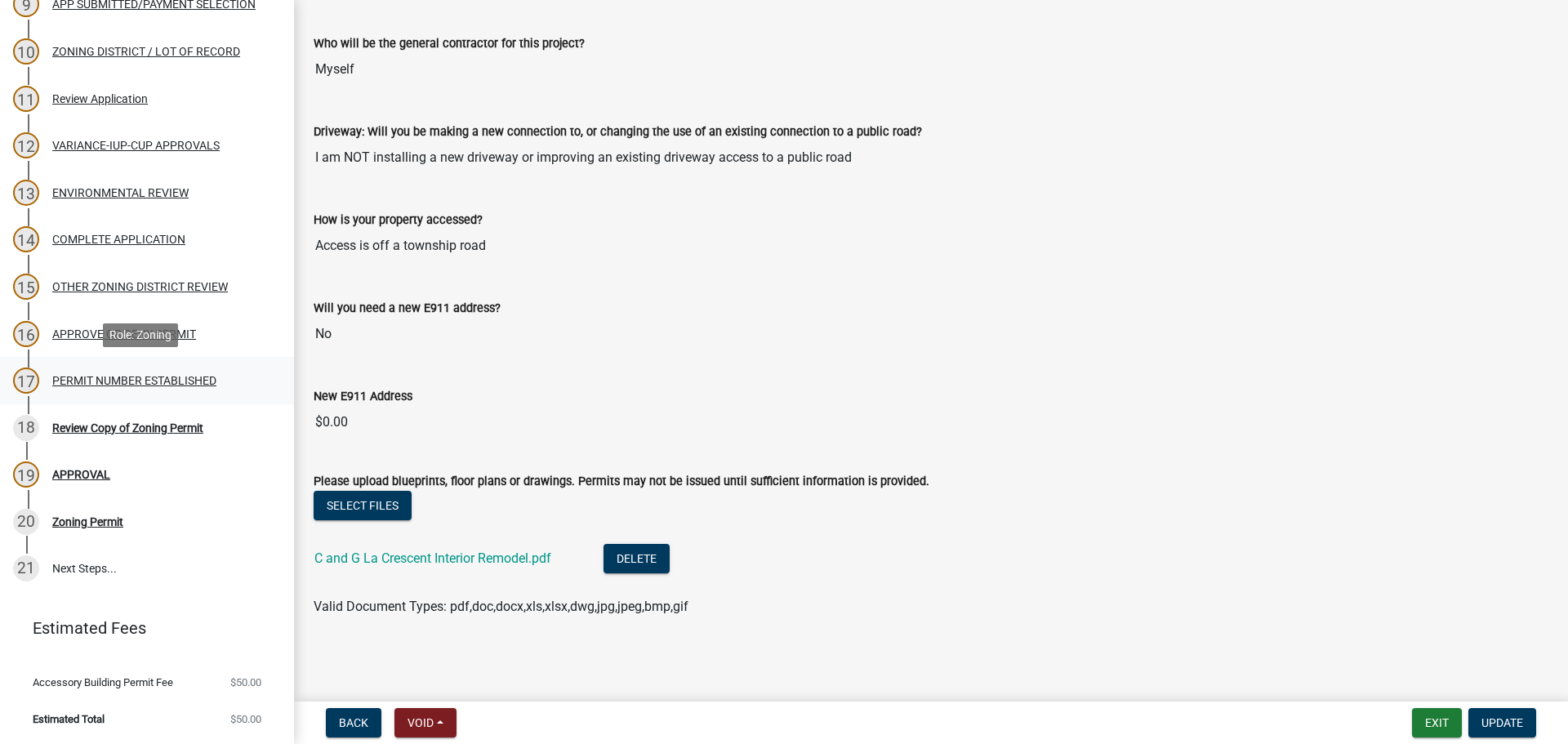
click at [157, 376] on div "PERMIT NUMBER ESTABLISHED" at bounding box center [133, 380] width 164 height 11
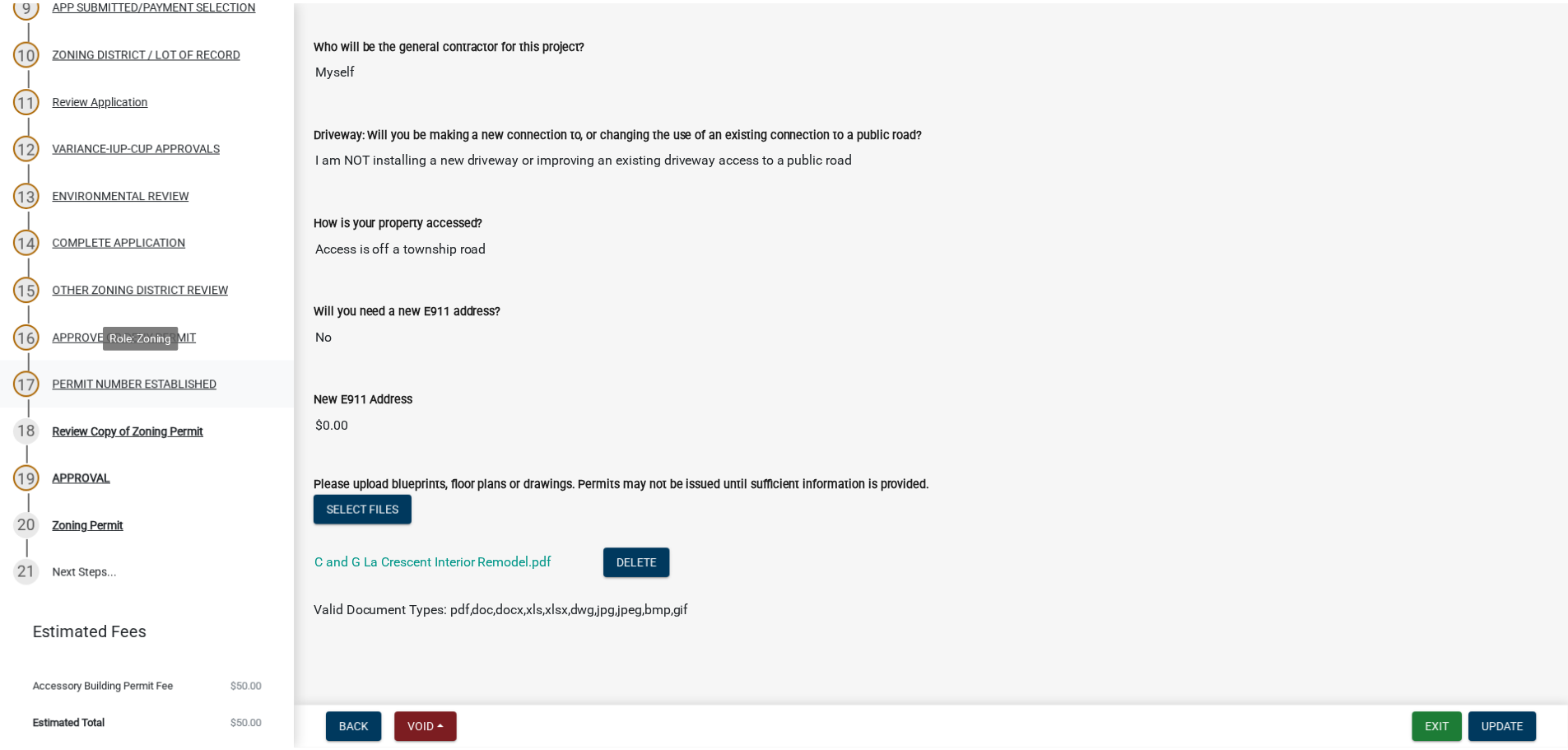
scroll to position [0, 0]
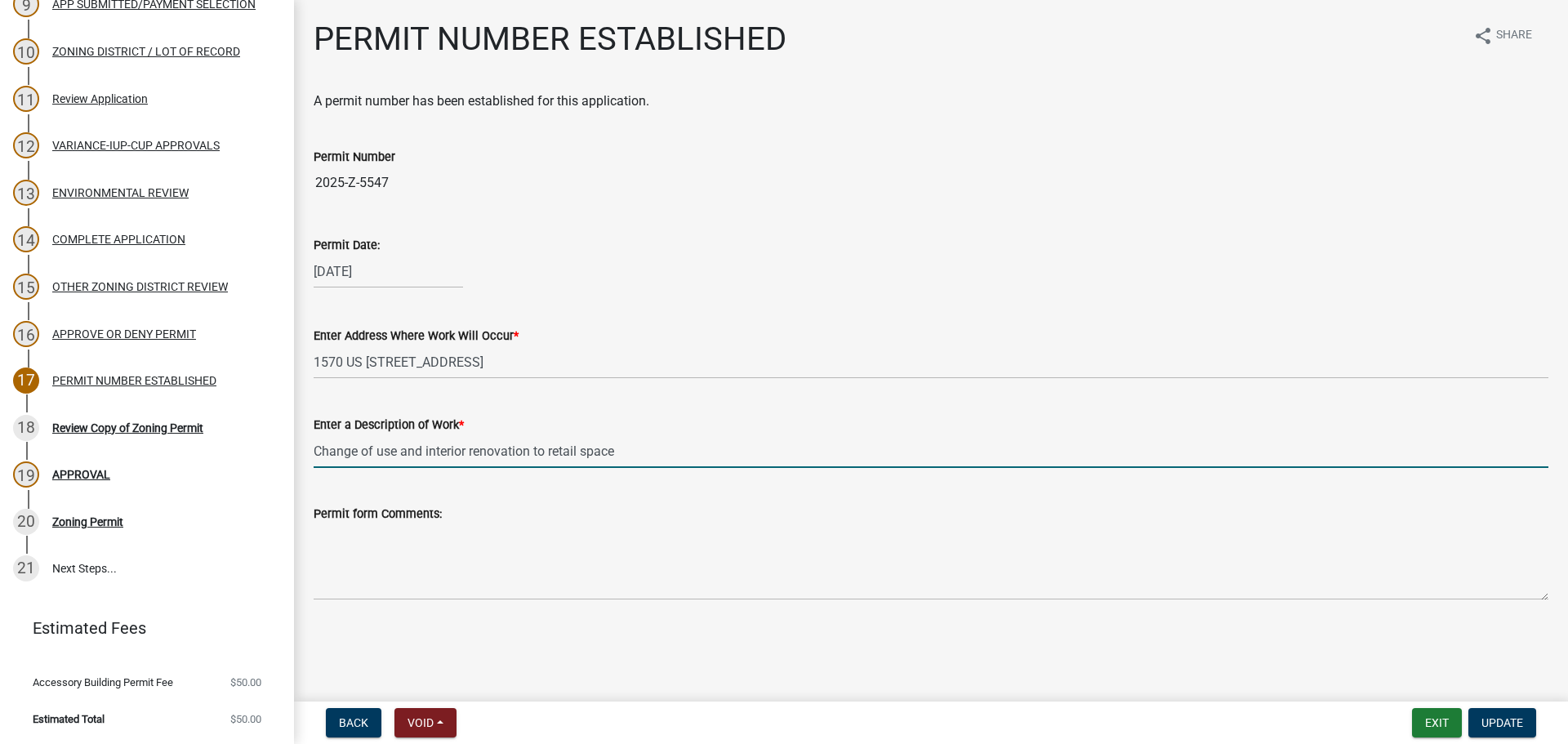
click at [473, 449] on input "Change of use and interior renovation to retail space" at bounding box center [930, 451] width 1234 height 34
type input "Change of use and interior renovation to cannabis retail space"
click at [1505, 726] on span "Update" at bounding box center [1502, 722] width 42 height 13
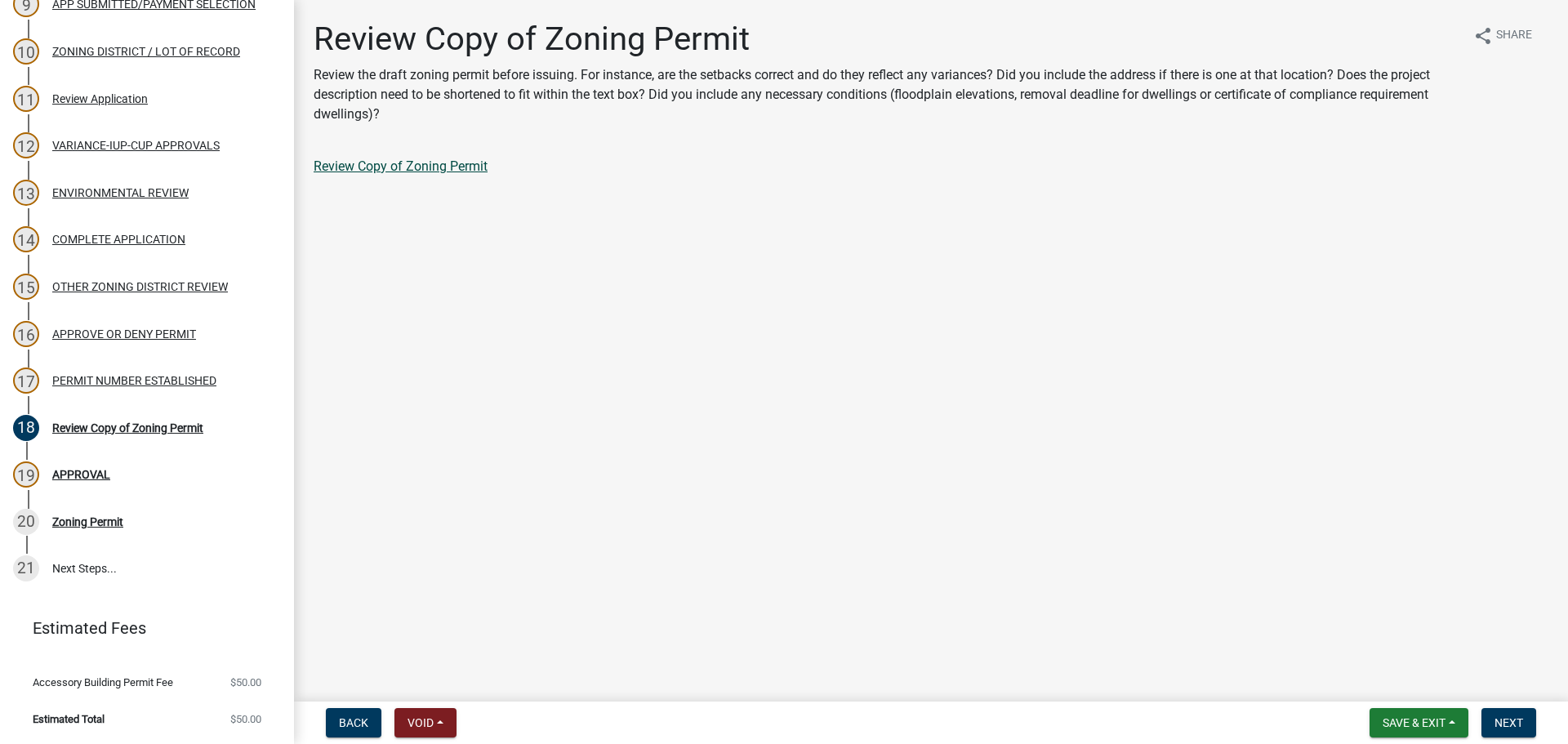
drag, startPoint x: 435, startPoint y: 149, endPoint x: 434, endPoint y: 160, distance: 11.0
click at [435, 149] on div "Review Copy of Zoning Permit Review the draft zoning permit before issuing. For…" at bounding box center [931, 112] width 1260 height 184
click at [434, 171] on link "Review Copy of Zoning Permit" at bounding box center [400, 166] width 174 height 16
click at [1509, 718] on span "Next" at bounding box center [1508, 722] width 29 height 13
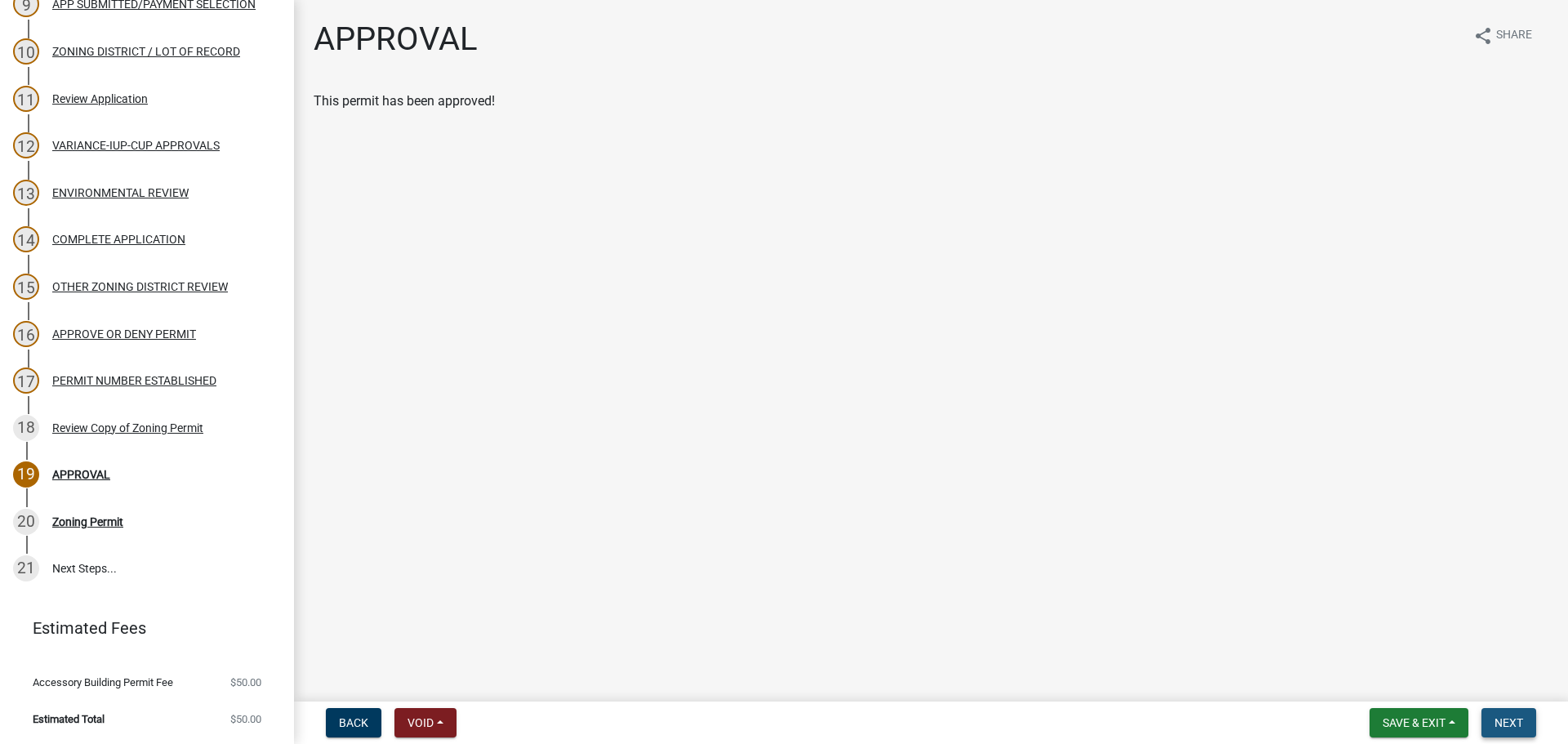
click at [1484, 723] on button "Next" at bounding box center [1508, 722] width 55 height 29
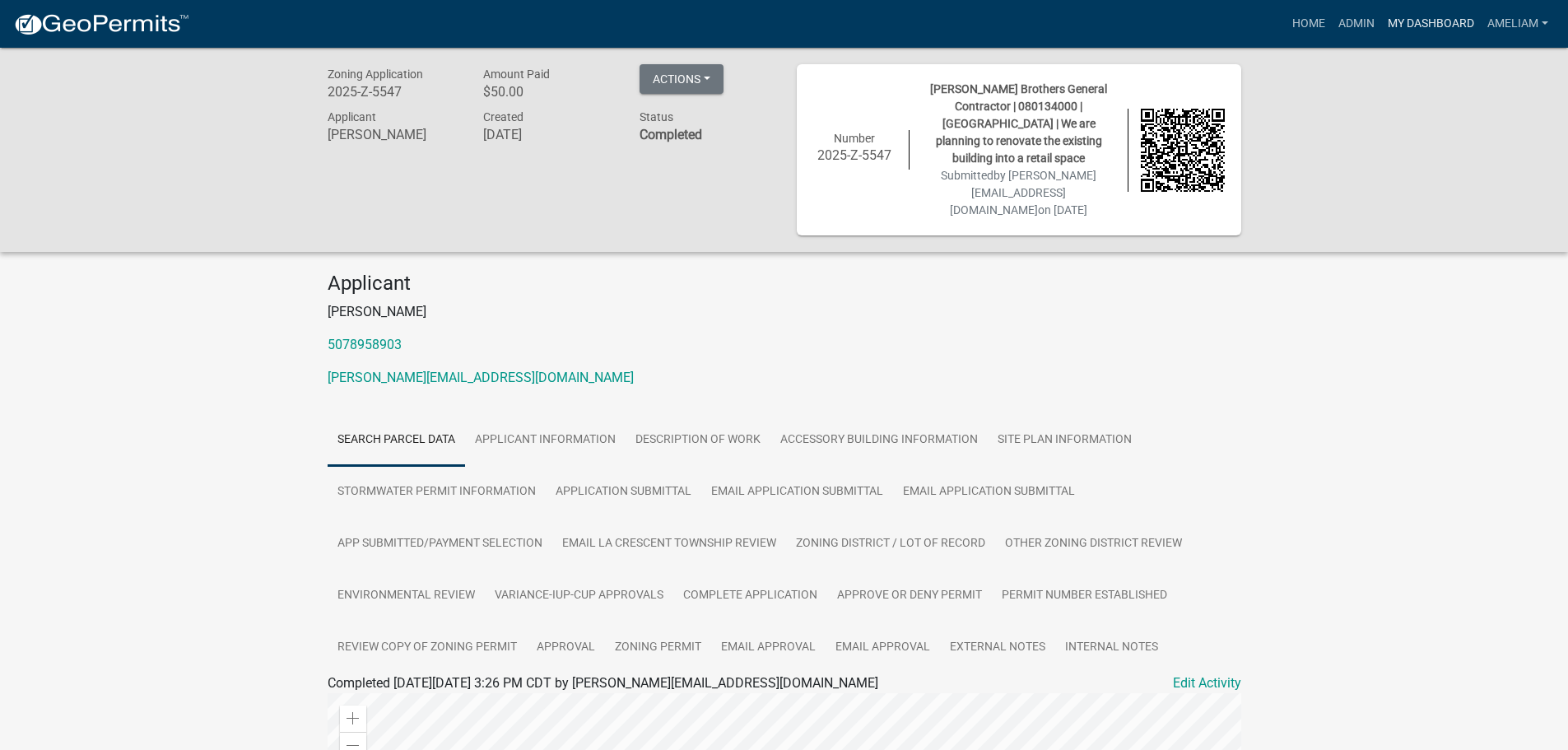
click at [1428, 27] on link "My Dashboard" at bounding box center [1431, 24] width 100 height 31
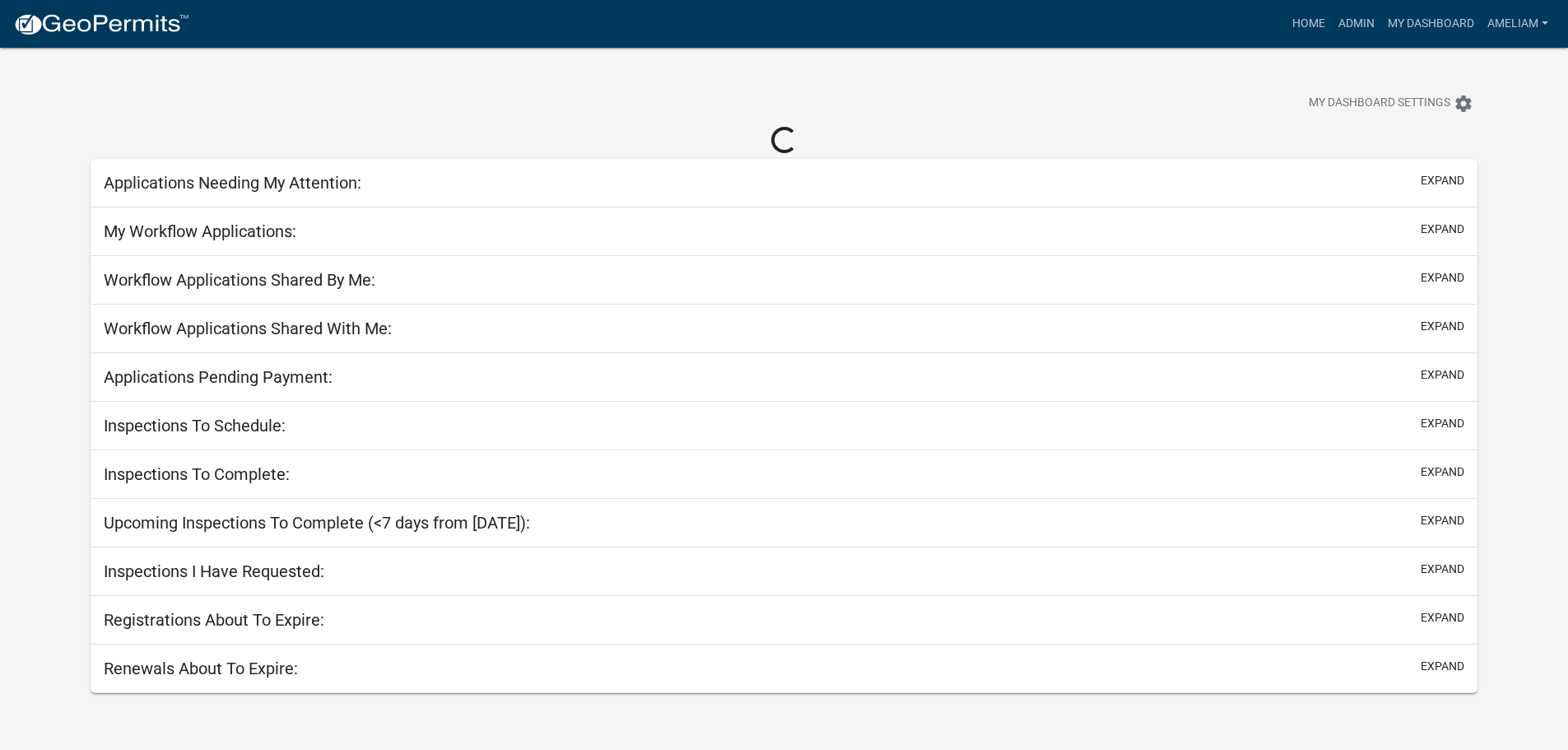
select select "3: 100"
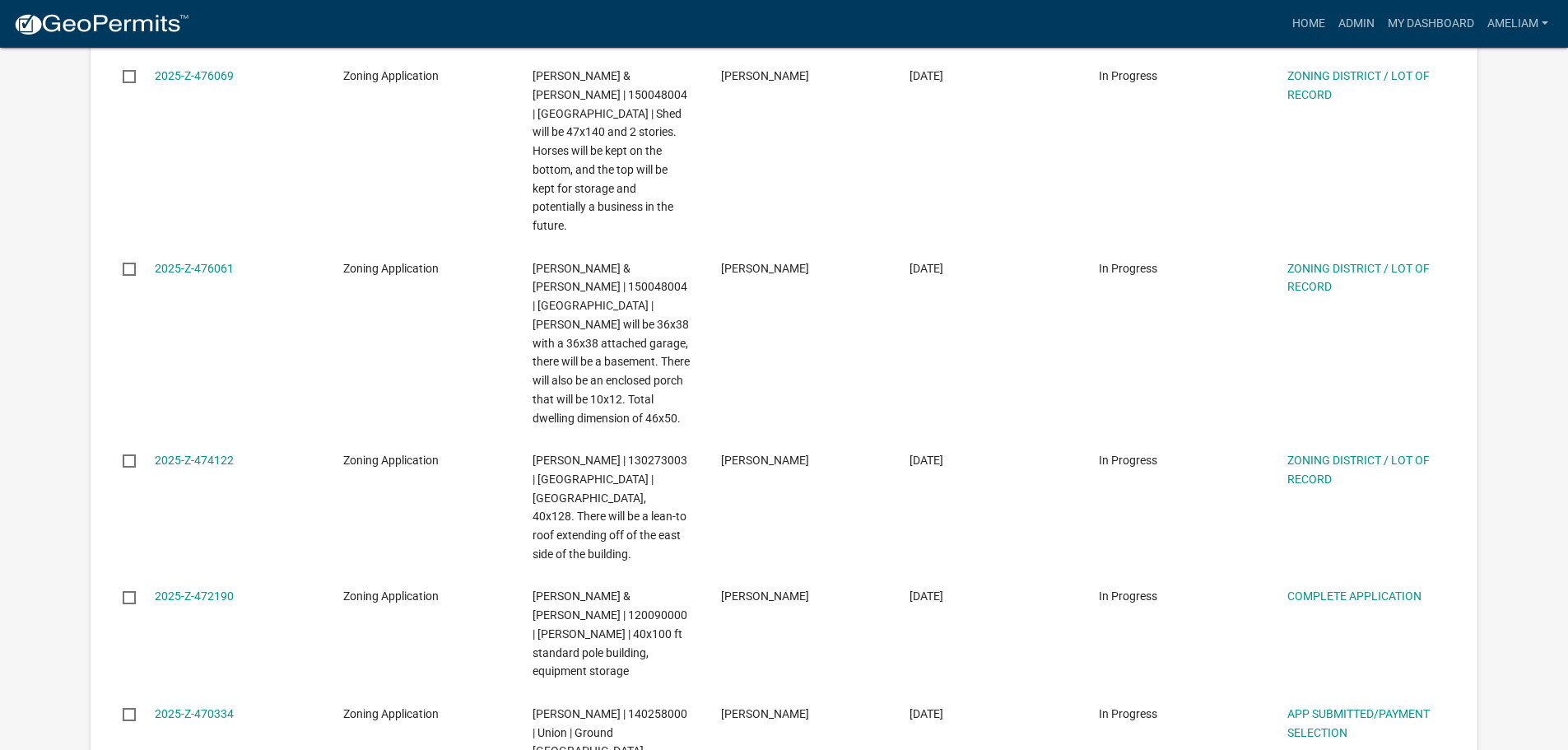
scroll to position [1598, 0]
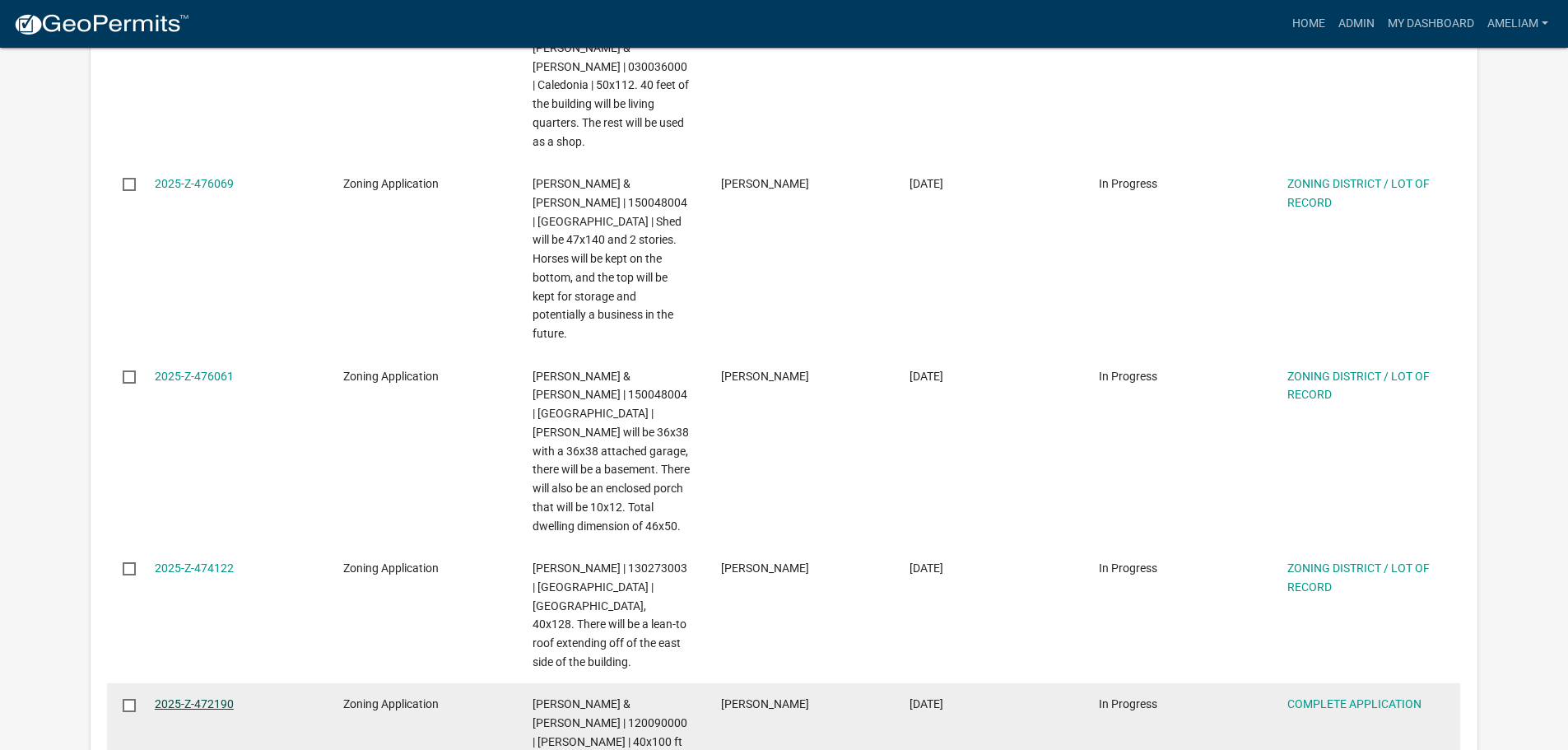
click at [210, 697] on link "2025-Z-472190" at bounding box center [194, 703] width 79 height 13
